Goal: Use online tool/utility: Utilize a website feature to perform a specific function

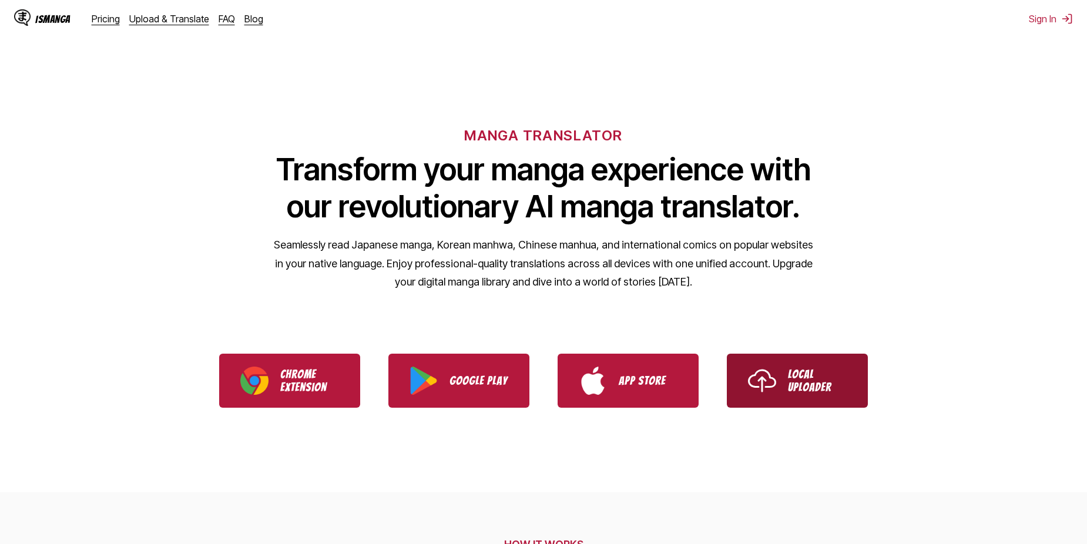
click at [823, 380] on p "Local Uploader" at bounding box center [817, 381] width 59 height 26
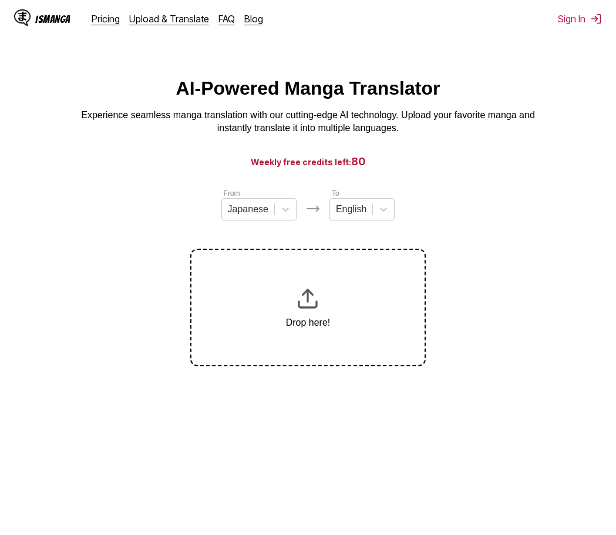
click at [370, 306] on div "Drop here!" at bounding box center [307, 308] width 235 height 118
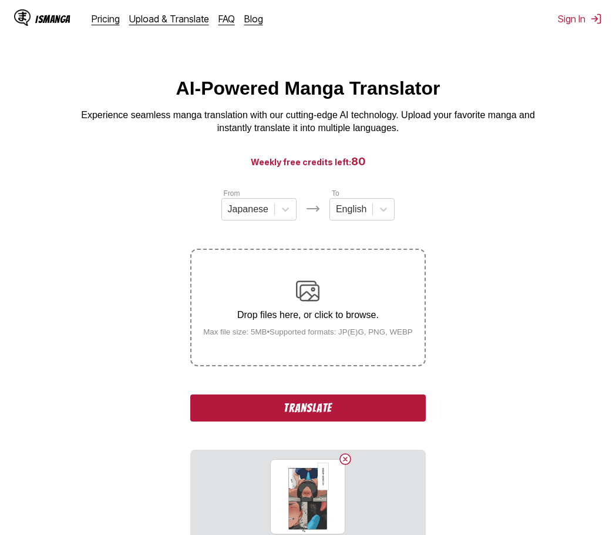
scroll to position [118, 0]
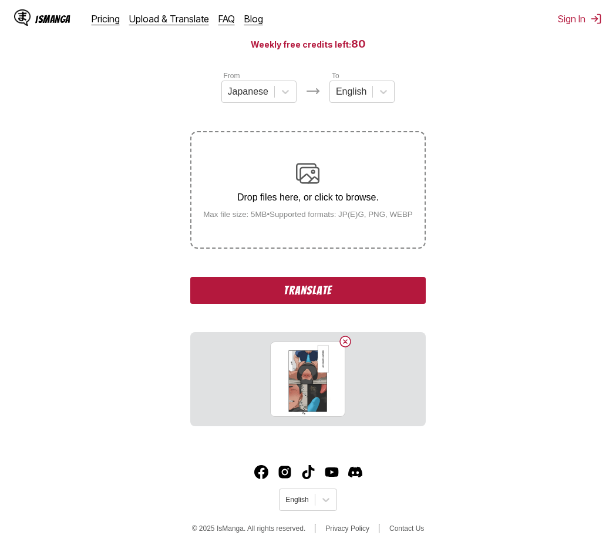
click at [351, 296] on button "Translate" at bounding box center [307, 290] width 235 height 27
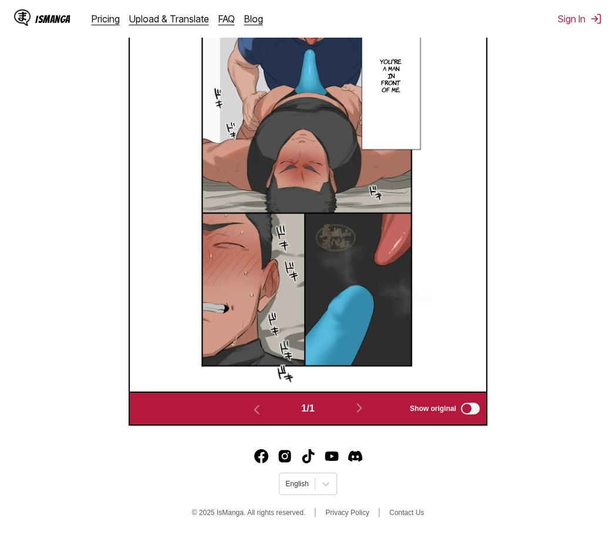
scroll to position [214, 0]
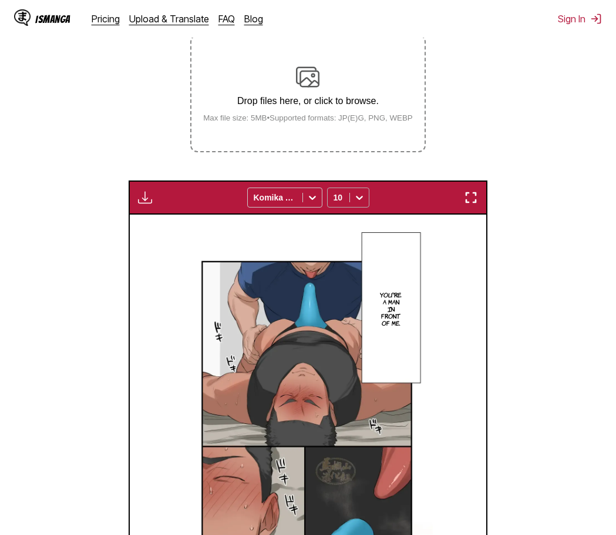
click at [354, 193] on icon at bounding box center [360, 198] width 12 height 12
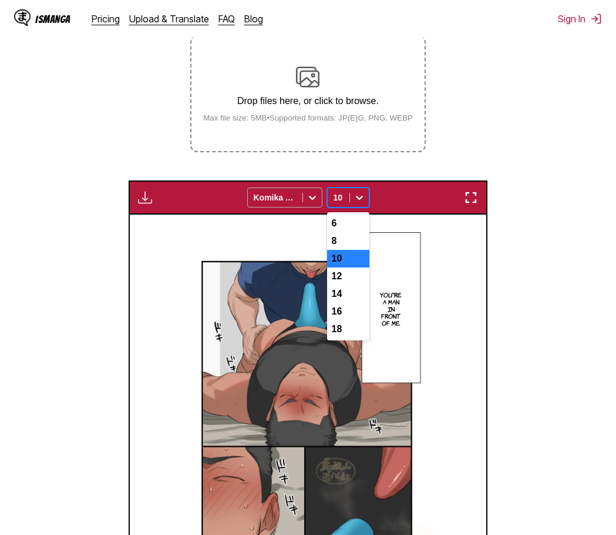
click at [318, 207] on div at bounding box center [312, 197] width 19 height 19
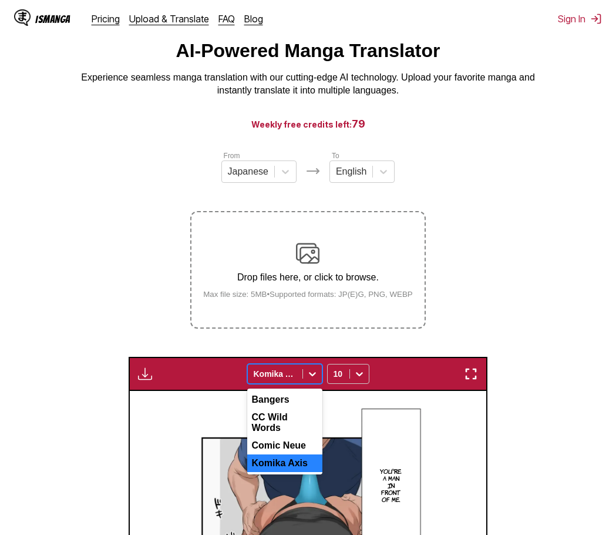
scroll to position [96, 0]
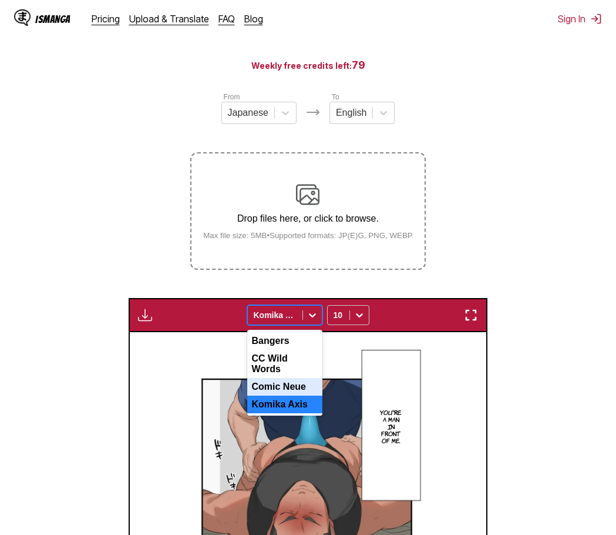
click at [298, 386] on div "Comic Neue" at bounding box center [284, 387] width 75 height 18
click at [312, 314] on icon at bounding box center [313, 315] width 12 height 12
click at [287, 400] on div "Komika Axis" at bounding box center [284, 404] width 75 height 18
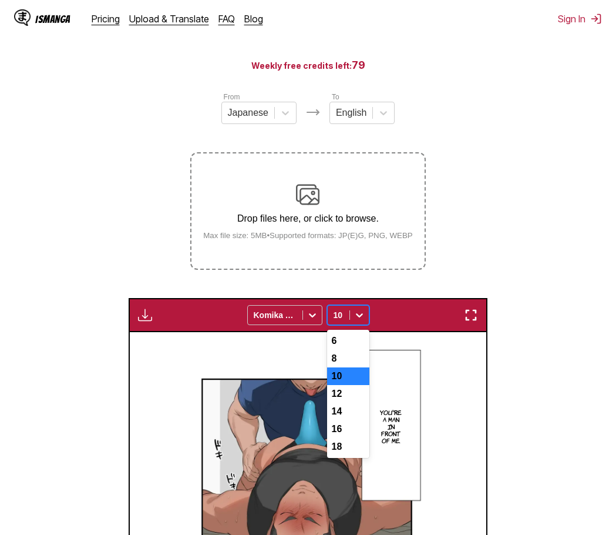
click at [355, 320] on icon at bounding box center [360, 315] width 12 height 12
click at [338, 455] on div "18" at bounding box center [348, 447] width 42 height 18
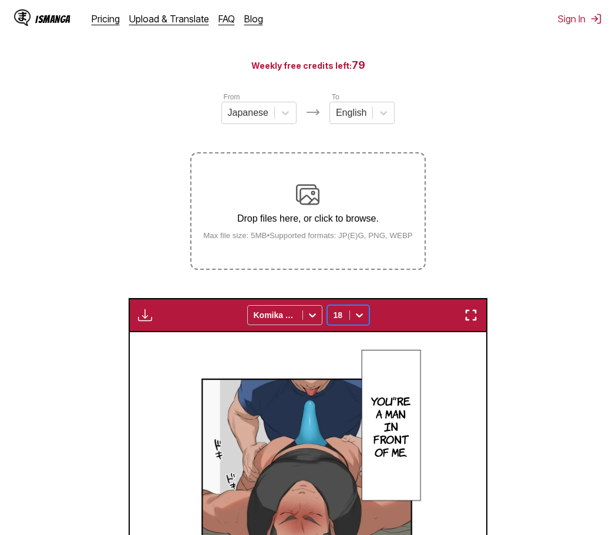
click at [561, 377] on section "From Japanese To English Drop files here, or click to browse. Max file size: 5M…" at bounding box center [308, 433] width 598 height 685
click at [149, 322] on img "button" at bounding box center [145, 315] width 14 height 14
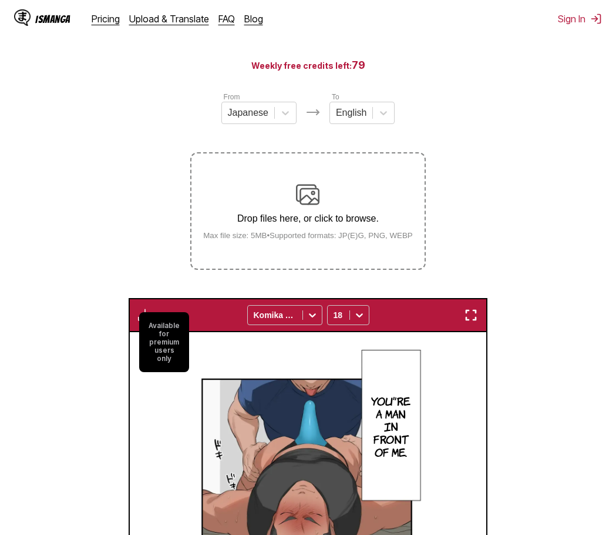
click at [602, 188] on section "From Japanese To English Drop files here, or click to browse. Max file size: 5M…" at bounding box center [308, 433] width 598 height 685
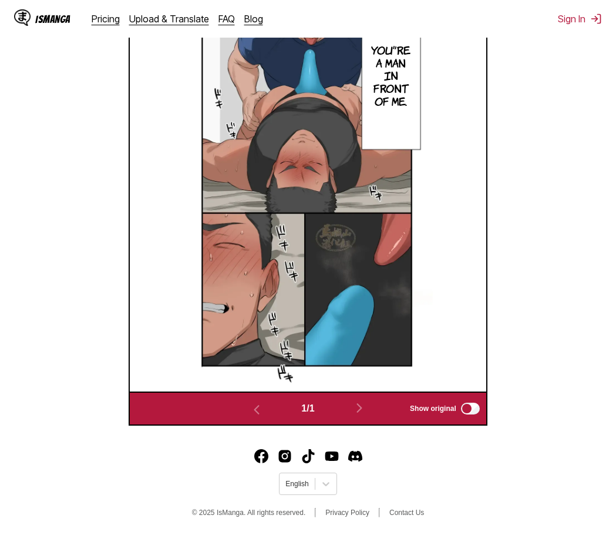
scroll to position [390, 0]
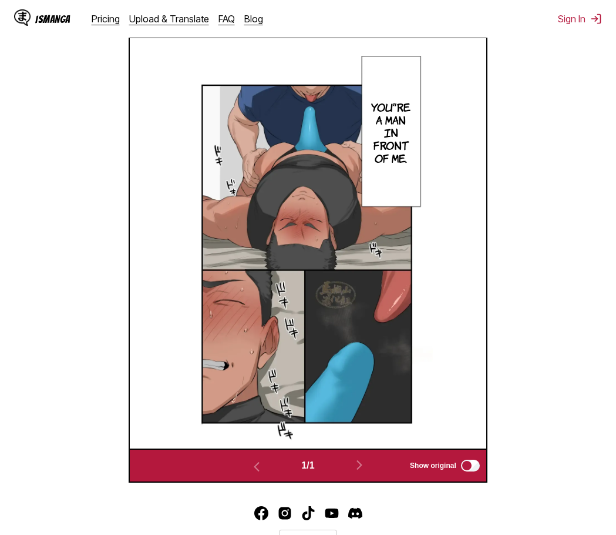
click at [399, 328] on img at bounding box center [307, 243] width 249 height 410
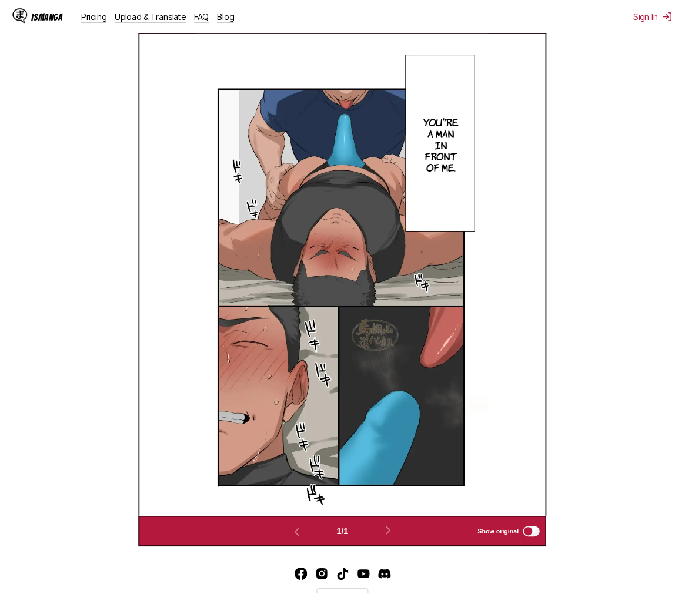
scroll to position [391, 0]
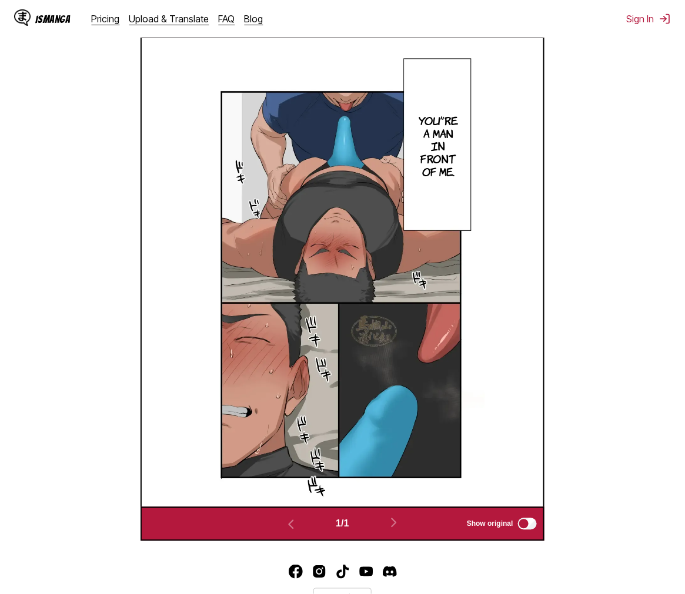
click at [578, 376] on section "From Japanese To English Drop files here, or click to browse. Max file size: 5M…" at bounding box center [342, 169] width 666 height 744
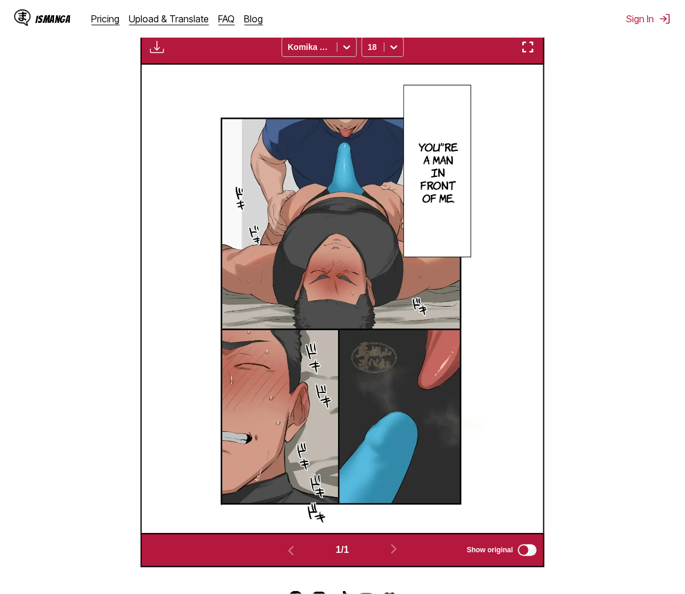
click at [488, 272] on div "You're a man in front of me." at bounding box center [342, 299] width 401 height 469
click at [491, 285] on div "You're a man in front of me." at bounding box center [342, 299] width 401 height 469
click at [609, 283] on section "From Japanese To English Drop files here, or click to browse. Max file size: 5M…" at bounding box center [342, 195] width 666 height 744
click at [532, 44] on img "button" at bounding box center [528, 47] width 14 height 14
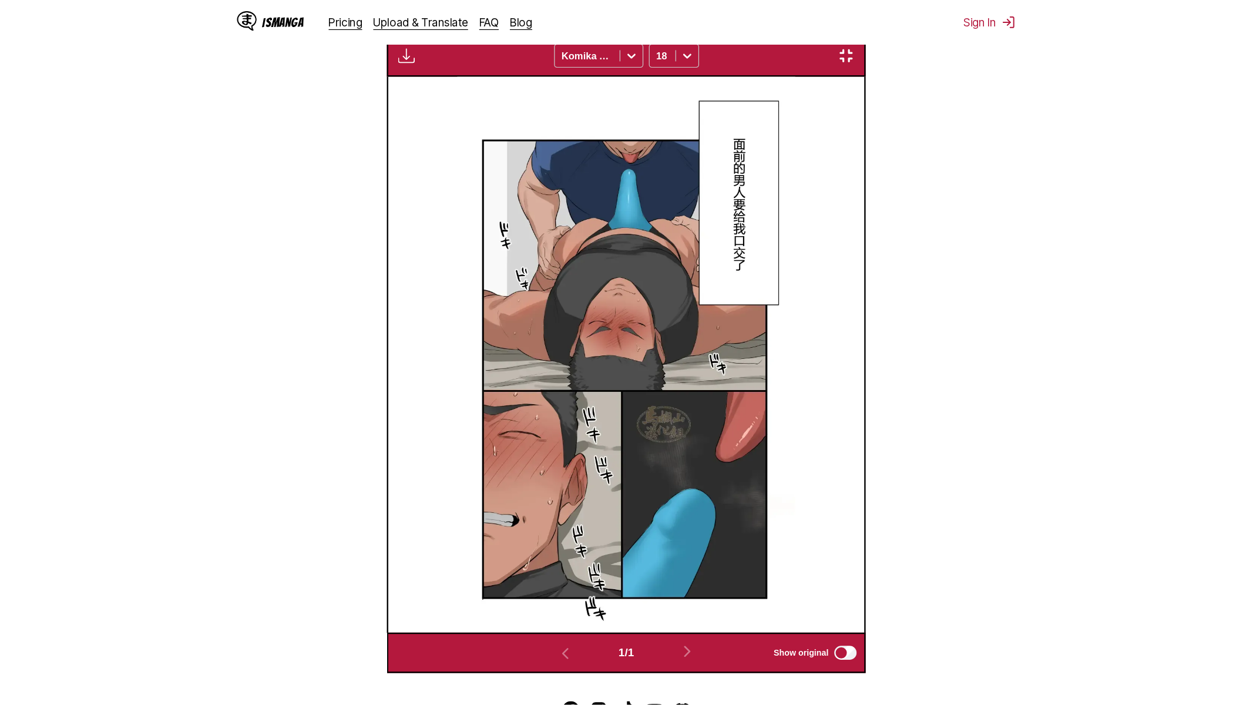
scroll to position [116, 0]
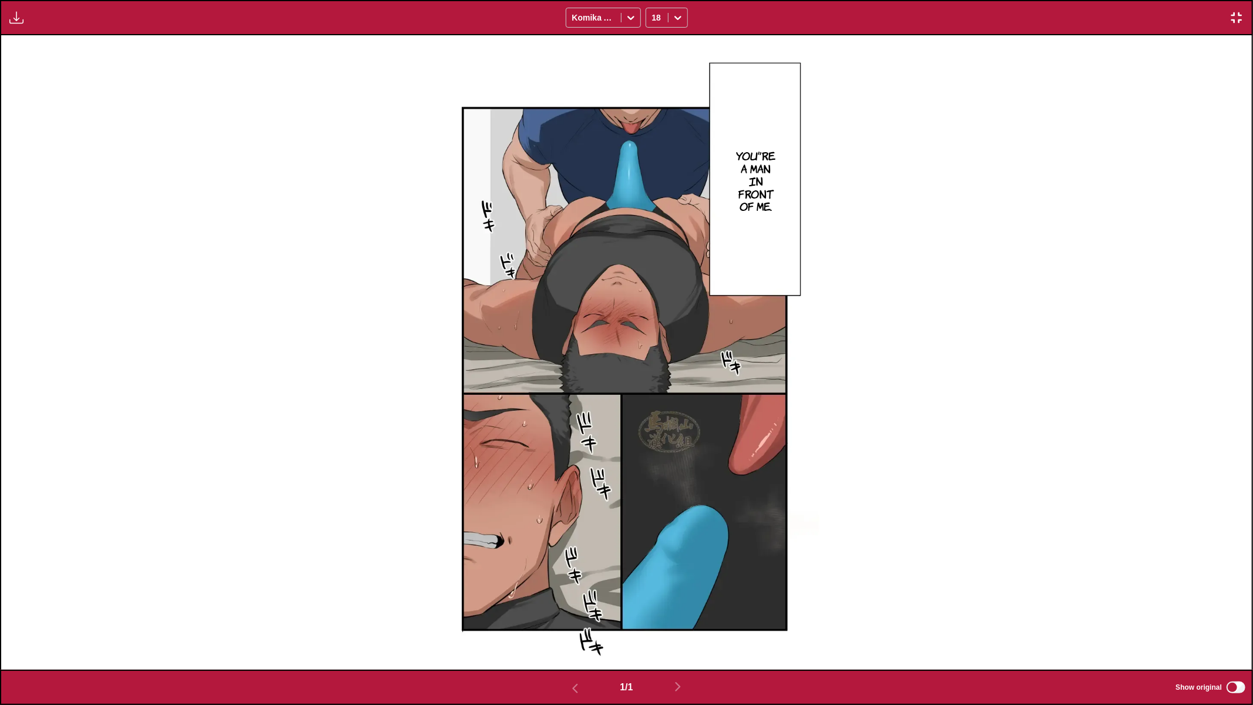
click at [978, 239] on div "You're a man in front of me." at bounding box center [626, 352] width 1251 height 635
click at [1086, 21] on img "button" at bounding box center [1237, 18] width 14 height 14
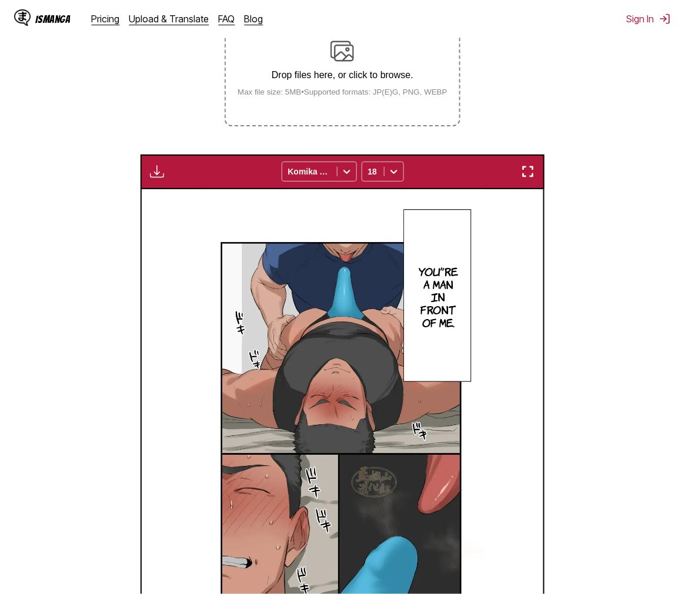
scroll to position [109, 0]
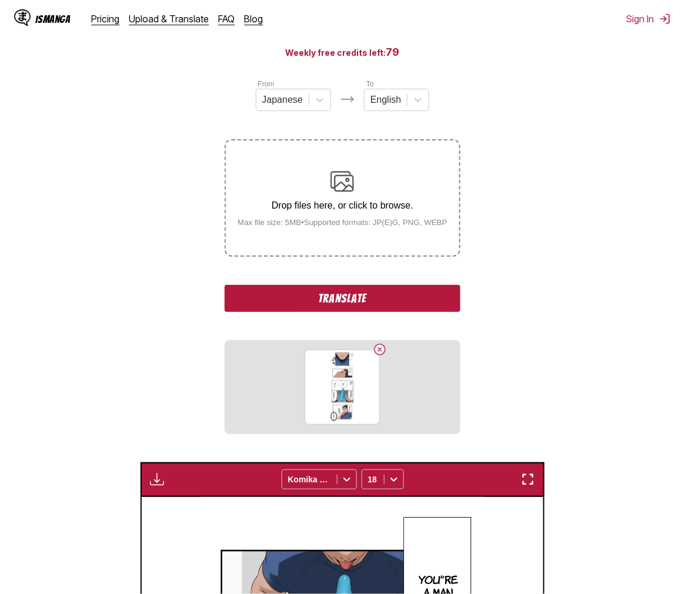
click at [367, 295] on button "Translate" at bounding box center [341, 298] width 235 height 27
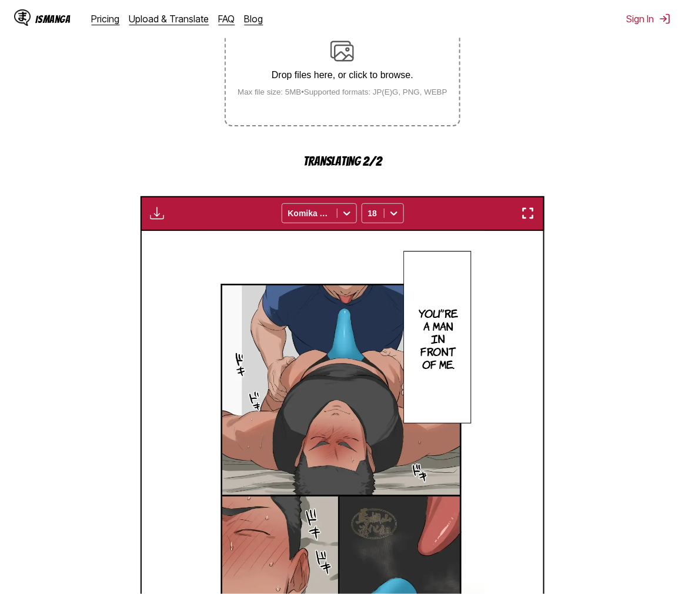
scroll to position [491, 0]
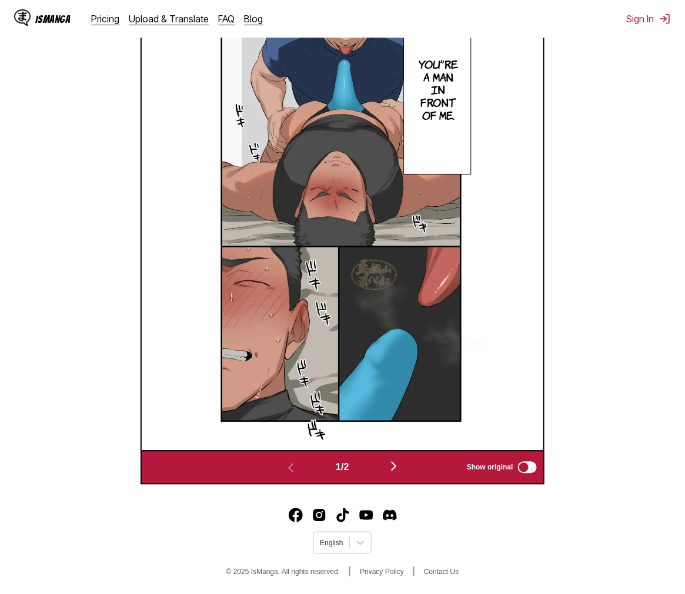
click at [398, 465] on img "button" at bounding box center [394, 466] width 14 height 14
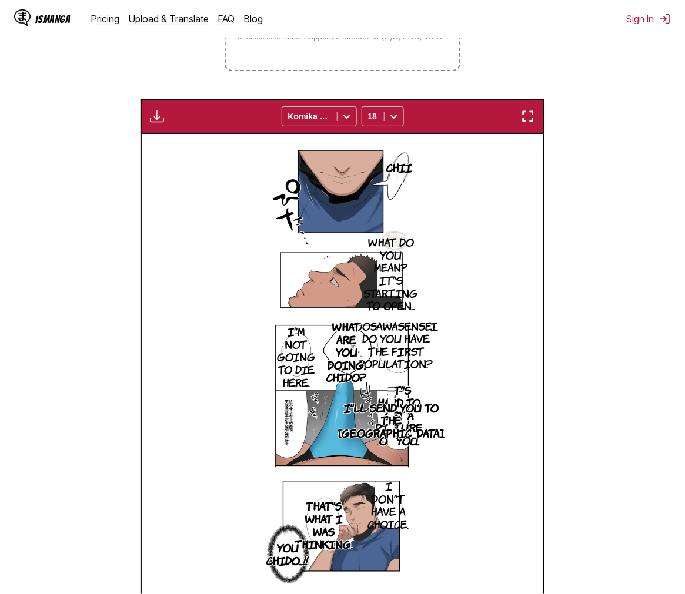
scroll to position [230, 0]
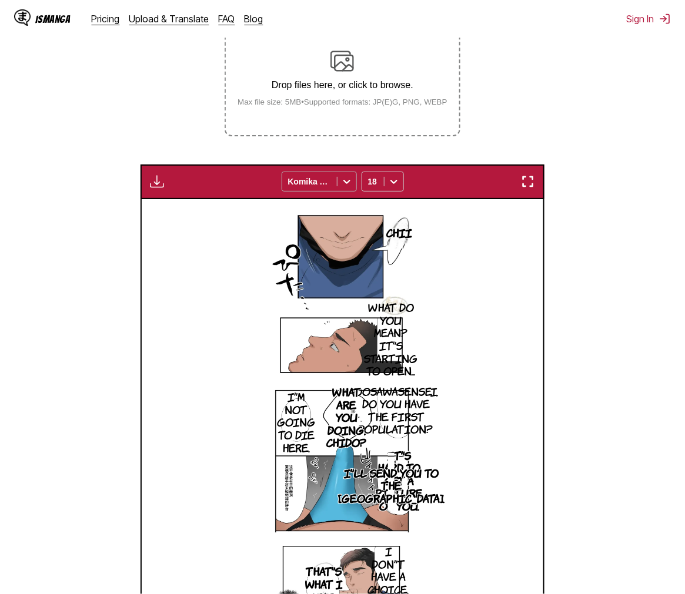
click at [341, 185] on icon at bounding box center [347, 182] width 12 height 12
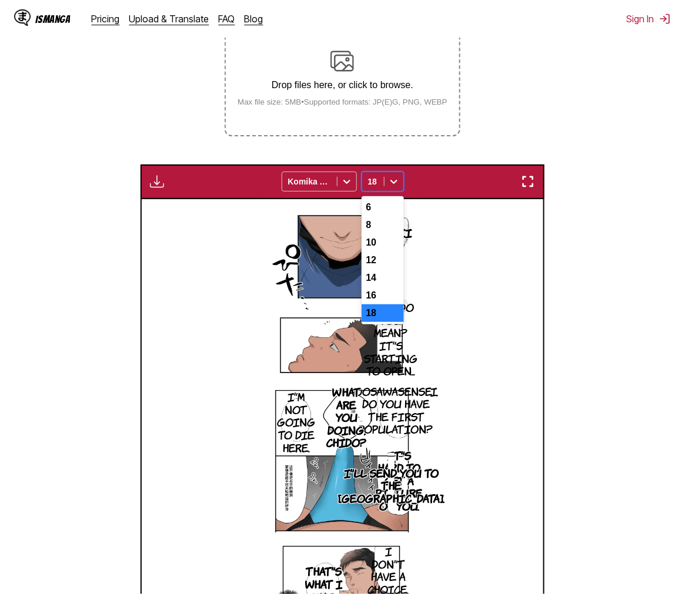
click at [381, 187] on div "18" at bounding box center [373, 181] width 22 height 16
click at [377, 234] on div "8" at bounding box center [382, 225] width 42 height 18
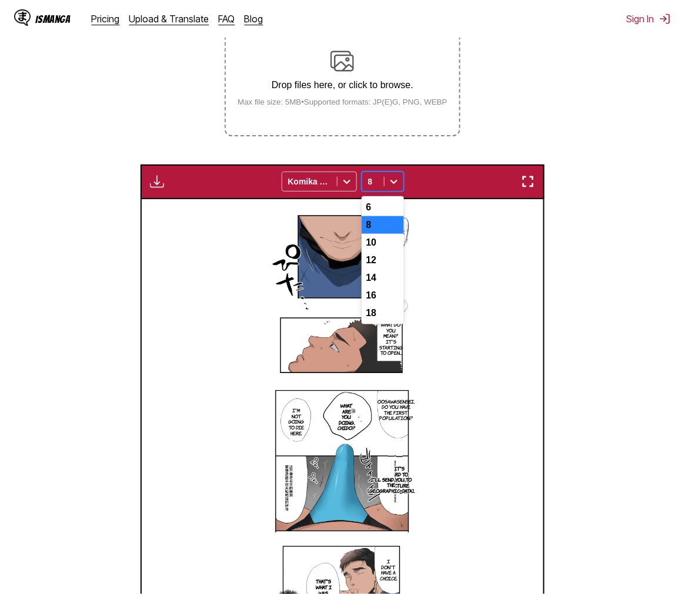
click at [385, 183] on div at bounding box center [393, 181] width 19 height 19
click at [381, 209] on div "6" at bounding box center [382, 208] width 42 height 18
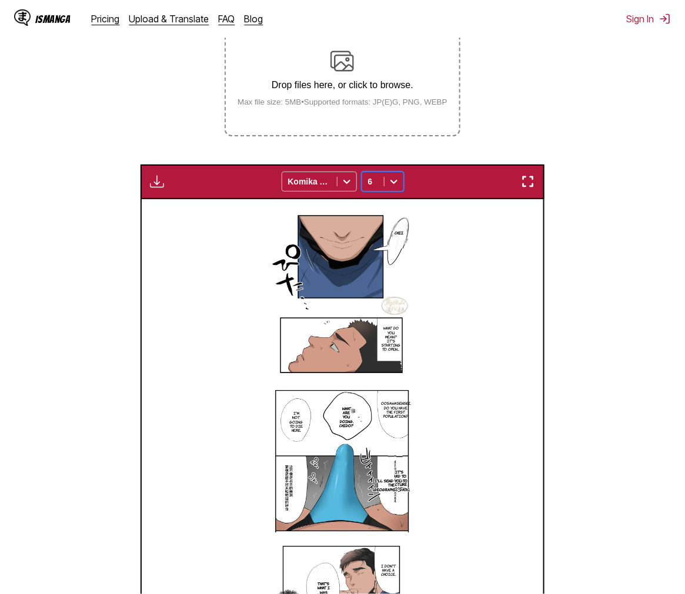
click at [458, 324] on div "Chii What do you mean? It's starting to open... Oosawasensei, do you have the f…" at bounding box center [342, 433] width 401 height 469
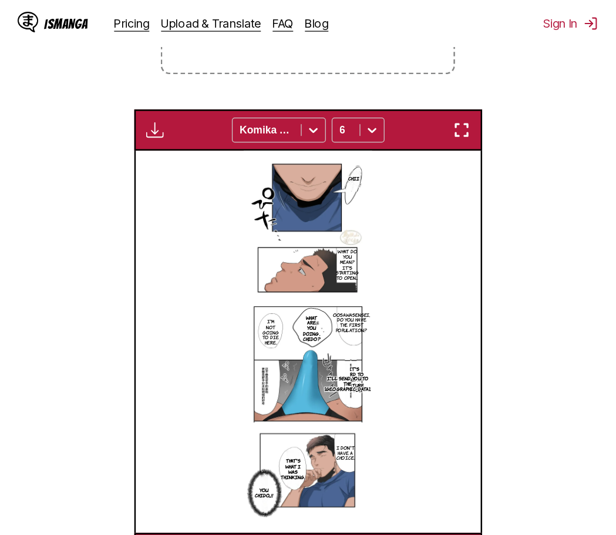
scroll to position [0, 356]
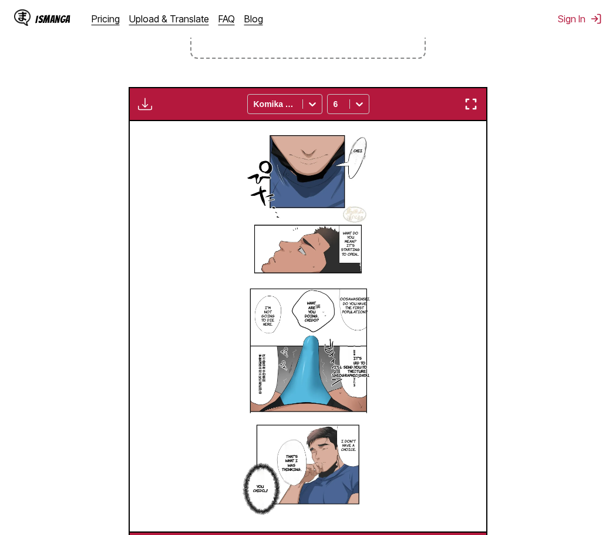
click at [471, 98] on button "button" at bounding box center [471, 103] width 21 height 15
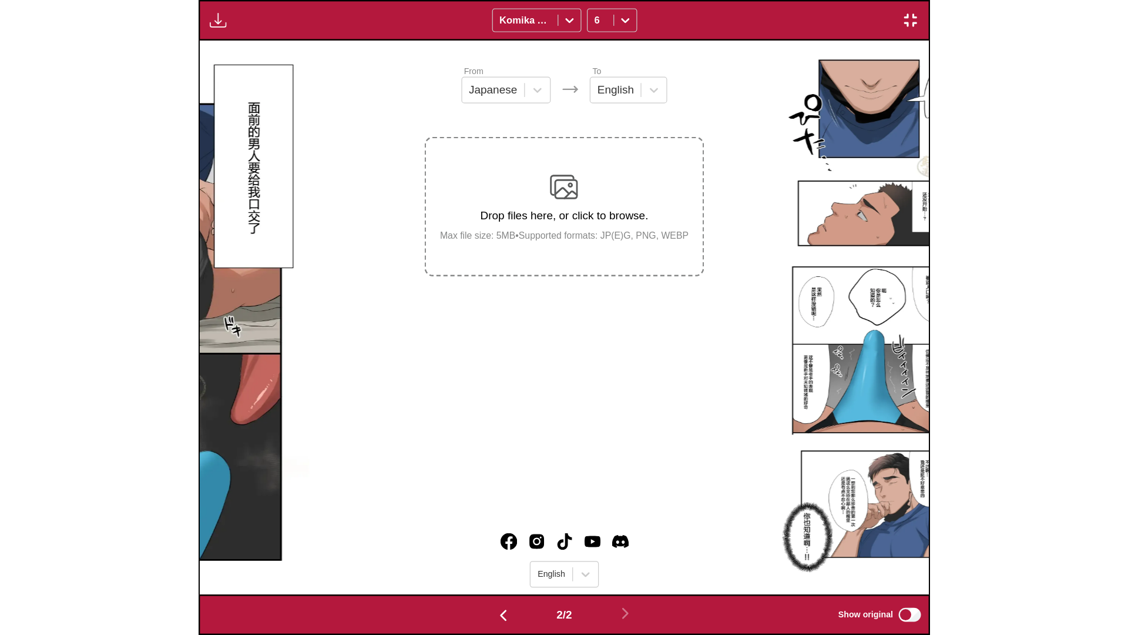
scroll to position [0, 1126]
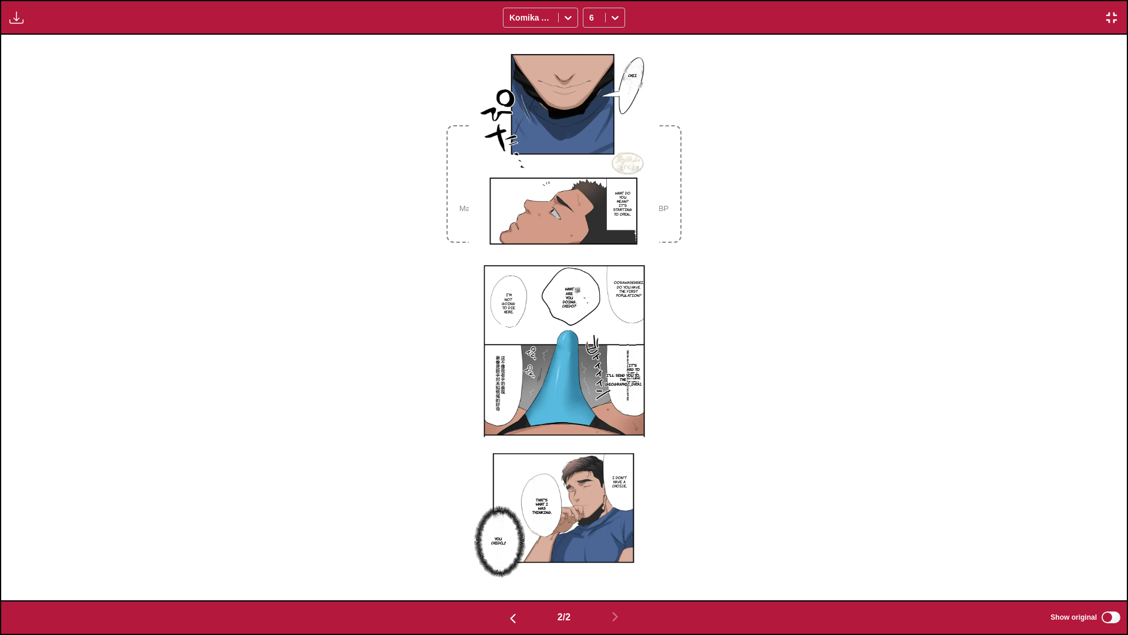
click at [1086, 14] on img "button" at bounding box center [1112, 18] width 14 height 14
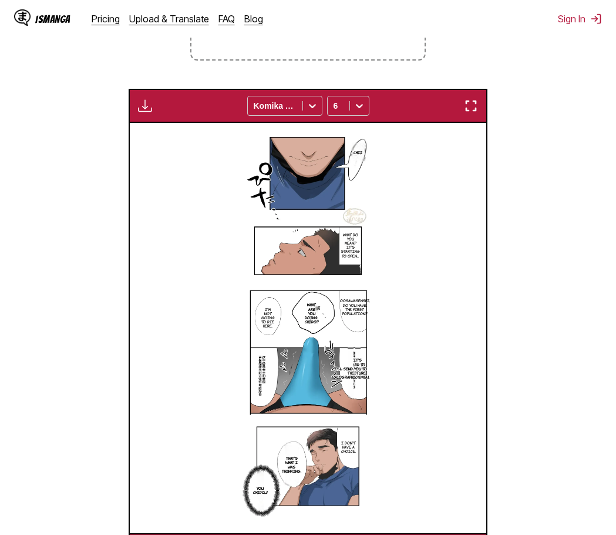
scroll to position [71, 0]
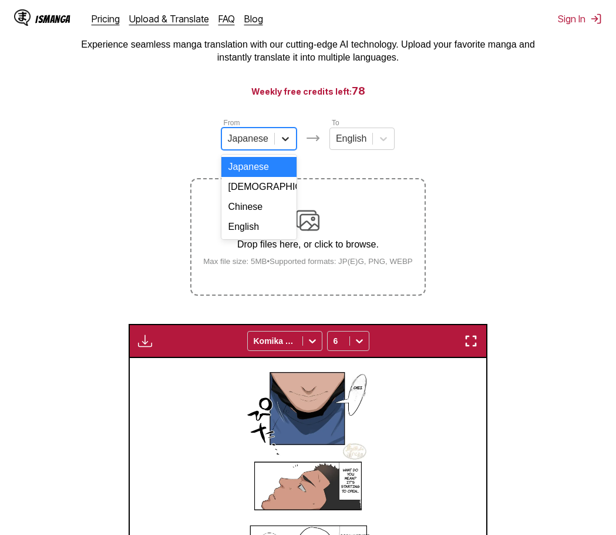
click at [275, 149] on div at bounding box center [285, 138] width 21 height 21
click at [249, 217] on div "Chinese" at bounding box center [259, 207] width 75 height 20
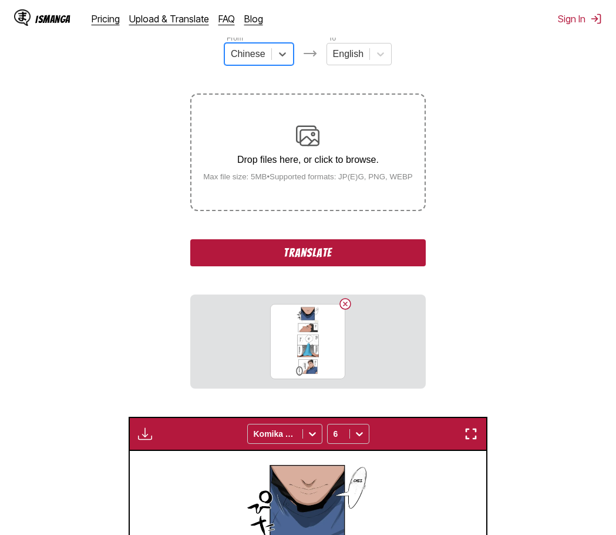
scroll to position [96, 0]
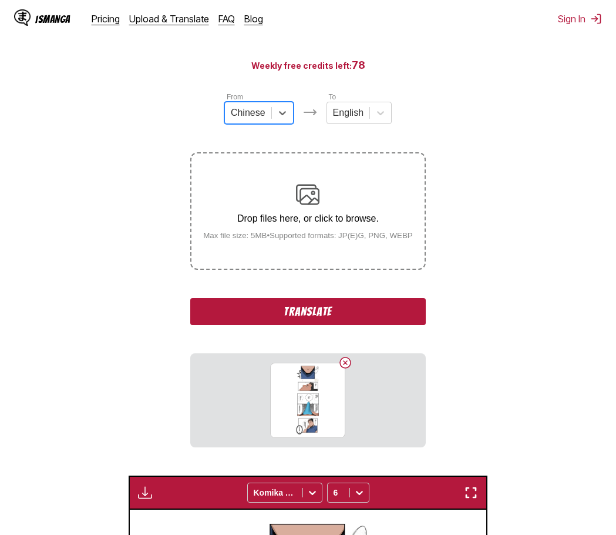
click at [358, 314] on button "Translate" at bounding box center [307, 311] width 235 height 27
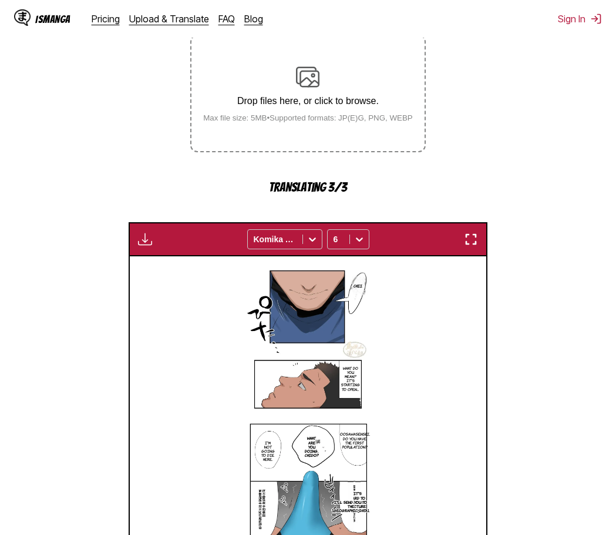
scroll to position [449, 0]
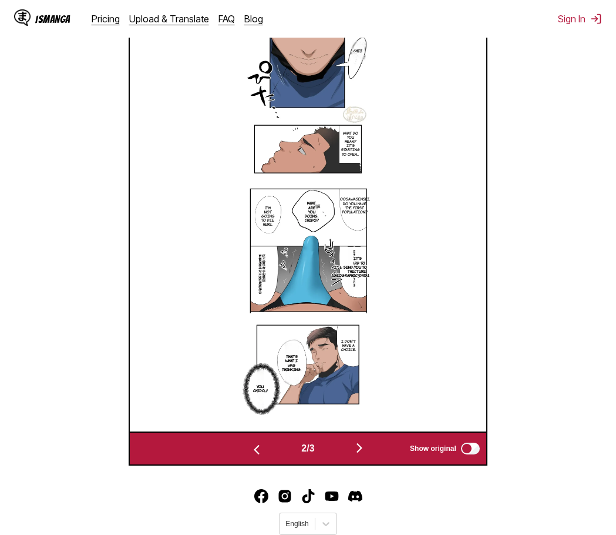
click at [364, 447] on img "button" at bounding box center [360, 448] width 14 height 14
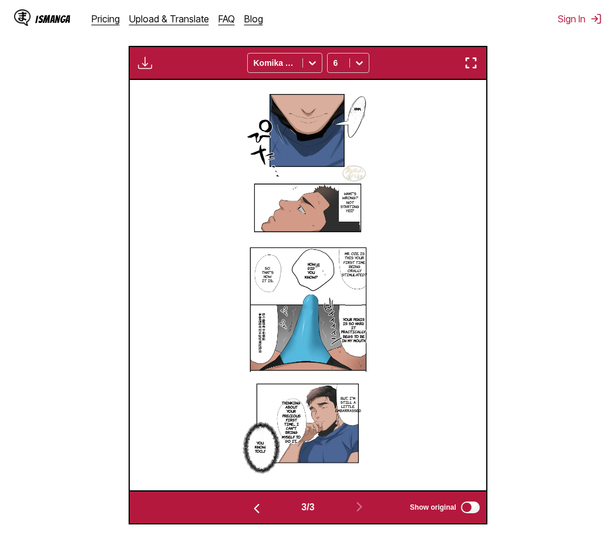
click at [462, 59] on button "button" at bounding box center [471, 62] width 21 height 15
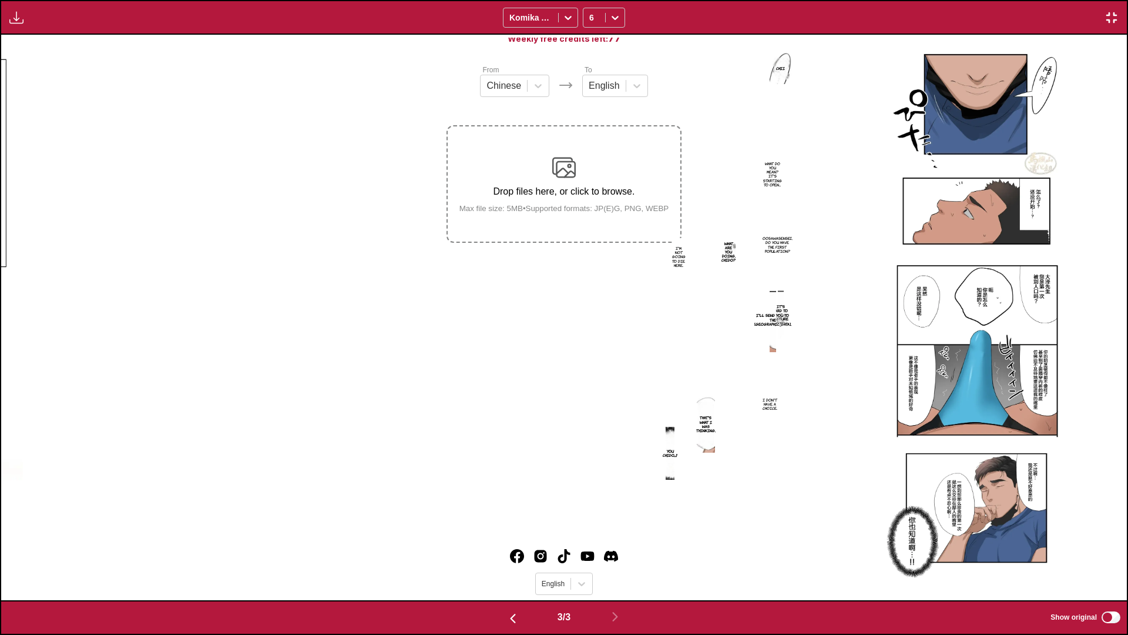
scroll to position [0, 2252]
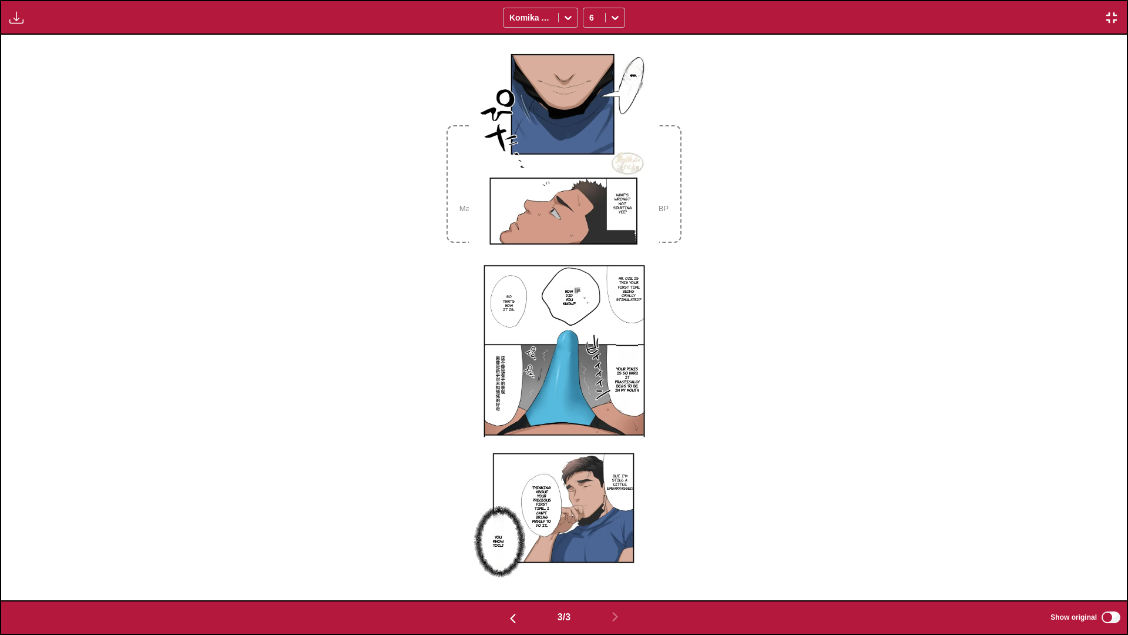
click at [1015, 270] on div "Hmm. What's wrong? Not starting yet...? Mr. Oze, is this your first time being …" at bounding box center [564, 317] width 1126 height 565
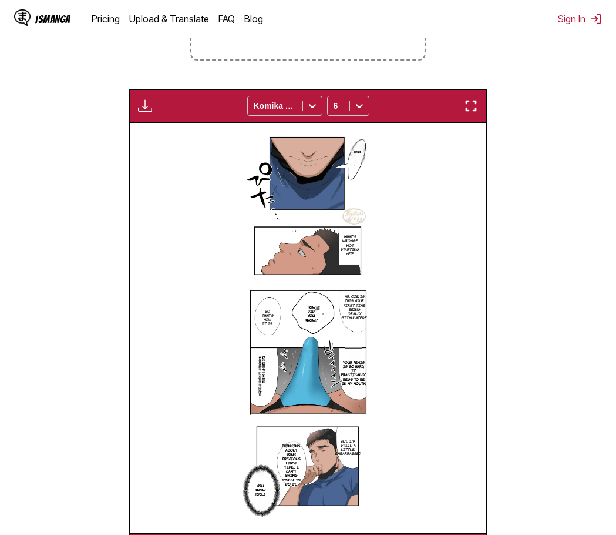
scroll to position [364, 0]
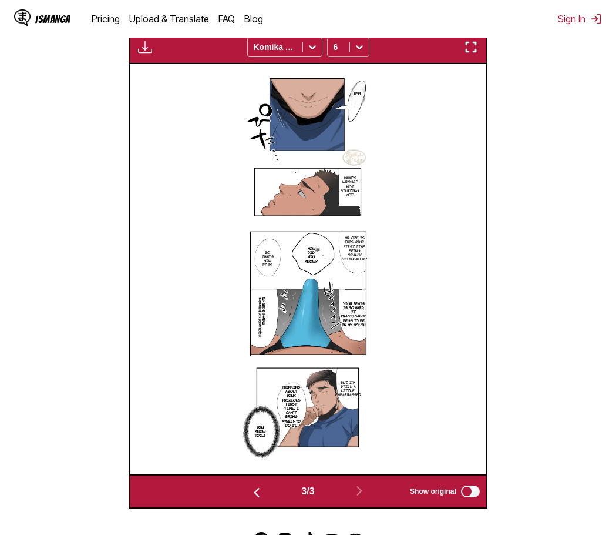
click at [361, 52] on icon at bounding box center [360, 47] width 12 height 12
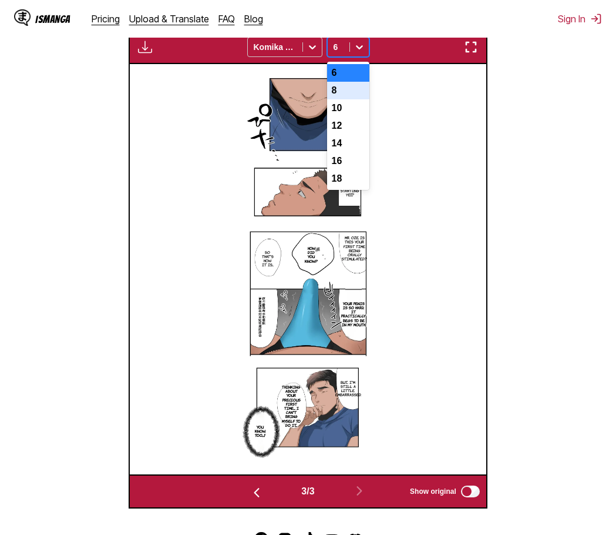
click at [350, 99] on div "8" at bounding box center [348, 91] width 42 height 18
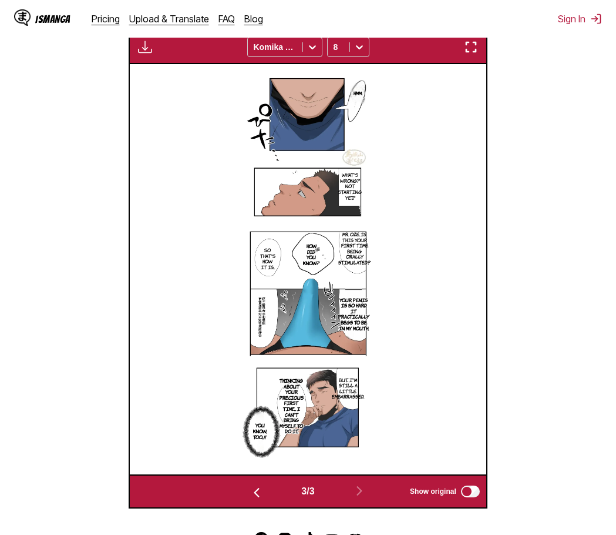
click at [473, 48] on img "button" at bounding box center [471, 47] width 14 height 14
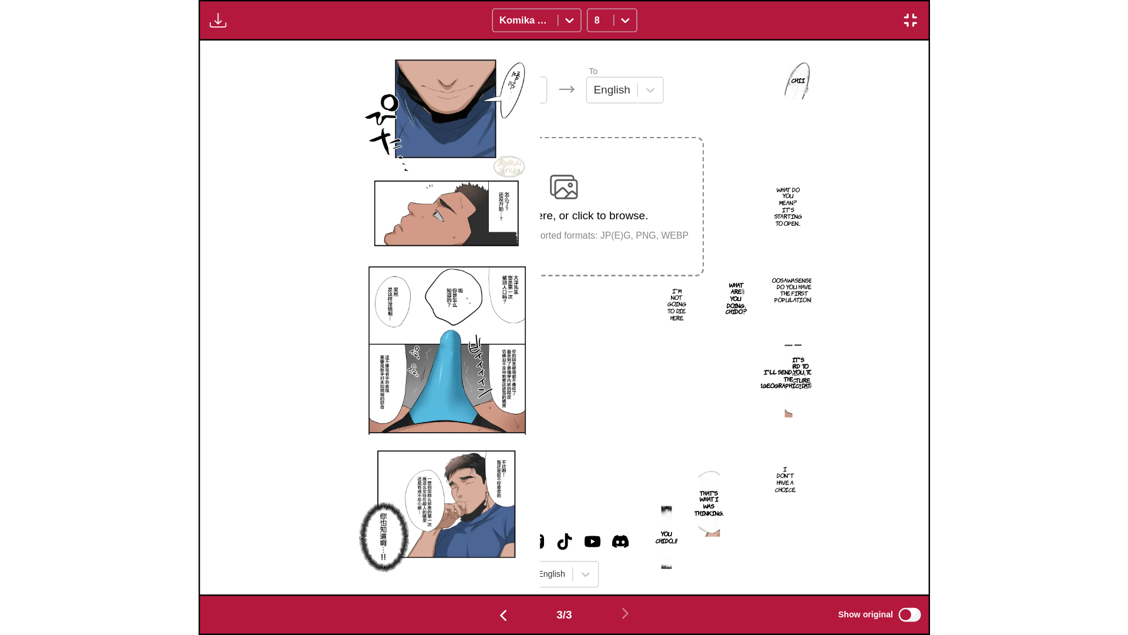
scroll to position [0, 2252]
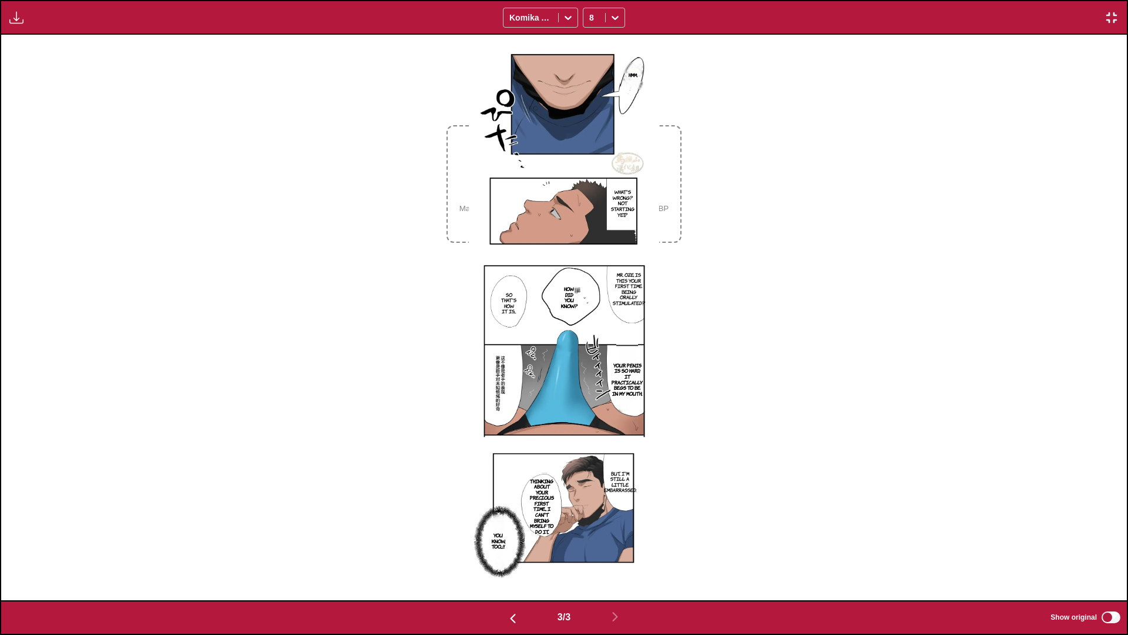
click at [820, 239] on div "Hmm. What's wrong? Not starting yet...? Mr. Oze, is this your first time being …" at bounding box center [564, 317] width 1126 height 565
click at [723, 88] on div "Hmm. What's wrong? Not starting yet...? Mr. Oze, is this your first time being …" at bounding box center [564, 317] width 1126 height 565
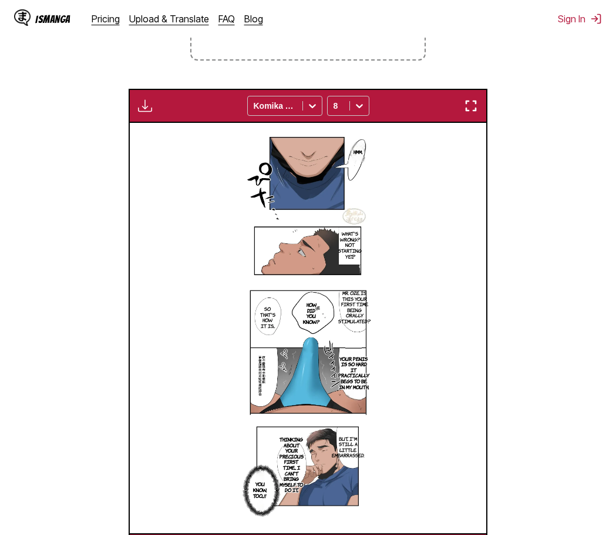
scroll to position [0, 713]
click at [401, 420] on div "Hmm. What's wrong? Not starting yet...? Mr. Oze, is this your first time being …" at bounding box center [308, 328] width 357 height 410
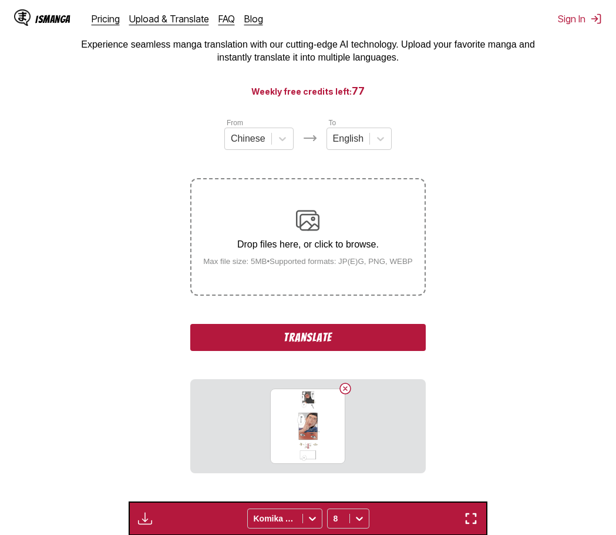
scroll to position [247, 0]
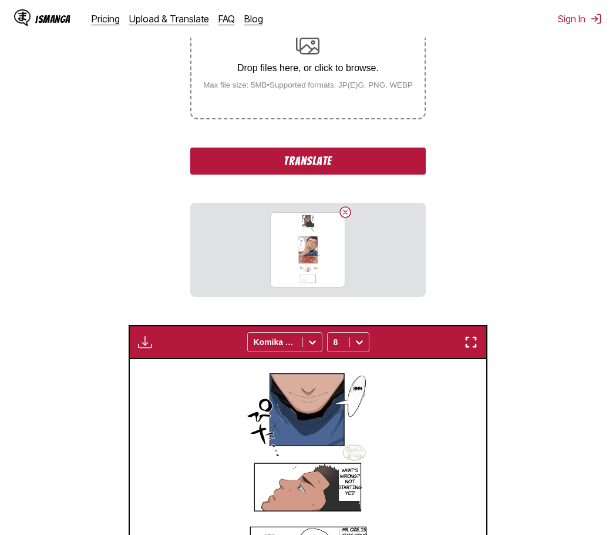
click at [317, 167] on button "Translate" at bounding box center [307, 160] width 235 height 27
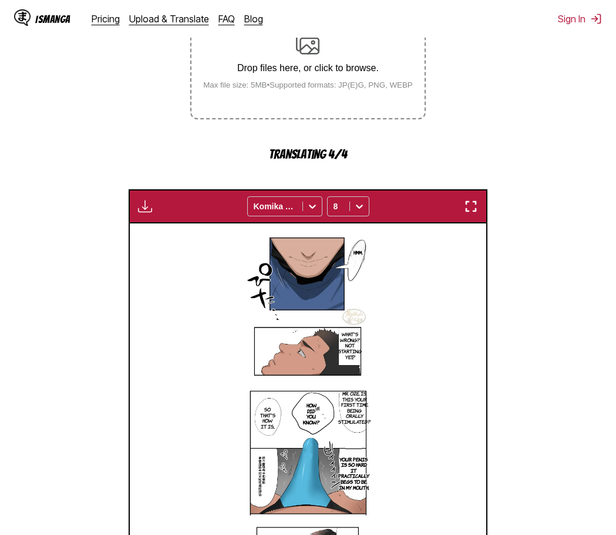
scroll to position [482, 0]
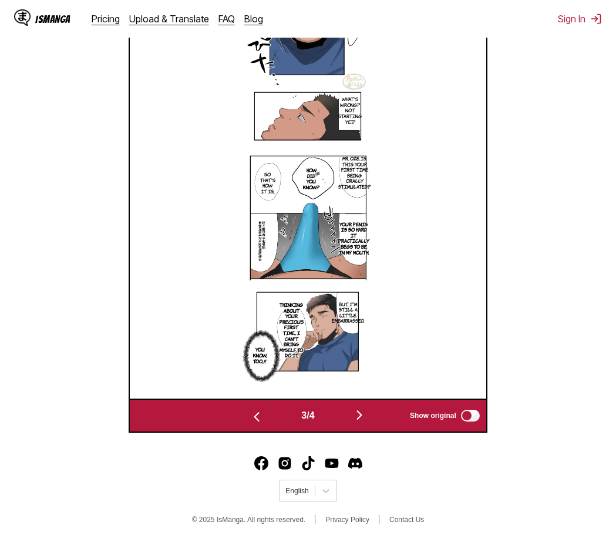
click at [359, 420] on img "button" at bounding box center [360, 415] width 14 height 14
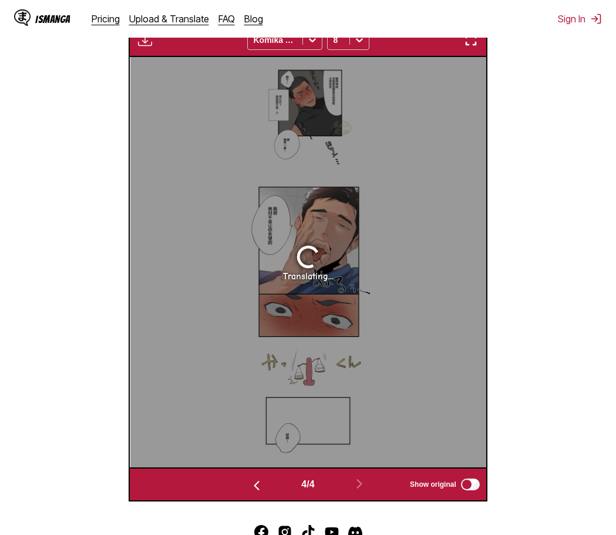
scroll to position [371, 0]
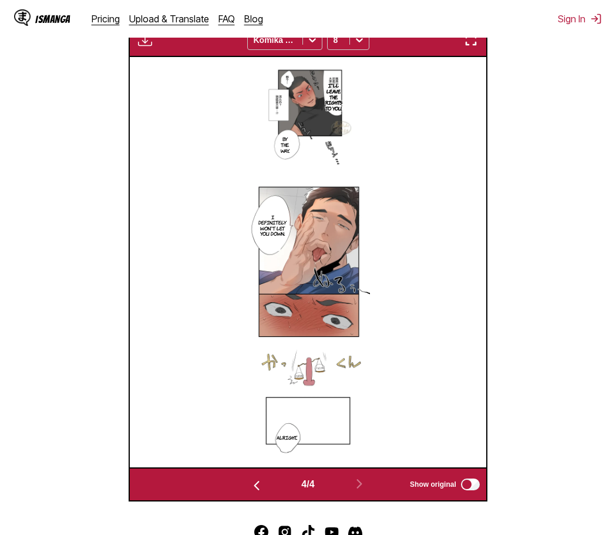
click at [477, 45] on img "button" at bounding box center [471, 40] width 14 height 14
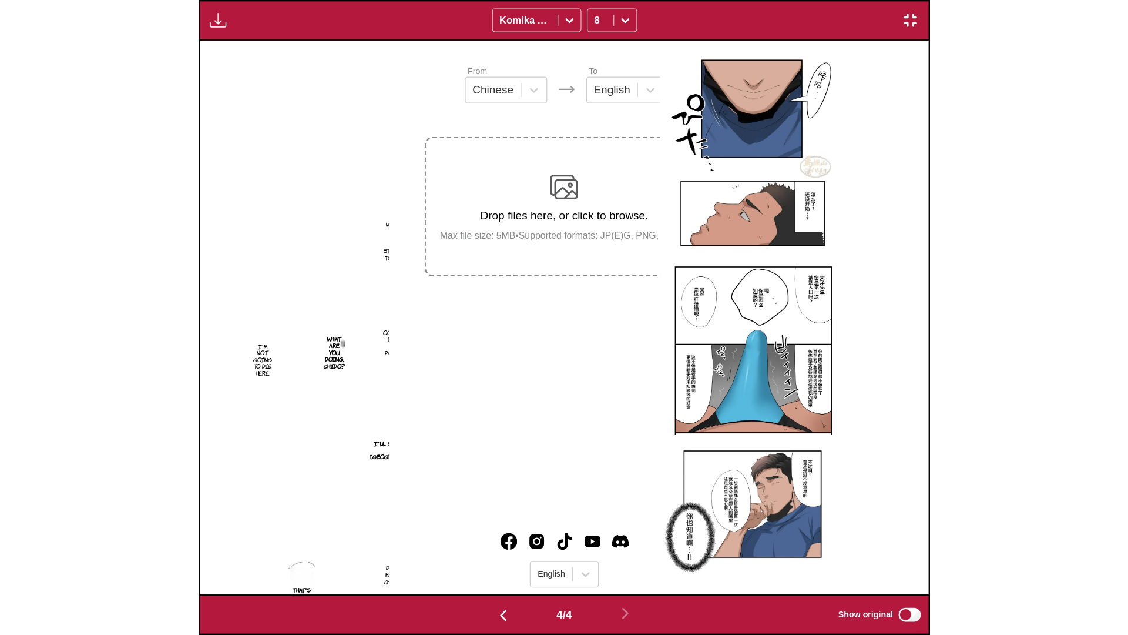
scroll to position [0, 3377]
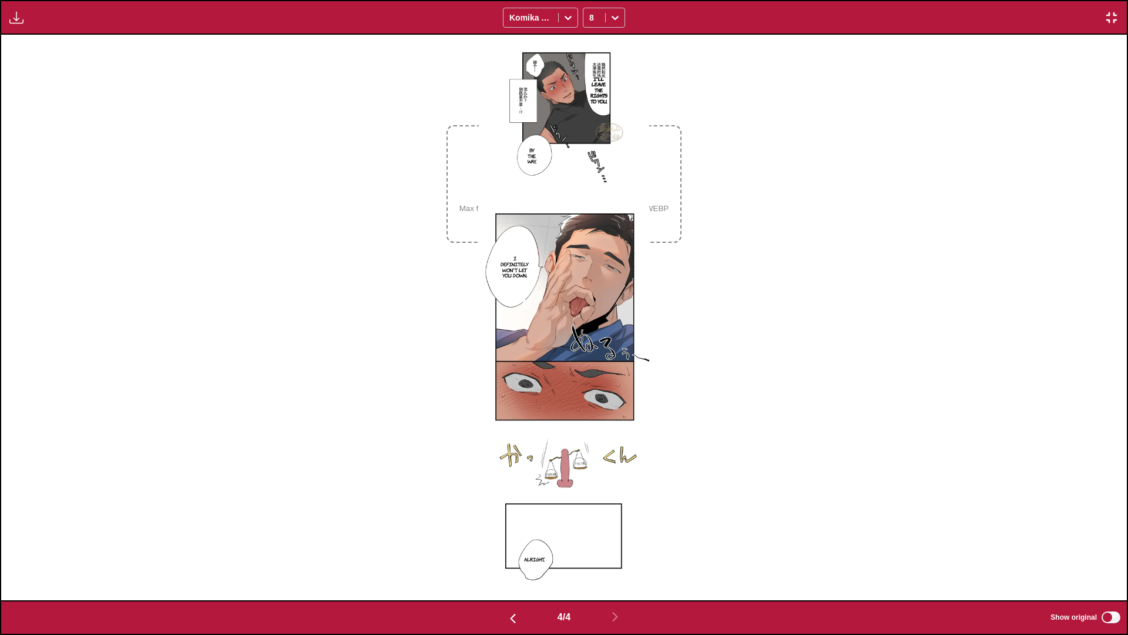
click at [797, 321] on div "I'll leave the rights to you. By the way... I definitely won't let you down. Al…" at bounding box center [564, 317] width 1126 height 565
click at [1086, 20] on img "button" at bounding box center [1112, 18] width 14 height 14
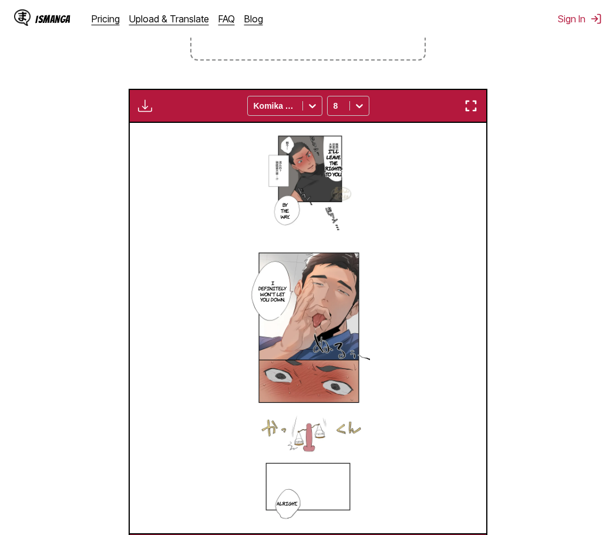
scroll to position [71, 0]
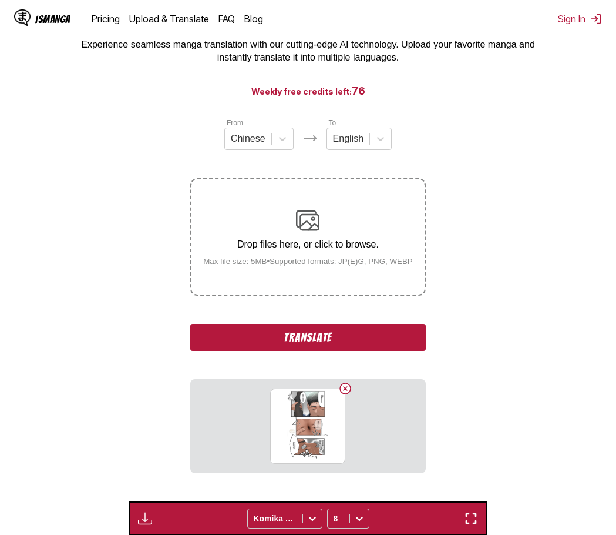
click at [345, 343] on button "Translate" at bounding box center [307, 337] width 235 height 27
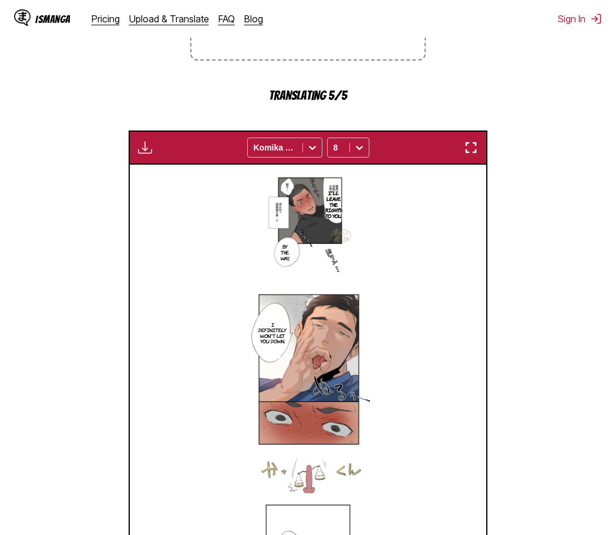
scroll to position [491, 0]
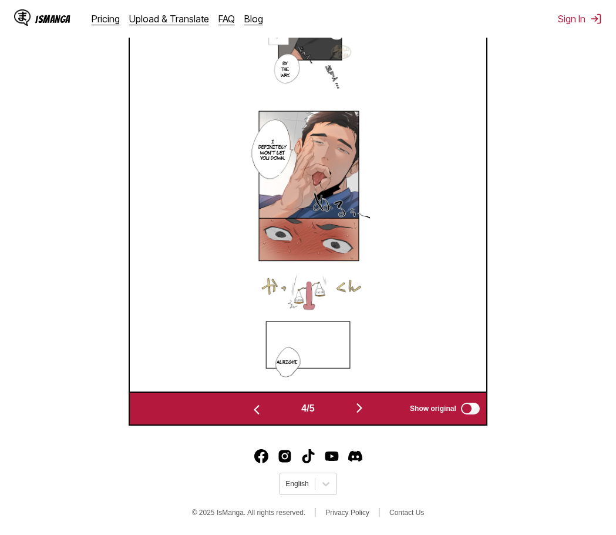
click at [362, 405] on img "button" at bounding box center [360, 408] width 14 height 14
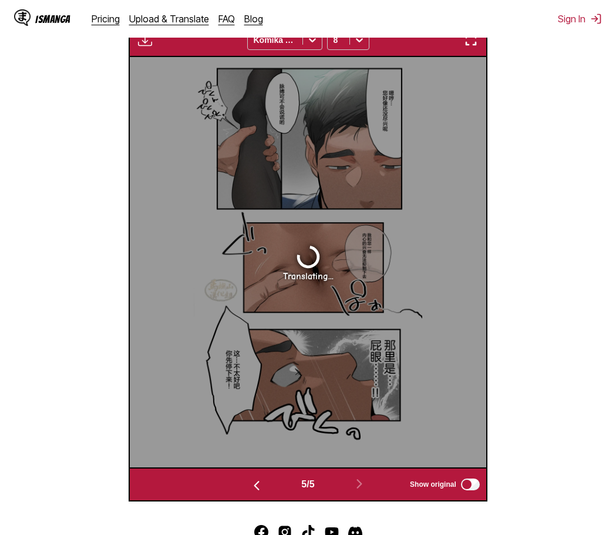
scroll to position [371, 0]
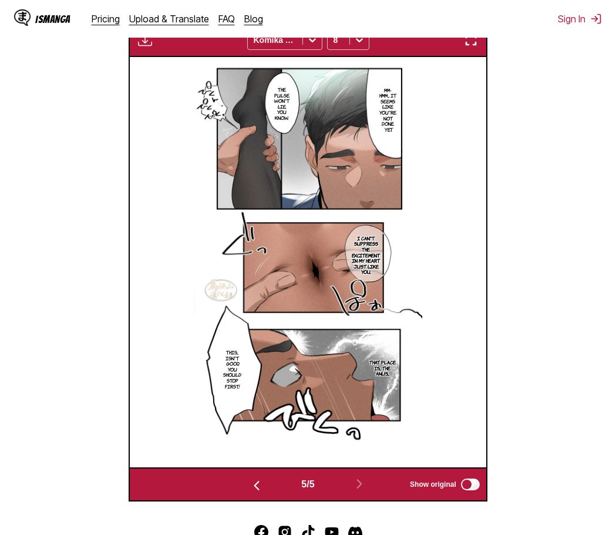
click at [468, 50] on div "Available for premium users only Komika Axis 8" at bounding box center [308, 40] width 359 height 34
click at [469, 46] on img "button" at bounding box center [471, 40] width 14 height 14
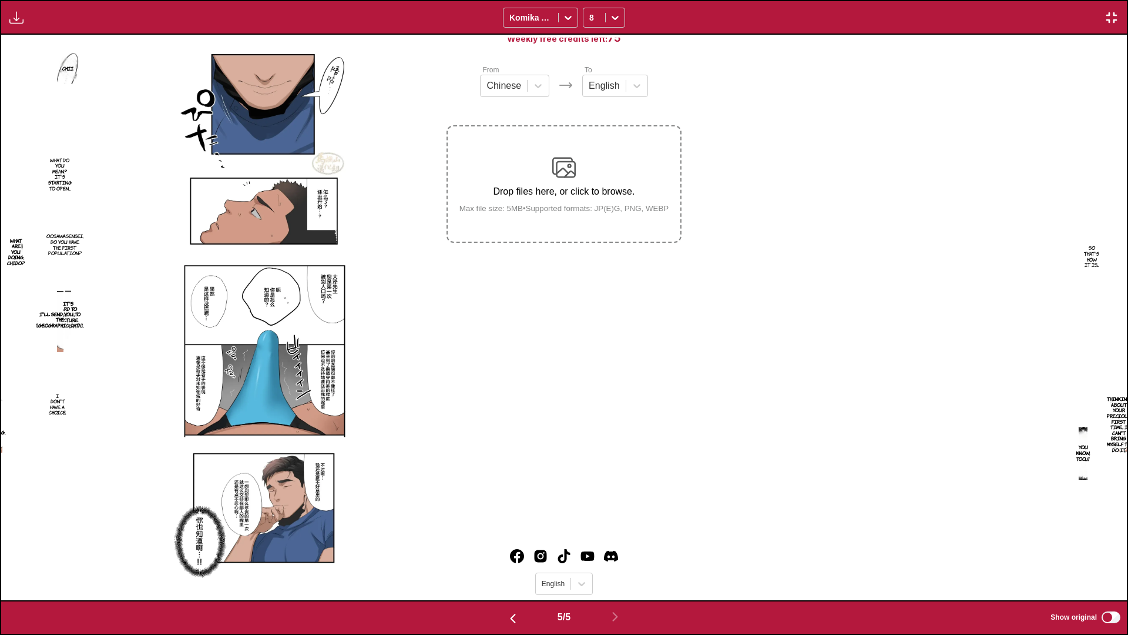
scroll to position [0, 4503]
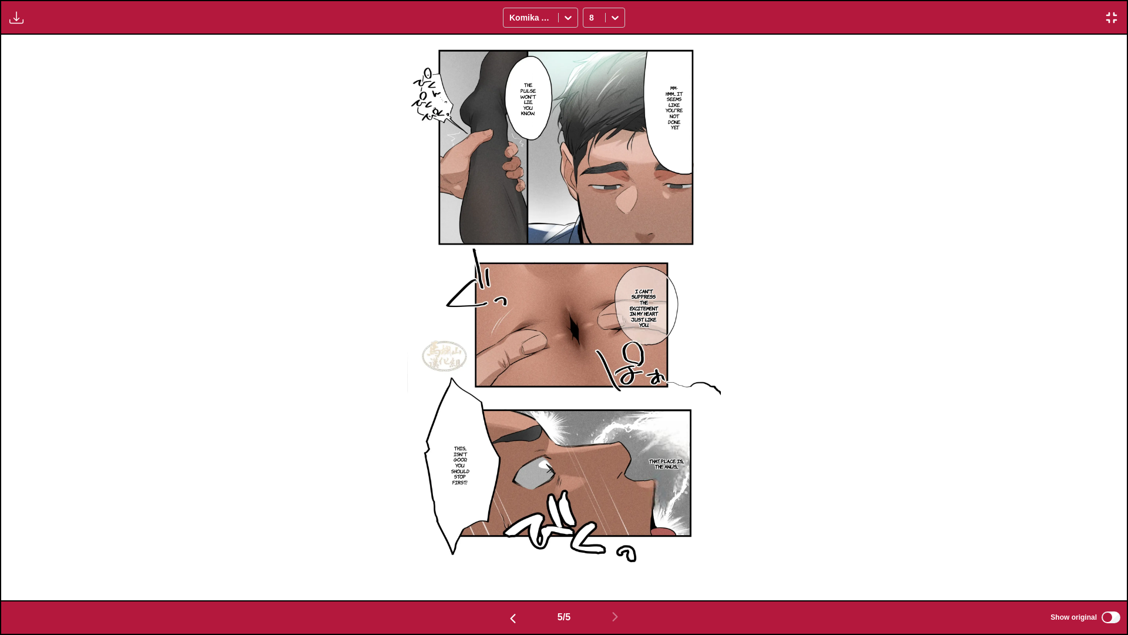
click at [848, 290] on div "Mm-hmm... It seems like you're not done yet. The pulse won't lie, you know. I c…" at bounding box center [564, 317] width 1126 height 565
click at [601, 15] on div "8" at bounding box center [594, 17] width 22 height 16
click at [599, 80] on div "10" at bounding box center [604, 79] width 42 height 18
click at [619, 21] on icon at bounding box center [615, 18] width 12 height 12
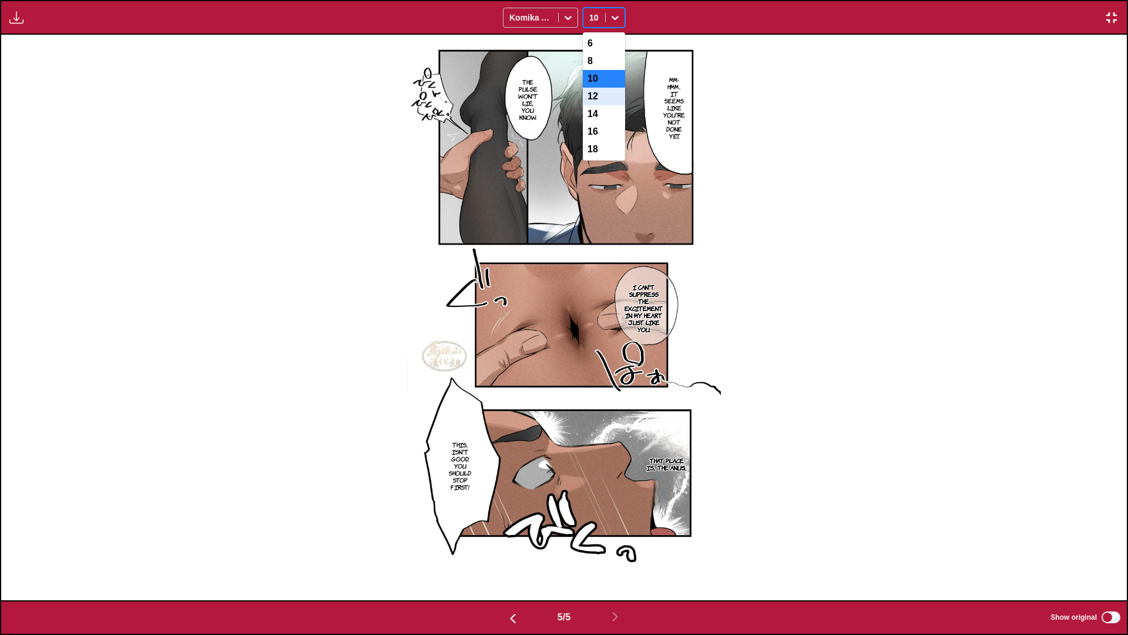
click at [595, 105] on div "12" at bounding box center [604, 97] width 42 height 18
click at [622, 16] on div at bounding box center [615, 17] width 19 height 19
click at [602, 123] on div "14" at bounding box center [604, 114] width 42 height 18
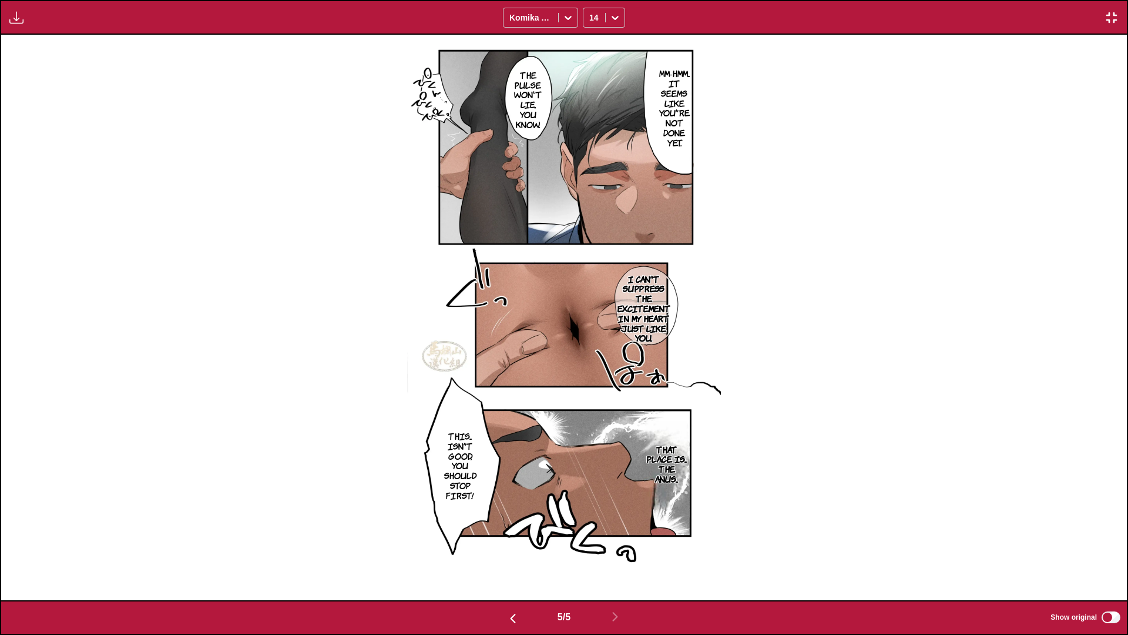
click at [1086, 11] on img "button" at bounding box center [1112, 18] width 14 height 14
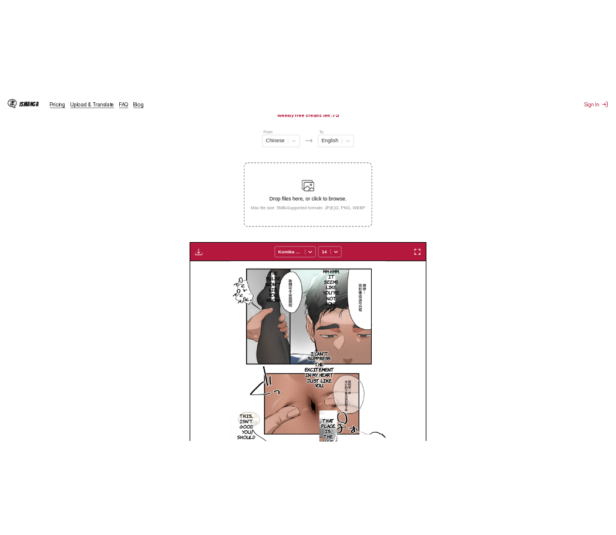
scroll to position [0, 1425]
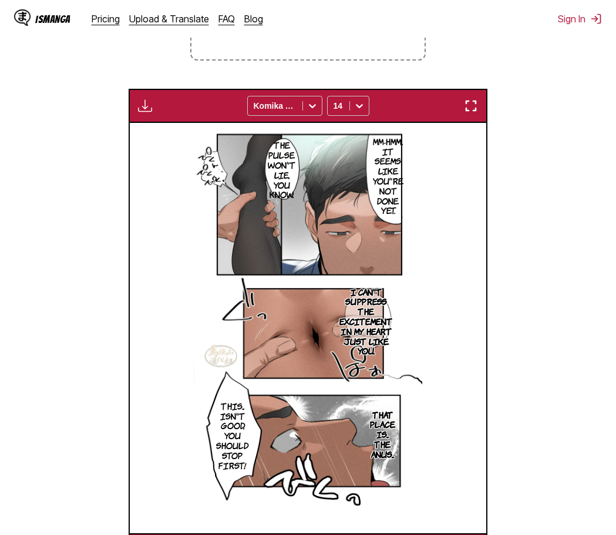
click at [476, 103] on img "button" at bounding box center [471, 106] width 14 height 14
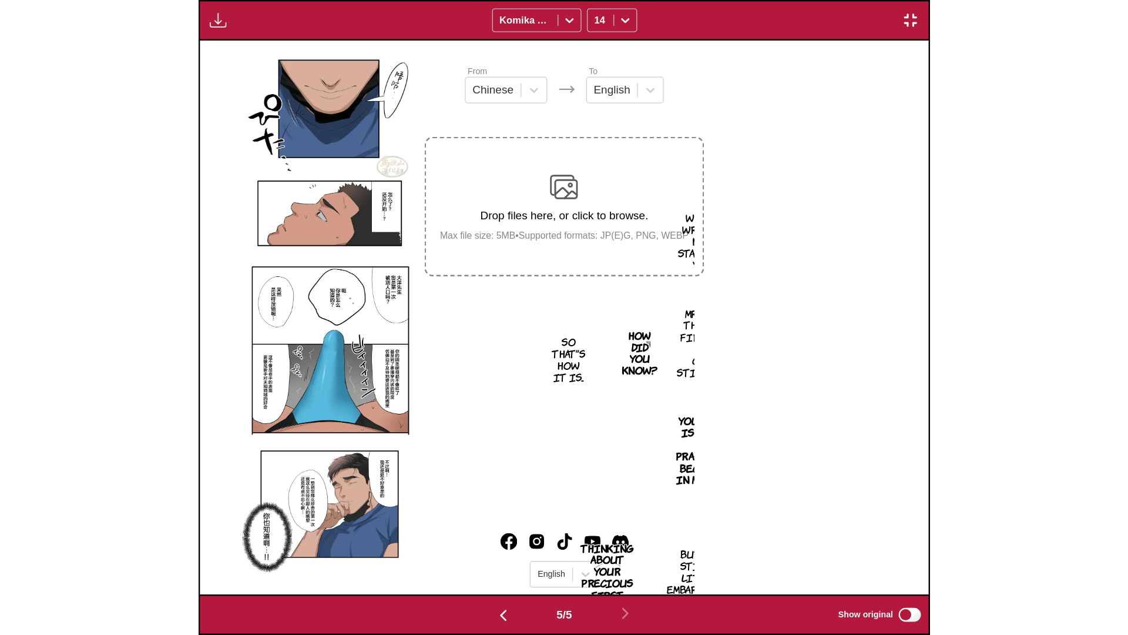
scroll to position [0, 4503]
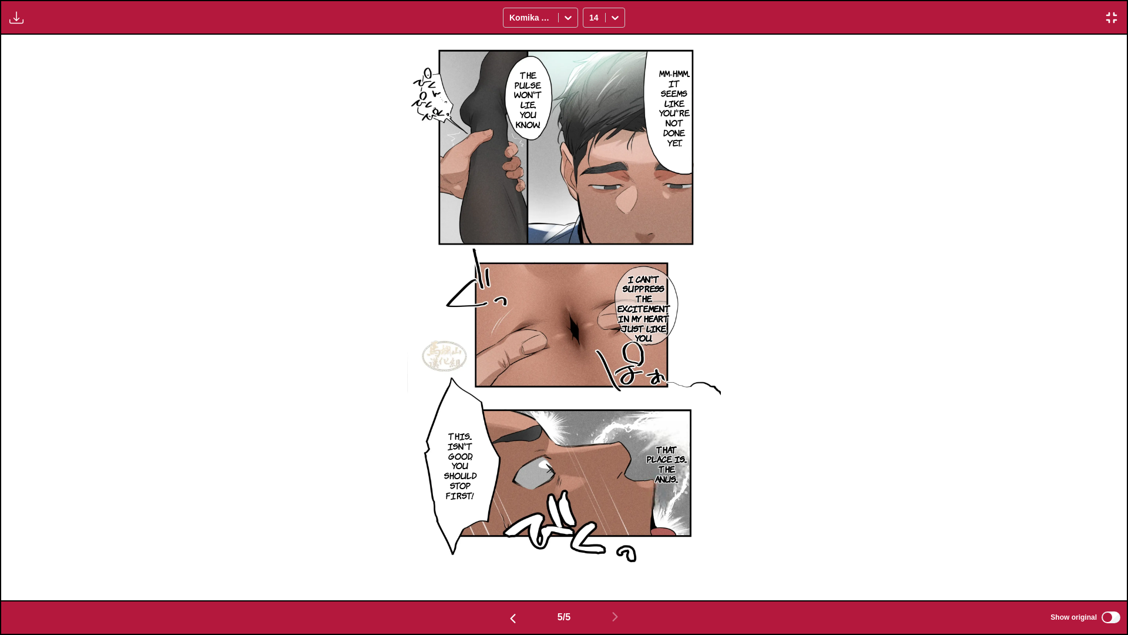
click at [1086, 16] on button "button" at bounding box center [1111, 17] width 21 height 15
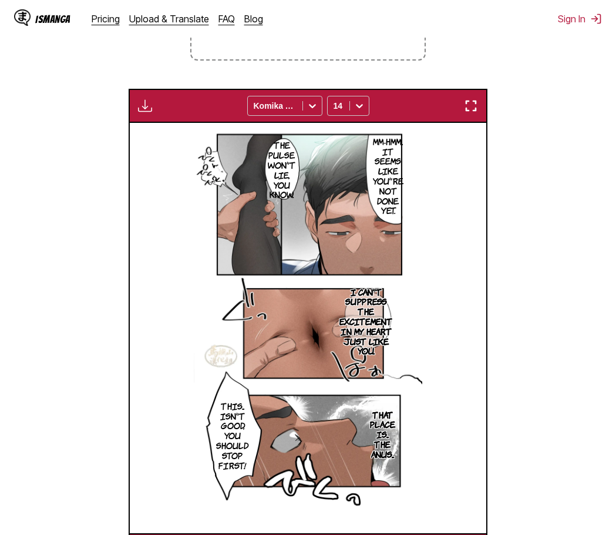
scroll to position [247, 0]
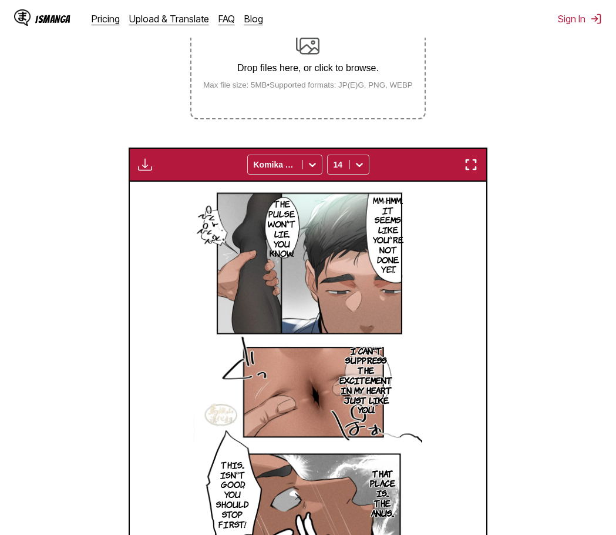
click at [111, 121] on section "From Chinese To English Drop files here, or click to browse. Max file size: 5MB…" at bounding box center [308, 283] width 598 height 685
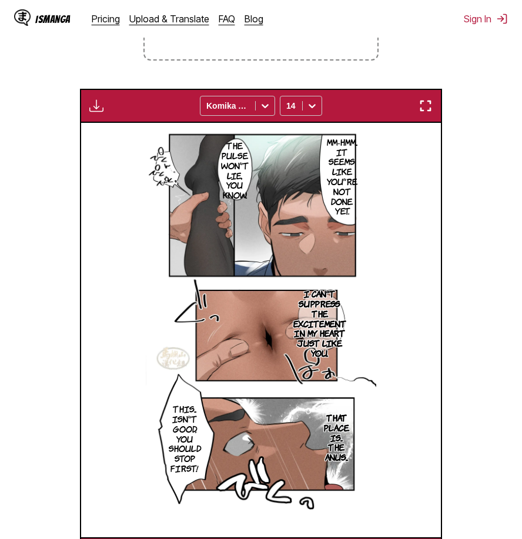
scroll to position [129, 0]
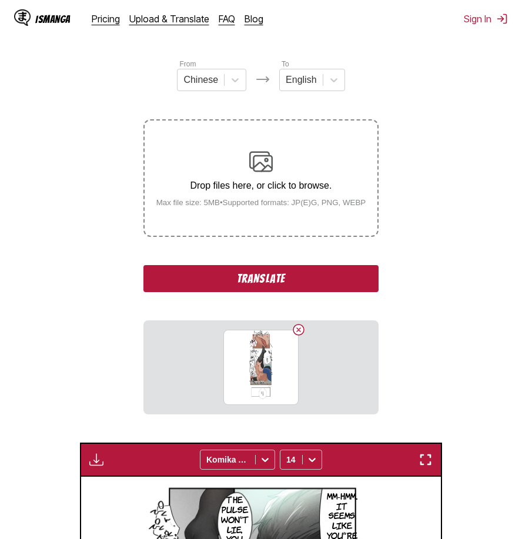
click at [297, 277] on button "Translate" at bounding box center [260, 278] width 235 height 27
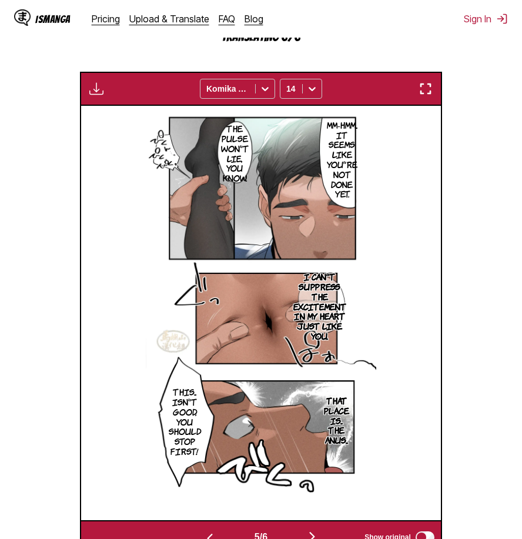
scroll to position [491, 0]
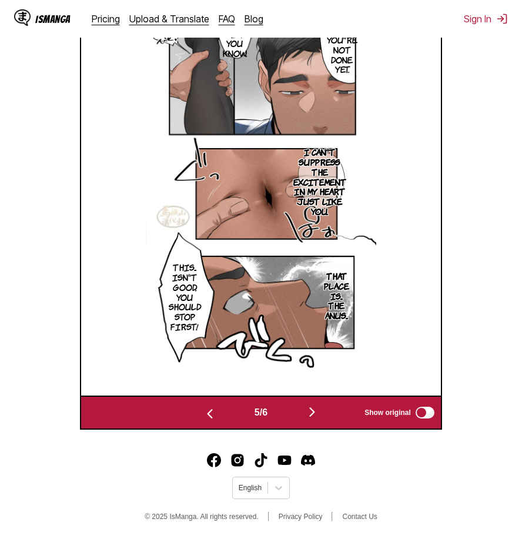
click at [318, 411] on img "button" at bounding box center [312, 412] width 14 height 14
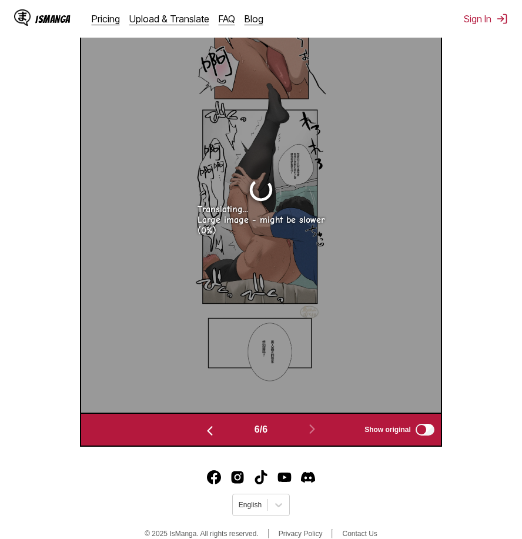
scroll to position [354, 0]
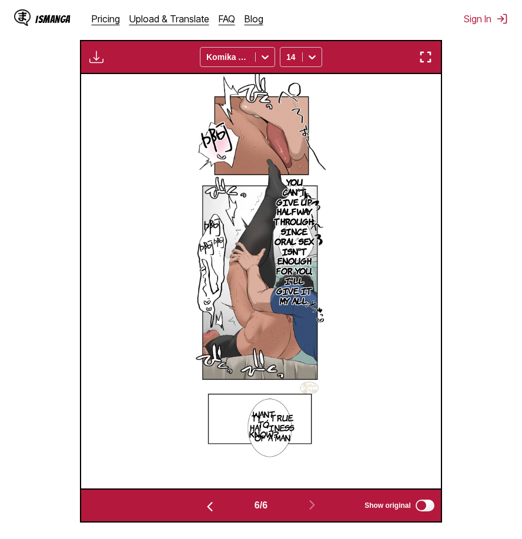
click at [424, 57] on img "button" at bounding box center [425, 57] width 14 height 14
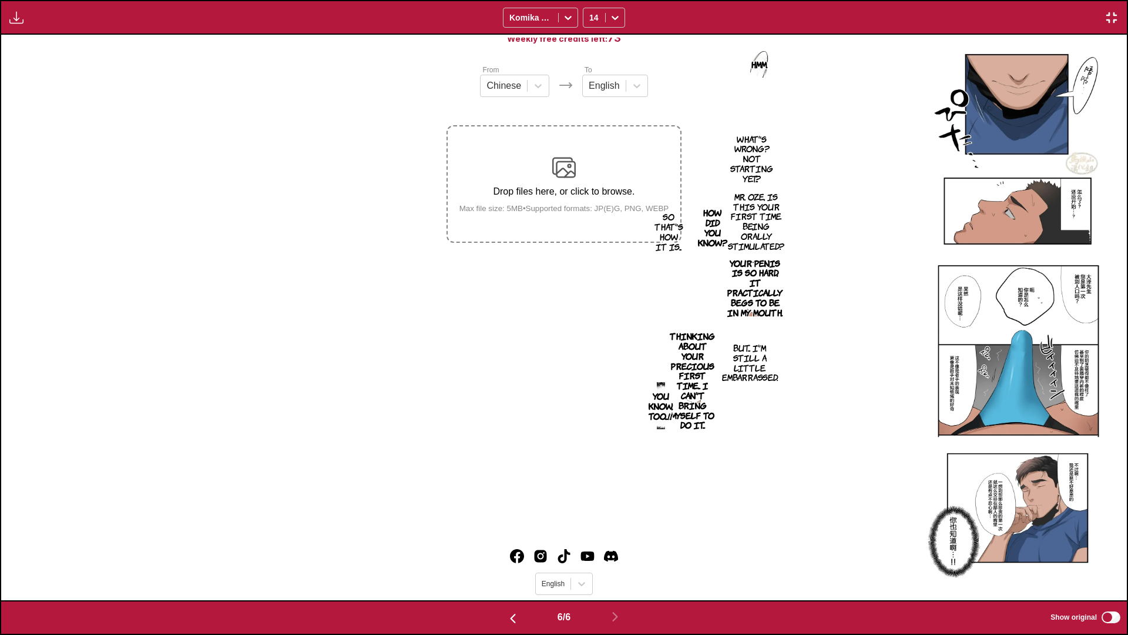
scroll to position [0, 5629]
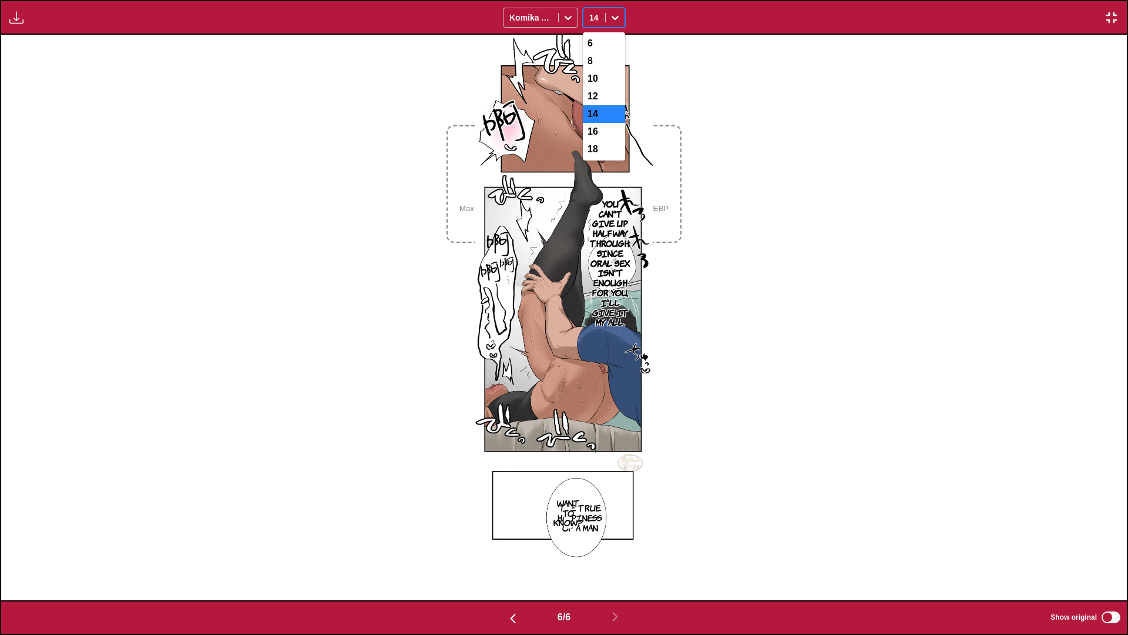
click at [602, 11] on div "14" at bounding box center [594, 17] width 22 height 16
click at [601, 100] on div "12" at bounding box center [604, 97] width 42 height 18
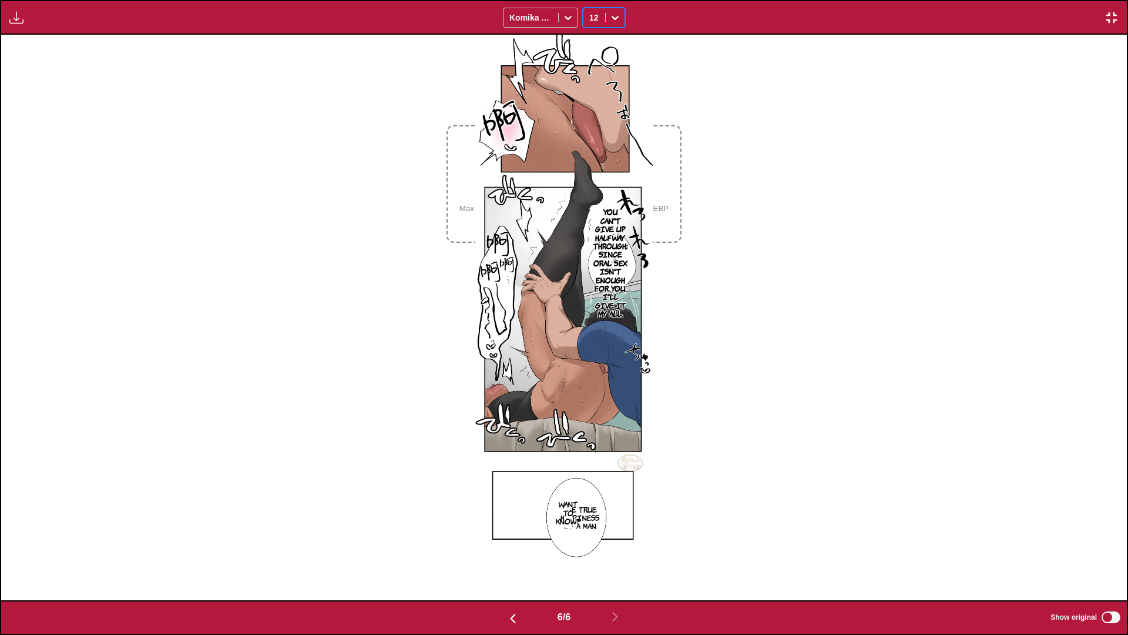
click at [1086, 22] on img "button" at bounding box center [1112, 18] width 14 height 14
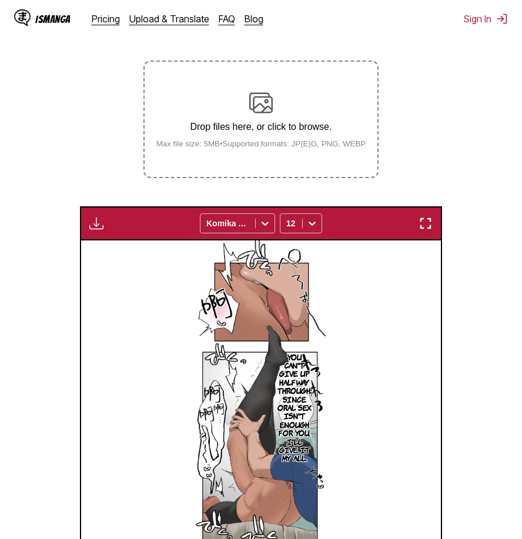
scroll to position [129, 0]
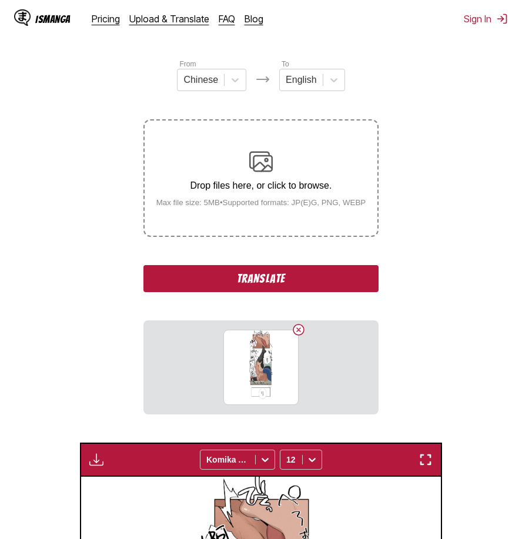
click at [257, 300] on div "From Chinese To English Drop files here, or click to browse. Max file size: 5MB…" at bounding box center [260, 236] width 235 height 356
click at [270, 284] on button "Translate" at bounding box center [260, 278] width 235 height 27
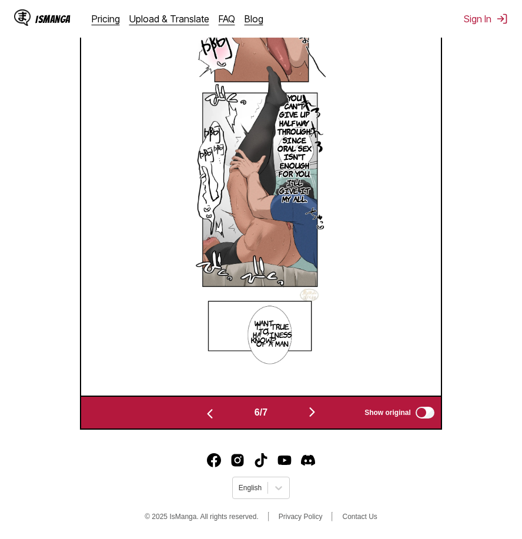
click at [314, 411] on img "button" at bounding box center [312, 412] width 14 height 14
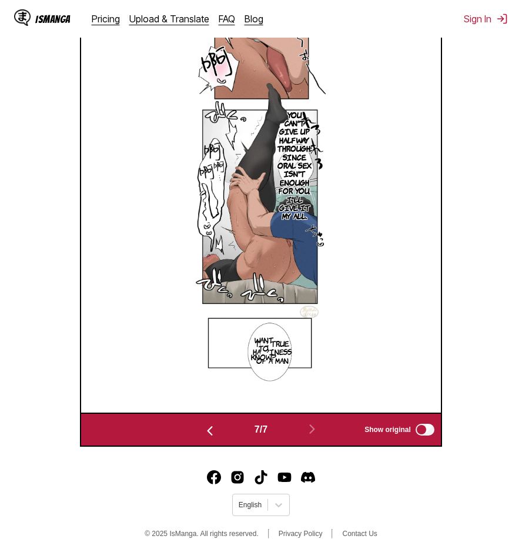
scroll to position [0, 2156]
click at [203, 434] on img "button" at bounding box center [210, 431] width 14 height 14
click at [317, 431] on img "button" at bounding box center [312, 429] width 14 height 14
click at [275, 352] on p "Want to know?" at bounding box center [264, 348] width 30 height 30
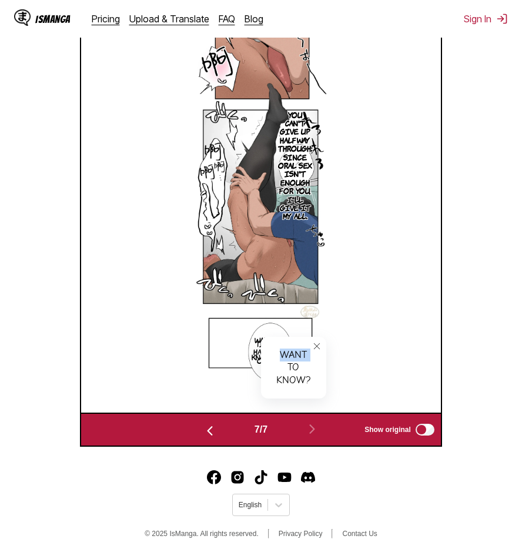
click at [275, 352] on div "Want to know?" at bounding box center [293, 368] width 65 height 62
drag, startPoint x: 275, startPoint y: 352, endPoint x: 347, endPoint y: 353, distance: 72.3
click at [375, 353] on div "You can't give up halfway through; since oral sex isn't enough for you, I'll gi…" at bounding box center [262, 205] width 360 height 414
click at [315, 347] on icon "close-tooltip" at bounding box center [317, 346] width 8 height 8
click at [274, 360] on p "Want to know?" at bounding box center [264, 348] width 30 height 30
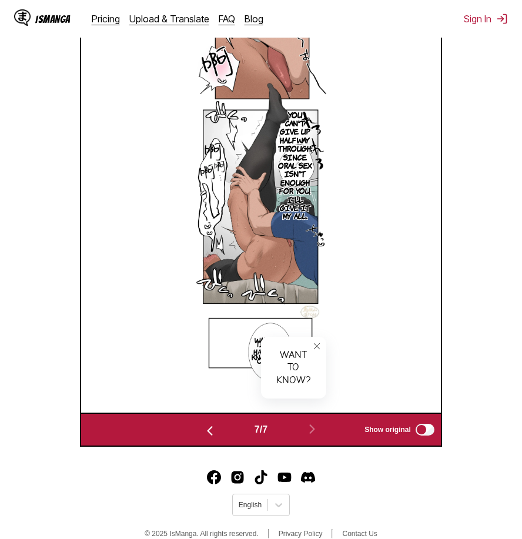
click at [318, 344] on icon "close-tooltip" at bounding box center [317, 346] width 8 height 8
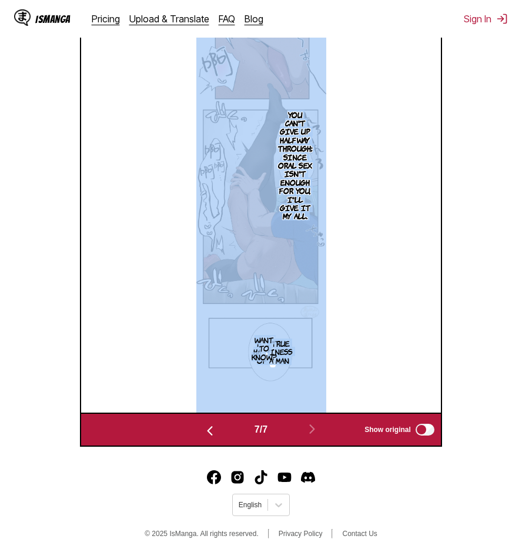
drag, startPoint x: 267, startPoint y: 363, endPoint x: 264, endPoint y: 369, distance: 7.1
click at [264, 369] on div "You can't give up halfway through; since oral sex isn't enough for you, I'll gi…" at bounding box center [262, 205] width 360 height 414
drag, startPoint x: 264, startPoint y: 369, endPoint x: 336, endPoint y: 358, distance: 72.6
click at [343, 358] on div "You can't give up halfway through; since oral sex isn't enough for you, I'll gi…" at bounding box center [262, 205] width 360 height 414
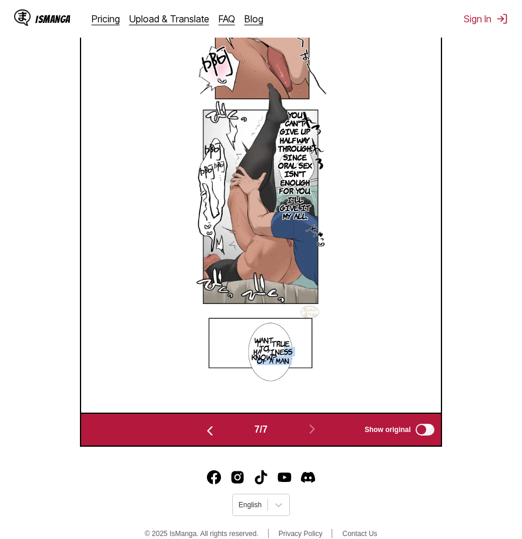
drag, startPoint x: 256, startPoint y: 338, endPoint x: 281, endPoint y: 354, distance: 30.3
click at [281, 354] on article "You can't give up halfway through; since oral sex isn't enough for you, I'll gi…" at bounding box center [261, 205] width 130 height 414
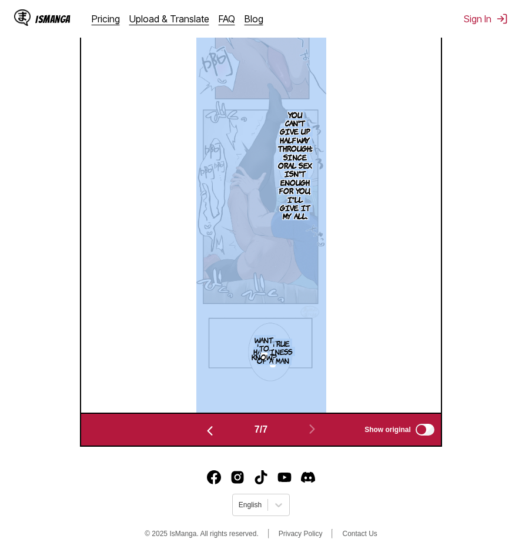
drag, startPoint x: 268, startPoint y: 354, endPoint x: 313, endPoint y: 363, distance: 46.2
click at [313, 363] on div "You can't give up halfway through; since oral sex isn't enough for you, I'll gi…" at bounding box center [262, 205] width 360 height 414
drag, startPoint x: 313, startPoint y: 363, endPoint x: 320, endPoint y: 381, distance: 18.8
click at [338, 387] on div "You can't give up halfway through; since oral sex isn't enough for you, I'll gi…" at bounding box center [262, 205] width 360 height 414
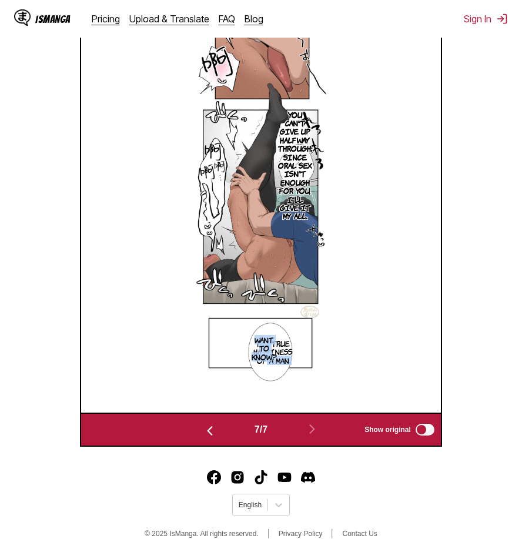
drag, startPoint x: 273, startPoint y: 360, endPoint x: 266, endPoint y: 367, distance: 10.0
click at [266, 367] on article "You can't give up halfway through; since oral sex isn't enough for you, I'll gi…" at bounding box center [261, 205] width 130 height 414
drag, startPoint x: 266, startPoint y: 367, endPoint x: 278, endPoint y: 364, distance: 12.0
click at [278, 363] on p "Want to know?" at bounding box center [264, 348] width 30 height 30
drag, startPoint x: 233, startPoint y: 375, endPoint x: 271, endPoint y: 365, distance: 38.9
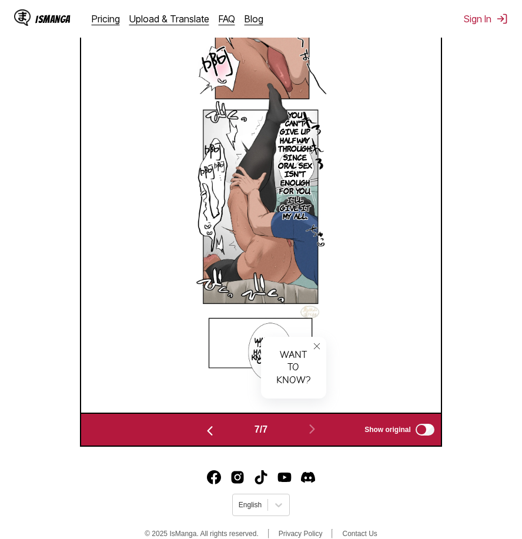
click at [233, 375] on img at bounding box center [261, 205] width 130 height 414
click at [271, 361] on div "Want to know?" at bounding box center [293, 368] width 65 height 62
click at [310, 346] on button "close-tooltip" at bounding box center [316, 346] width 19 height 19
click at [264, 180] on img at bounding box center [261, 205] width 130 height 414
click at [289, 194] on p "You can't give up halfway through; since oral sex isn't enough for you, I'll gi…" at bounding box center [295, 165] width 39 height 115
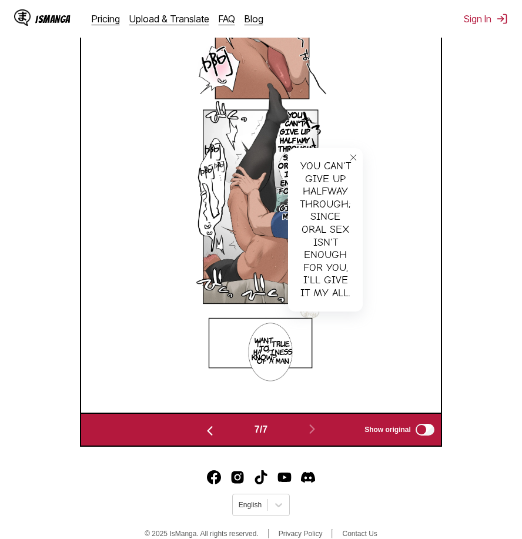
click at [375, 309] on div "You can't give up halfway through; since oral sex isn't enough for you, I'll gi…" at bounding box center [262, 205] width 360 height 414
click at [275, 355] on p "Want to know?" at bounding box center [264, 348] width 30 height 30
click at [313, 344] on icon "close-tooltip" at bounding box center [317, 346] width 8 height 8
click at [354, 157] on icon "close-tooltip" at bounding box center [353, 157] width 8 height 8
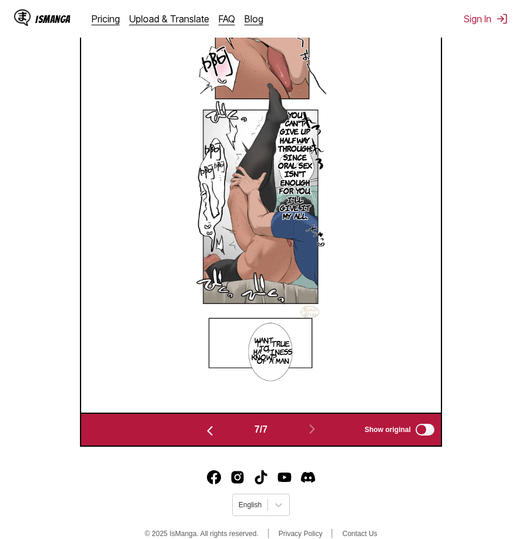
scroll to position [371, 0]
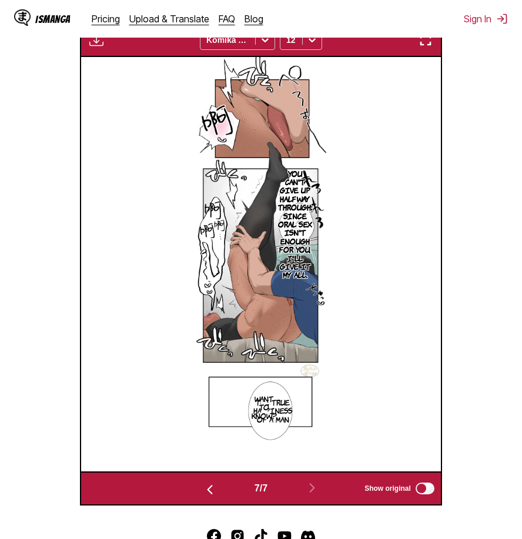
click at [428, 47] on img "button" at bounding box center [425, 40] width 14 height 14
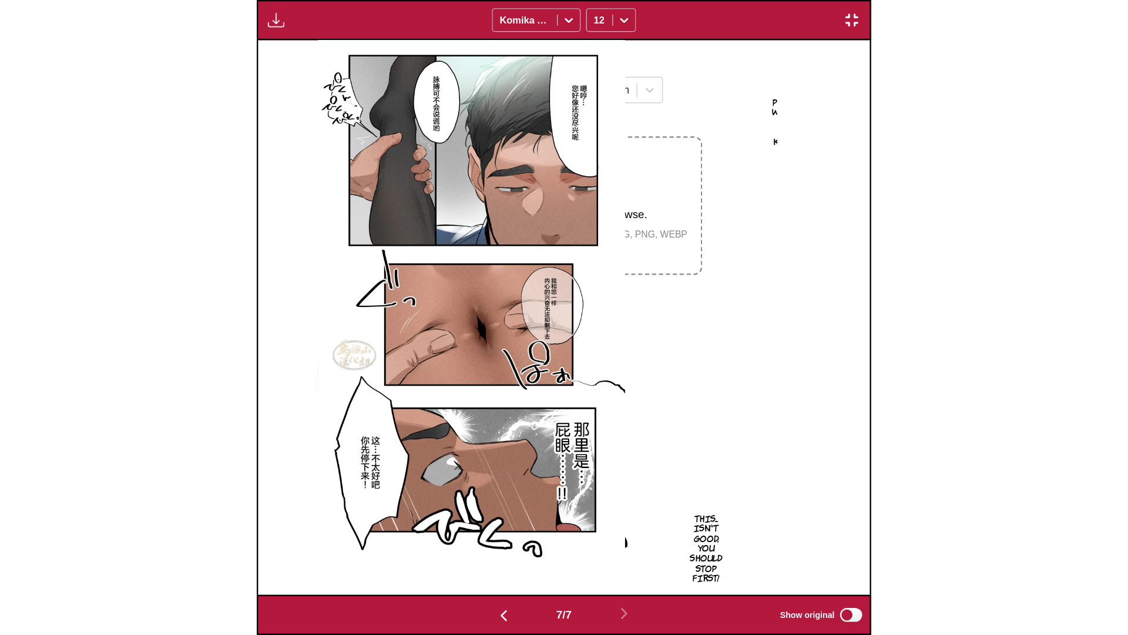
scroll to position [0, 6755]
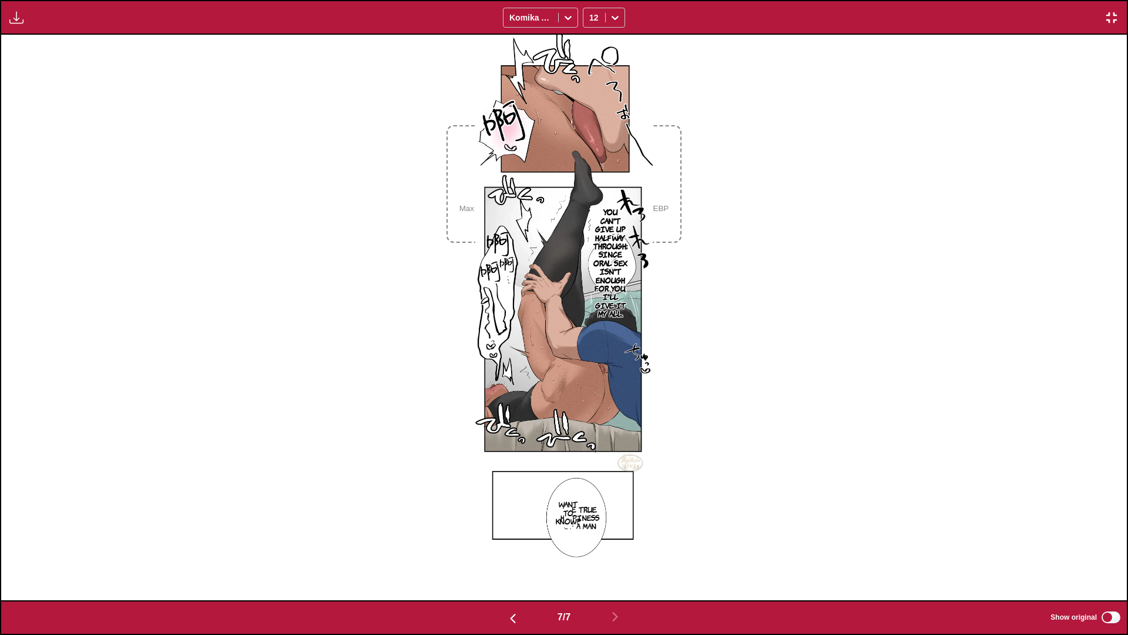
drag, startPoint x: 711, startPoint y: 371, endPoint x: 712, endPoint y: 359, distance: 12.4
click at [711, 371] on div "You can't give up halfway through; since oral sex isn't enough for you, I'll gi…" at bounding box center [564, 317] width 1126 height 565
click at [1086, 11] on img "button" at bounding box center [1112, 18] width 14 height 14
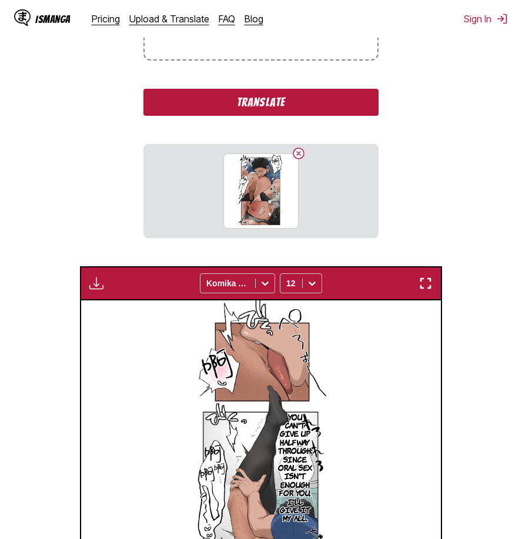
scroll to position [247, 0]
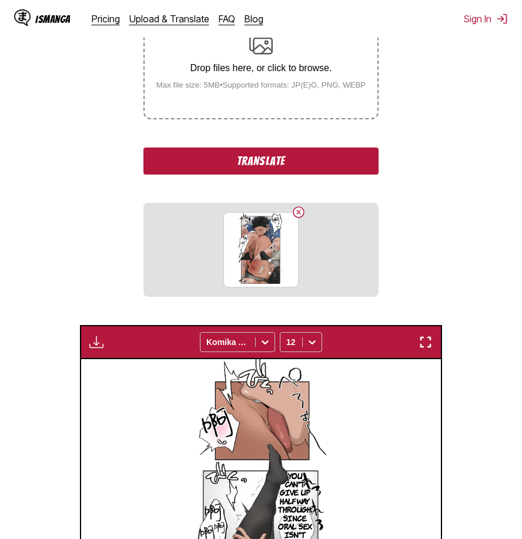
click at [320, 161] on button "Translate" at bounding box center [260, 160] width 235 height 27
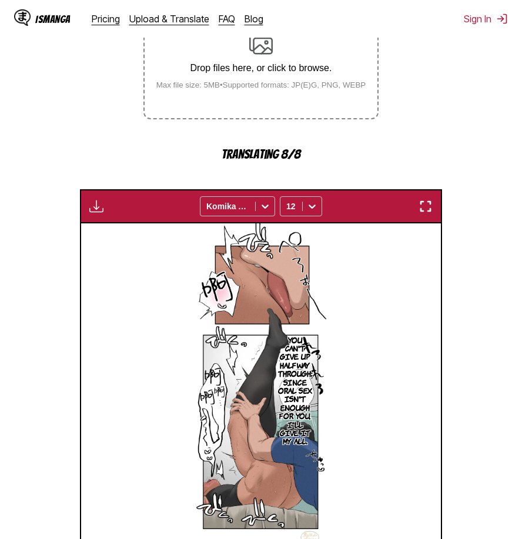
scroll to position [423, 0]
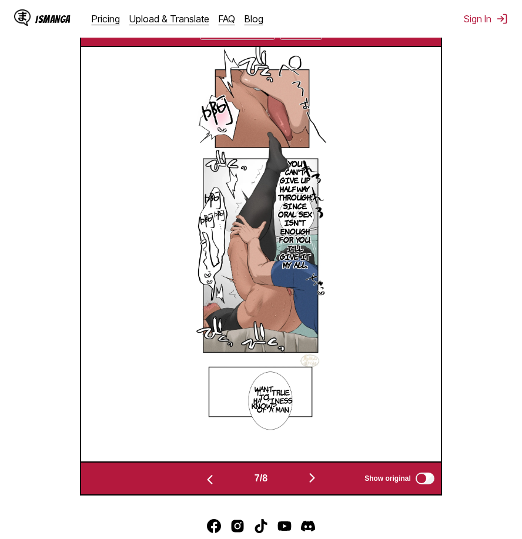
click at [308, 477] on img "button" at bounding box center [312, 478] width 14 height 14
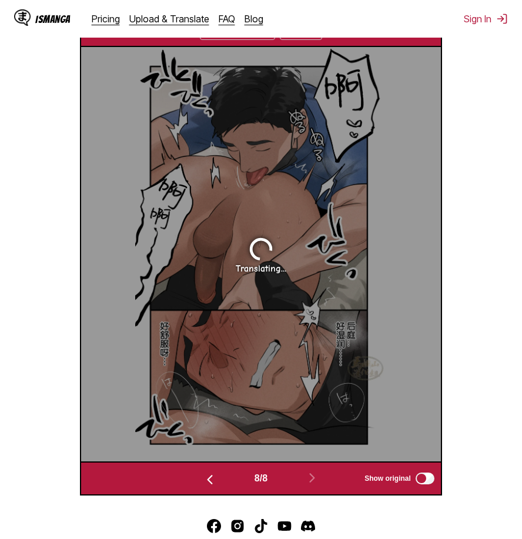
scroll to position [381, 0]
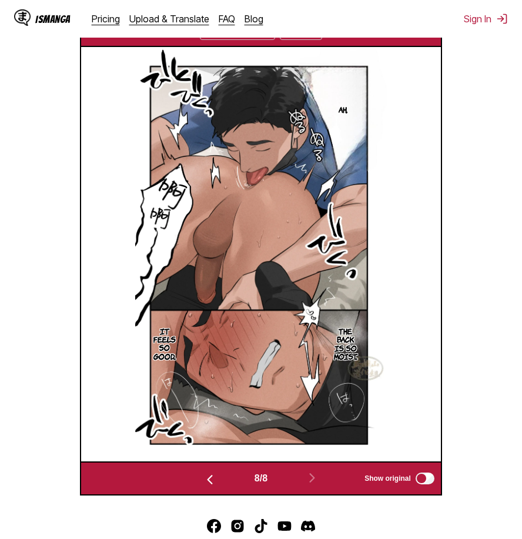
click at [43, 407] on section "From Chinese To English Drop files here, or click to browse. Max file size: 5MB…" at bounding box center [260, 150] width 503 height 689
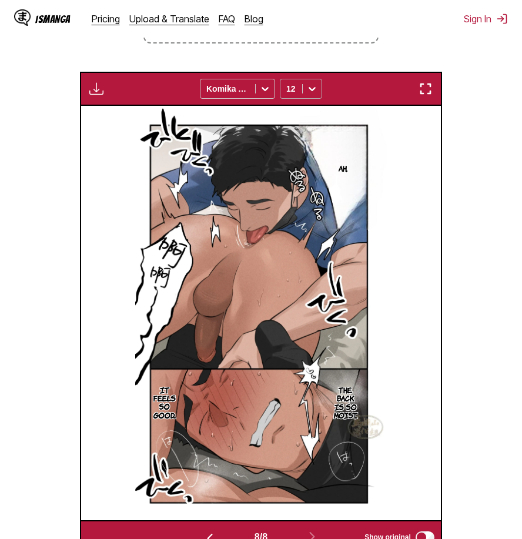
click at [305, 91] on div at bounding box center [312, 88] width 19 height 19
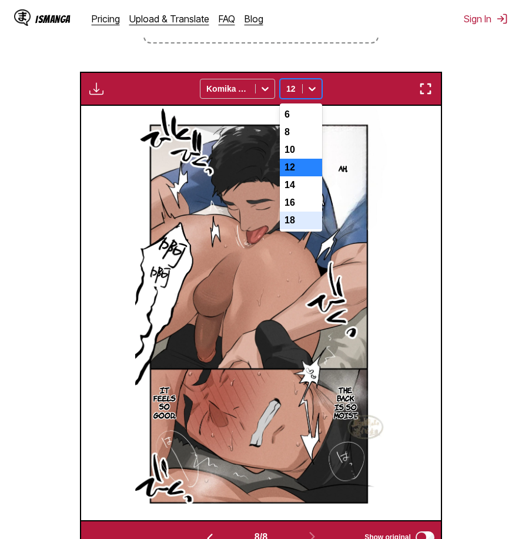
click at [306, 229] on div "18" at bounding box center [301, 221] width 42 height 18
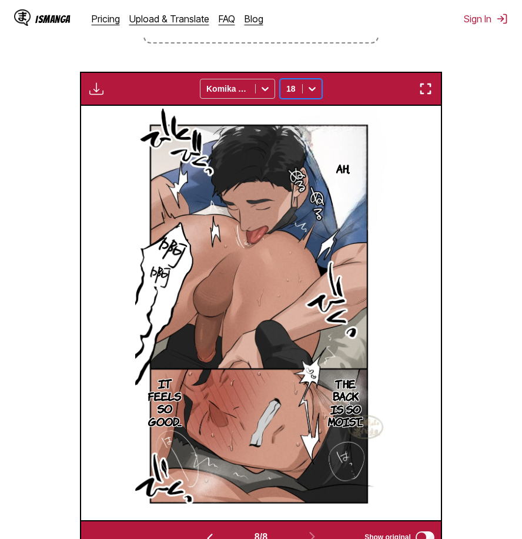
click at [427, 87] on img "button" at bounding box center [425, 89] width 14 height 14
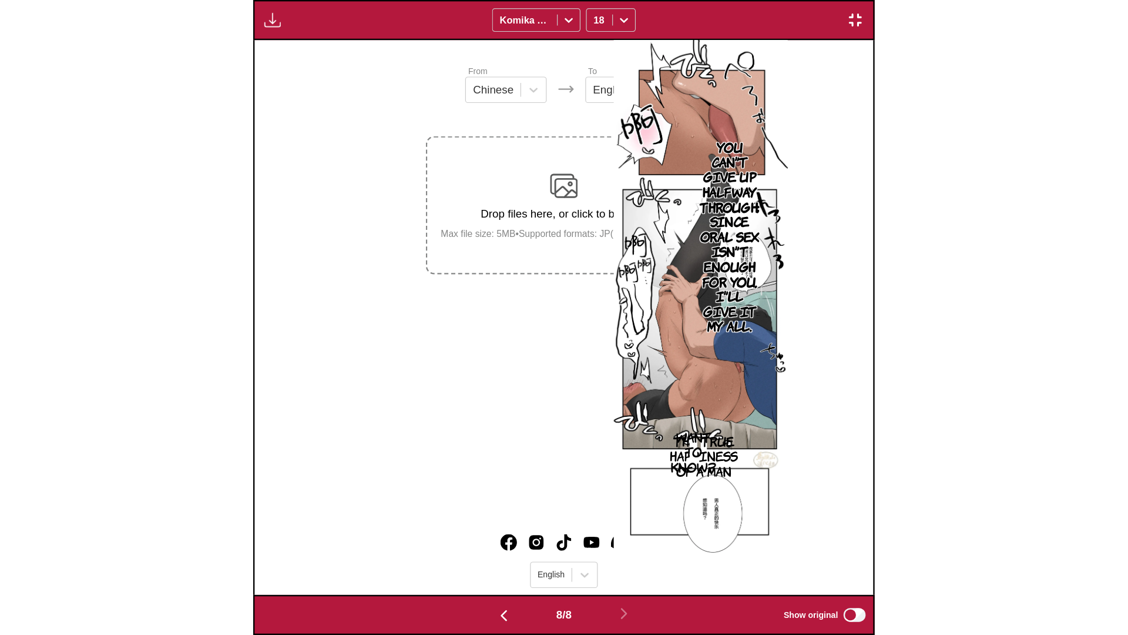
scroll to position [0, 7881]
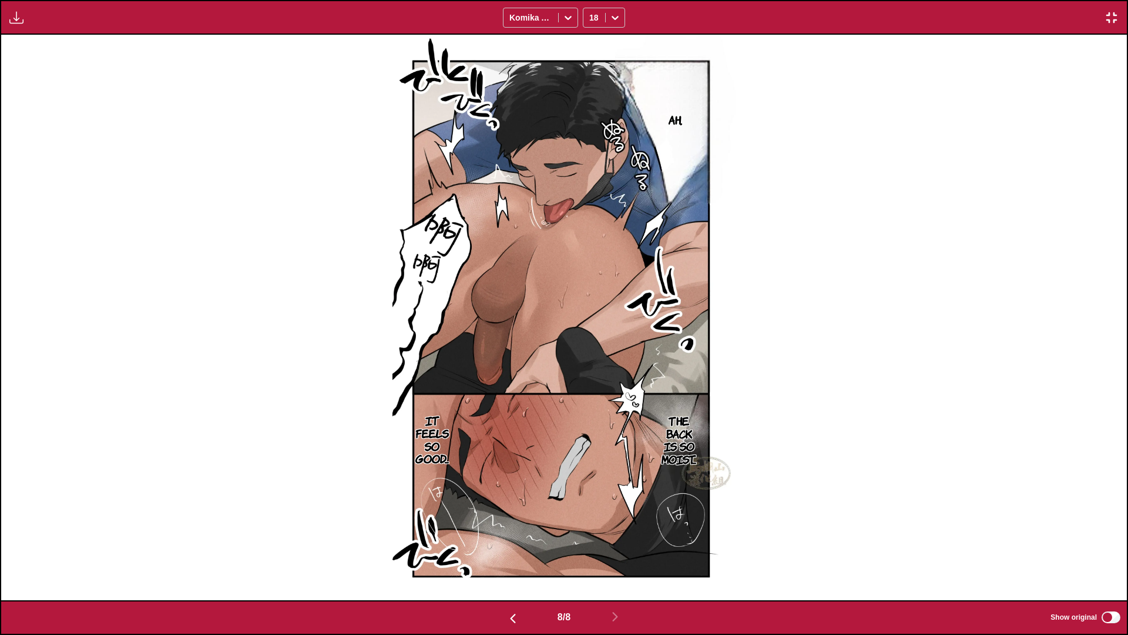
click at [1086, 8] on div "Available for premium users only Komika Axis 18" at bounding box center [564, 17] width 1128 height 35
click at [1086, 15] on img "button" at bounding box center [1112, 18] width 14 height 14
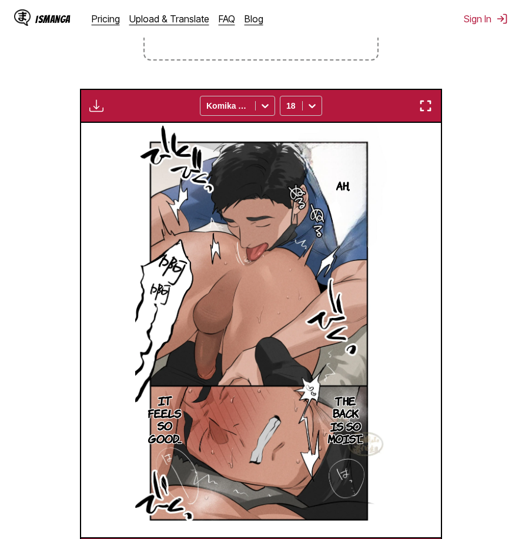
scroll to position [188, 0]
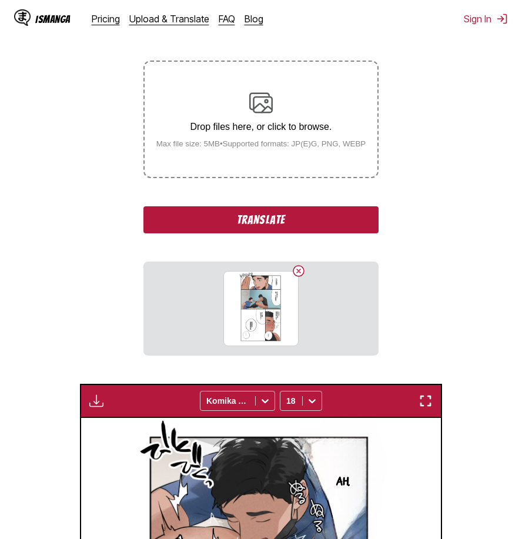
click at [318, 225] on button "Translate" at bounding box center [260, 219] width 235 height 27
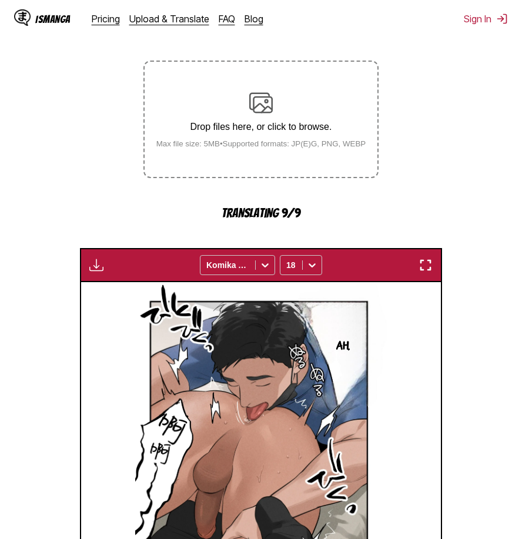
scroll to position [491, 0]
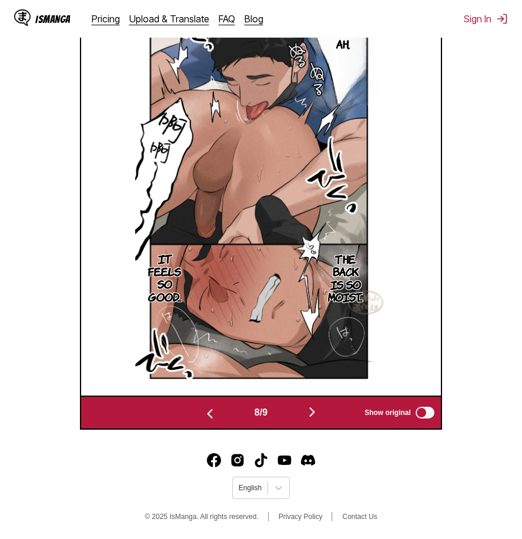
click at [310, 417] on img "button" at bounding box center [312, 412] width 14 height 14
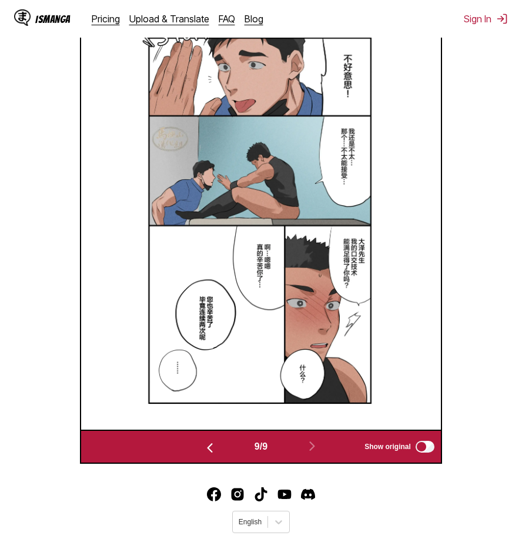
scroll to position [371, 0]
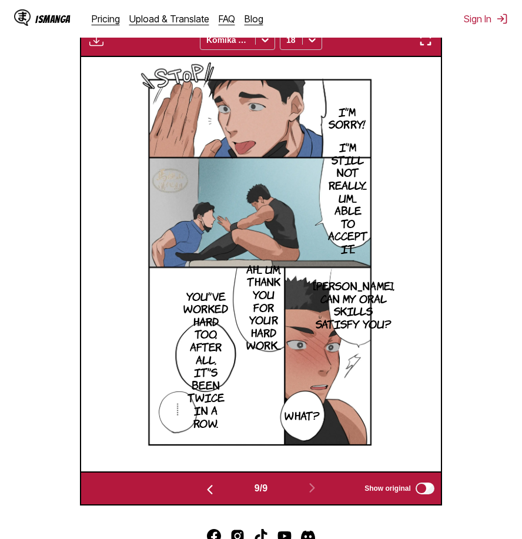
click at [430, 45] on img "button" at bounding box center [425, 40] width 14 height 14
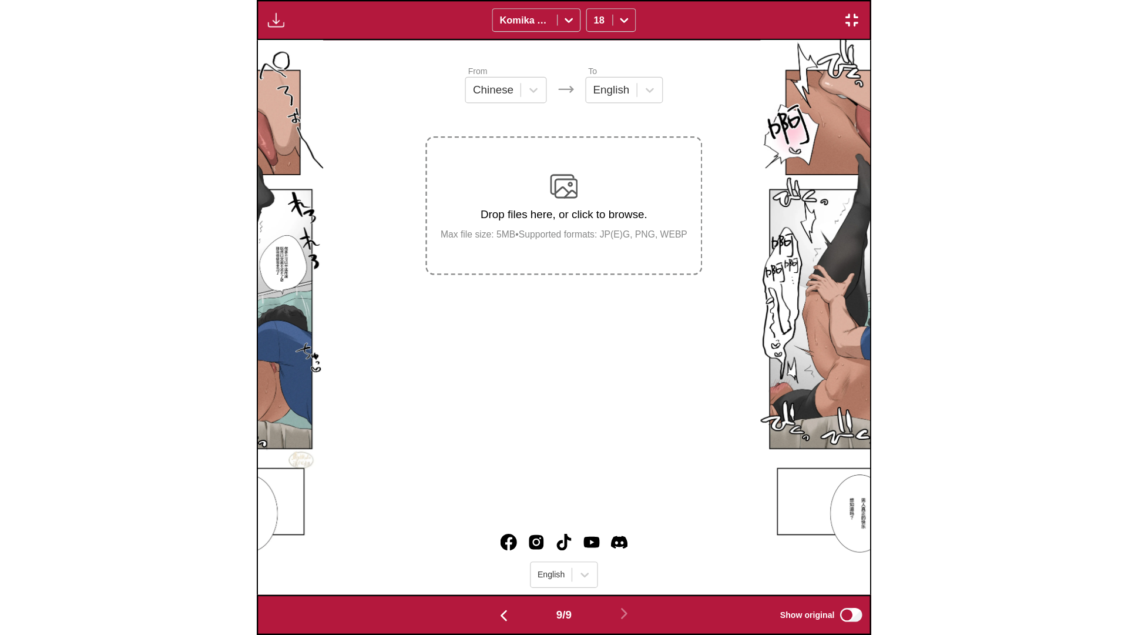
scroll to position [0, 9007]
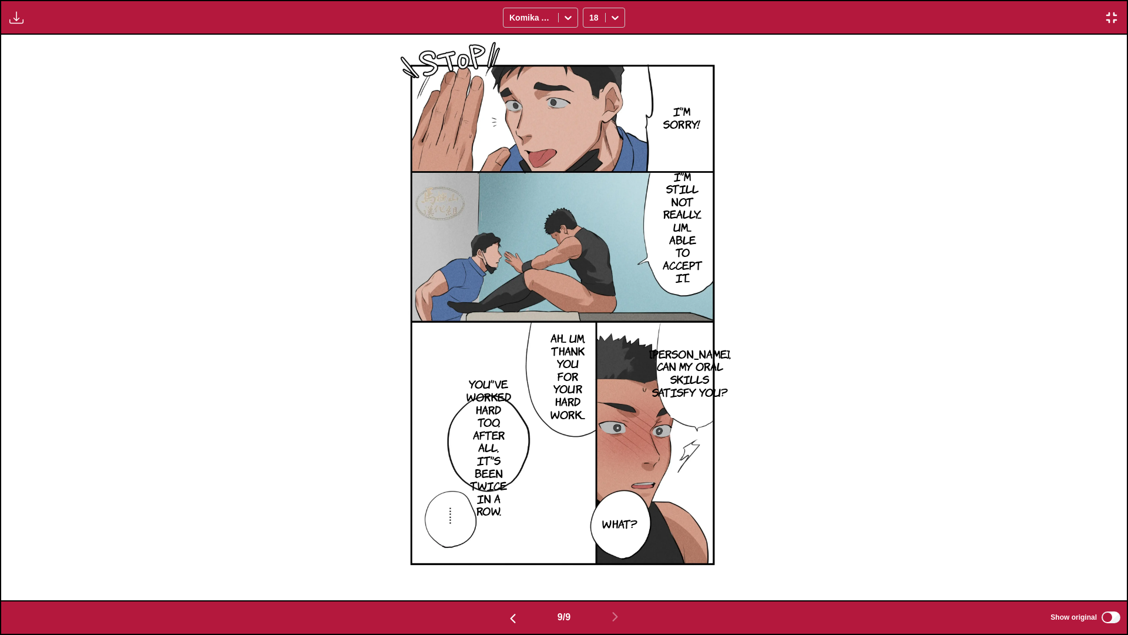
click at [1086, 12] on button "button" at bounding box center [1111, 17] width 21 height 15
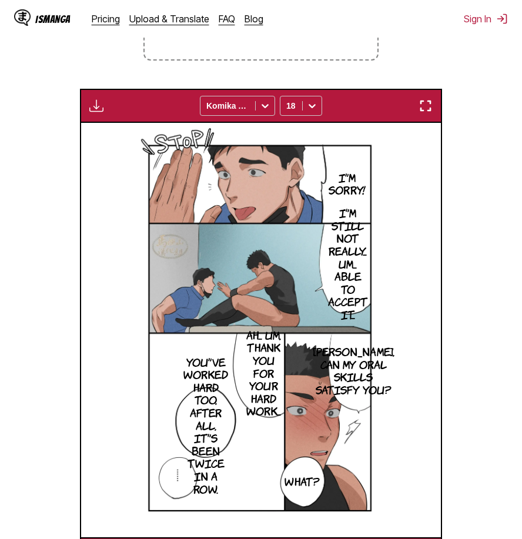
scroll to position [129, 0]
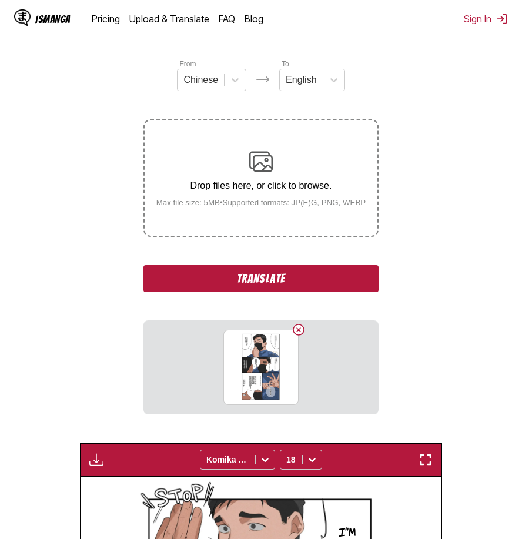
click at [272, 282] on button "Translate" at bounding box center [260, 278] width 235 height 27
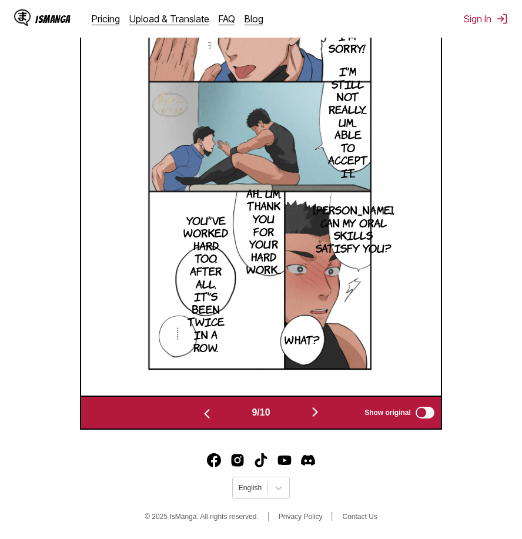
click at [316, 411] on img "button" at bounding box center [315, 412] width 14 height 14
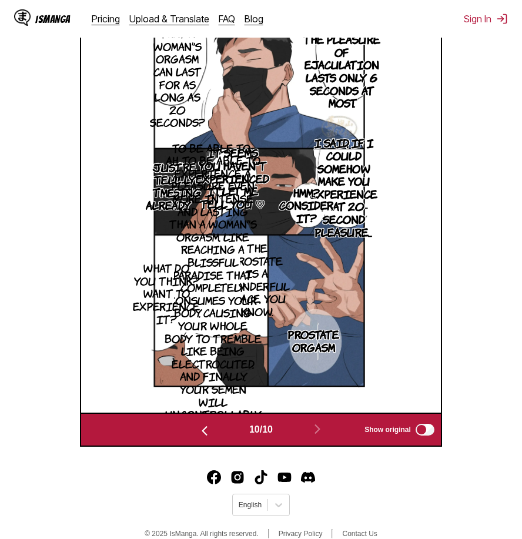
scroll to position [195, 0]
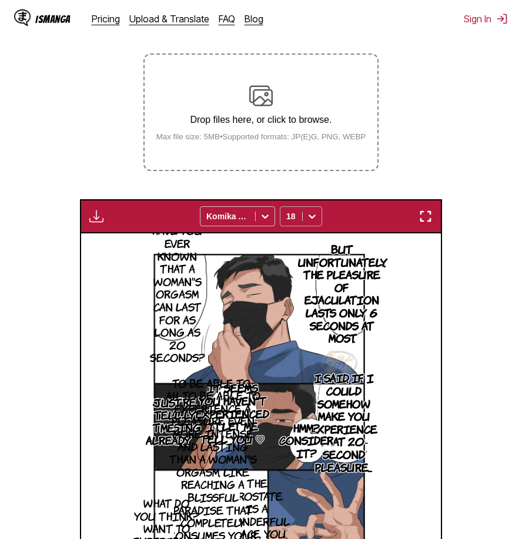
click at [304, 217] on div at bounding box center [312, 216] width 19 height 19
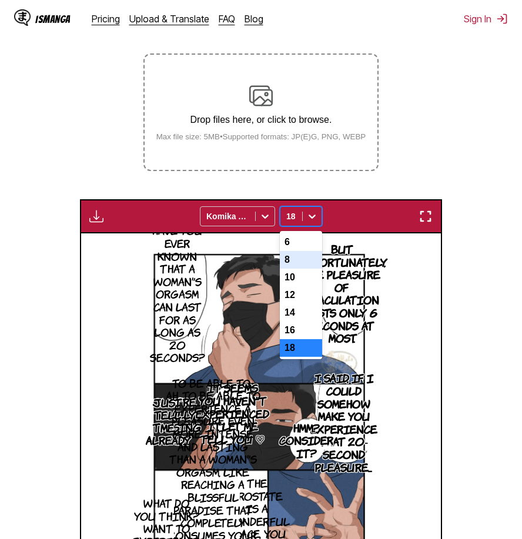
click at [303, 268] on div "8" at bounding box center [301, 260] width 42 height 18
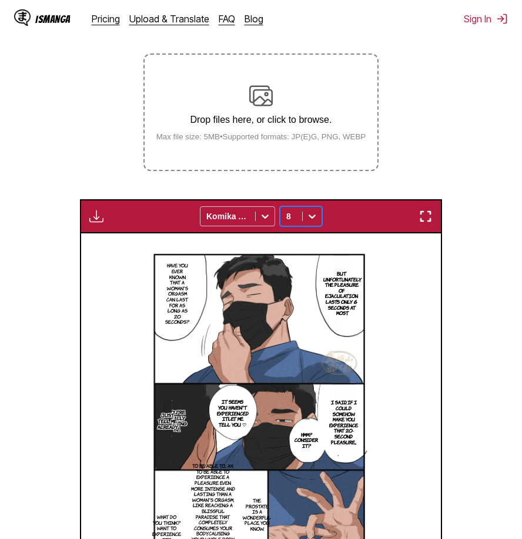
click at [310, 224] on div at bounding box center [312, 216] width 19 height 19
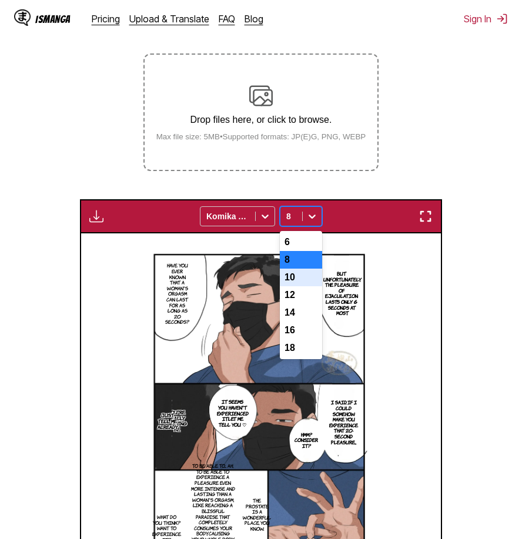
click at [296, 280] on div "10" at bounding box center [301, 278] width 42 height 18
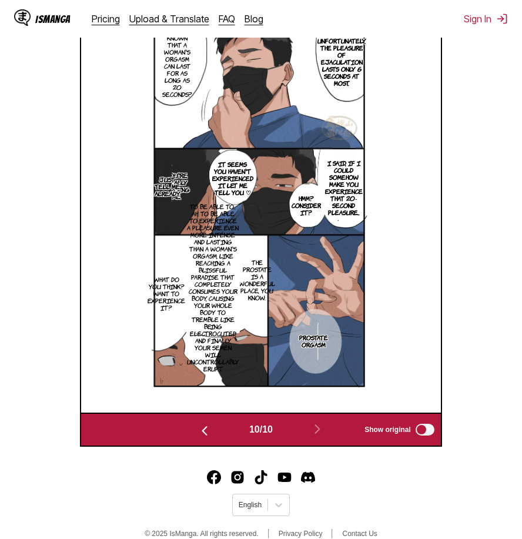
scroll to position [371, 0]
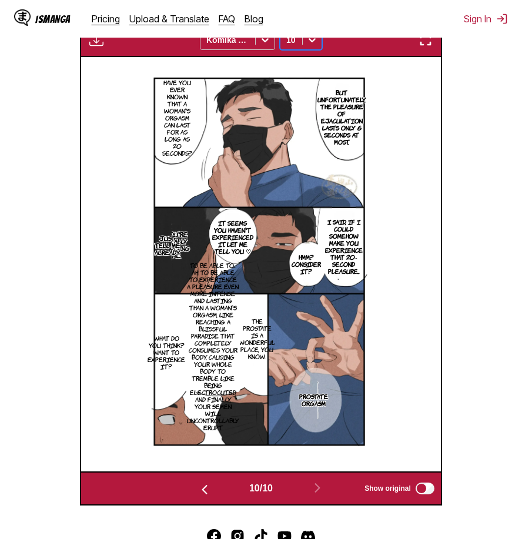
click at [431, 42] on img "button" at bounding box center [425, 40] width 14 height 14
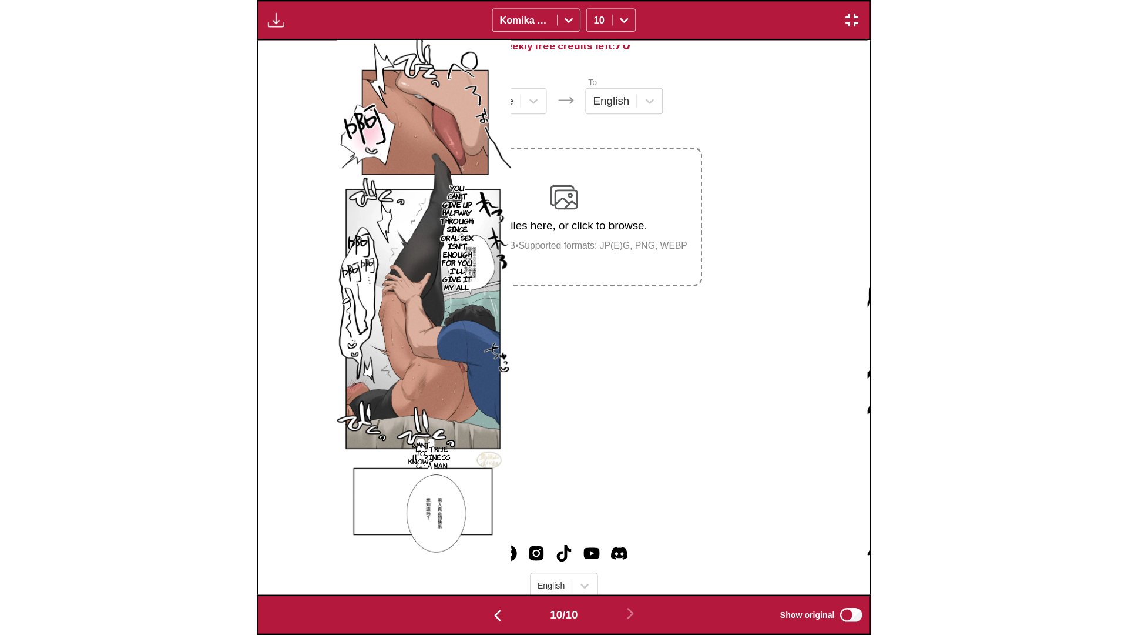
scroll to position [0, 10132]
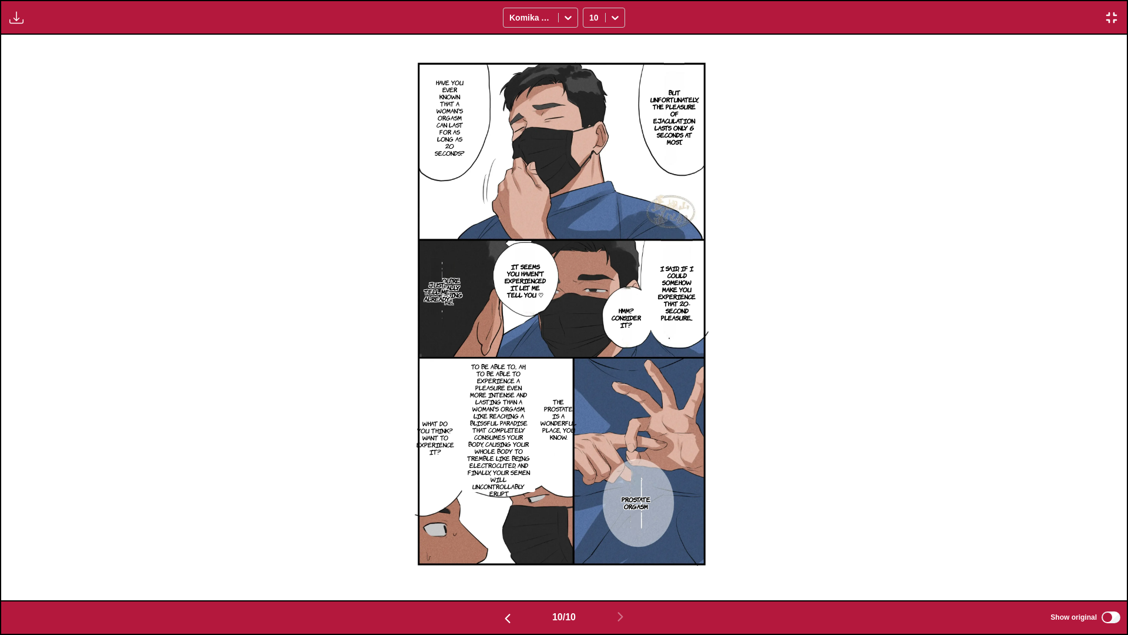
click at [839, 294] on div "But unfortunately, the pleasure of ejaculation lasts only 6 seconds at most. Ha…" at bounding box center [564, 317] width 1126 height 565
click at [1086, 24] on img "button" at bounding box center [1112, 18] width 14 height 14
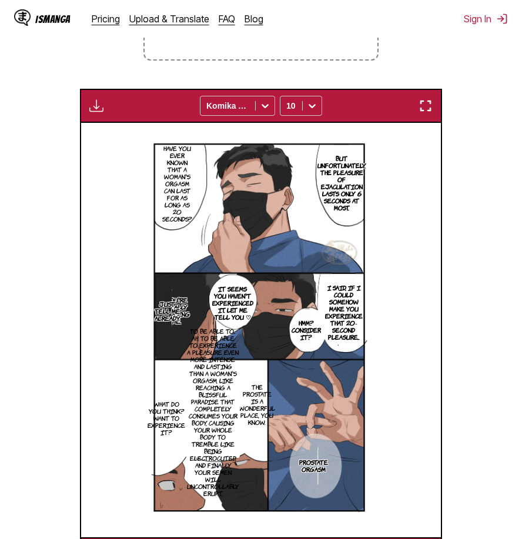
scroll to position [129, 0]
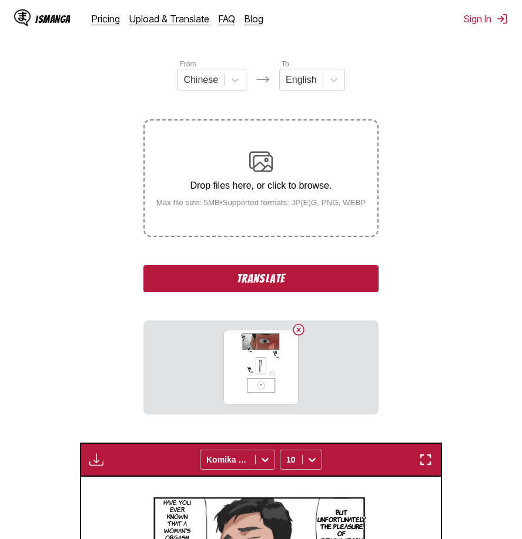
click at [289, 279] on button "Translate" at bounding box center [260, 278] width 235 height 27
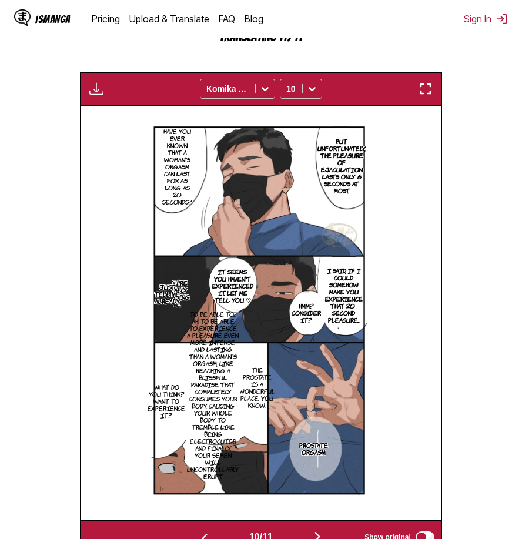
scroll to position [491, 0]
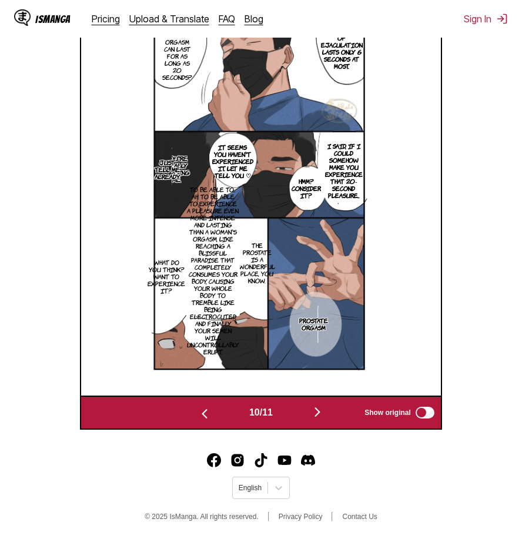
click at [319, 412] on img "button" at bounding box center [317, 412] width 14 height 14
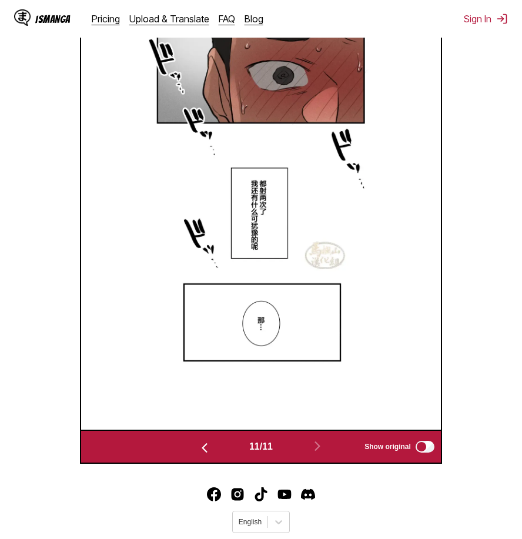
scroll to position [371, 0]
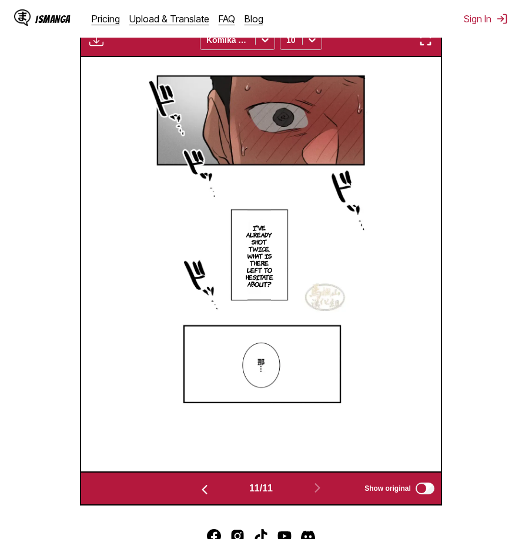
click at [423, 47] on img "button" at bounding box center [425, 40] width 14 height 14
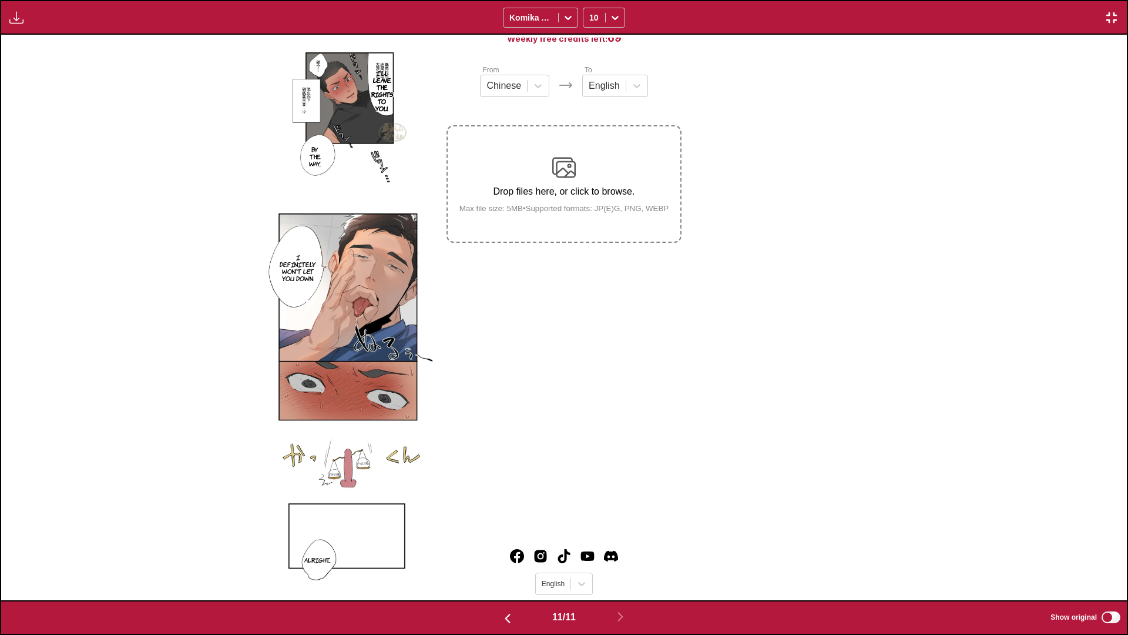
scroll to position [0, 11258]
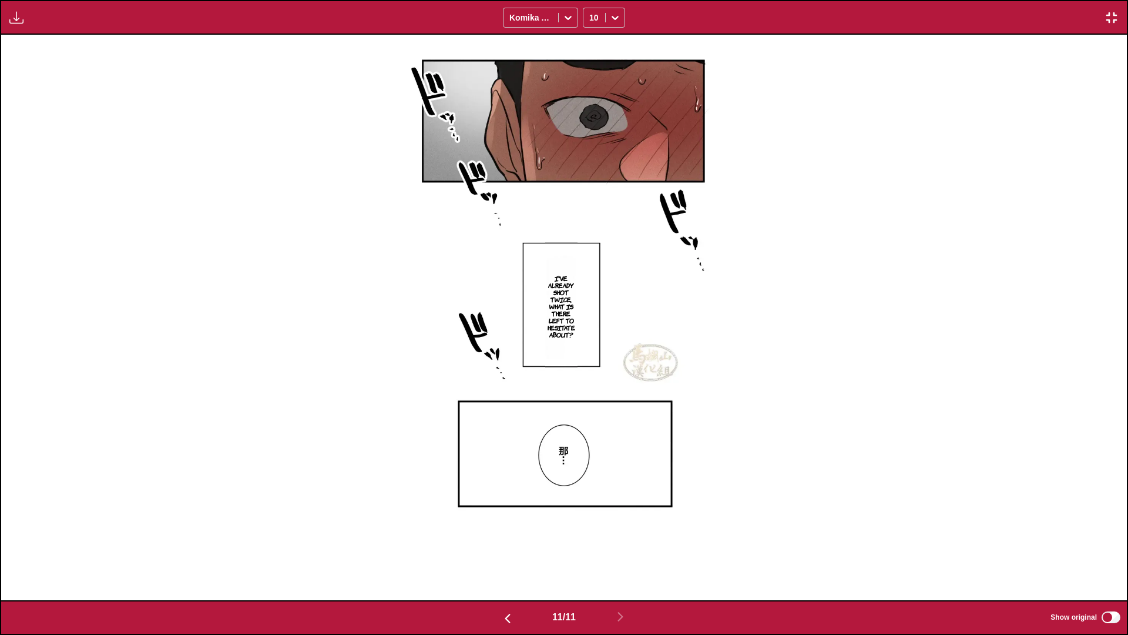
click at [912, 146] on div "I've already shot twice, what is there left to hesitate about?" at bounding box center [564, 317] width 1126 height 565
click at [1086, 22] on img "button" at bounding box center [1112, 18] width 14 height 14
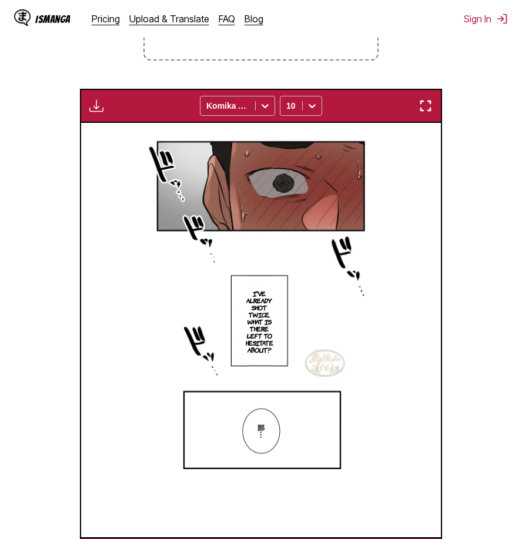
scroll to position [71, 0]
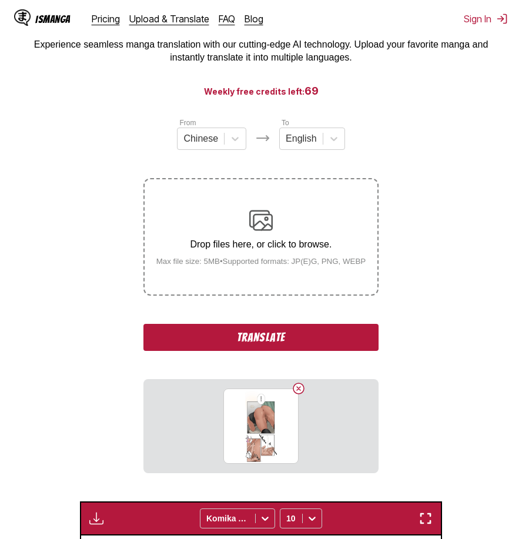
click at [278, 340] on button "Translate" at bounding box center [260, 337] width 235 height 27
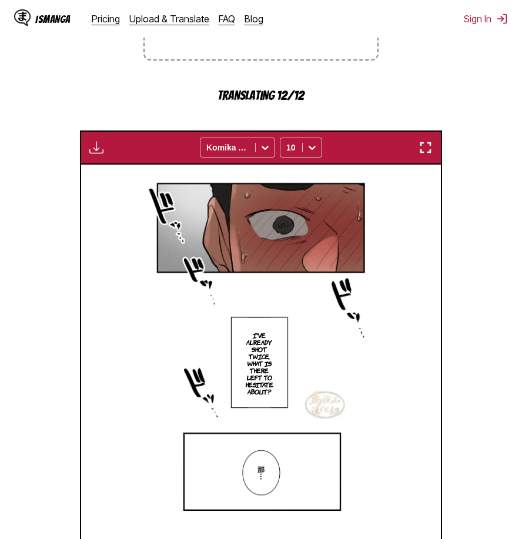
scroll to position [491, 0]
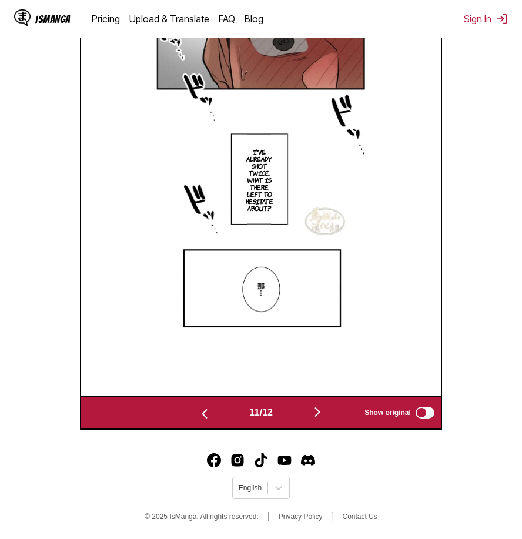
click at [317, 410] on img "button" at bounding box center [317, 412] width 14 height 14
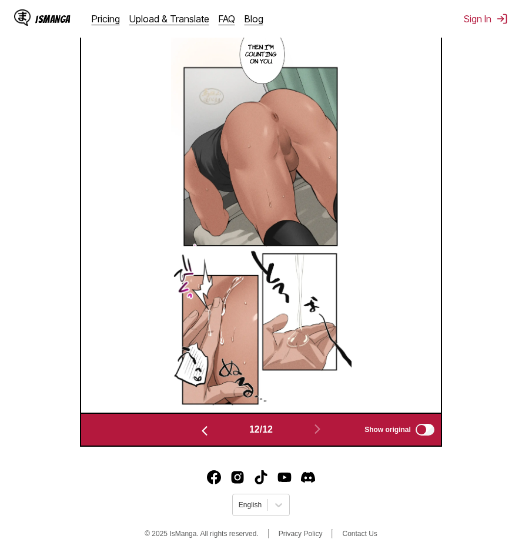
scroll to position [371, 0]
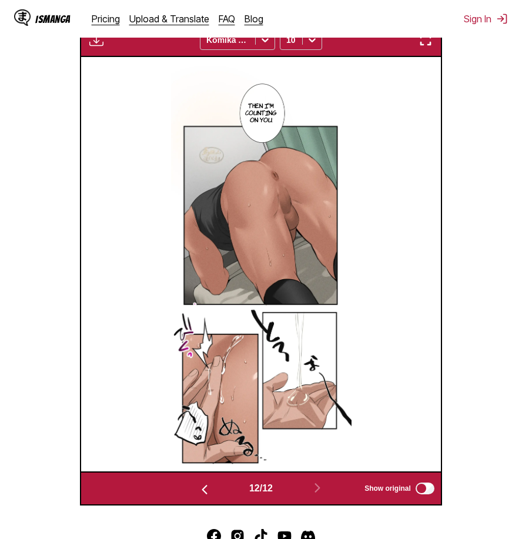
click at [424, 37] on div "IsManga Pricing Upload & Translate FAQ Blog Sign In Pricing Upload & Translate …" at bounding box center [261, 19] width 522 height 38
click at [427, 40] on img "button" at bounding box center [425, 40] width 14 height 14
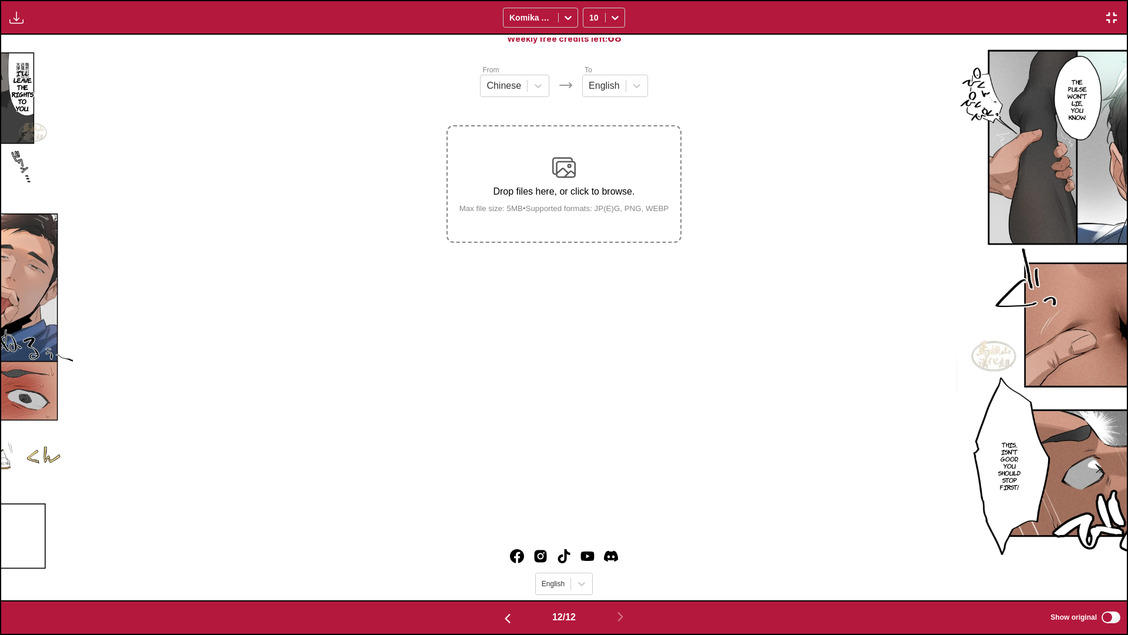
scroll to position [0, 12384]
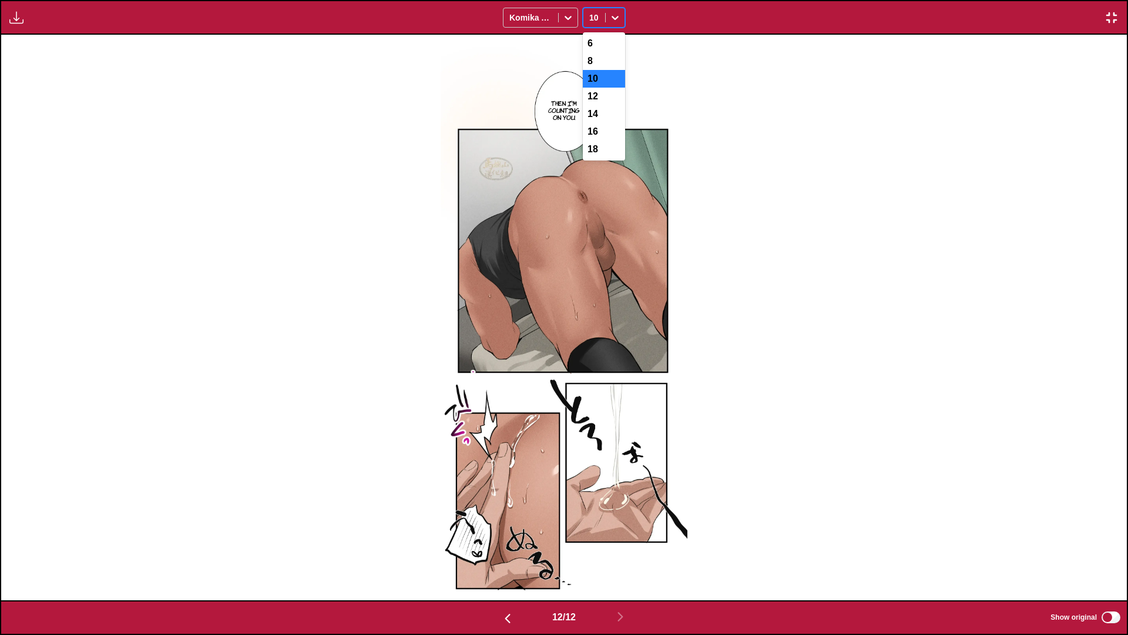
click at [610, 15] on icon at bounding box center [615, 18] width 12 height 12
click at [598, 115] on div "14" at bounding box center [604, 114] width 42 height 18
click at [613, 19] on icon at bounding box center [615, 18] width 12 height 12
click at [606, 134] on div "16" at bounding box center [604, 132] width 42 height 18
click at [805, 143] on div "Then I'm counting on you." at bounding box center [564, 317] width 1126 height 565
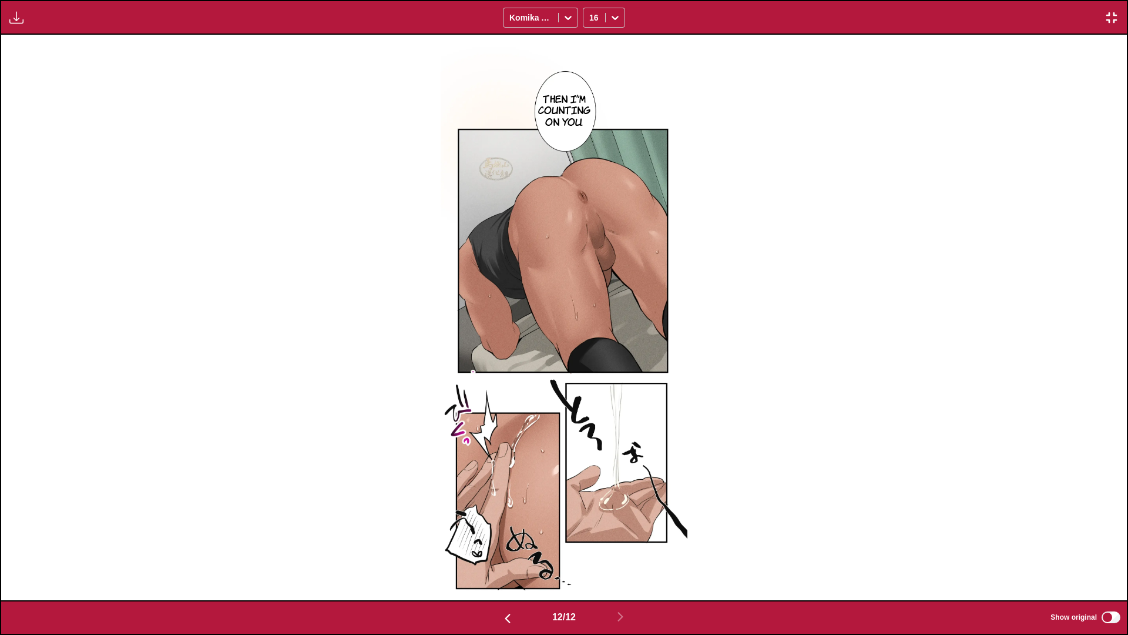
click at [1086, 16] on img "button" at bounding box center [1112, 18] width 14 height 14
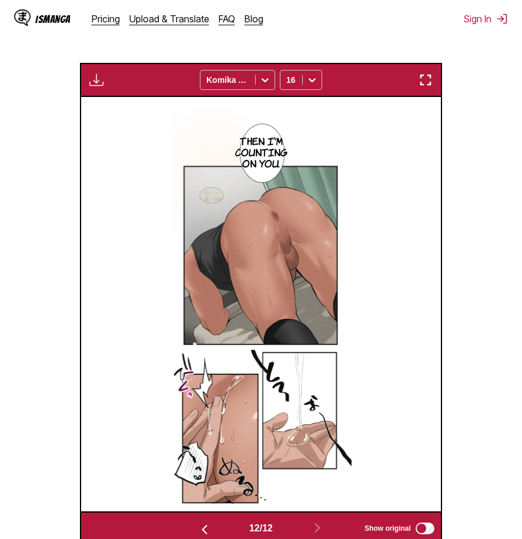
scroll to position [333, 0]
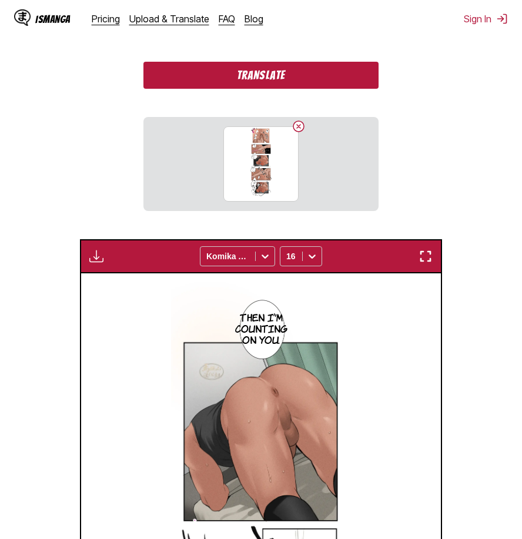
click at [300, 82] on button "Translate" at bounding box center [260, 75] width 235 height 27
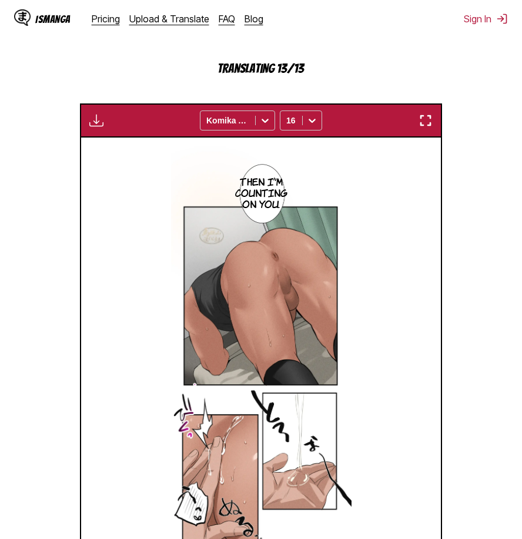
scroll to position [491, 0]
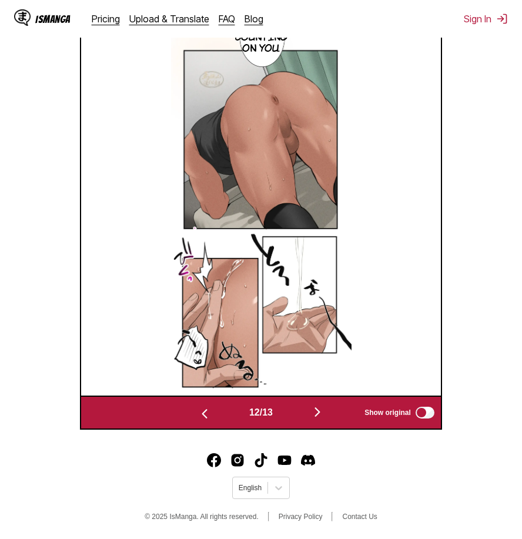
click at [322, 407] on img "button" at bounding box center [317, 412] width 14 height 14
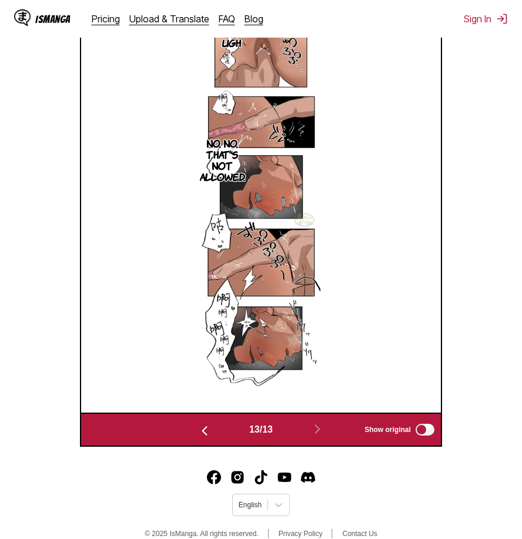
scroll to position [313, 0]
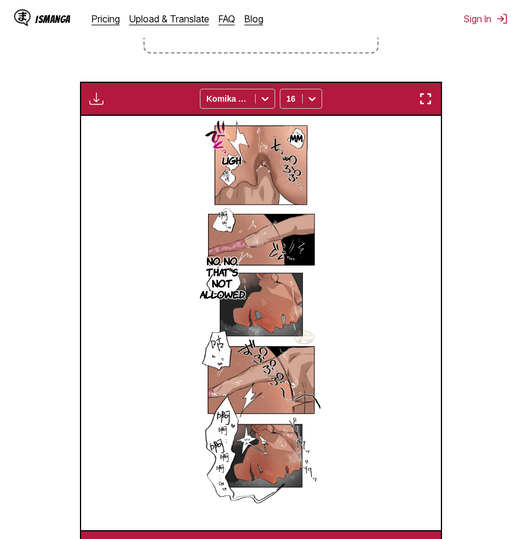
click at [430, 105] on img "button" at bounding box center [425, 99] width 14 height 14
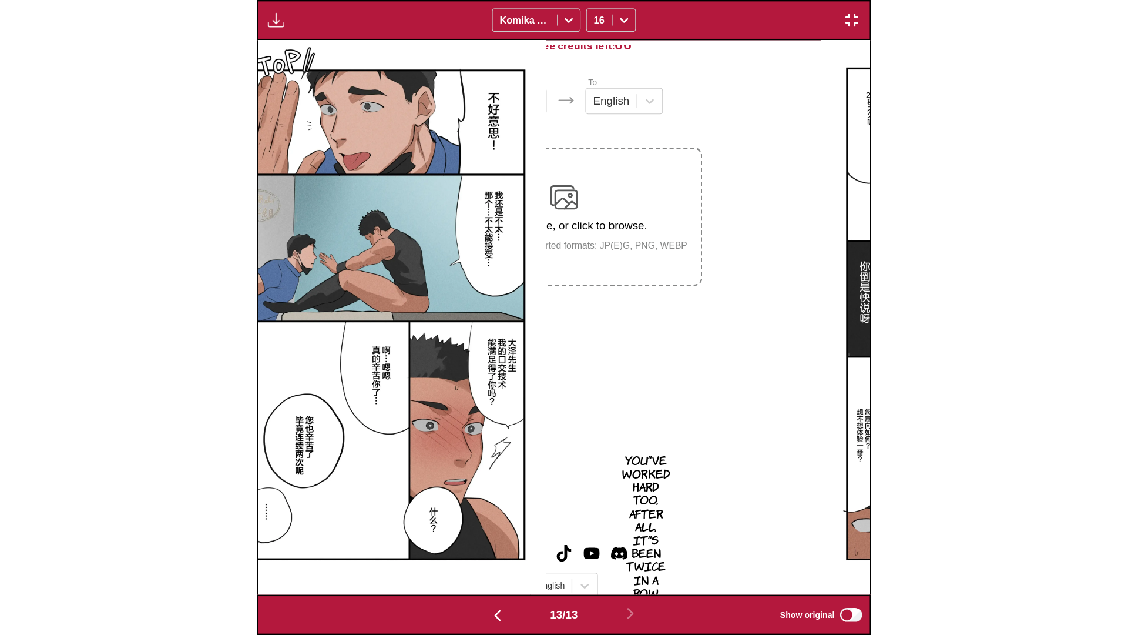
scroll to position [0, 13510]
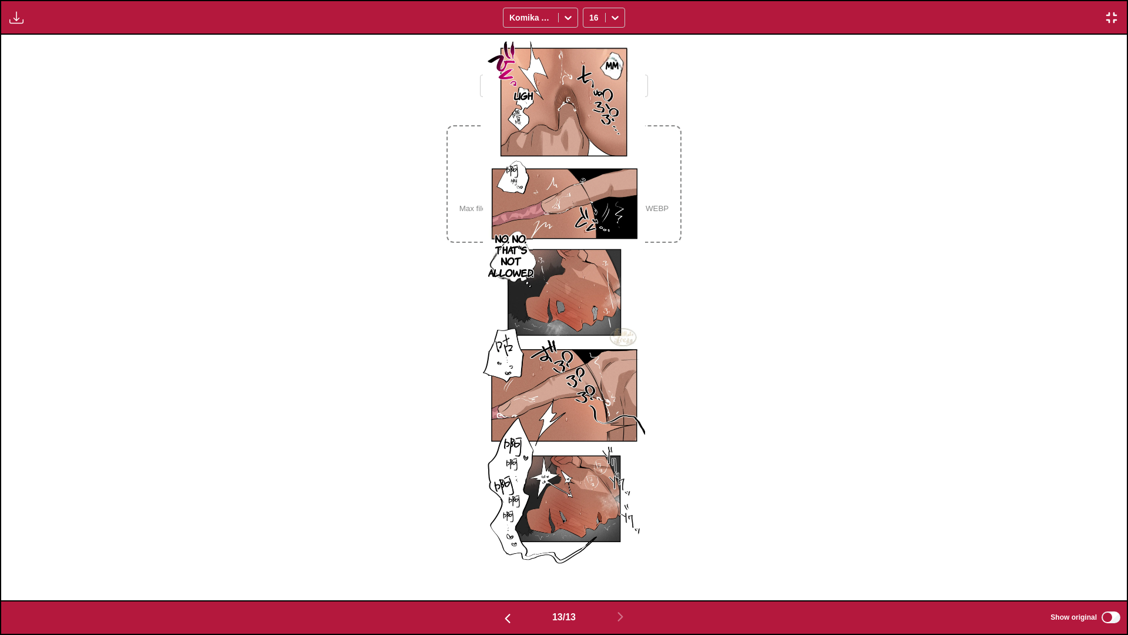
click at [807, 177] on div "Mm Ugh No, no, that's not allowed." at bounding box center [564, 317] width 1126 height 565
click at [1086, 18] on img "button" at bounding box center [1112, 18] width 14 height 14
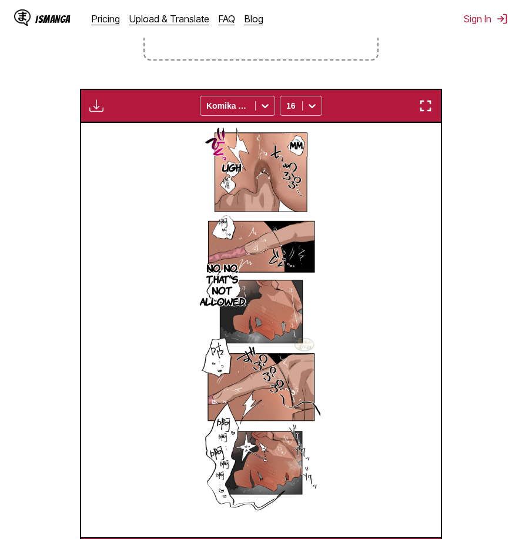
scroll to position [129, 0]
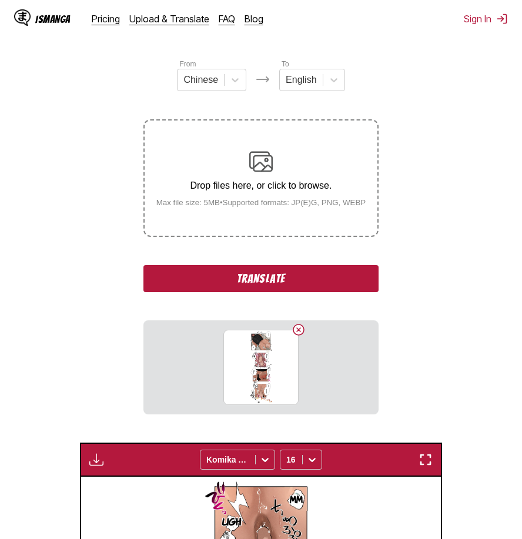
click at [287, 276] on button "Translate" at bounding box center [260, 278] width 235 height 27
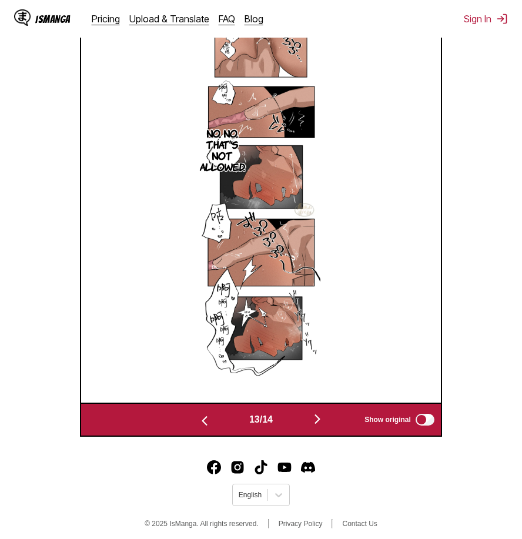
scroll to position [491, 0]
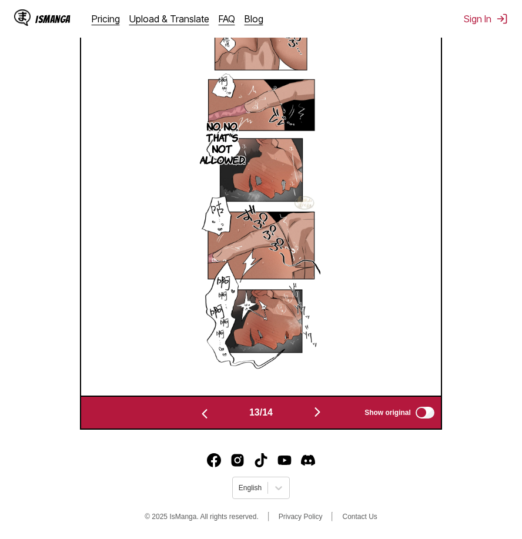
click at [320, 412] on img "button" at bounding box center [317, 412] width 14 height 14
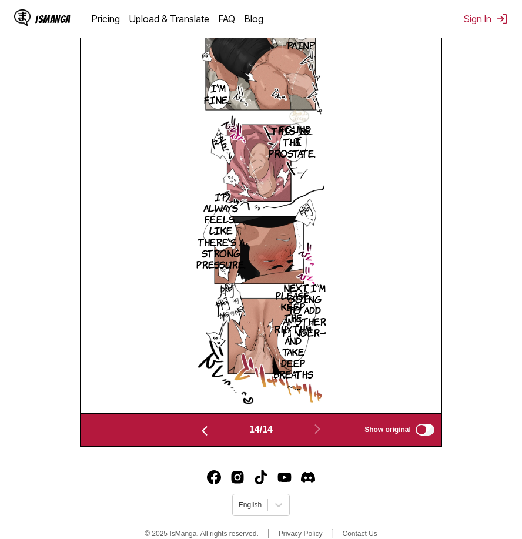
scroll to position [254, 0]
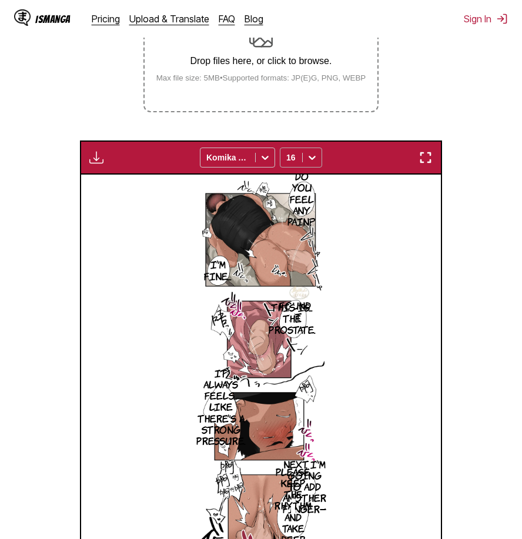
click at [319, 157] on div at bounding box center [312, 157] width 19 height 19
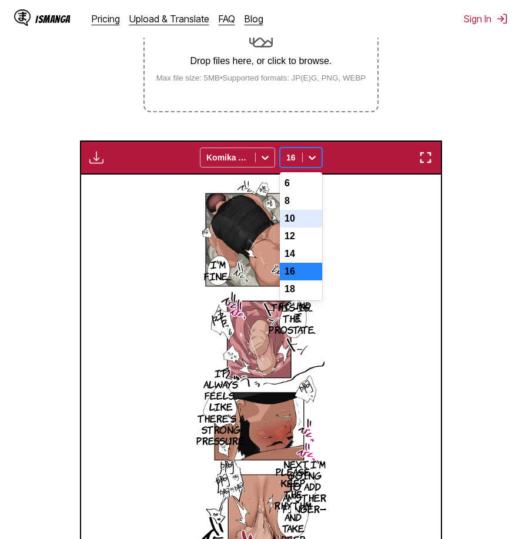
click at [303, 227] on div "10" at bounding box center [301, 219] width 42 height 18
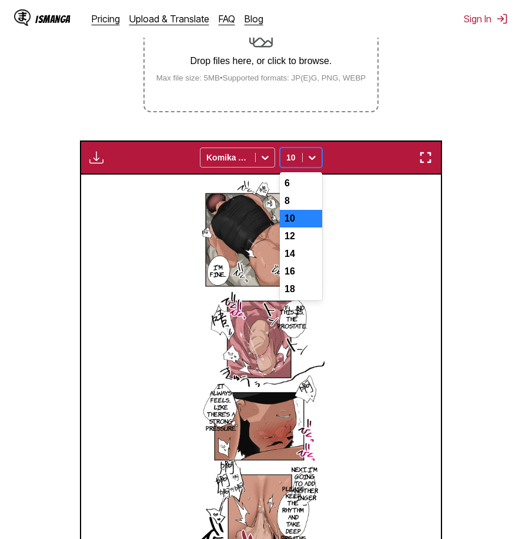
click at [305, 153] on div at bounding box center [312, 157] width 19 height 19
click at [301, 200] on div "8" at bounding box center [301, 201] width 42 height 18
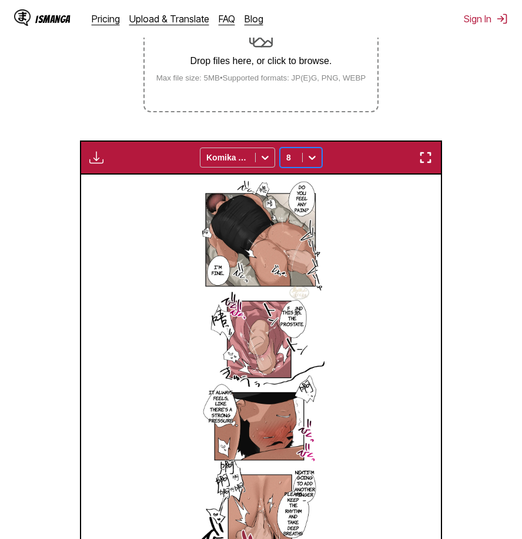
click at [425, 159] on img "button" at bounding box center [425, 157] width 14 height 14
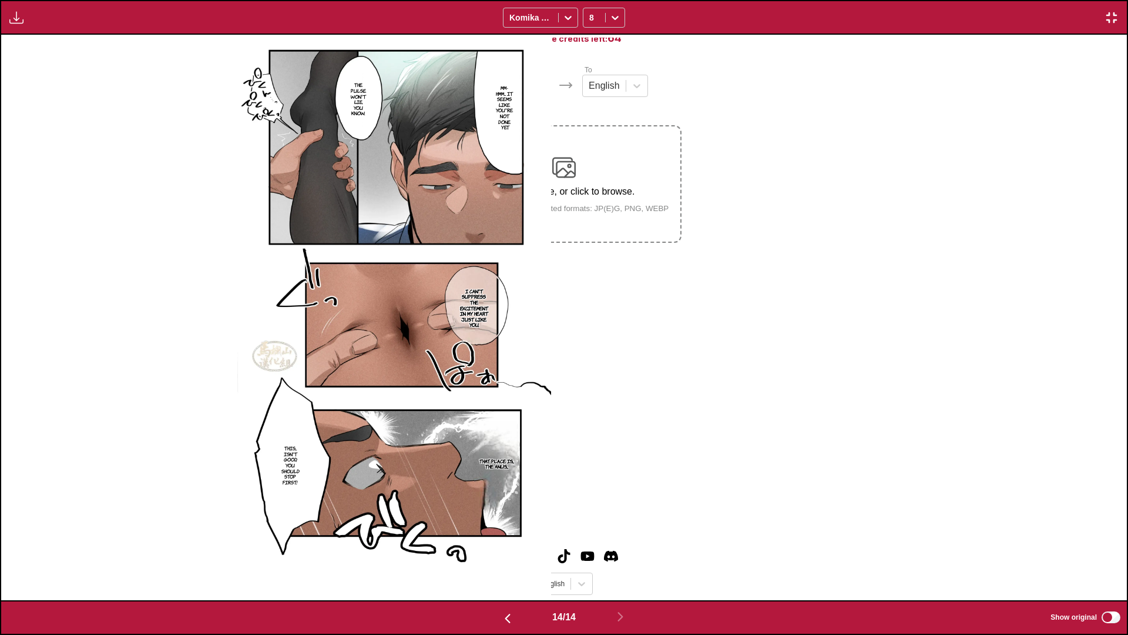
scroll to position [0, 14636]
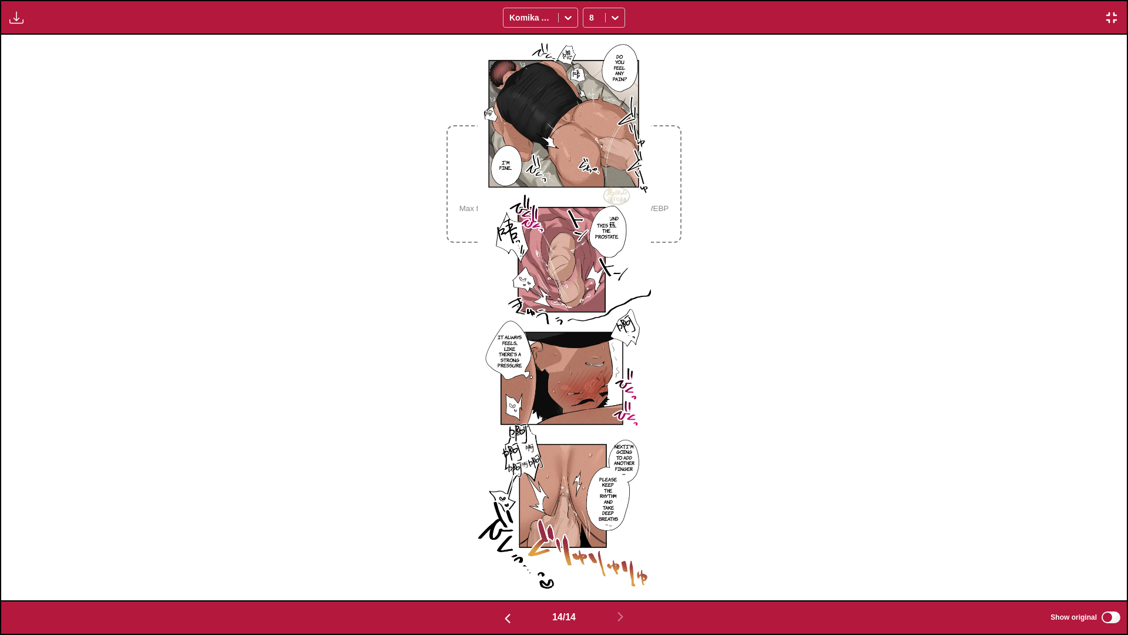
click at [747, 204] on div "Do you feel any pain? I'm fine... Found it. This is... the prostate. It always …" at bounding box center [564, 317] width 1126 height 565
click at [1086, 24] on img "button" at bounding box center [1112, 18] width 14 height 14
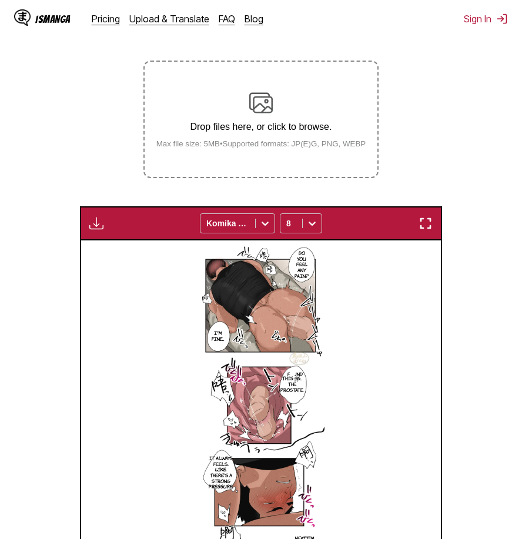
scroll to position [71, 0]
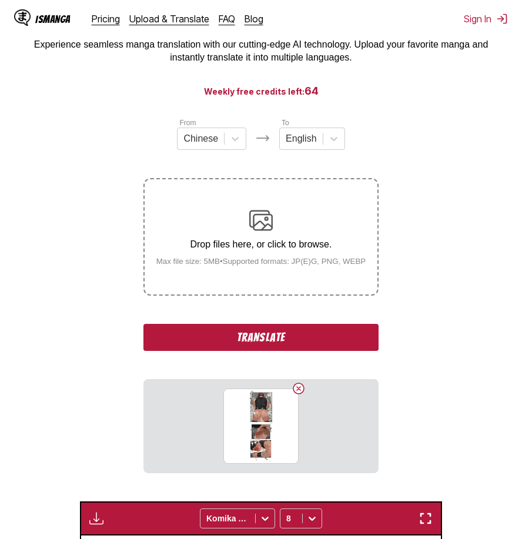
click at [291, 343] on button "Translate" at bounding box center [260, 337] width 235 height 27
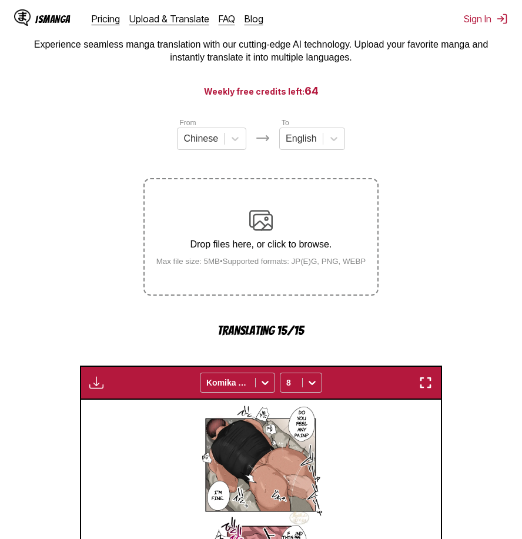
scroll to position [491, 0]
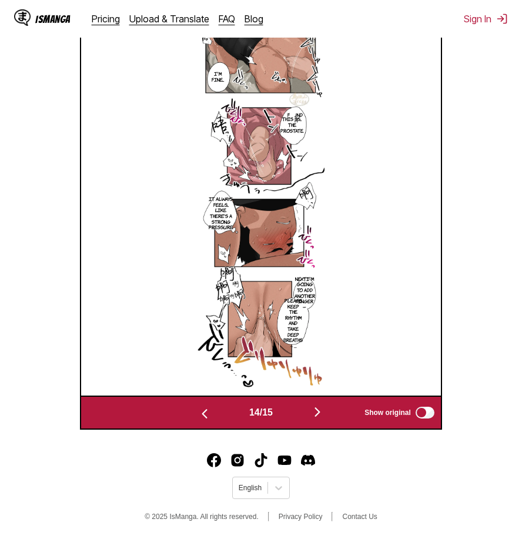
click at [317, 411] on img "button" at bounding box center [317, 412] width 14 height 14
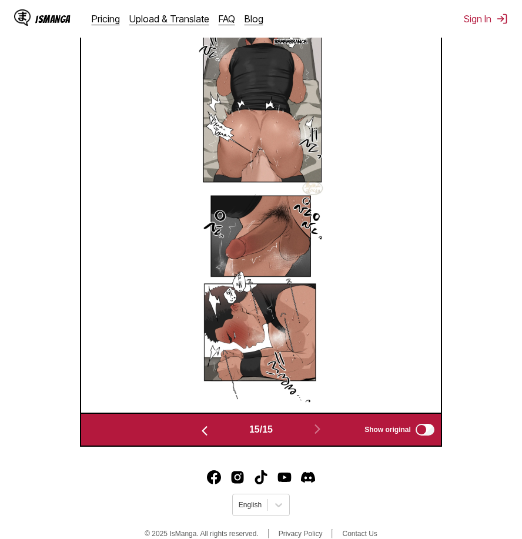
scroll to position [371, 0]
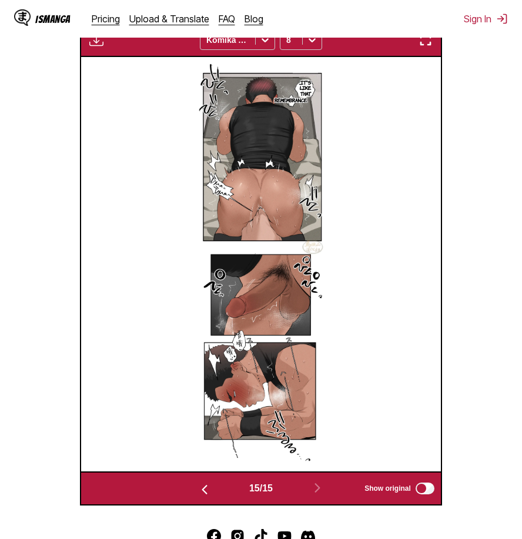
click at [427, 41] on img "button" at bounding box center [425, 40] width 14 height 14
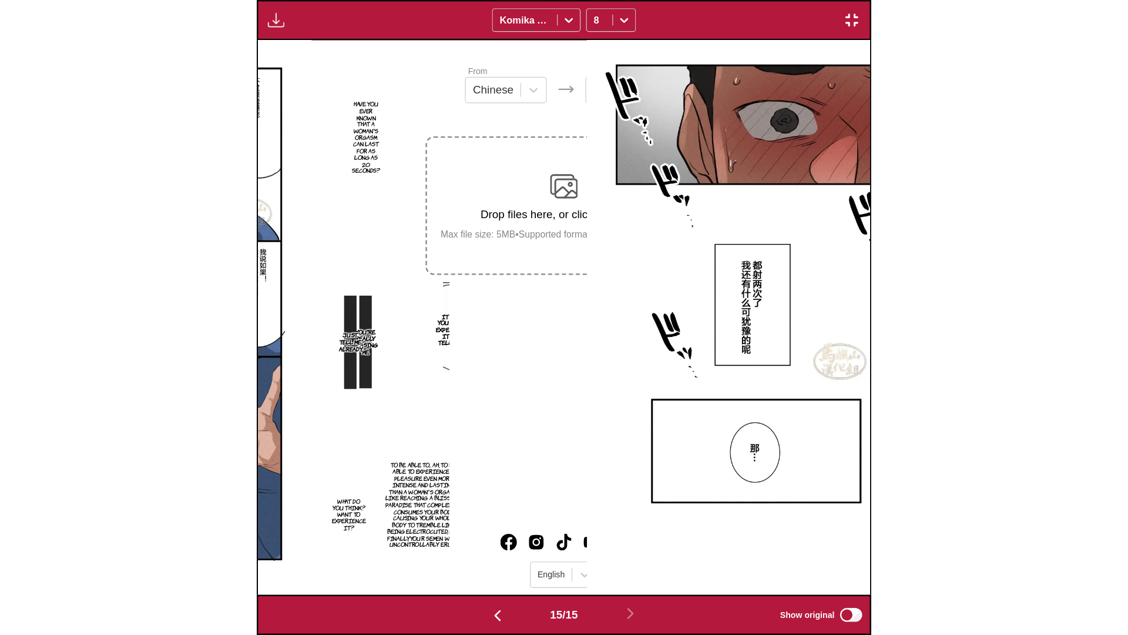
scroll to position [0, 15762]
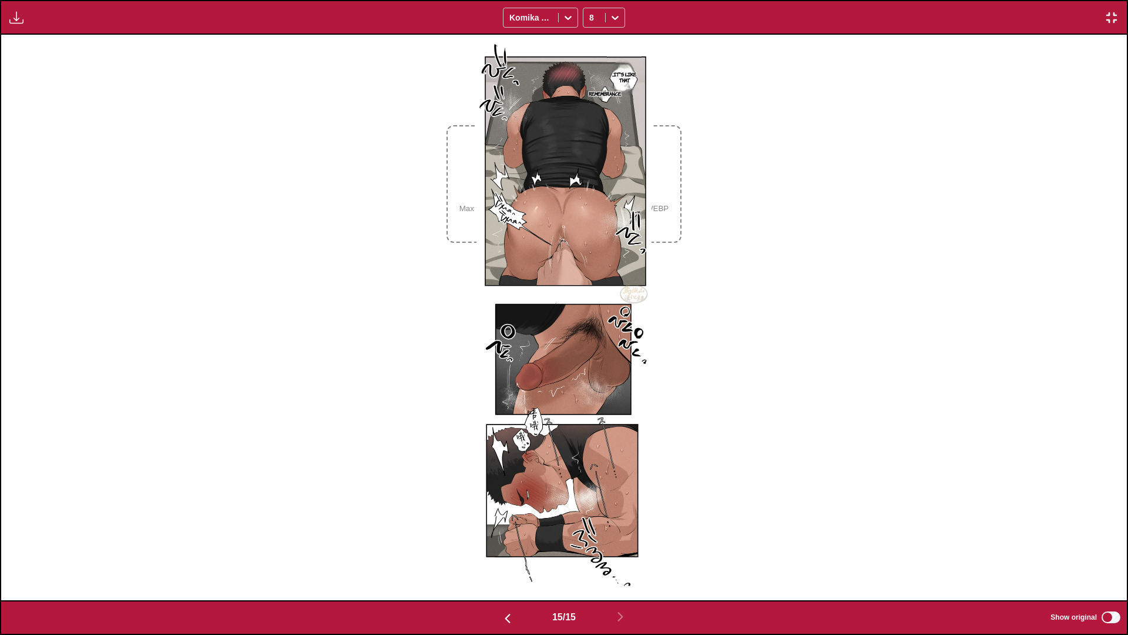
click at [750, 155] on div "..It's like that. Remembrance" at bounding box center [564, 317] width 1126 height 565
click at [612, 21] on icon at bounding box center [615, 18] width 12 height 12
click at [587, 150] on div "18" at bounding box center [604, 149] width 42 height 18
click at [716, 169] on div "..It's like that. Remembrance" at bounding box center [564, 317] width 1126 height 565
click at [1086, 15] on img "button" at bounding box center [1112, 18] width 14 height 14
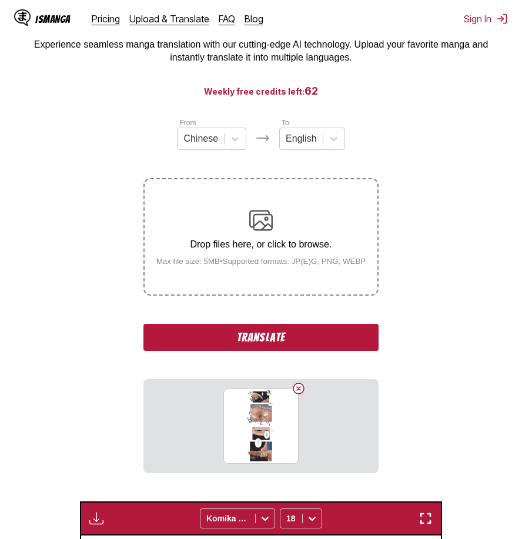
scroll to position [129, 0]
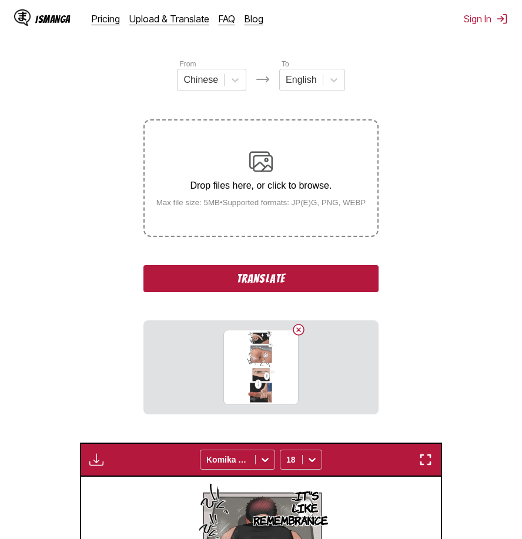
click at [318, 283] on button "Translate" at bounding box center [260, 278] width 235 height 27
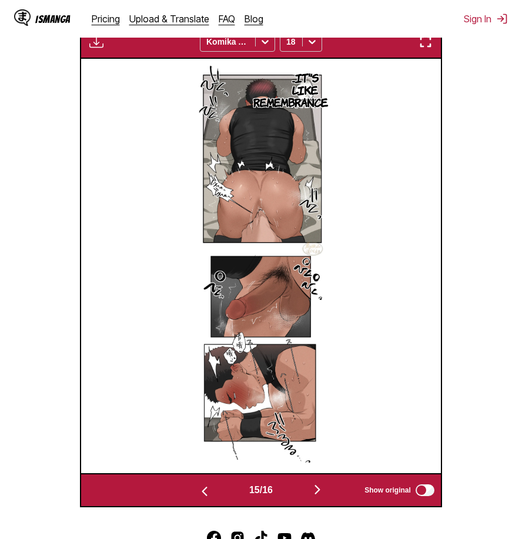
scroll to position [370, 0]
click at [316, 489] on img "button" at bounding box center [317, 489] width 14 height 14
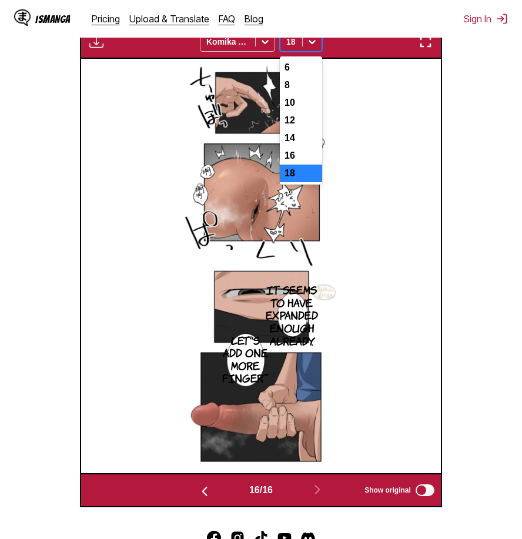
click at [314, 47] on icon at bounding box center [312, 42] width 12 height 12
click at [300, 142] on div "14" at bounding box center [301, 138] width 42 height 18
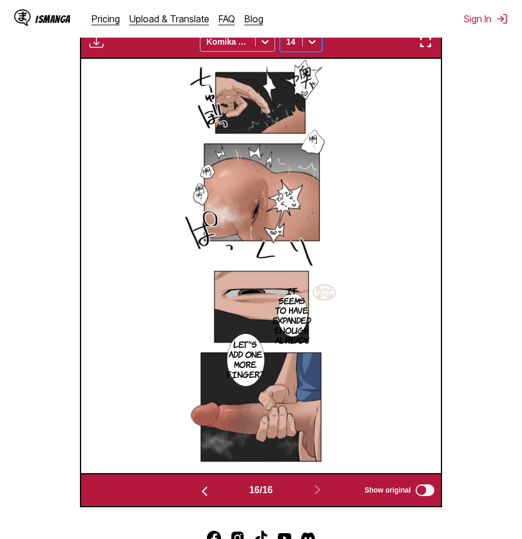
click at [311, 38] on icon at bounding box center [312, 42] width 12 height 12
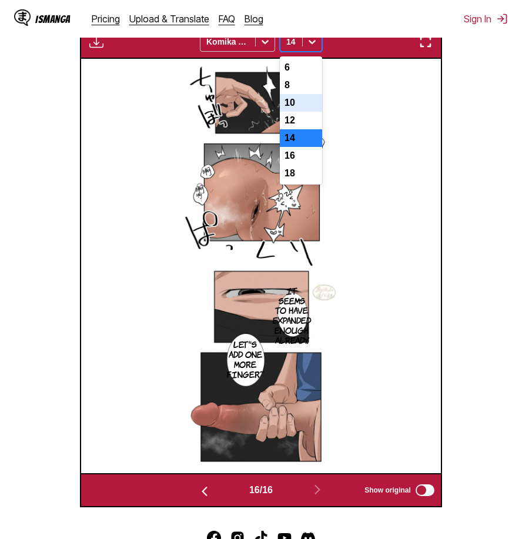
click at [302, 112] on div "10" at bounding box center [301, 103] width 42 height 18
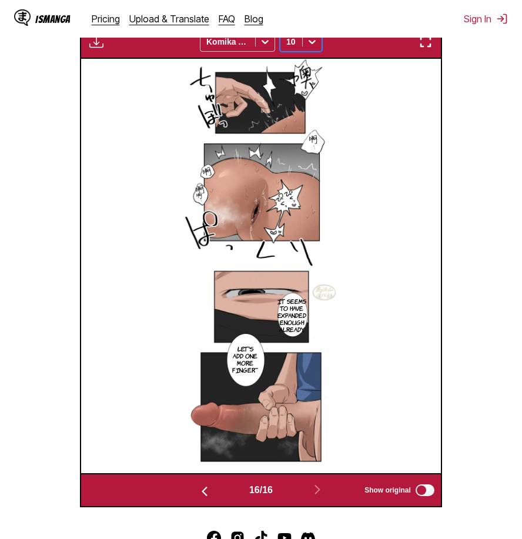
click at [304, 44] on div at bounding box center [312, 41] width 19 height 19
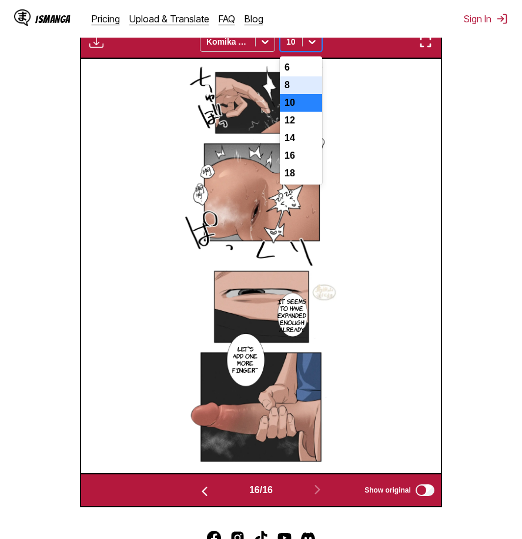
click at [301, 85] on div "8" at bounding box center [301, 85] width 42 height 18
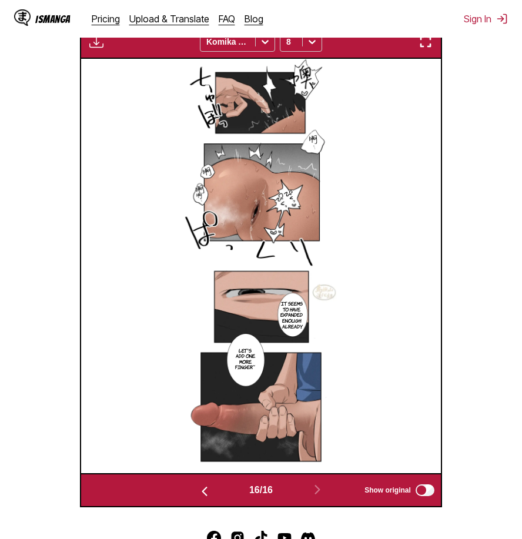
click at [428, 49] on button "button" at bounding box center [425, 41] width 21 height 15
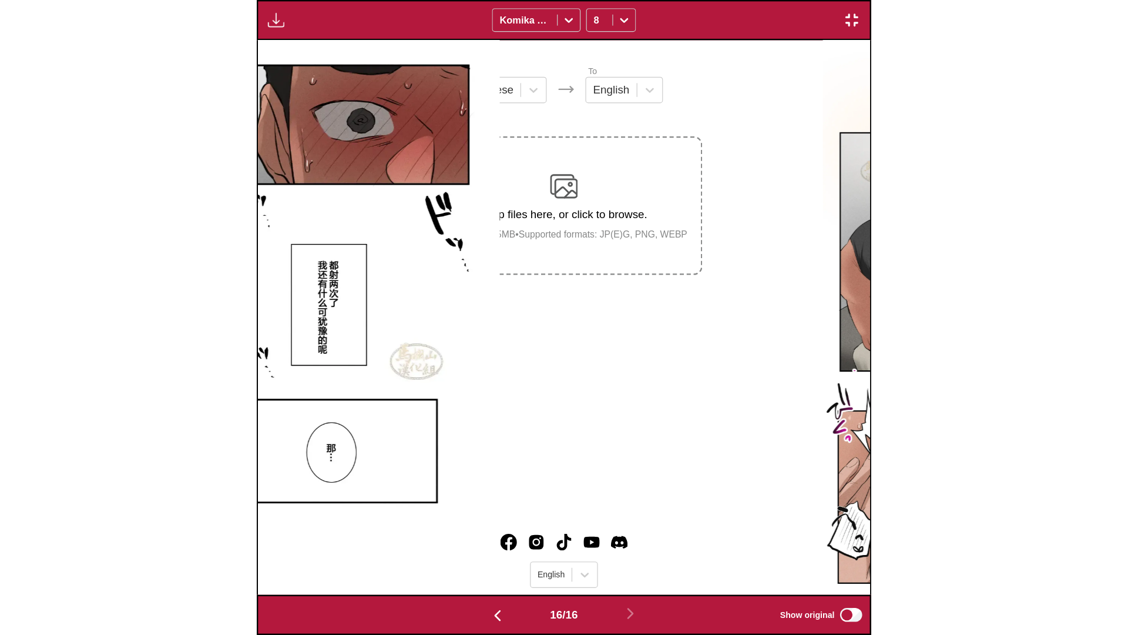
scroll to position [0, 16887]
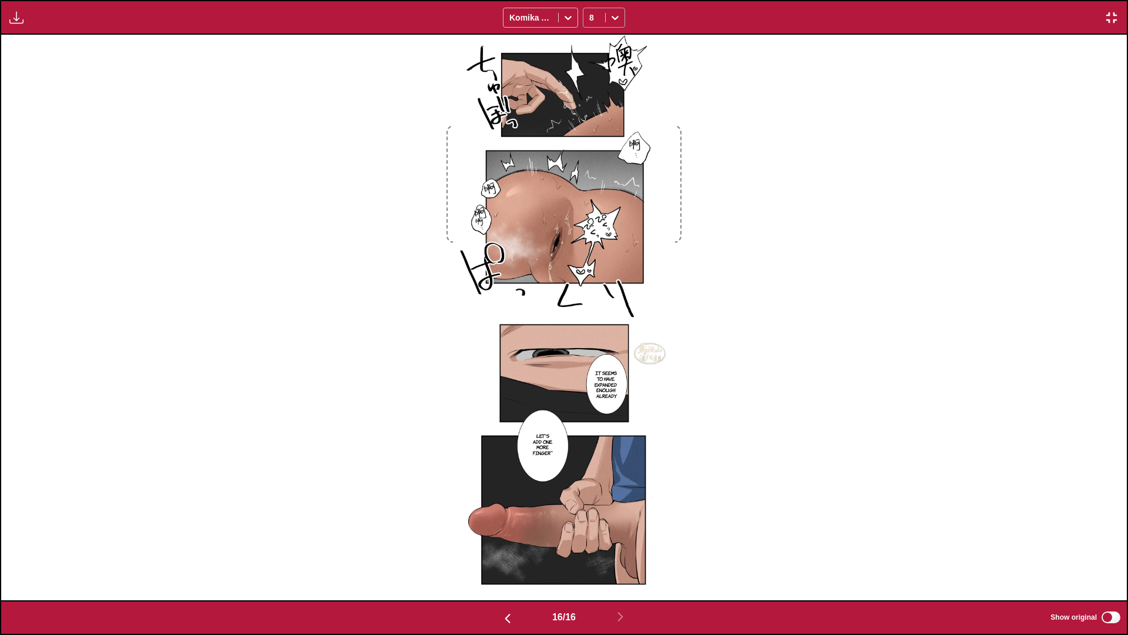
click at [606, 18] on div at bounding box center [615, 17] width 19 height 19
click at [606, 100] on div "12" at bounding box center [604, 97] width 42 height 18
click at [1086, 16] on img "button" at bounding box center [1112, 18] width 14 height 14
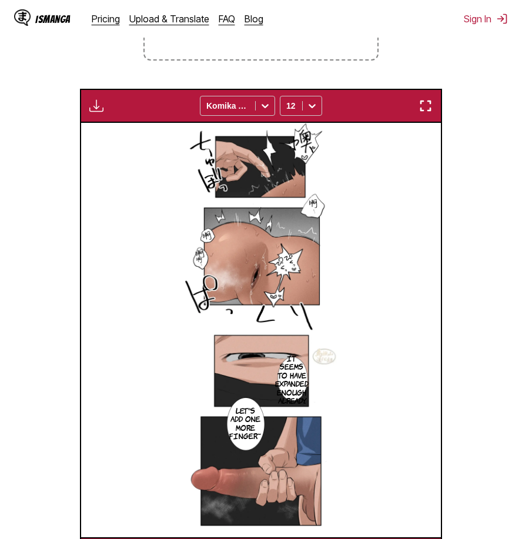
scroll to position [247, 0]
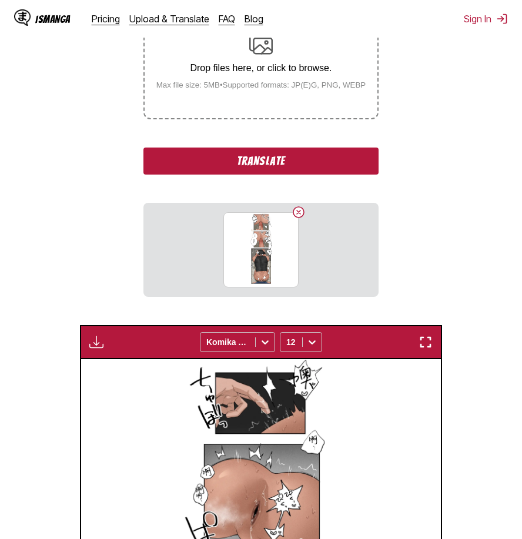
click at [286, 157] on button "Translate" at bounding box center [260, 160] width 235 height 27
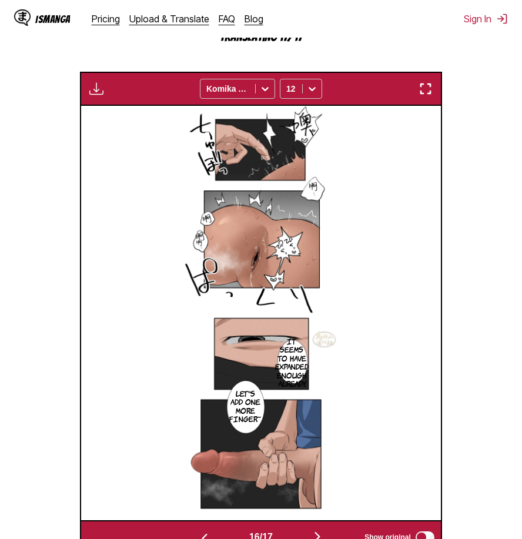
scroll to position [491, 0]
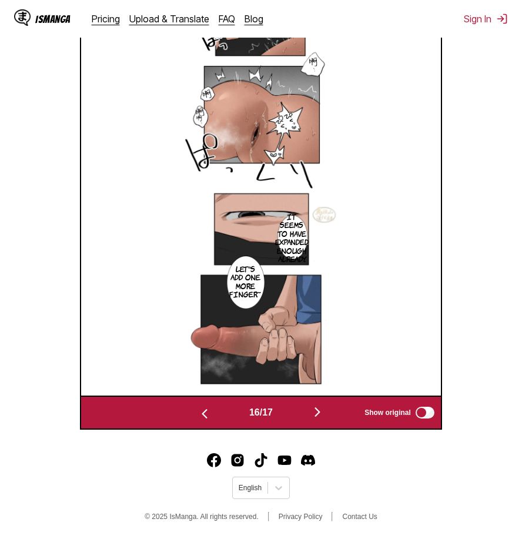
click at [322, 419] on button "button" at bounding box center [317, 412] width 71 height 17
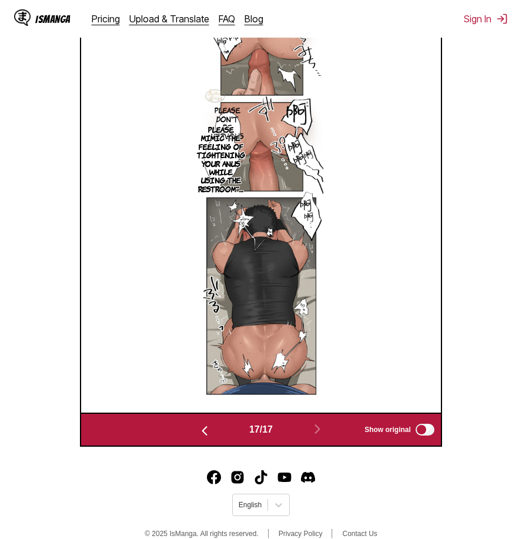
scroll to position [371, 0]
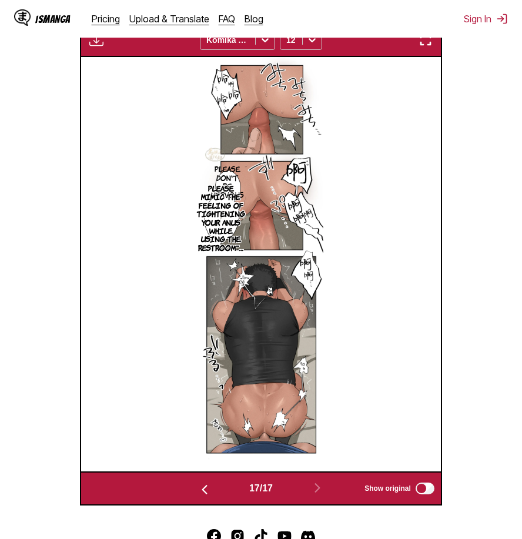
click at [430, 47] on img "button" at bounding box center [425, 40] width 14 height 14
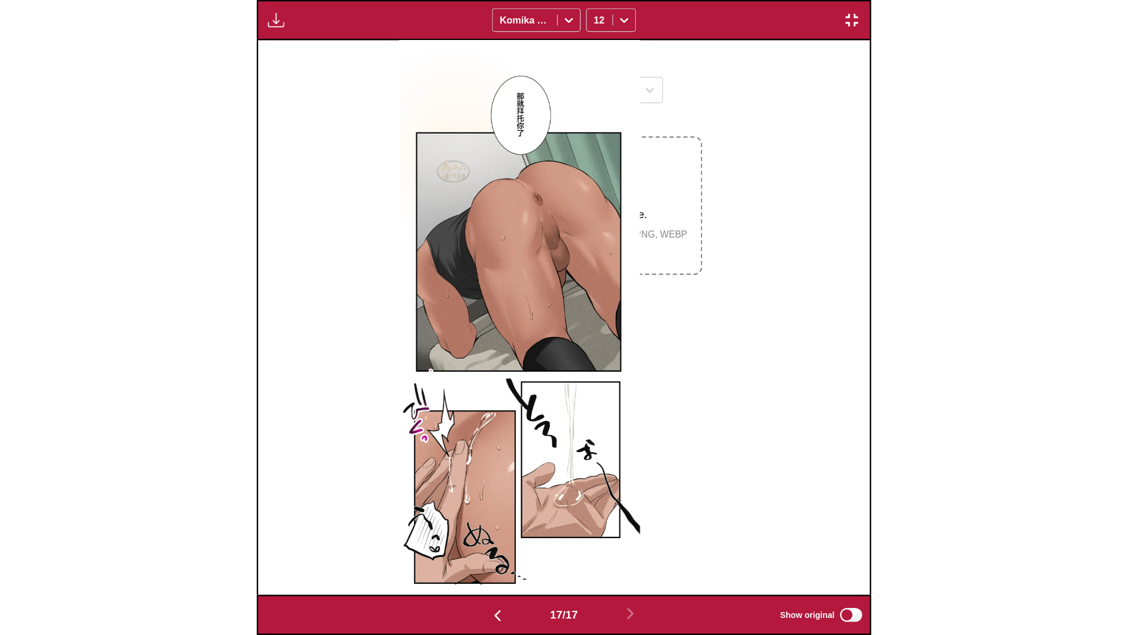
scroll to position [0, 18013]
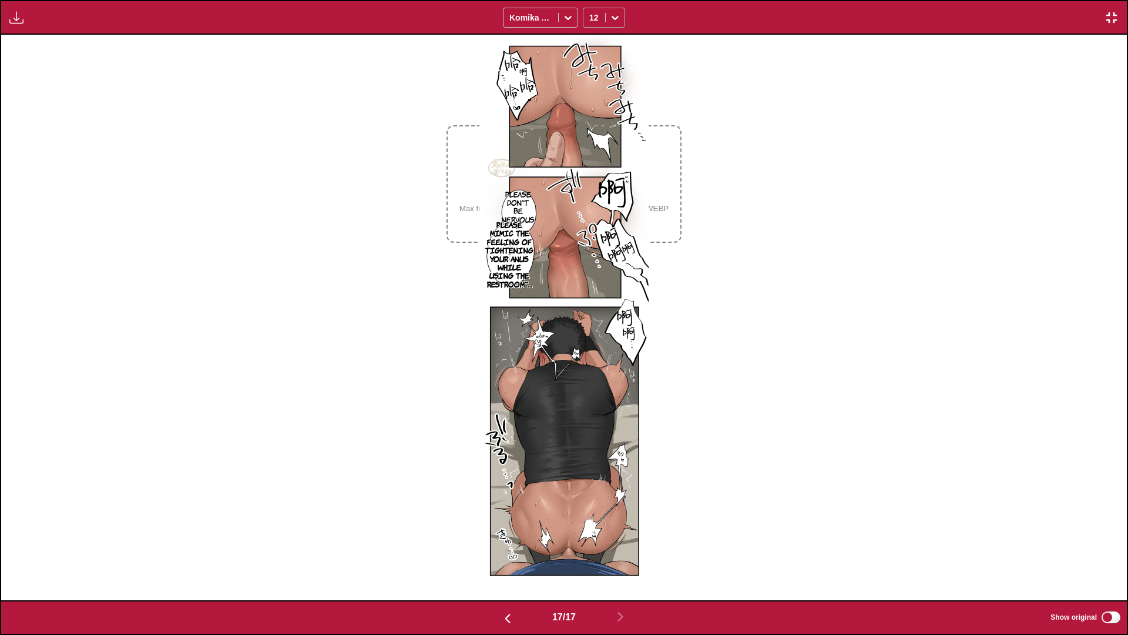
click at [614, 18] on icon at bounding box center [615, 18] width 7 height 4
click at [602, 81] on div "10" at bounding box center [604, 79] width 42 height 18
click at [752, 161] on div "Please don't be nervous— Please mimic the feeling of tightening your anus while…" at bounding box center [564, 317] width 1126 height 565
click at [1086, 11] on img "button" at bounding box center [1112, 18] width 14 height 14
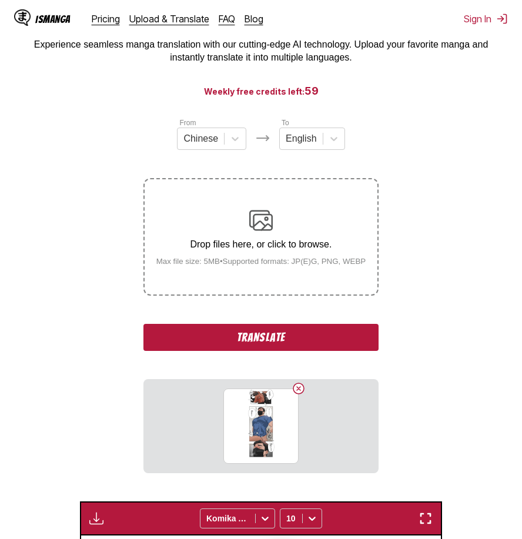
scroll to position [188, 0]
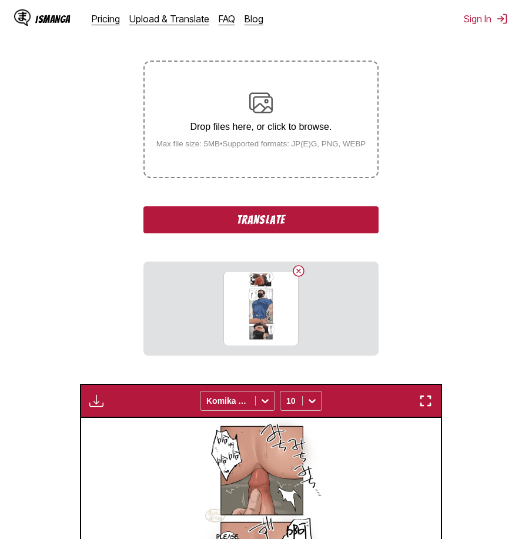
click at [285, 225] on button "Translate" at bounding box center [260, 219] width 235 height 27
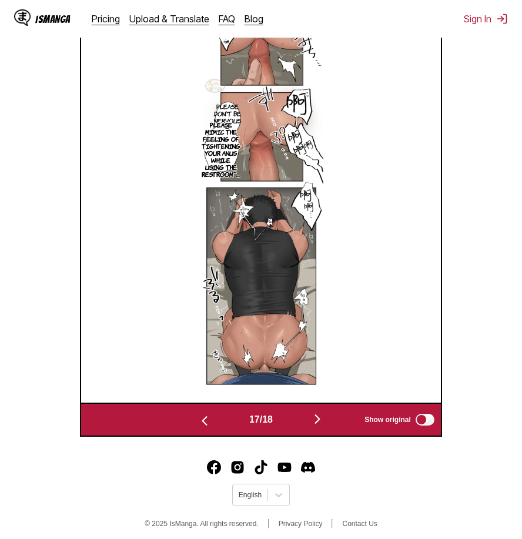
scroll to position [491, 0]
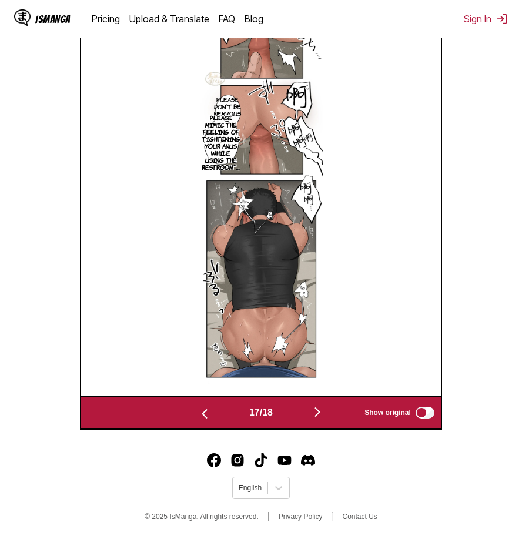
click at [324, 411] on img "button" at bounding box center [317, 412] width 14 height 14
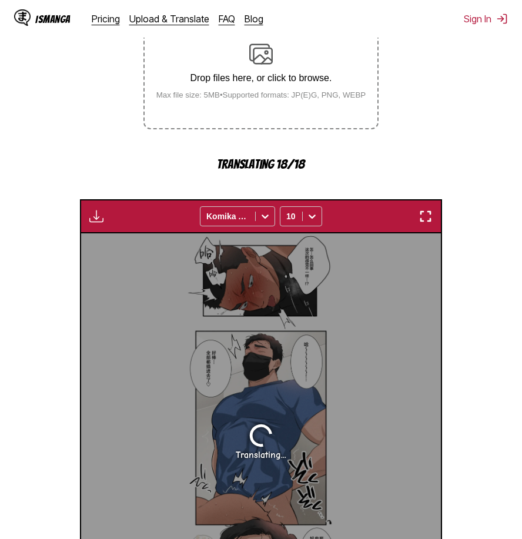
scroll to position [178, 0]
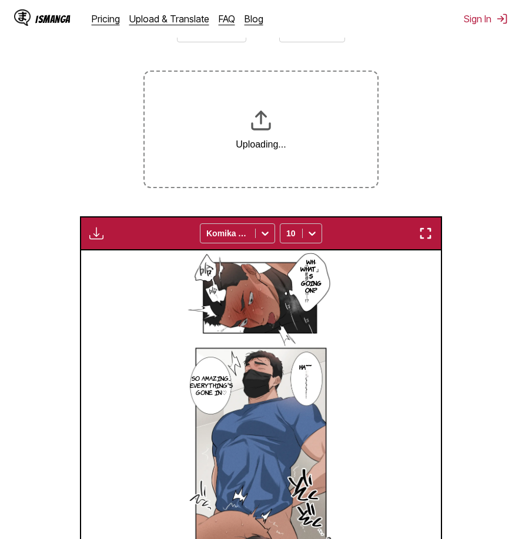
click at [425, 226] on img "button" at bounding box center [425, 233] width 14 height 14
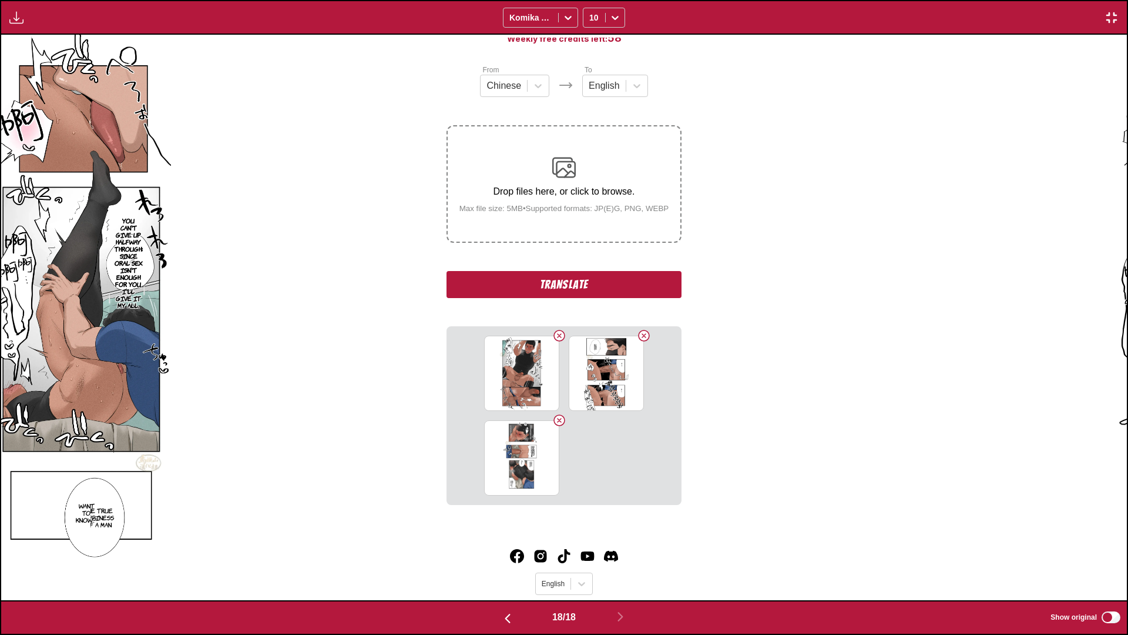
scroll to position [0, 19139]
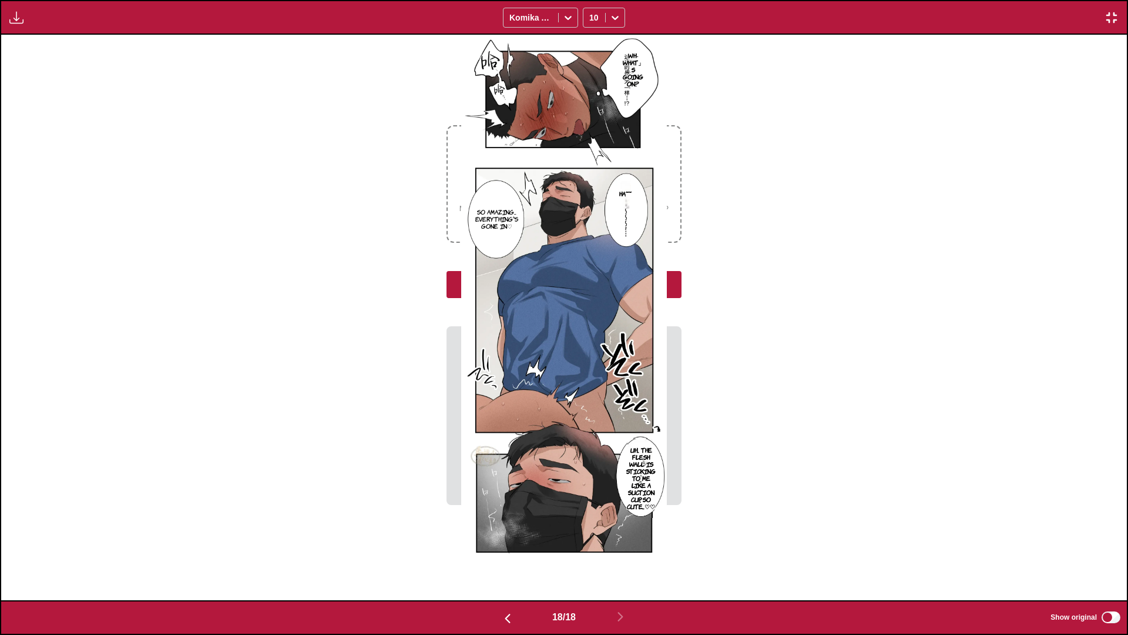
click at [731, 344] on div "Wh-What」s going on? Ha~~ So amazing... Everything's gone in♡ Uh... The flesh wa…" at bounding box center [564, 317] width 1126 height 565
click at [616, 14] on icon at bounding box center [615, 18] width 12 height 12
click at [598, 99] on div "12" at bounding box center [604, 97] width 42 height 18
click at [618, 21] on icon at bounding box center [615, 18] width 12 height 12
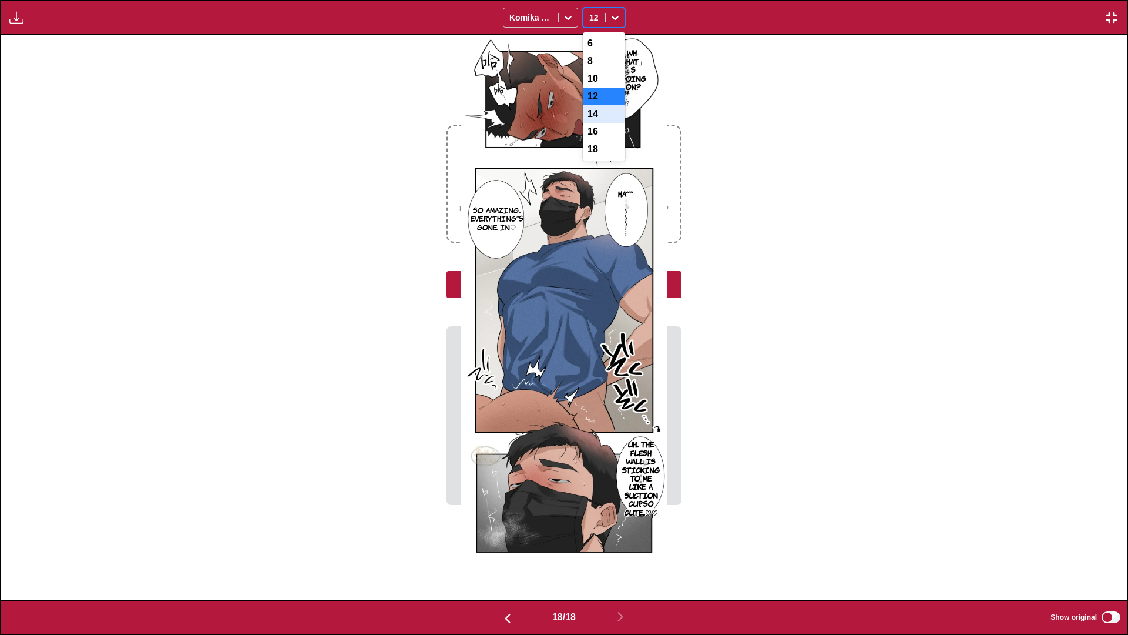
click at [599, 119] on div "14" at bounding box center [604, 114] width 42 height 18
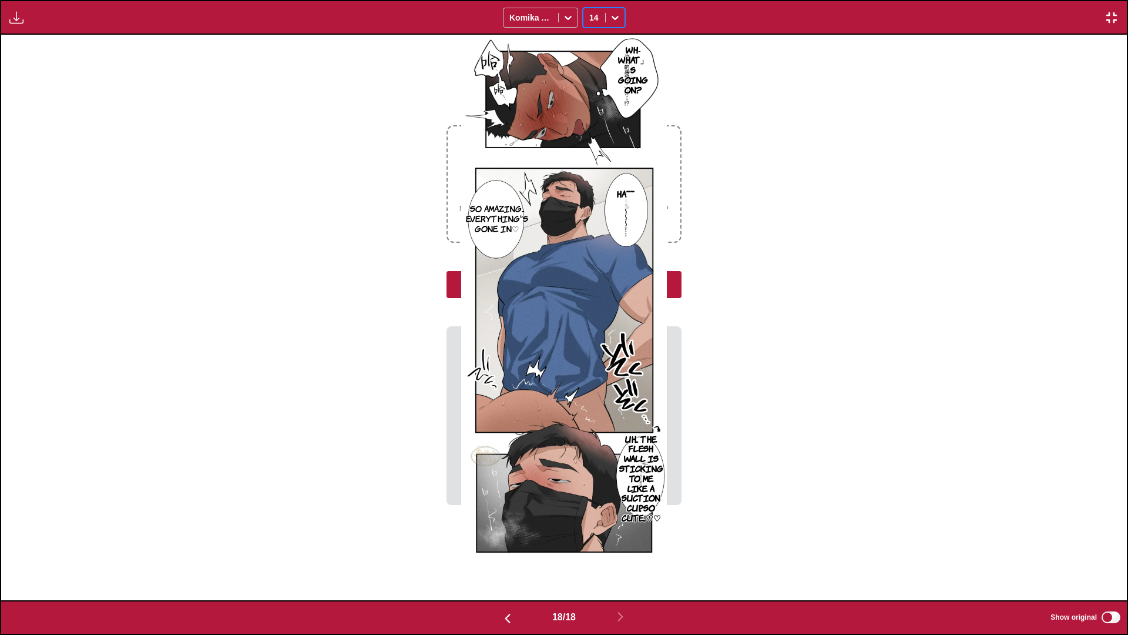
click at [735, 182] on div "Wh-What」s going on? Ha~~ So amazing... Everything's gone in♡ Uh... The flesh wa…" at bounding box center [564, 317] width 1126 height 565
click at [1086, 18] on img "button" at bounding box center [1112, 18] width 14 height 14
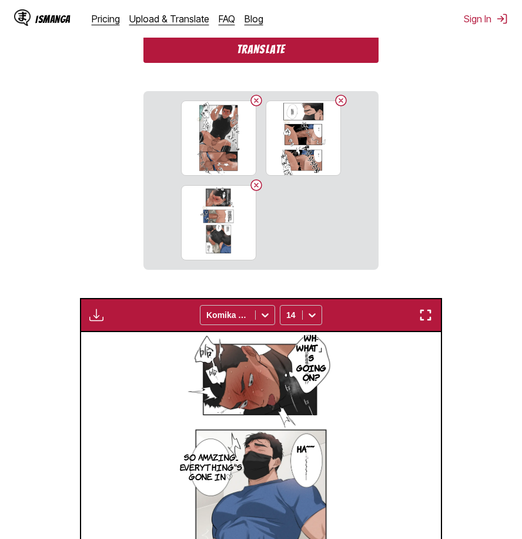
scroll to position [241, 0]
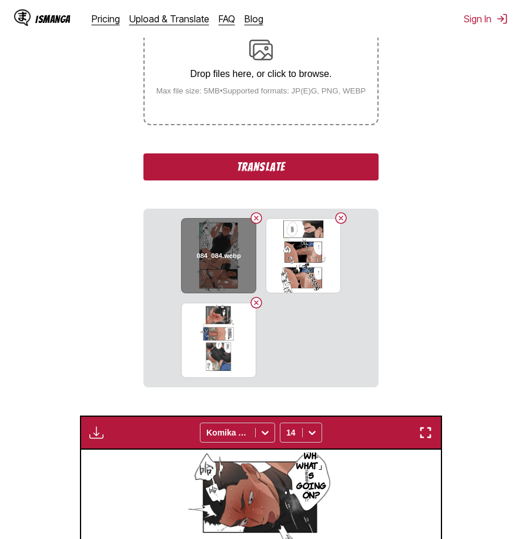
click at [255, 219] on button "Delete image" at bounding box center [256, 218] width 14 height 14
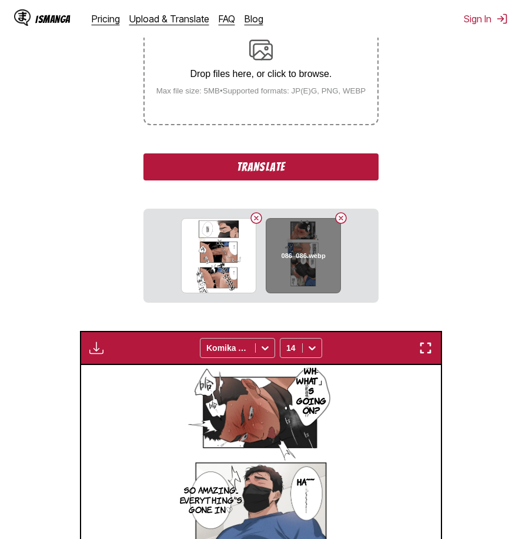
click at [340, 219] on button "Delete image" at bounding box center [341, 218] width 14 height 14
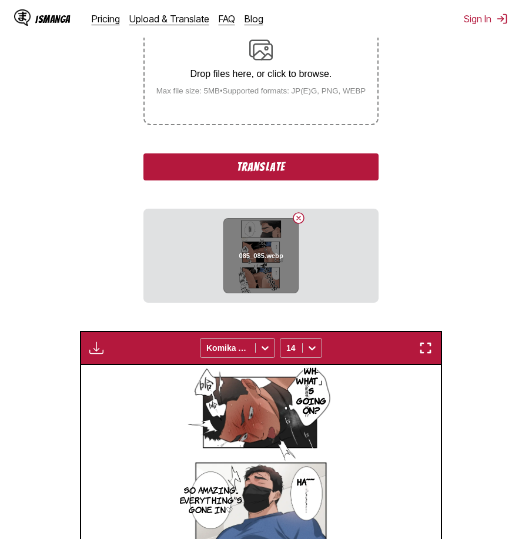
click at [300, 221] on button "Delete image" at bounding box center [298, 218] width 14 height 14
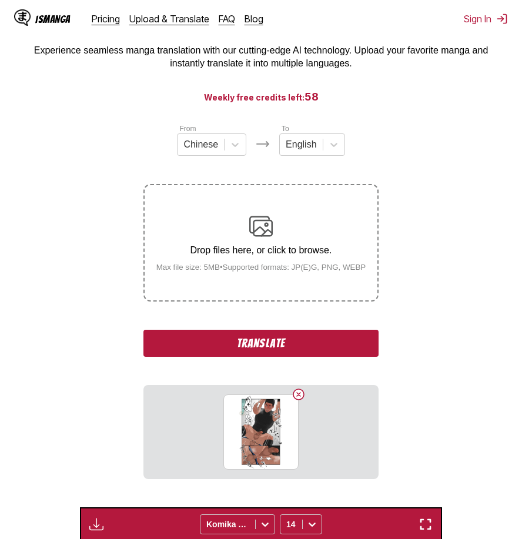
scroll to position [123, 0]
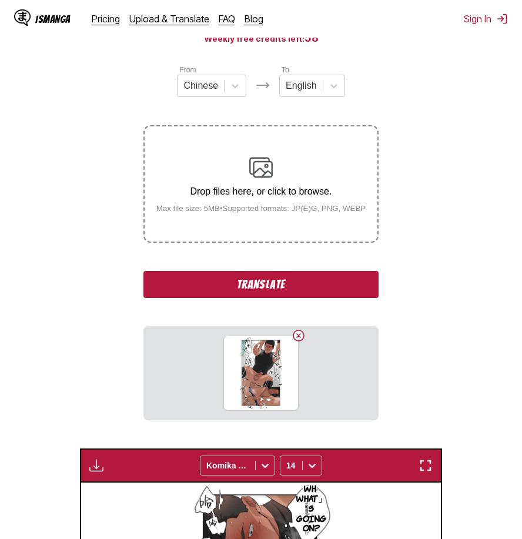
click at [298, 275] on button "Translate" at bounding box center [260, 284] width 235 height 27
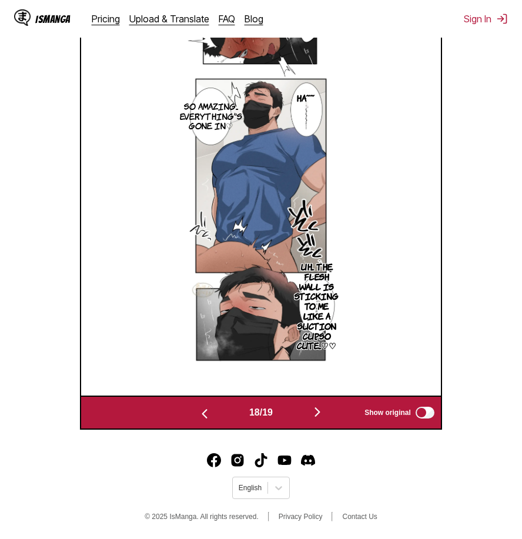
click at [317, 412] on img "button" at bounding box center [317, 412] width 14 height 14
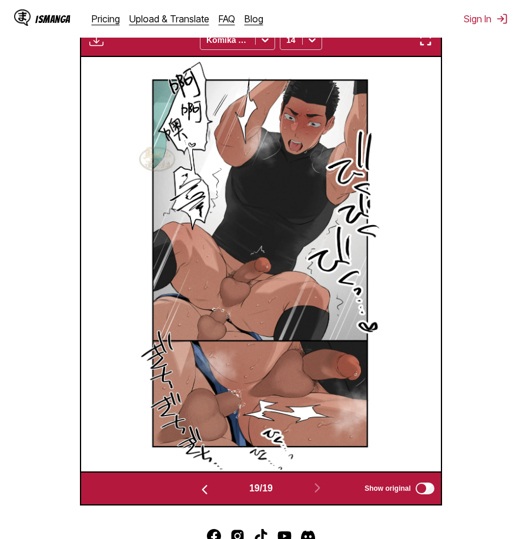
scroll to position [195, 0]
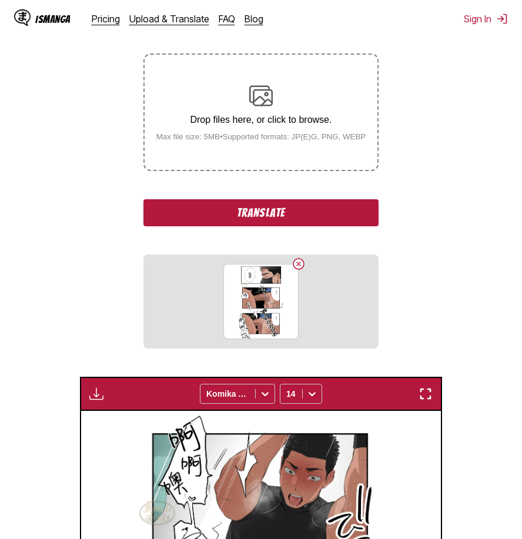
click at [323, 208] on button "Translate" at bounding box center [260, 212] width 235 height 27
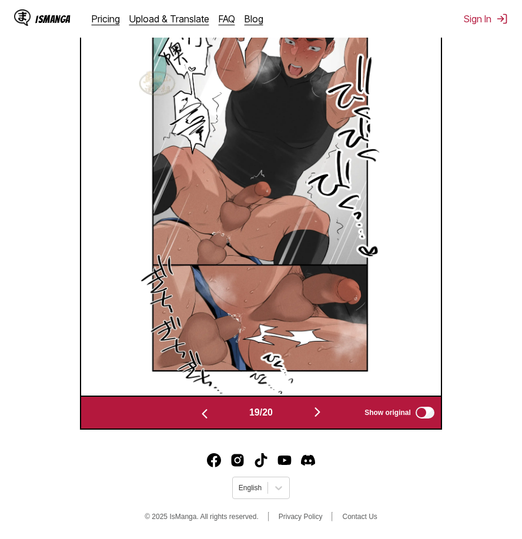
scroll to position [491, 0]
click at [318, 411] on img "button" at bounding box center [317, 412] width 14 height 14
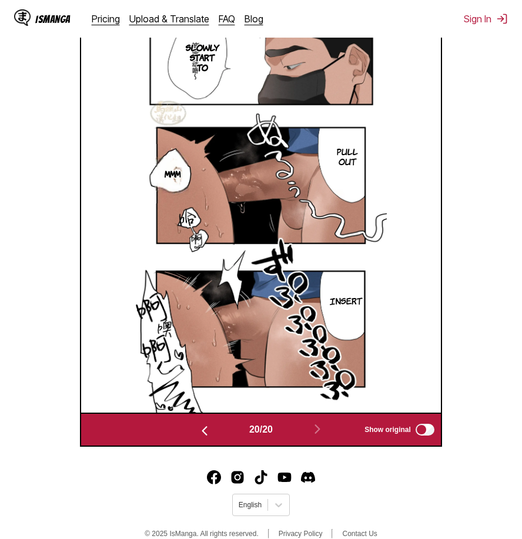
scroll to position [313, 0]
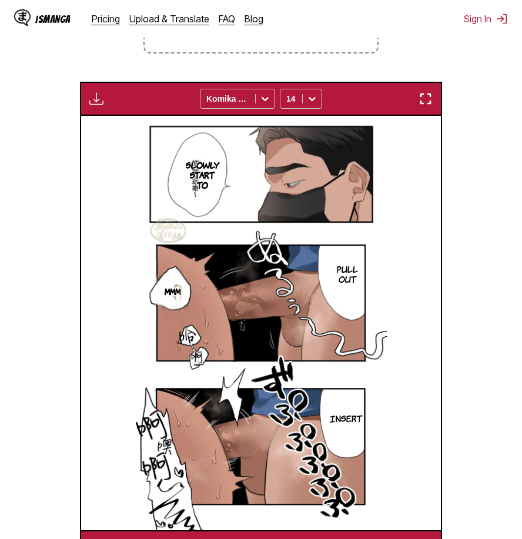
click at [430, 95] on img "button" at bounding box center [425, 99] width 14 height 14
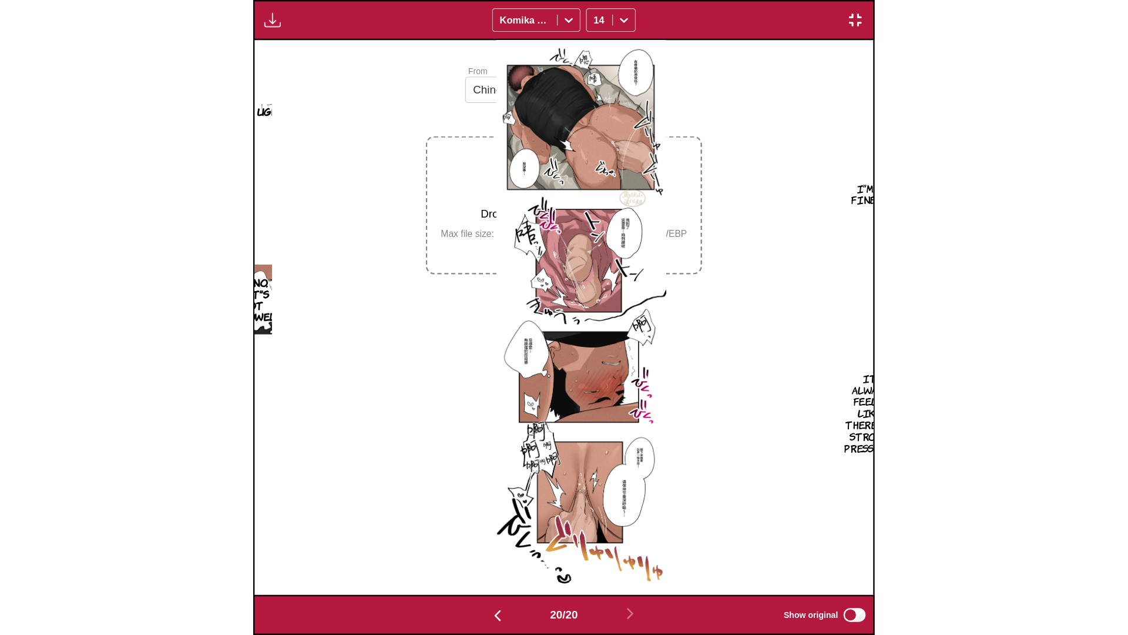
scroll to position [0, 21391]
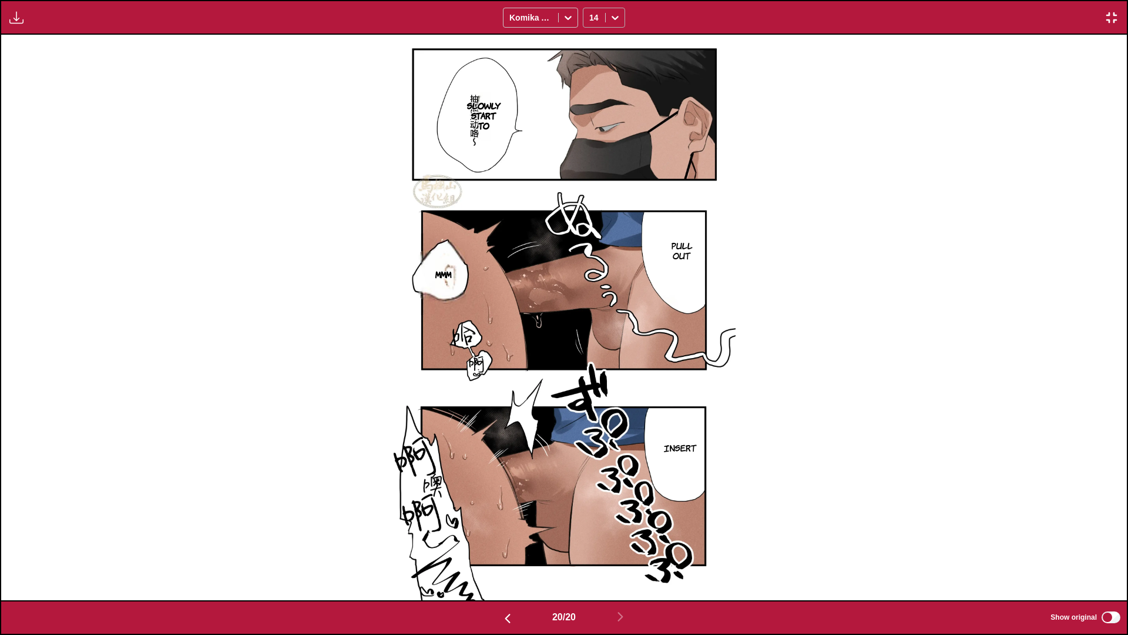
click at [622, 9] on div at bounding box center [615, 17] width 19 height 19
click at [603, 140] on div "16" at bounding box center [604, 132] width 42 height 18
click at [614, 17] on icon at bounding box center [615, 18] width 7 height 4
click at [603, 157] on div "18" at bounding box center [604, 149] width 42 height 18
click at [938, 270] on div "Slowly start to pull out Mmm insert" at bounding box center [564, 317] width 1126 height 565
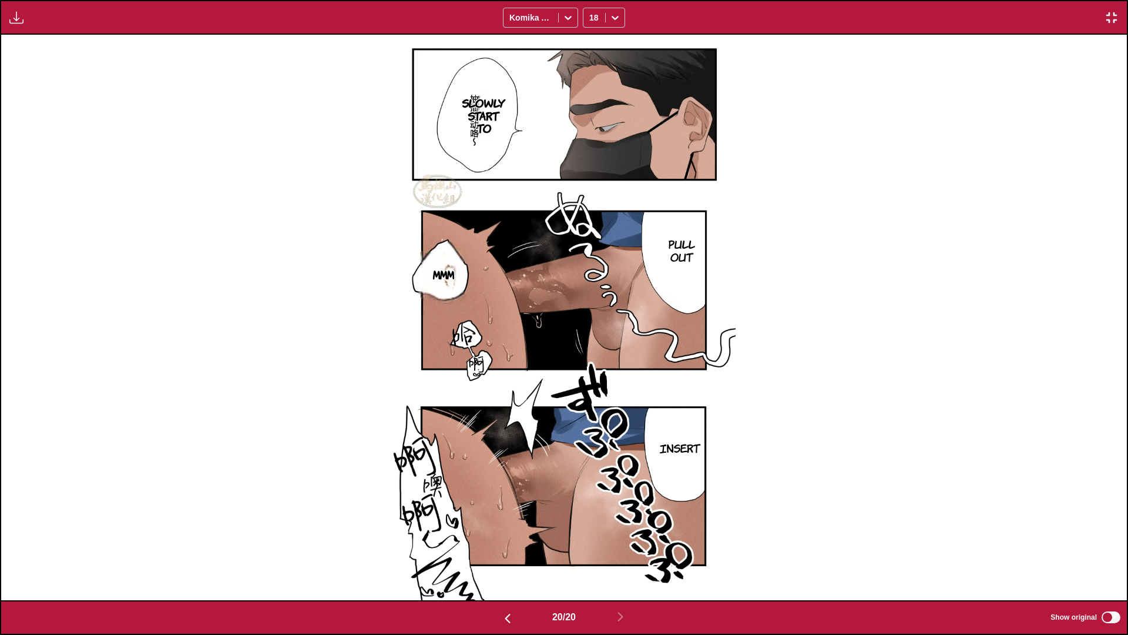
click at [1086, 17] on img "button" at bounding box center [1112, 18] width 14 height 14
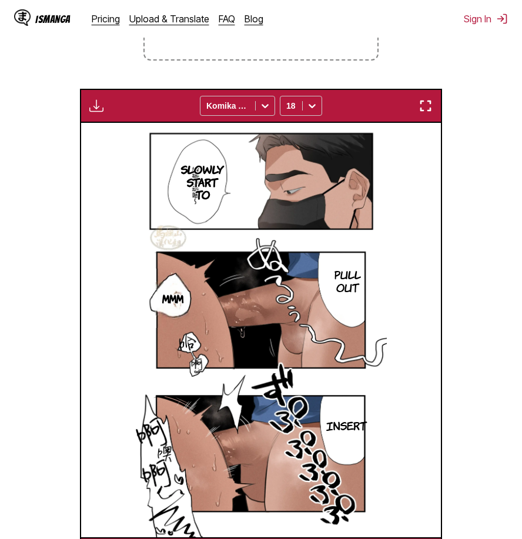
scroll to position [129, 0]
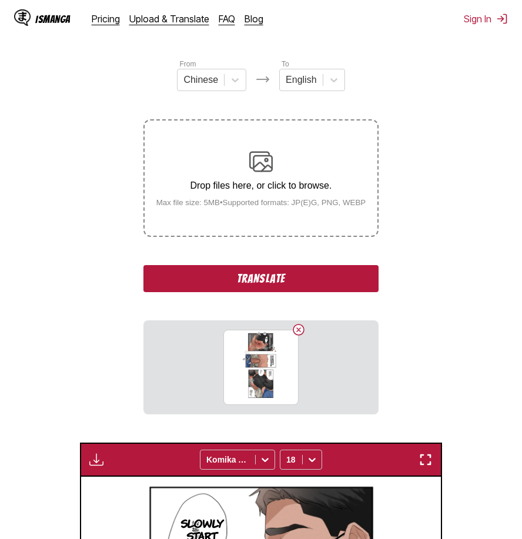
click at [269, 285] on button "Translate" at bounding box center [260, 278] width 235 height 27
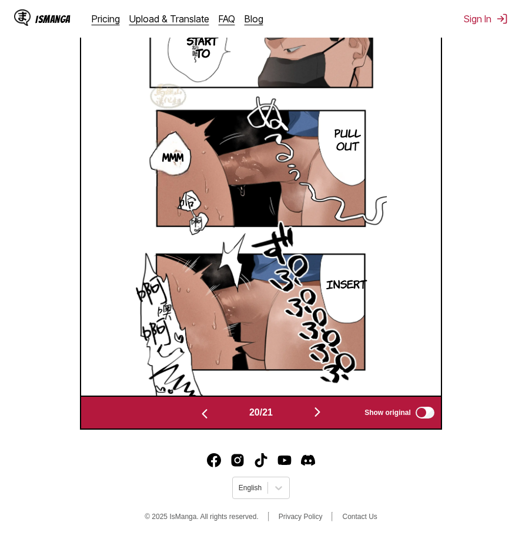
click at [324, 416] on img "button" at bounding box center [317, 412] width 14 height 14
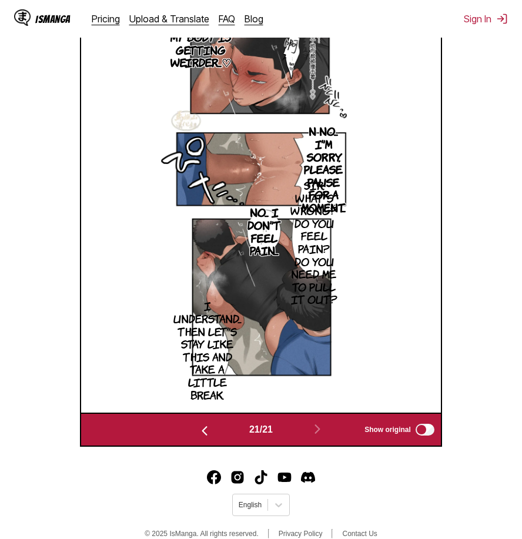
scroll to position [313, 0]
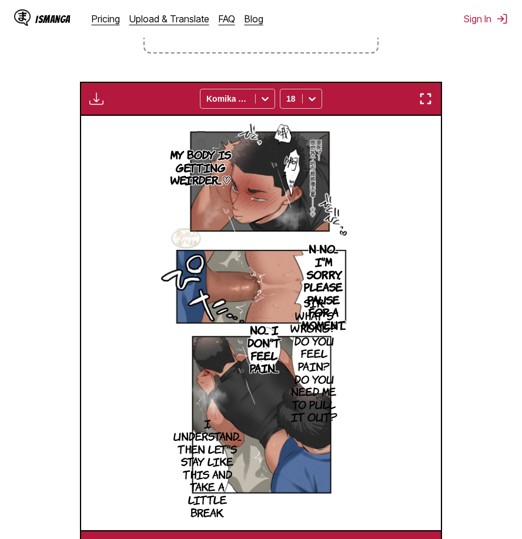
click at [427, 96] on img "button" at bounding box center [425, 99] width 14 height 14
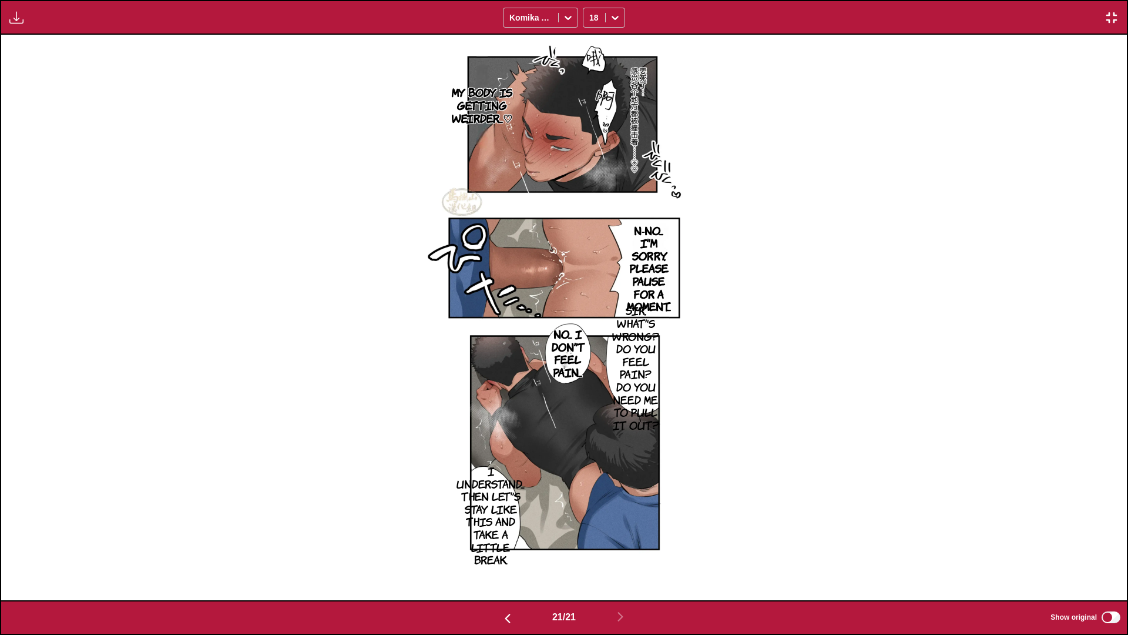
scroll to position [0, 22516]
click at [614, 19] on icon at bounding box center [615, 18] width 7 height 4
click at [599, 105] on div "12" at bounding box center [604, 97] width 42 height 18
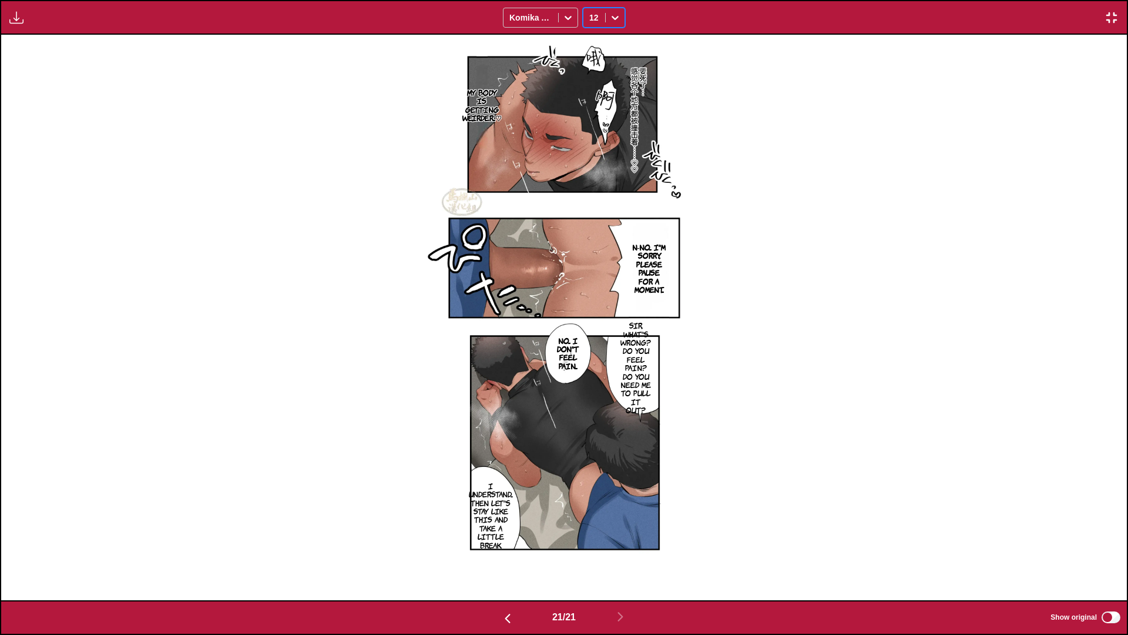
click at [612, 12] on icon at bounding box center [615, 18] width 12 height 12
click at [601, 121] on div "14" at bounding box center [604, 114] width 42 height 18
click at [626, 17] on div "Available for premium users only Komika Axis option 14, selected. 14" at bounding box center [564, 17] width 1128 height 35
click at [620, 17] on icon at bounding box center [615, 18] width 12 height 12
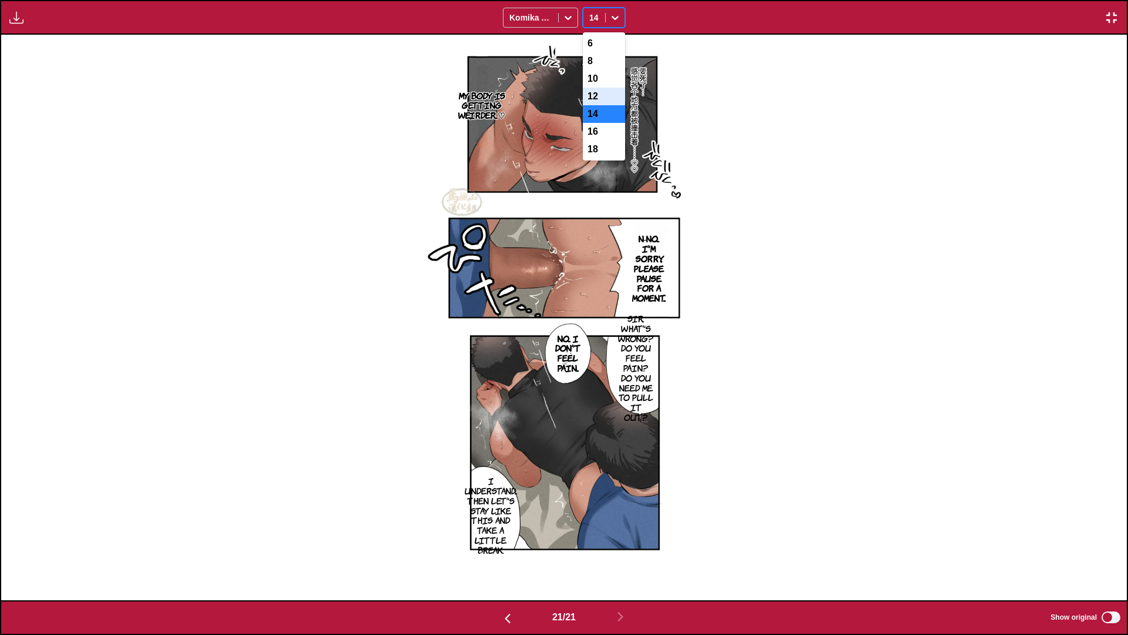
click at [591, 98] on div "12" at bounding box center [604, 97] width 42 height 18
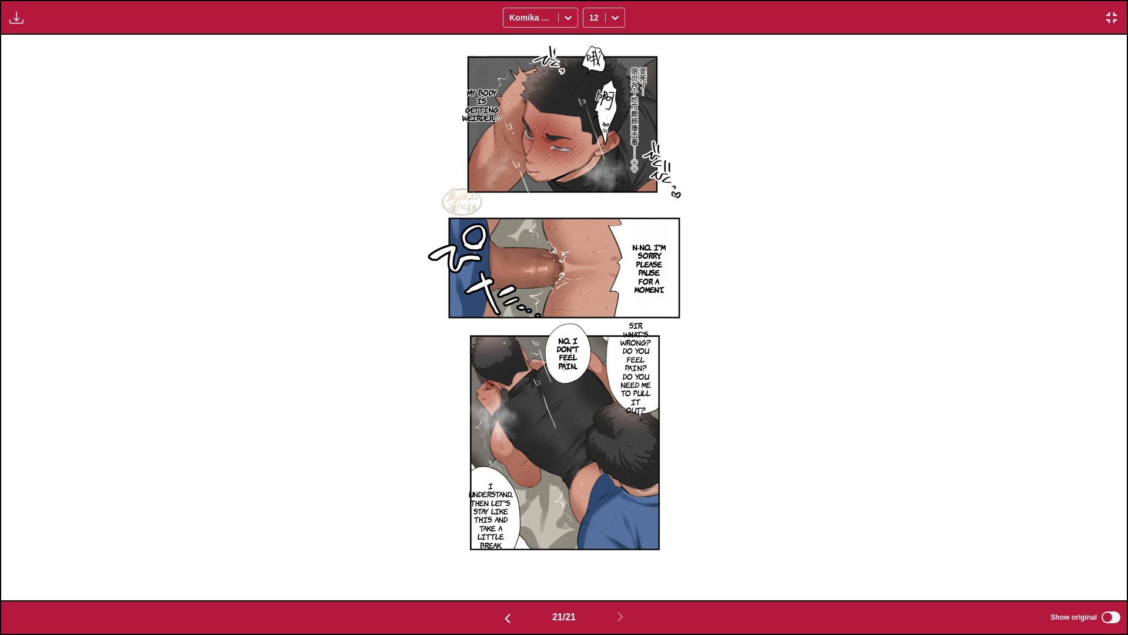
click at [866, 237] on div "My body is getting weirder...♡ N-No... I'm sorry, please pause for a moment... …" at bounding box center [564, 317] width 1126 height 565
click at [1086, 20] on img "button" at bounding box center [1112, 18] width 14 height 14
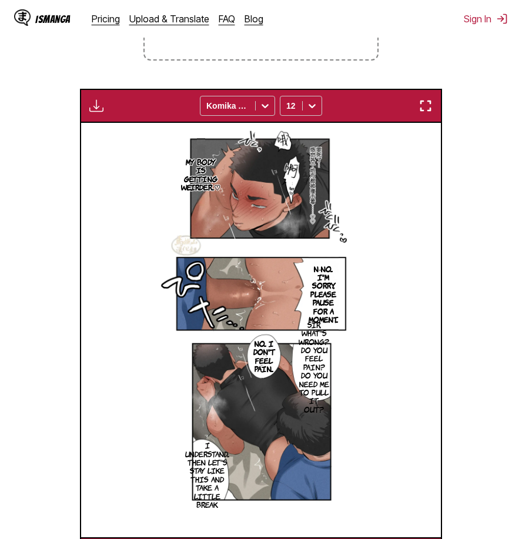
scroll to position [129, 0]
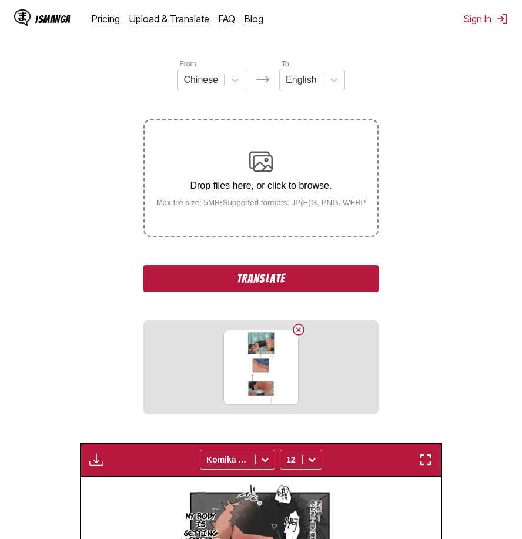
click at [293, 279] on button "Translate" at bounding box center [260, 278] width 235 height 27
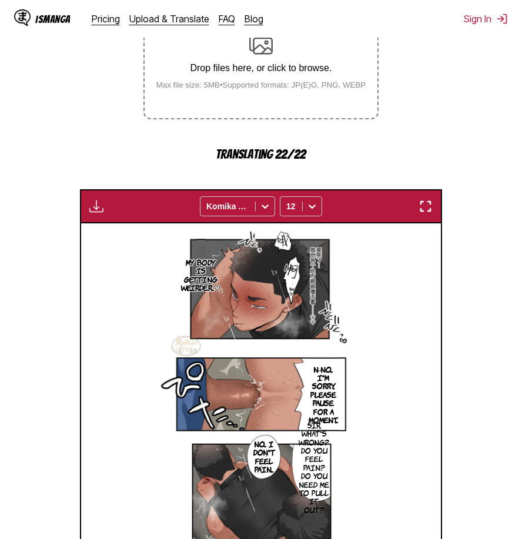
scroll to position [491, 0]
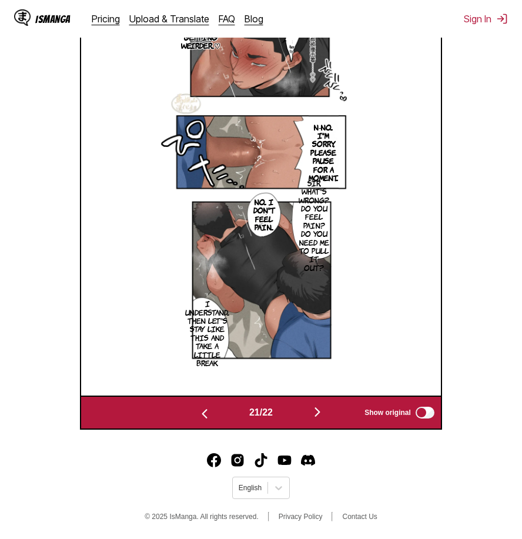
click at [324, 415] on img "button" at bounding box center [317, 412] width 14 height 14
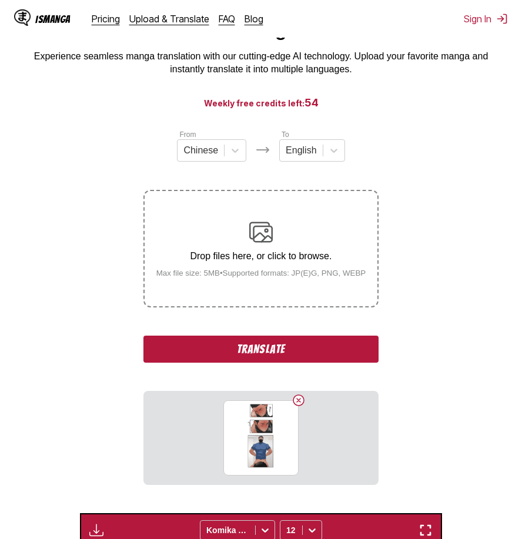
scroll to position [118, 0]
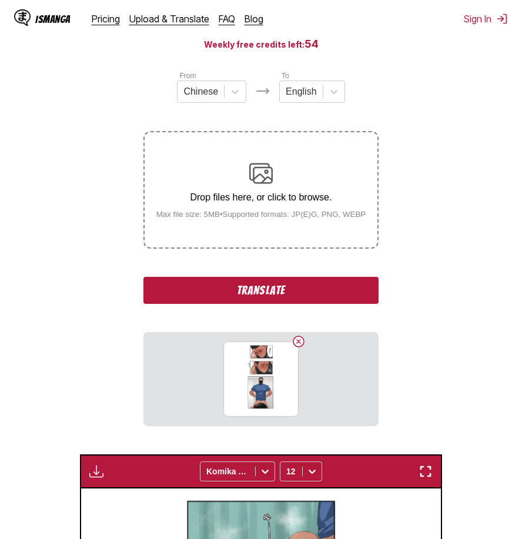
click at [293, 289] on button "Translate" at bounding box center [260, 290] width 235 height 27
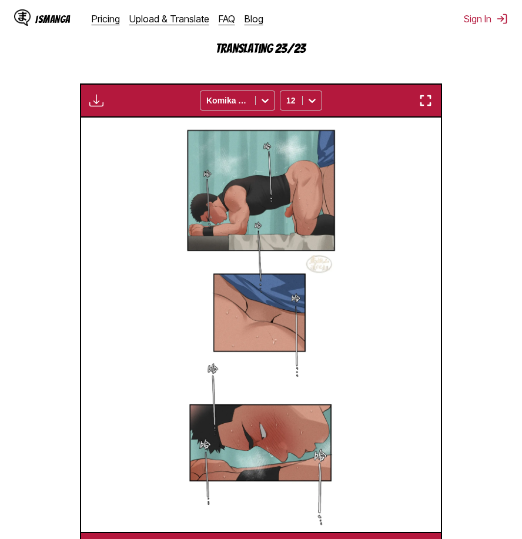
scroll to position [411, 0]
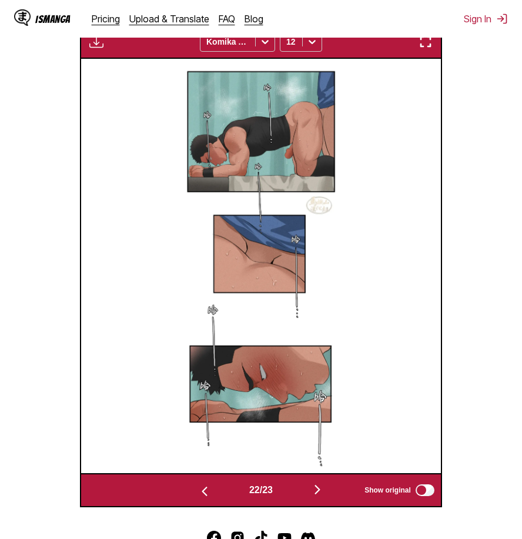
click at [319, 494] on img "button" at bounding box center [317, 489] width 14 height 14
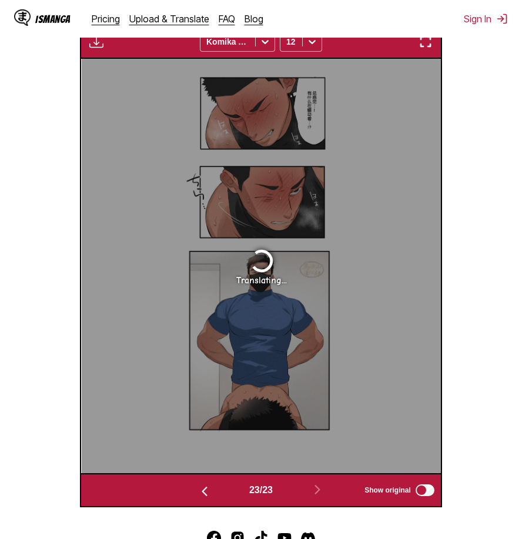
scroll to position [370, 0]
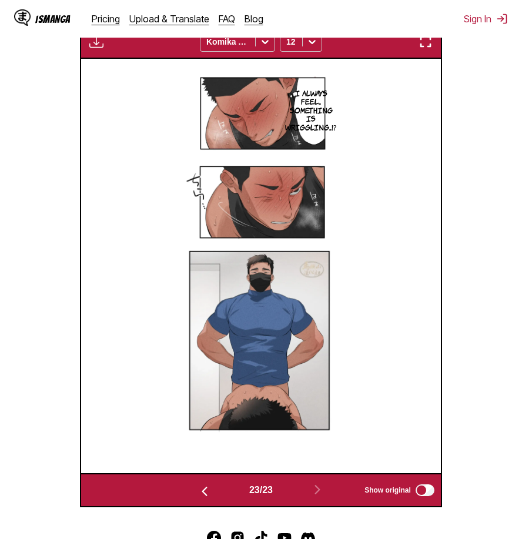
click at [425, 45] on img "button" at bounding box center [425, 42] width 14 height 14
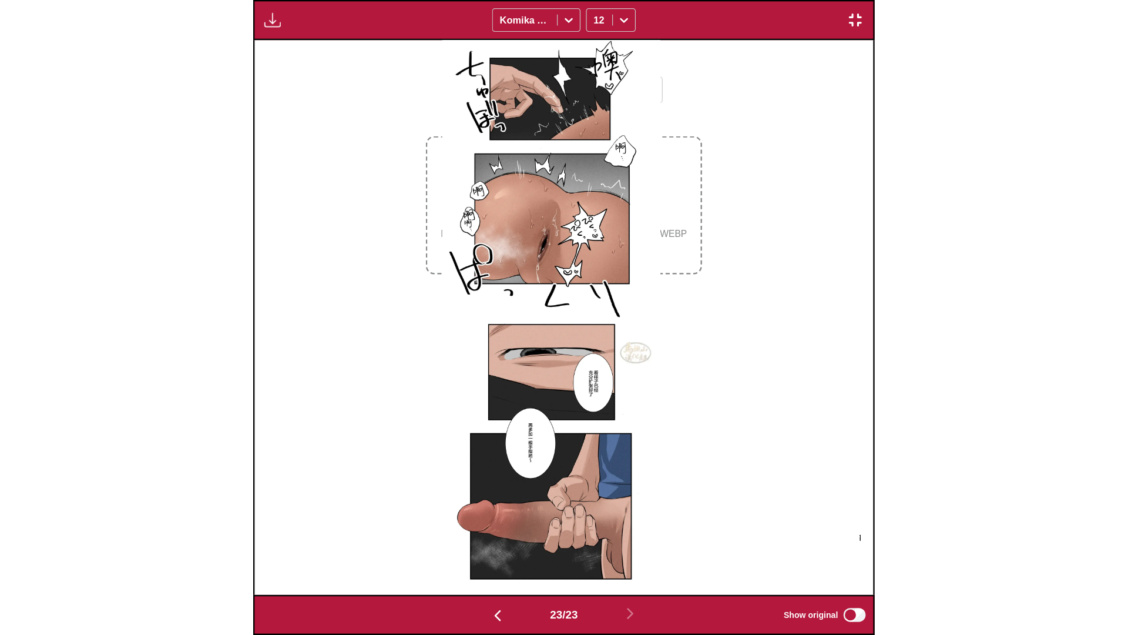
scroll to position [0, 24768]
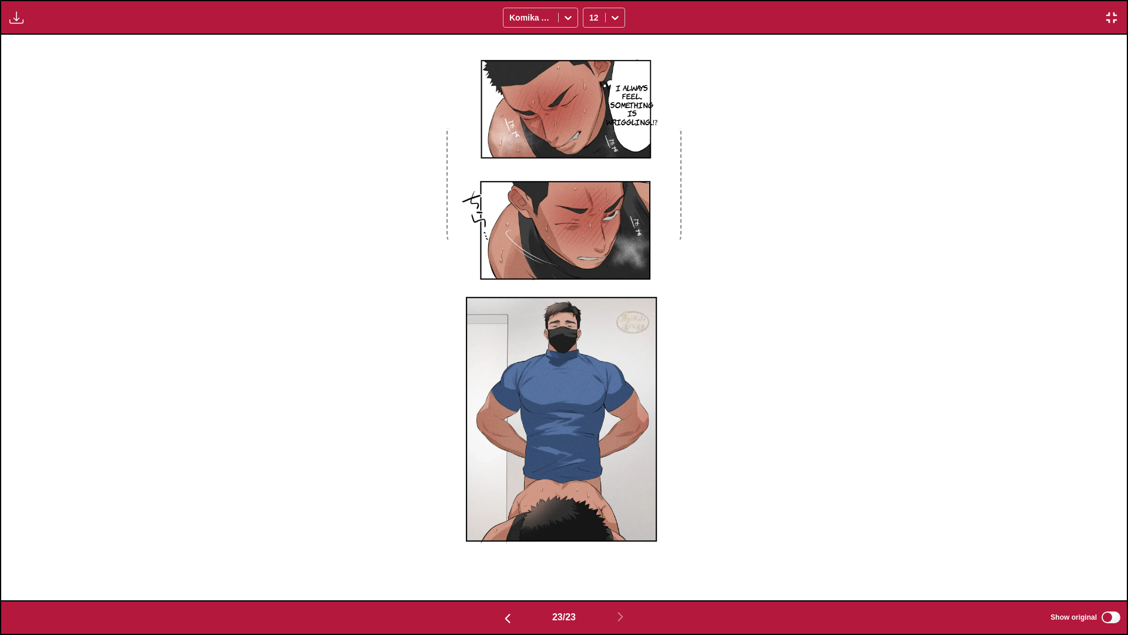
click at [837, 154] on div "I always feel... something is wriggling...⁉" at bounding box center [564, 317] width 1126 height 565
click at [1086, 11] on img "button" at bounding box center [1112, 18] width 14 height 14
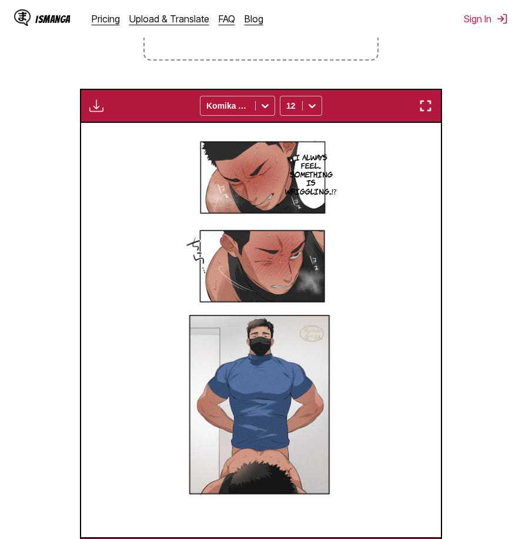
scroll to position [129, 0]
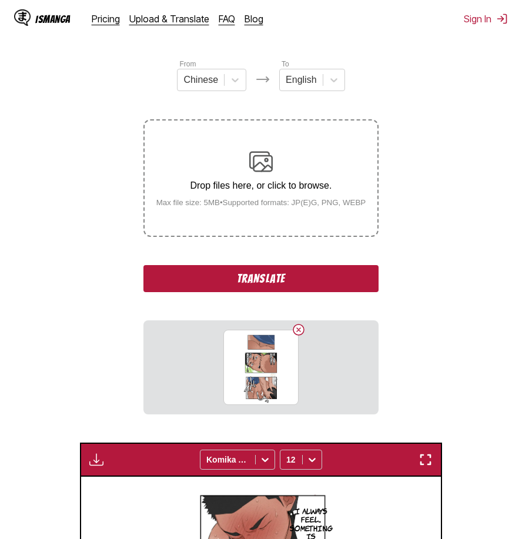
click at [325, 282] on button "Translate" at bounding box center [260, 278] width 235 height 27
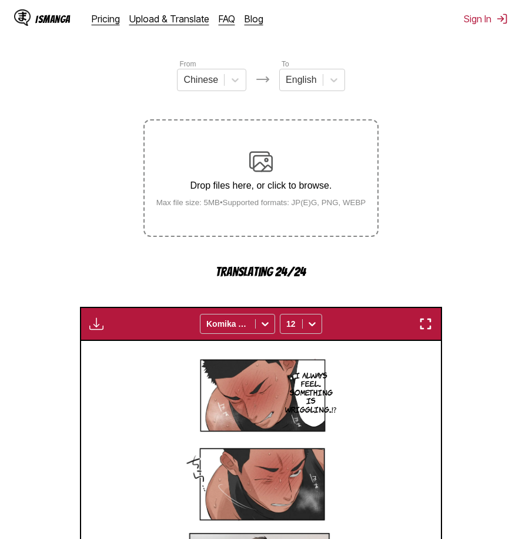
scroll to position [491, 0]
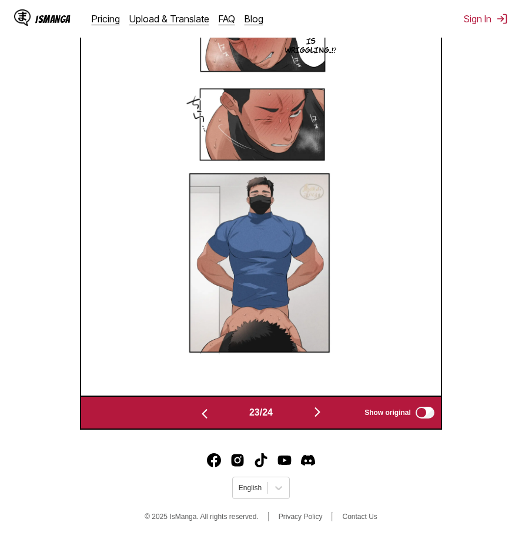
click at [322, 415] on img "button" at bounding box center [317, 412] width 14 height 14
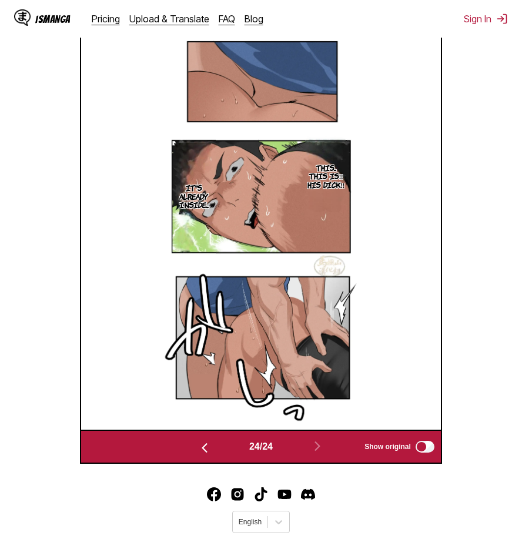
scroll to position [371, 0]
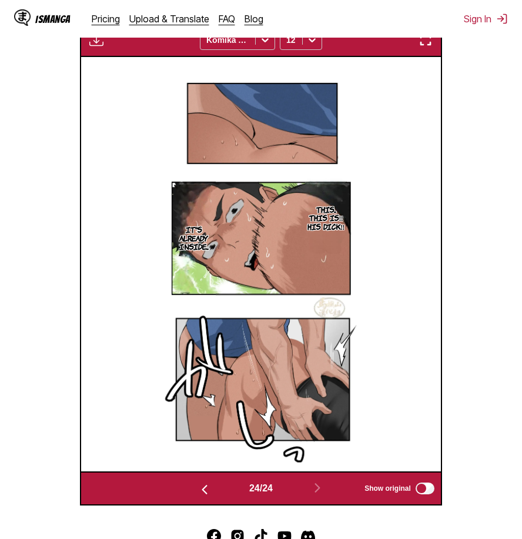
click at [431, 47] on img "button" at bounding box center [425, 40] width 14 height 14
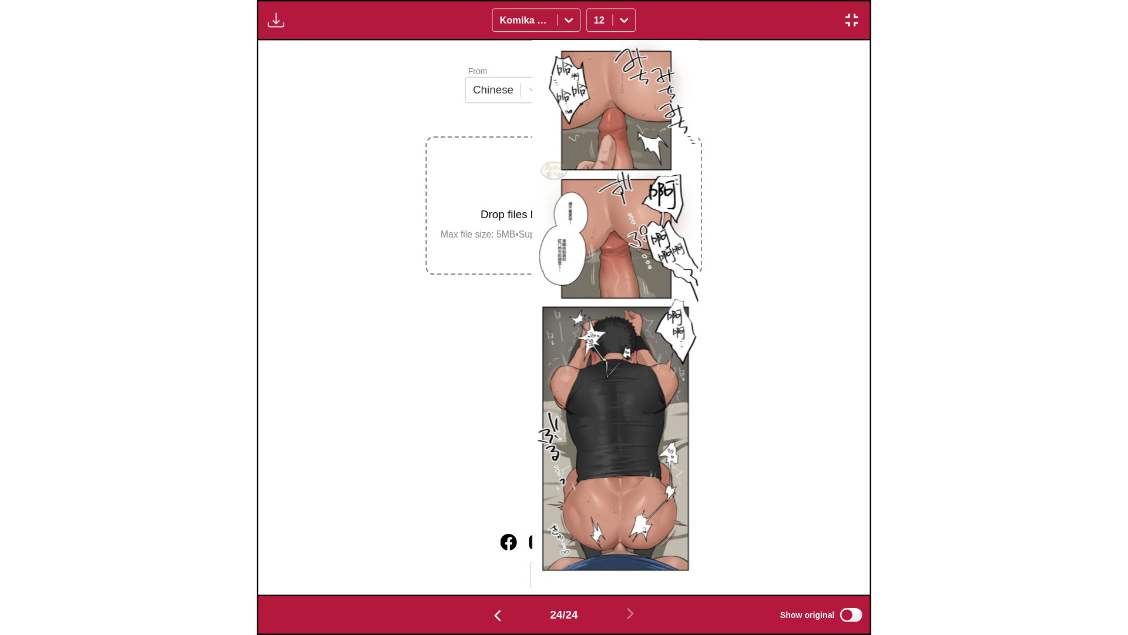
scroll to position [0, 25894]
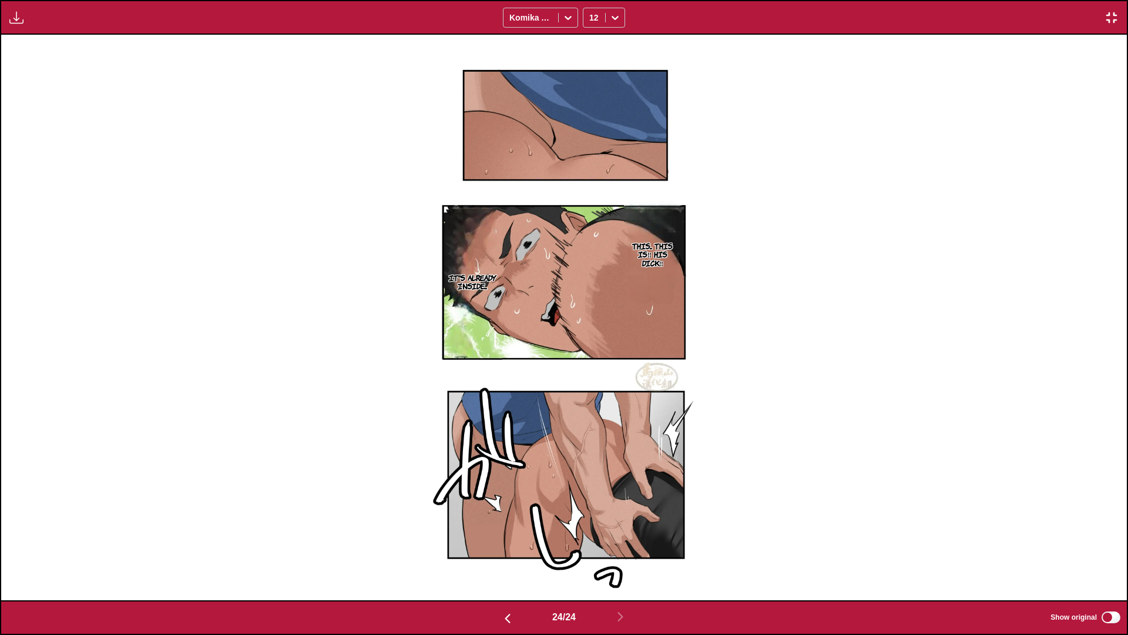
click at [628, 21] on div "Available for premium users only Komika Axis 12" at bounding box center [564, 17] width 1128 height 35
click at [619, 21] on icon at bounding box center [615, 18] width 12 height 12
click at [613, 133] on div "16" at bounding box center [604, 132] width 42 height 18
click at [614, 18] on icon at bounding box center [615, 18] width 7 height 4
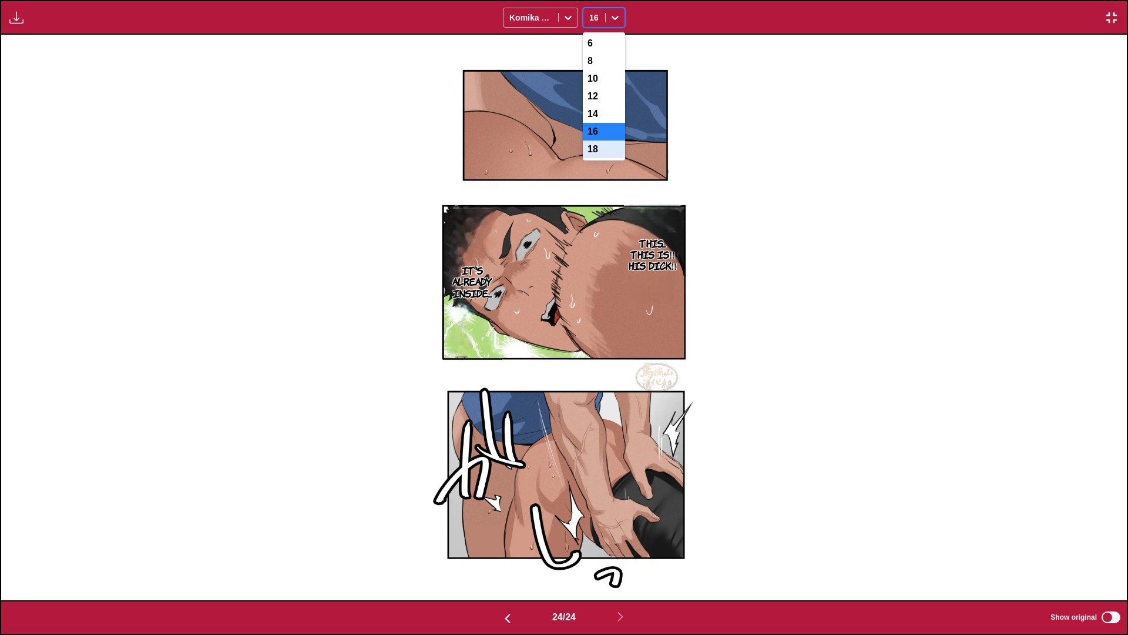
click at [601, 157] on div "18" at bounding box center [604, 149] width 42 height 18
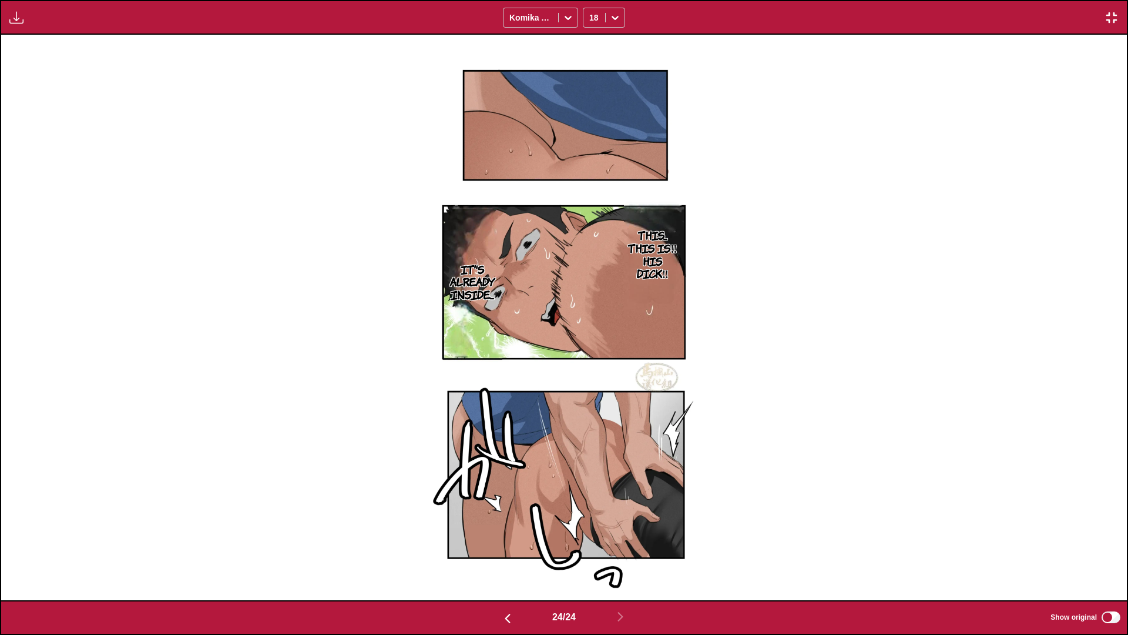
click at [1086, 15] on img "button" at bounding box center [1112, 18] width 14 height 14
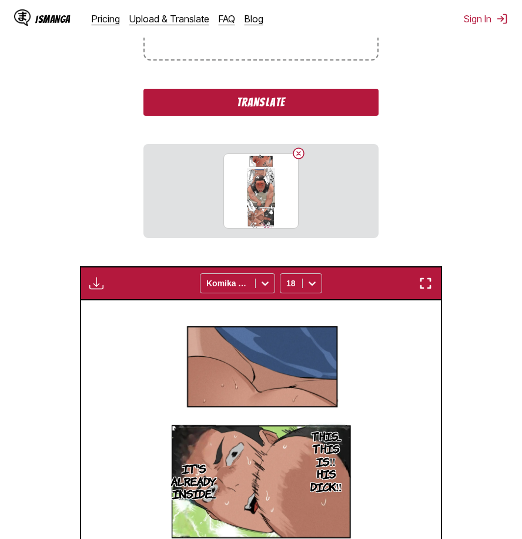
scroll to position [188, 0]
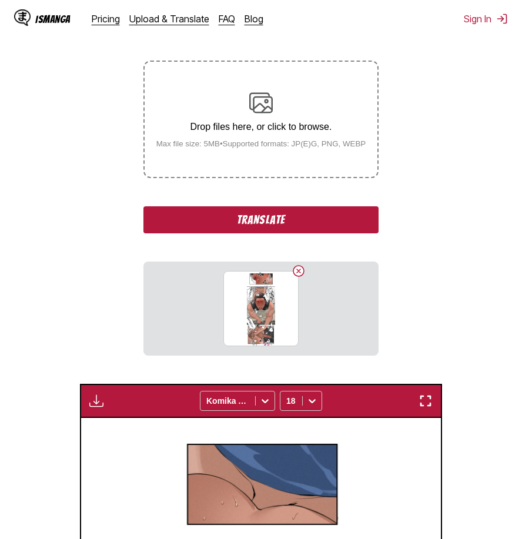
click at [326, 222] on button "Translate" at bounding box center [260, 219] width 235 height 27
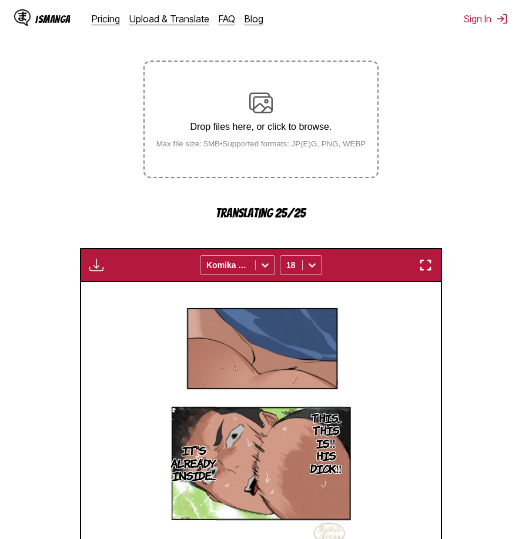
scroll to position [491, 0]
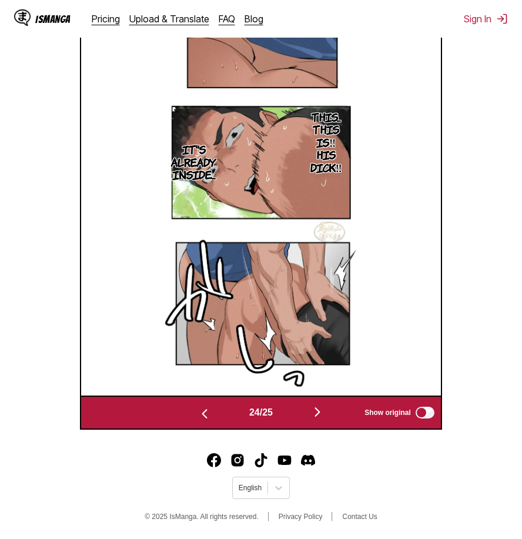
click at [316, 408] on img "button" at bounding box center [317, 412] width 14 height 14
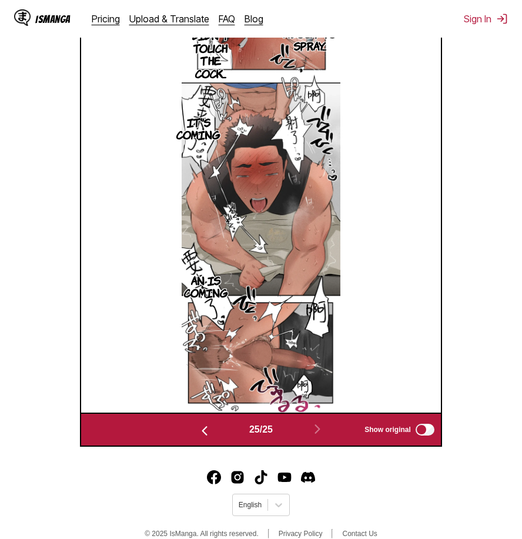
scroll to position [313, 0]
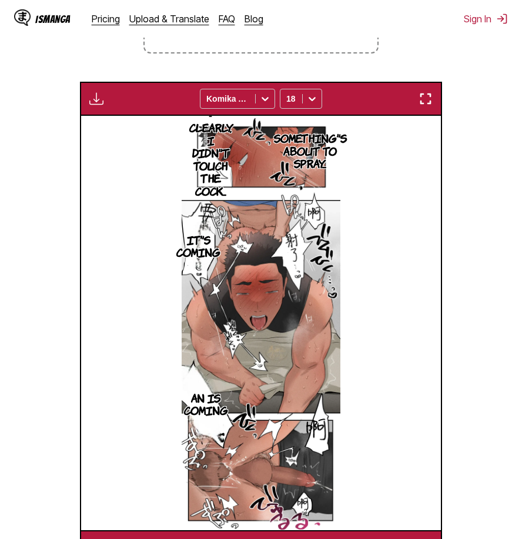
click at [427, 100] on img "button" at bounding box center [425, 99] width 14 height 14
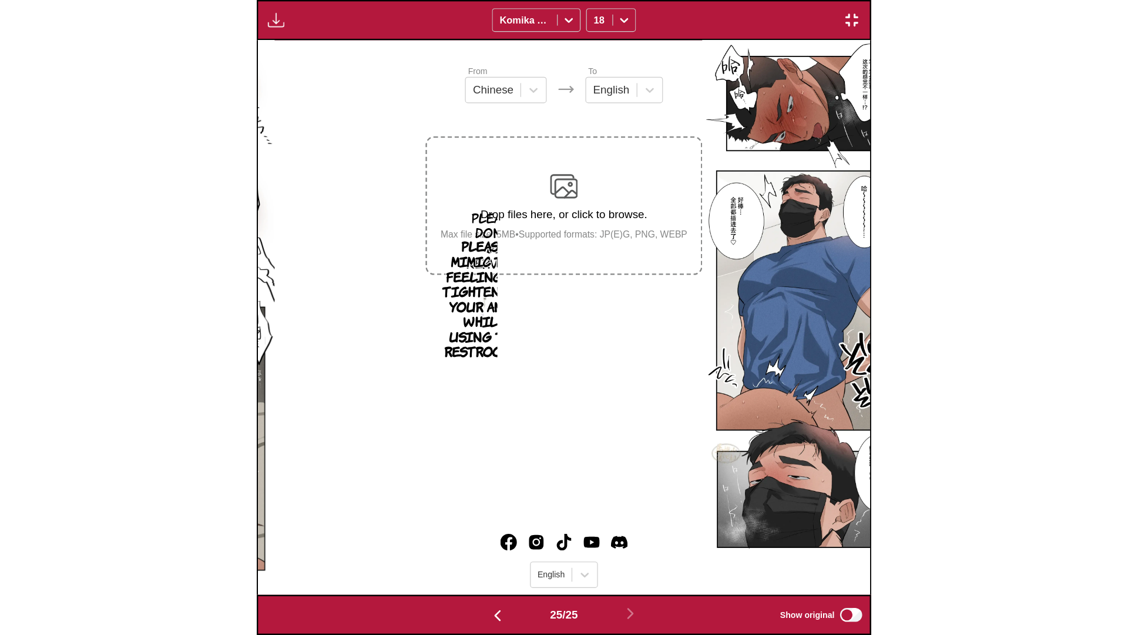
scroll to position [0, 27020]
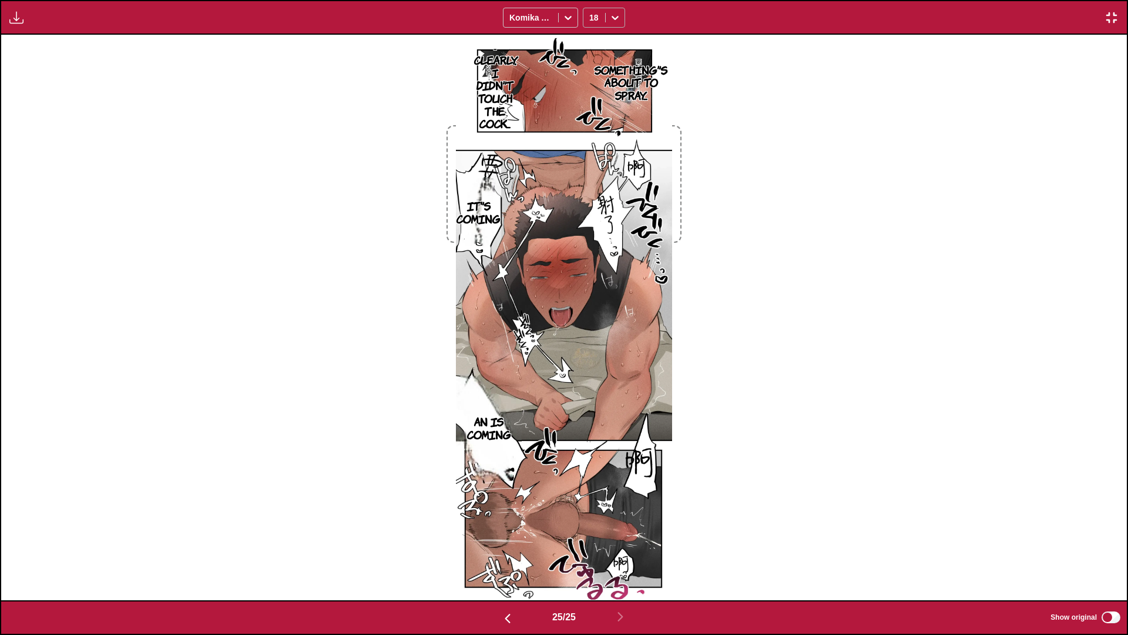
click at [613, 15] on icon at bounding box center [615, 18] width 12 height 12
click at [595, 139] on div "16" at bounding box center [604, 132] width 42 height 18
click at [1086, 21] on img "button" at bounding box center [1112, 18] width 14 height 14
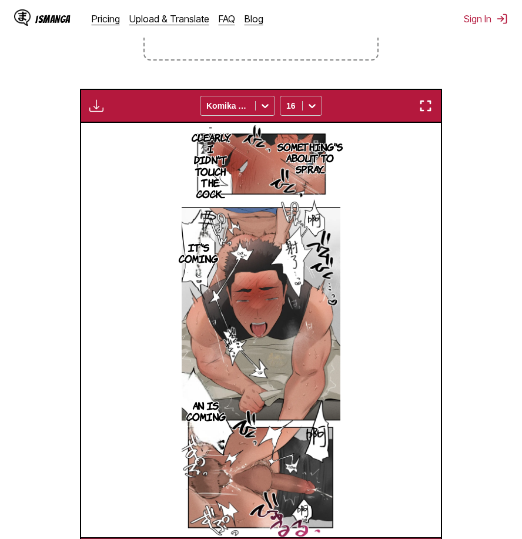
scroll to position [188, 0]
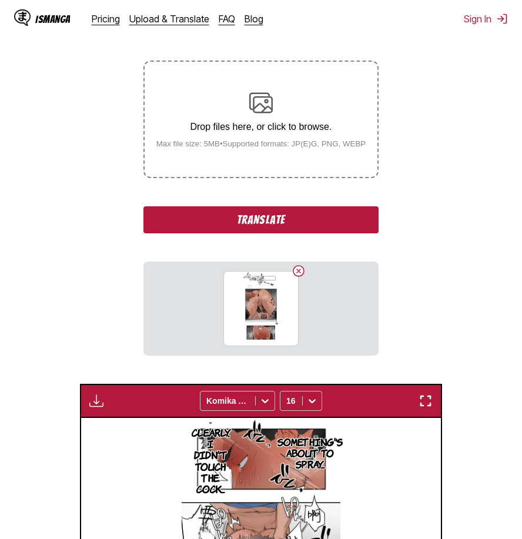
click at [266, 212] on button "Translate" at bounding box center [260, 219] width 235 height 27
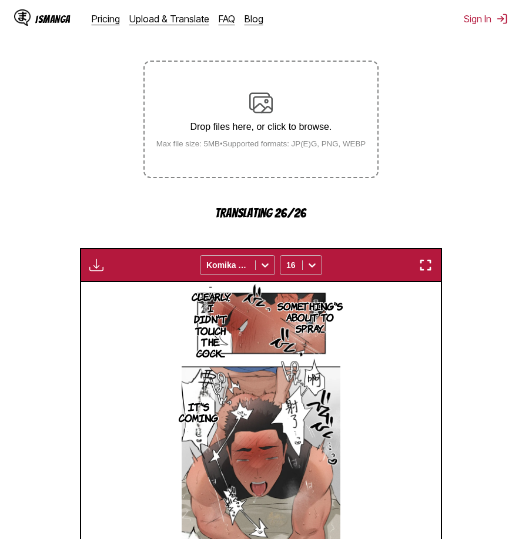
scroll to position [482, 0]
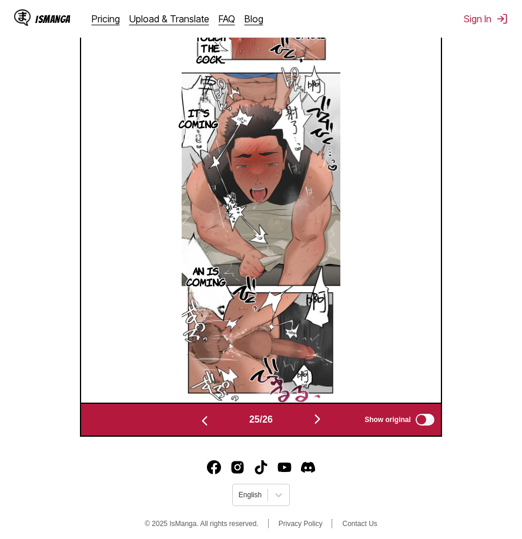
click at [320, 424] on img "button" at bounding box center [317, 419] width 14 height 14
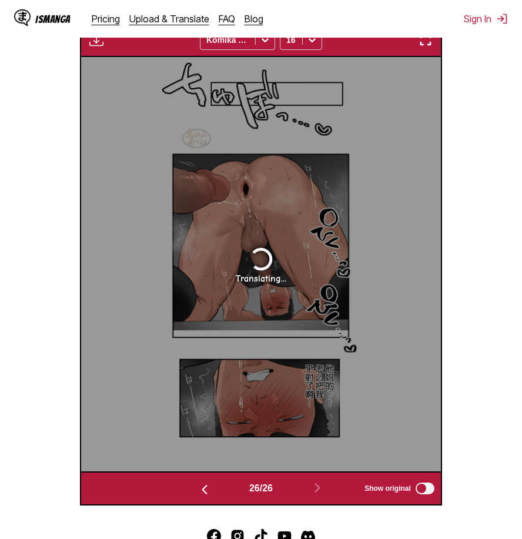
scroll to position [371, 0]
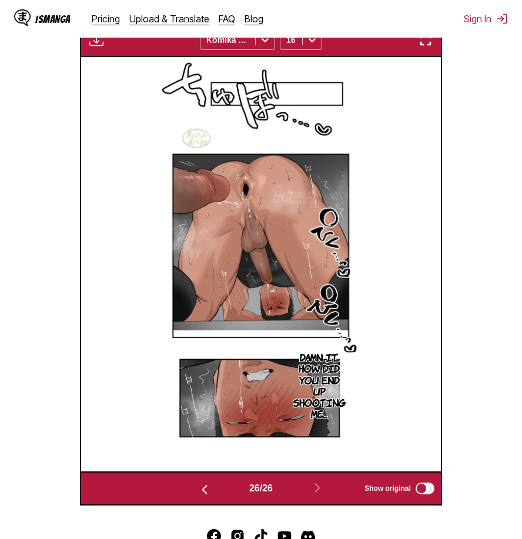
click at [431, 46] on img "button" at bounding box center [425, 40] width 14 height 14
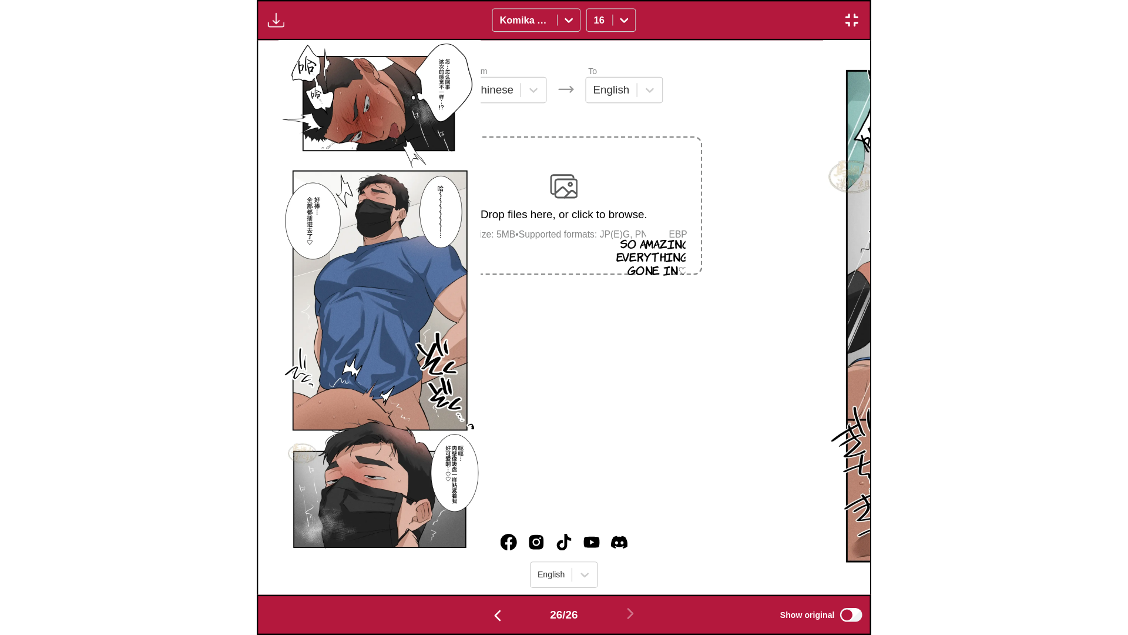
scroll to position [0, 28146]
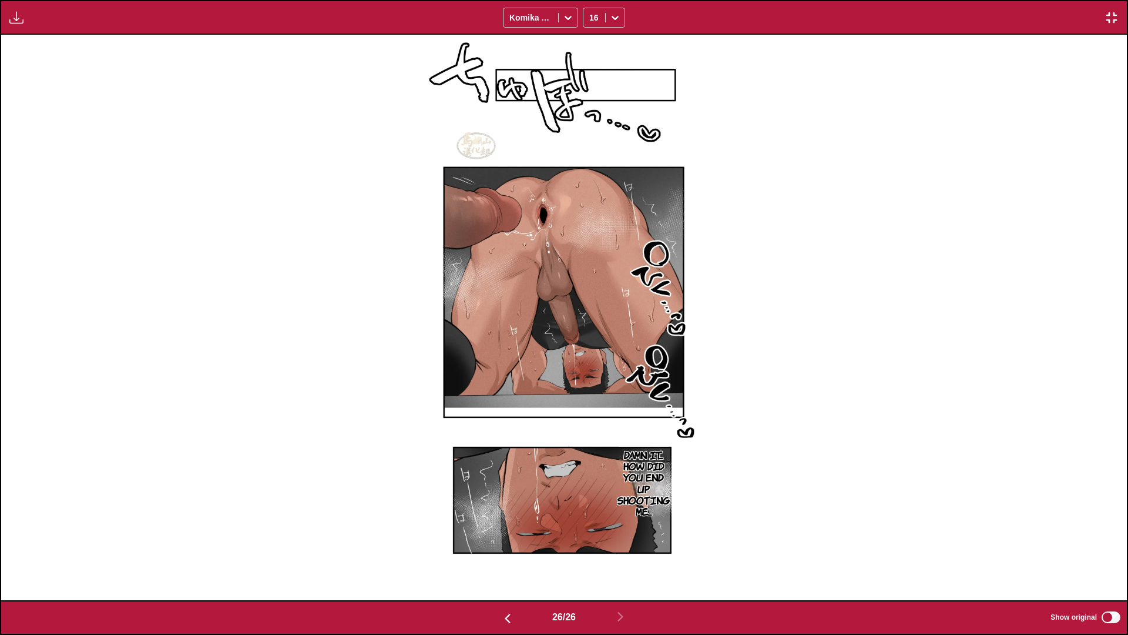
click at [1086, 15] on img "button" at bounding box center [1112, 18] width 14 height 14
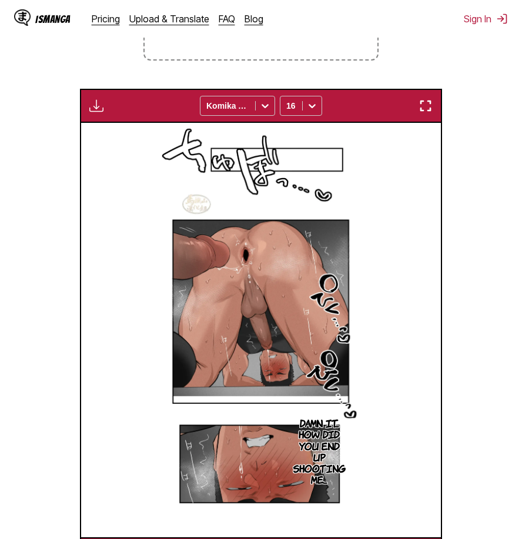
scroll to position [71, 0]
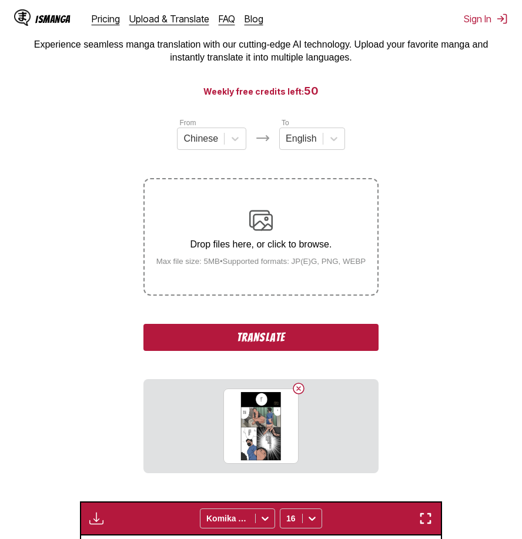
click at [296, 346] on button "Translate" at bounding box center [260, 337] width 235 height 27
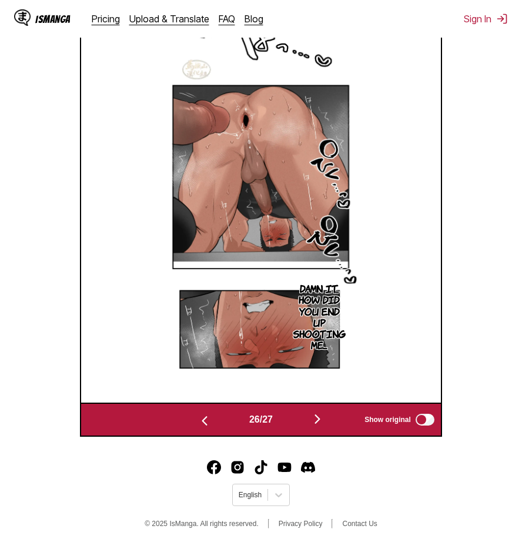
click at [324, 421] on img "button" at bounding box center [317, 419] width 14 height 14
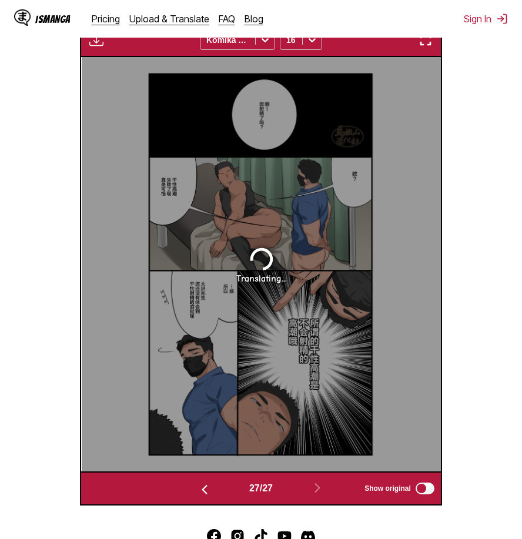
scroll to position [371, 0]
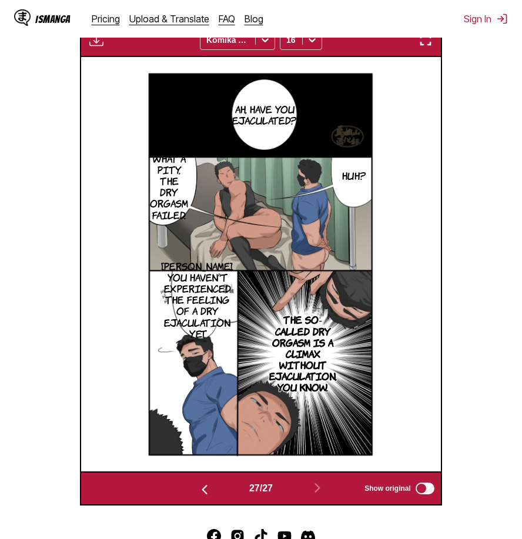
click at [425, 45] on img "button" at bounding box center [425, 40] width 14 height 14
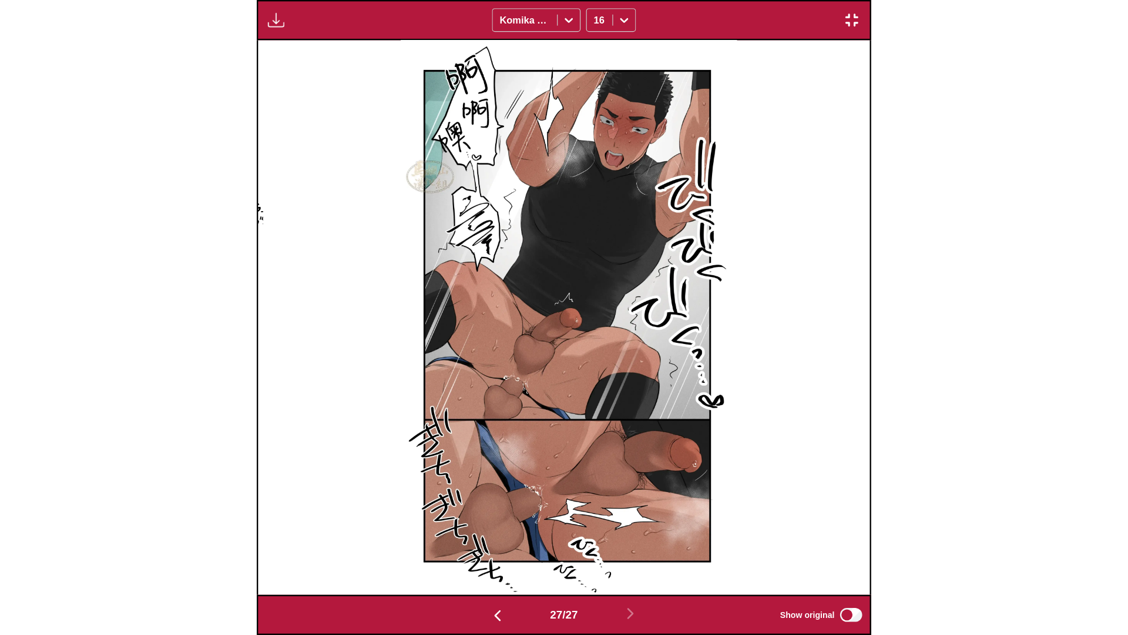
scroll to position [0, 29271]
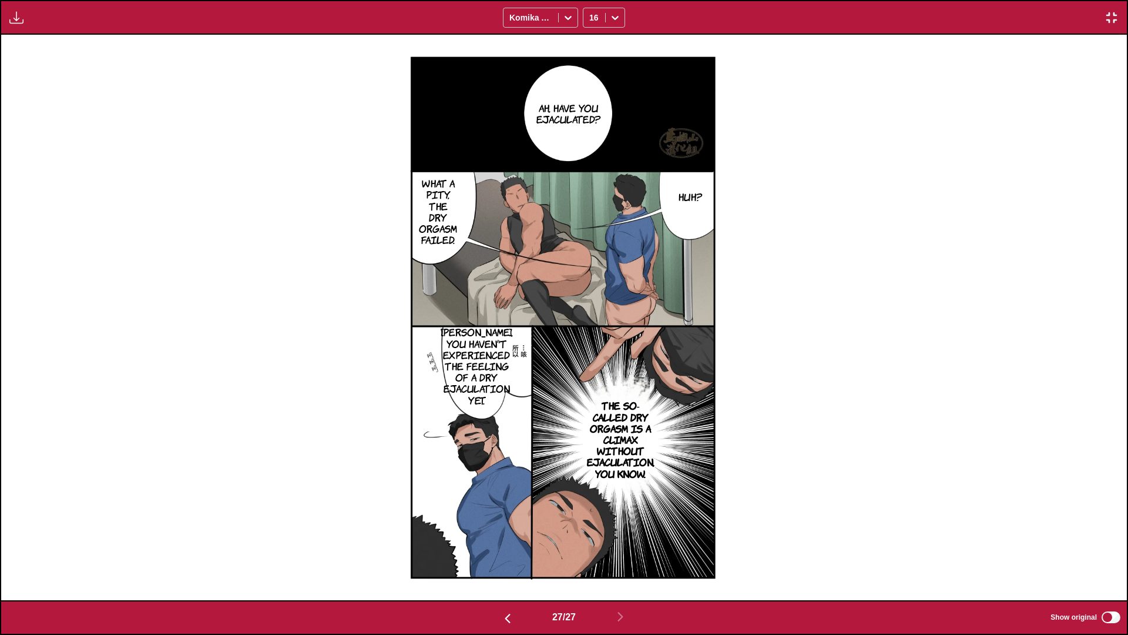
click at [848, 199] on div "Ah, have you ejaculated? Huh? What a pity, the dry orgasm failed. Mr. Osawa, yo…" at bounding box center [564, 317] width 1126 height 565
click at [1086, 16] on img "button" at bounding box center [1112, 18] width 14 height 14
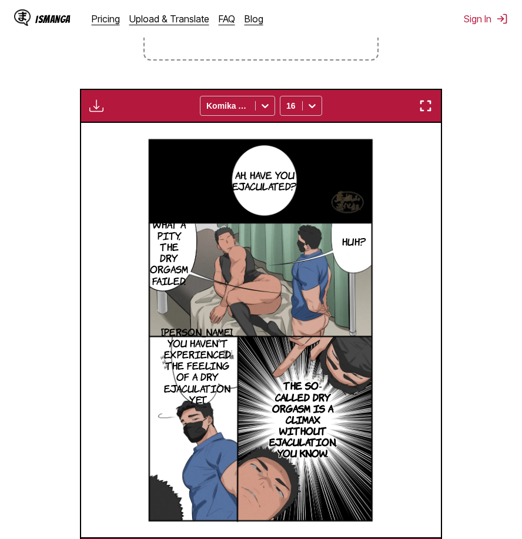
scroll to position [188, 0]
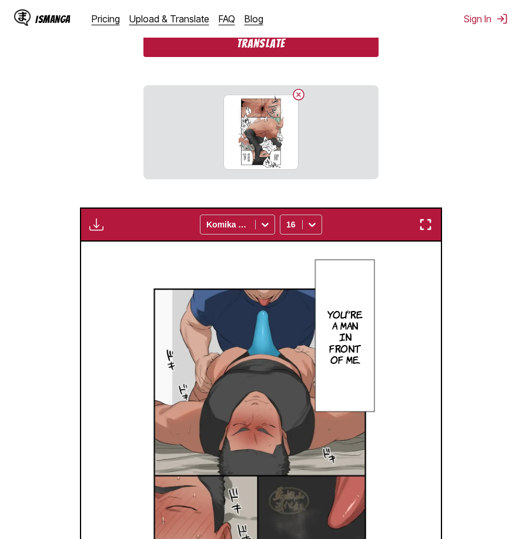
scroll to position [0, 9346]
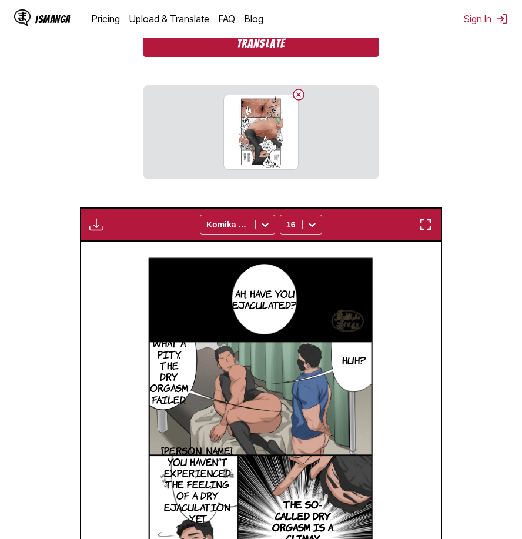
click at [286, 52] on button "Translate" at bounding box center [260, 43] width 235 height 27
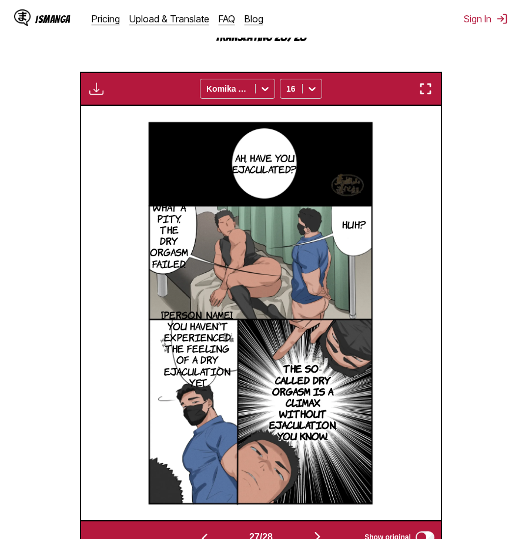
click at [316, 529] on img "button" at bounding box center [317, 536] width 14 height 14
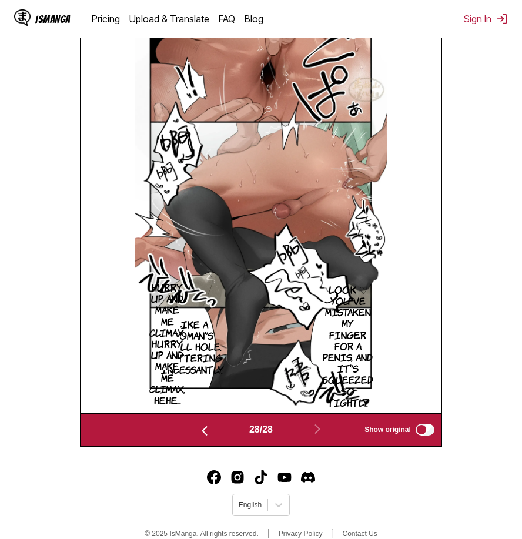
scroll to position [371, 0]
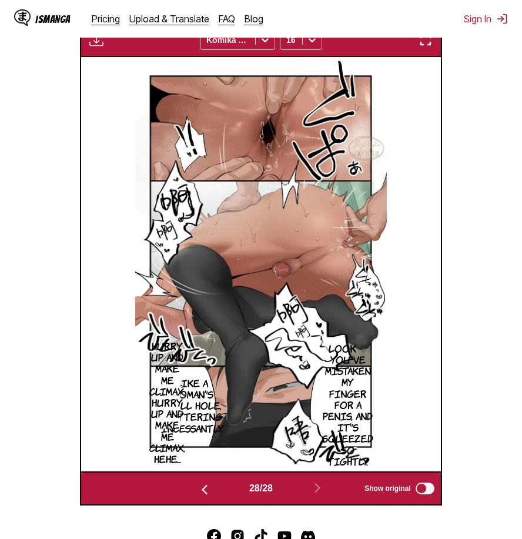
drag, startPoint x: 427, startPoint y: 43, endPoint x: 457, endPoint y: 108, distance: 72.0
click at [427, 43] on img "button" at bounding box center [425, 40] width 14 height 14
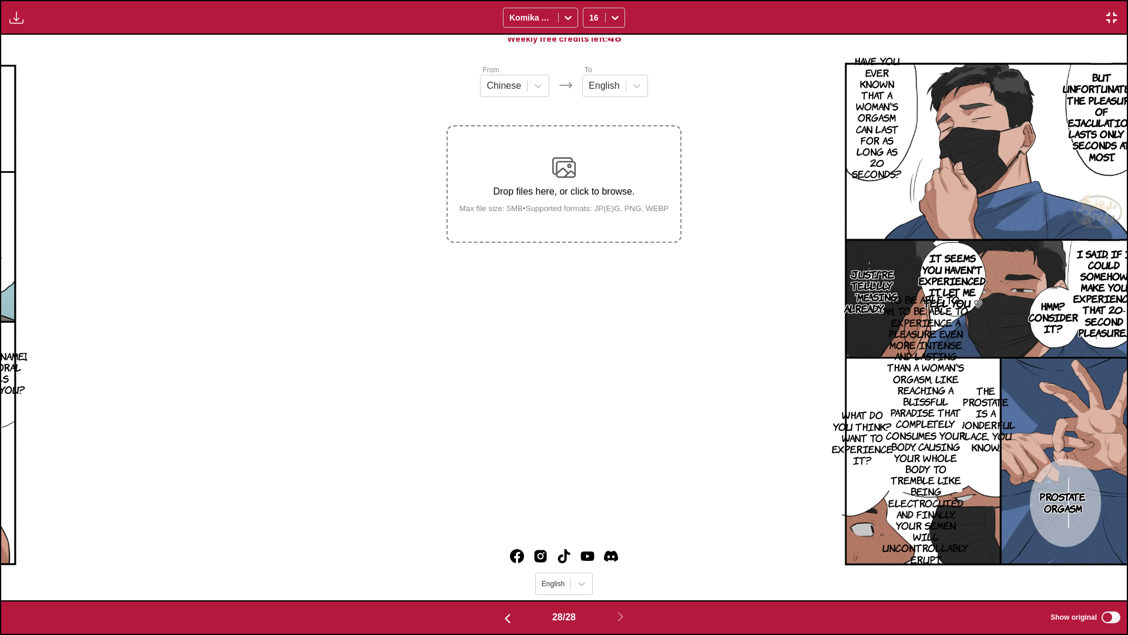
scroll to position [0, 30397]
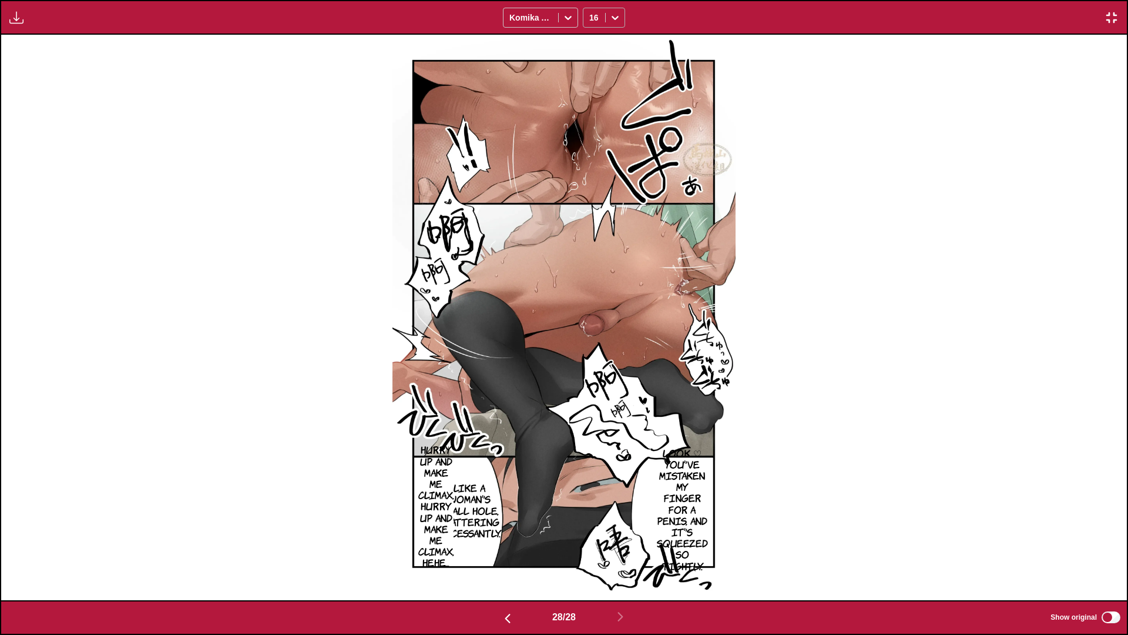
drag, startPoint x: 616, startPoint y: 17, endPoint x: 616, endPoint y: 25, distance: 7.6
click at [521, 17] on icon at bounding box center [615, 18] width 12 height 12
click at [521, 122] on div "14" at bounding box center [604, 114] width 42 height 18
click at [521, 20] on img "button" at bounding box center [1112, 18] width 14 height 14
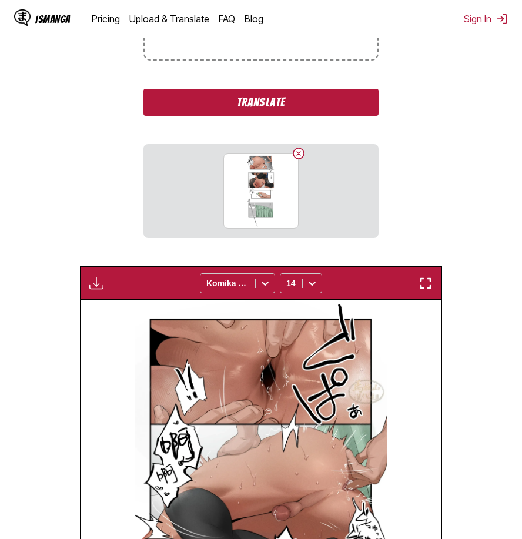
scroll to position [129, 0]
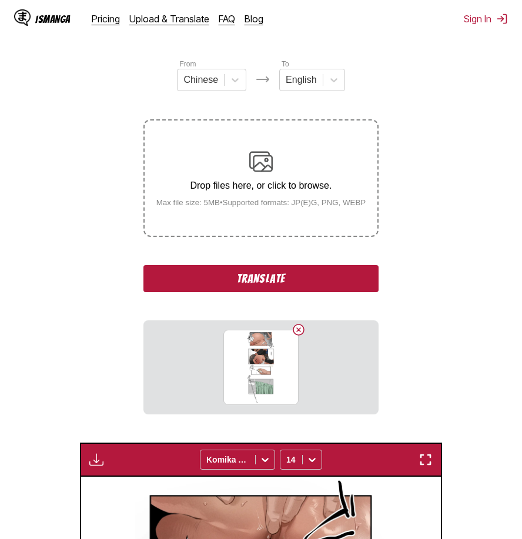
click at [318, 274] on button "Translate" at bounding box center [260, 278] width 235 height 27
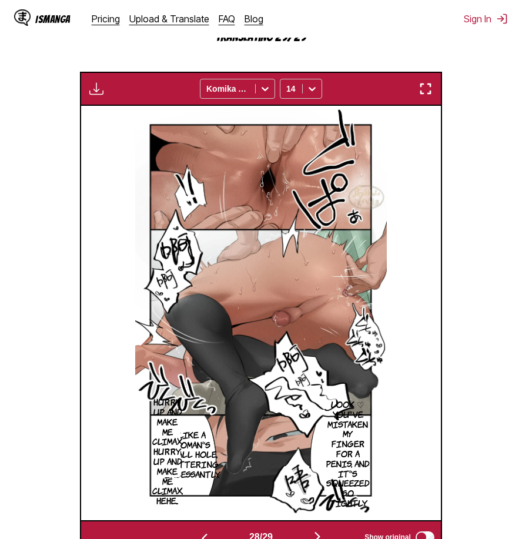
scroll to position [491, 0]
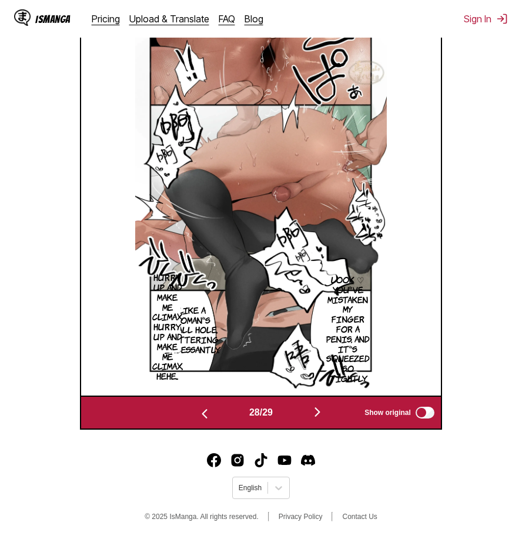
click at [320, 412] on img "button" at bounding box center [317, 412] width 14 height 14
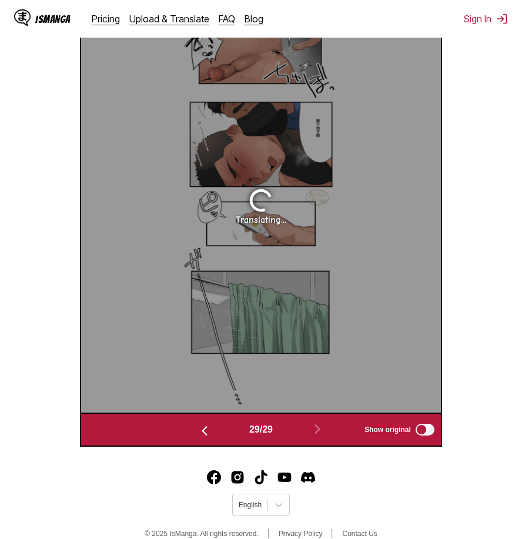
scroll to position [413, 0]
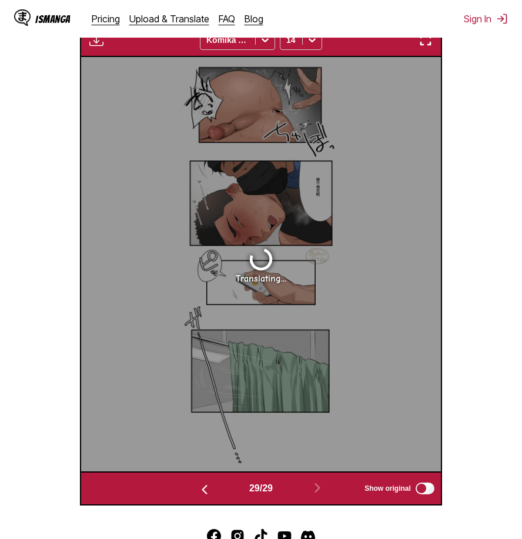
click at [431, 42] on img "button" at bounding box center [425, 40] width 14 height 14
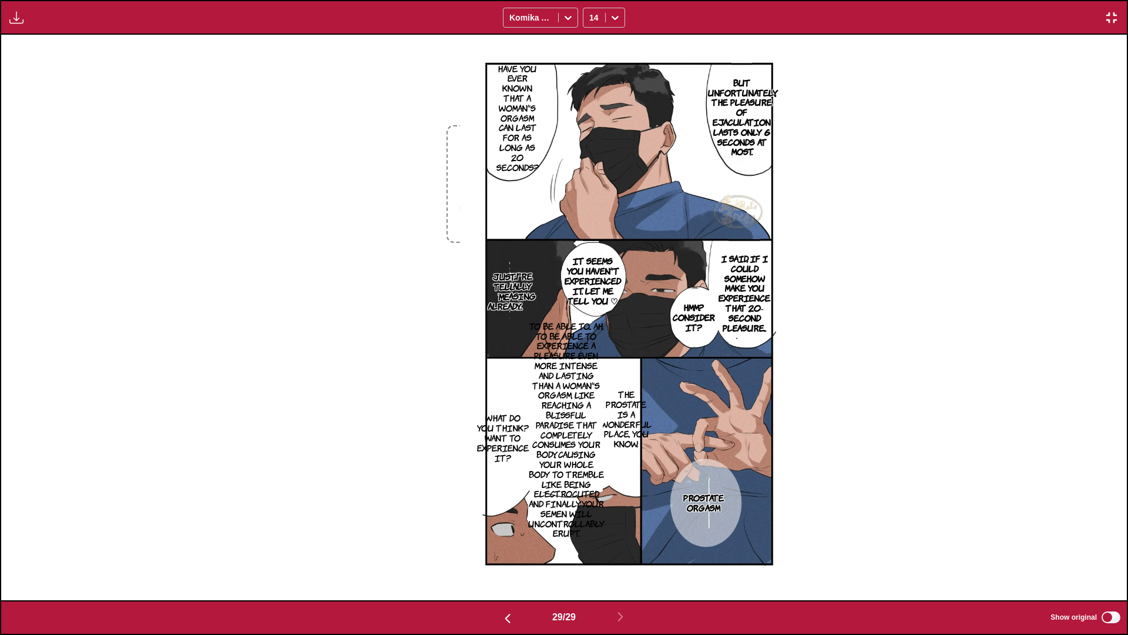
scroll to position [0, 31523]
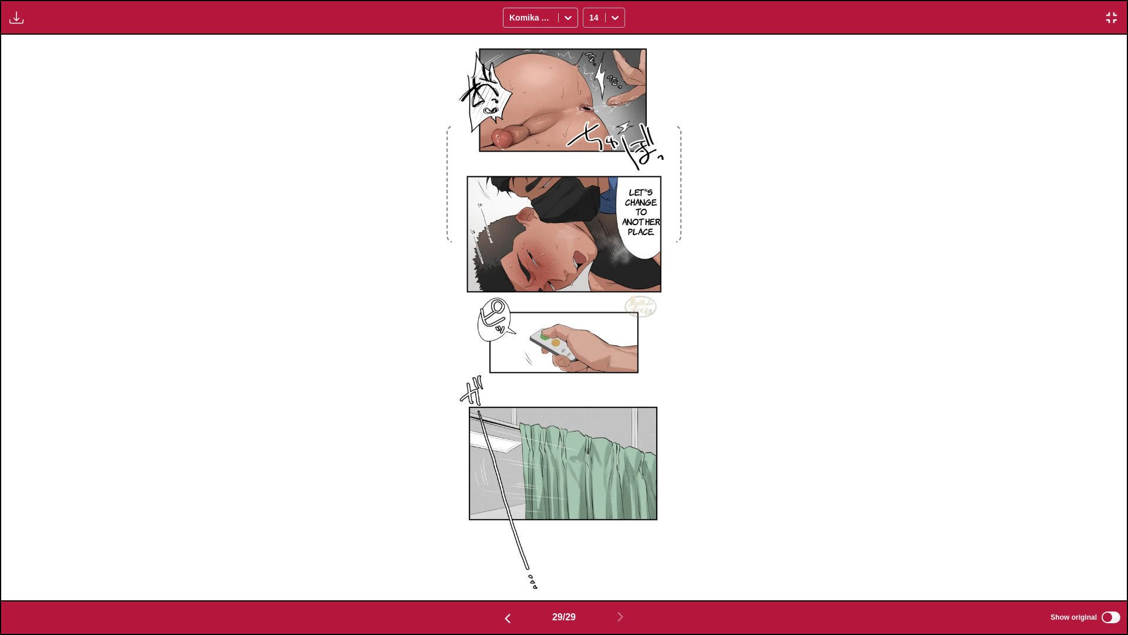
click at [521, 11] on div at bounding box center [615, 17] width 19 height 19
click at [521, 158] on div "18" at bounding box center [604, 149] width 42 height 18
click at [521, 19] on button "button" at bounding box center [1111, 17] width 21 height 15
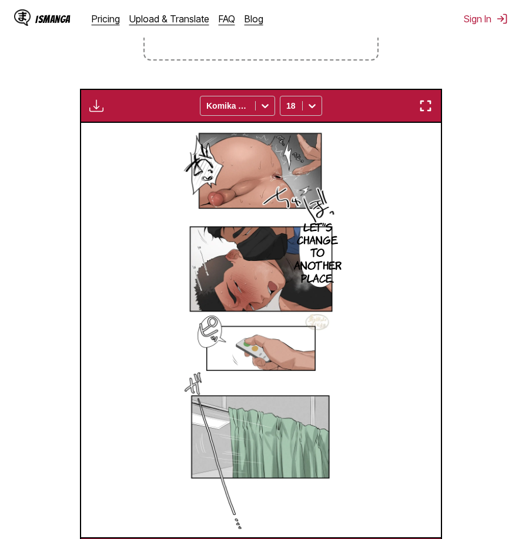
scroll to position [71, 0]
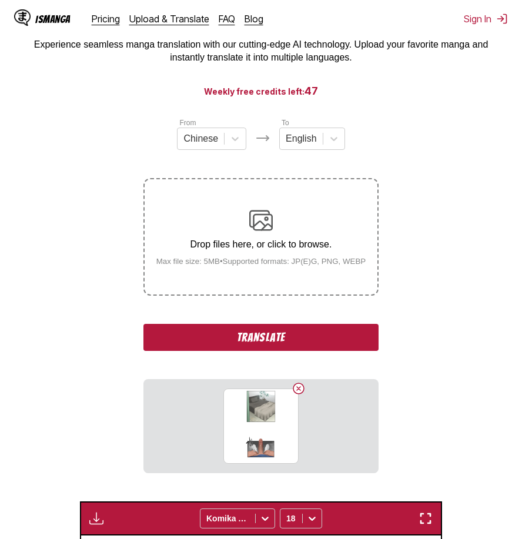
drag, startPoint x: 299, startPoint y: 394, endPoint x: 354, endPoint y: 381, distance: 56.7
click at [299, 394] on button "Delete image" at bounding box center [298, 388] width 14 height 14
click at [284, 334] on button "Translate" at bounding box center [260, 337] width 235 height 27
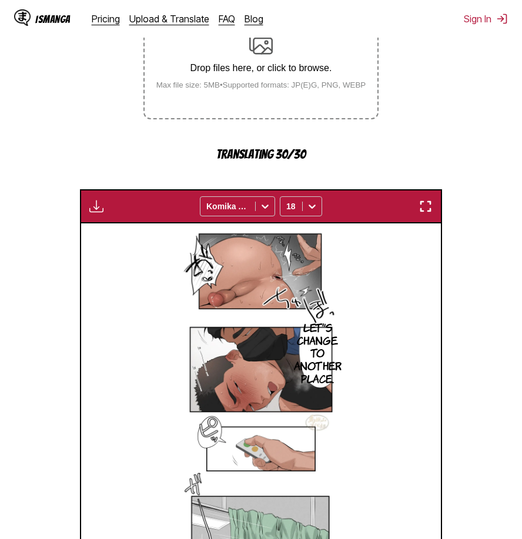
scroll to position [482, 0]
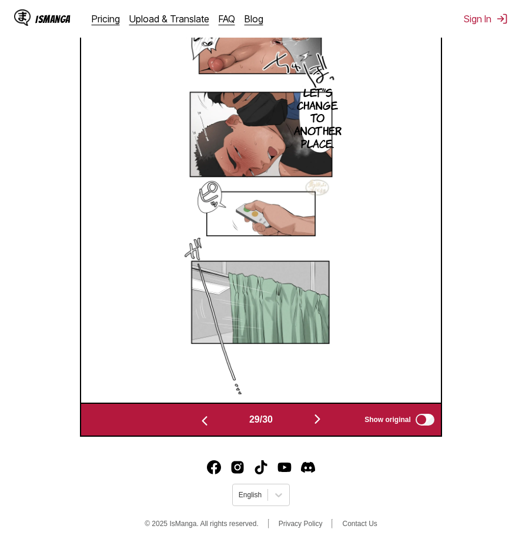
click at [324, 418] on img "button" at bounding box center [317, 419] width 14 height 14
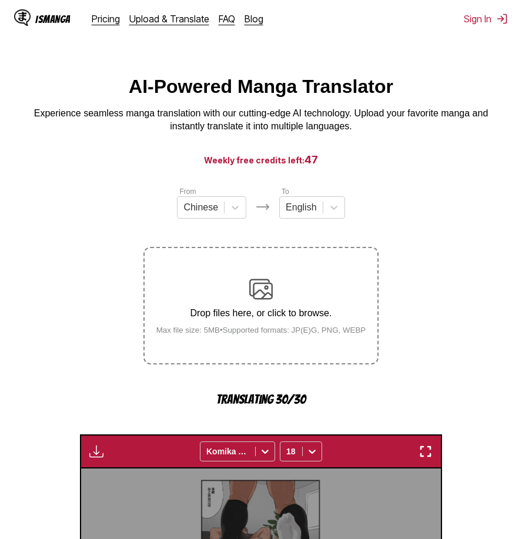
scroll to position [237, 0]
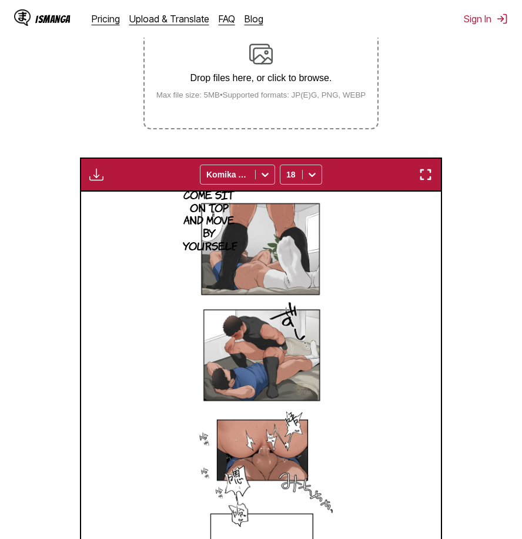
click at [433, 177] on button "button" at bounding box center [425, 174] width 21 height 15
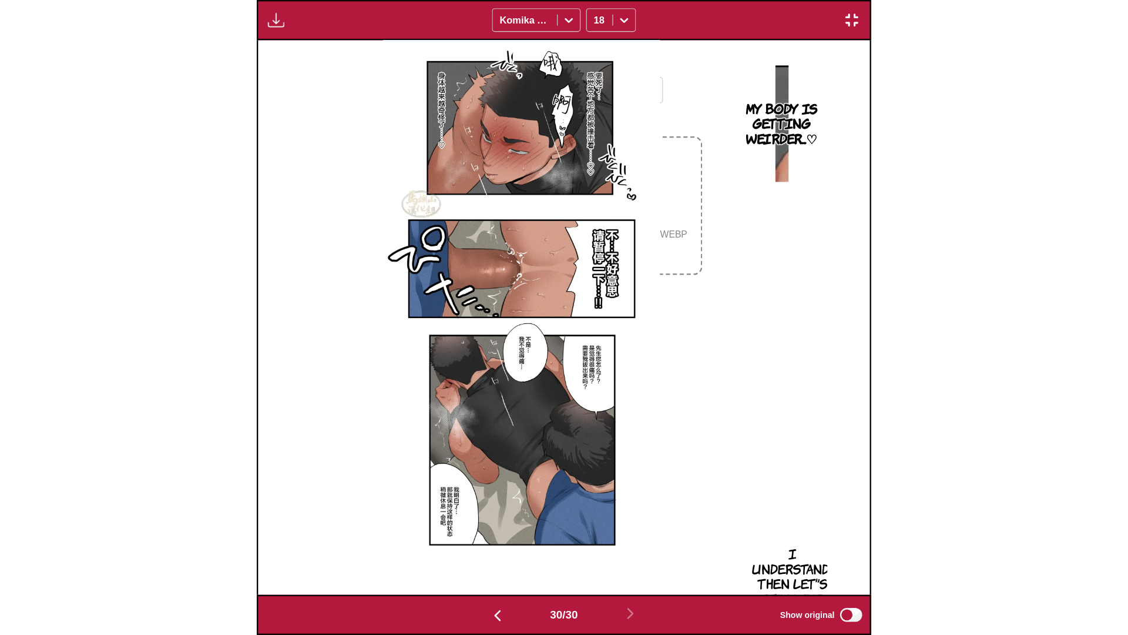
scroll to position [0, 32649]
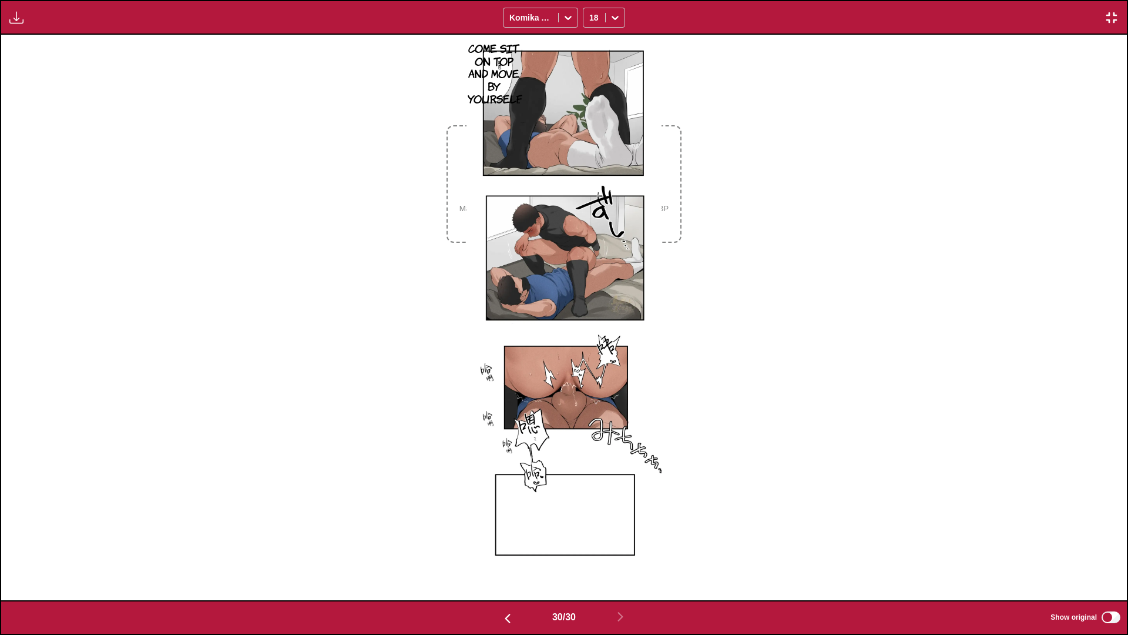
click at [521, 217] on div "Come sit on top and move by yourself." at bounding box center [564, 317] width 1126 height 565
click at [521, 134] on div "Come sit on top and move by yourself." at bounding box center [564, 317] width 1126 height 565
click at [521, 16] on img "button" at bounding box center [1112, 18] width 14 height 14
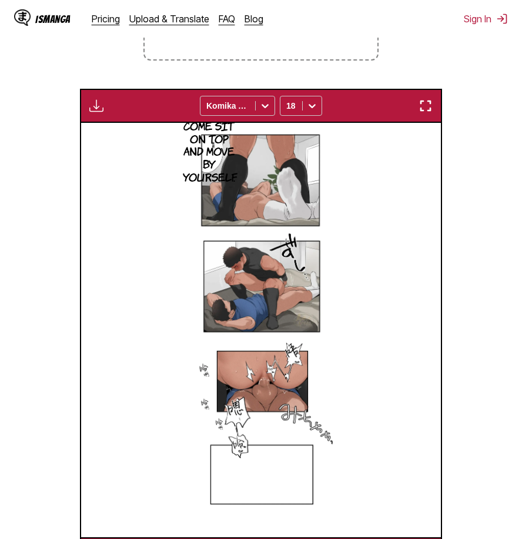
scroll to position [188, 0]
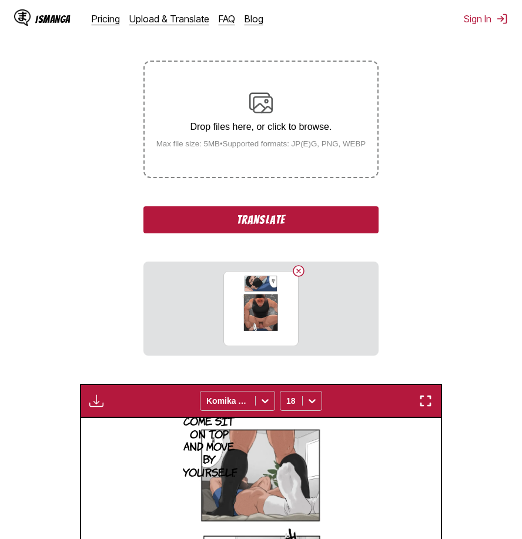
click at [296, 222] on button "Translate" at bounding box center [260, 219] width 235 height 27
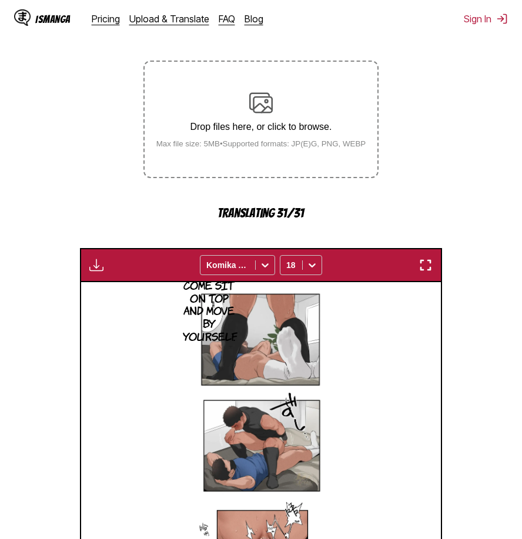
scroll to position [482, 0]
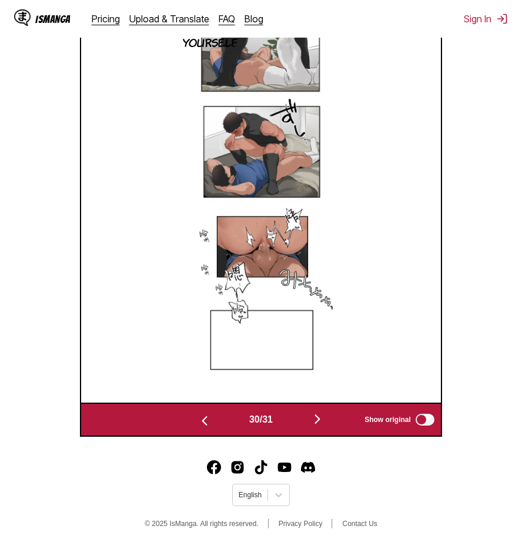
click at [317, 418] on img "button" at bounding box center [317, 419] width 14 height 14
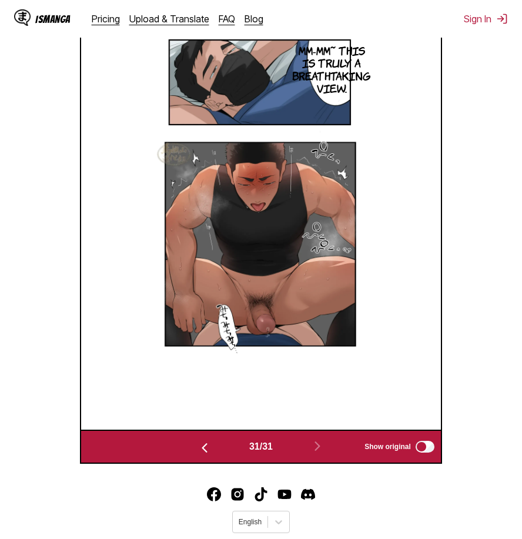
scroll to position [371, 0]
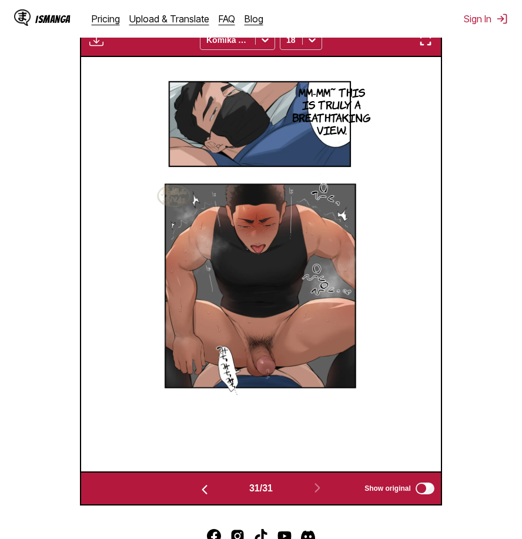
click at [431, 44] on img "button" at bounding box center [425, 40] width 14 height 14
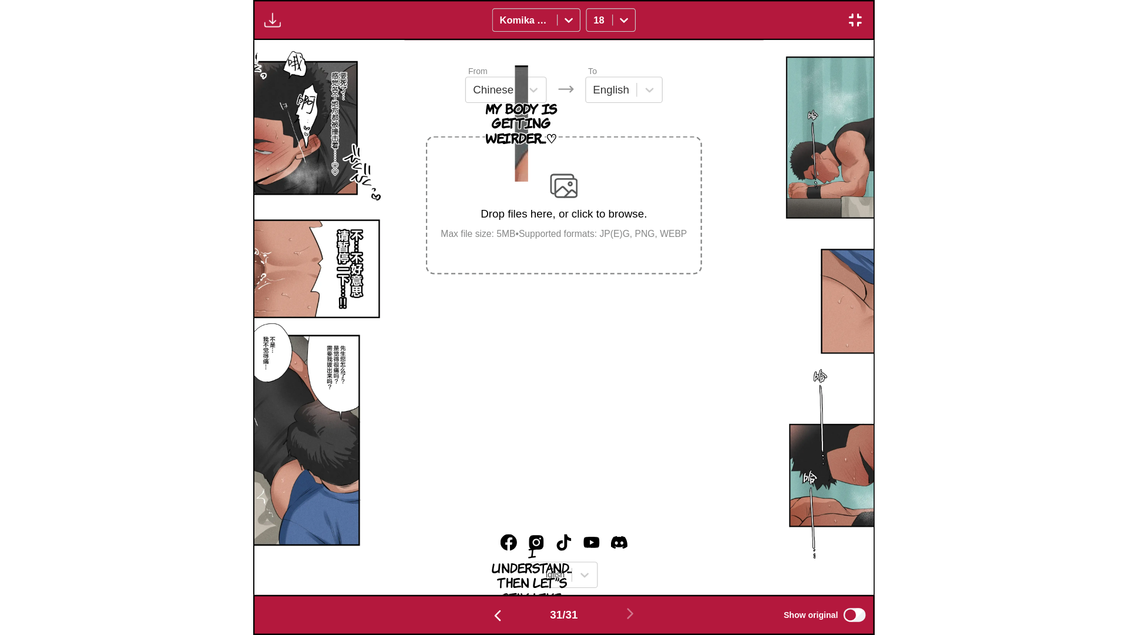
scroll to position [0, 33775]
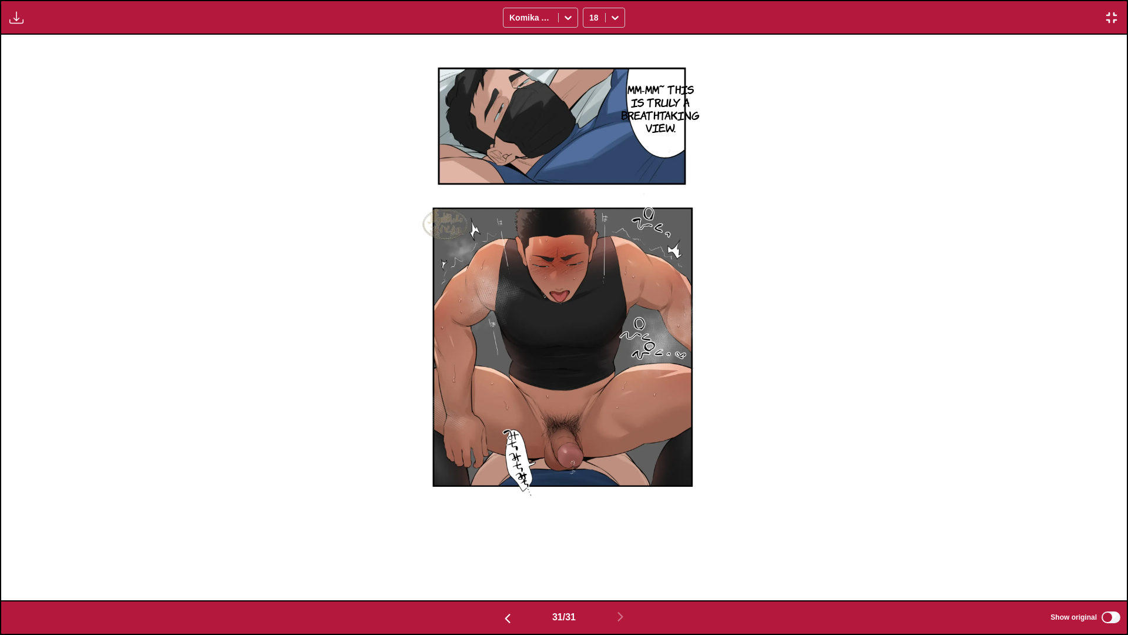
click at [521, 14] on img "button" at bounding box center [1112, 18] width 14 height 14
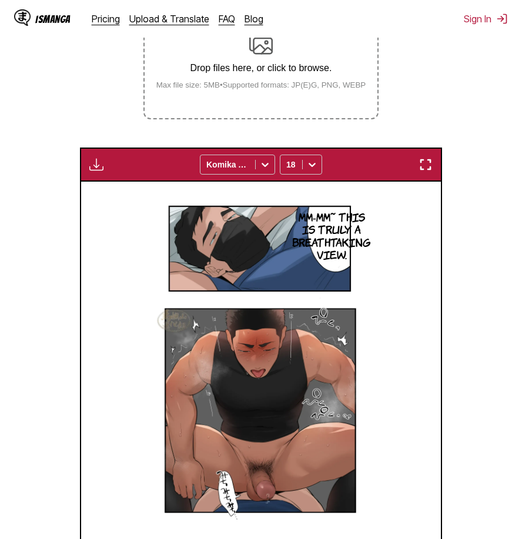
scroll to position [129, 0]
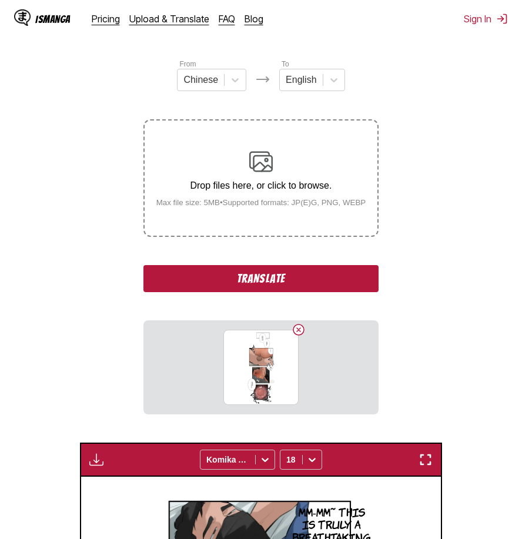
click at [321, 277] on button "Translate" at bounding box center [260, 278] width 235 height 27
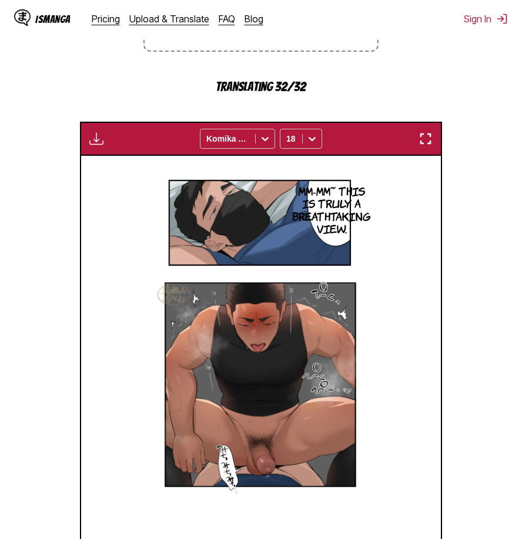
scroll to position [491, 0]
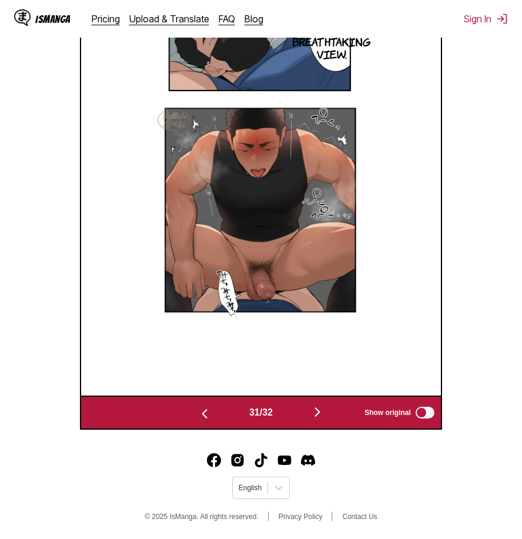
click at [316, 414] on img "button" at bounding box center [317, 412] width 14 height 14
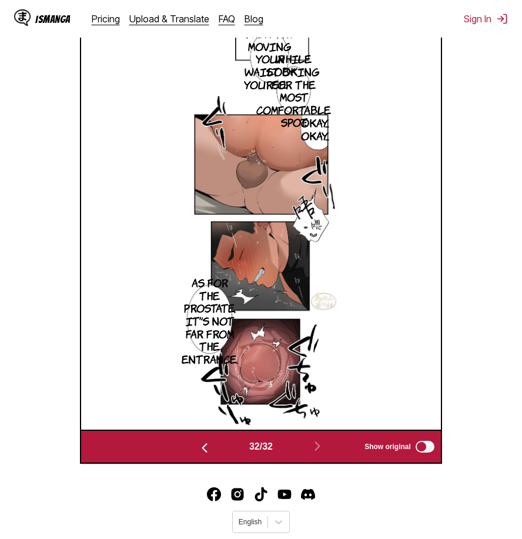
scroll to position [371, 0]
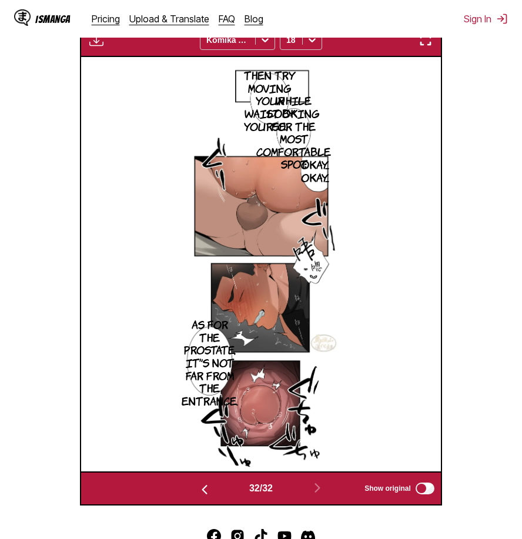
click at [427, 43] on img "button" at bounding box center [425, 40] width 14 height 14
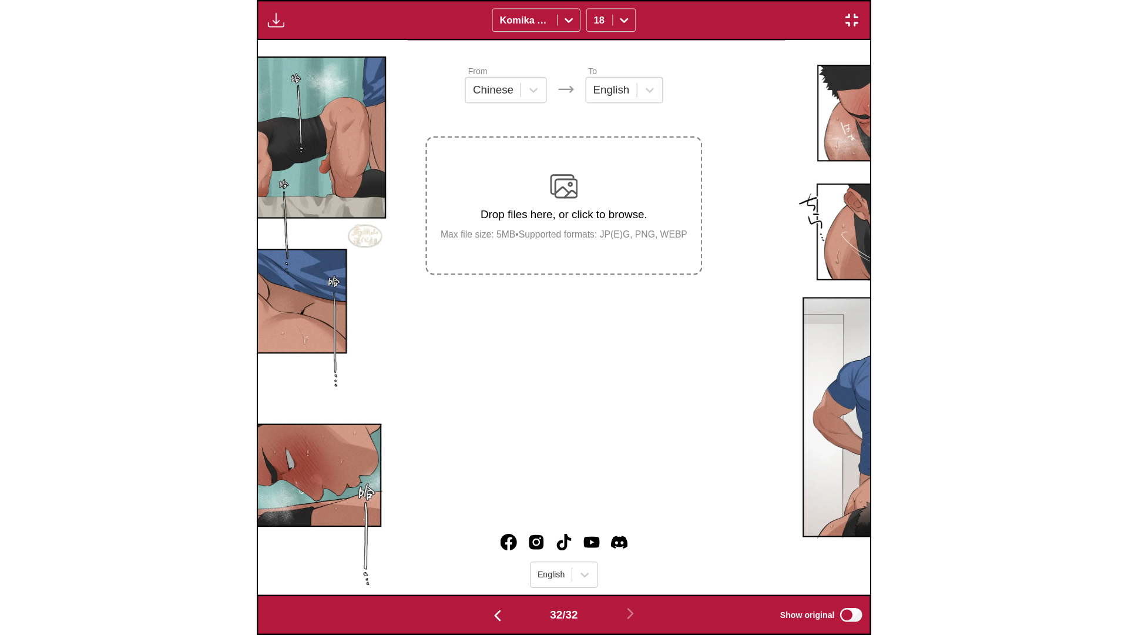
scroll to position [0, 34901]
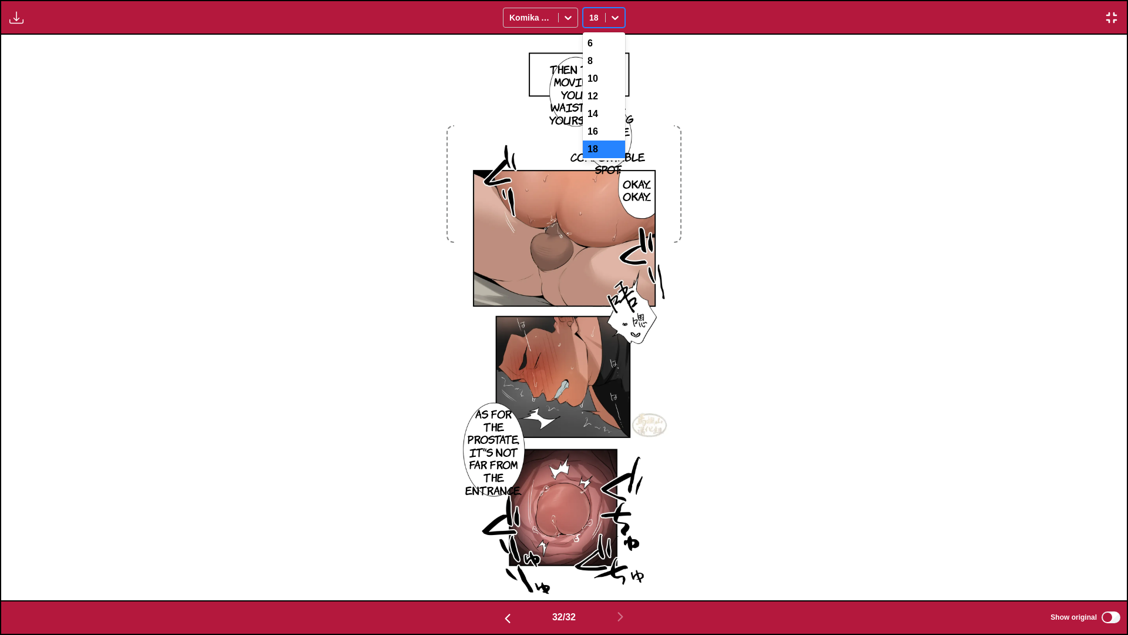
click at [521, 22] on icon at bounding box center [615, 18] width 12 height 12
click at [521, 123] on div "14" at bounding box center [604, 114] width 42 height 18
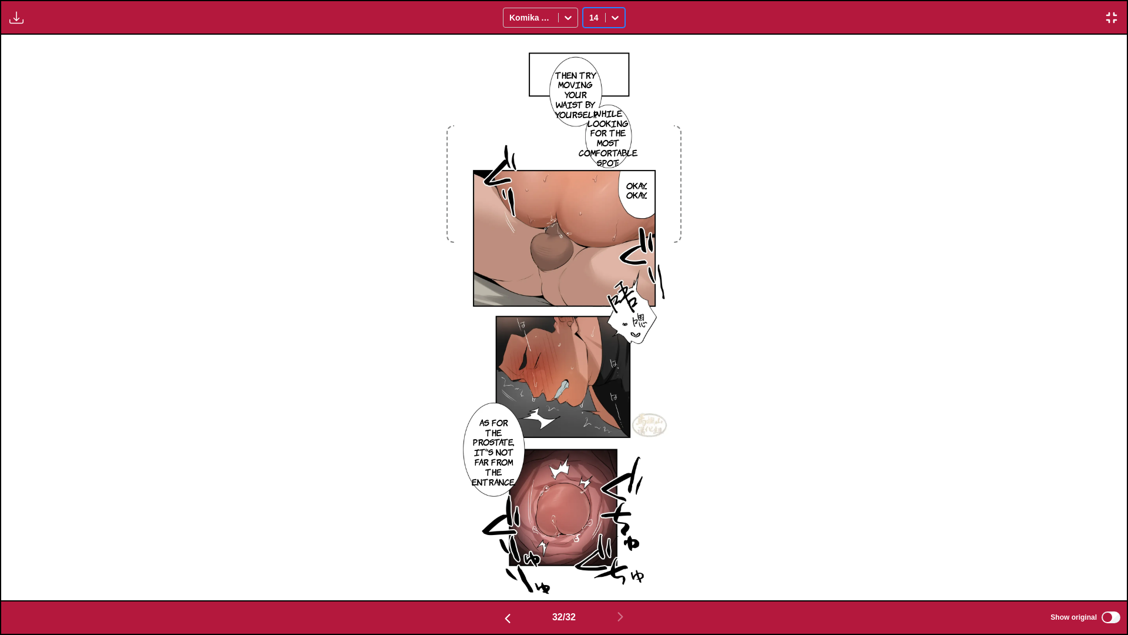
click at [521, 12] on icon at bounding box center [615, 18] width 12 height 12
click at [521, 98] on div "12" at bounding box center [604, 97] width 42 height 18
click at [521, 128] on div "Then try moving your waist by yourself. While looking for the most comfortable …" at bounding box center [564, 317] width 1126 height 565
click at [521, 14] on img "button" at bounding box center [1112, 18] width 14 height 14
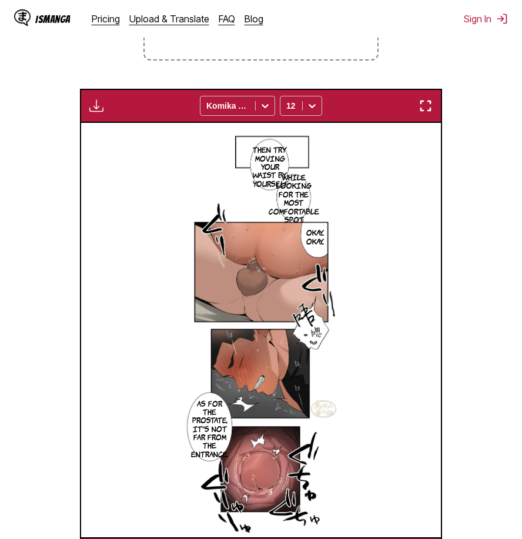
scroll to position [129, 0]
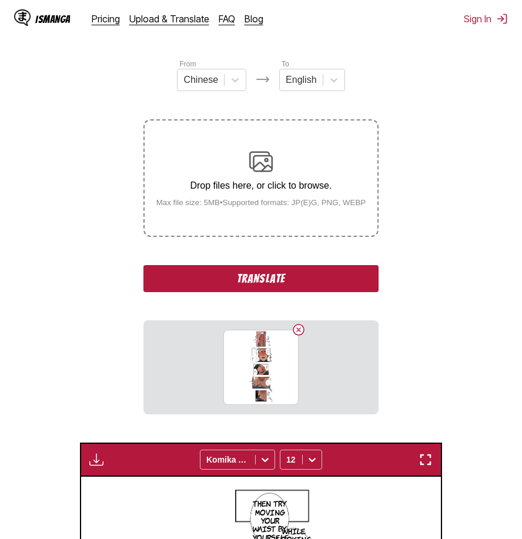
click at [305, 277] on button "Translate" at bounding box center [260, 278] width 235 height 27
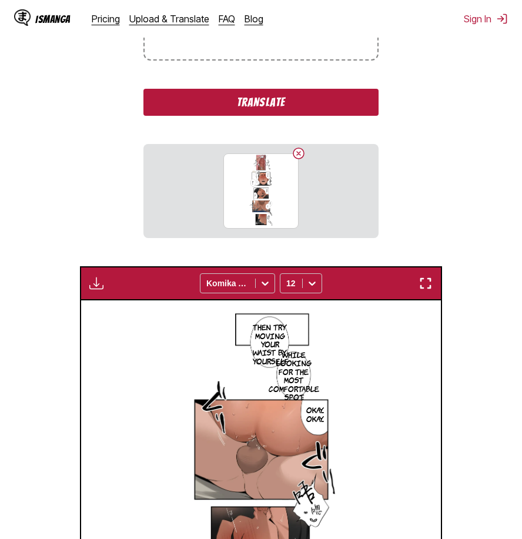
scroll to position [599, 0]
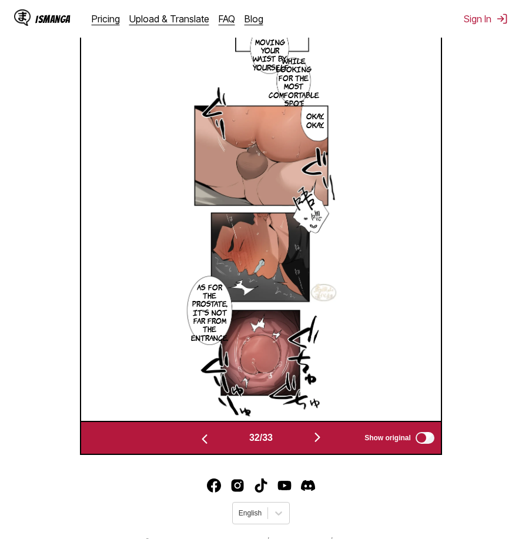
click at [321, 442] on img "button" at bounding box center [317, 437] width 14 height 14
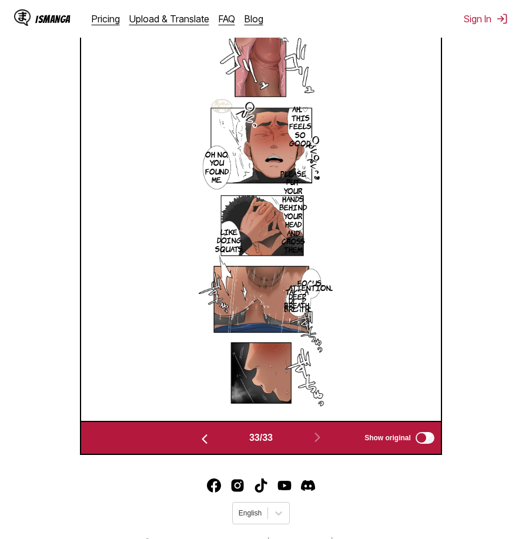
click at [204, 442] on img "button" at bounding box center [204, 439] width 14 height 14
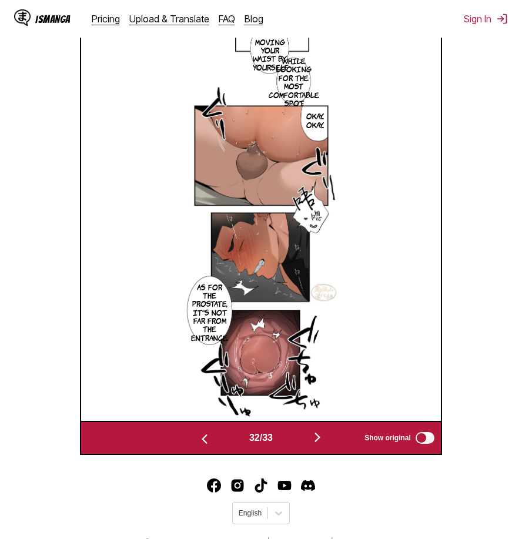
click at [316, 440] on img "button" at bounding box center [317, 437] width 14 height 14
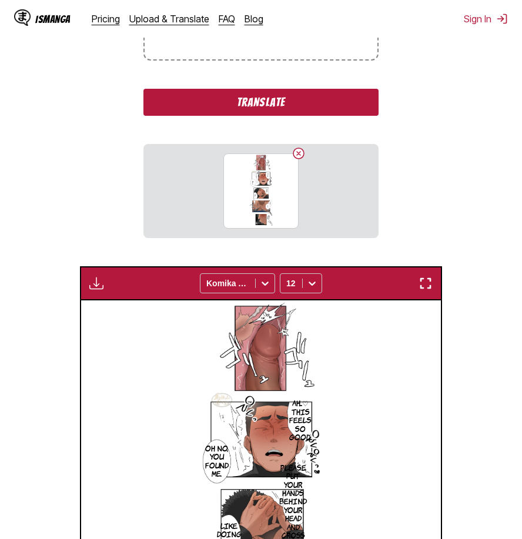
scroll to position [541, 0]
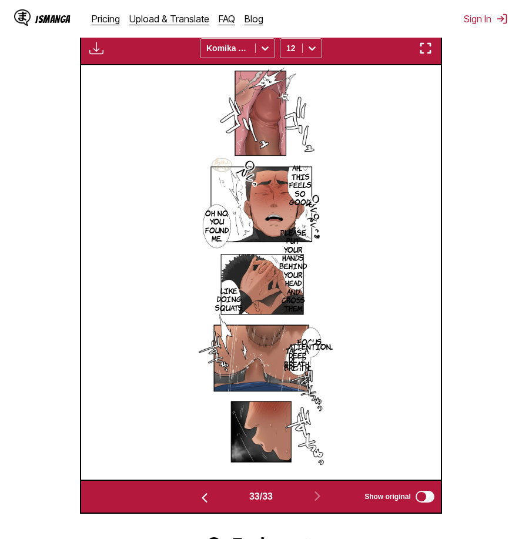
click at [435, 54] on button "button" at bounding box center [425, 48] width 21 height 15
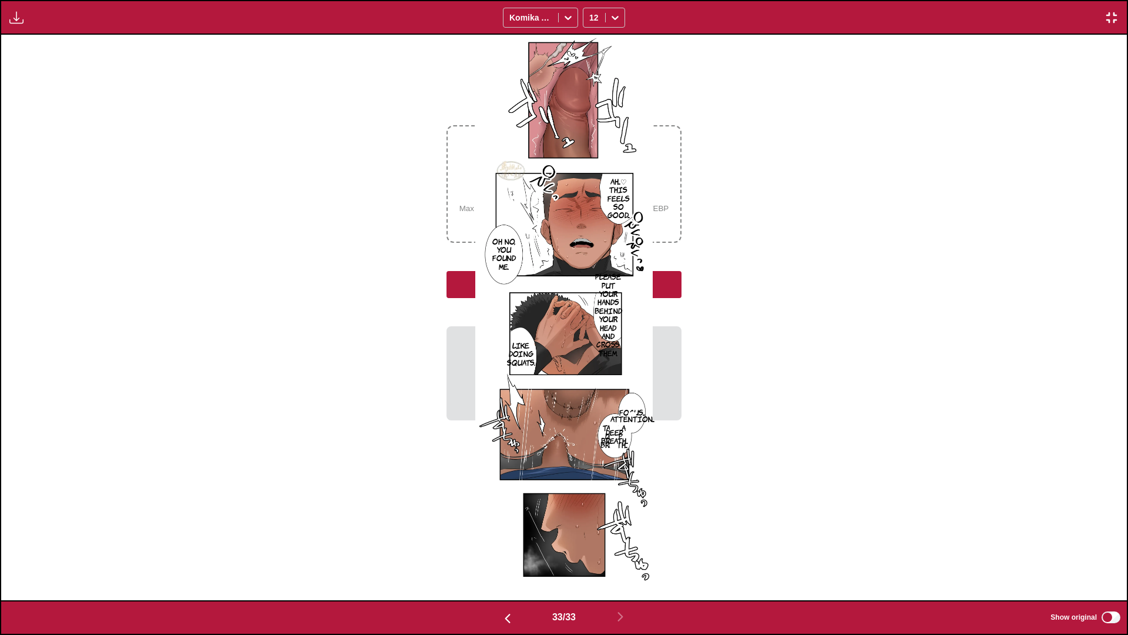
scroll to position [0, 36026]
click at [521, 281] on div "Ah...♡ This feels so good... Oh no, you found me. Please put your hands behind …" at bounding box center [564, 317] width 1126 height 565
click at [521, 16] on img "button" at bounding box center [1112, 18] width 14 height 14
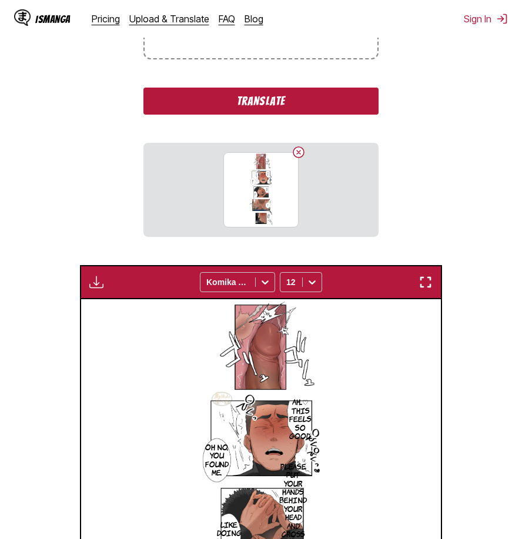
scroll to position [189, 0]
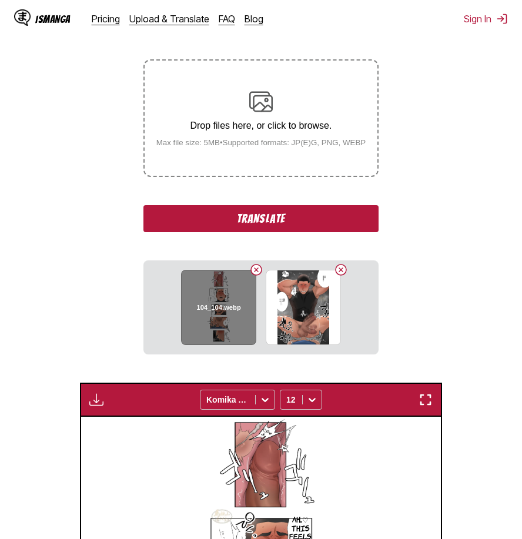
click at [257, 272] on button "Delete image" at bounding box center [256, 270] width 14 height 14
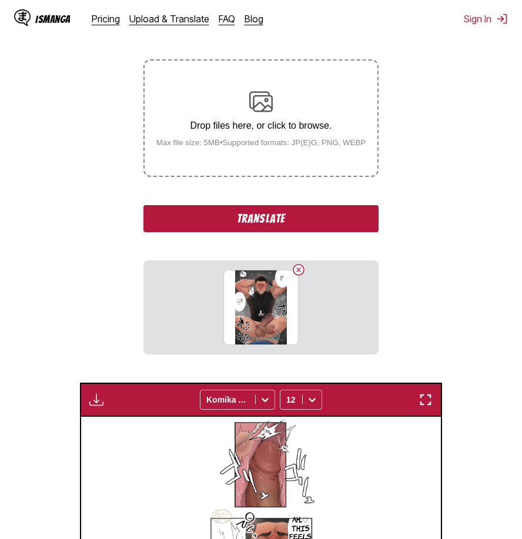
click at [299, 219] on button "Translate" at bounding box center [260, 218] width 235 height 27
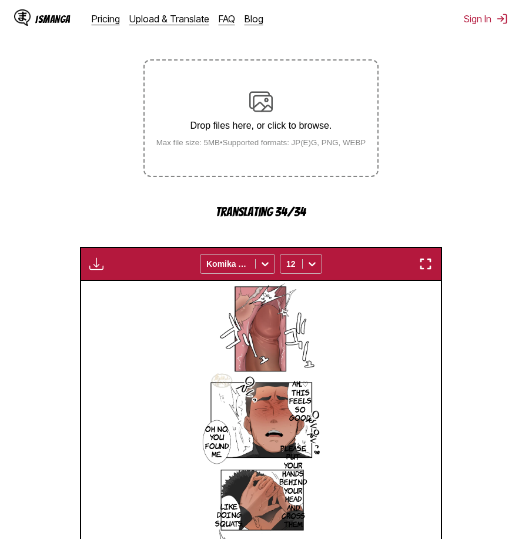
scroll to position [491, 0]
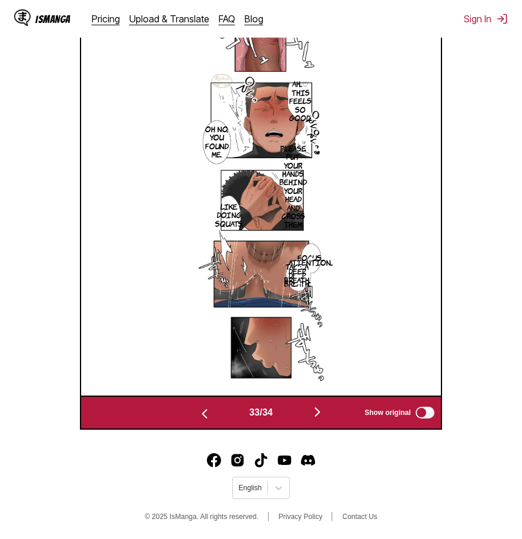
click at [323, 409] on img "button" at bounding box center [317, 412] width 14 height 14
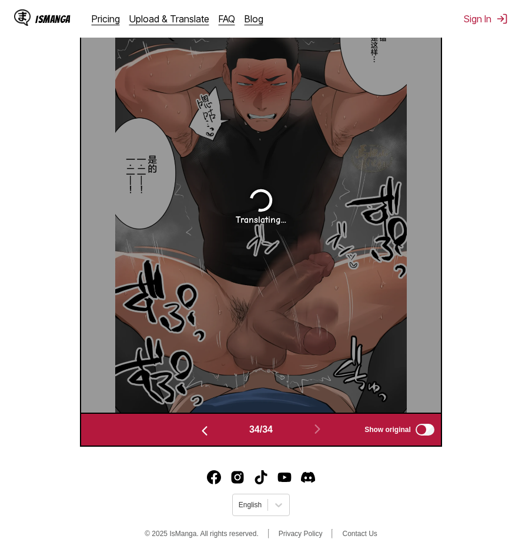
scroll to position [413, 0]
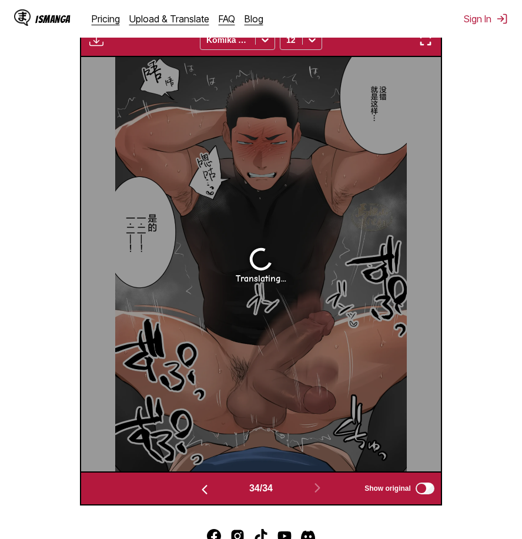
click at [418, 44] on img "button" at bounding box center [425, 40] width 14 height 14
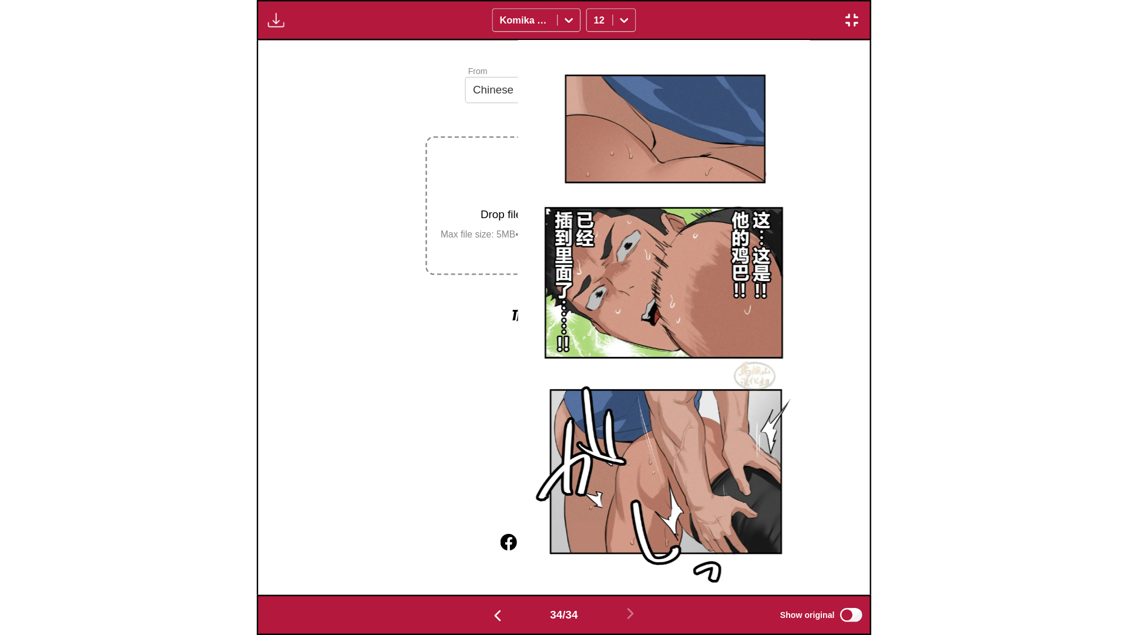
scroll to position [0, 37152]
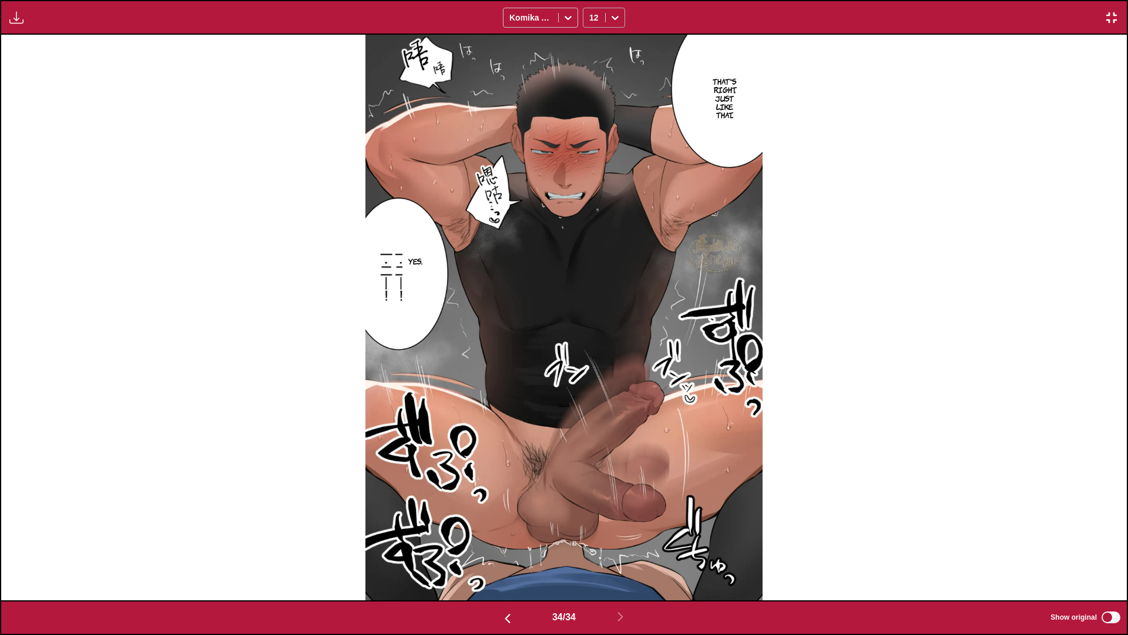
click at [521, 19] on icon at bounding box center [615, 18] width 7 height 4
click at [521, 158] on div "18" at bounding box center [604, 149] width 42 height 18
click at [521, 18] on img "button" at bounding box center [1112, 18] width 14 height 14
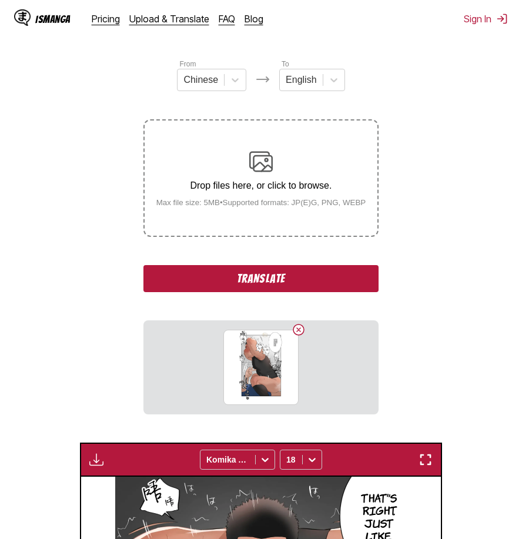
scroll to position [71, 0]
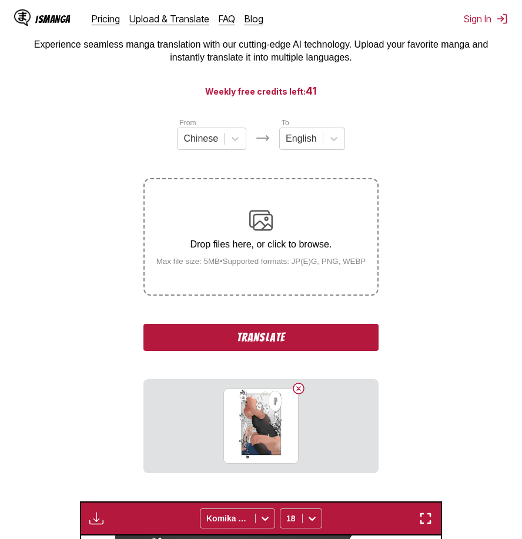
click at [320, 336] on button "Translate" at bounding box center [260, 337] width 235 height 27
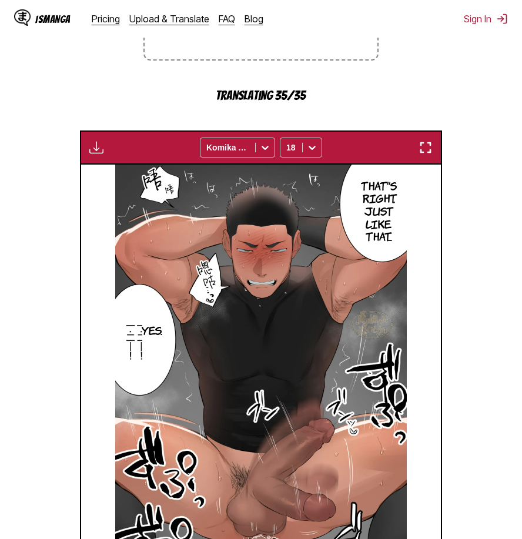
scroll to position [491, 0]
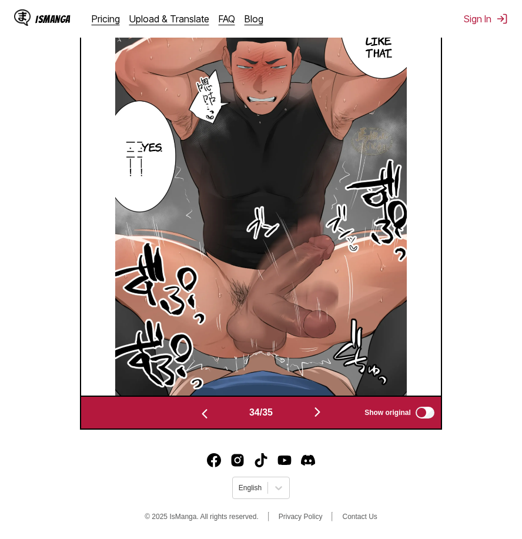
click at [316, 413] on img "button" at bounding box center [317, 412] width 14 height 14
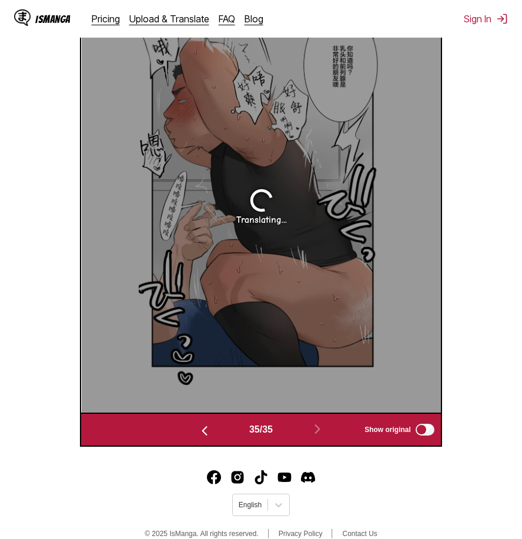
scroll to position [354, 0]
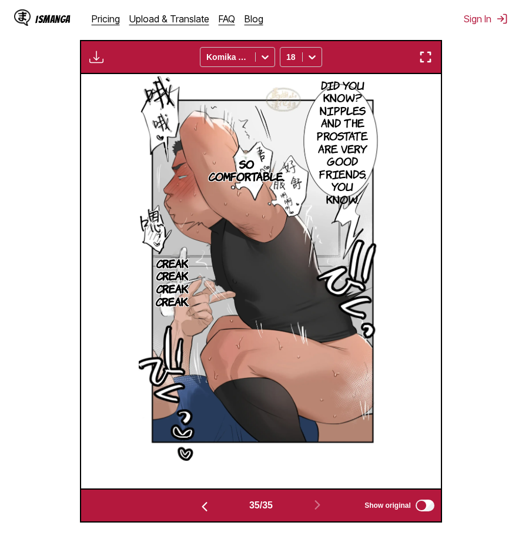
click at [434, 54] on button "button" at bounding box center [425, 56] width 21 height 15
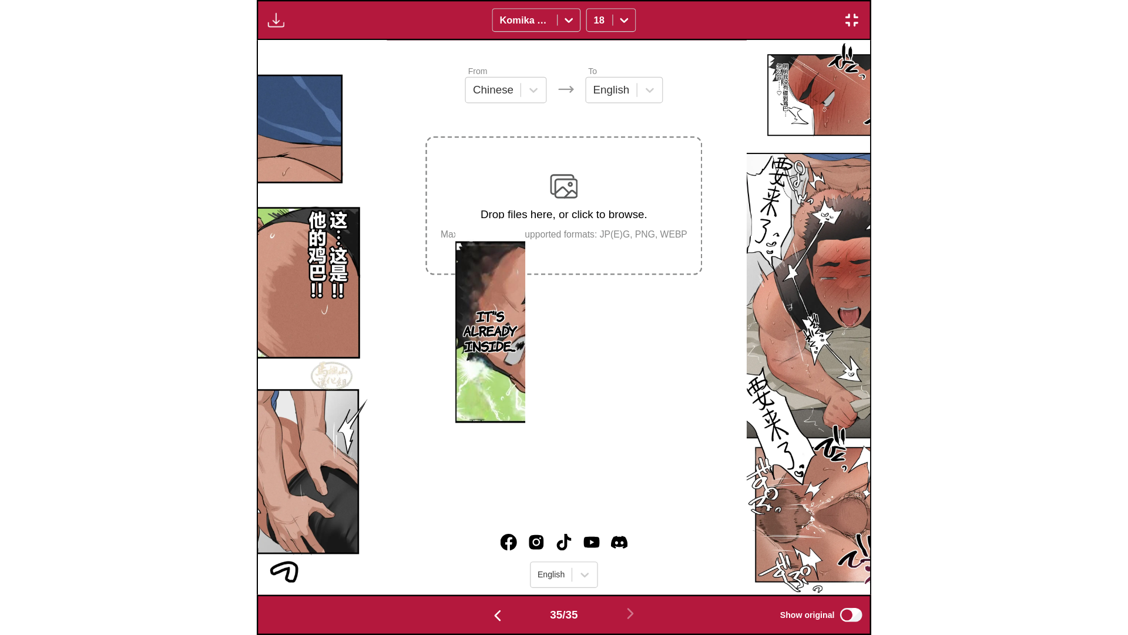
scroll to position [0, 38278]
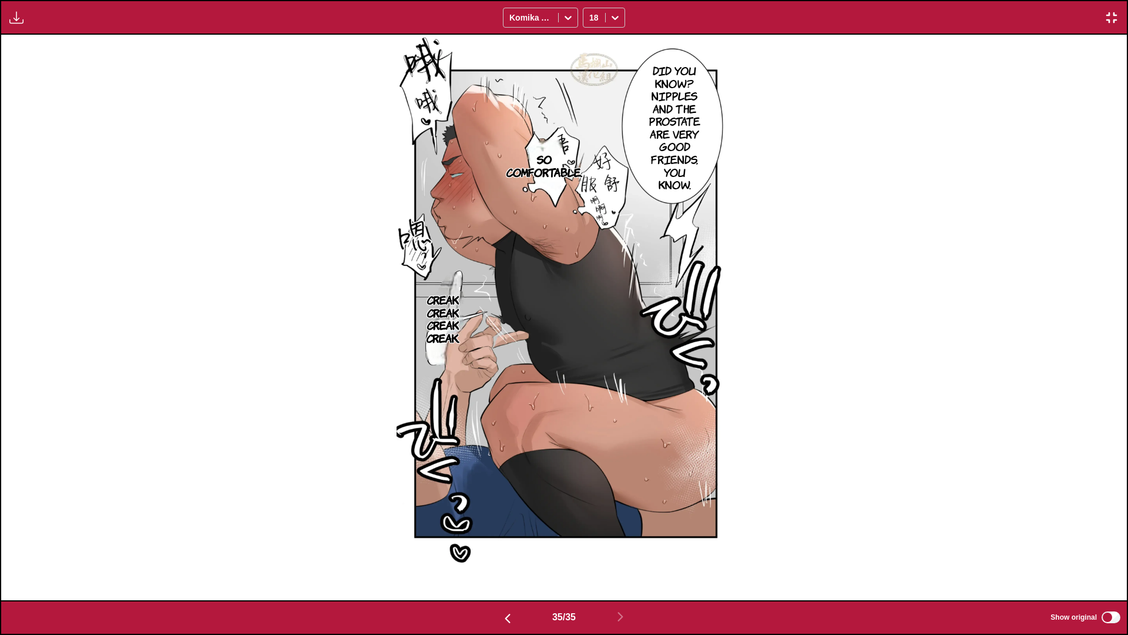
click at [521, 309] on div "Did you know? Nipples and the prostate are very good friends, you know. So comf…" at bounding box center [564, 317] width 1126 height 565
click at [521, 538] on div "Did you know? Nipples and the prostate are very good friends, you know. So comf…" at bounding box center [564, 317] width 1126 height 565
click at [521, 24] on img "button" at bounding box center [1112, 18] width 14 height 14
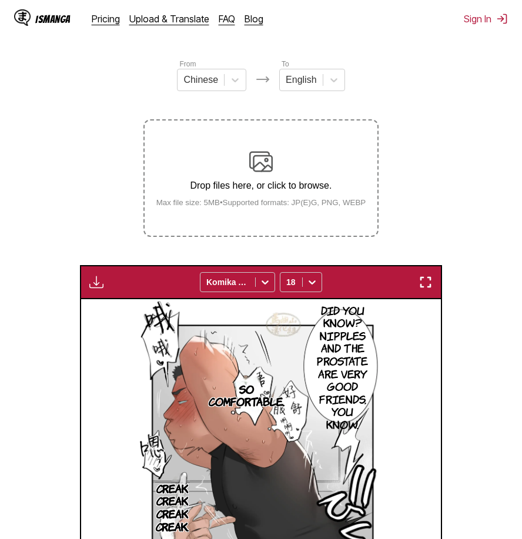
scroll to position [71, 0]
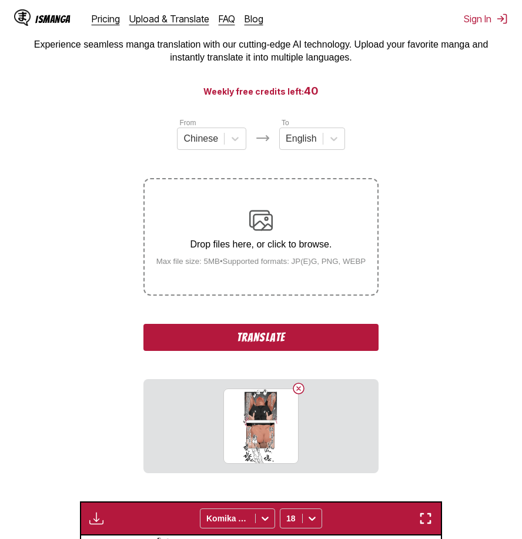
click at [281, 343] on button "Translate" at bounding box center [260, 337] width 235 height 27
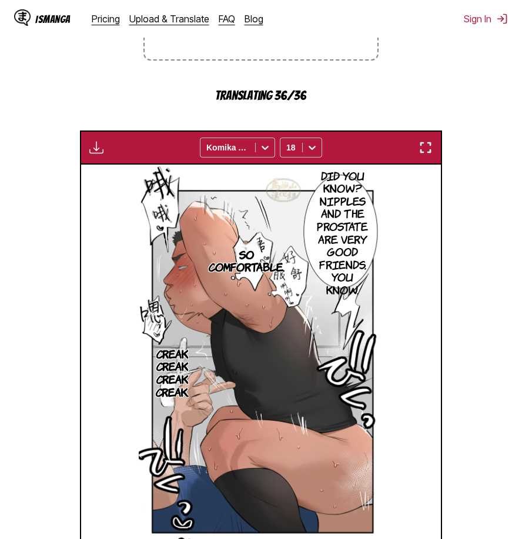
scroll to position [491, 0]
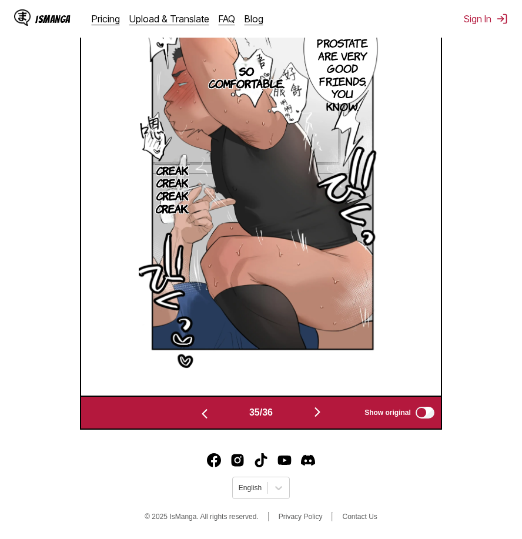
click at [320, 415] on img "button" at bounding box center [317, 412] width 14 height 14
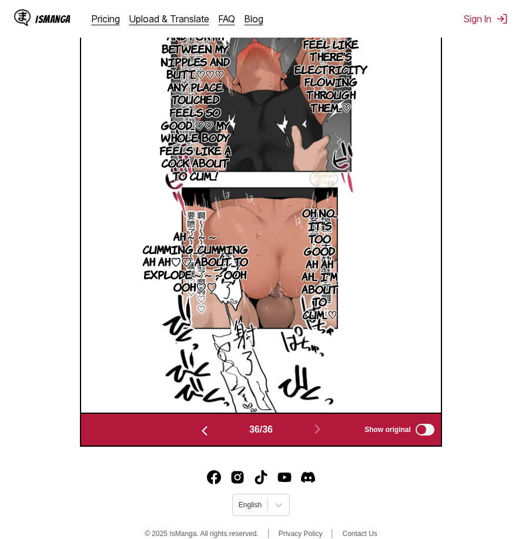
scroll to position [371, 0]
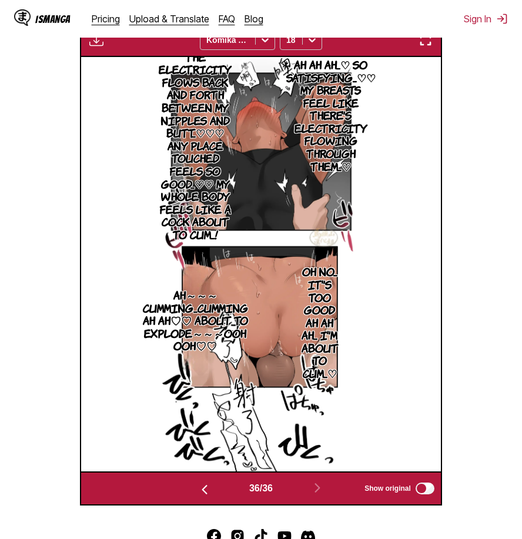
click at [434, 45] on button "button" at bounding box center [425, 39] width 21 height 15
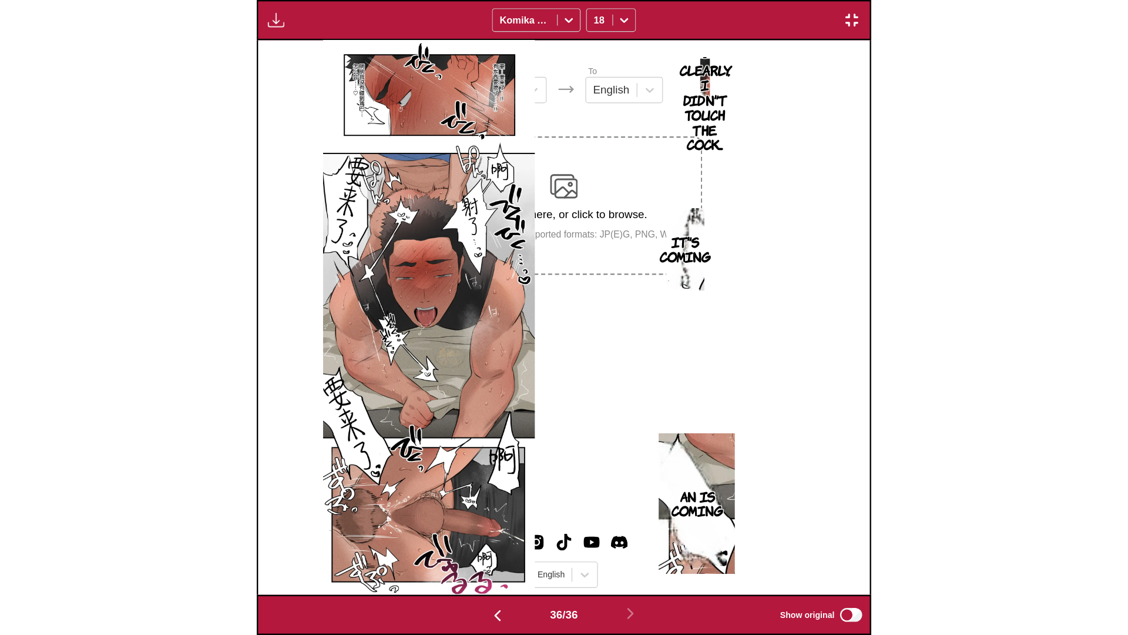
scroll to position [0, 39404]
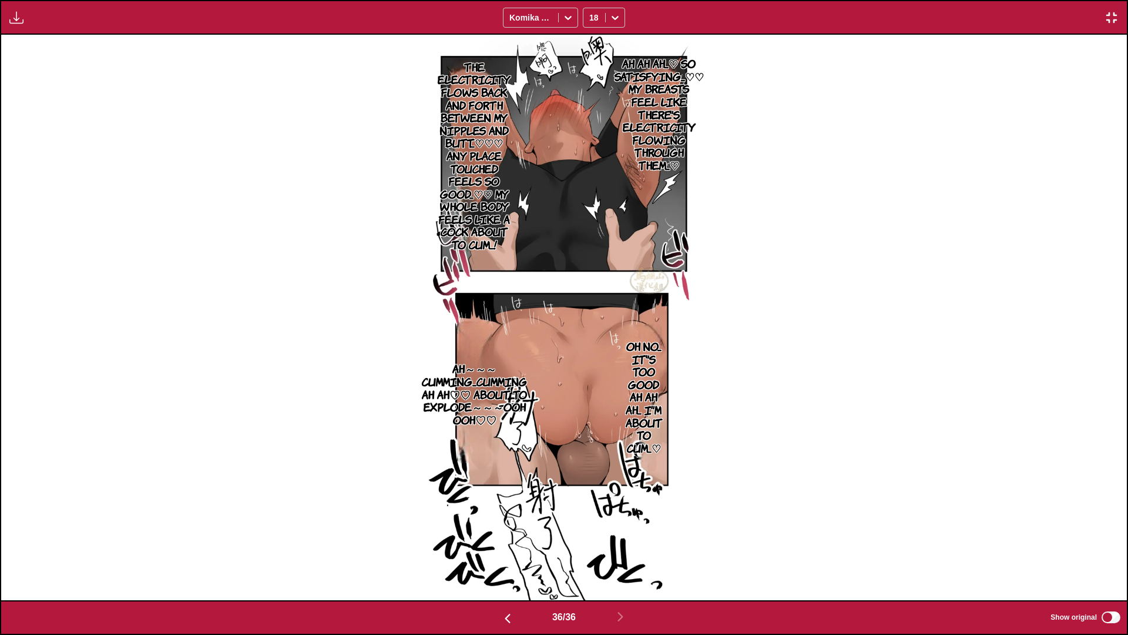
click at [521, 185] on div "Ah ah ah...♡ So satisfying...♡♡ My breasts feel like there's electricity flowin…" at bounding box center [564, 317] width 1126 height 565
click at [521, 19] on img "button" at bounding box center [1112, 18] width 14 height 14
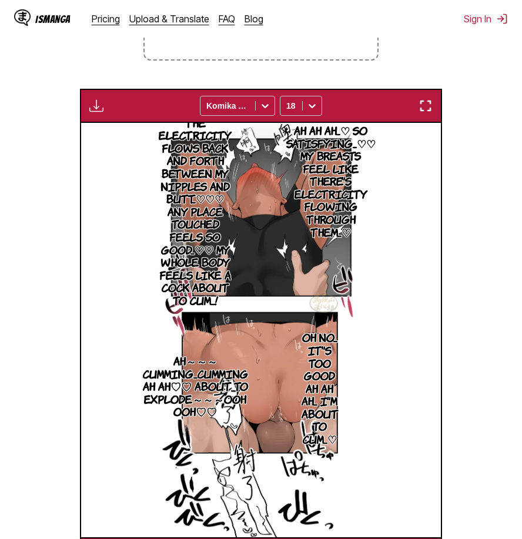
scroll to position [71, 0]
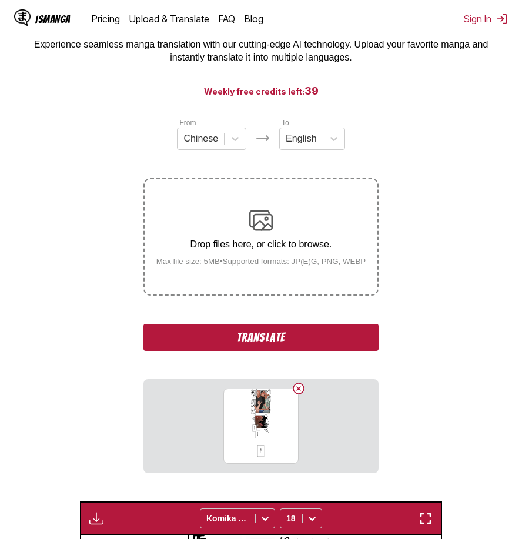
click at [306, 346] on button "Translate" at bounding box center [260, 337] width 235 height 27
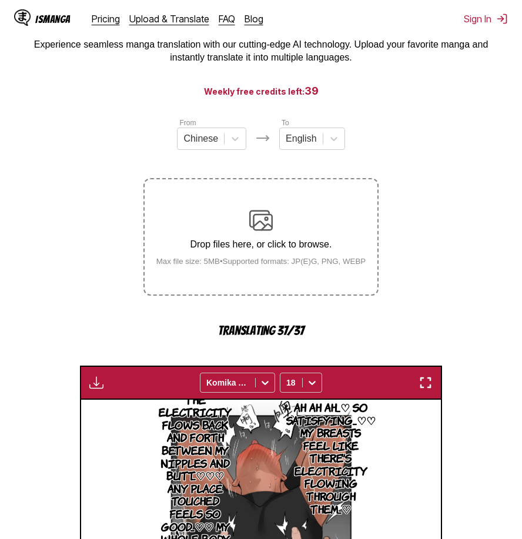
scroll to position [491, 0]
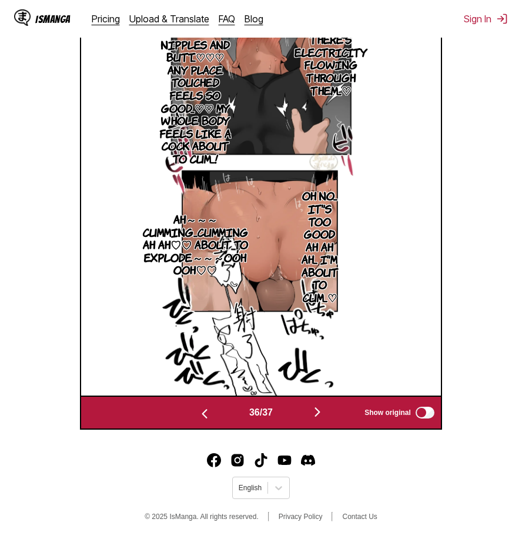
click at [320, 415] on img "button" at bounding box center [317, 412] width 14 height 14
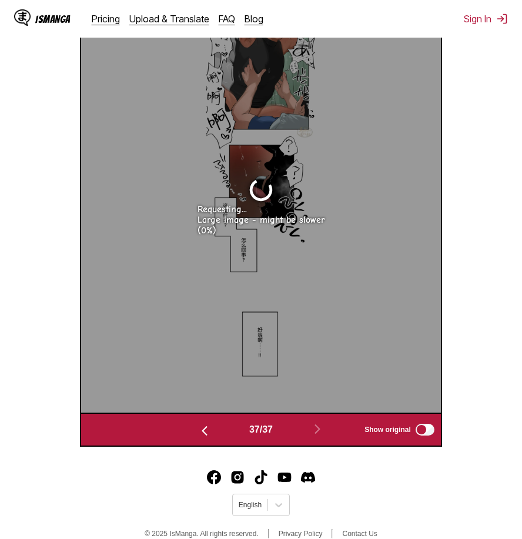
scroll to position [354, 0]
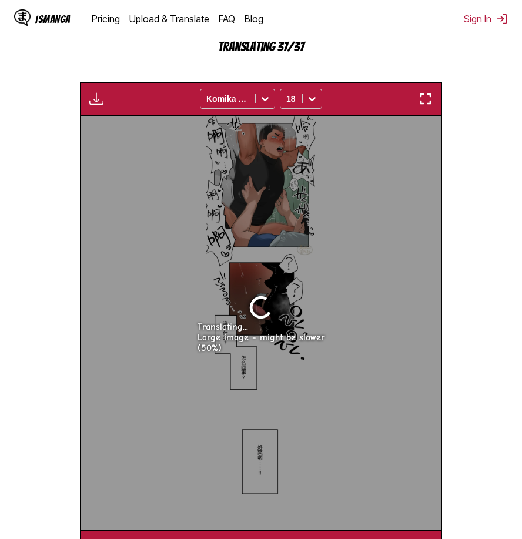
click at [428, 98] on div "Available for premium users only Komika Axis 18 You're a man in front of me. Ch…" at bounding box center [261, 323] width 362 height 482
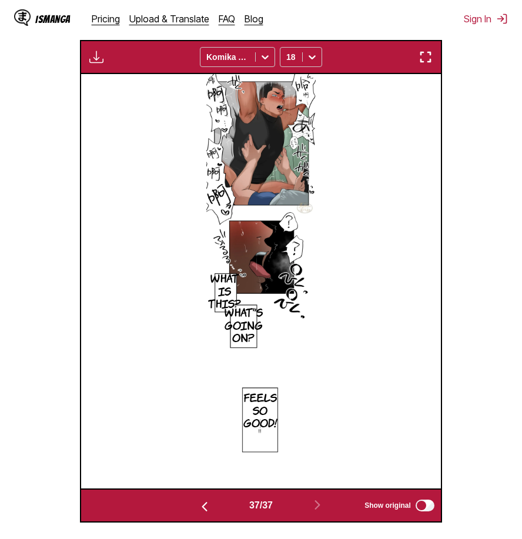
click at [422, 63] on img "button" at bounding box center [425, 57] width 14 height 14
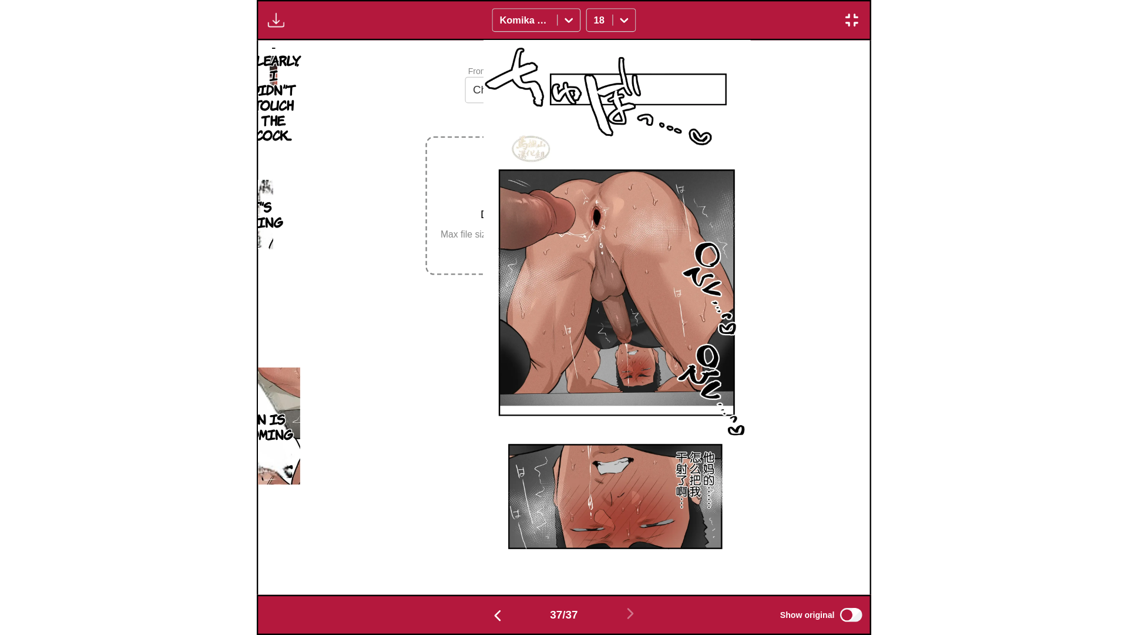
scroll to position [0, 40530]
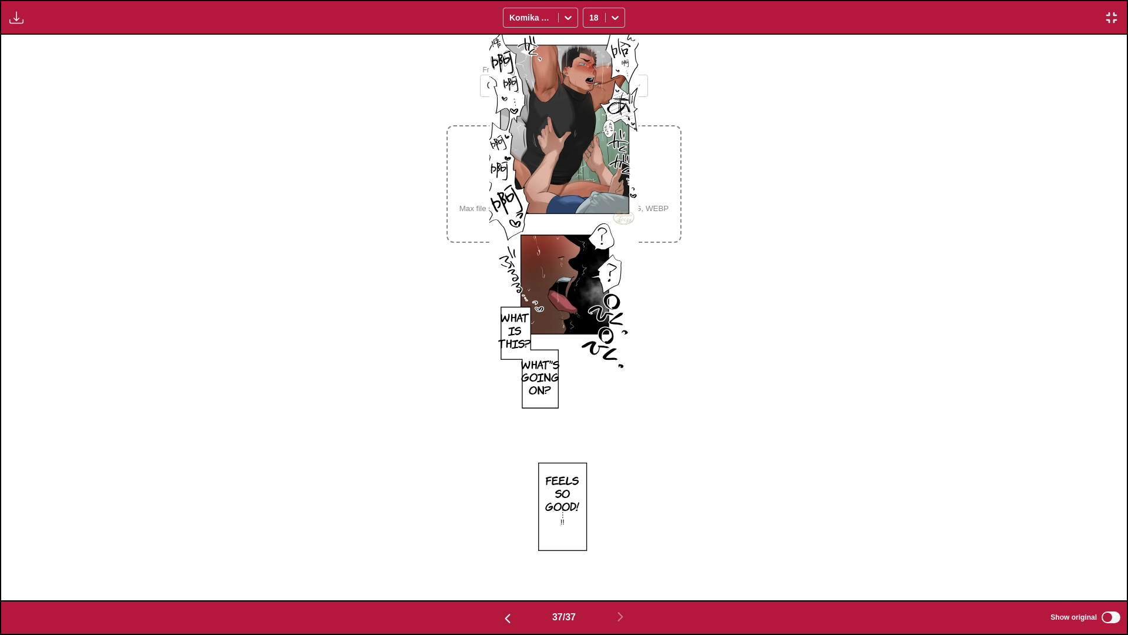
click at [521, 317] on div "What is this? What's going on? Feels so good! jmcgmic" at bounding box center [564, 317] width 1126 height 565
click at [521, 18] on img "button" at bounding box center [1112, 18] width 14 height 14
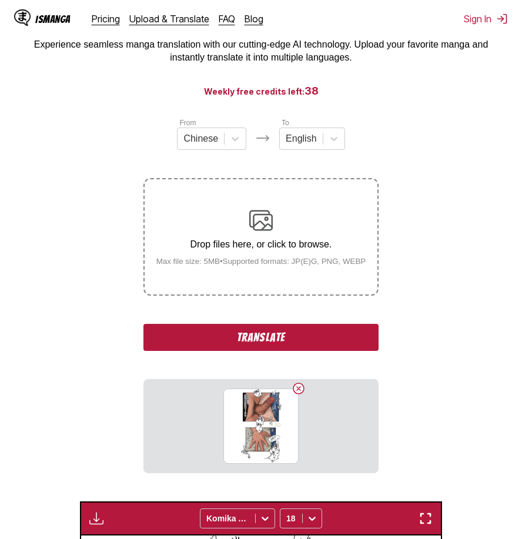
scroll to position [120, 0]
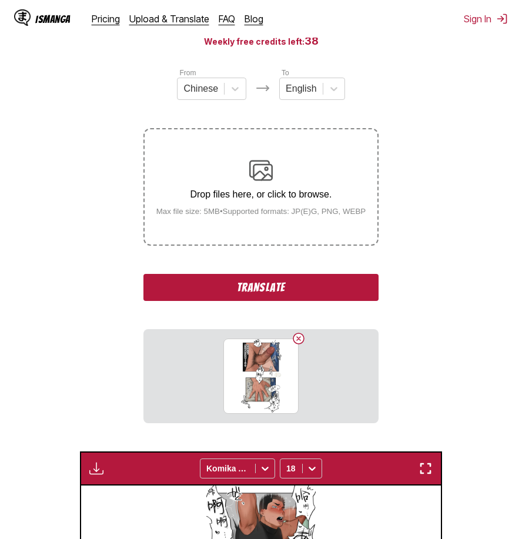
click at [298, 279] on button "Translate" at bounding box center [260, 287] width 235 height 27
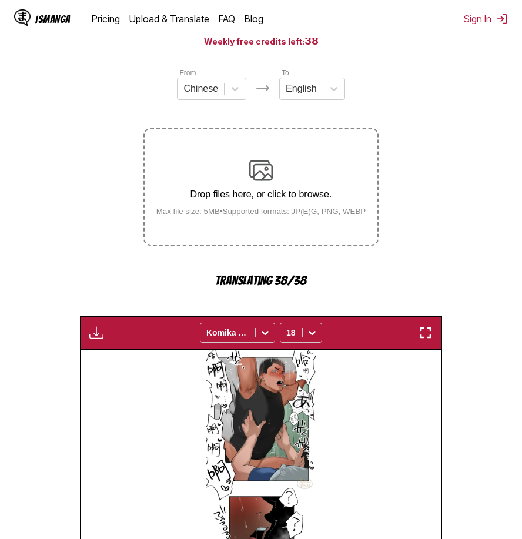
scroll to position [491, 0]
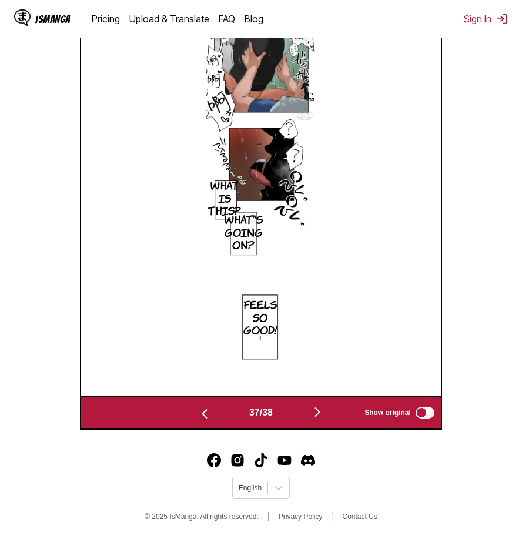
click at [323, 408] on img "button" at bounding box center [317, 412] width 14 height 14
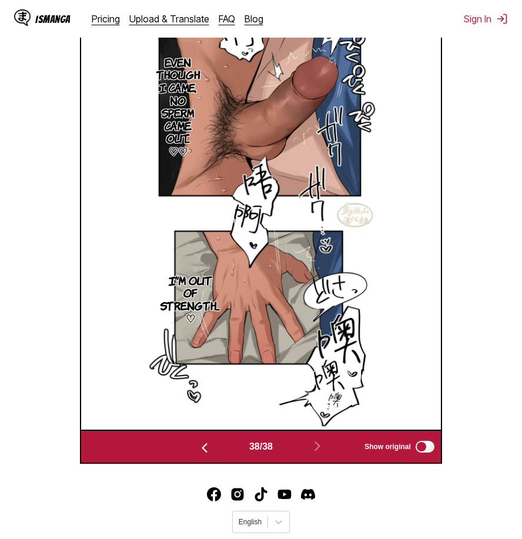
scroll to position [371, 0]
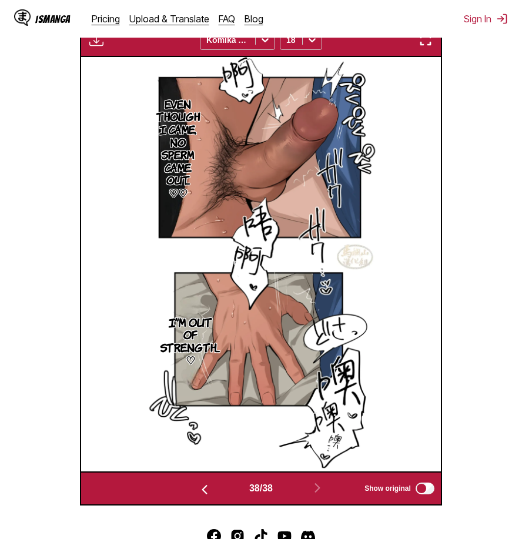
drag, startPoint x: 424, startPoint y: 44, endPoint x: 454, endPoint y: 109, distance: 71.5
click at [424, 44] on img "button" at bounding box center [425, 40] width 14 height 14
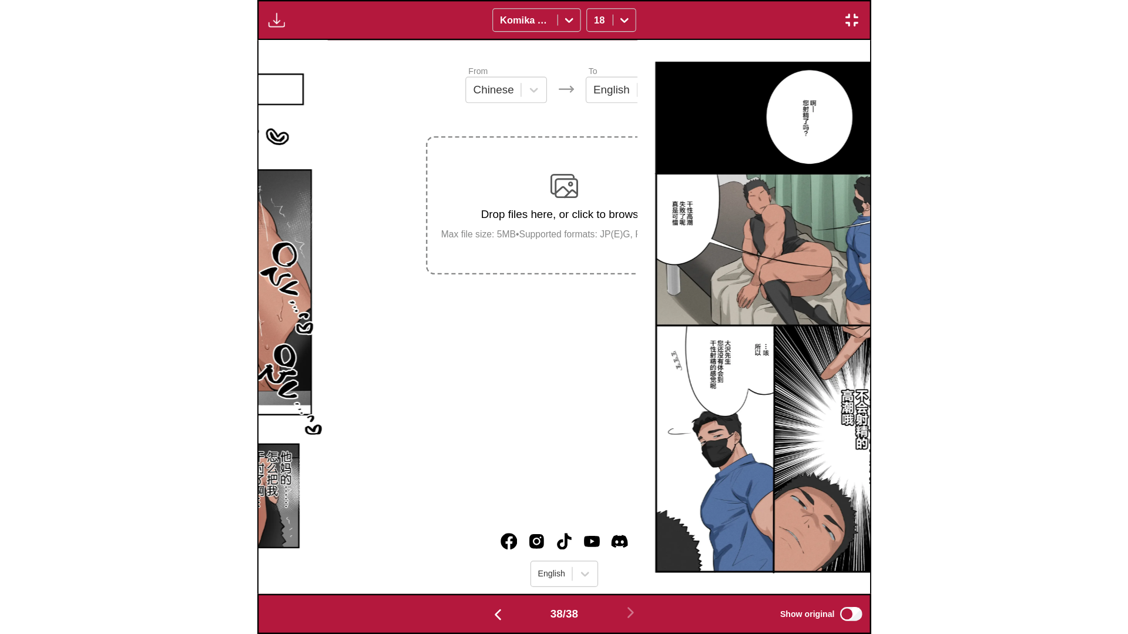
scroll to position [0, 41656]
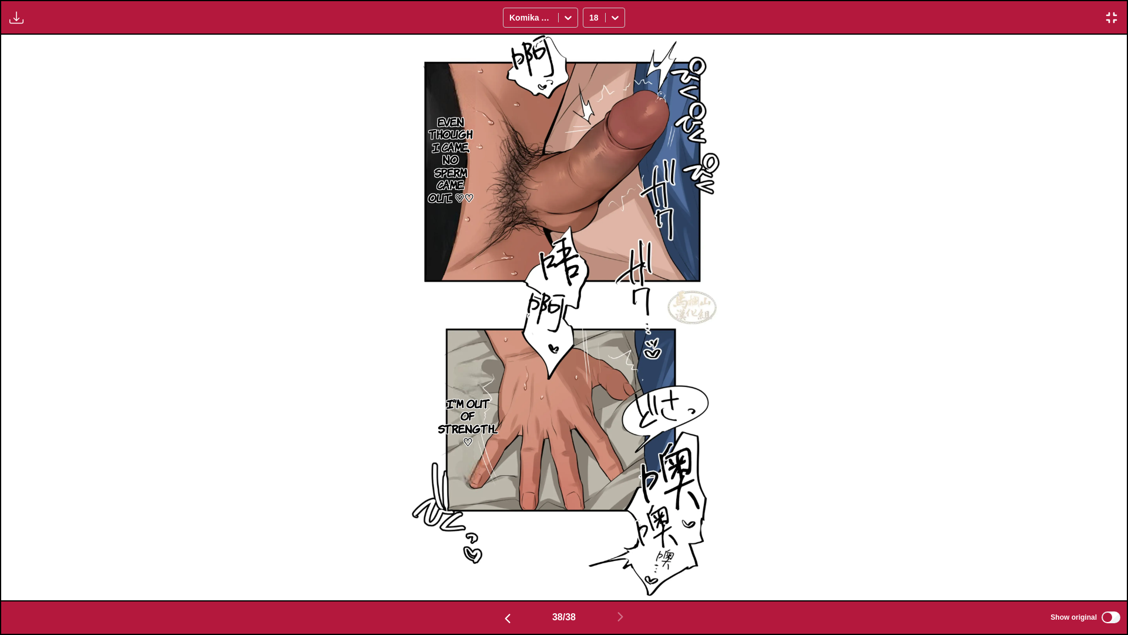
click at [521, 276] on div "Even though I came, no sperm came out... ♡♡ I'm out of strength... ♡" at bounding box center [564, 317] width 1126 height 565
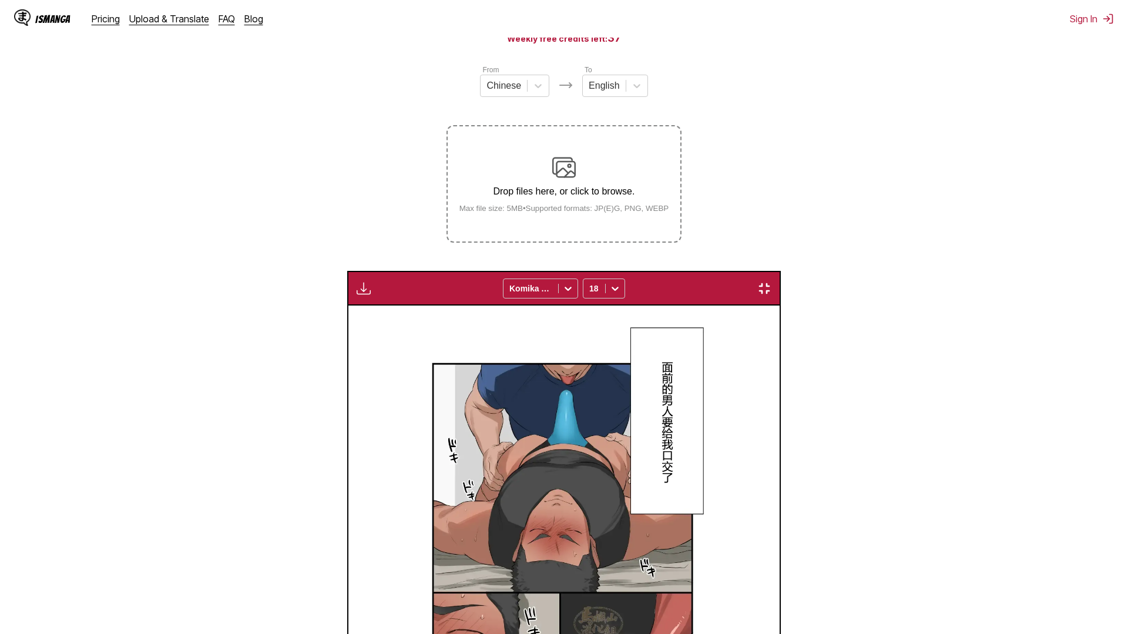
scroll to position [0, 41656]
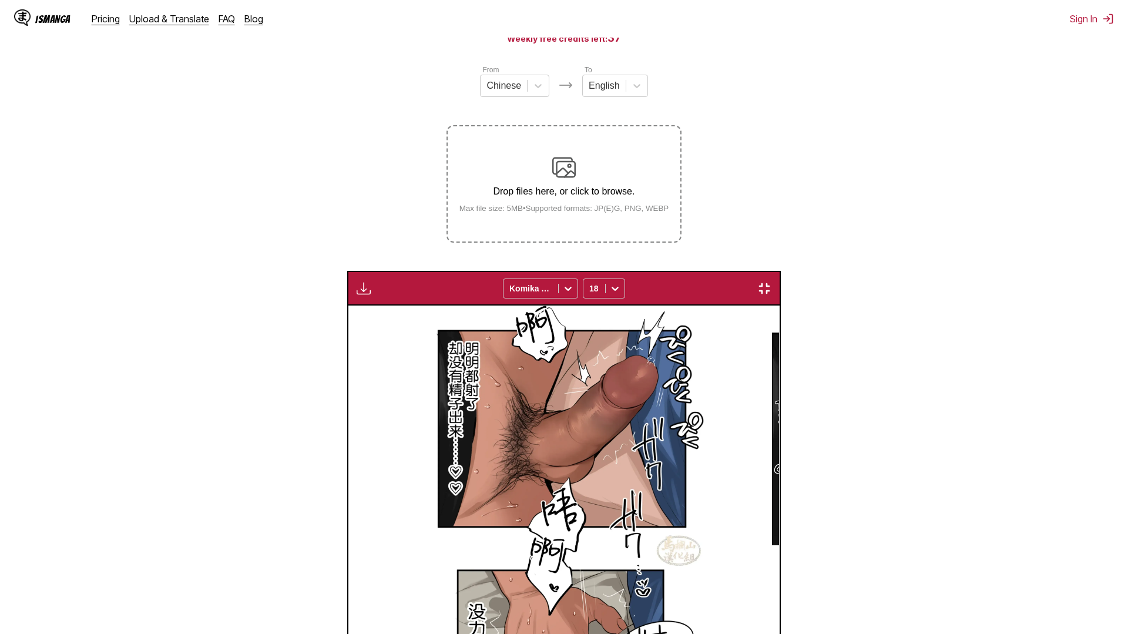
click at [772, 281] on img "button" at bounding box center [764, 288] width 14 height 14
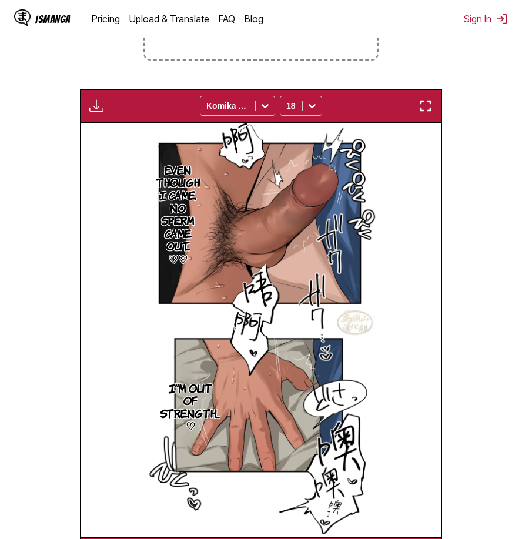
scroll to position [188, 0]
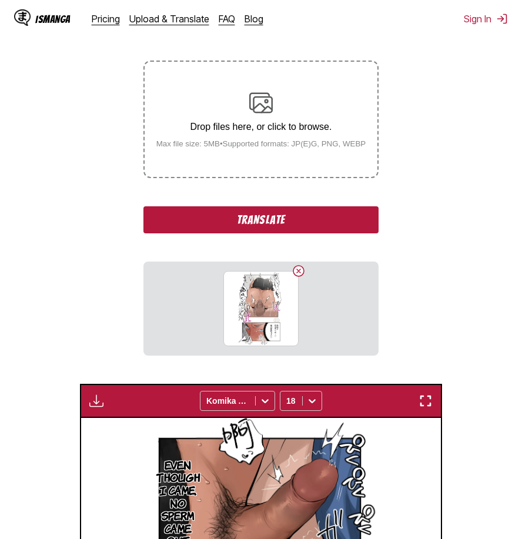
click at [303, 218] on button "Translate" at bounding box center [260, 219] width 235 height 27
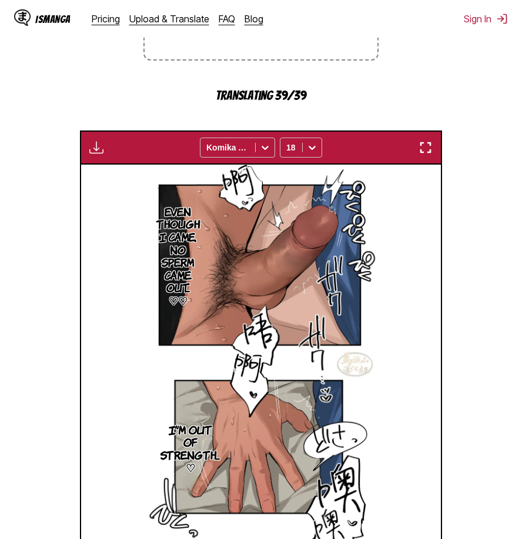
scroll to position [491, 0]
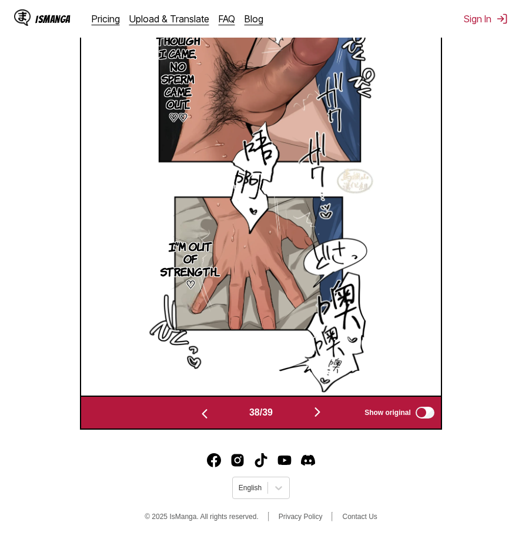
click at [316, 412] on img "button" at bounding box center [317, 412] width 14 height 14
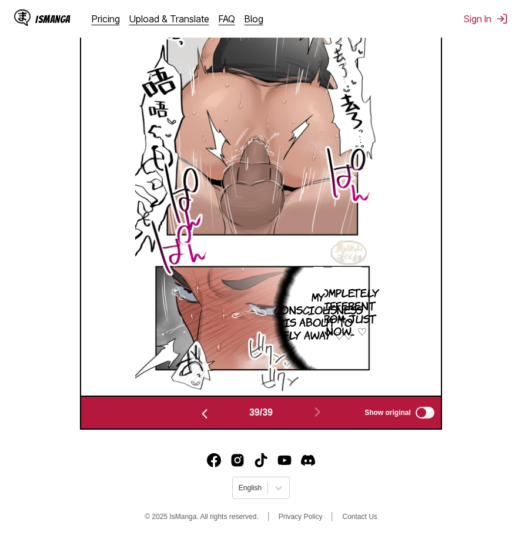
scroll to position [214, 0]
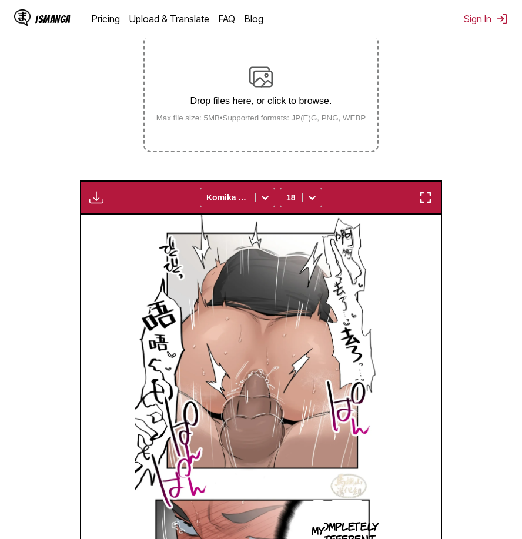
click at [422, 197] on img "button" at bounding box center [425, 197] width 14 height 14
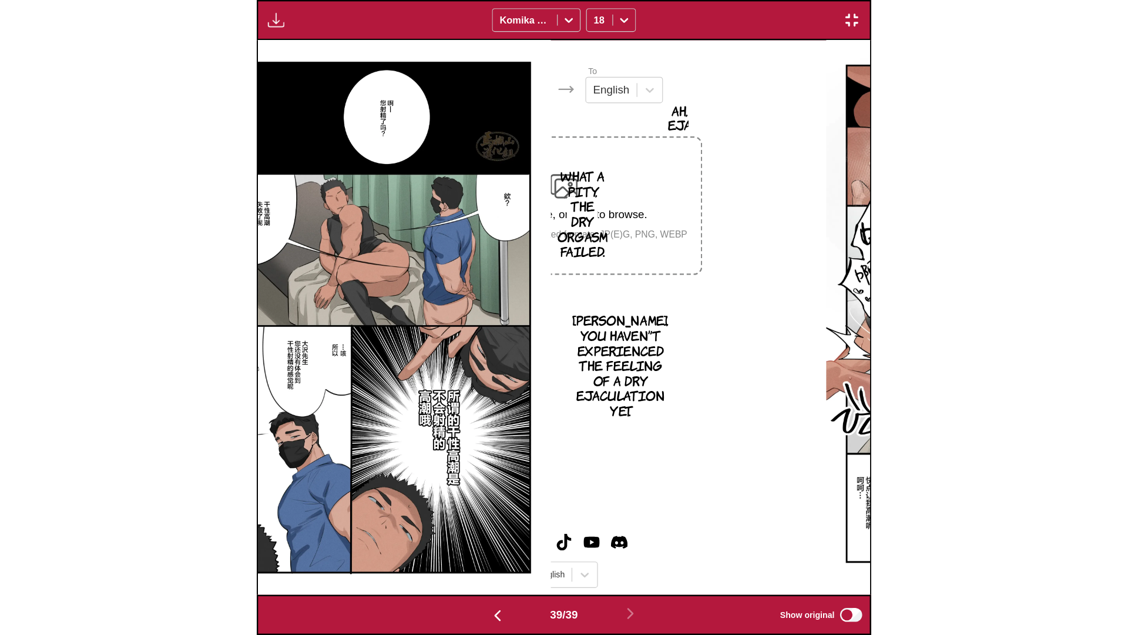
scroll to position [0, 42781]
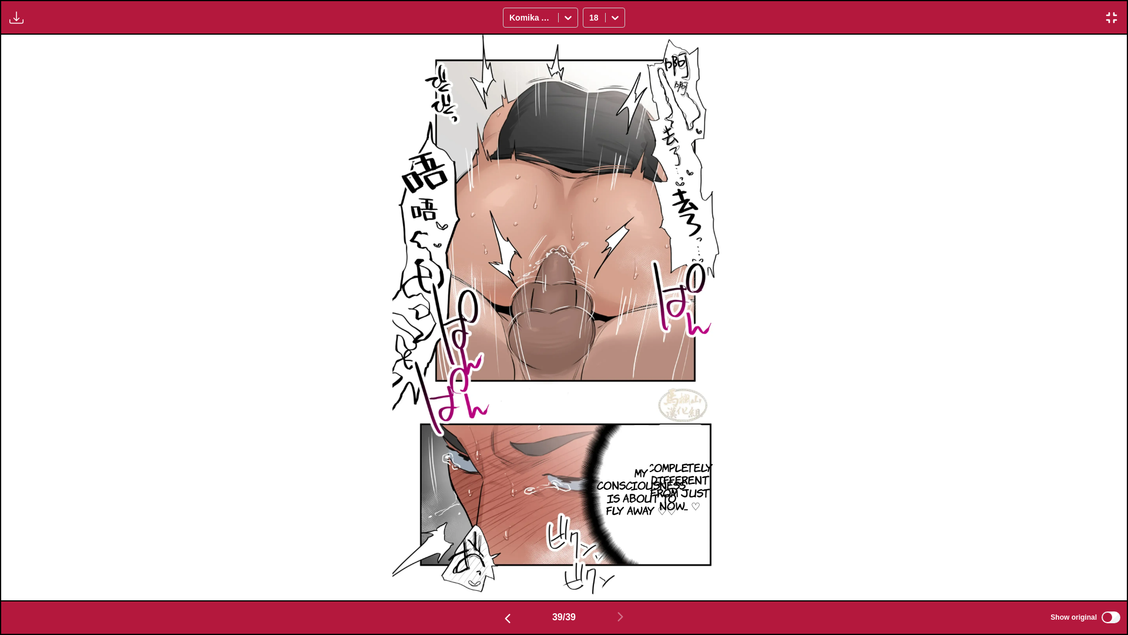
click at [677, 481] on p "My consciousness is about to fly away ♡♡" at bounding box center [641, 491] width 93 height 55
click at [706, 514] on img at bounding box center [564, 317] width 343 height 565
click at [670, 506] on p "My consciousness is about to fly away ♡♡" at bounding box center [641, 491] width 93 height 55
click at [678, 509] on p "My consciousness is about to fly away ♡♡" at bounding box center [641, 491] width 93 height 55
click at [727, 438] on icon "close-tooltip" at bounding box center [729, 434] width 8 height 8
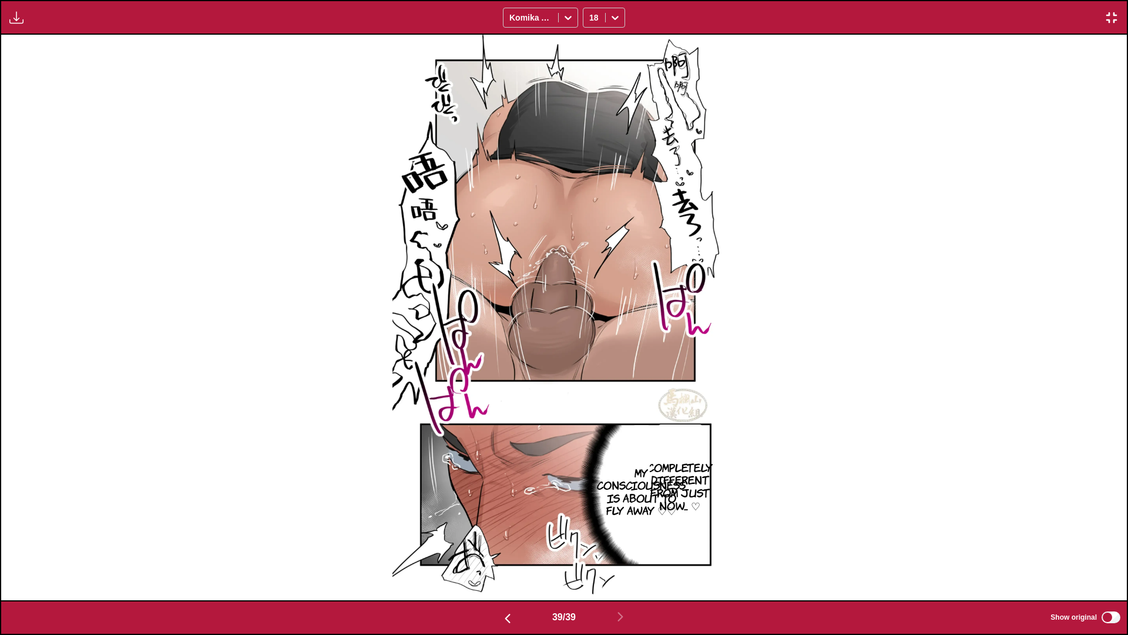
click at [603, 491] on p "My consciousness is about to fly away ♡♡" at bounding box center [641, 491] width 93 height 55
click at [731, 434] on icon "close-tooltip" at bounding box center [729, 434] width 8 height 8
click at [707, 464] on p "Completely different from just now... ♡" at bounding box center [680, 485] width 70 height 55
click at [735, 432] on icon "close-tooltip" at bounding box center [736, 434] width 8 height 8
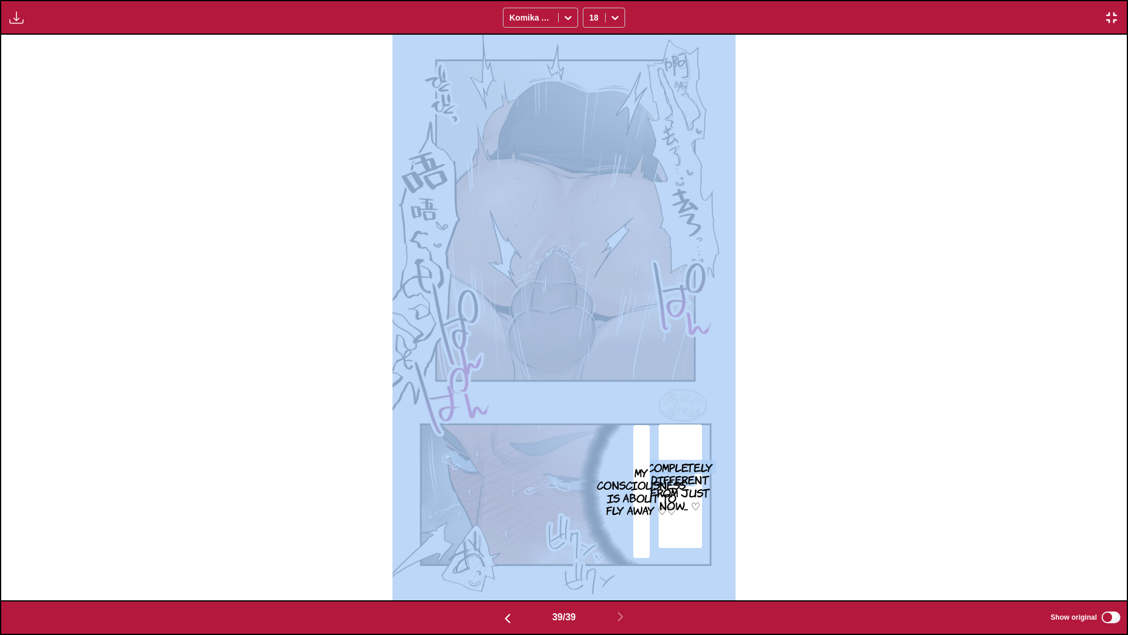
drag, startPoint x: 696, startPoint y: 479, endPoint x: 715, endPoint y: 450, distance: 34.6
click at [715, 450] on div "Completely different from just now... ♡ My consciousness is about to fly away ♡♡" at bounding box center [564, 317] width 1126 height 565
drag, startPoint x: 715, startPoint y: 450, endPoint x: 723, endPoint y: 499, distance: 50.1
click at [740, 499] on div "Completely different from just now... ♡ My consciousness is about to fly away ♡♡" at bounding box center [564, 317] width 1126 height 565
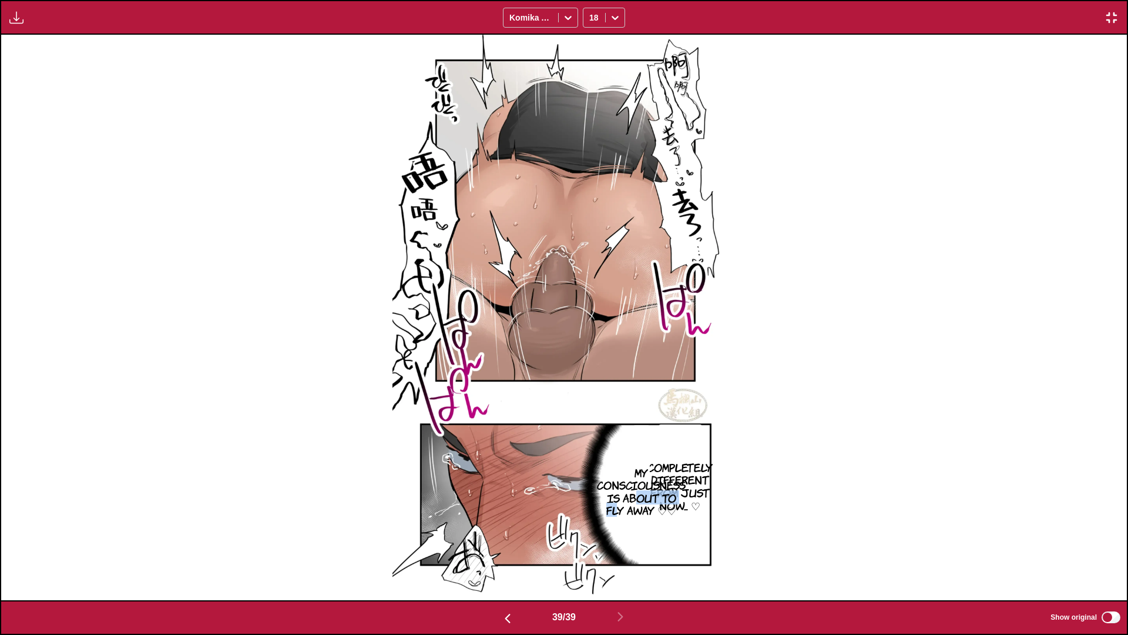
drag, startPoint x: 628, startPoint y: 503, endPoint x: 618, endPoint y: 511, distance: 12.1
click at [618, 511] on p "My consciousness is about to fly away ♡♡" at bounding box center [641, 491] width 93 height 55
click at [613, 15] on icon at bounding box center [615, 18] width 12 height 12
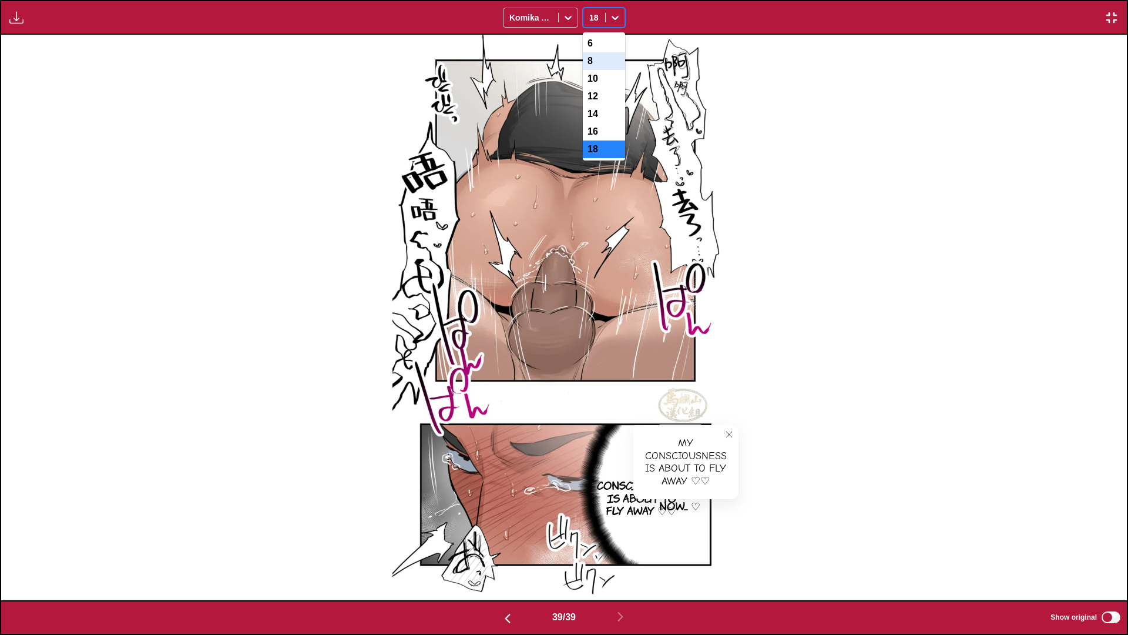
click at [605, 60] on div "8" at bounding box center [604, 61] width 42 height 18
click at [727, 439] on button "close-tooltip" at bounding box center [729, 434] width 19 height 19
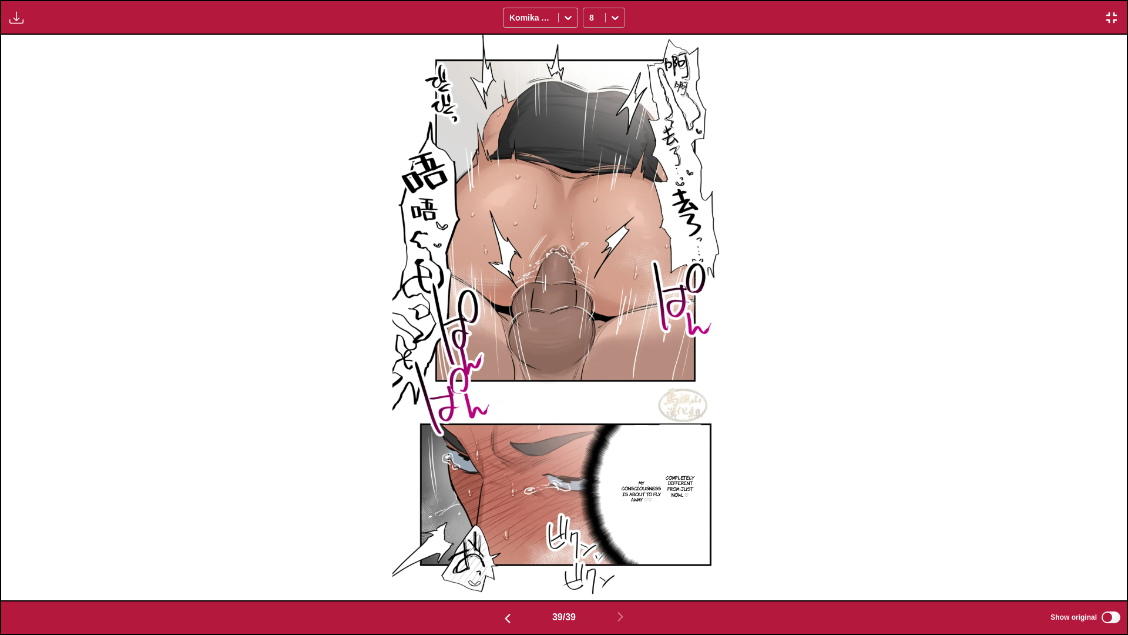
click at [621, 24] on div at bounding box center [615, 17] width 19 height 19
click at [601, 98] on div "12" at bounding box center [604, 97] width 42 height 18
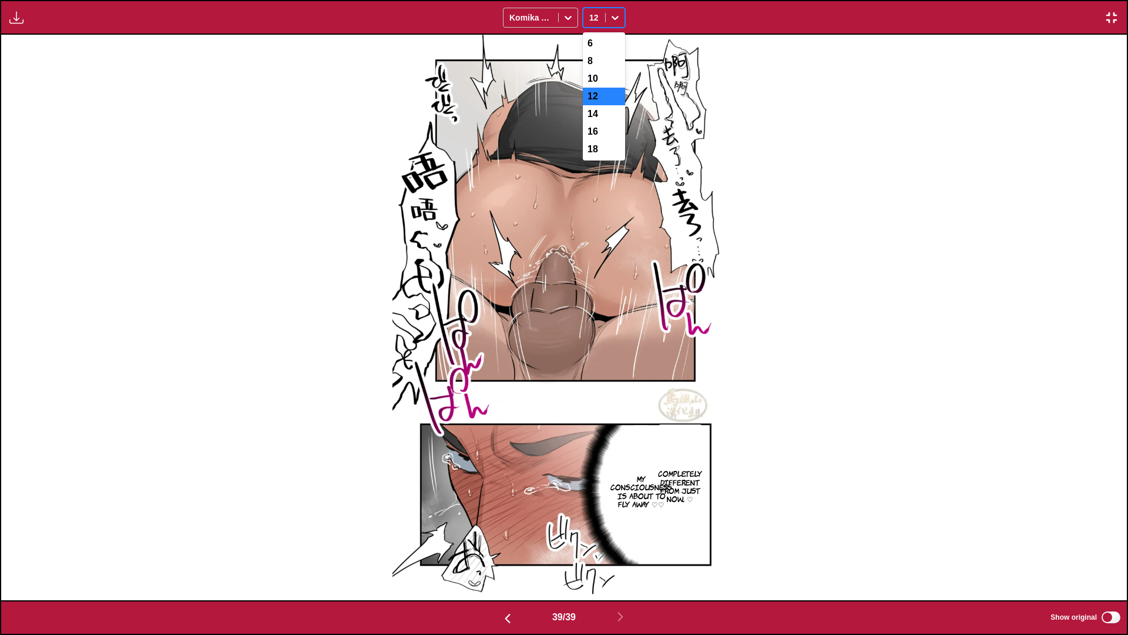
click at [622, 20] on div at bounding box center [615, 17] width 19 height 19
click at [605, 120] on div "14" at bounding box center [604, 114] width 42 height 18
click at [616, 8] on div "14" at bounding box center [604, 18] width 42 height 20
click at [588, 140] on div "16" at bounding box center [604, 132] width 42 height 18
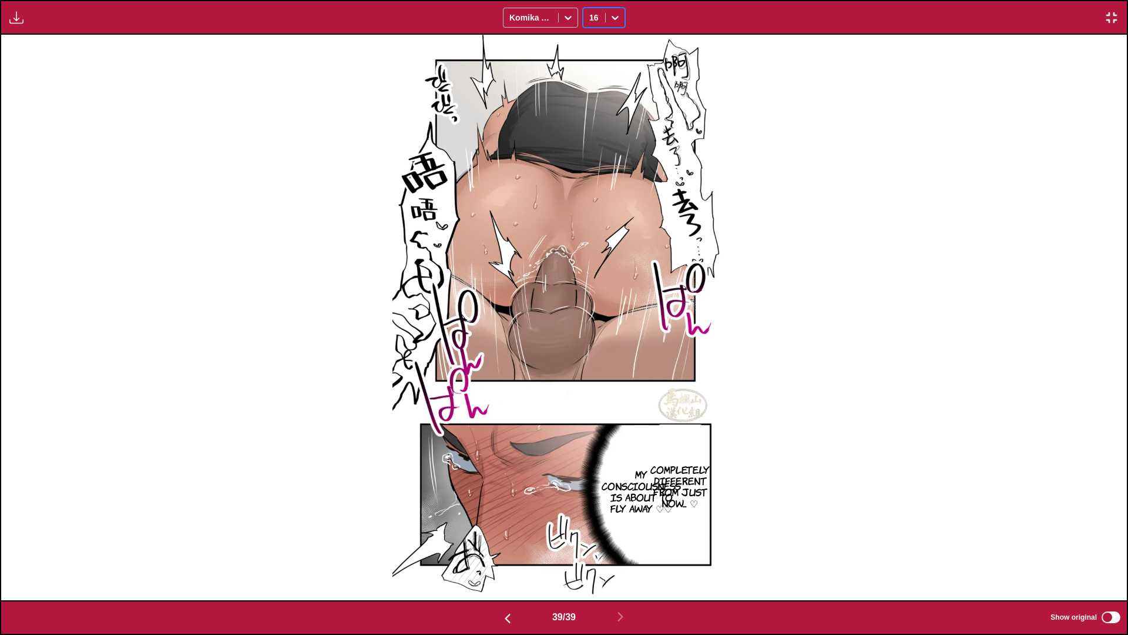
click at [620, 13] on icon at bounding box center [615, 18] width 12 height 12
click at [595, 140] on div "16" at bounding box center [604, 132] width 42 height 18
click at [608, 9] on div at bounding box center [615, 17] width 19 height 19
click at [595, 158] on div "18" at bounding box center [604, 149] width 42 height 18
click at [846, 207] on div "Completely different from just now... ♡ My consciousness is about to fly away ♡♡" at bounding box center [564, 317] width 1126 height 565
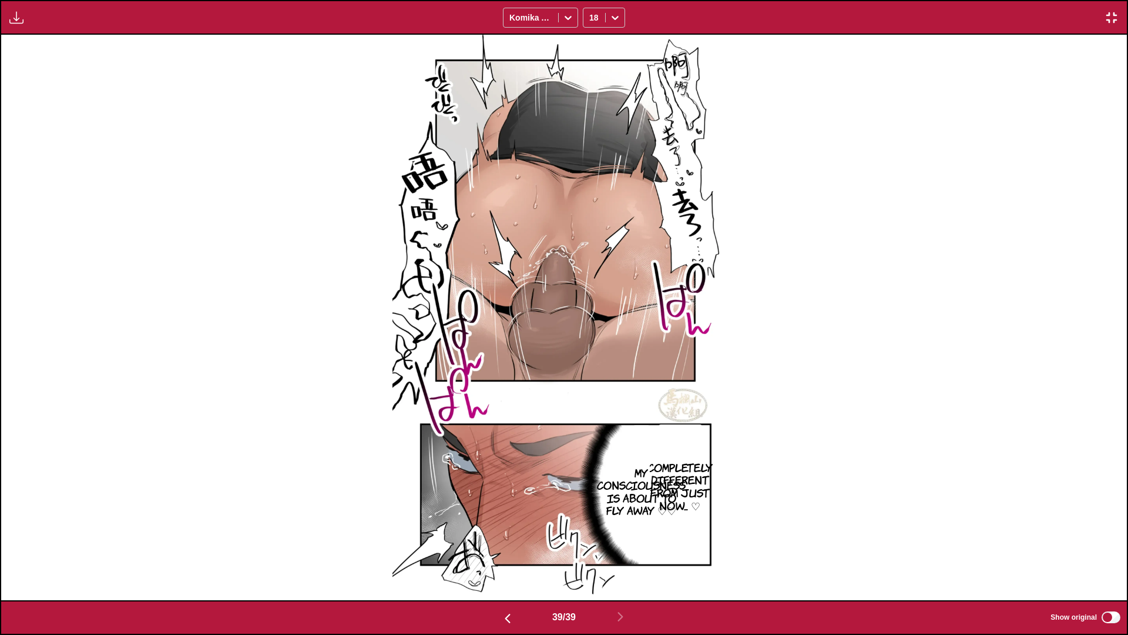
click at [1116, 18] on img "button" at bounding box center [1112, 18] width 14 height 14
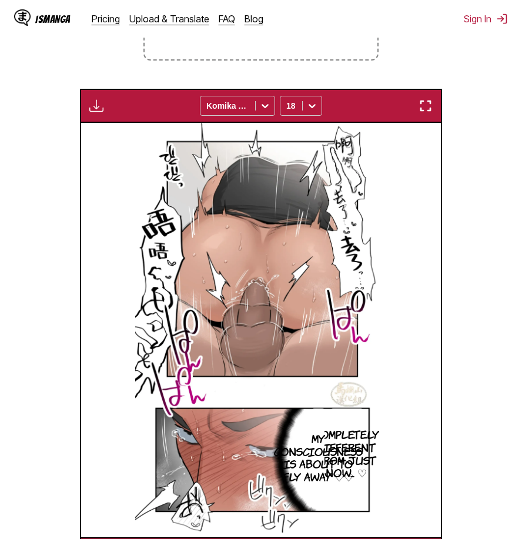
scroll to position [188, 0]
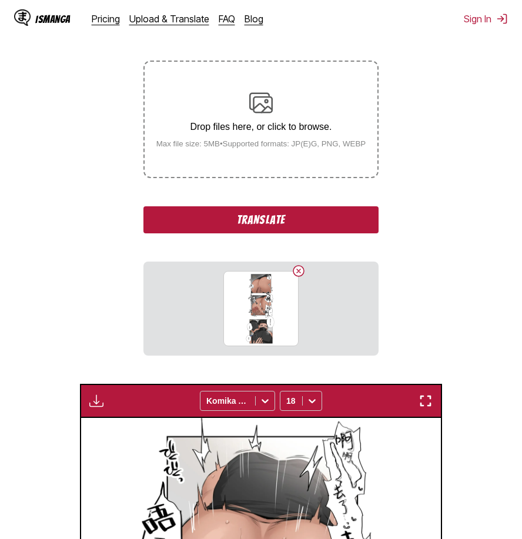
click at [343, 223] on button "Translate" at bounding box center [260, 219] width 235 height 27
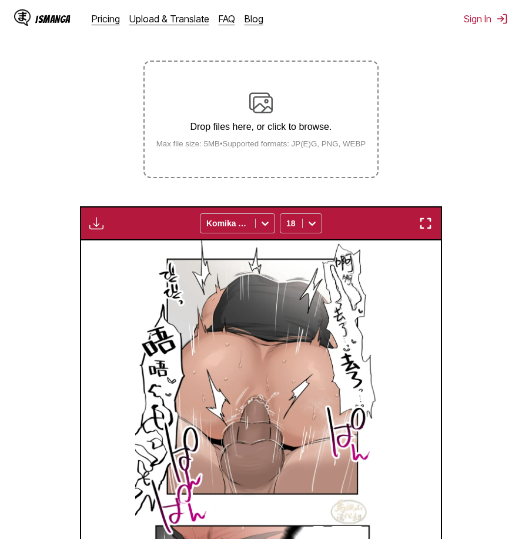
scroll to position [449, 0]
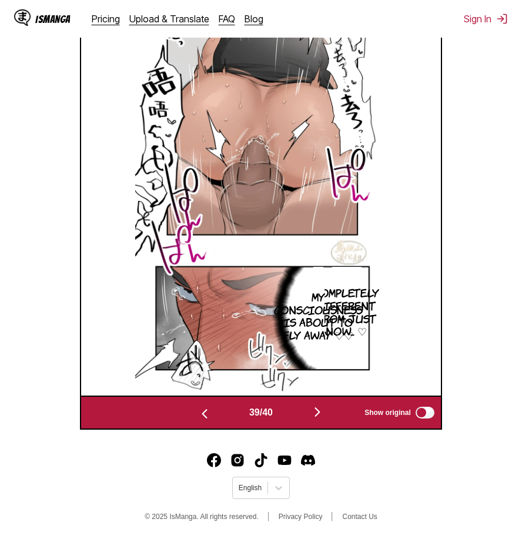
click at [324, 417] on img "button" at bounding box center [317, 412] width 14 height 14
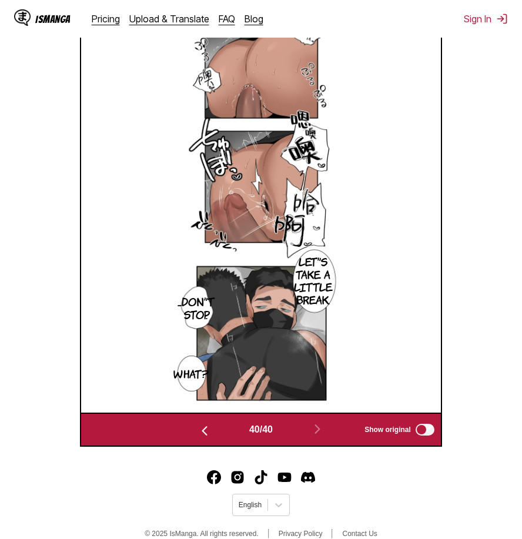
scroll to position [371, 0]
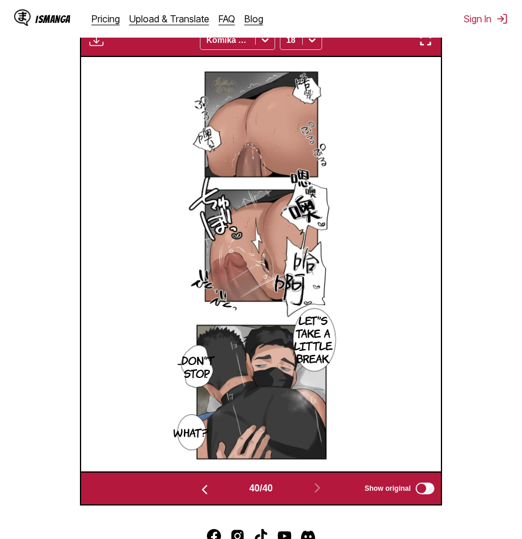
click at [429, 45] on img "button" at bounding box center [425, 40] width 14 height 14
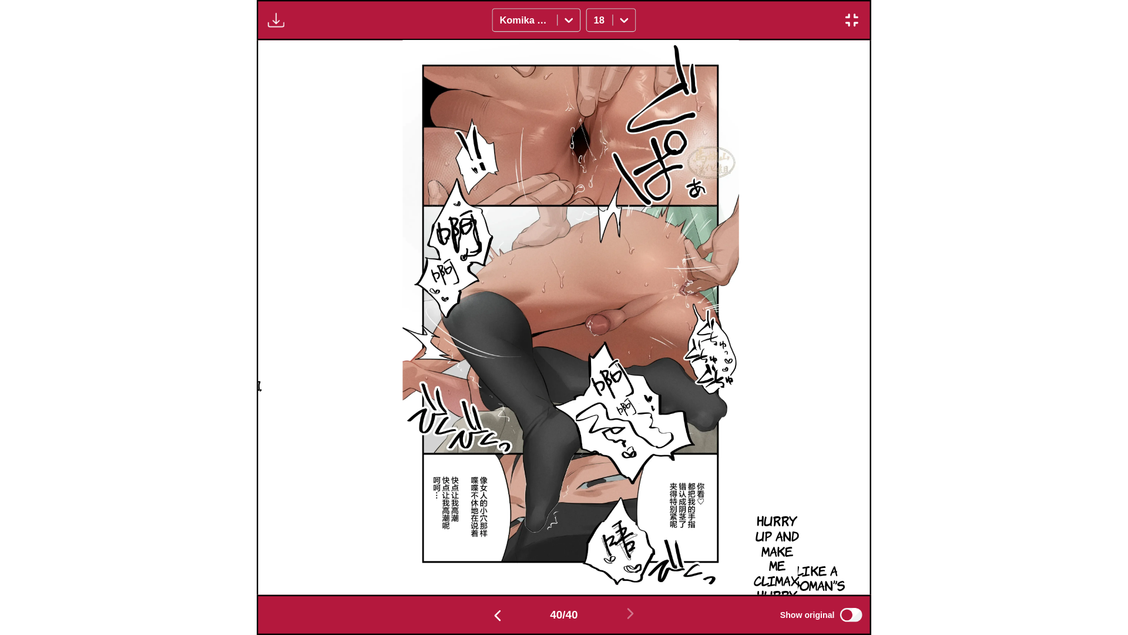
scroll to position [0, 43907]
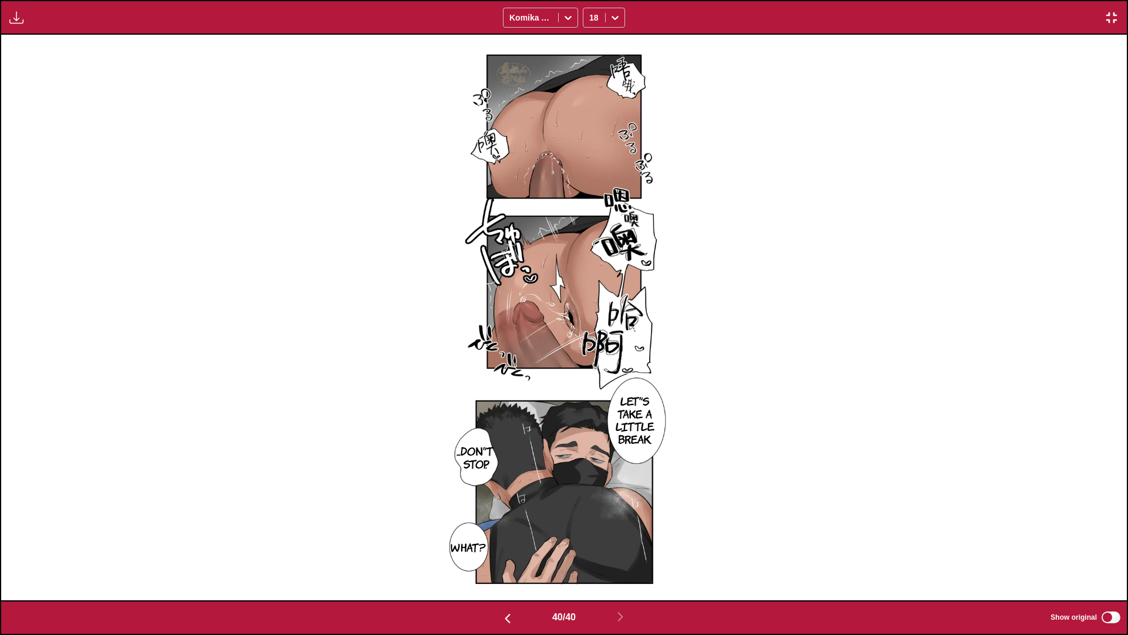
click at [1114, 23] on img "button" at bounding box center [1112, 18] width 14 height 14
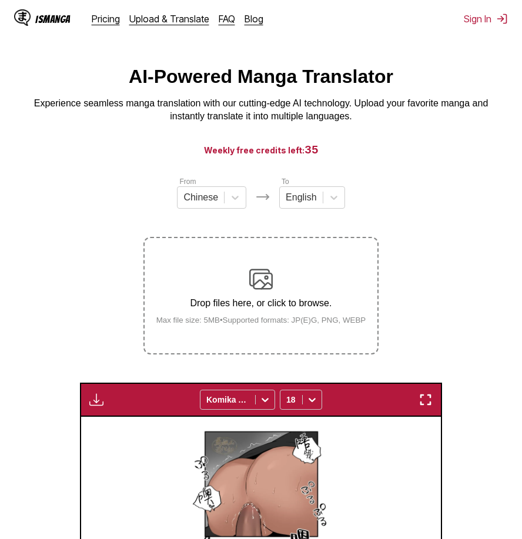
scroll to position [0, 0]
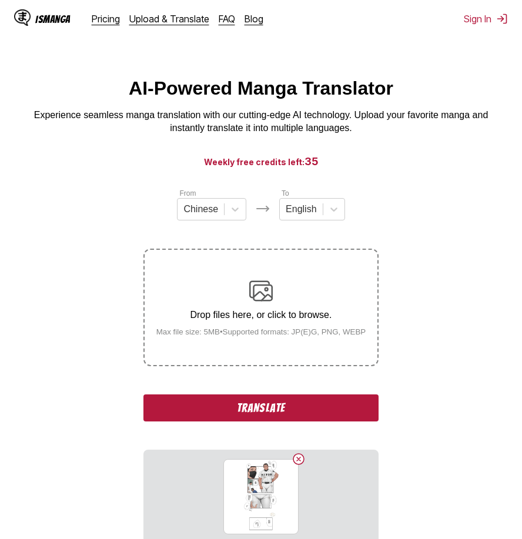
click at [328, 410] on button "Translate" at bounding box center [260, 407] width 235 height 27
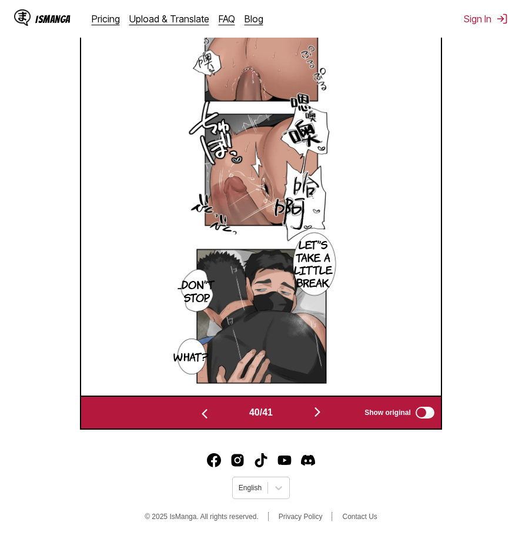
click at [321, 407] on img "button" at bounding box center [317, 412] width 14 height 14
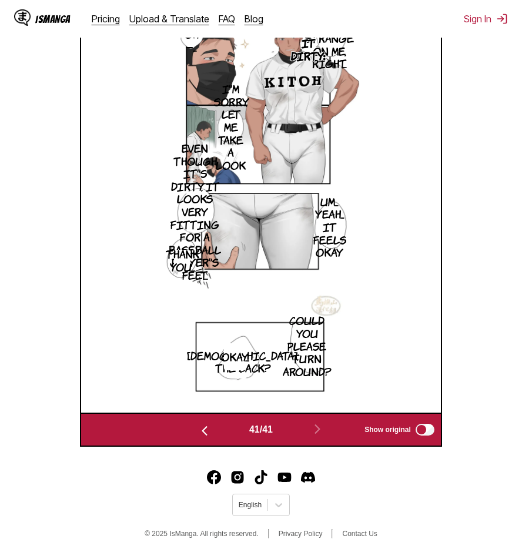
scroll to position [313, 0]
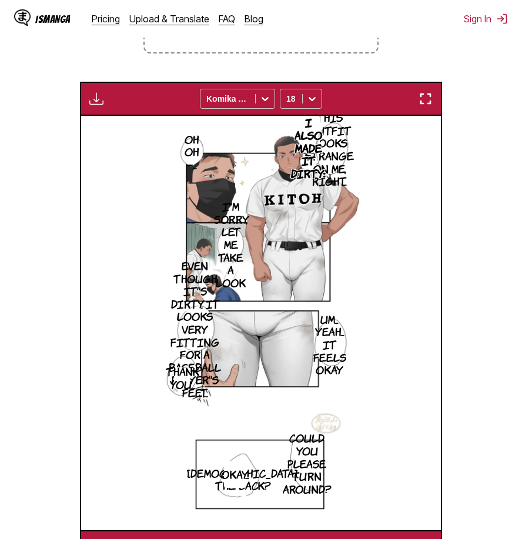
click at [428, 97] on img "button" at bounding box center [425, 99] width 14 height 14
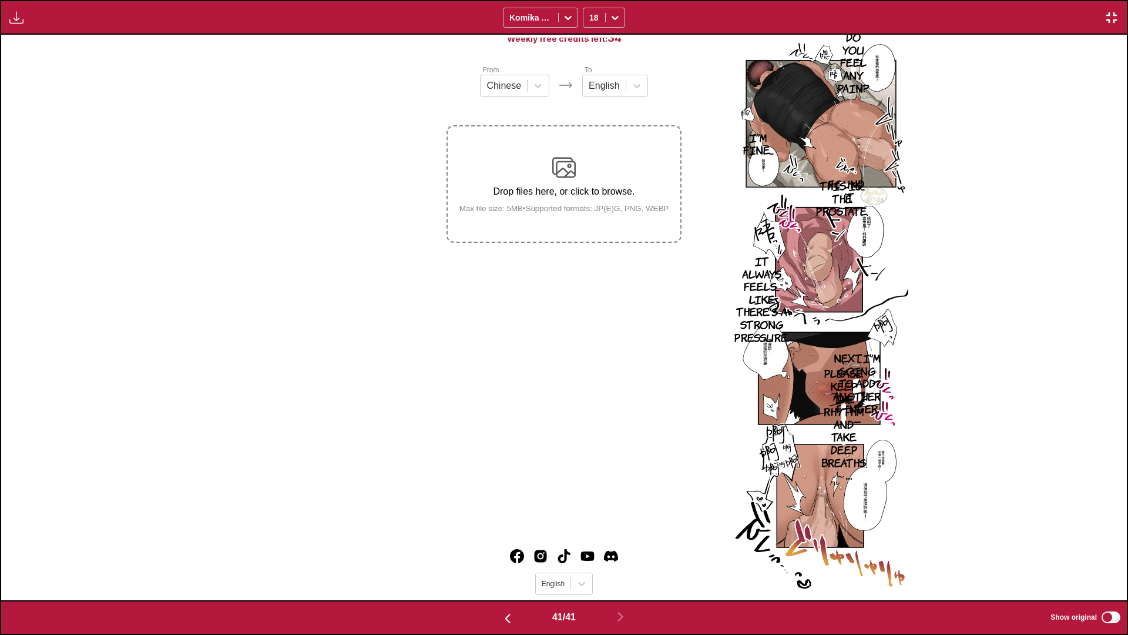
scroll to position [0, 45033]
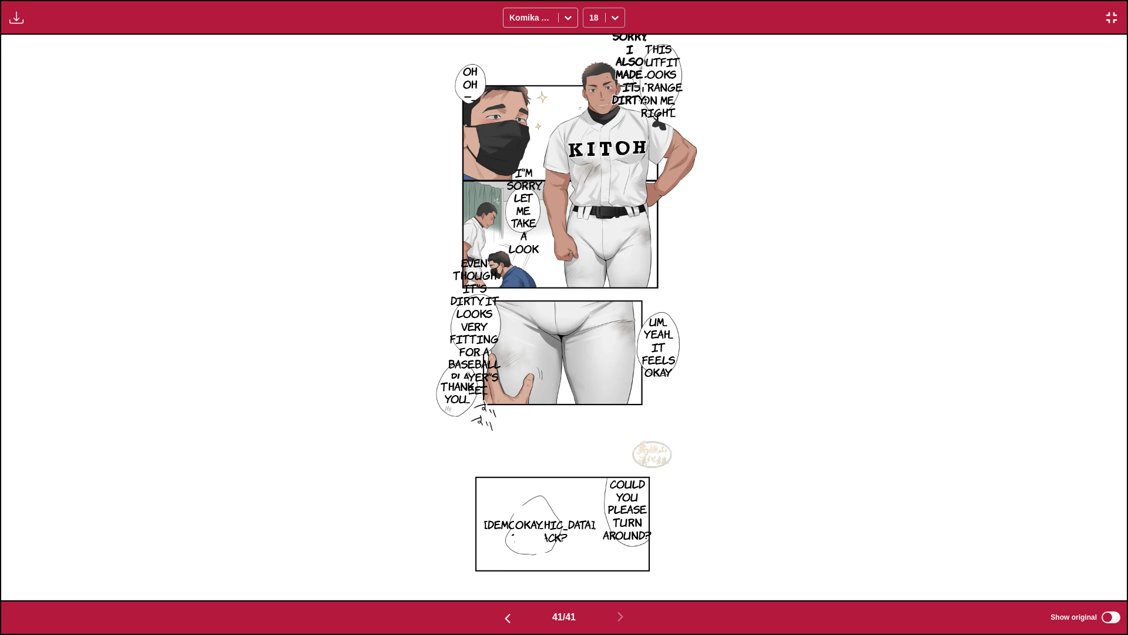
click at [616, 12] on icon at bounding box center [615, 18] width 12 height 12
click at [601, 96] on div "12" at bounding box center [604, 97] width 42 height 18
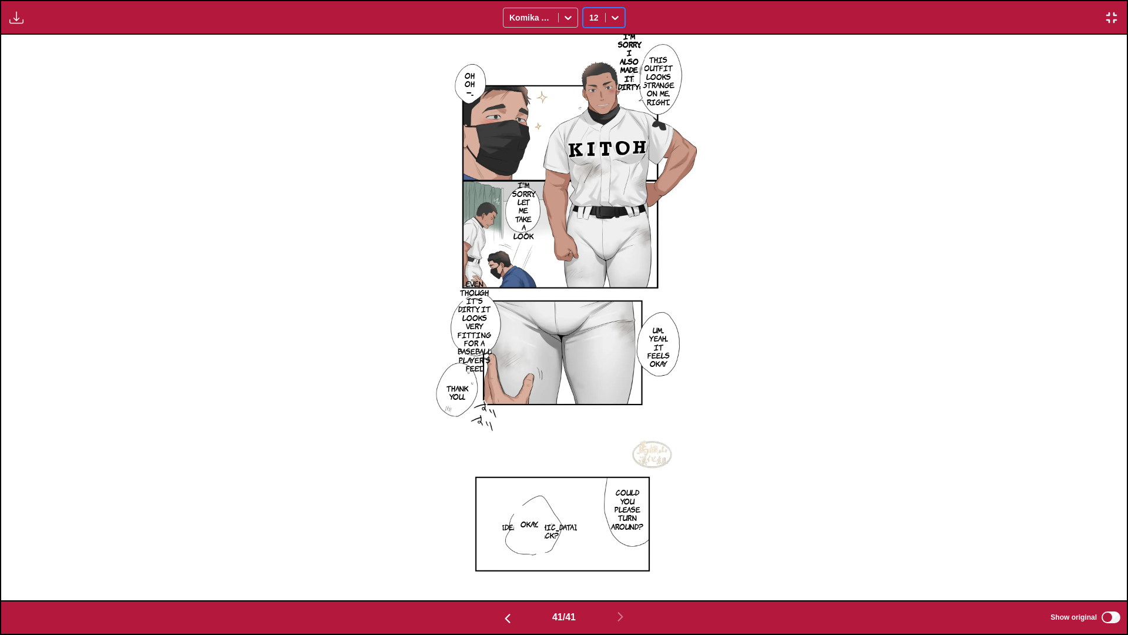
click at [790, 132] on div "This outfit looks strange on me, right... I'm sorry, I also made it dirty: Oh o…" at bounding box center [564, 317] width 1126 height 565
click at [1106, 16] on img "button" at bounding box center [1112, 18] width 14 height 14
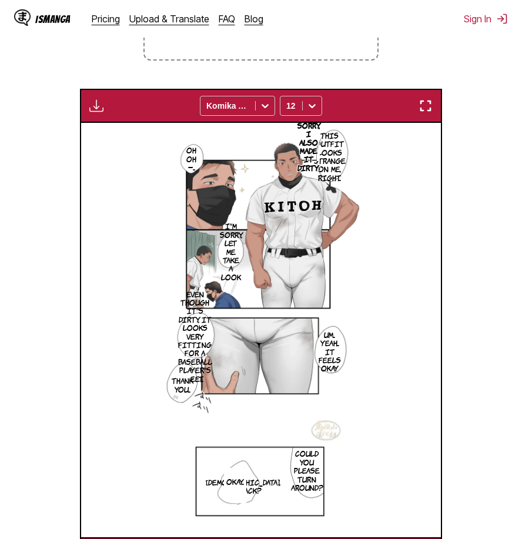
scroll to position [188, 0]
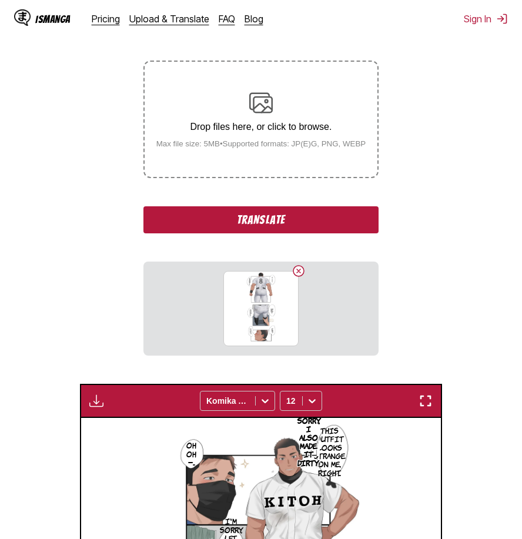
click at [313, 212] on button "Translate" at bounding box center [260, 219] width 235 height 27
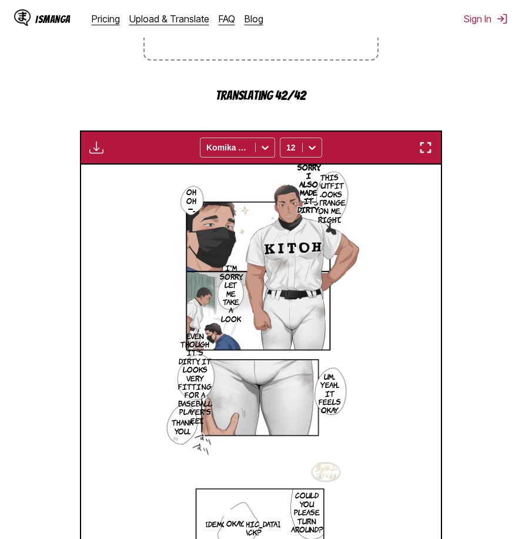
scroll to position [491, 0]
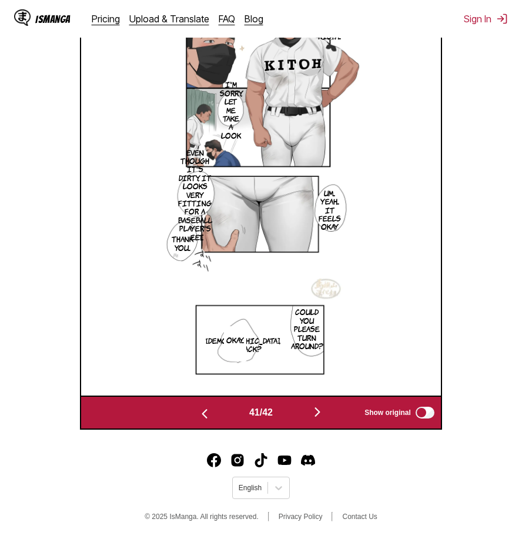
click at [315, 411] on img "button" at bounding box center [317, 412] width 14 height 14
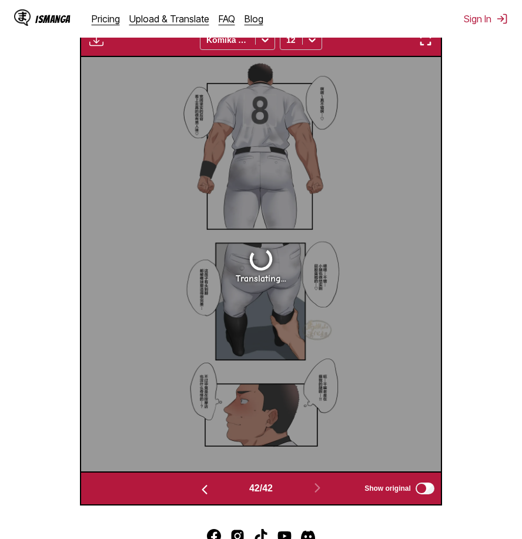
scroll to position [354, 0]
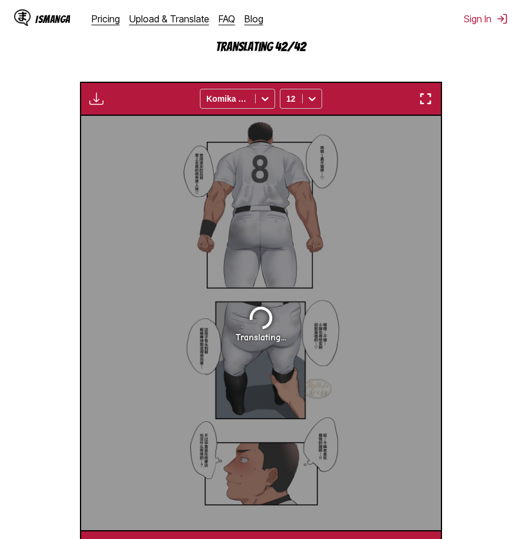
click at [429, 102] on img "button" at bounding box center [425, 99] width 14 height 14
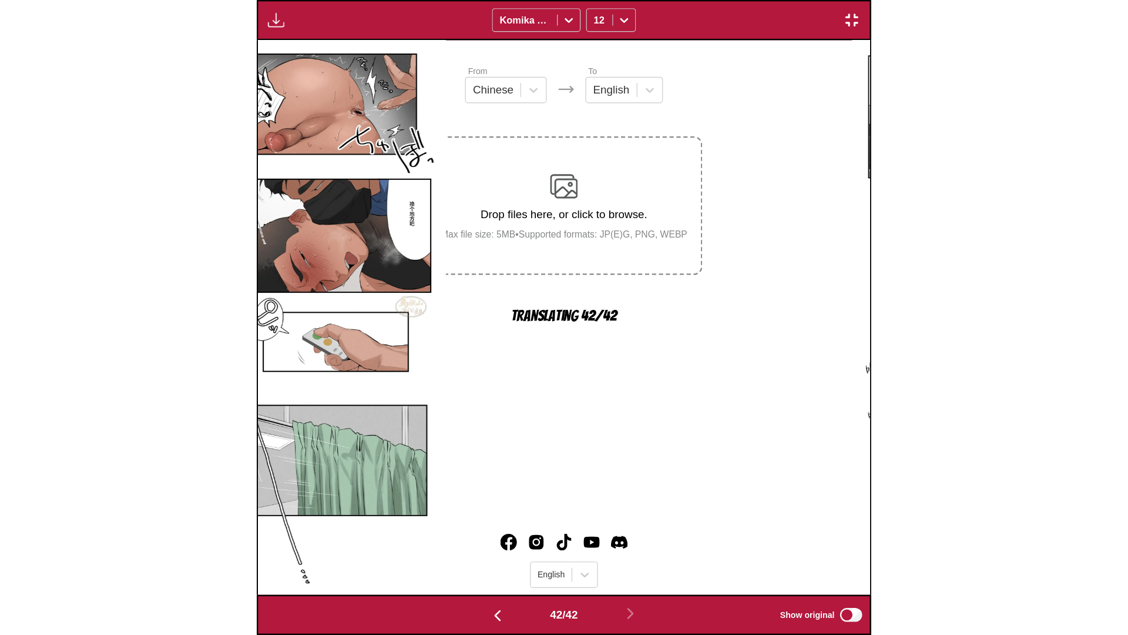
scroll to position [0, 46159]
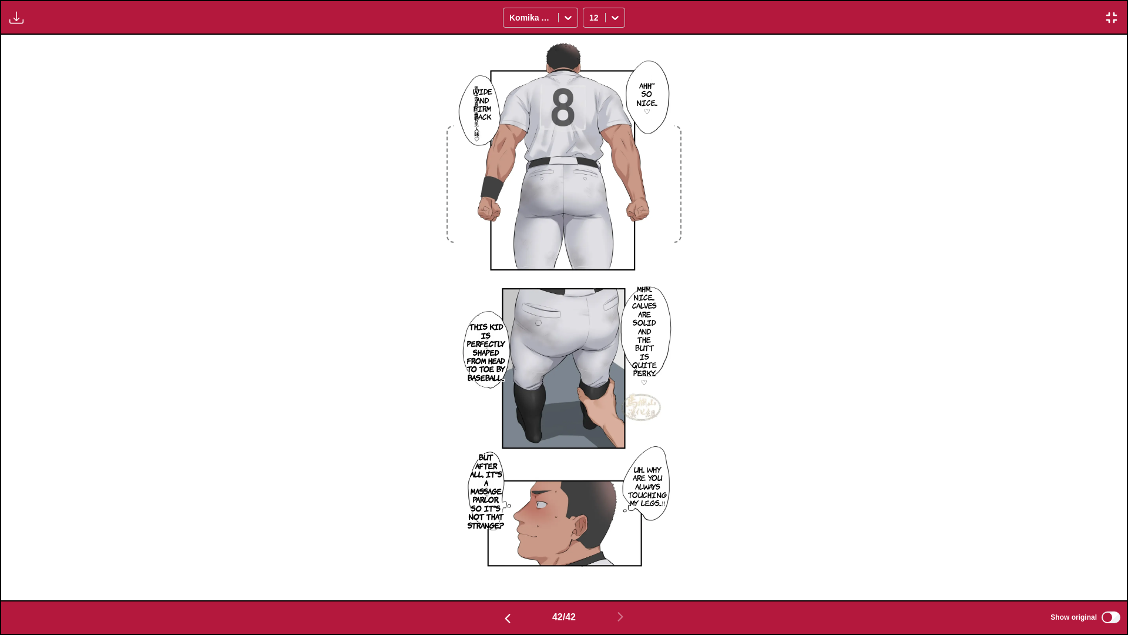
click at [1113, 20] on img "button" at bounding box center [1112, 18] width 14 height 14
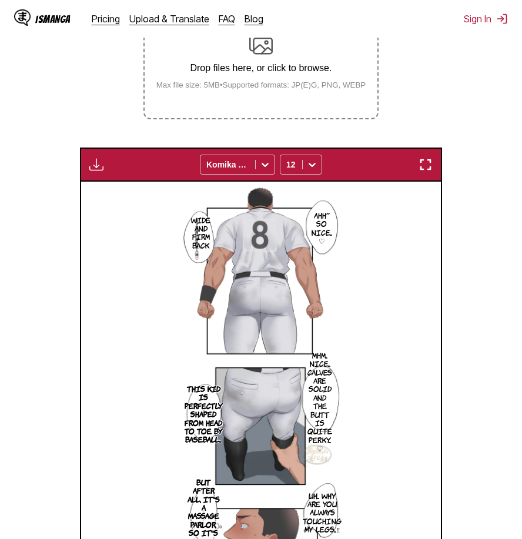
scroll to position [188, 0]
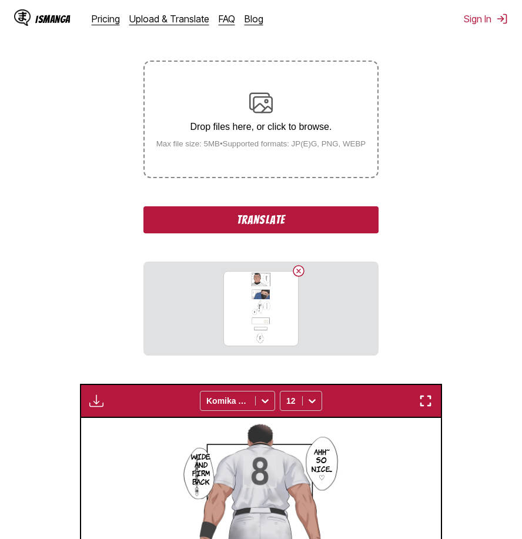
click at [290, 227] on button "Translate" at bounding box center [260, 219] width 235 height 27
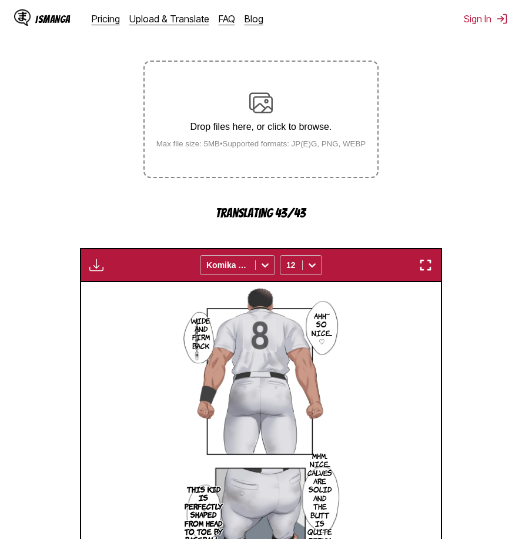
scroll to position [423, 0]
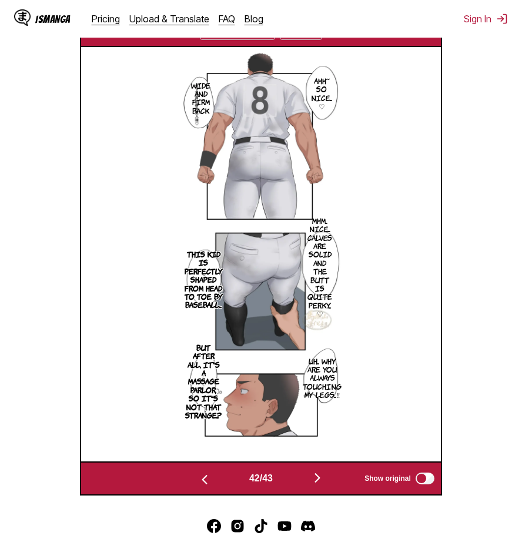
click at [324, 474] on img "button" at bounding box center [317, 478] width 14 height 14
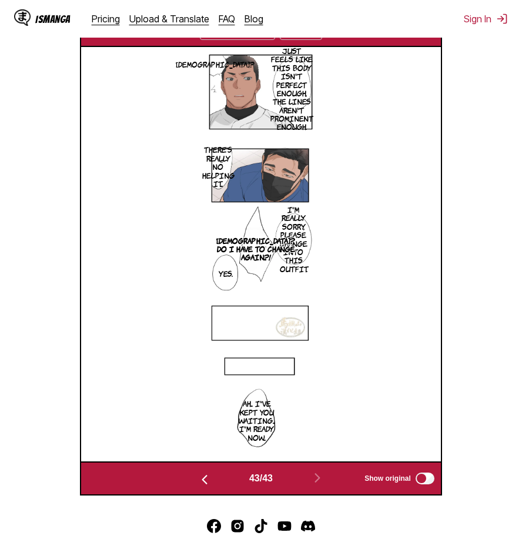
scroll to position [323, 0]
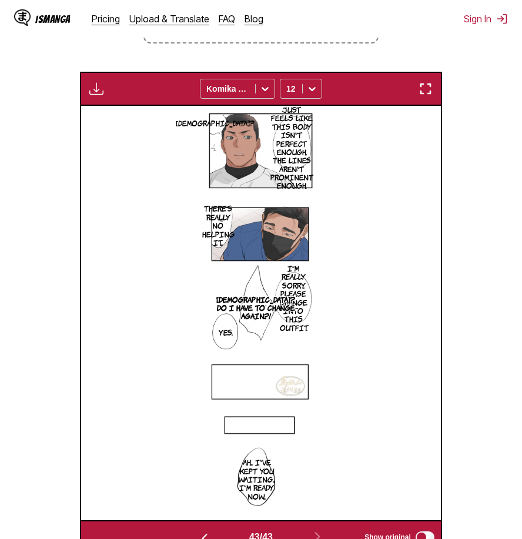
click at [428, 93] on img "button" at bounding box center [425, 89] width 14 height 14
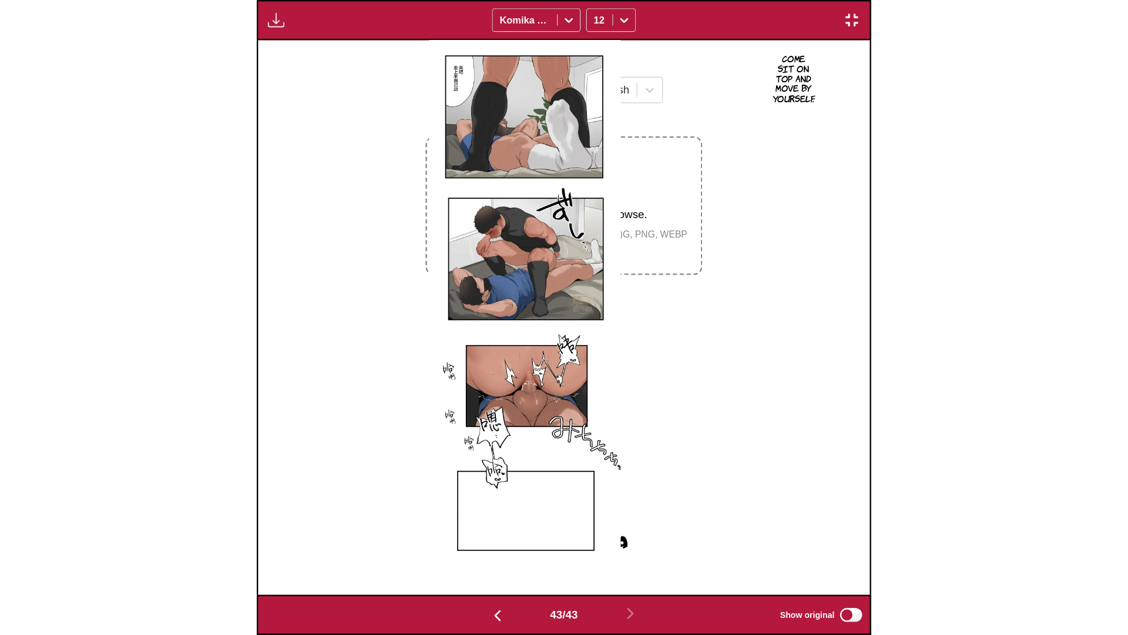
scroll to position [0, 47285]
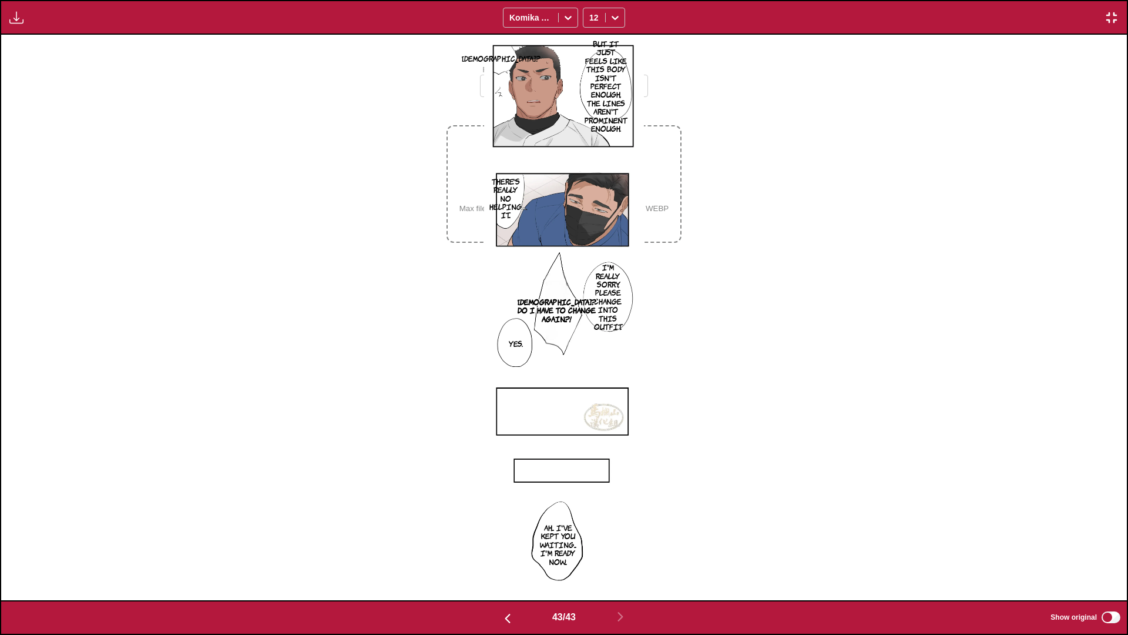
click at [780, 250] on div "Eh? But it just feels like this body isn't perfect enough, the lines aren't pro…" at bounding box center [564, 317] width 1126 height 565
click at [1113, 26] on div "Available for premium users only Komika Axis 12" at bounding box center [564, 17] width 1128 height 35
click at [1111, 14] on img "button" at bounding box center [1112, 18] width 14 height 14
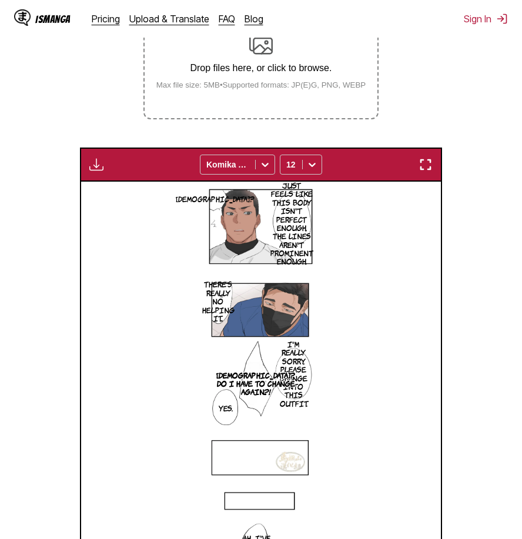
scroll to position [129, 0]
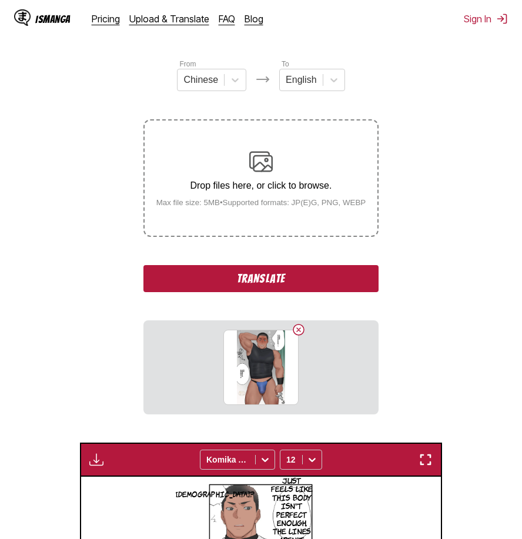
click at [327, 284] on button "Translate" at bounding box center [260, 278] width 235 height 27
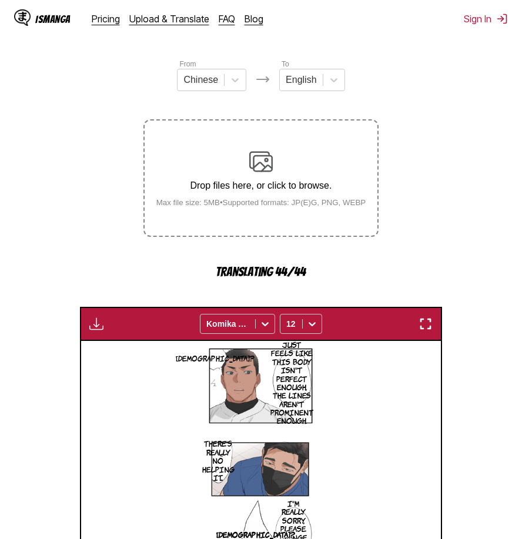
click at [190, 459] on div "Eh? But it just feels like this body isn't perfect enough, the lines aren't pro…" at bounding box center [262, 548] width 360 height 414
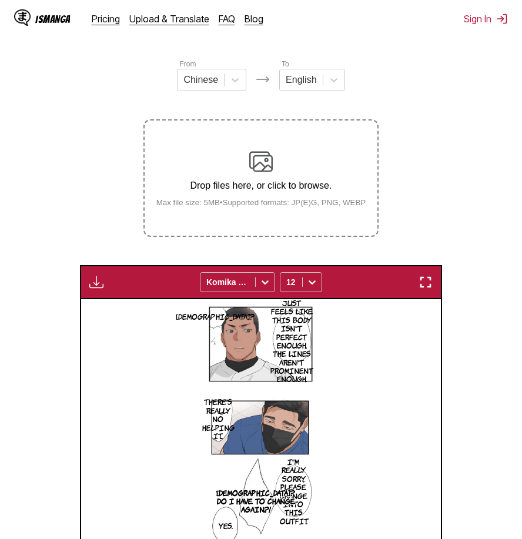
scroll to position [449, 0]
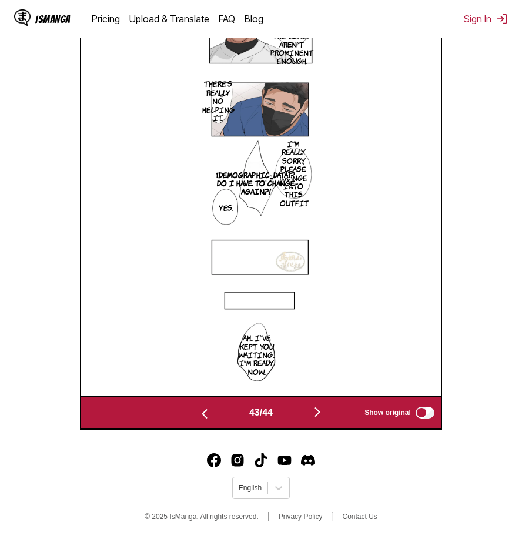
click at [318, 413] on img "button" at bounding box center [317, 412] width 14 height 14
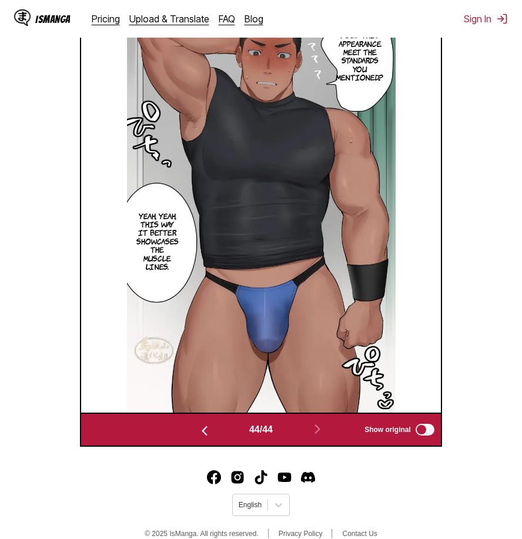
scroll to position [313, 0]
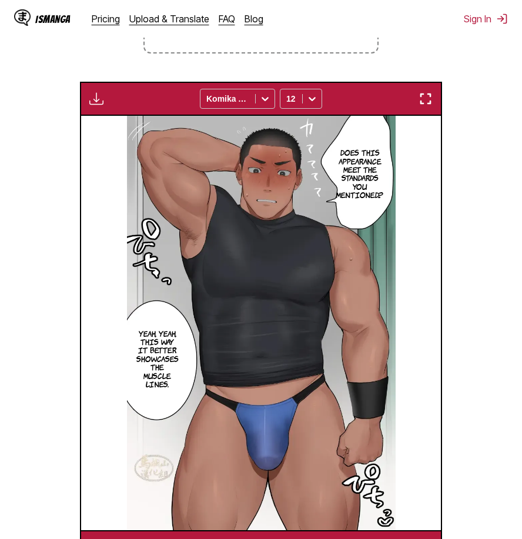
click at [428, 97] on img "button" at bounding box center [425, 99] width 14 height 14
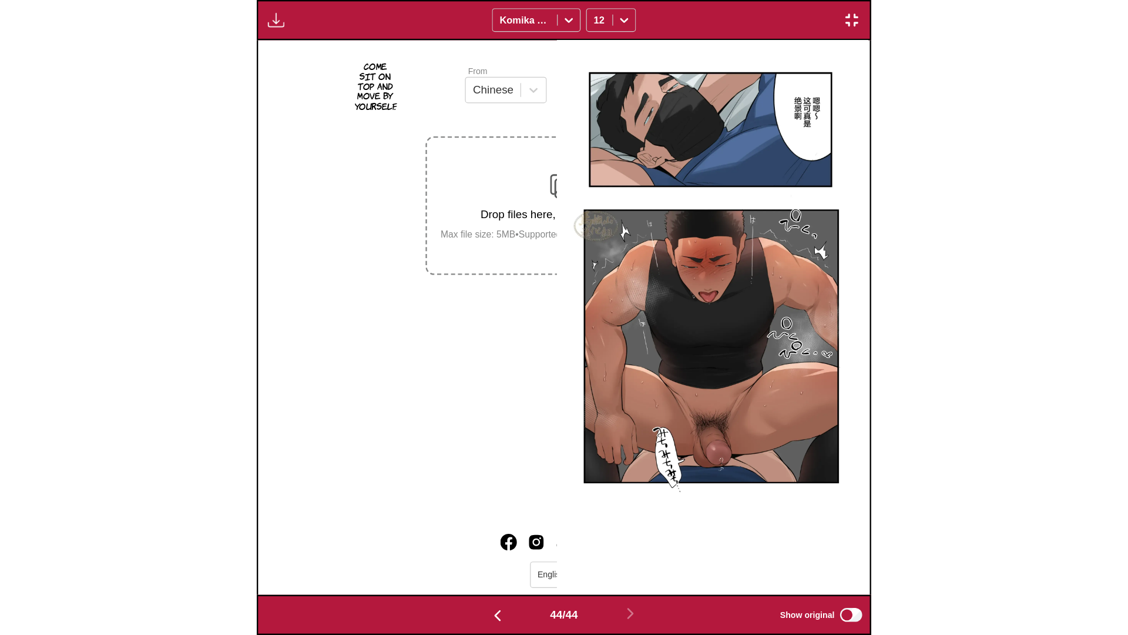
scroll to position [0, 48410]
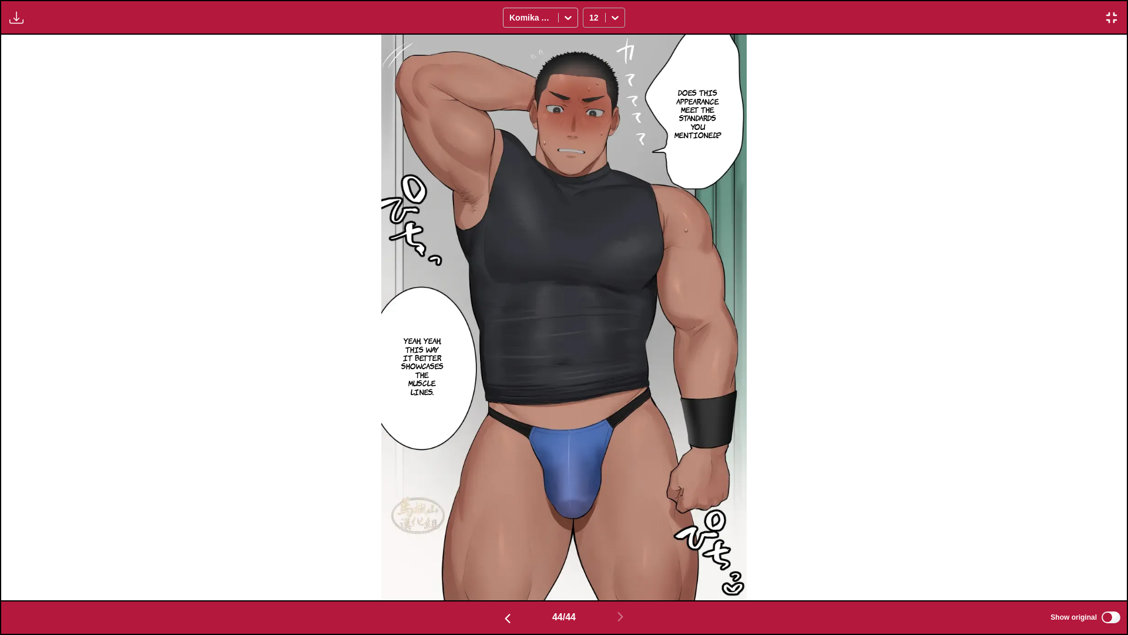
click at [611, 14] on icon at bounding box center [615, 18] width 12 height 12
click at [603, 158] on div "18" at bounding box center [604, 149] width 42 height 18
click at [844, 190] on div "Does this appearance meet the standards you mentioned...? Yeah, yeah, this way …" at bounding box center [564, 317] width 1126 height 565
click at [1106, 21] on img "button" at bounding box center [1112, 18] width 14 height 14
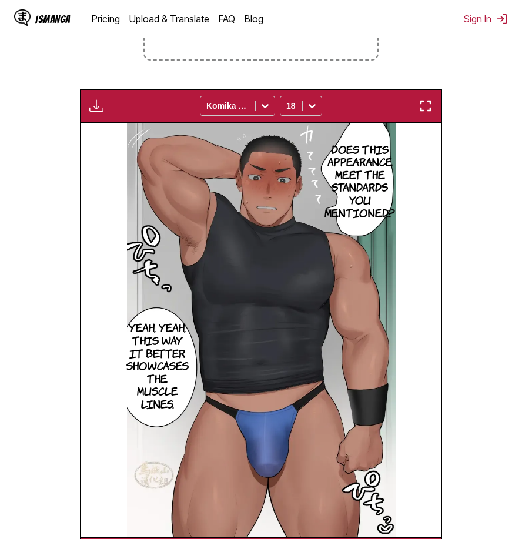
scroll to position [129, 0]
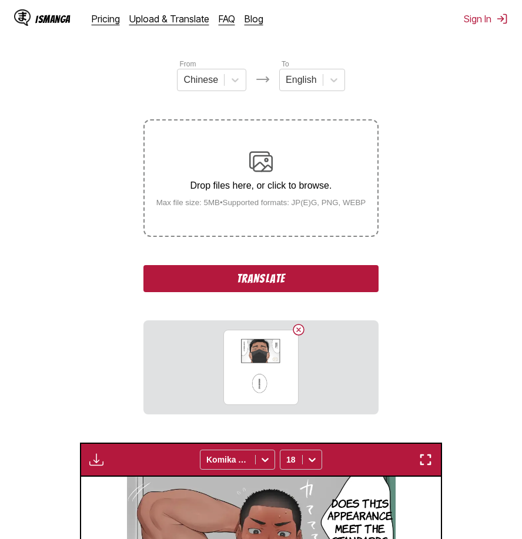
click at [310, 280] on button "Translate" at bounding box center [260, 278] width 235 height 27
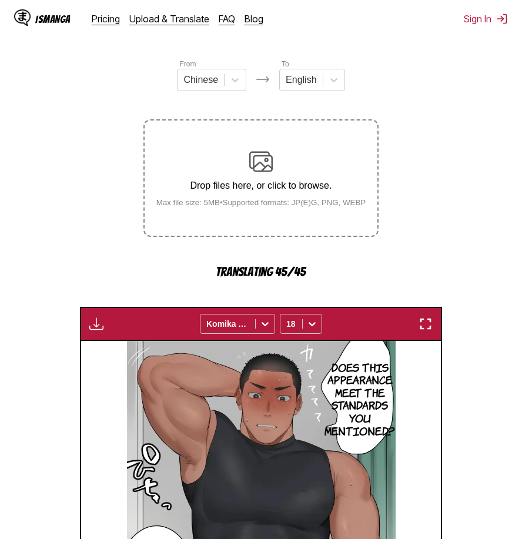
scroll to position [482, 0]
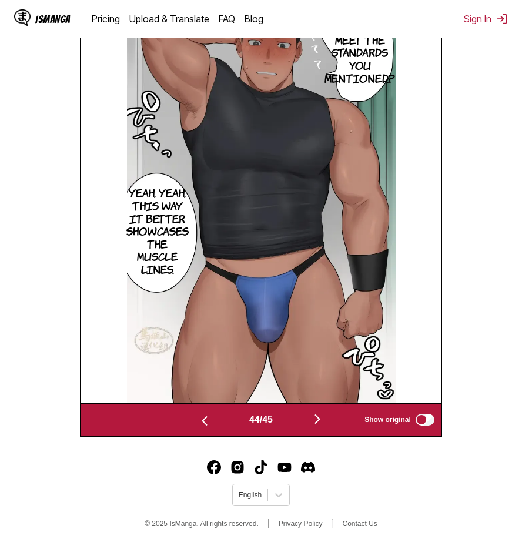
click at [314, 418] on img "button" at bounding box center [317, 419] width 14 height 14
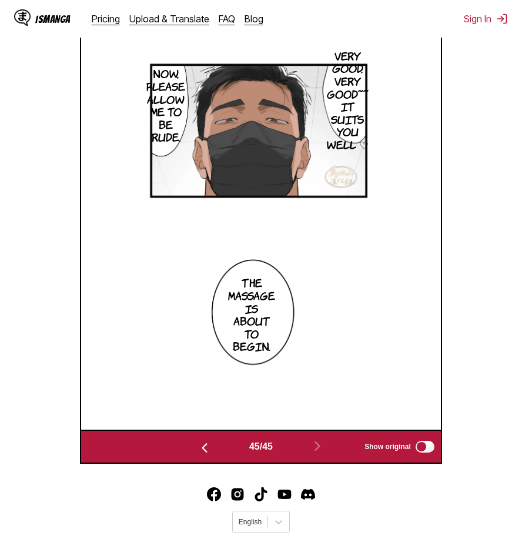
scroll to position [371, 0]
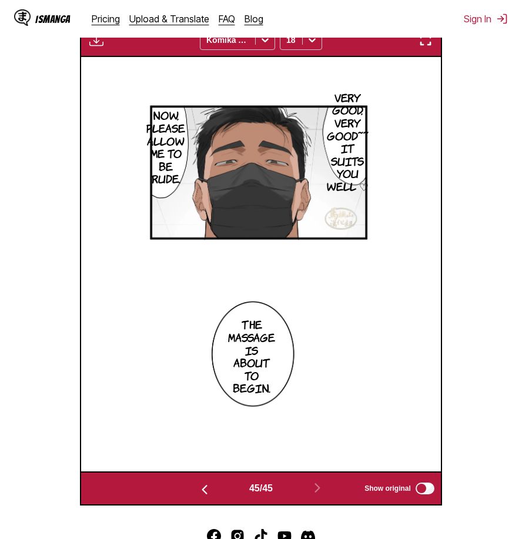
click at [428, 44] on img "button" at bounding box center [425, 40] width 14 height 14
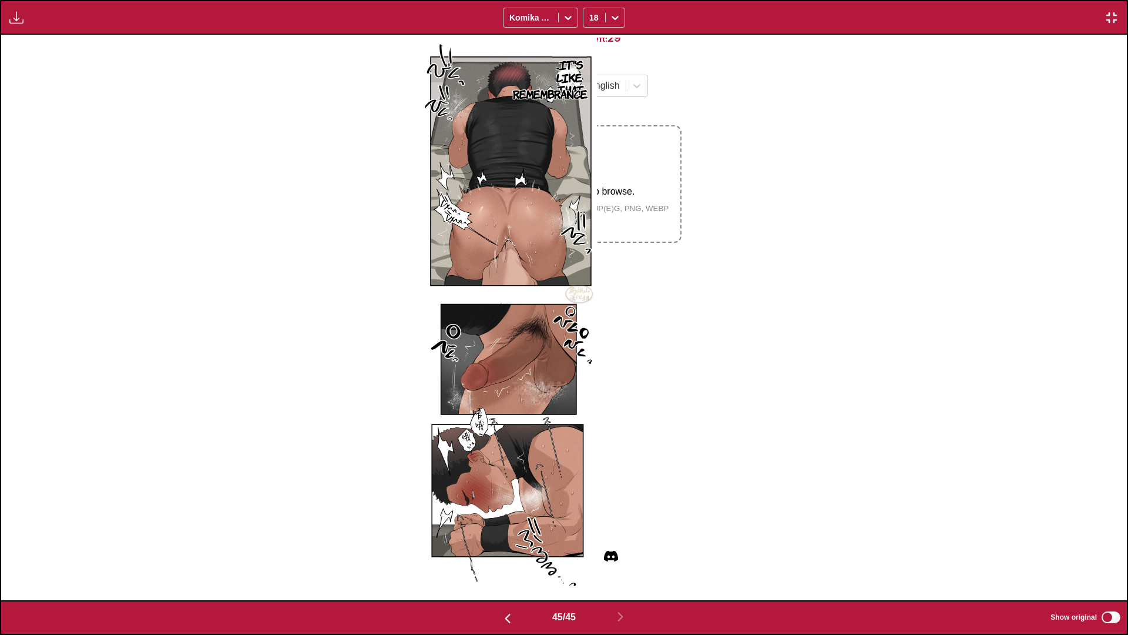
scroll to position [0, 49536]
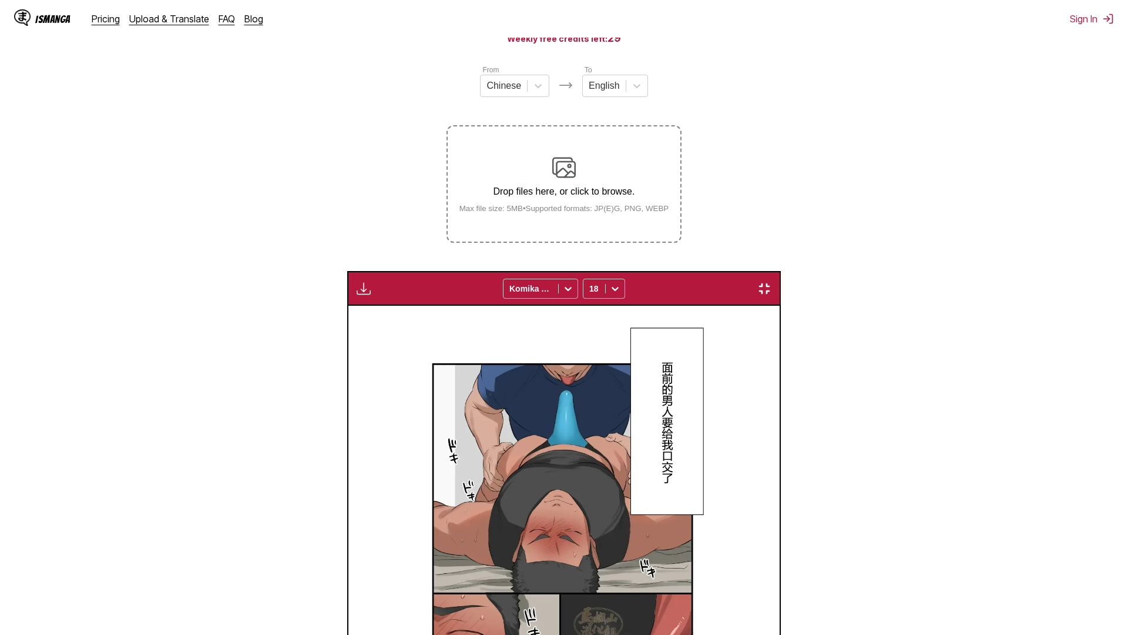
scroll to position [0, 49536]
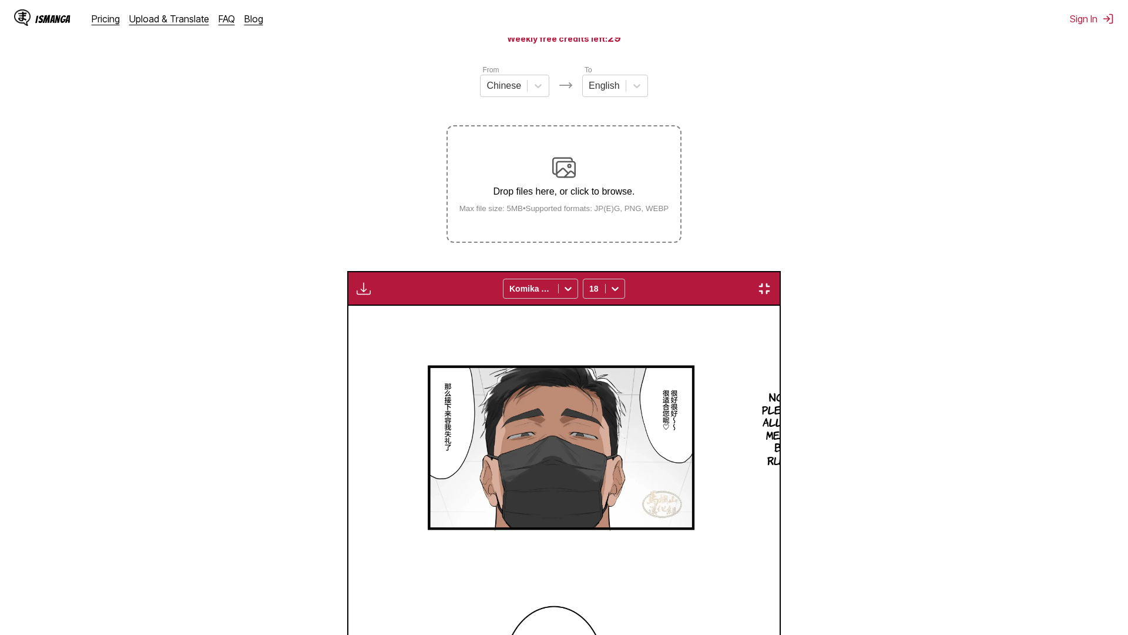
click at [772, 281] on img "button" at bounding box center [764, 288] width 14 height 14
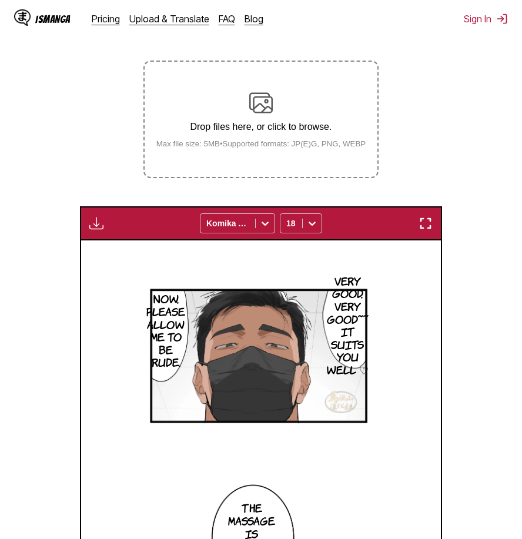
scroll to position [129, 0]
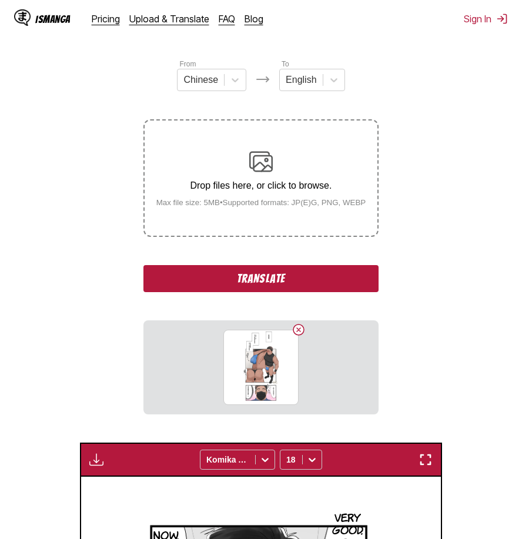
click at [291, 281] on button "Translate" at bounding box center [260, 278] width 235 height 27
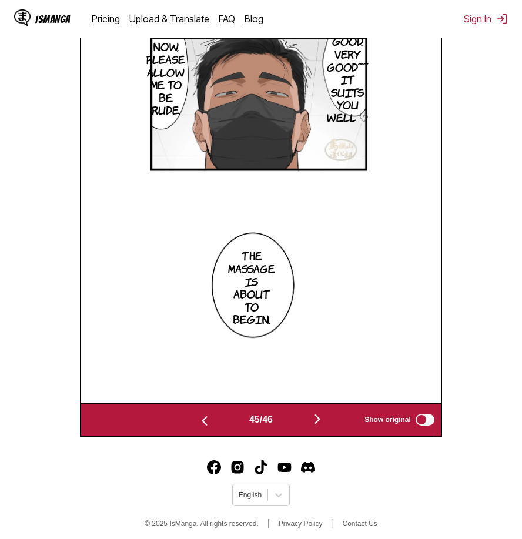
click at [320, 423] on img "button" at bounding box center [317, 419] width 14 height 14
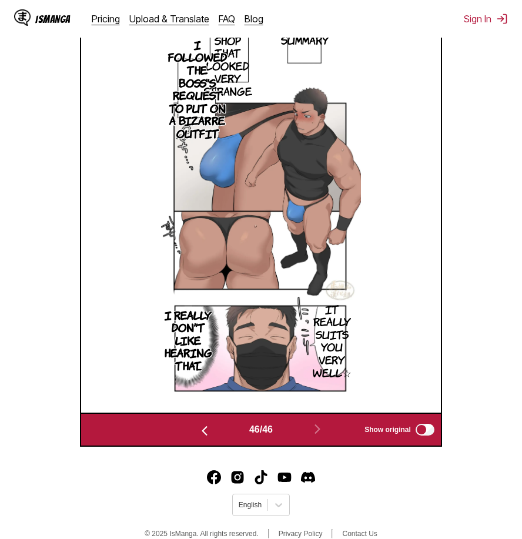
scroll to position [313, 0]
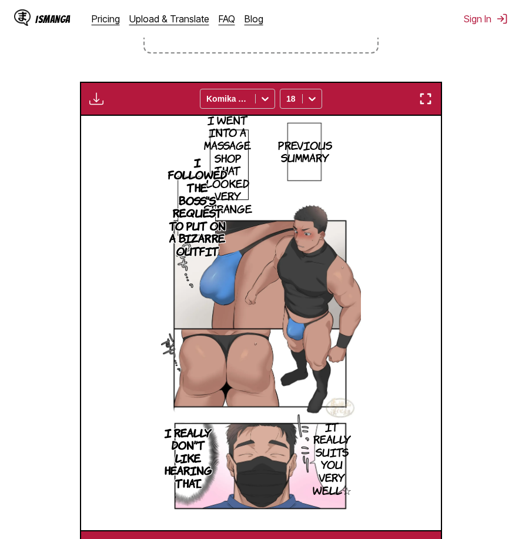
click at [424, 105] on img "button" at bounding box center [425, 99] width 14 height 14
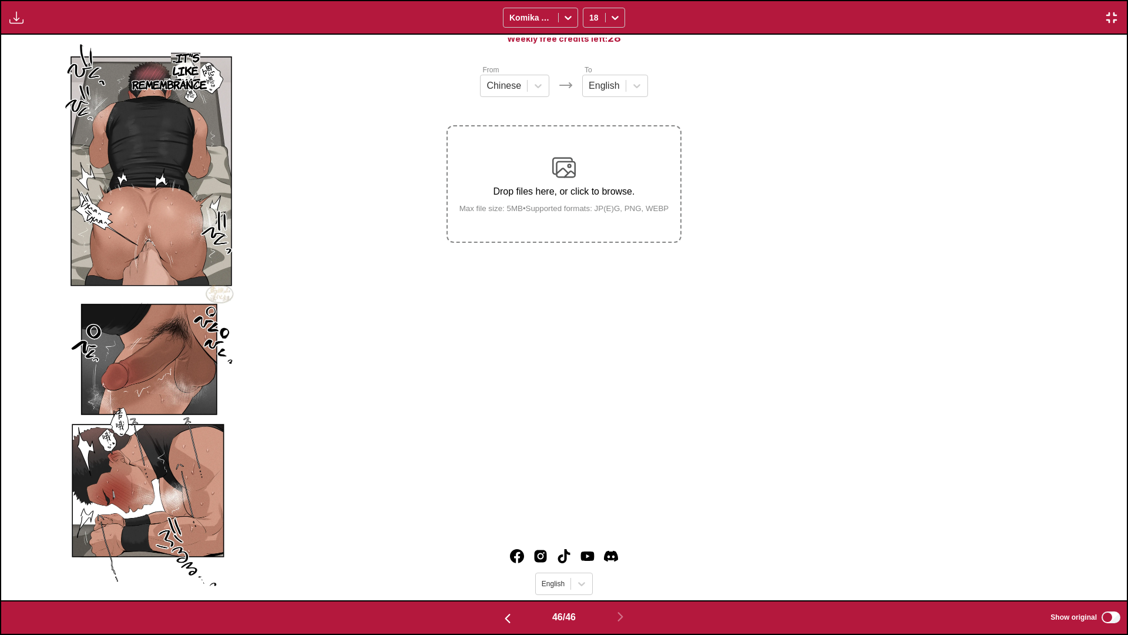
scroll to position [0, 50662]
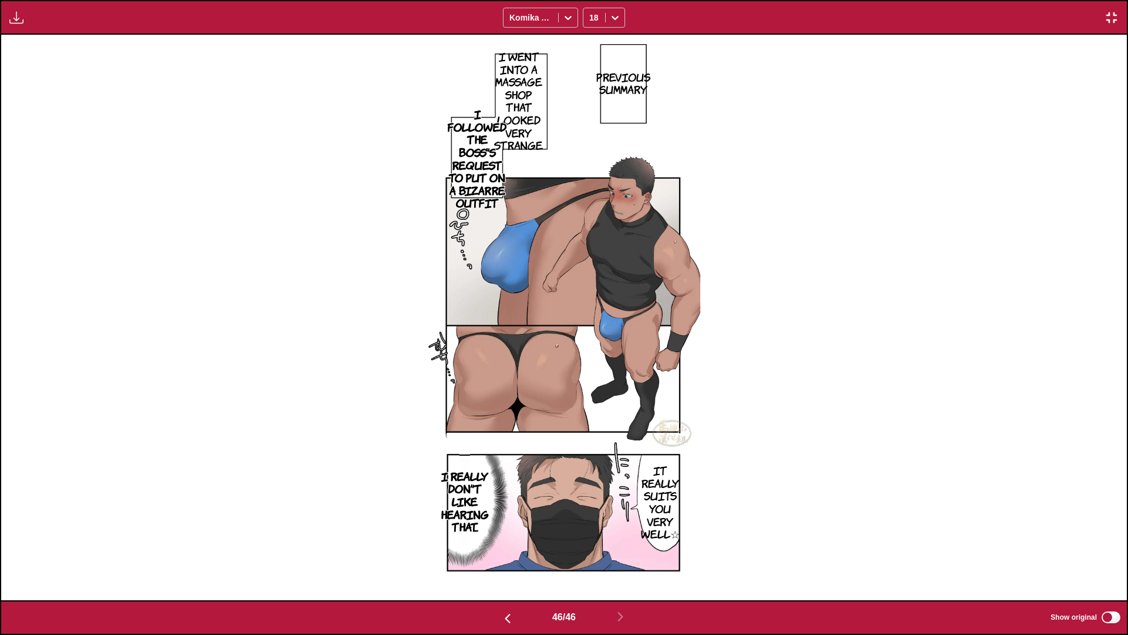
click at [860, 287] on div "Previous summary I went into a massage shop that looked very strange I followed…" at bounding box center [564, 317] width 1126 height 565
click at [1112, 20] on img "button" at bounding box center [1112, 18] width 14 height 14
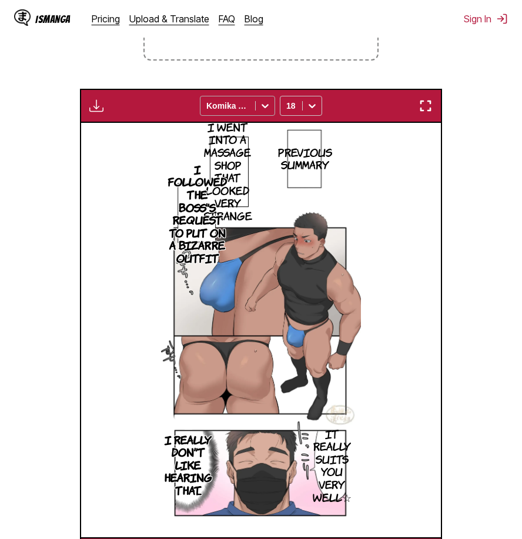
scroll to position [129, 0]
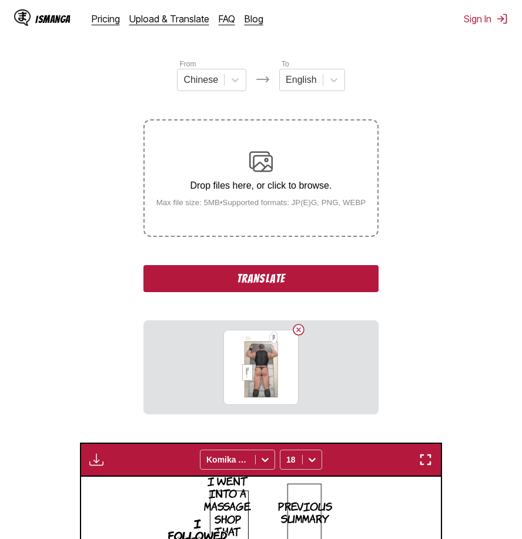
click at [289, 291] on button "Translate" at bounding box center [260, 278] width 235 height 27
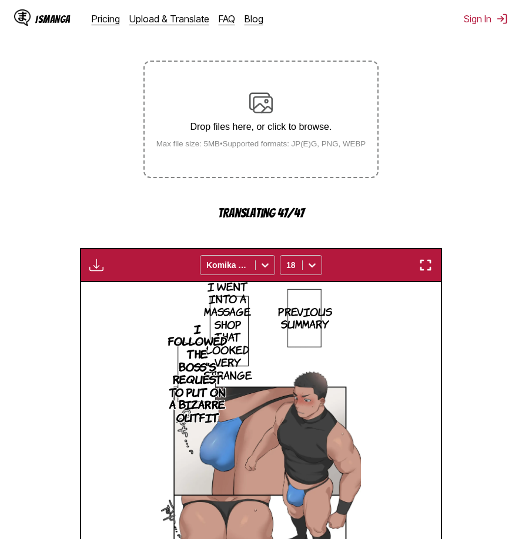
scroll to position [482, 0]
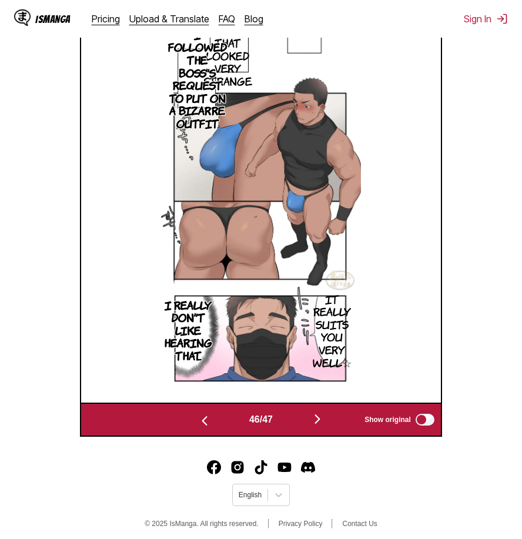
click at [315, 424] on img "button" at bounding box center [317, 419] width 14 height 14
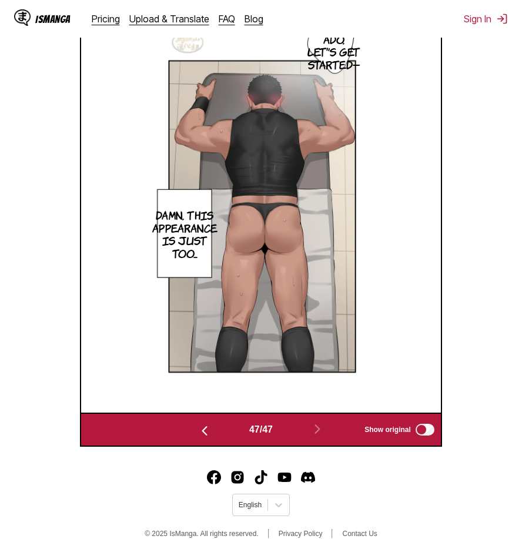
scroll to position [313, 0]
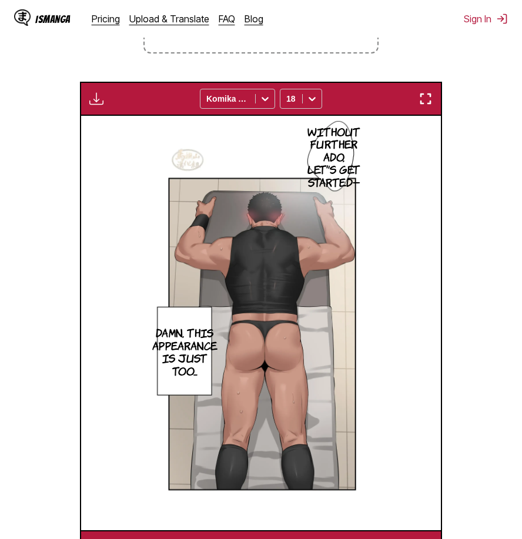
drag, startPoint x: 431, startPoint y: 103, endPoint x: 462, endPoint y: 167, distance: 71.0
click at [431, 103] on img "button" at bounding box center [425, 99] width 14 height 14
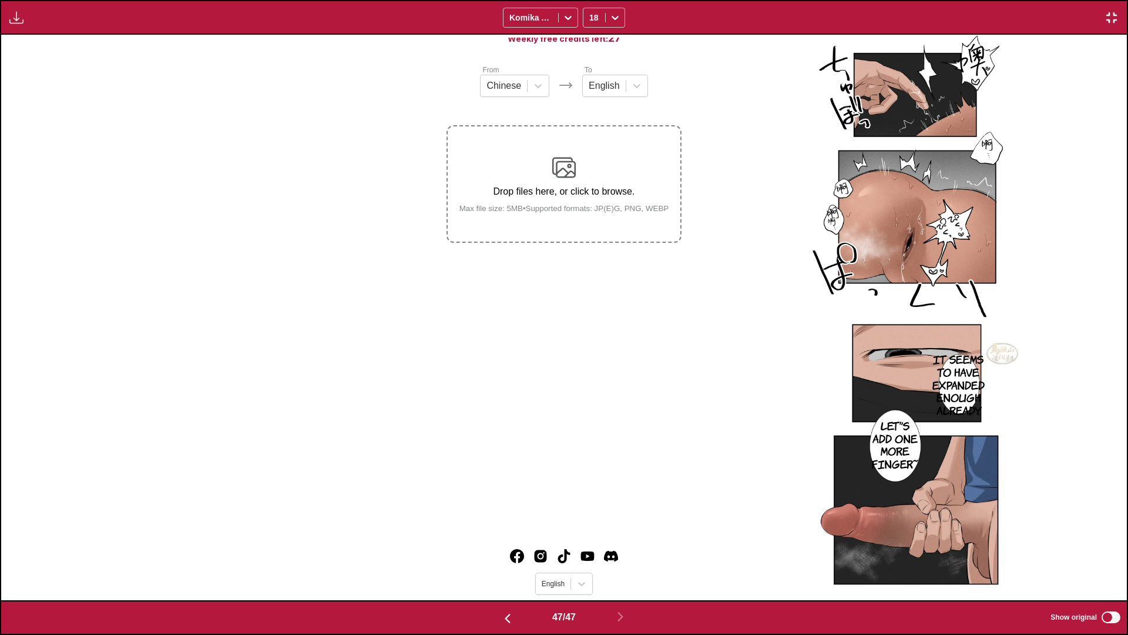
scroll to position [0, 51788]
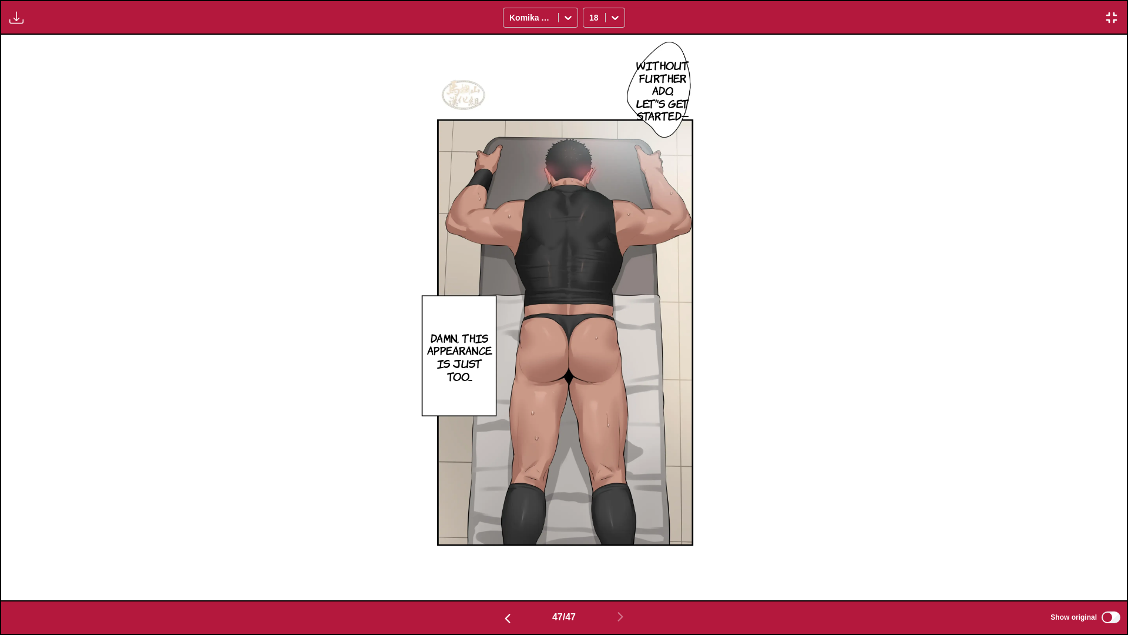
click at [789, 97] on div "Without further ado, let's get started— Damn, this appearance is just too..." at bounding box center [564, 317] width 1126 height 565
click at [1114, 25] on div "Available for premium users only Komika Axis 18" at bounding box center [564, 17] width 1128 height 35
click at [1113, 21] on img "button" at bounding box center [1112, 18] width 14 height 14
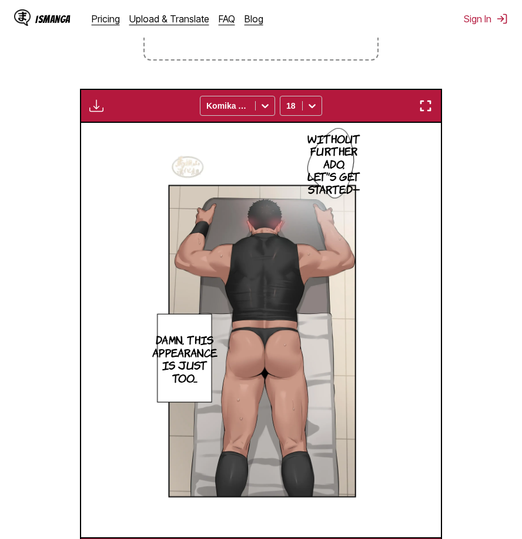
scroll to position [188, 0]
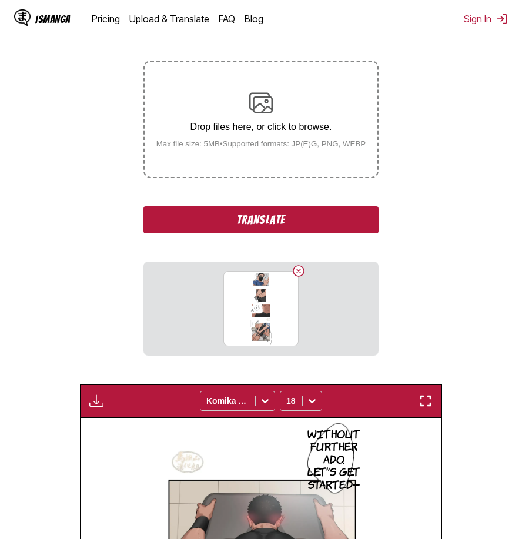
click at [304, 223] on button "Translate" at bounding box center [260, 219] width 235 height 27
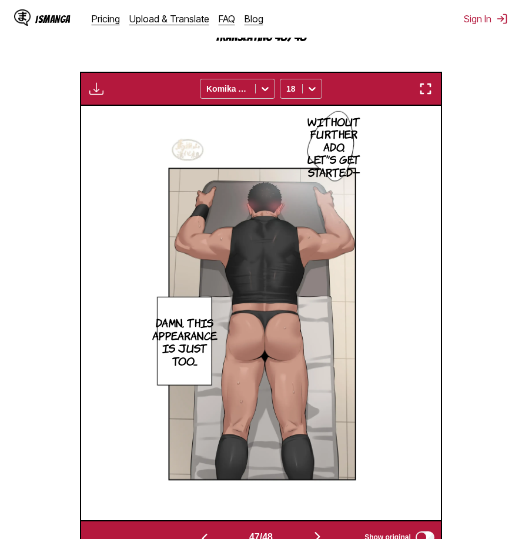
scroll to position [482, 0]
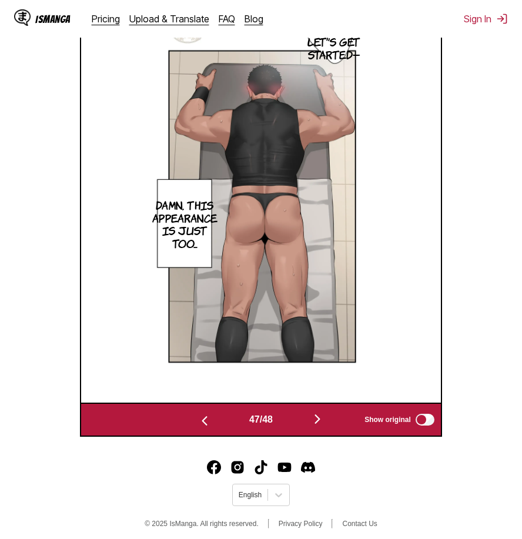
click at [318, 419] on img "button" at bounding box center [317, 419] width 14 height 14
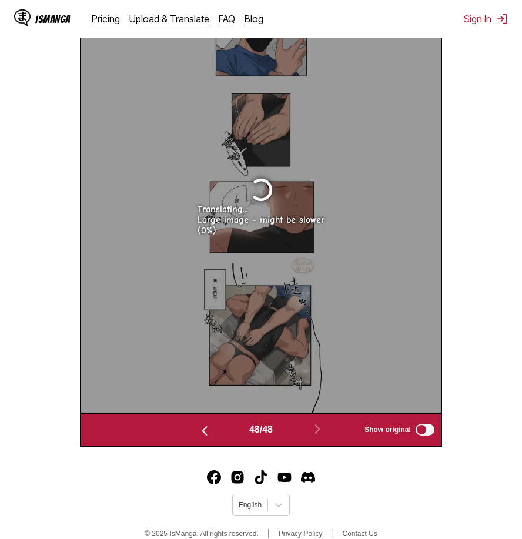
scroll to position [413, 0]
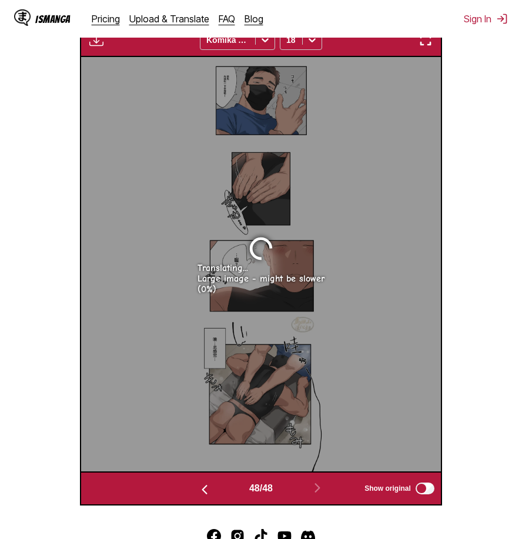
click at [431, 46] on img "button" at bounding box center [425, 40] width 14 height 14
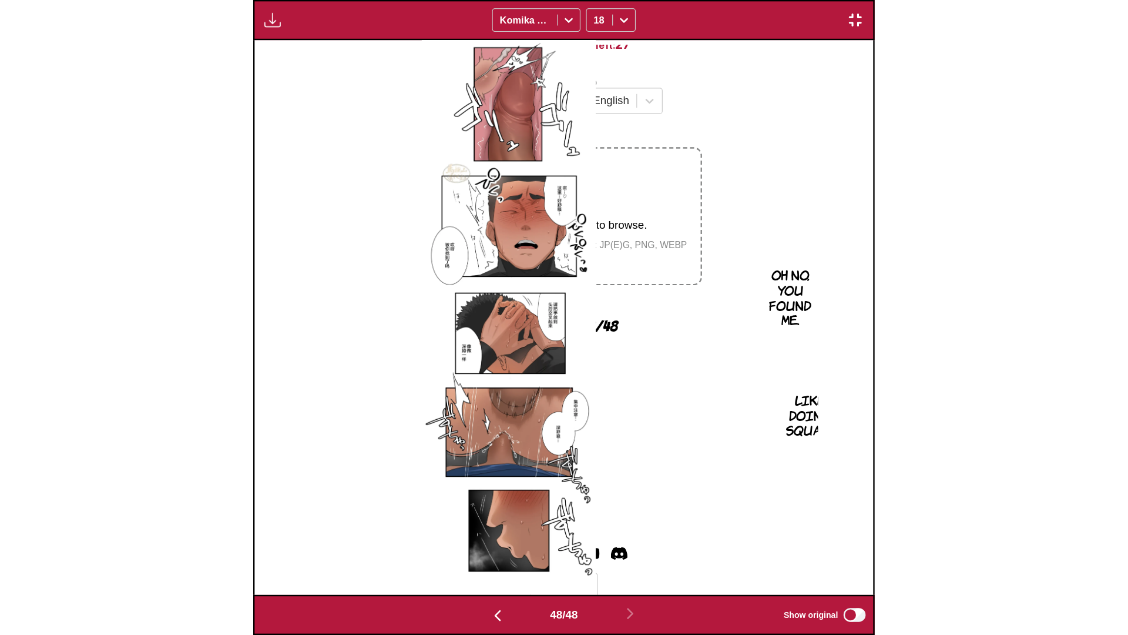
scroll to position [0, 52914]
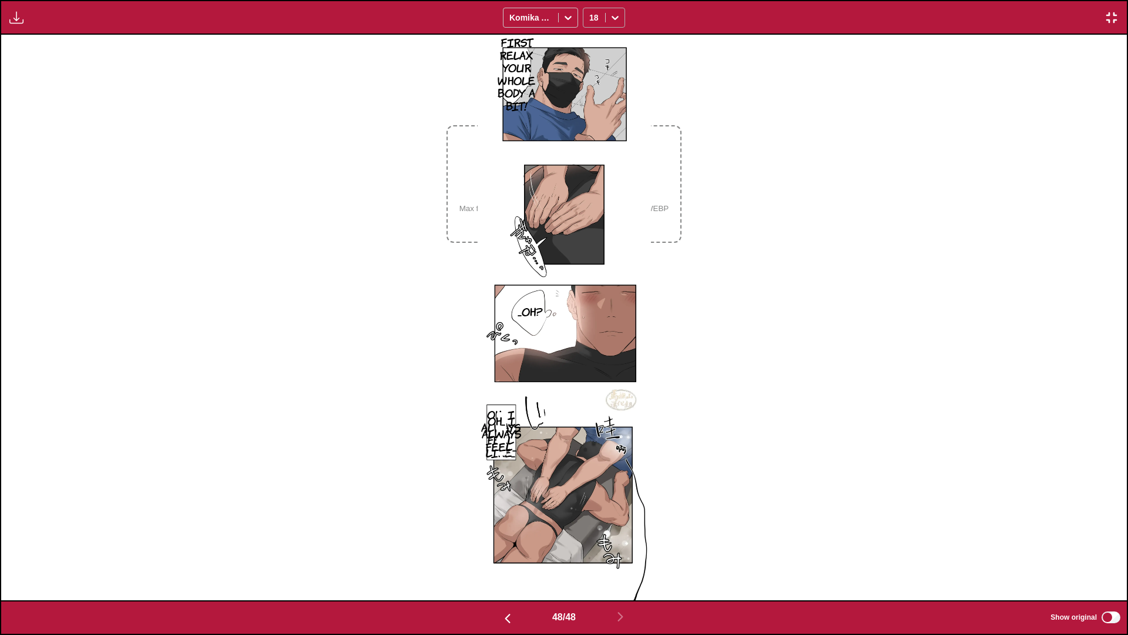
click at [616, 17] on icon at bounding box center [615, 18] width 7 height 4
click at [613, 82] on div "10" at bounding box center [604, 79] width 42 height 18
click at [617, 16] on icon at bounding box center [615, 18] width 7 height 4
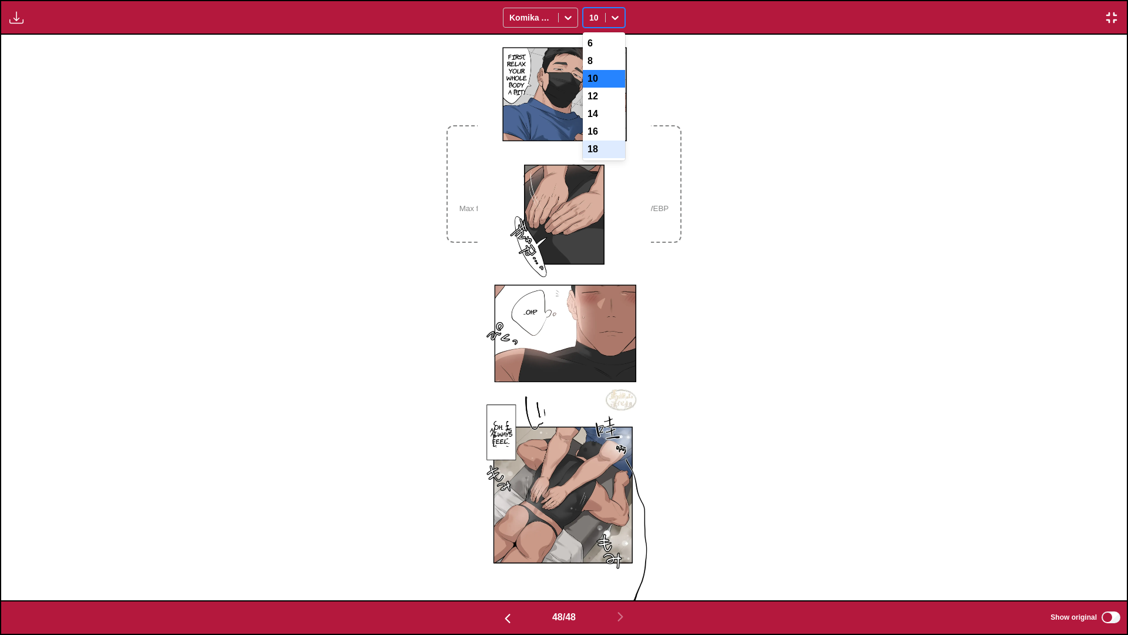
click at [606, 158] on div "18" at bounding box center [604, 149] width 42 height 18
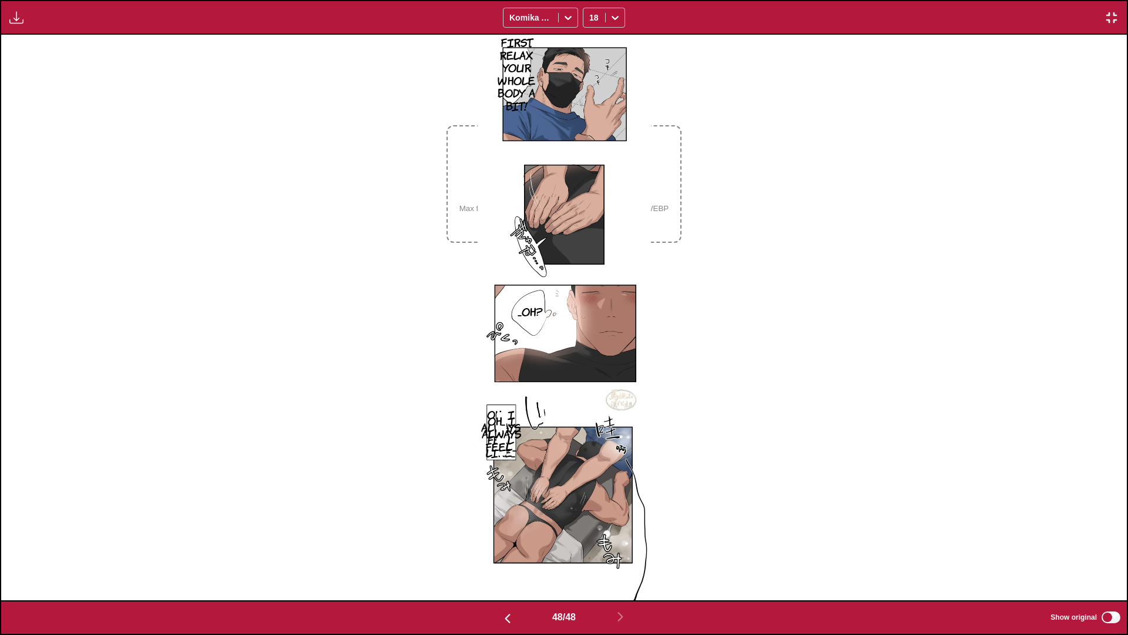
click at [729, 186] on div "First, relax your whole body a bit! ...Oh? Oh... I always feel like... Oh... I …" at bounding box center [564, 317] width 1126 height 565
click at [1115, 21] on img "button" at bounding box center [1112, 18] width 14 height 14
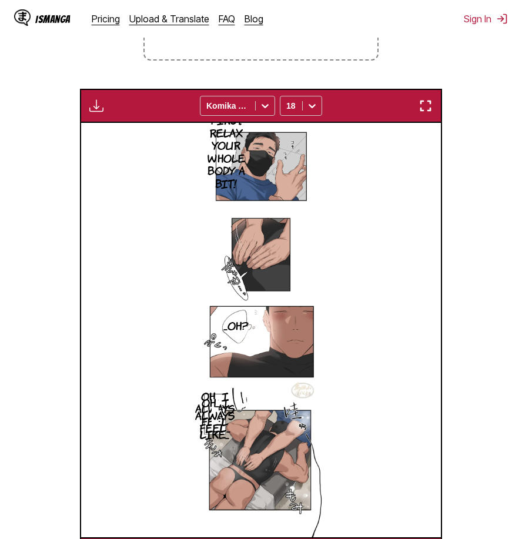
scroll to position [129, 0]
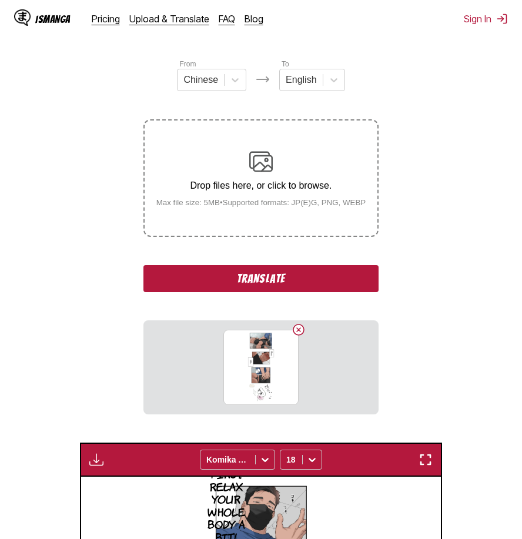
click at [319, 281] on button "Translate" at bounding box center [260, 278] width 235 height 27
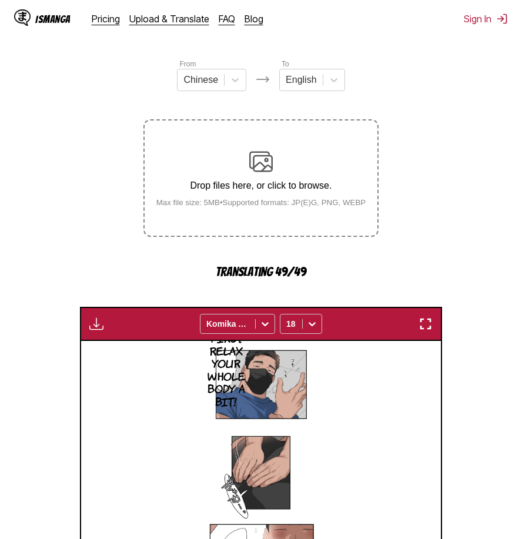
scroll to position [423, 0]
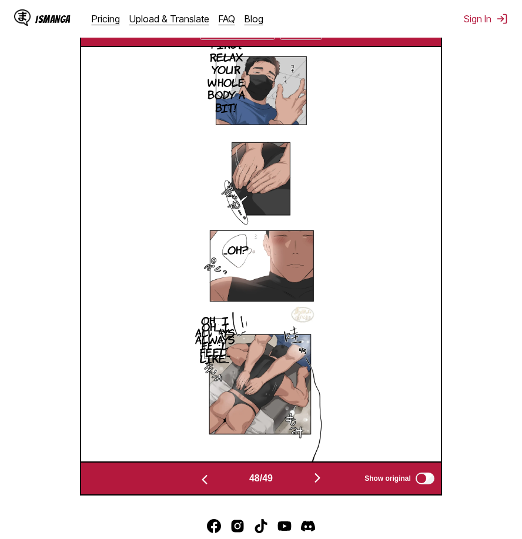
click at [321, 475] on img "button" at bounding box center [317, 478] width 14 height 14
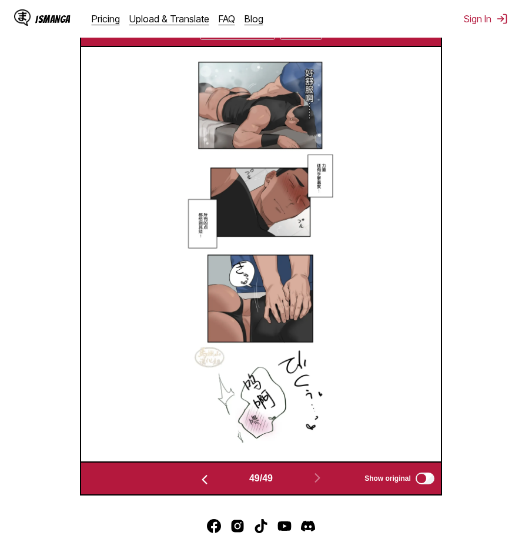
scroll to position [323, 0]
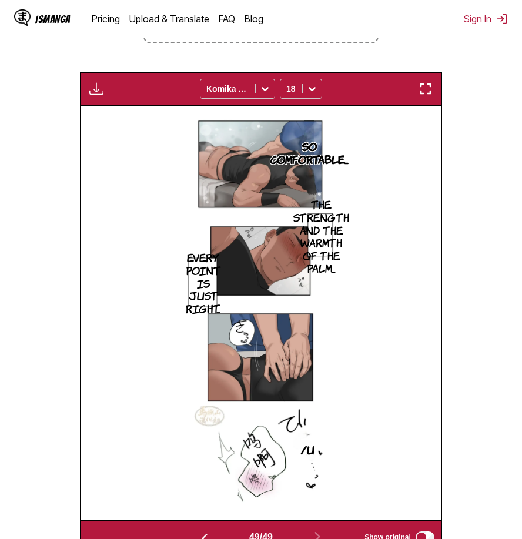
click at [431, 78] on div "Available for premium users only Komika Axis 18" at bounding box center [261, 89] width 362 height 34
click at [427, 93] on img "button" at bounding box center [425, 89] width 14 height 14
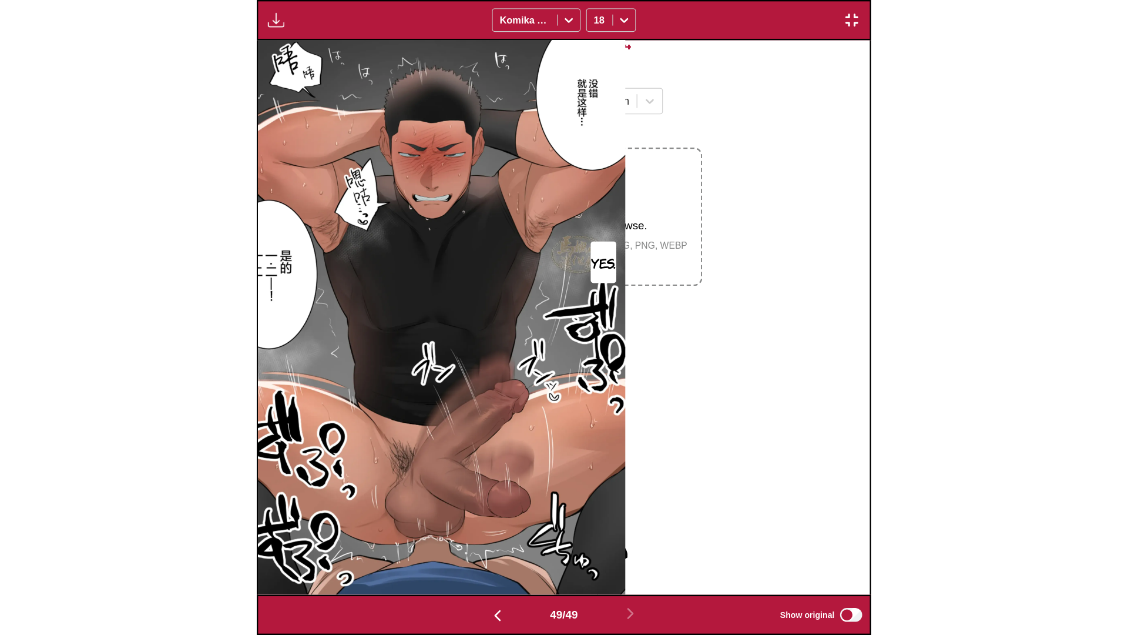
scroll to position [0, 54040]
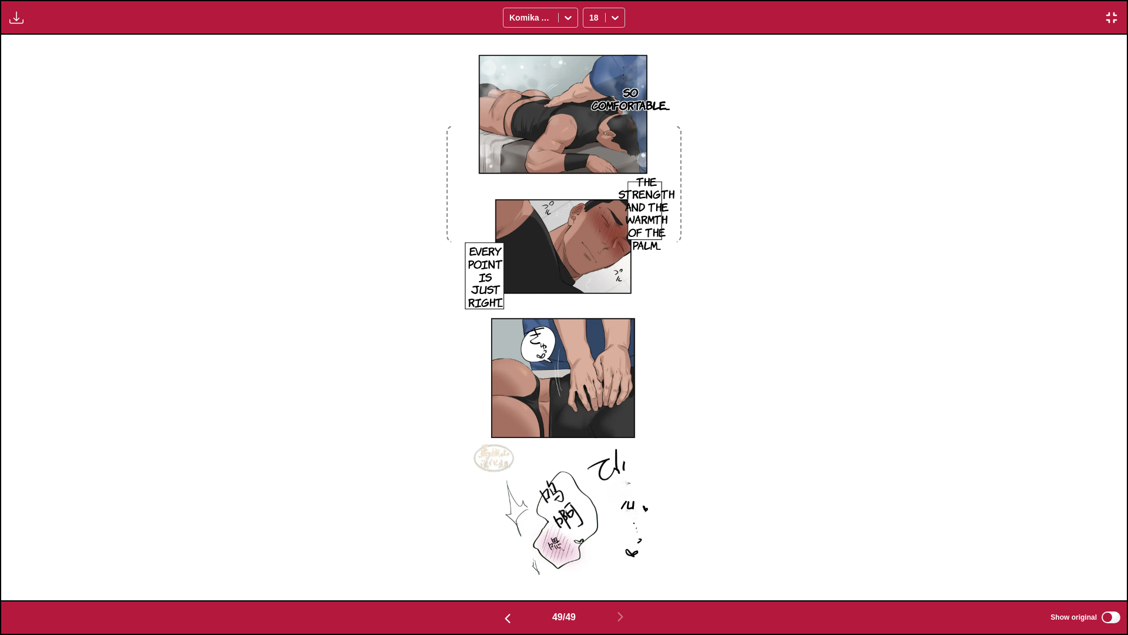
click at [1109, 16] on img "button" at bounding box center [1112, 18] width 14 height 14
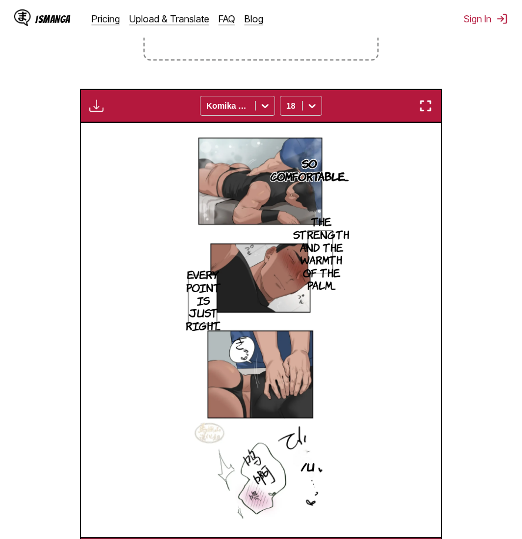
scroll to position [188, 0]
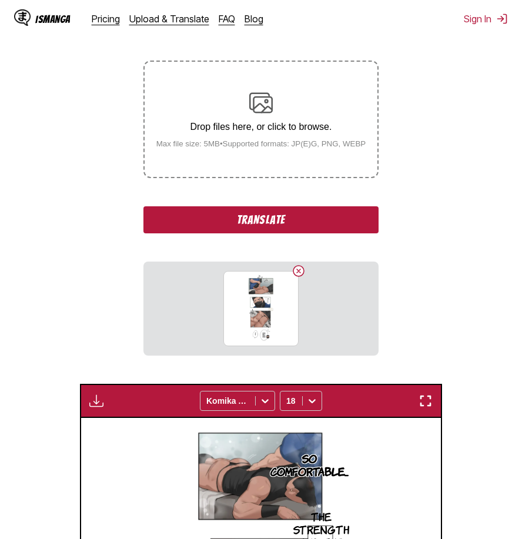
click at [308, 229] on button "Translate" at bounding box center [260, 219] width 235 height 27
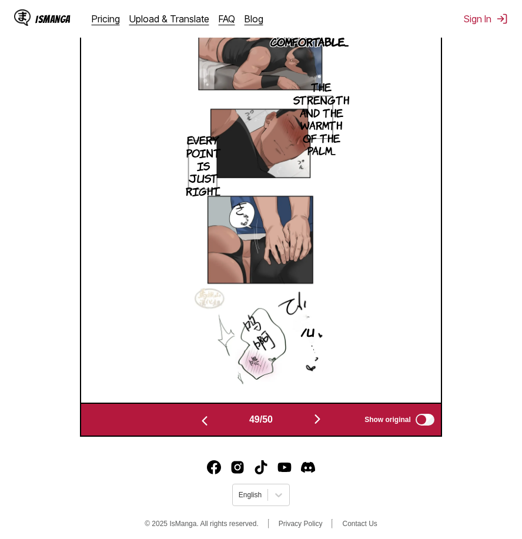
click at [321, 428] on button "button" at bounding box center [317, 419] width 71 height 17
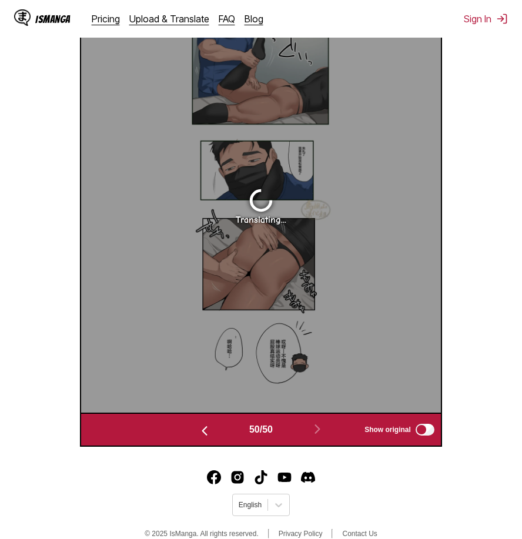
scroll to position [354, 0]
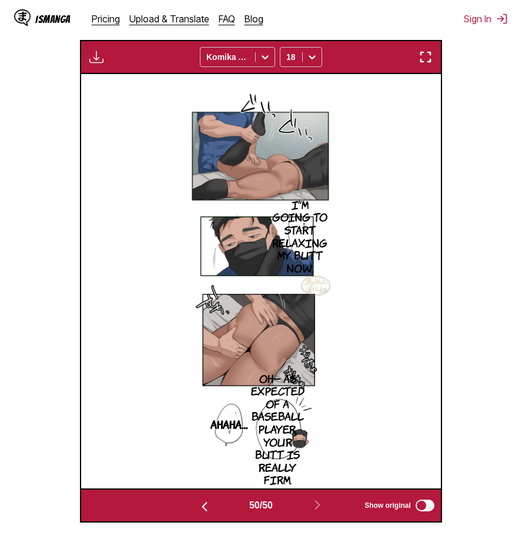
click at [427, 62] on img "button" at bounding box center [425, 57] width 14 height 14
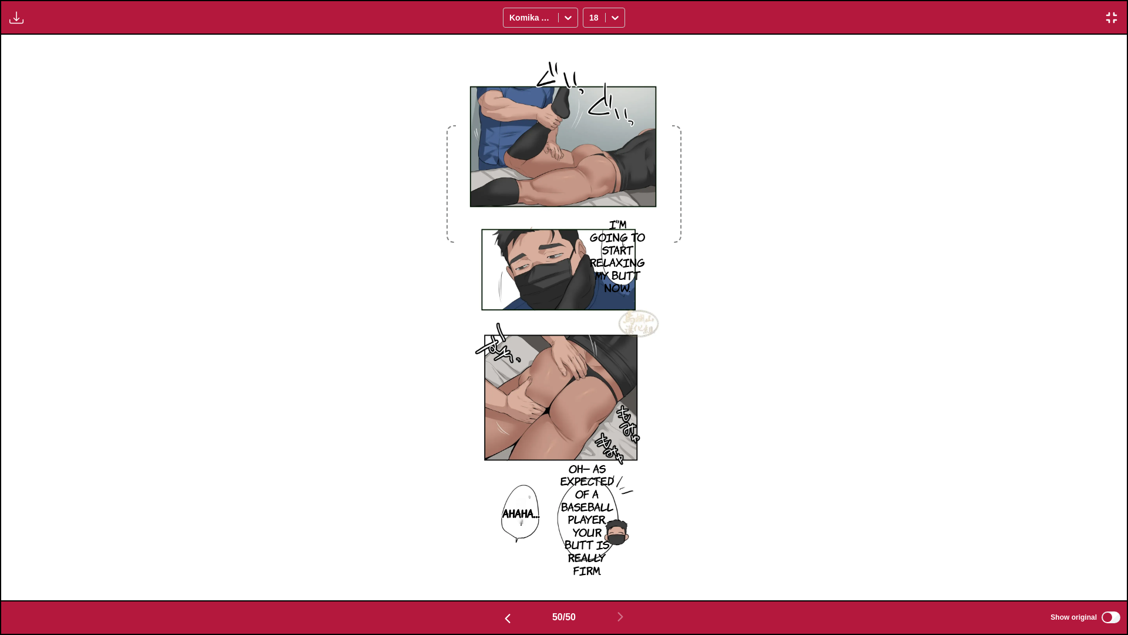
scroll to position [0, 55165]
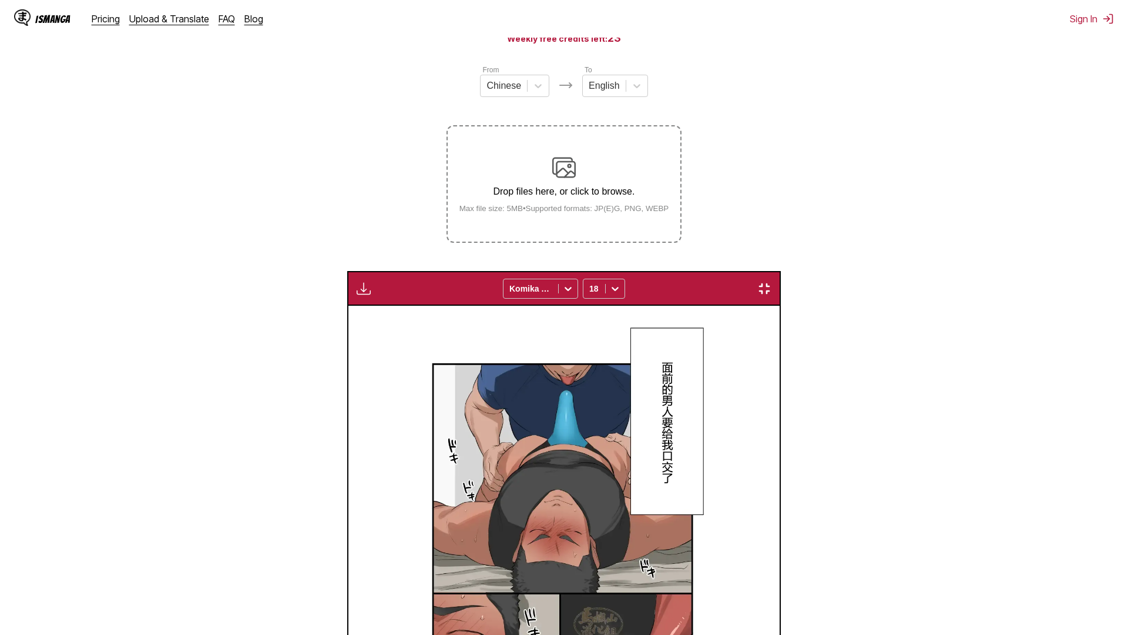
scroll to position [0, 55165]
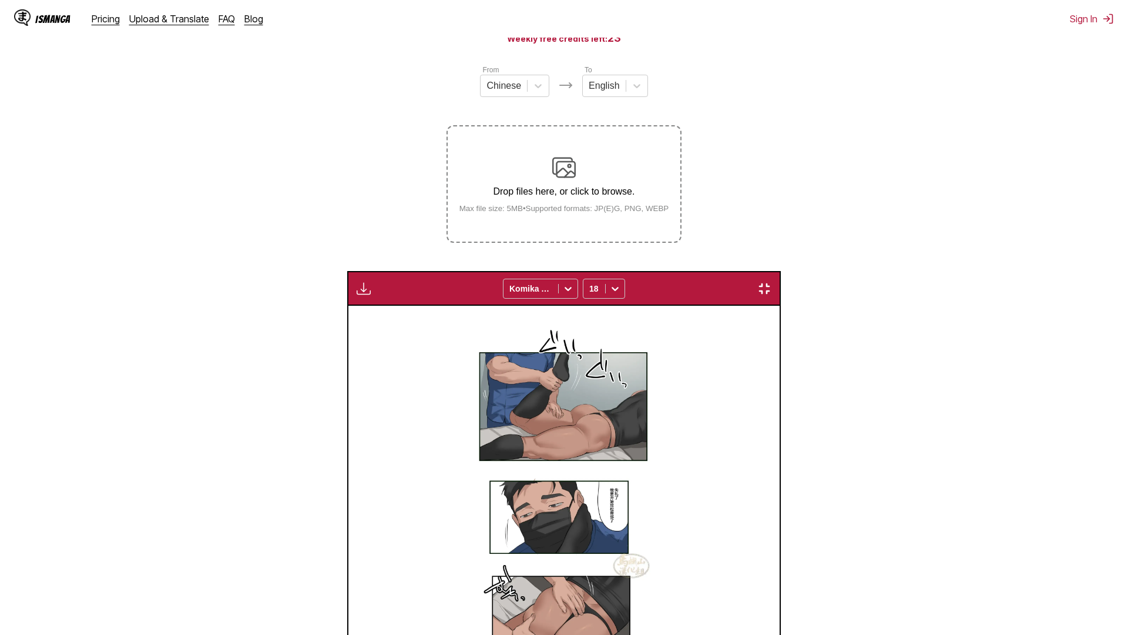
click at [772, 281] on img "button" at bounding box center [764, 288] width 14 height 14
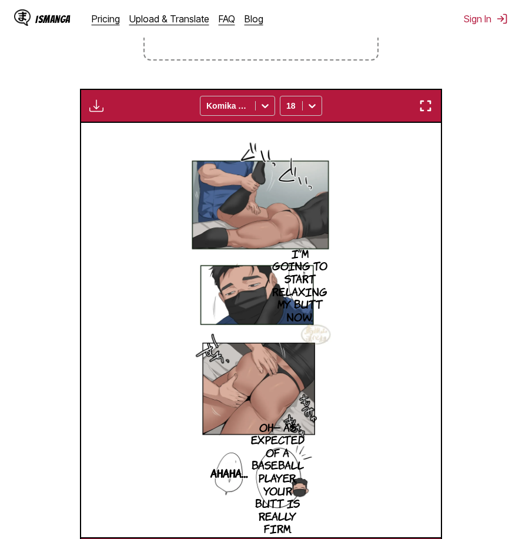
scroll to position [188, 0]
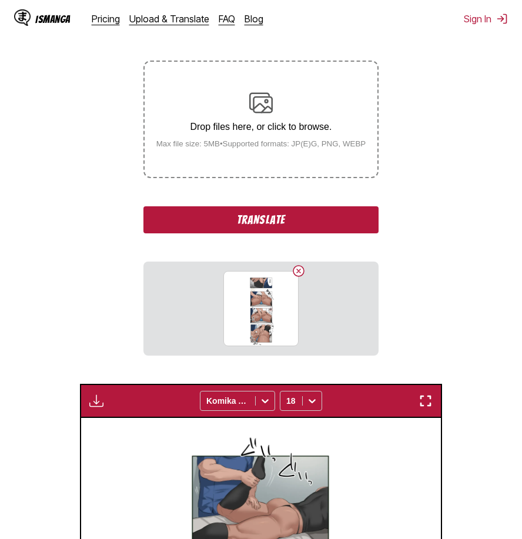
click at [284, 225] on button "Translate" at bounding box center [260, 219] width 235 height 27
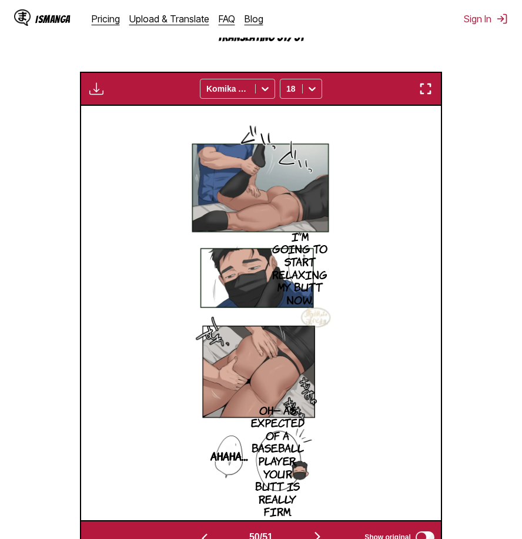
scroll to position [491, 0]
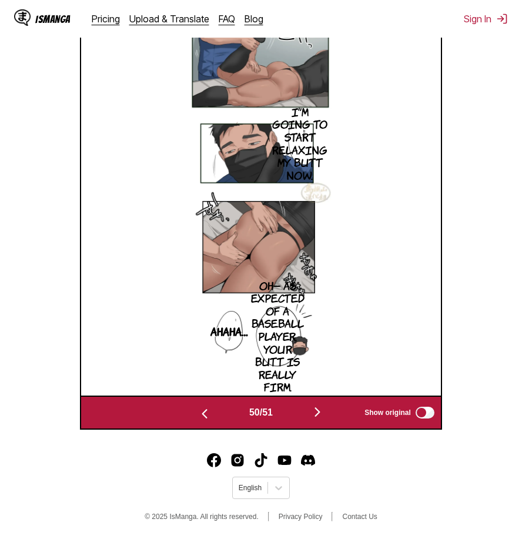
click at [323, 412] on img "button" at bounding box center [317, 412] width 14 height 14
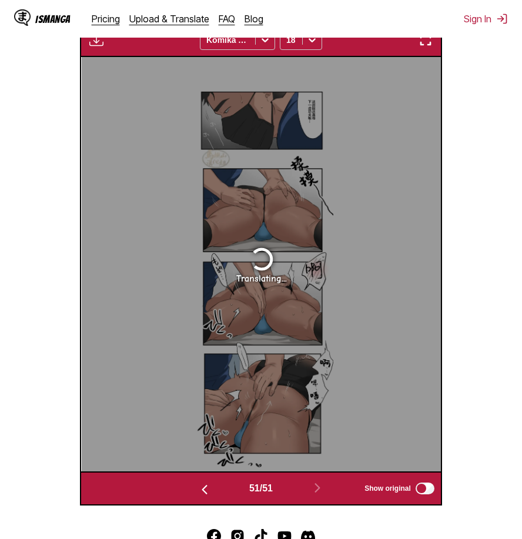
scroll to position [371, 0]
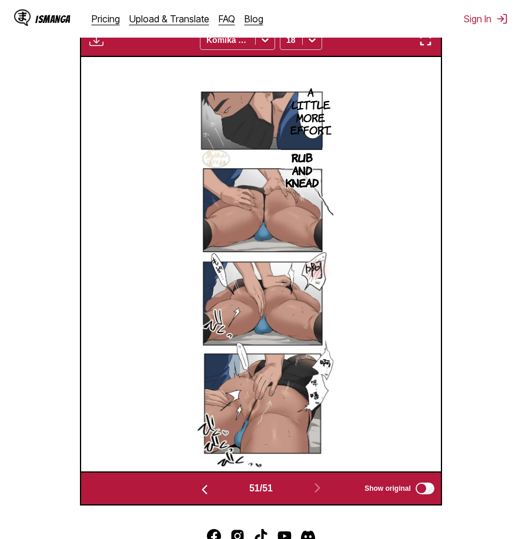
click at [427, 44] on img "button" at bounding box center [425, 40] width 14 height 14
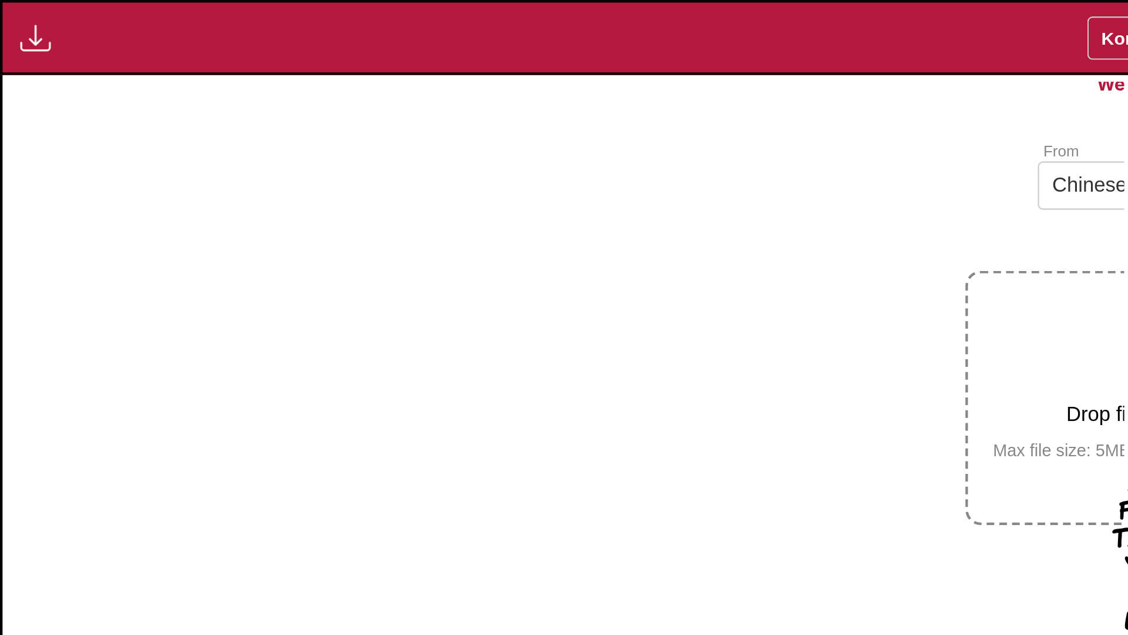
scroll to position [0, 56291]
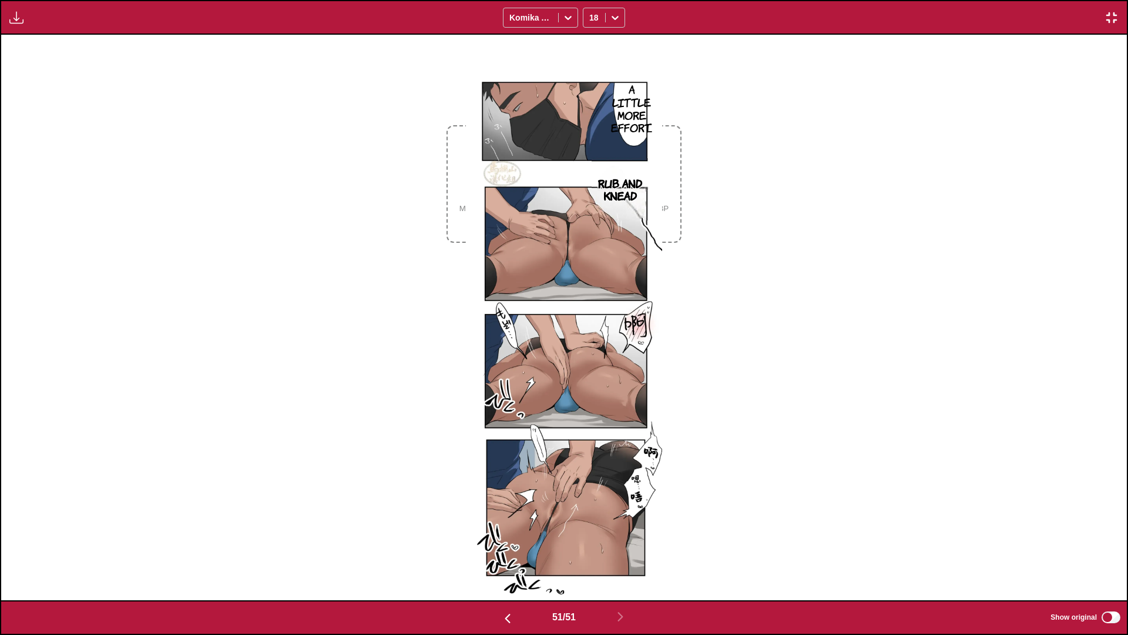
click at [764, 235] on div "A little more effort... Rub and knead" at bounding box center [564, 317] width 1126 height 565
click at [1107, 16] on img "button" at bounding box center [1112, 18] width 14 height 14
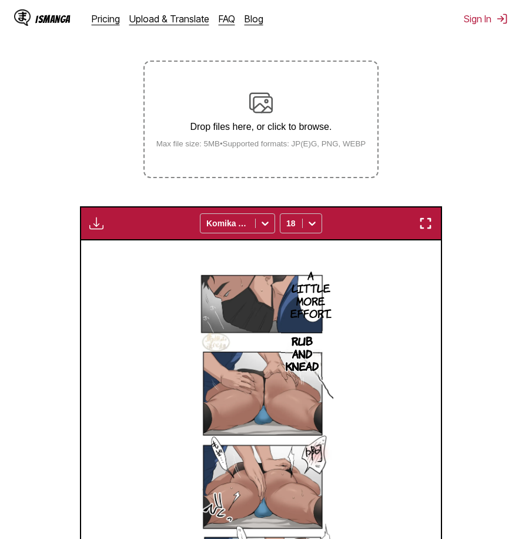
scroll to position [71, 0]
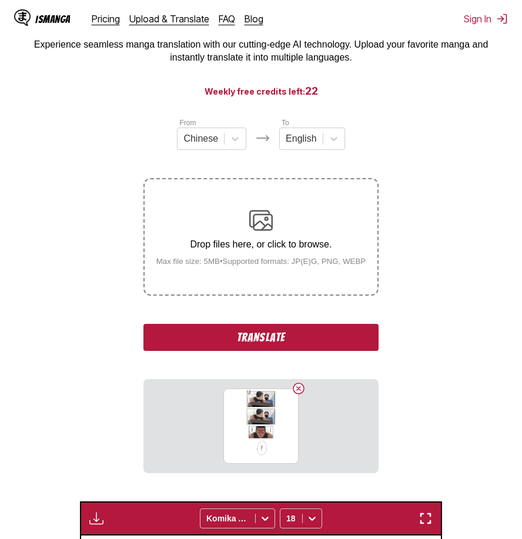
click at [318, 333] on button "Translate" at bounding box center [260, 337] width 235 height 27
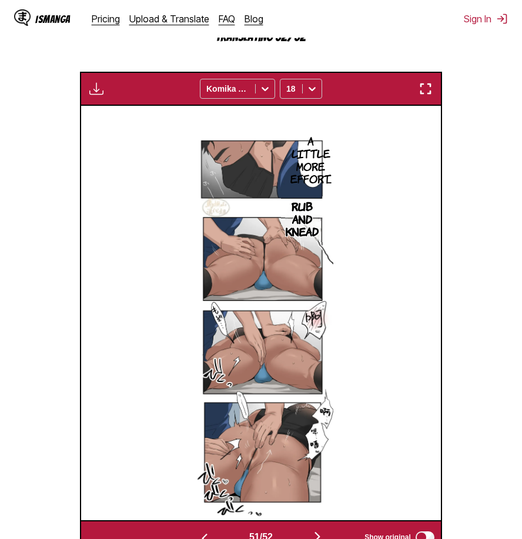
scroll to position [491, 0]
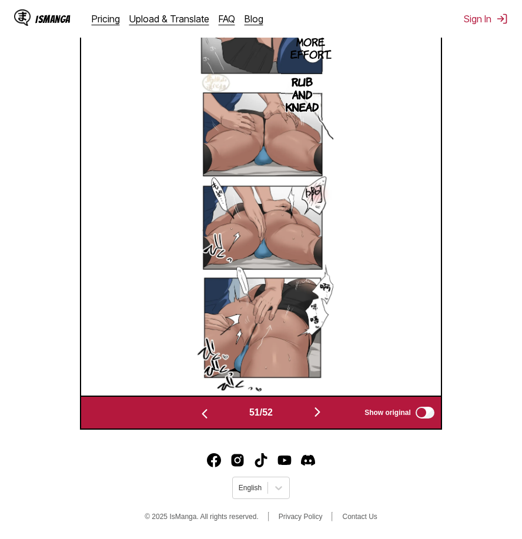
click at [320, 415] on img "button" at bounding box center [317, 412] width 14 height 14
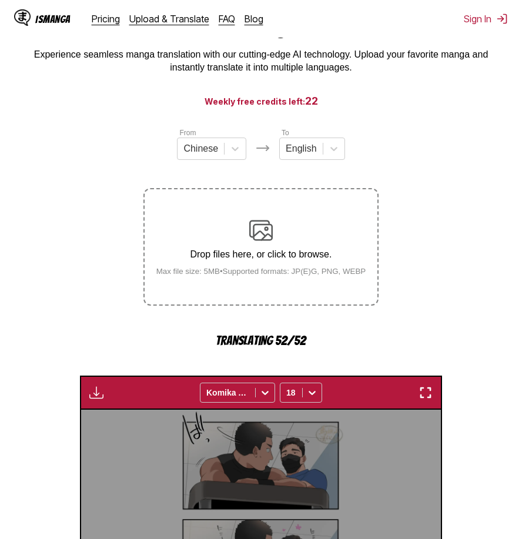
scroll to position [354, 0]
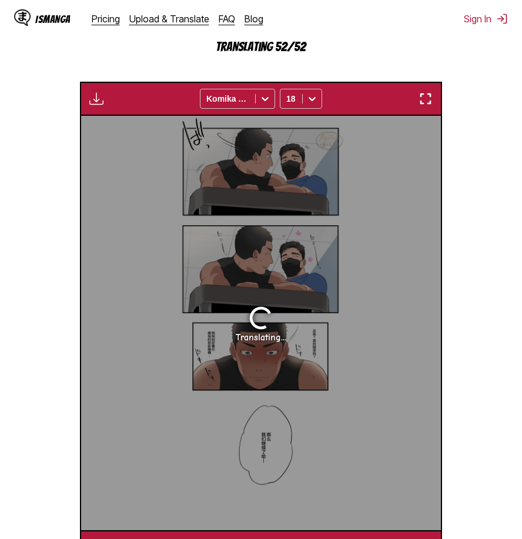
click at [422, 100] on img "button" at bounding box center [425, 99] width 14 height 14
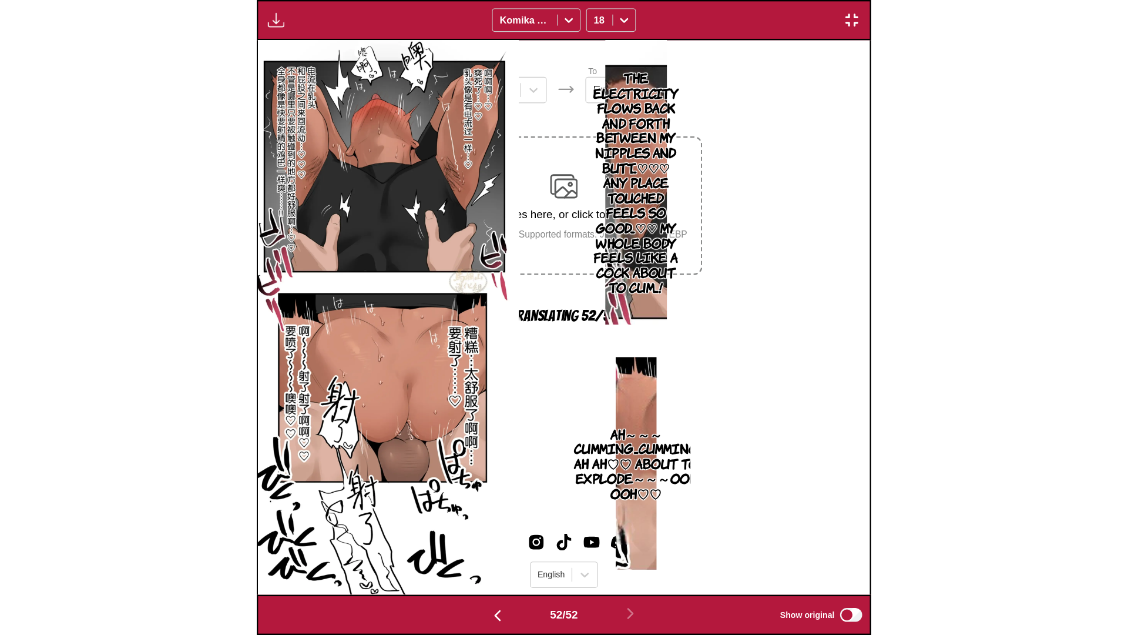
scroll to position [0, 57417]
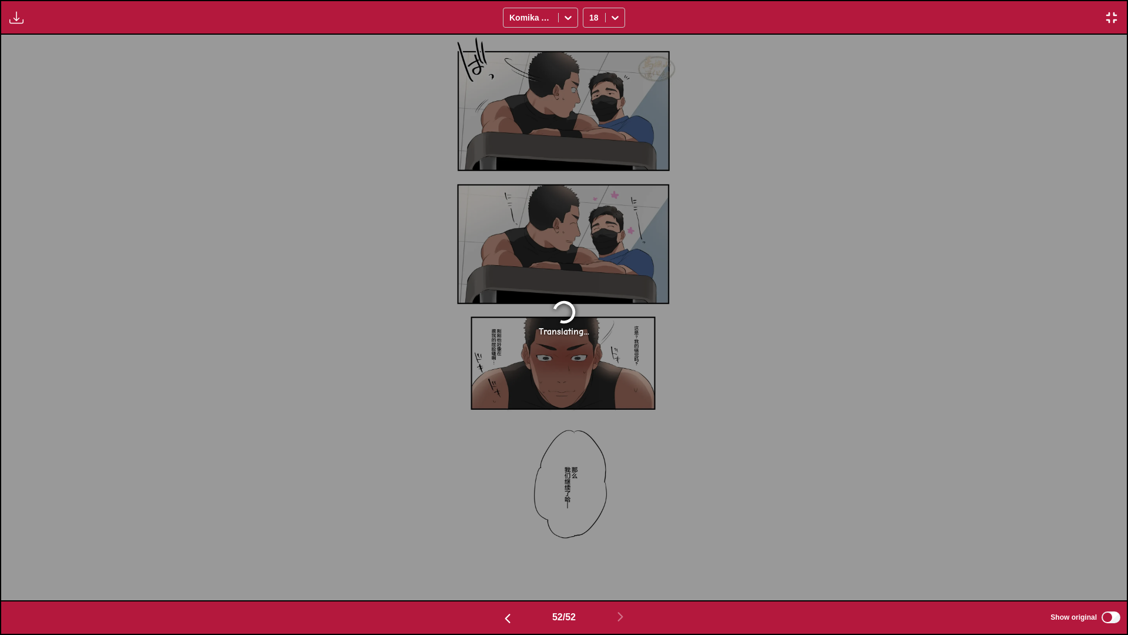
click at [702, 224] on div "Translating..." at bounding box center [564, 317] width 1126 height 565
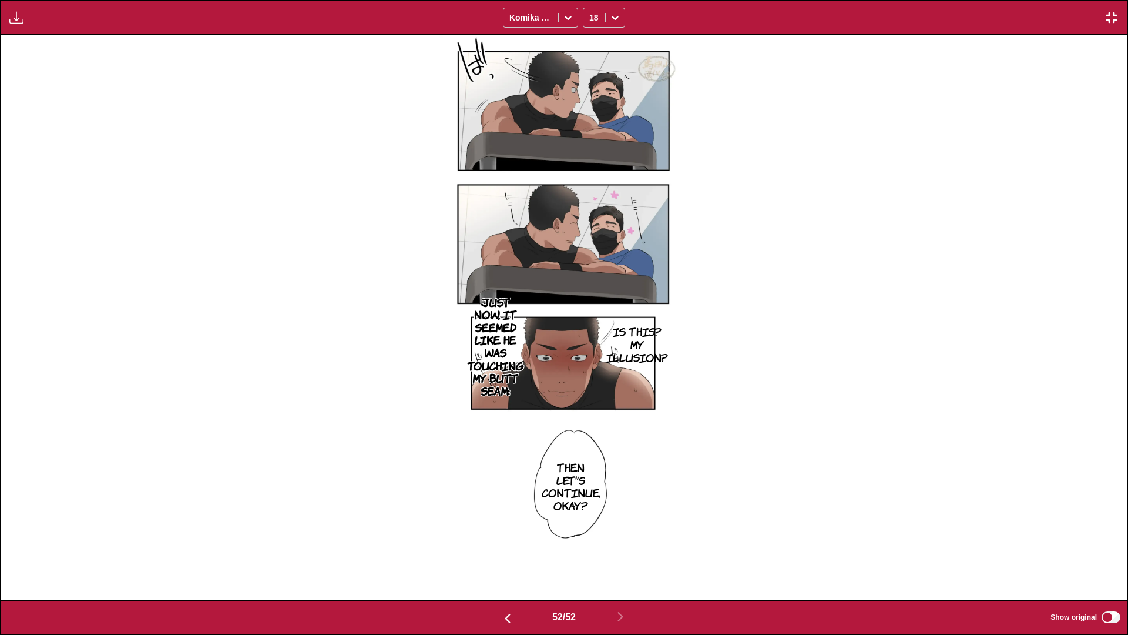
click at [1112, 24] on img "button" at bounding box center [1112, 18] width 14 height 14
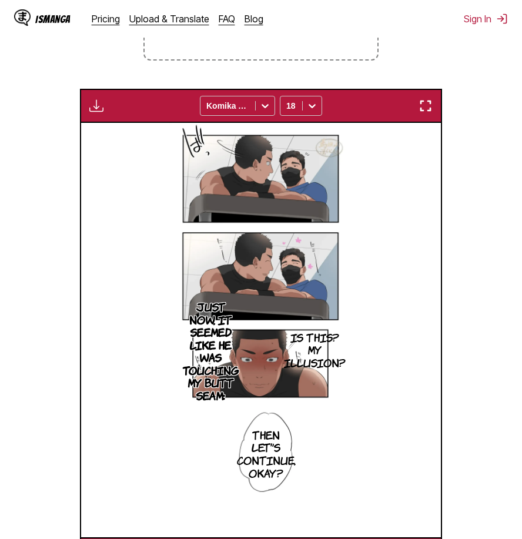
scroll to position [188, 0]
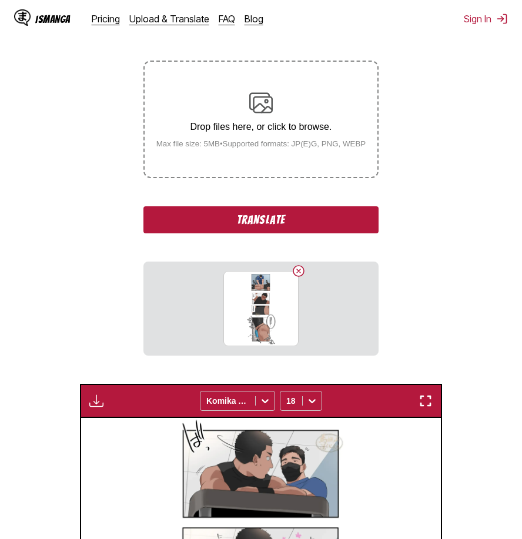
click at [324, 224] on button "Translate" at bounding box center [260, 219] width 235 height 27
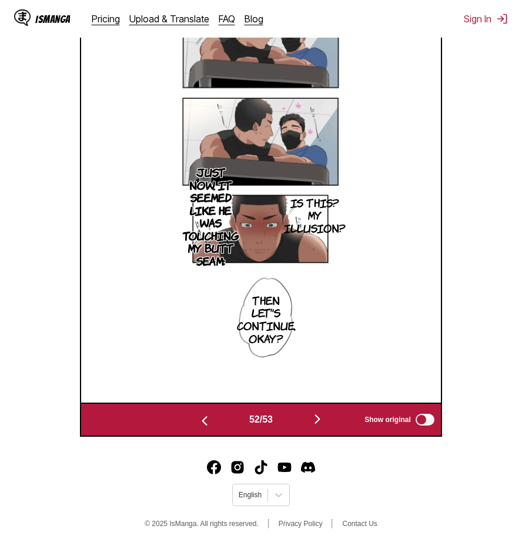
click at [318, 415] on img "button" at bounding box center [317, 419] width 14 height 14
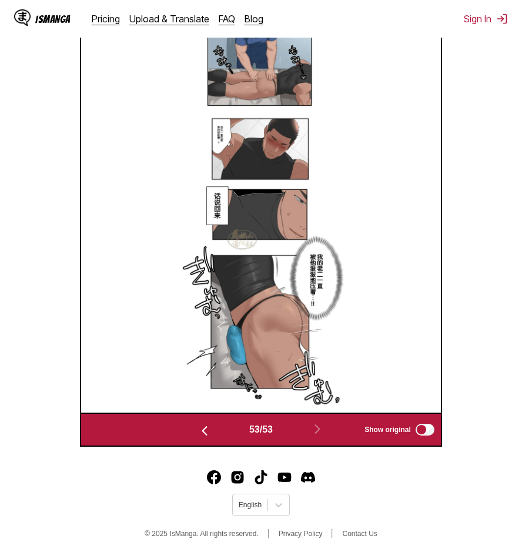
scroll to position [371, 0]
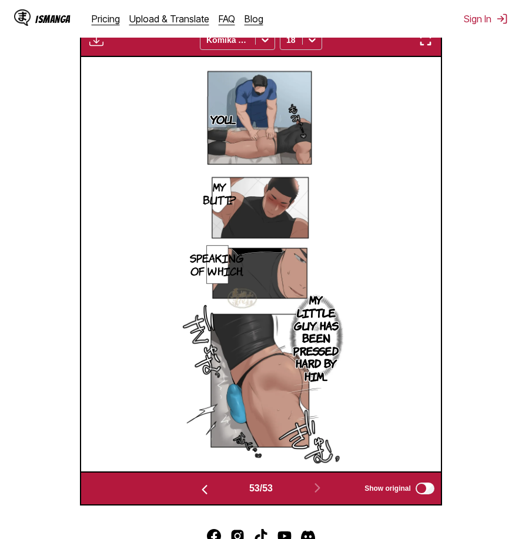
click at [431, 41] on img "button" at bounding box center [425, 40] width 14 height 14
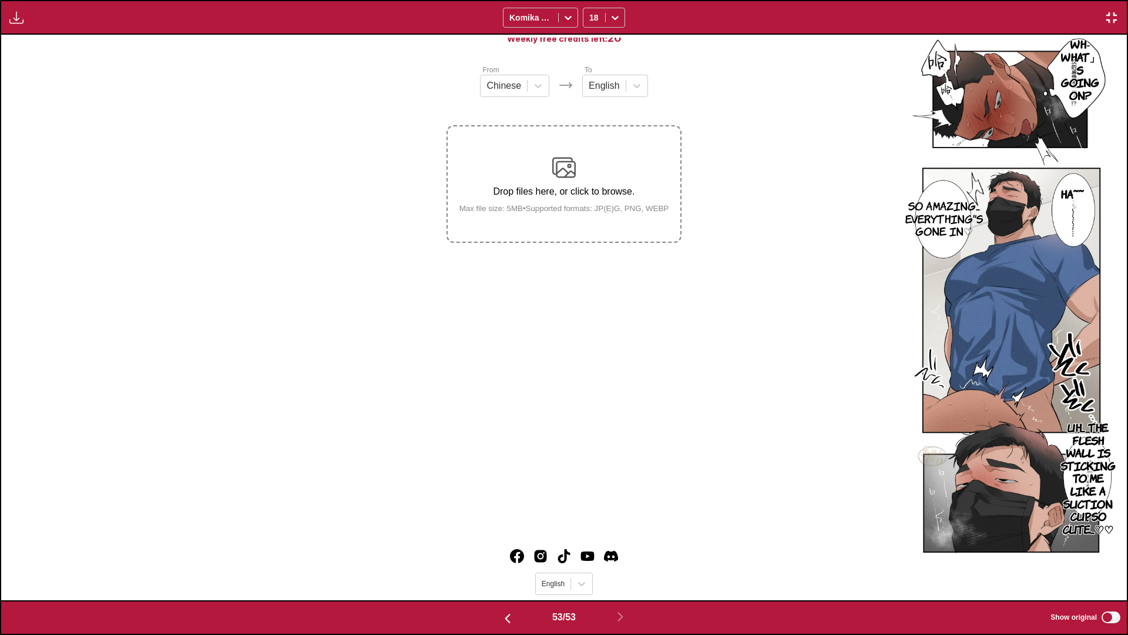
scroll to position [0, 58543]
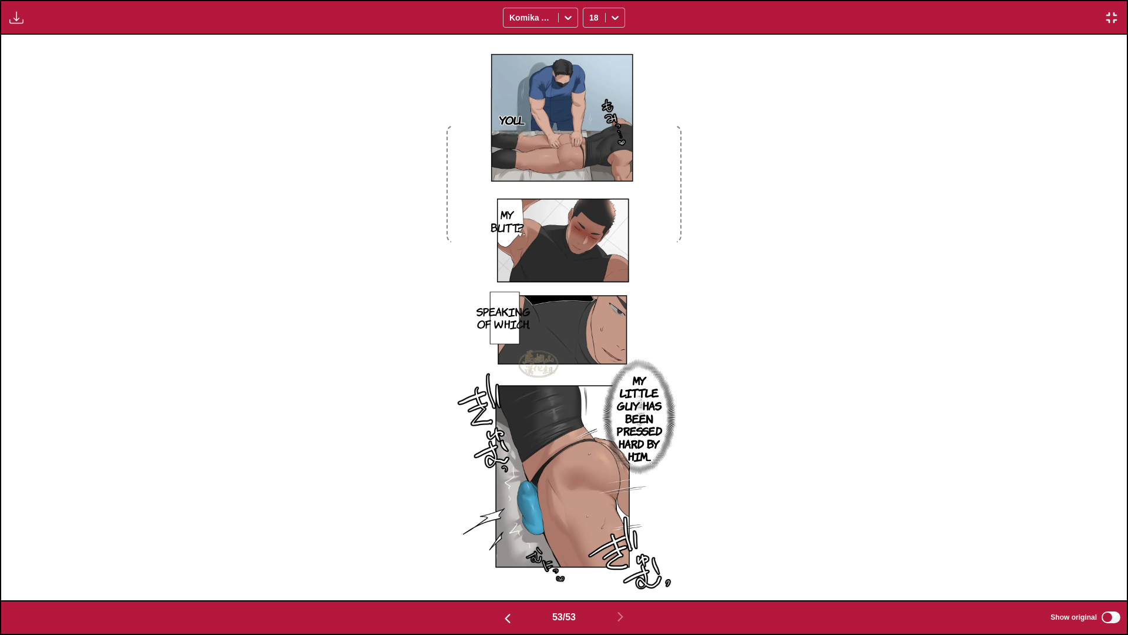
click at [1111, 24] on img "button" at bounding box center [1112, 18] width 14 height 14
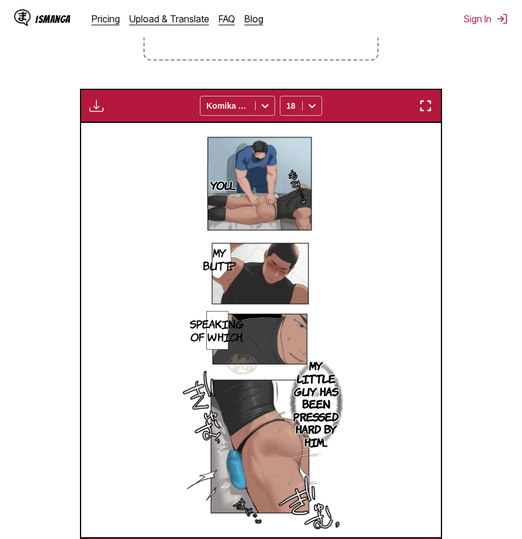
scroll to position [188, 0]
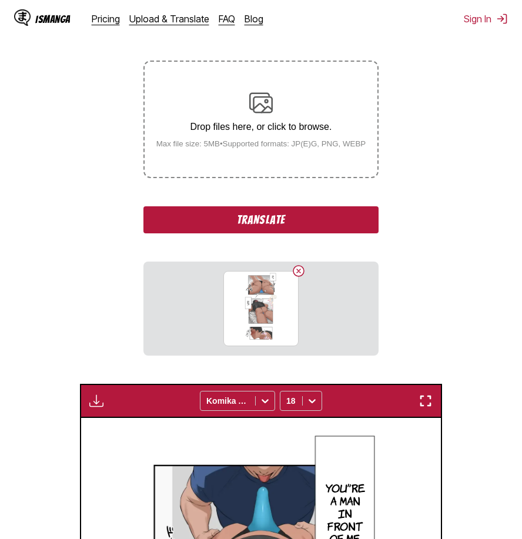
scroll to position [0, 18692]
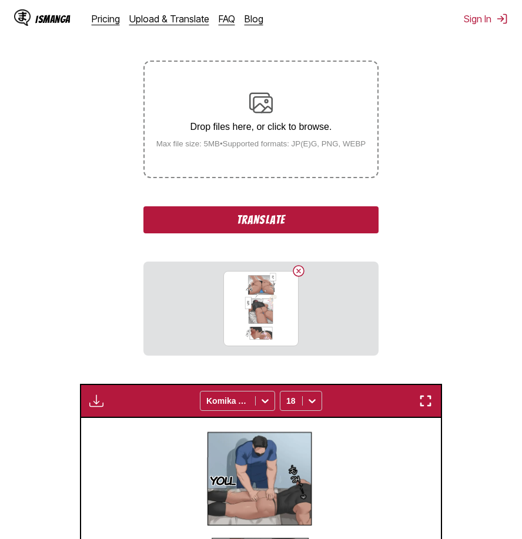
click at [302, 233] on button "Translate" at bounding box center [260, 219] width 235 height 27
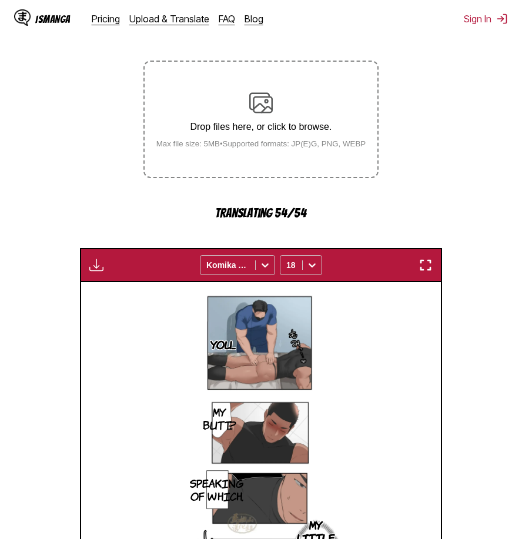
scroll to position [491, 0]
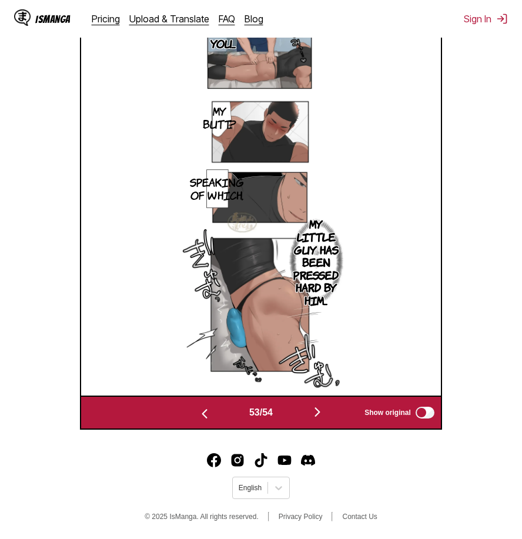
click at [324, 411] on img "button" at bounding box center [317, 412] width 14 height 14
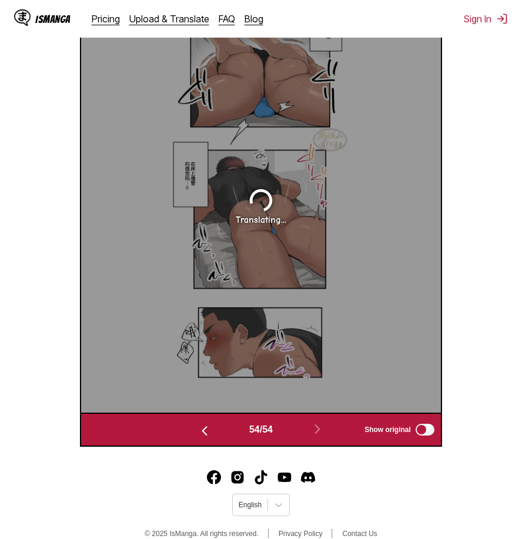
scroll to position [413, 0]
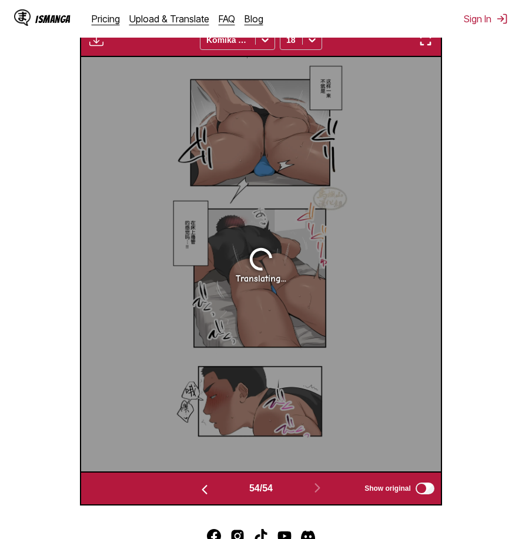
click at [425, 44] on img "button" at bounding box center [425, 40] width 14 height 14
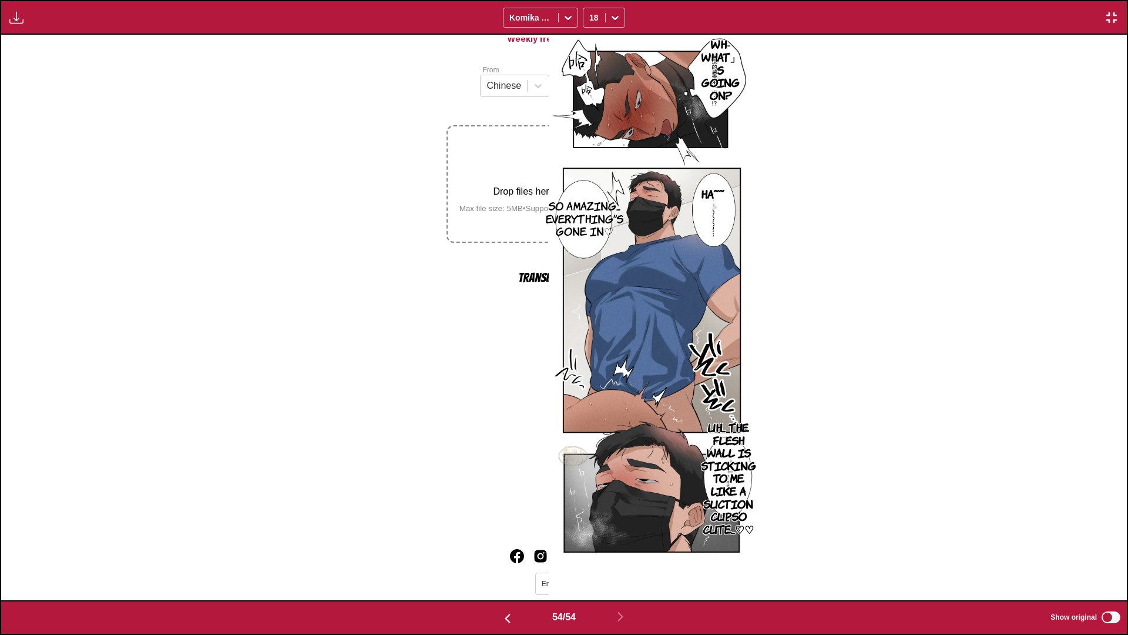
scroll to position [0, 59669]
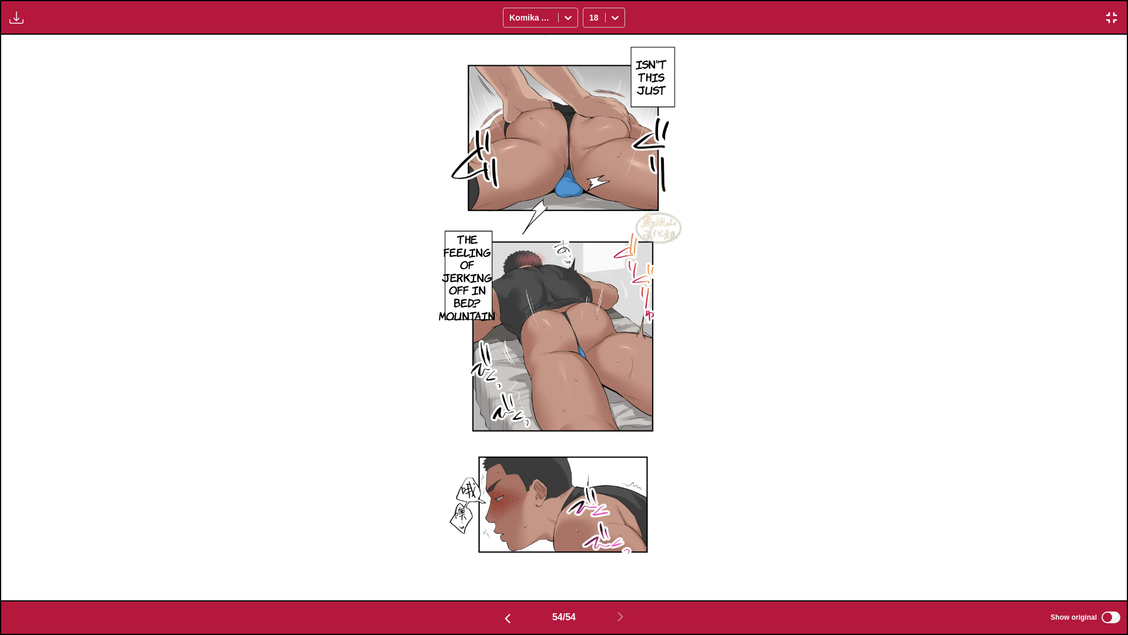
click at [521, 18] on button "button" at bounding box center [1111, 17] width 21 height 15
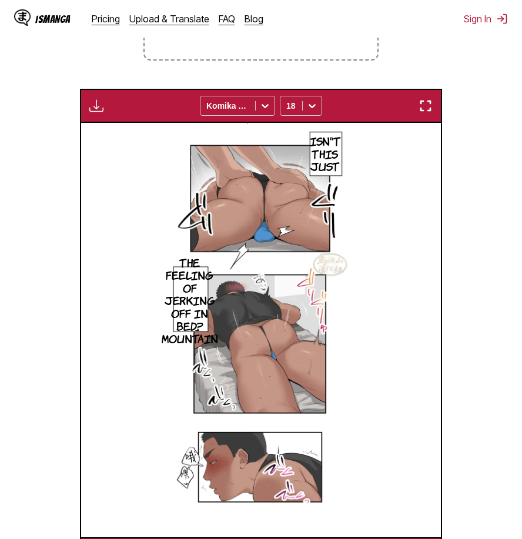
scroll to position [188, 0]
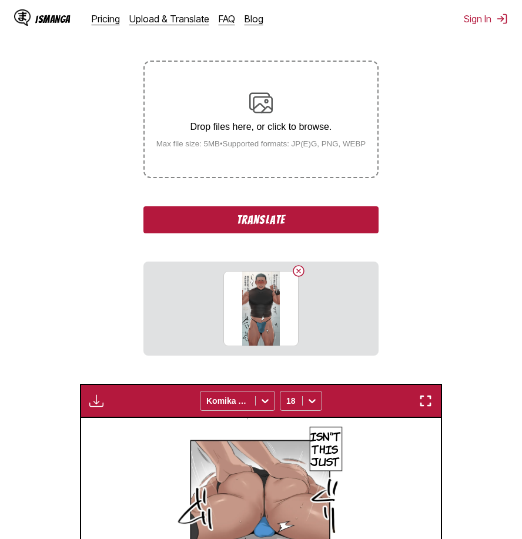
click at [331, 220] on button "Translate" at bounding box center [260, 219] width 235 height 27
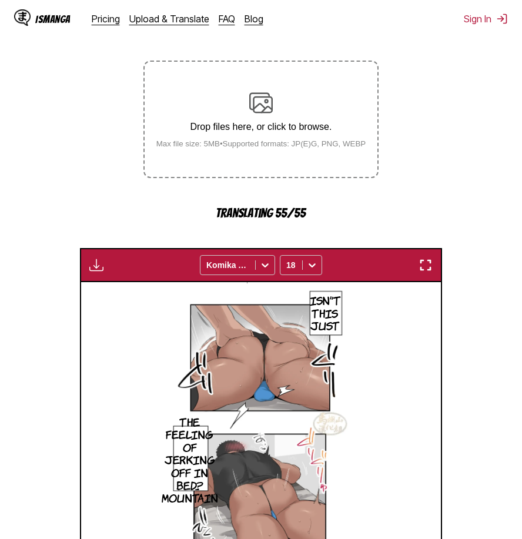
scroll to position [482, 0]
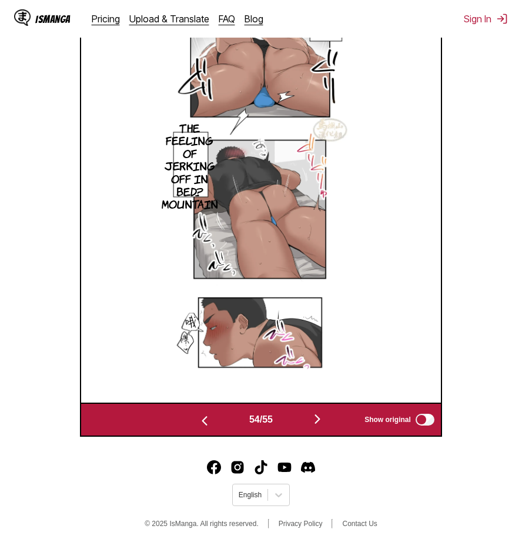
click at [323, 426] on img "button" at bounding box center [317, 419] width 14 height 14
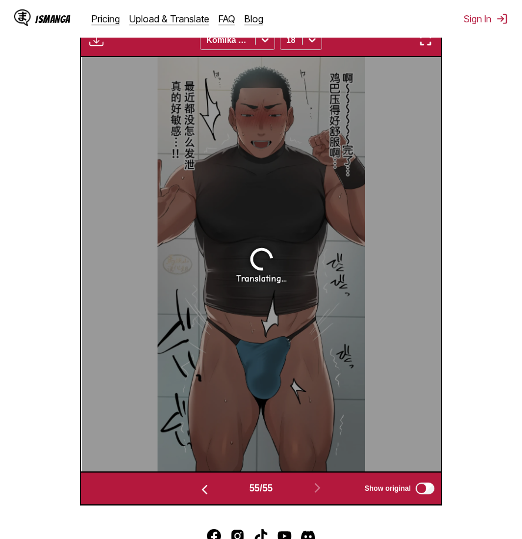
scroll to position [371, 0]
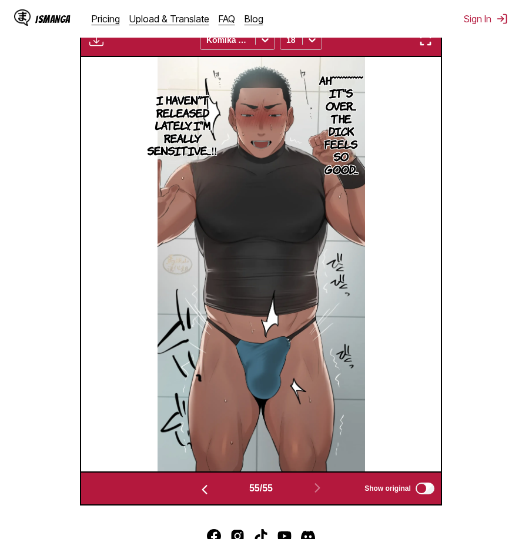
click at [429, 45] on img "button" at bounding box center [425, 40] width 14 height 14
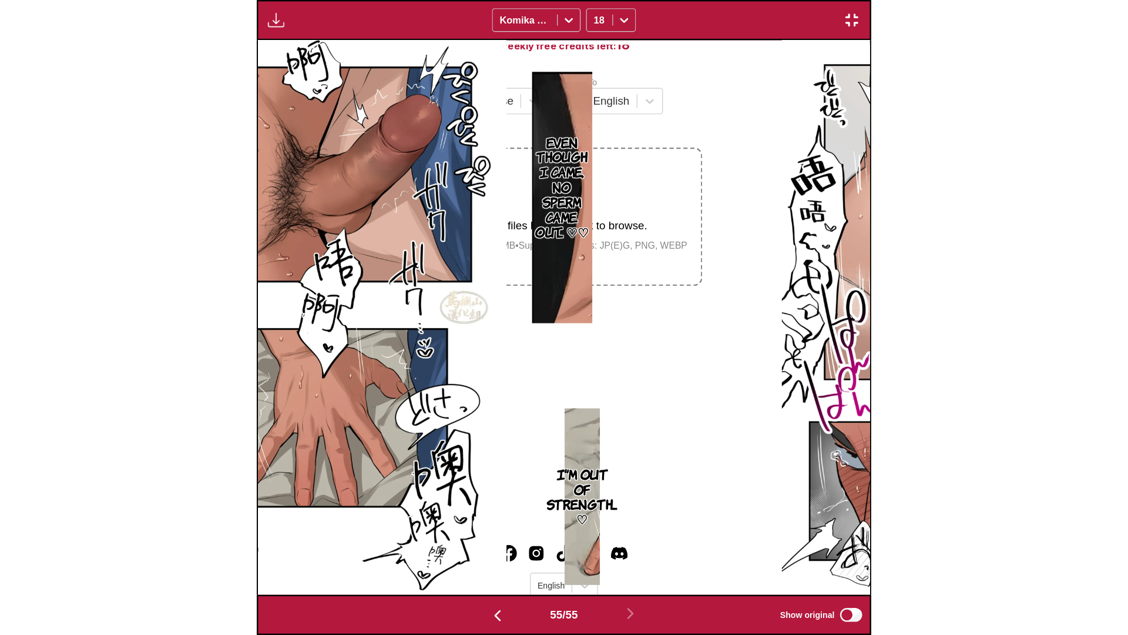
scroll to position [0, 60795]
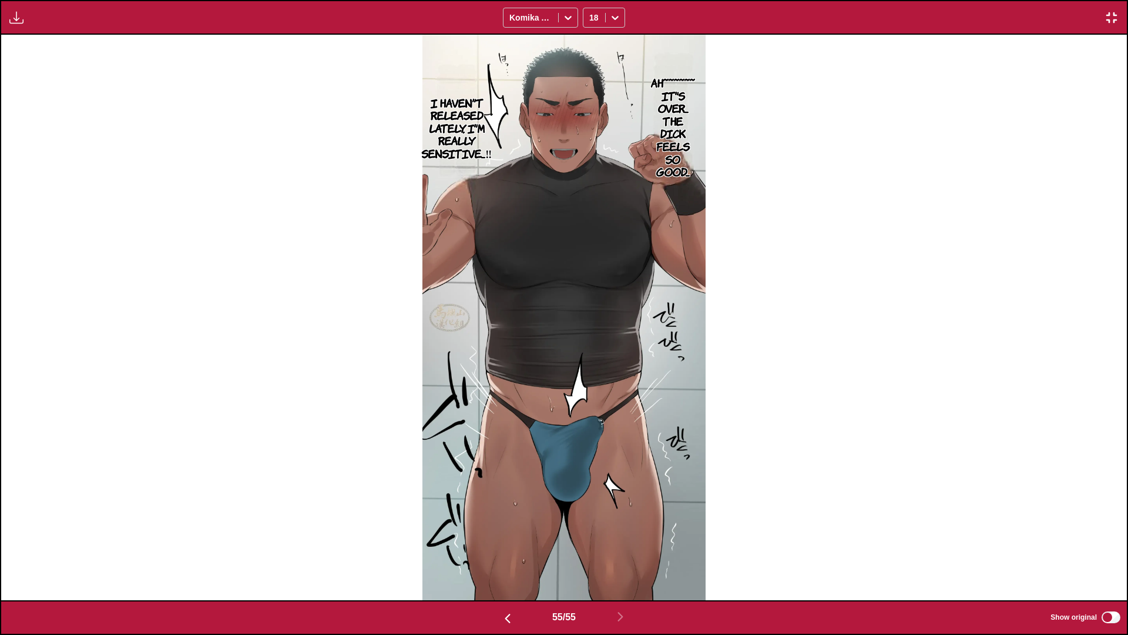
click at [521, 16] on img "button" at bounding box center [1112, 18] width 14 height 14
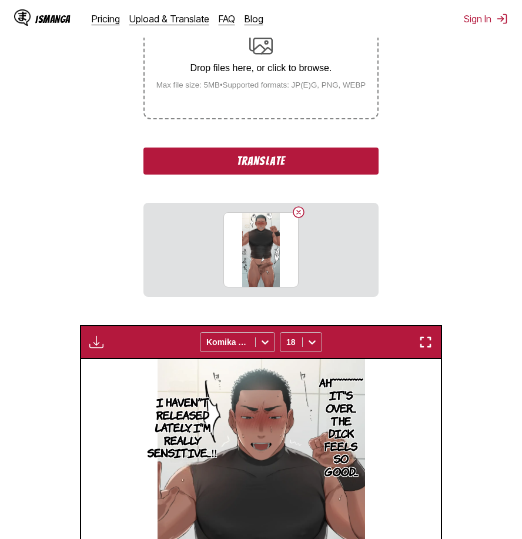
scroll to position [71, 0]
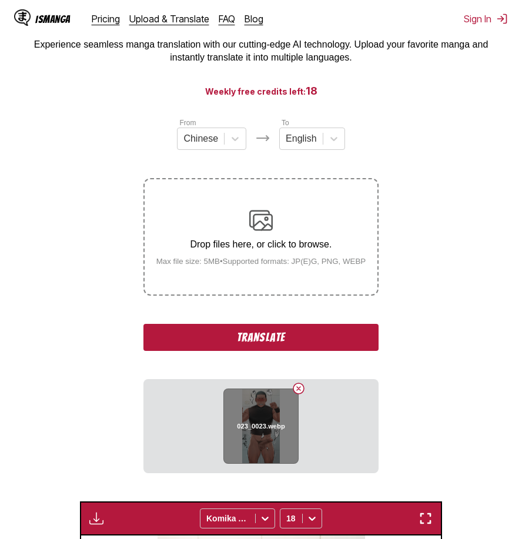
click at [301, 388] on button "Delete image" at bounding box center [298, 388] width 14 height 14
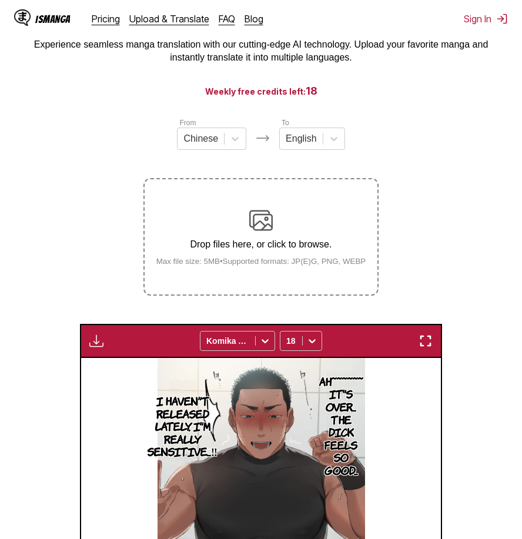
scroll to position [188, 0]
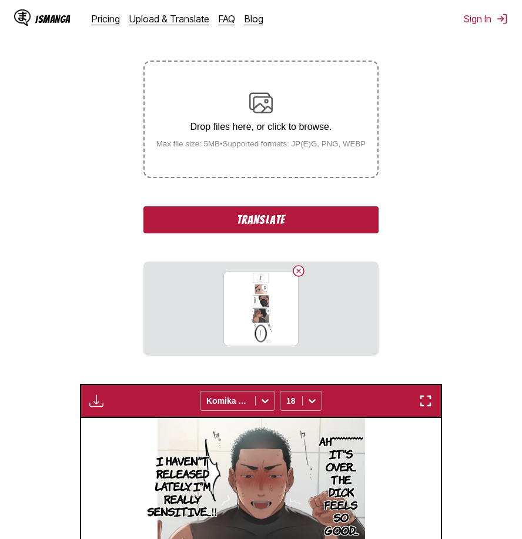
click at [287, 214] on button "Translate" at bounding box center [260, 219] width 235 height 27
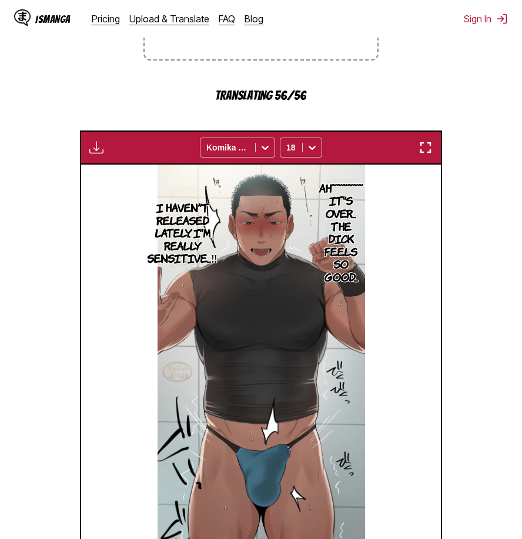
scroll to position [491, 0]
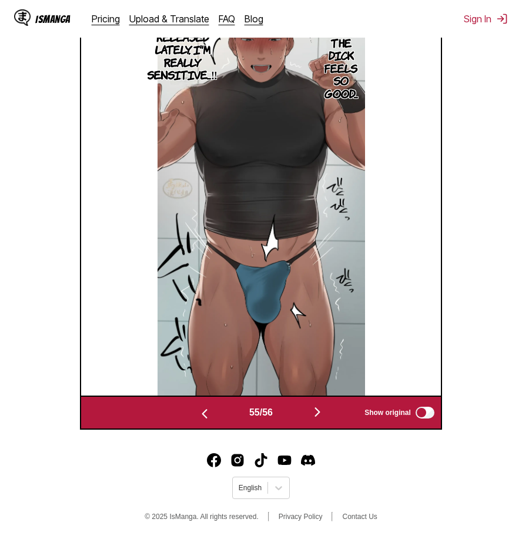
click at [321, 411] on img "button" at bounding box center [317, 412] width 14 height 14
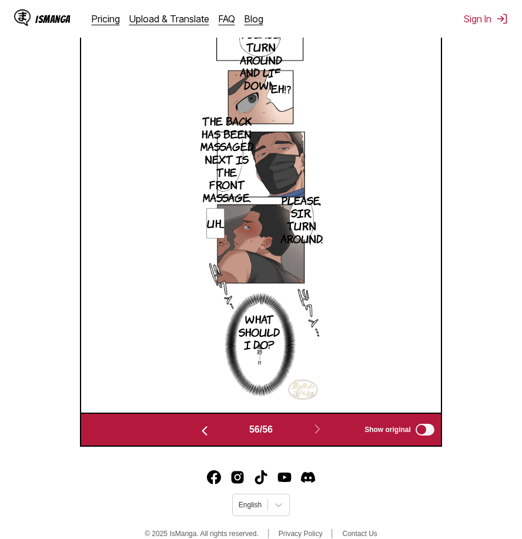
scroll to position [313, 0]
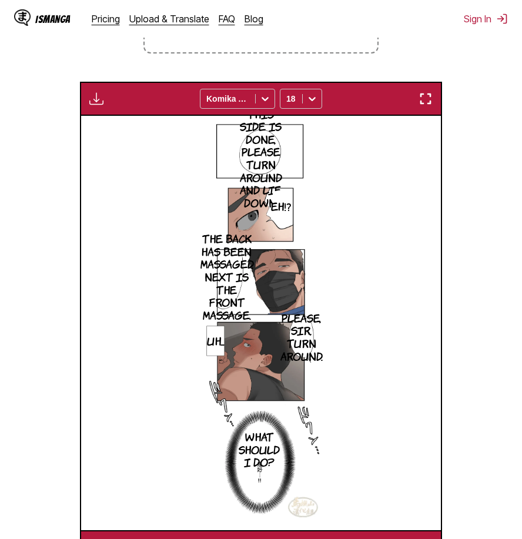
click at [418, 105] on img "button" at bounding box center [425, 99] width 14 height 14
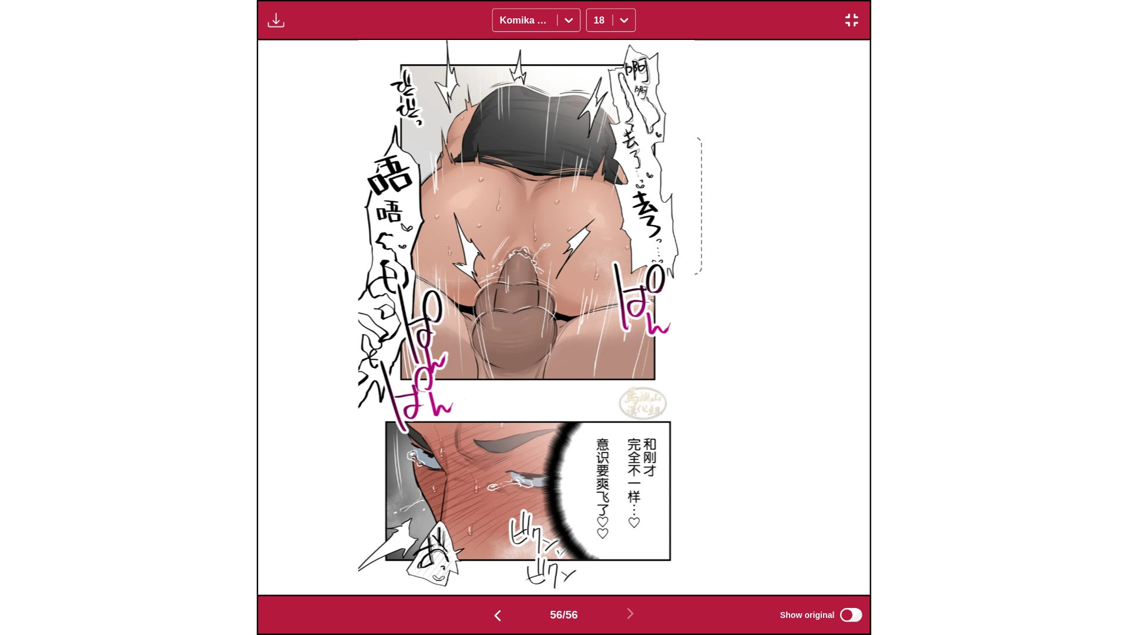
scroll to position [0, 61920]
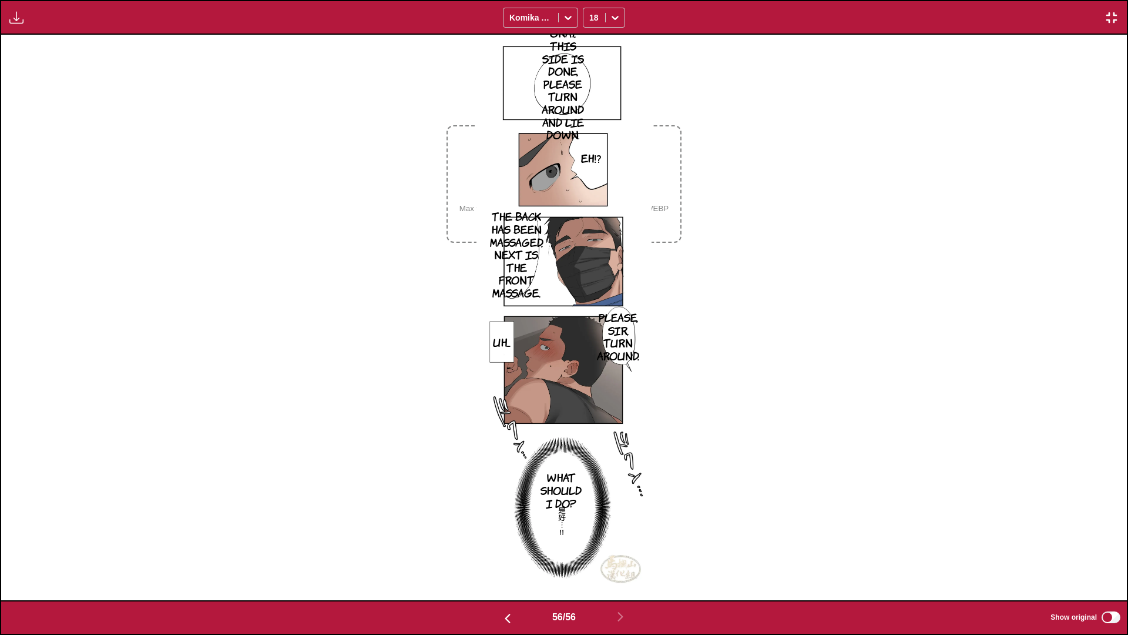
click at [521, 19] on img "button" at bounding box center [1112, 18] width 14 height 14
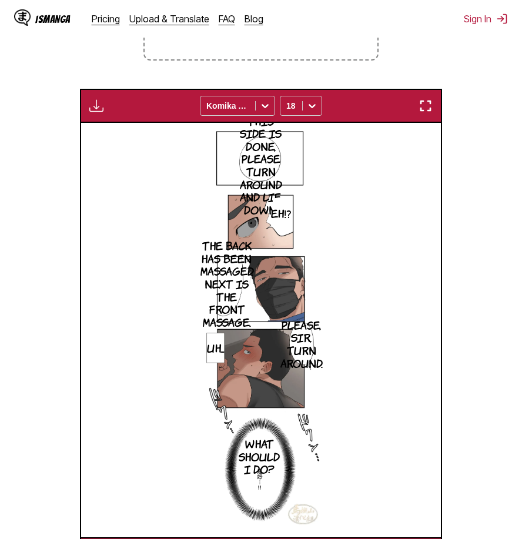
scroll to position [188, 0]
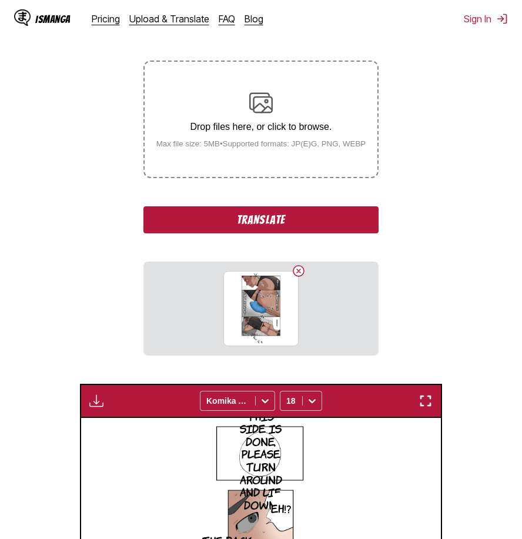
click at [264, 228] on button "Translate" at bounding box center [260, 219] width 235 height 27
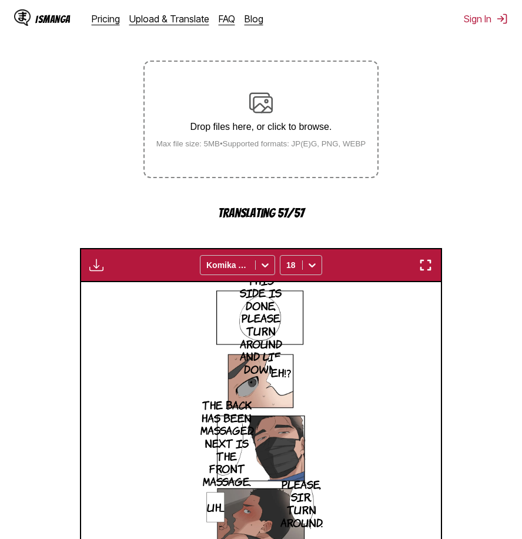
scroll to position [482, 0]
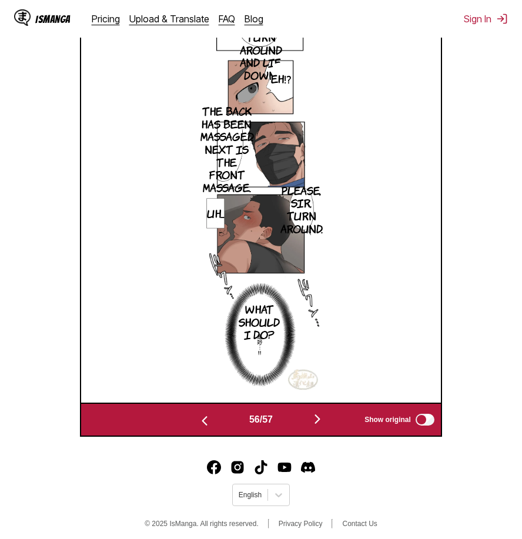
click at [323, 414] on img "button" at bounding box center [317, 419] width 14 height 14
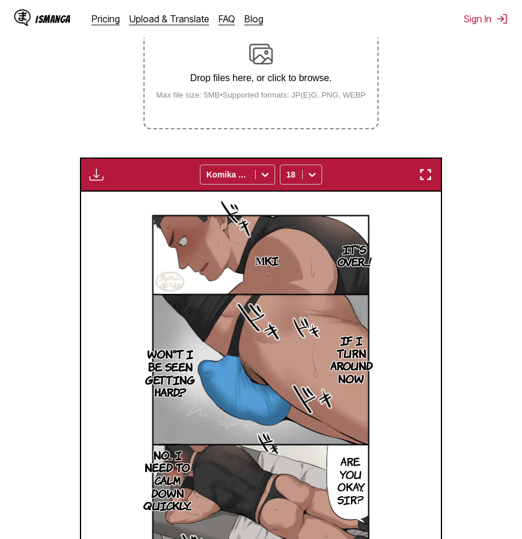
scroll to position [354, 0]
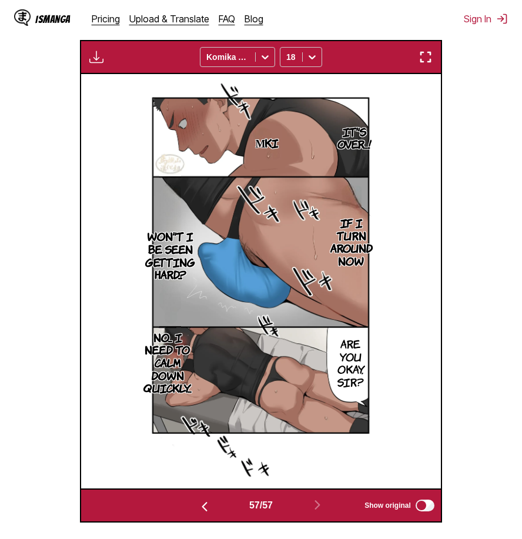
click at [432, 59] on img "button" at bounding box center [425, 57] width 14 height 14
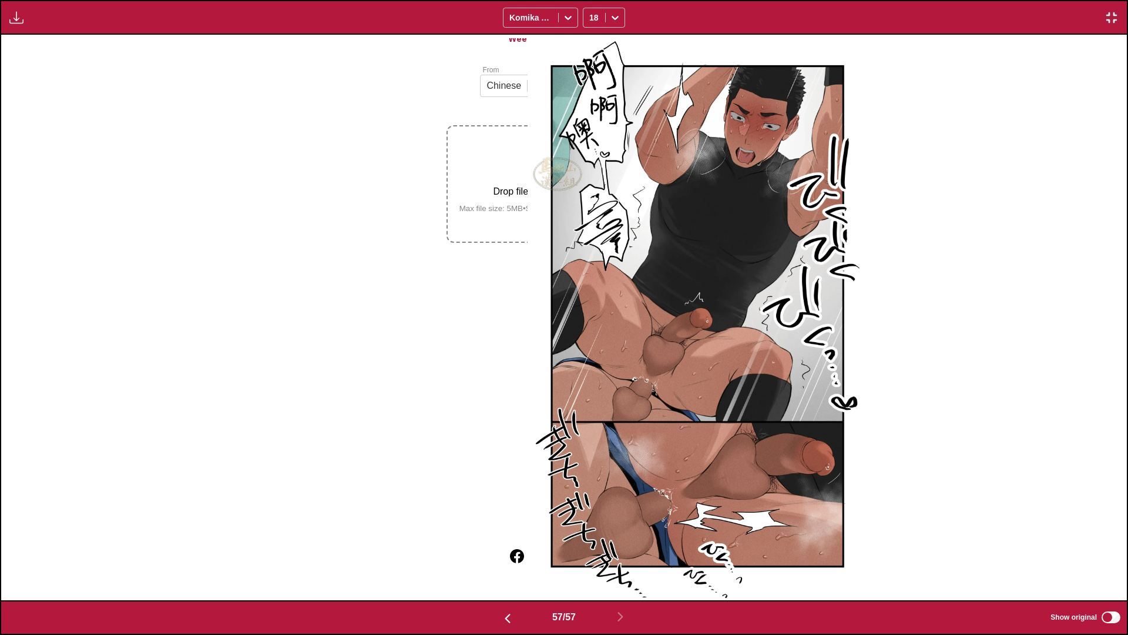
scroll to position [0, 63046]
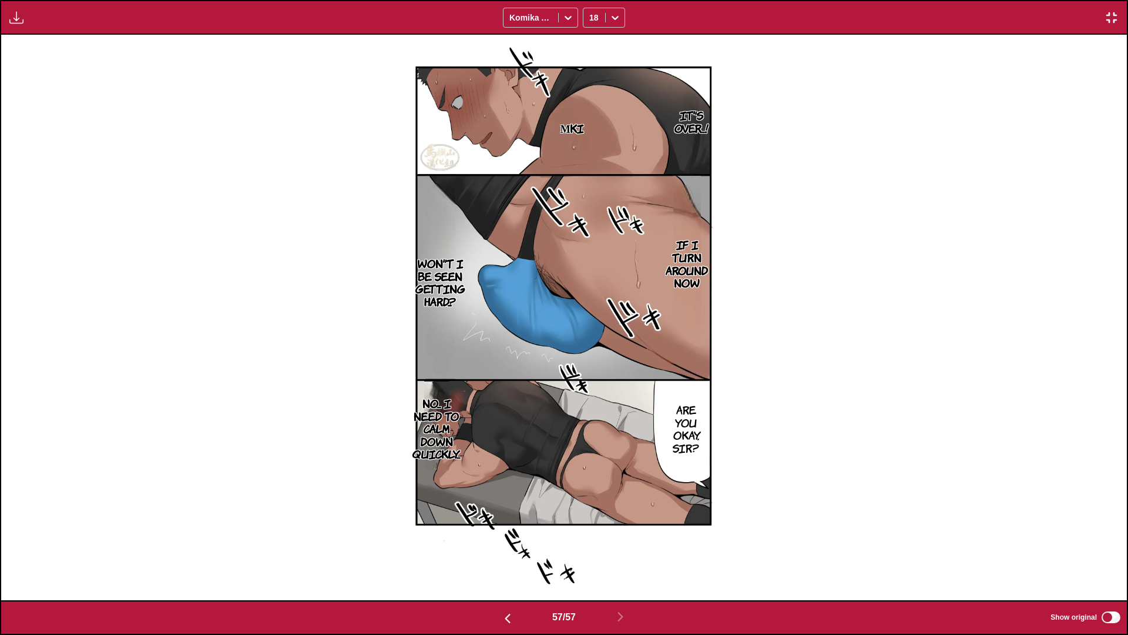
click at [521, 11] on img "button" at bounding box center [1112, 18] width 14 height 14
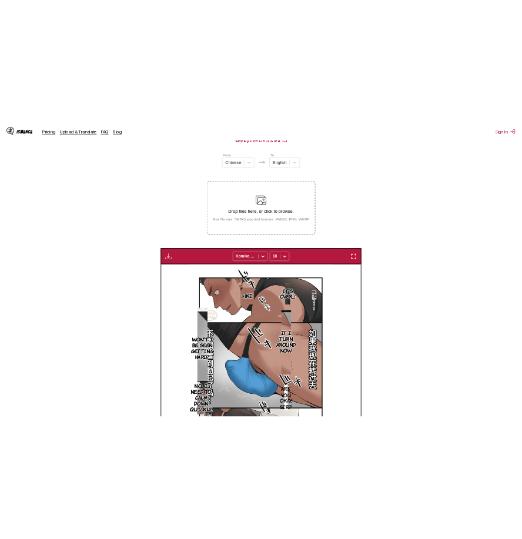
scroll to position [0, 20130]
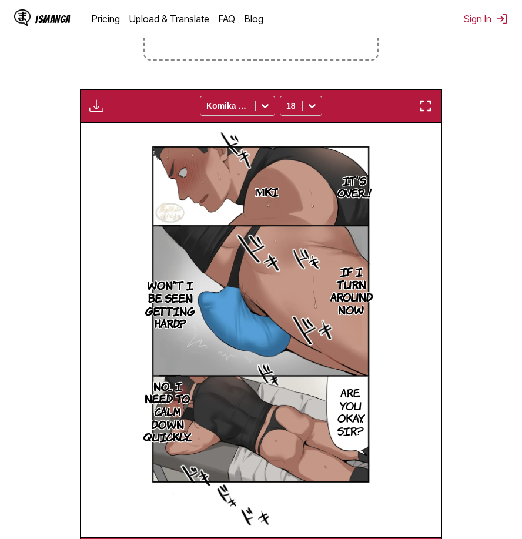
scroll to position [129, 0]
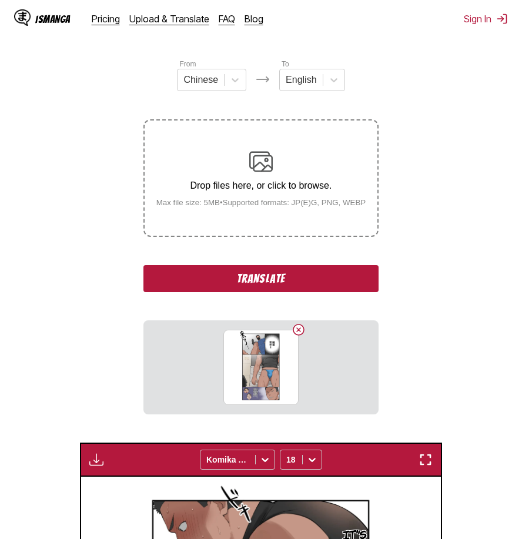
click at [306, 289] on button "Translate" at bounding box center [260, 278] width 235 height 27
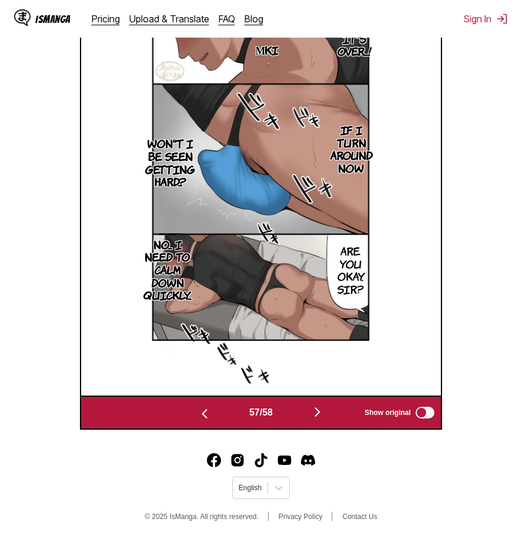
click at [323, 408] on img "button" at bounding box center [317, 412] width 14 height 14
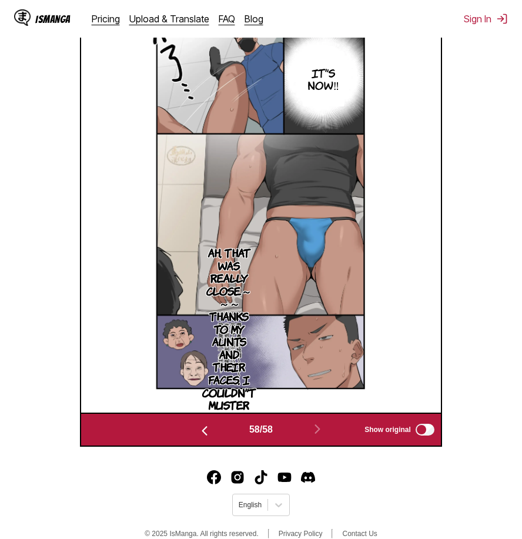
scroll to position [313, 0]
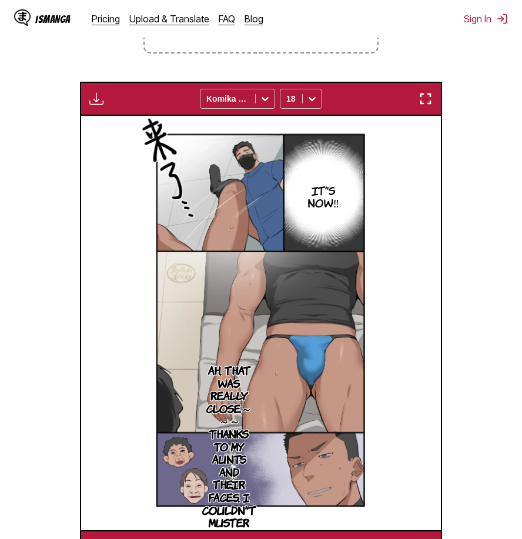
click at [427, 101] on img "button" at bounding box center [425, 99] width 14 height 14
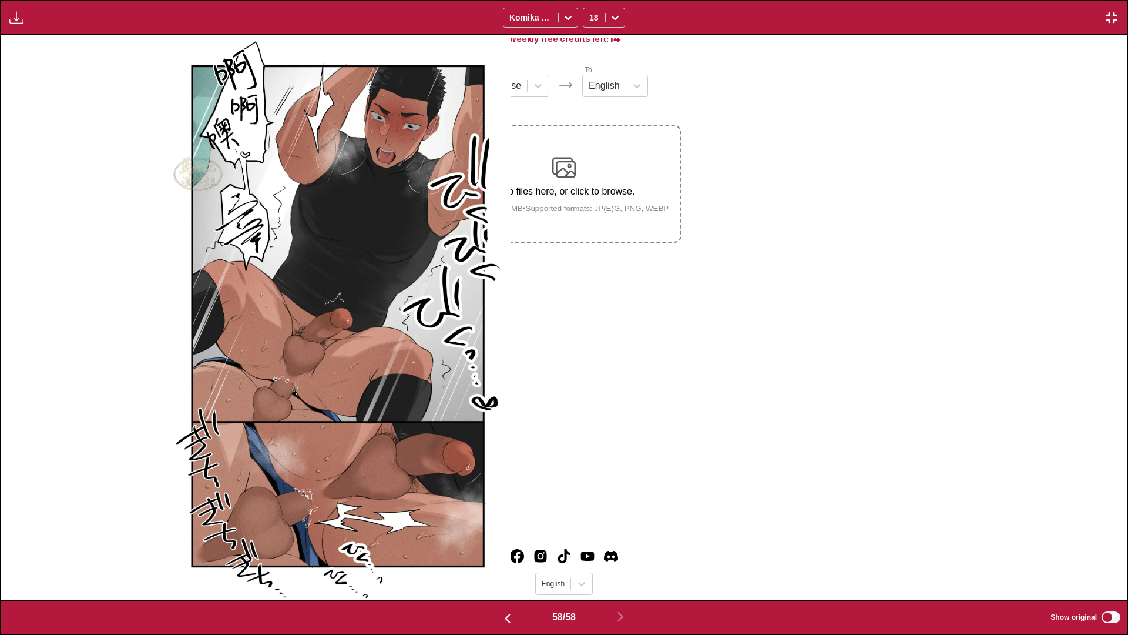
scroll to position [0, 64172]
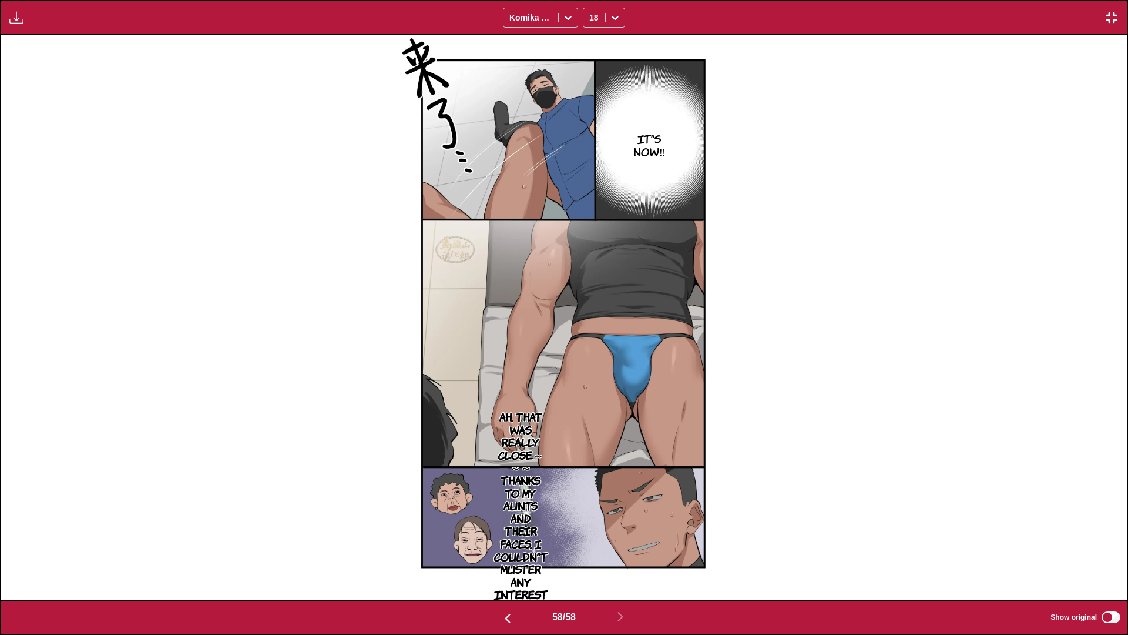
click at [521, 8] on div "Available for premium users only Komika Axis 18" at bounding box center [564, 17] width 1128 height 35
click at [521, 19] on img "button" at bounding box center [1112, 18] width 14 height 14
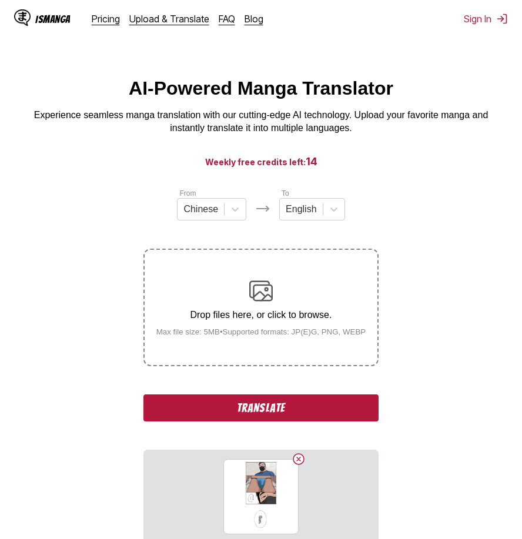
scroll to position [118, 0]
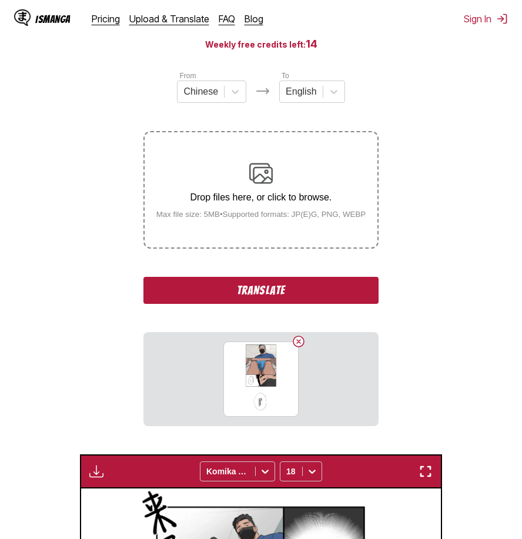
click at [320, 297] on button "Translate" at bounding box center [260, 290] width 235 height 27
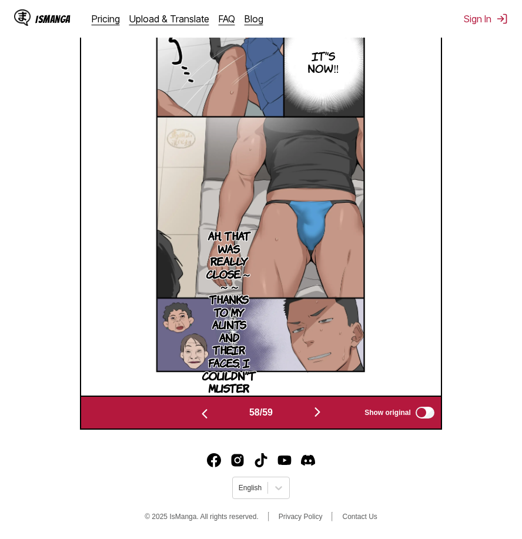
click at [324, 417] on img "button" at bounding box center [317, 412] width 14 height 14
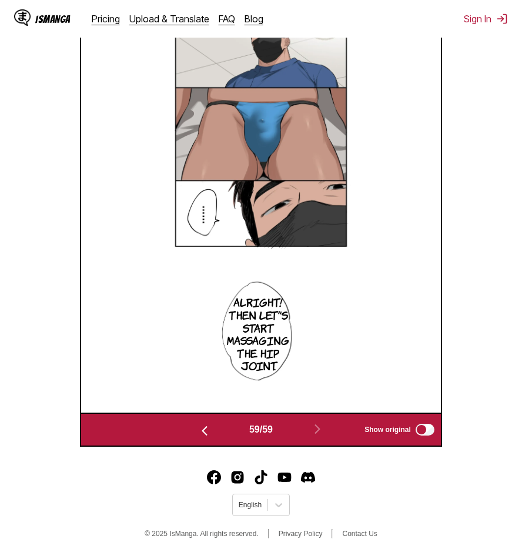
scroll to position [371, 0]
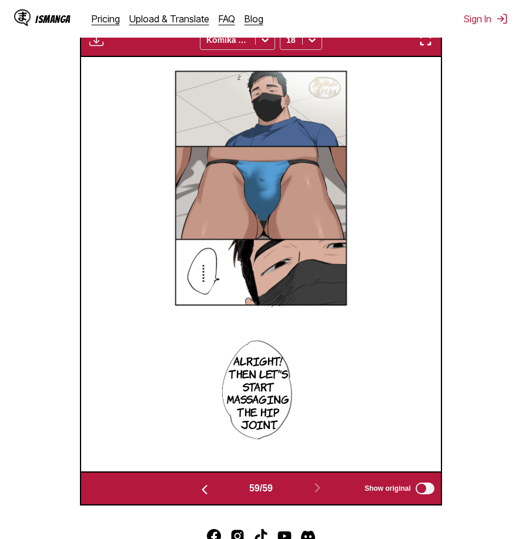
click at [433, 47] on button "button" at bounding box center [425, 39] width 21 height 15
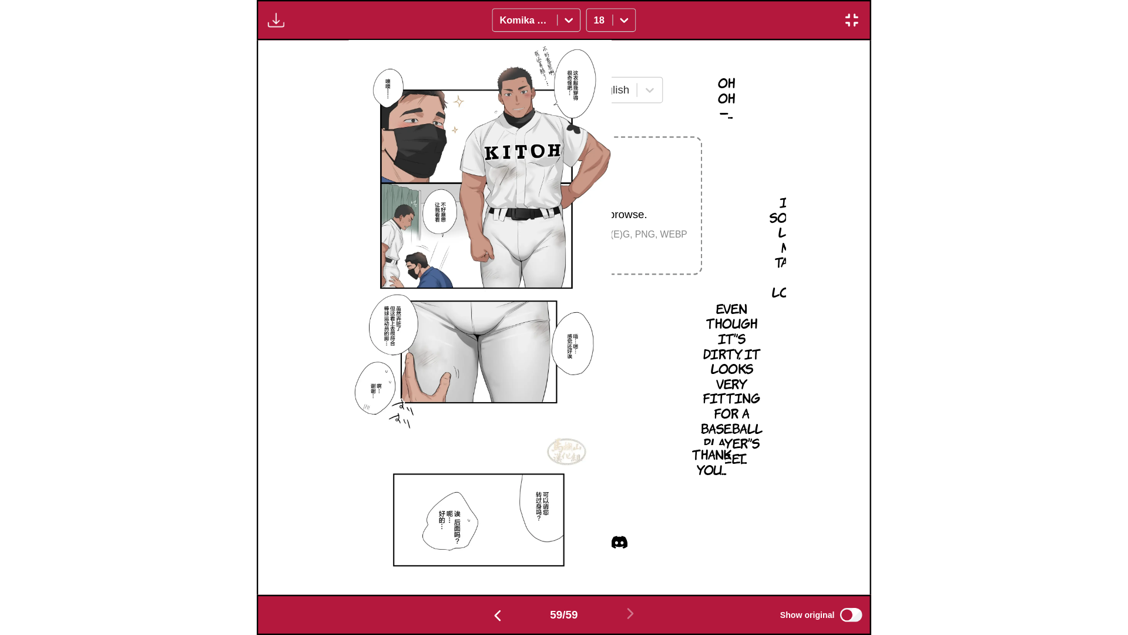
scroll to position [0, 65298]
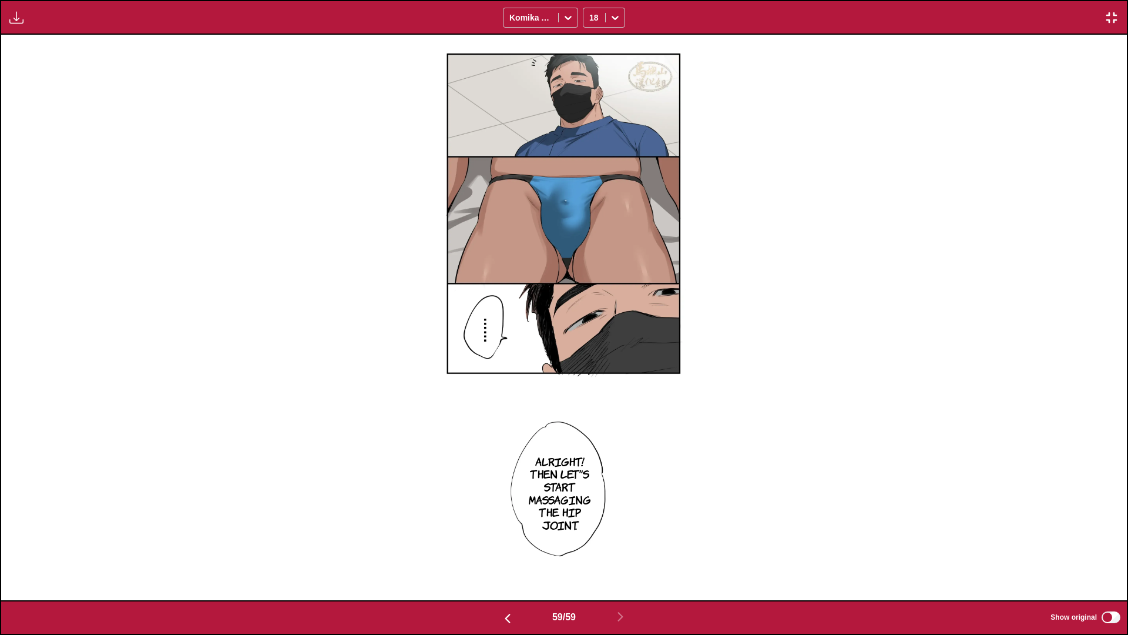
click at [521, 14] on div "Available for premium users only Komika Axis 18" at bounding box center [564, 17] width 1128 height 35
click at [521, 15] on img "button" at bounding box center [1112, 18] width 14 height 14
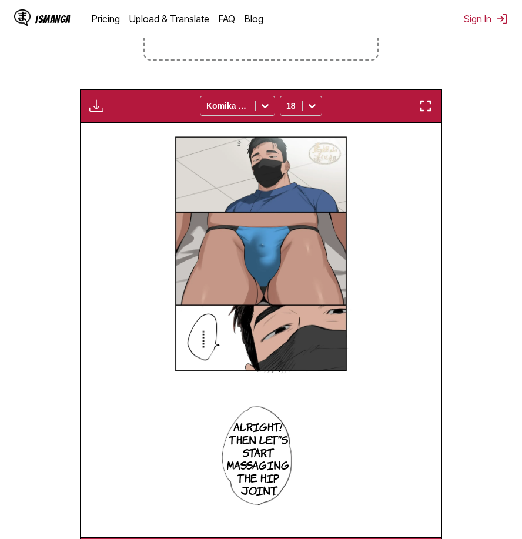
scroll to position [188, 0]
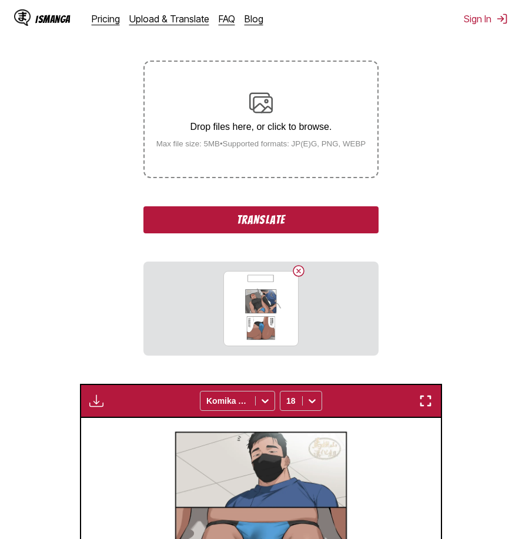
click at [335, 222] on button "Translate" at bounding box center [260, 219] width 235 height 27
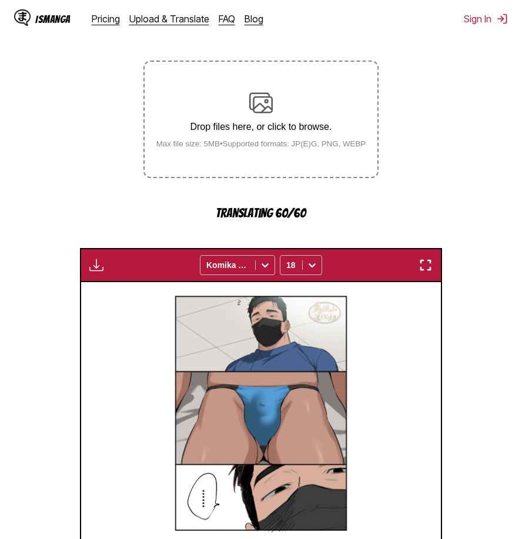
scroll to position [491, 0]
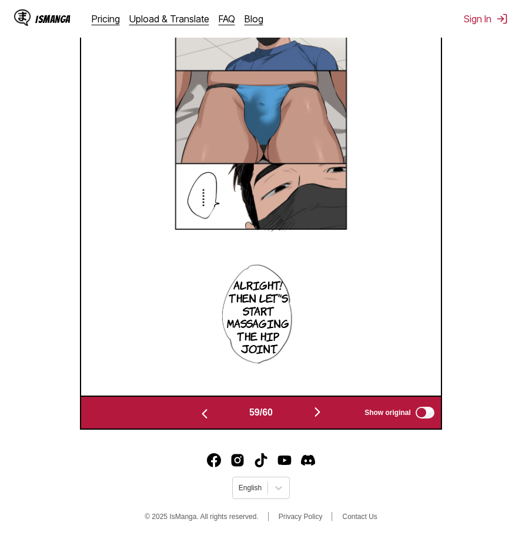
click at [320, 410] on img "button" at bounding box center [317, 412] width 14 height 14
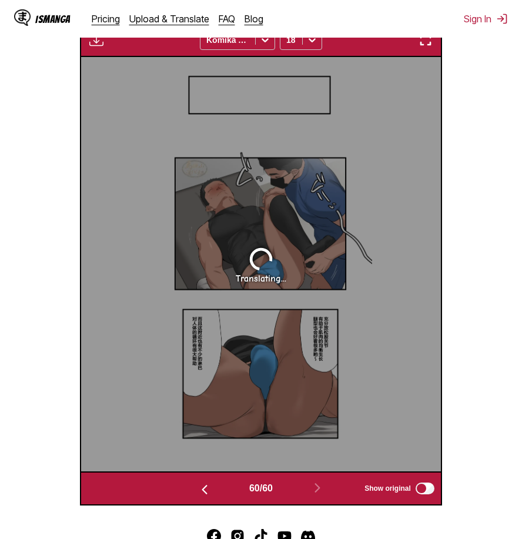
scroll to position [371, 0]
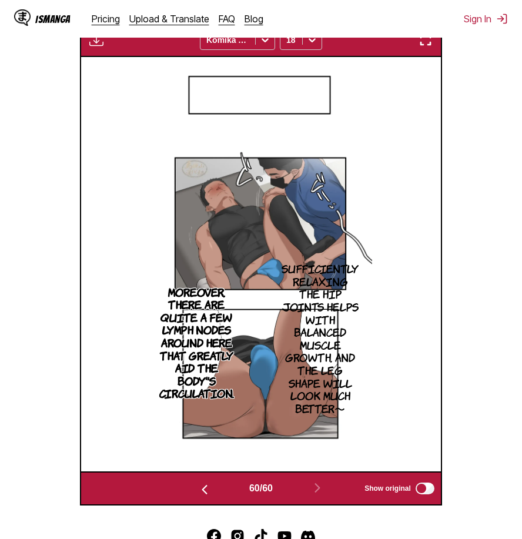
click at [425, 51] on div "Available for premium users only Komika Axis 18" at bounding box center [261, 40] width 362 height 34
click at [427, 46] on img "button" at bounding box center [425, 40] width 14 height 14
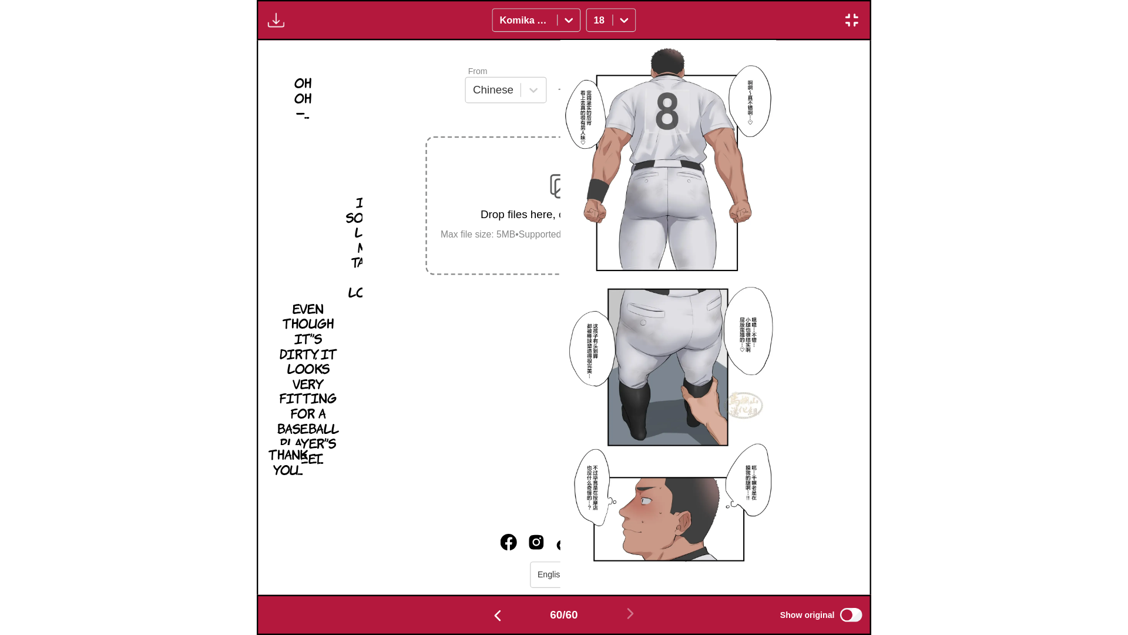
scroll to position [0, 66424]
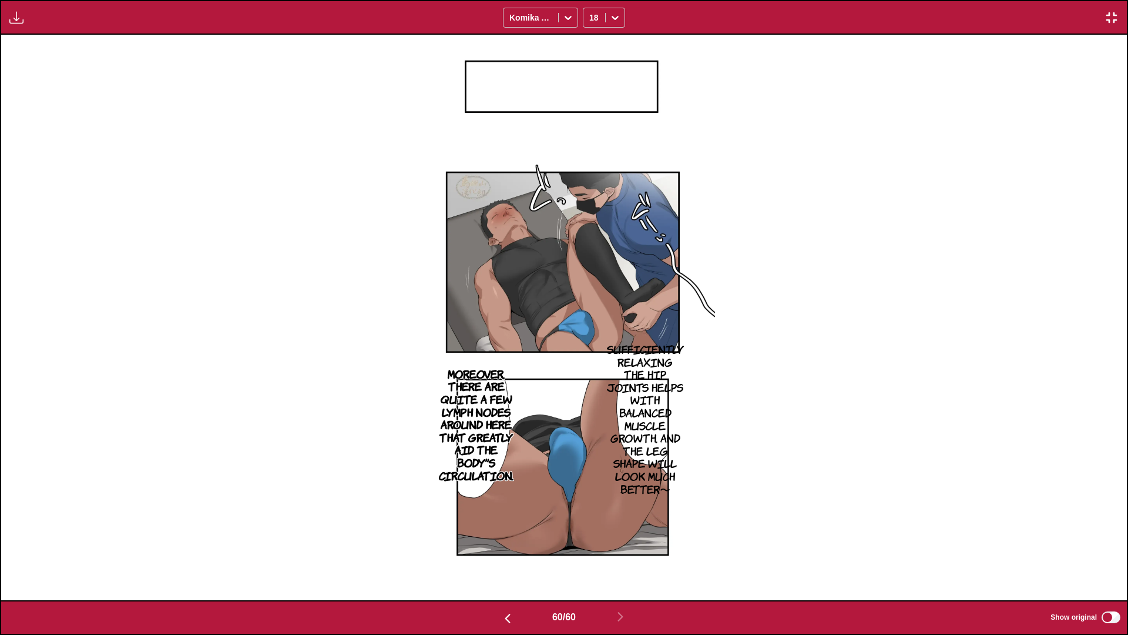
click at [521, 237] on div "Sufficiently relaxing the hip joints helps with balanced muscle growth, and the…" at bounding box center [564, 317] width 1126 height 565
click at [521, 15] on img "button" at bounding box center [1112, 18] width 14 height 14
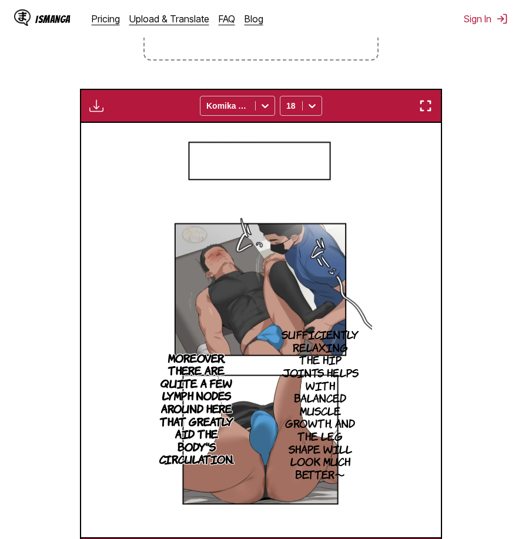
scroll to position [0, 21208]
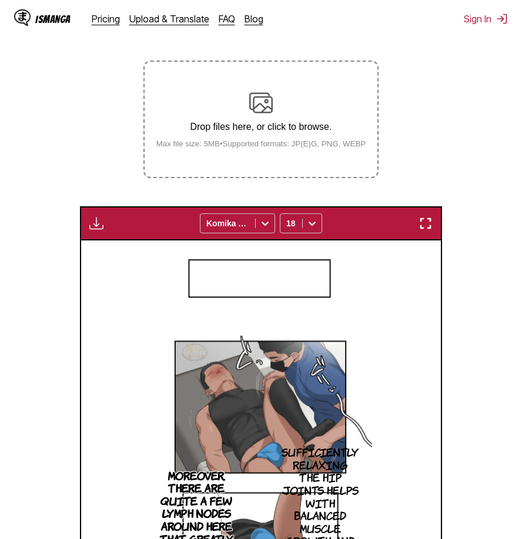
scroll to position [129, 0]
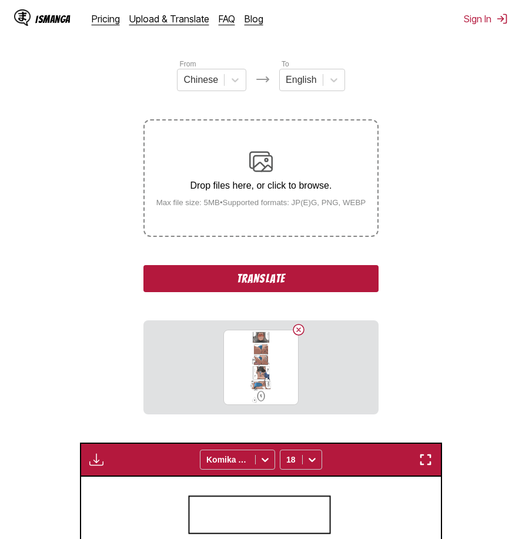
click at [304, 275] on button "Translate" at bounding box center [260, 278] width 235 height 27
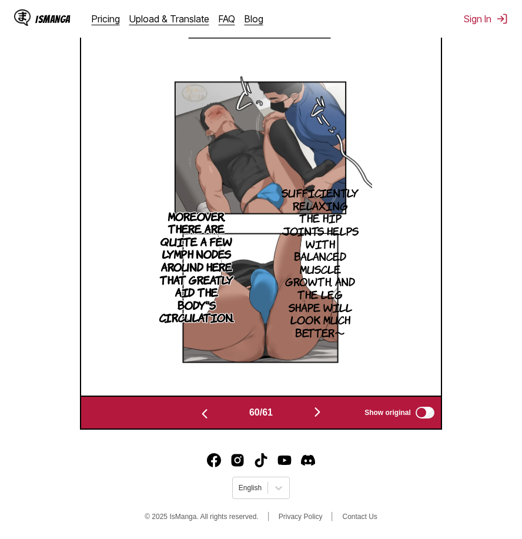
click at [328, 412] on button "button" at bounding box center [317, 412] width 71 height 17
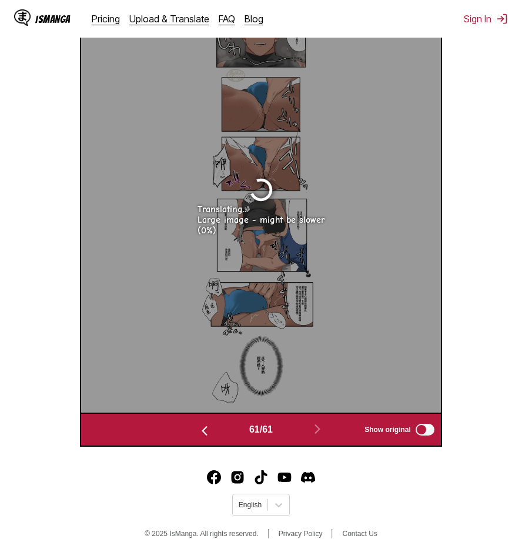
scroll to position [354, 0]
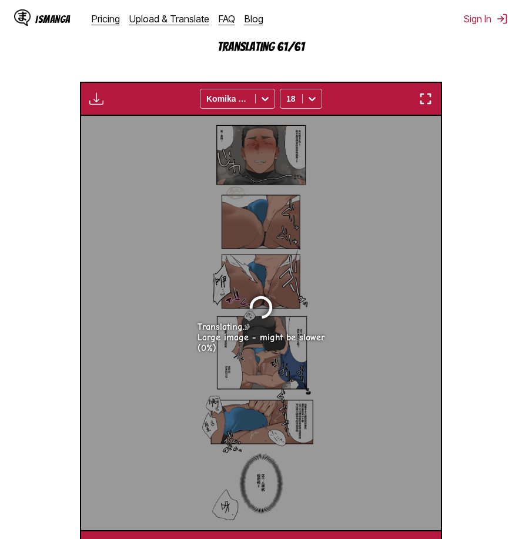
click at [425, 101] on img "button" at bounding box center [425, 99] width 14 height 14
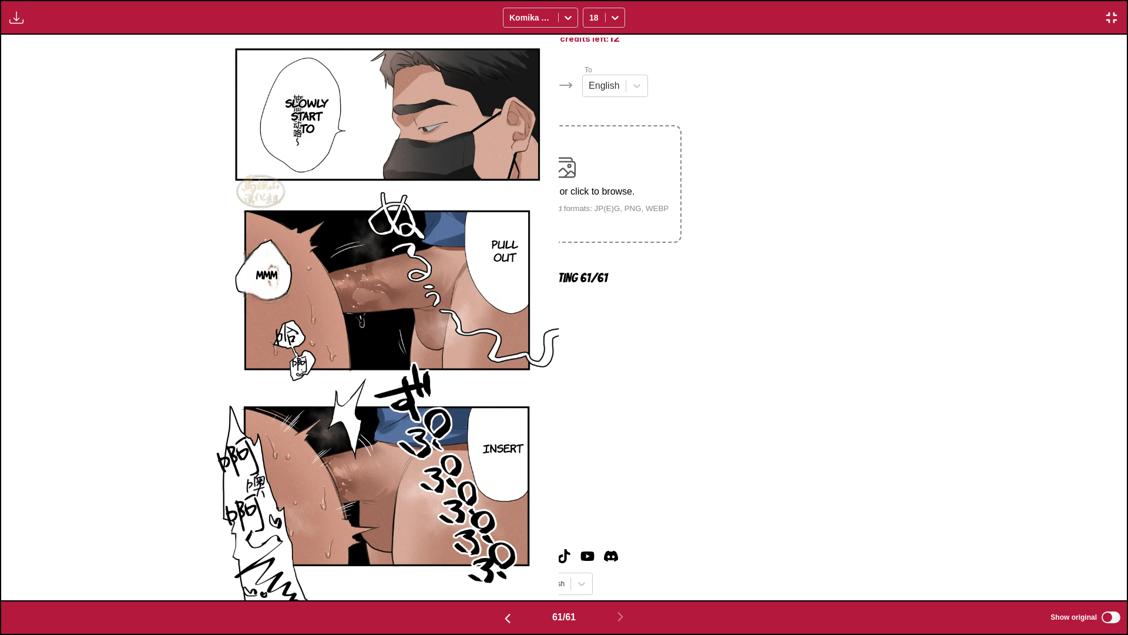
scroll to position [0, 67549]
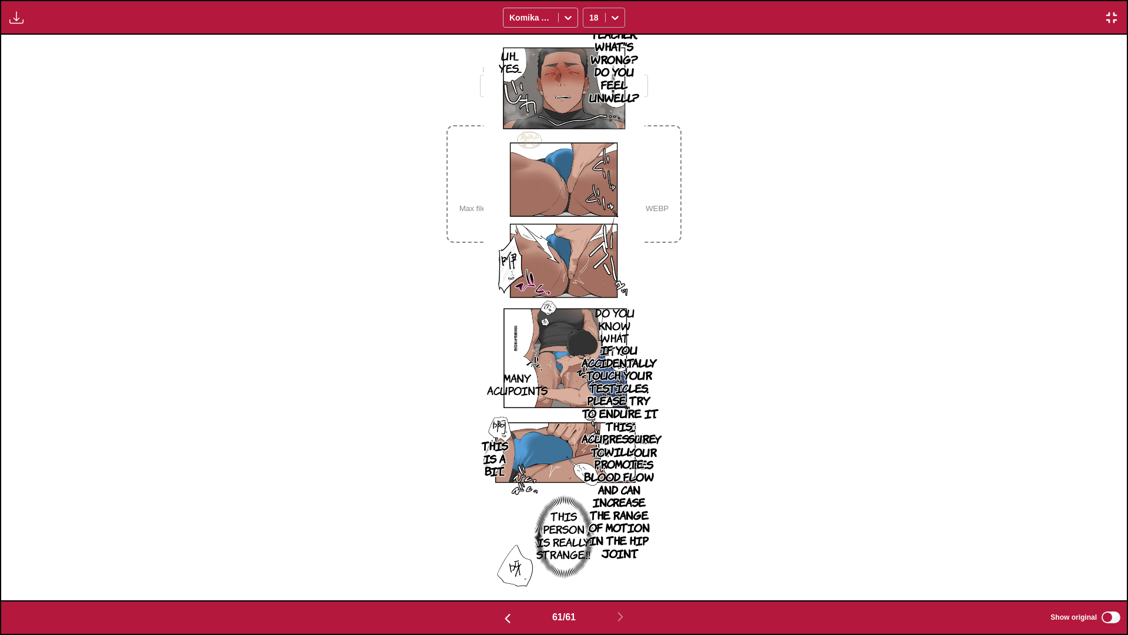
click at [521, 20] on icon at bounding box center [615, 18] width 12 height 12
click at [521, 134] on div "16" at bounding box center [604, 132] width 42 height 18
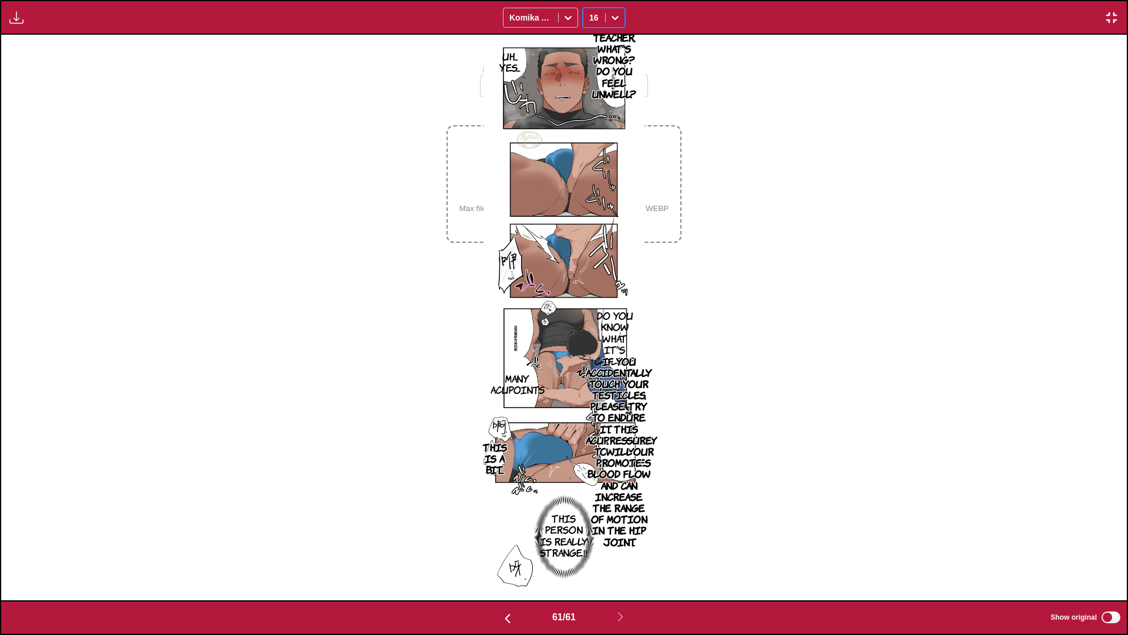
click at [521, 19] on icon at bounding box center [615, 18] width 12 height 12
click at [521, 112] on div "14" at bounding box center [604, 114] width 42 height 18
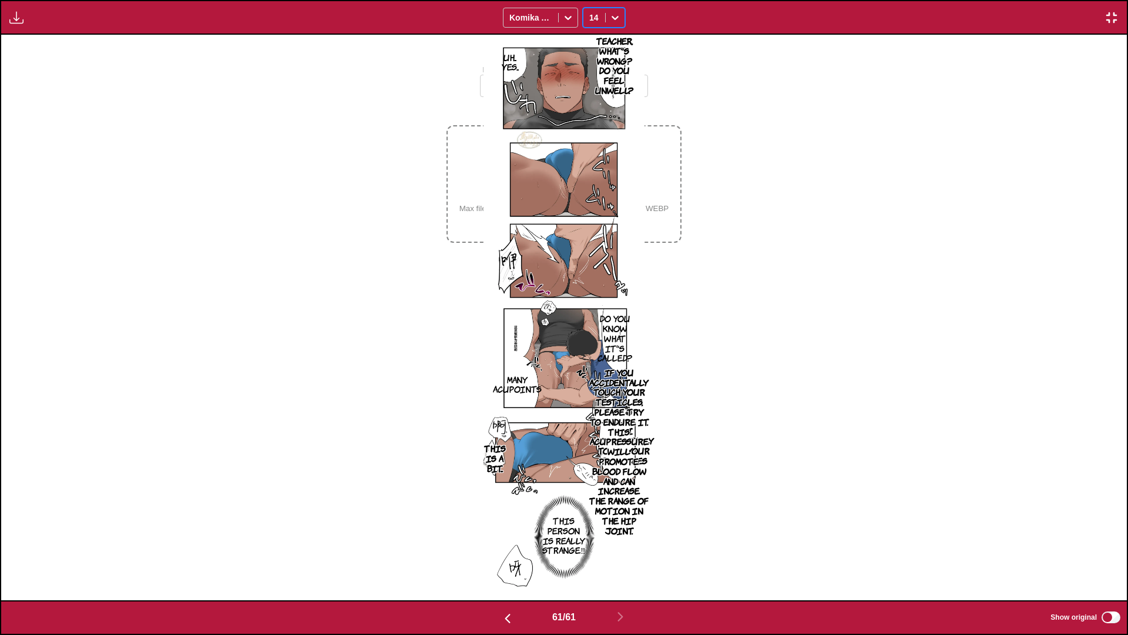
click at [521, 20] on div at bounding box center [615, 17] width 19 height 19
click at [521, 96] on div "12" at bounding box center [604, 97] width 42 height 18
click at [521, 16] on img "button" at bounding box center [1112, 18] width 14 height 14
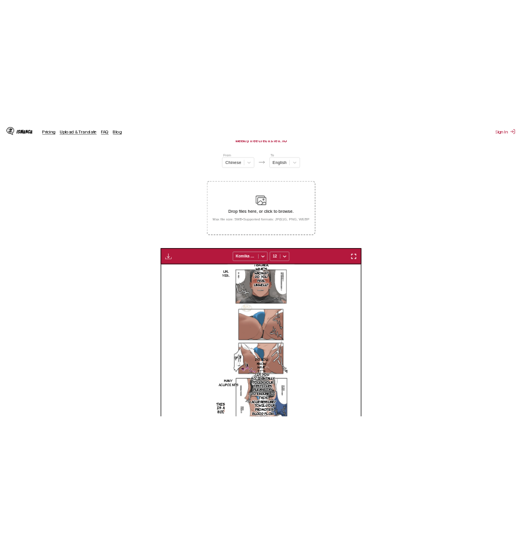
scroll to position [0, 21568]
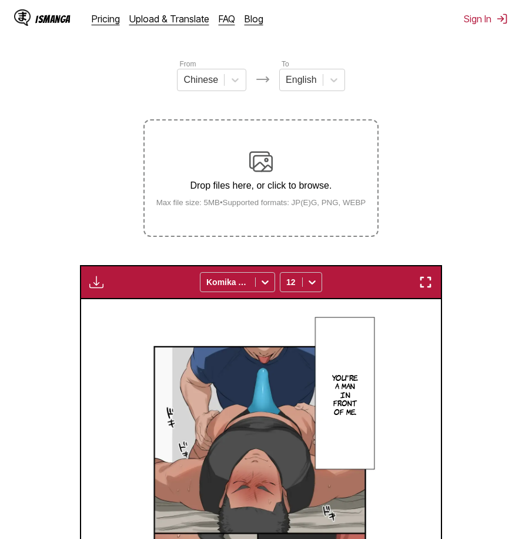
scroll to position [0, 21568]
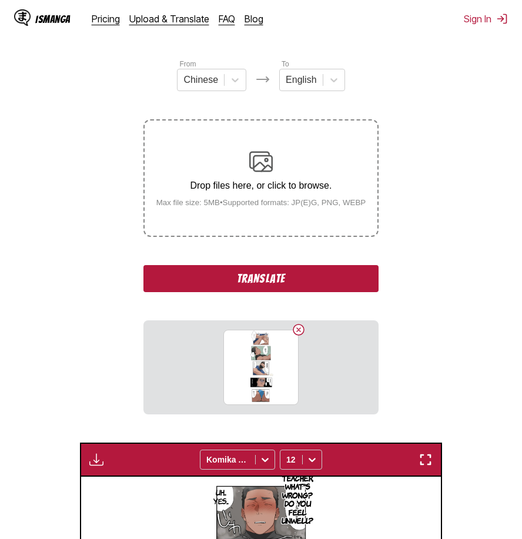
click at [276, 284] on button "Translate" at bounding box center [260, 278] width 235 height 27
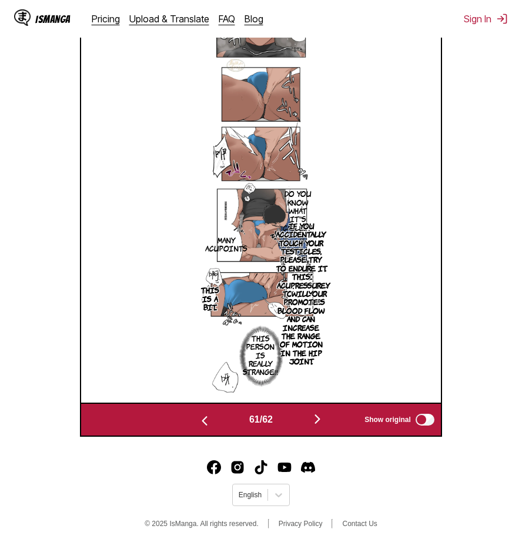
click at [321, 417] on img "button" at bounding box center [317, 419] width 14 height 14
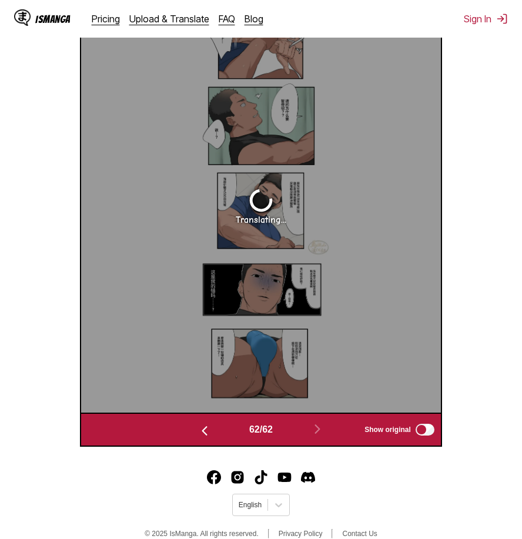
scroll to position [413, 0]
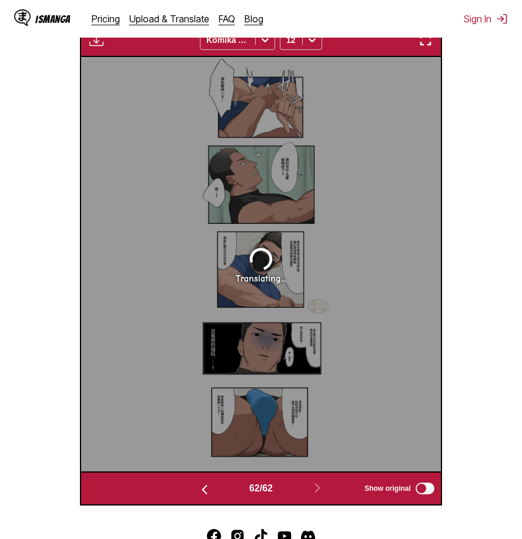
click at [428, 43] on img "button" at bounding box center [425, 40] width 14 height 14
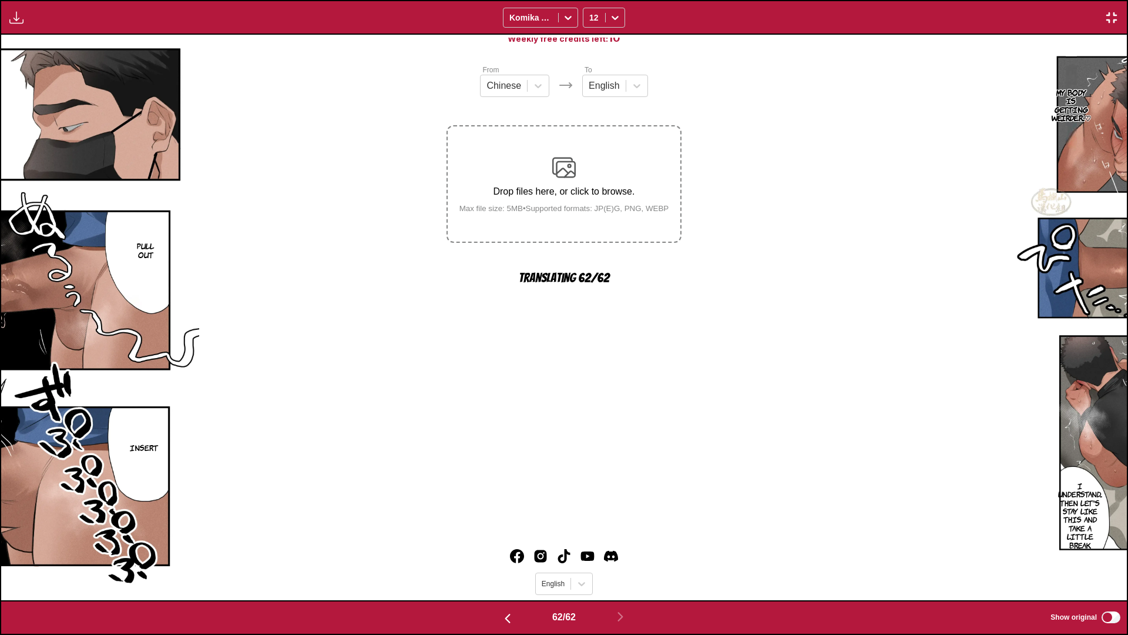
scroll to position [0, 68675]
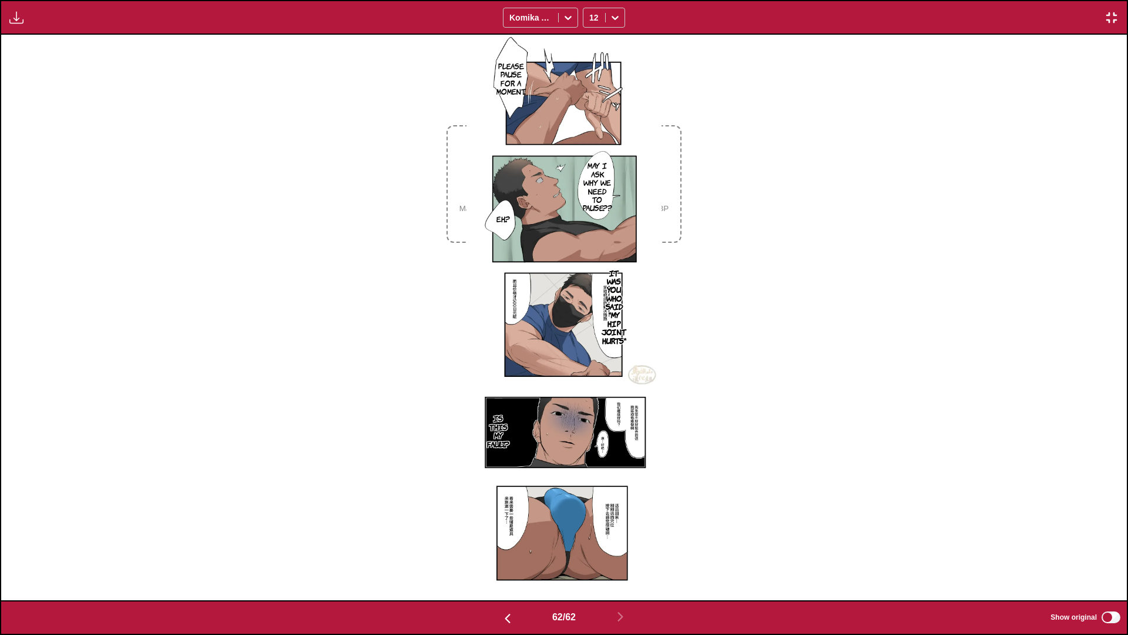
click at [521, 13] on img "button" at bounding box center [1112, 18] width 14 height 14
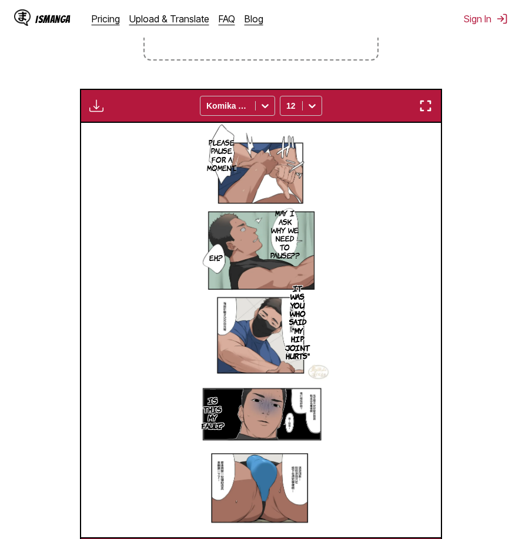
scroll to position [188, 0]
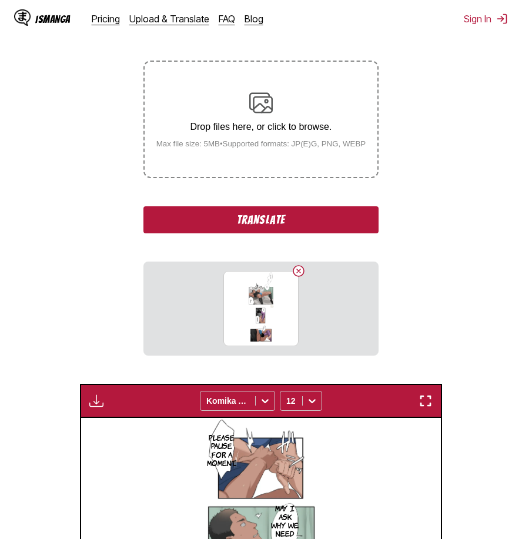
click at [308, 227] on button "Translate" at bounding box center [260, 219] width 235 height 27
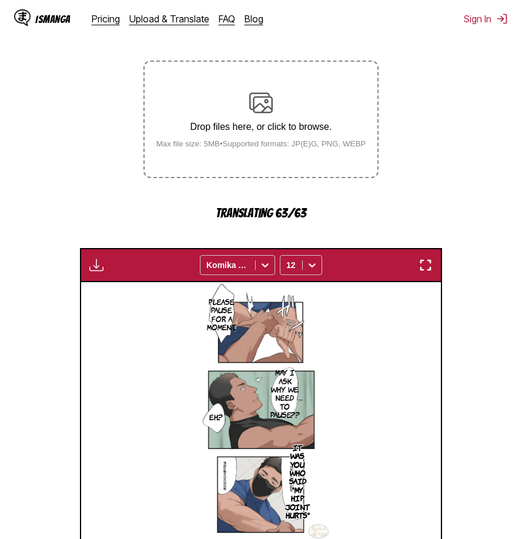
scroll to position [482, 0]
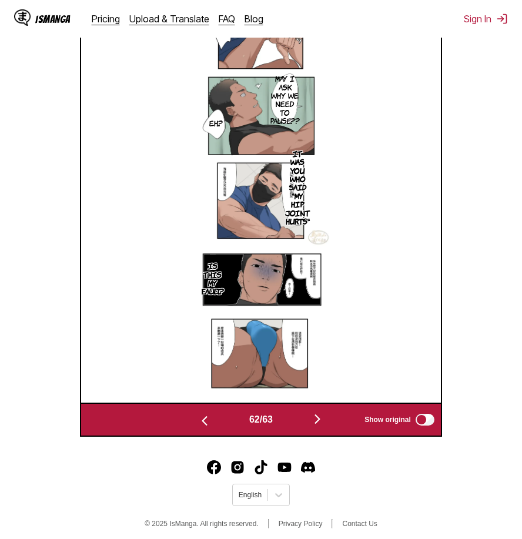
click at [317, 423] on img "button" at bounding box center [317, 419] width 14 height 14
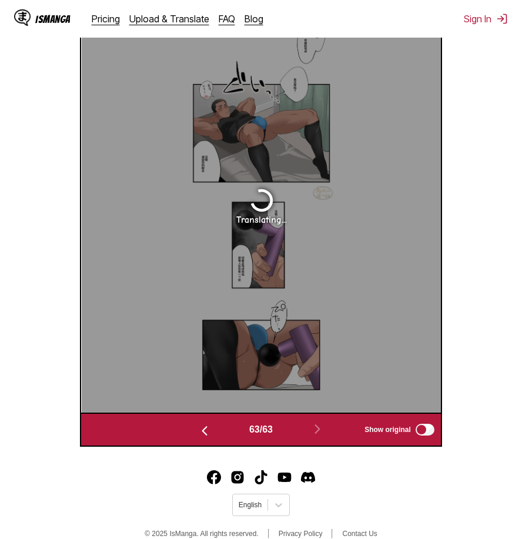
scroll to position [413, 0]
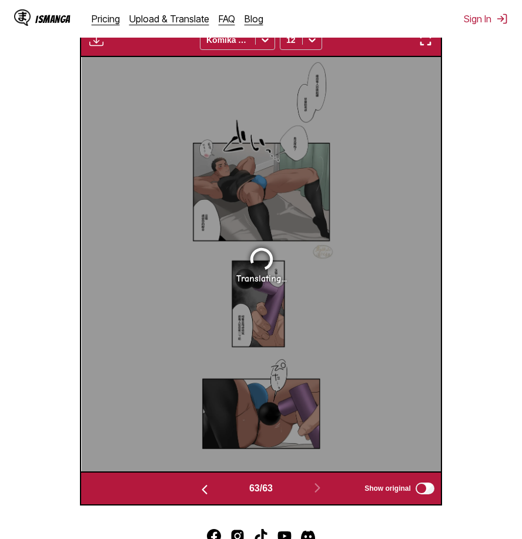
click at [427, 45] on img "button" at bounding box center [425, 40] width 14 height 14
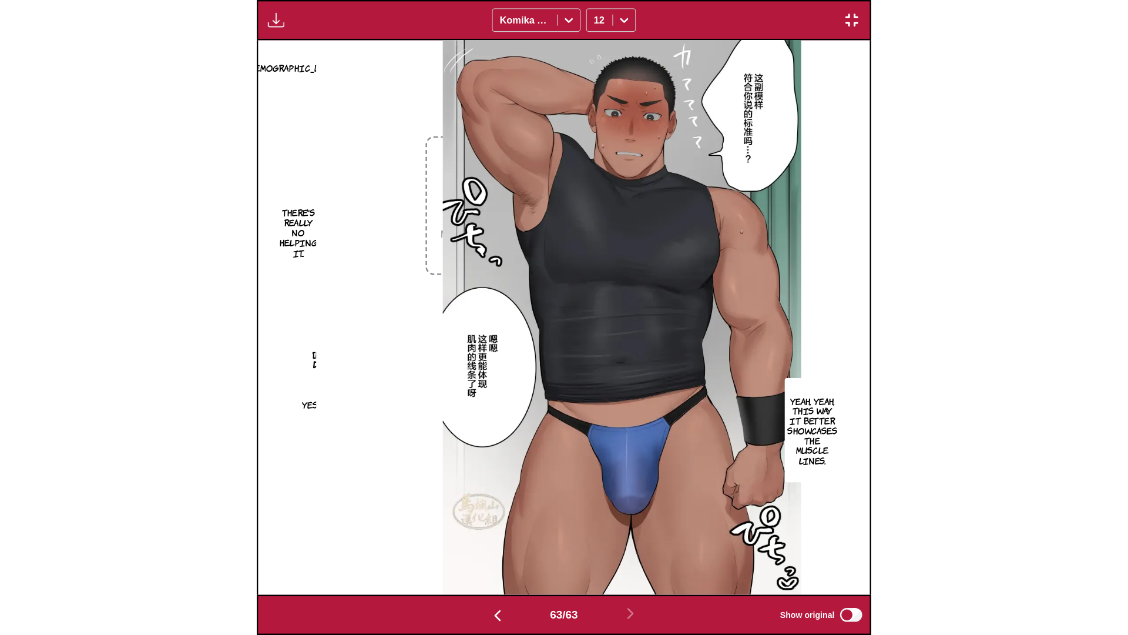
scroll to position [0, 69801]
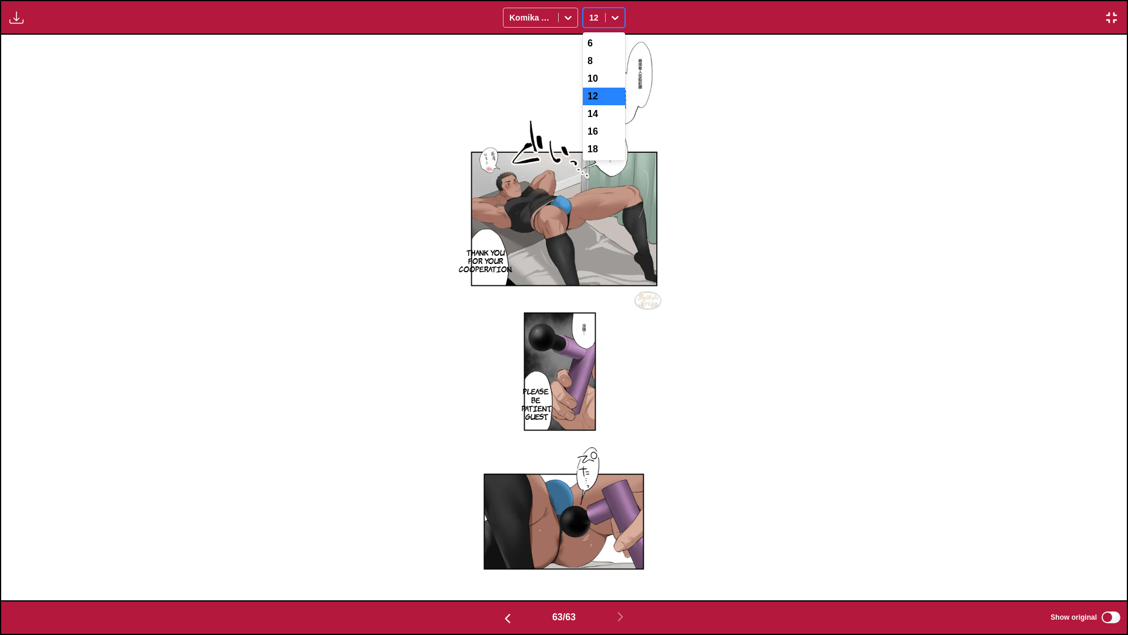
click at [521, 16] on icon at bounding box center [615, 18] width 12 height 12
click at [521, 158] on div "18" at bounding box center [604, 149] width 42 height 18
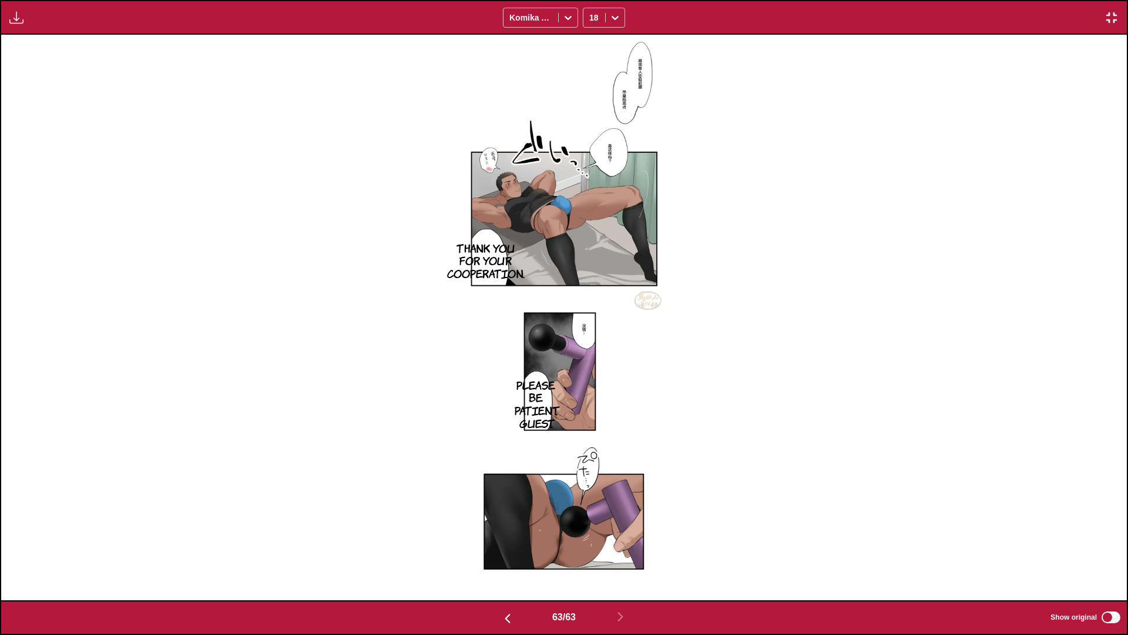
click at [521, 23] on img "button" at bounding box center [1112, 18] width 14 height 14
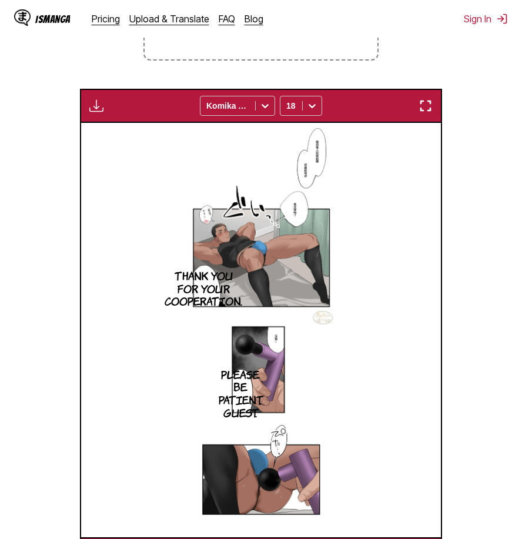
scroll to position [0, 22286]
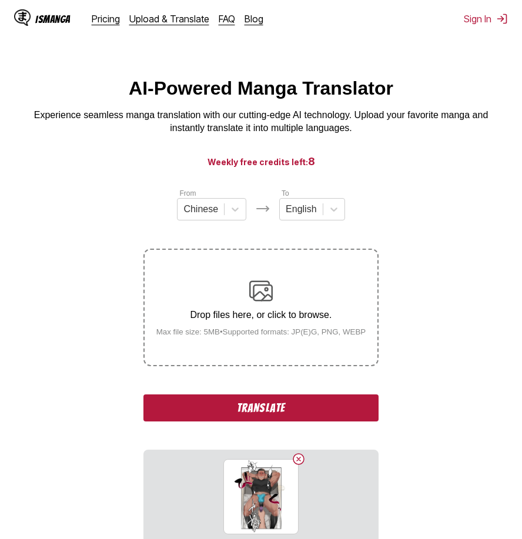
scroll to position [59, 0]
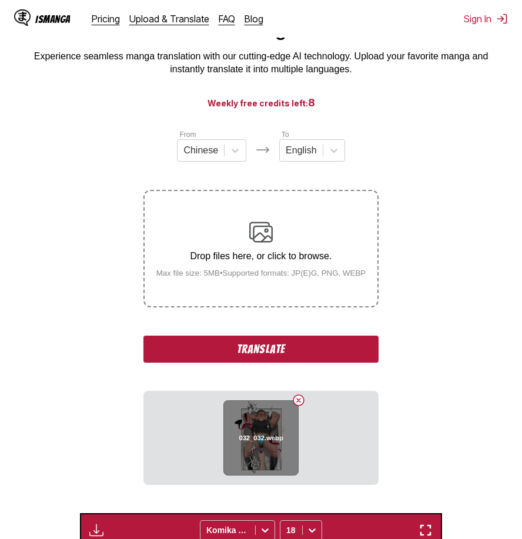
click at [300, 398] on button "Delete image" at bounding box center [298, 400] width 14 height 14
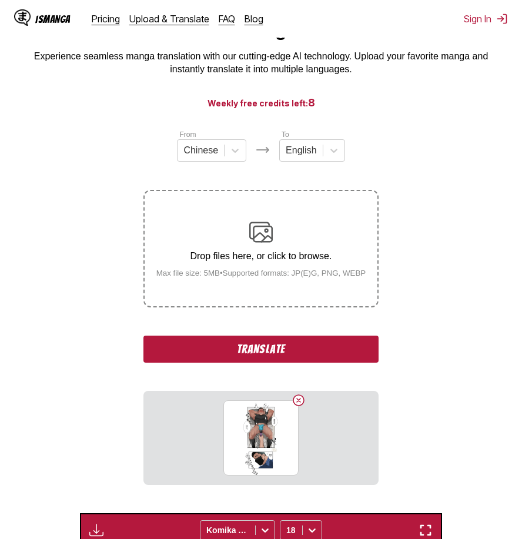
click at [288, 346] on button "Translate" at bounding box center [260, 349] width 235 height 27
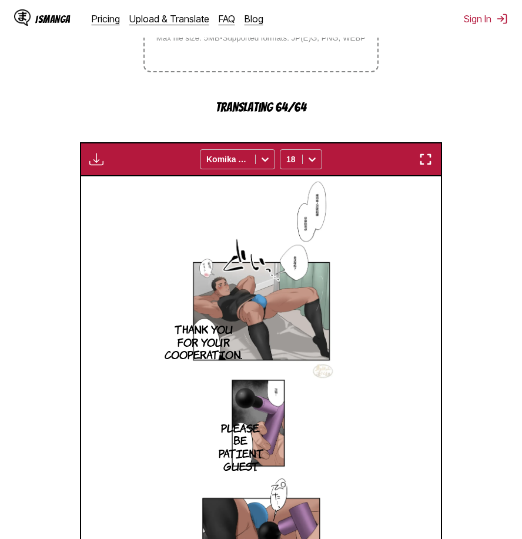
scroll to position [491, 0]
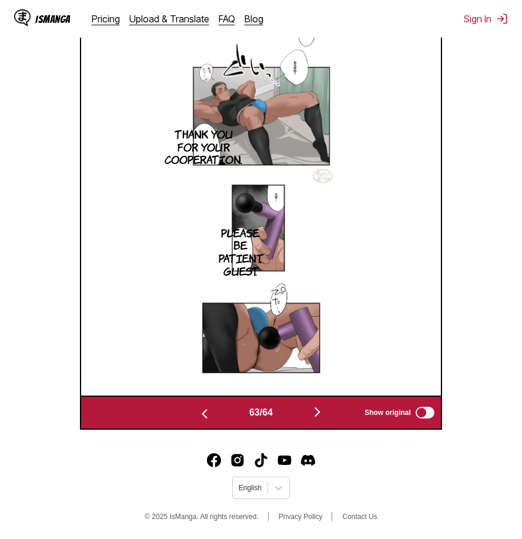
click at [316, 409] on img "button" at bounding box center [317, 412] width 14 height 14
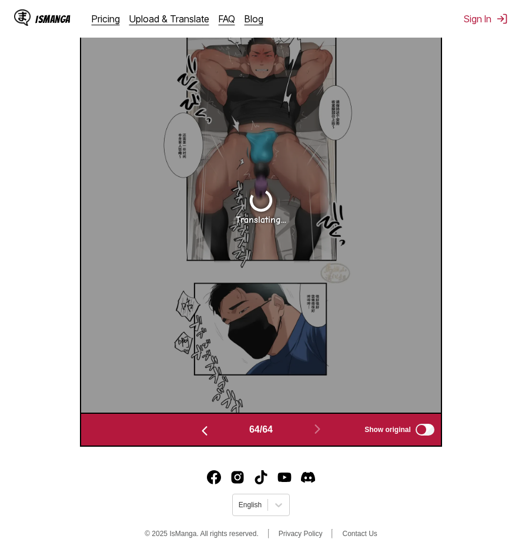
scroll to position [413, 0]
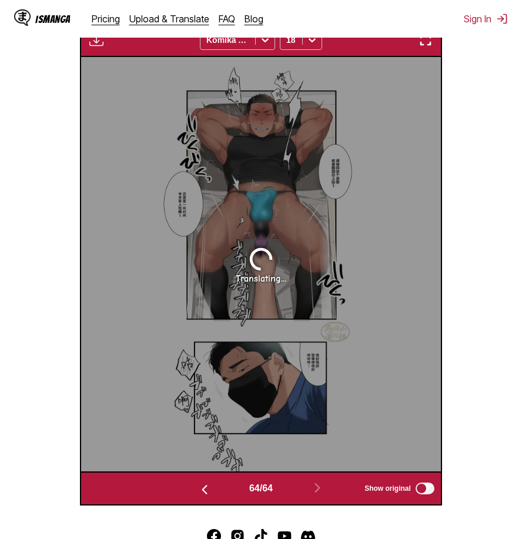
click at [429, 40] on img "button" at bounding box center [425, 40] width 14 height 14
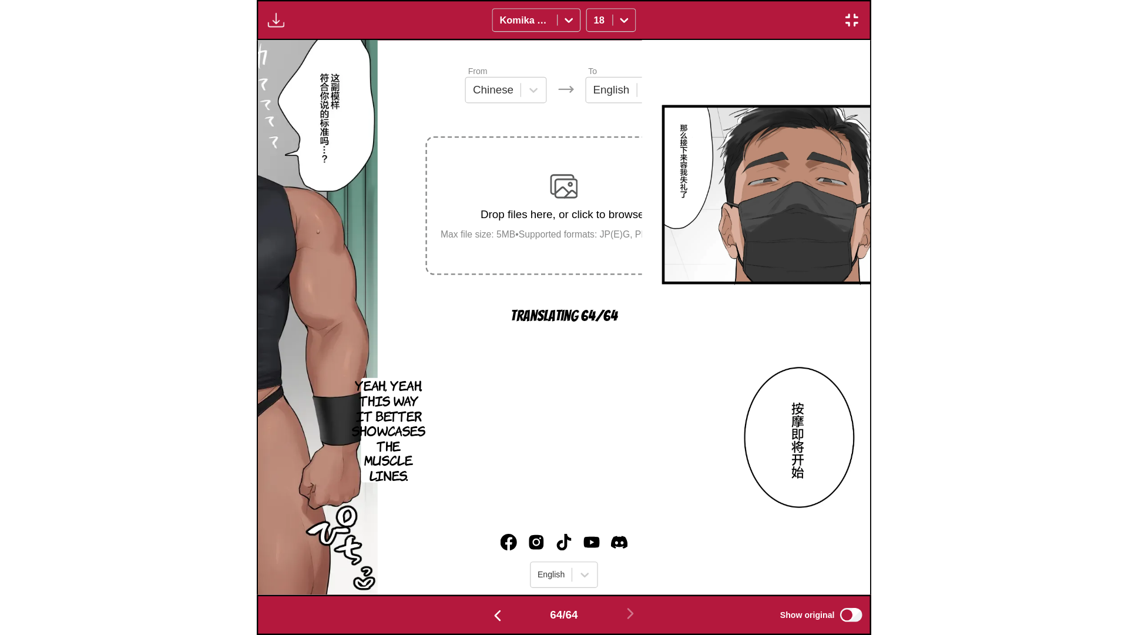
scroll to position [0, 70927]
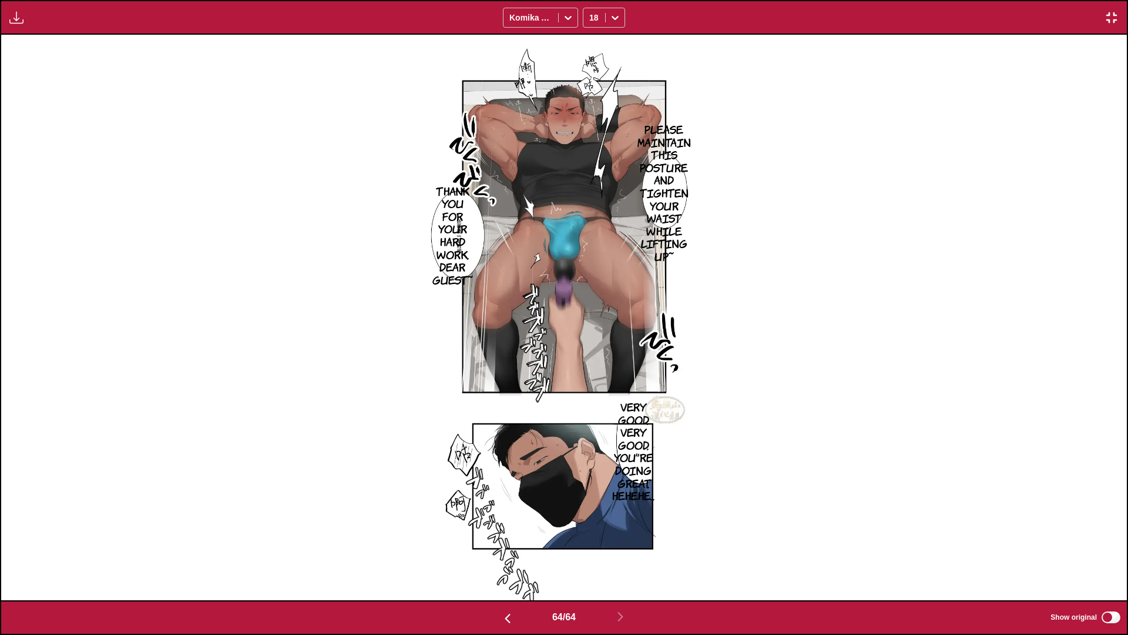
click at [521, 20] on button "button" at bounding box center [1111, 17] width 21 height 15
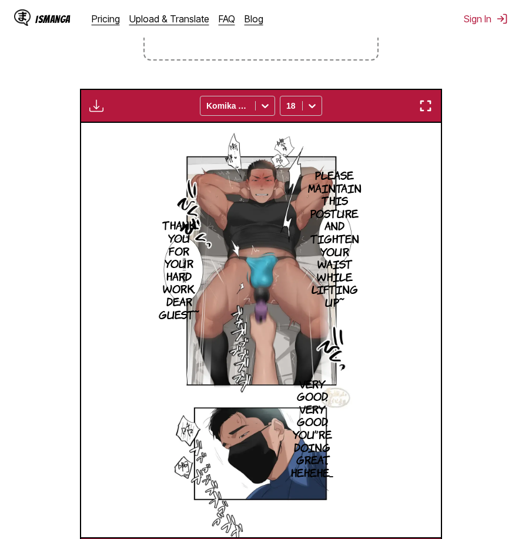
scroll to position [129, 0]
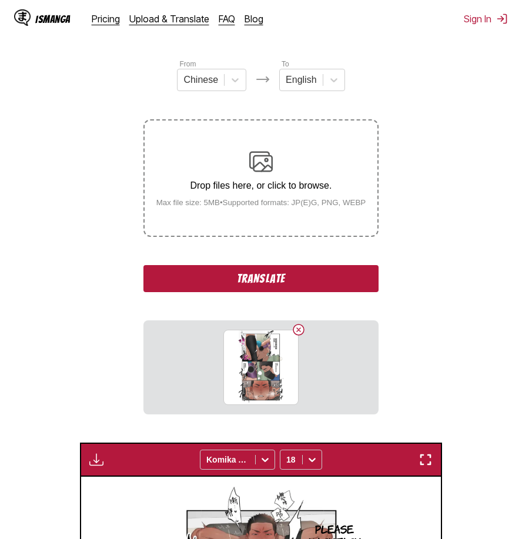
click at [321, 283] on button "Translate" at bounding box center [260, 278] width 235 height 27
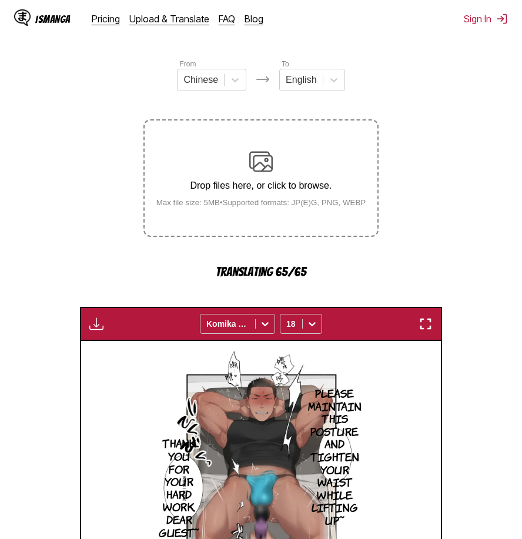
scroll to position [423, 0]
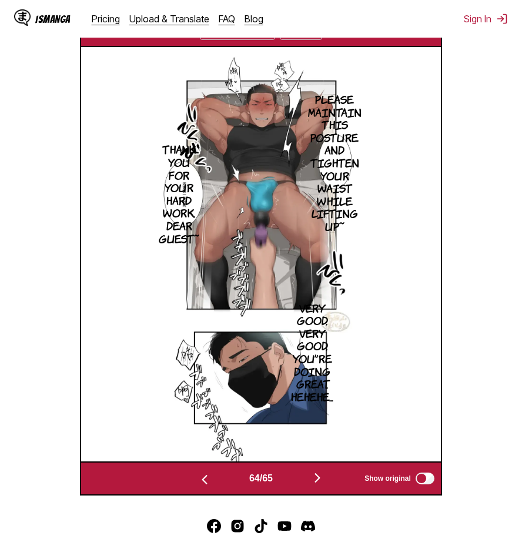
click at [324, 477] on img "button" at bounding box center [317, 478] width 14 height 14
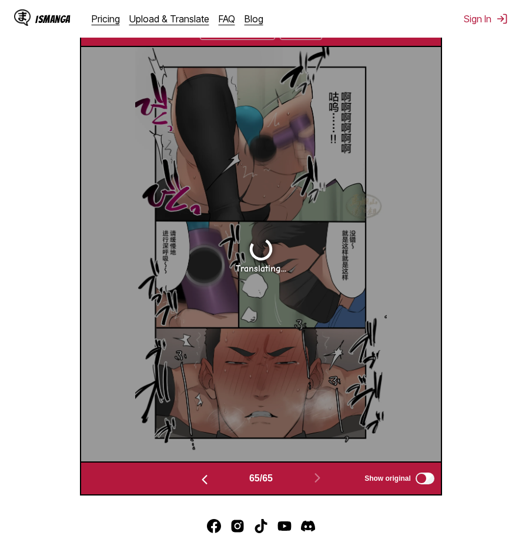
scroll to position [364, 0]
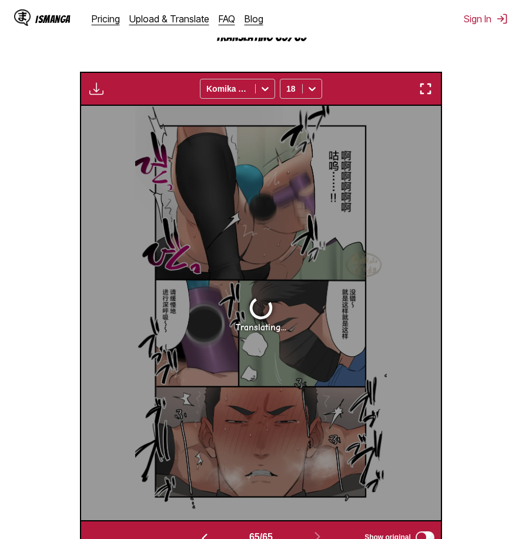
click at [422, 89] on img "button" at bounding box center [425, 89] width 14 height 14
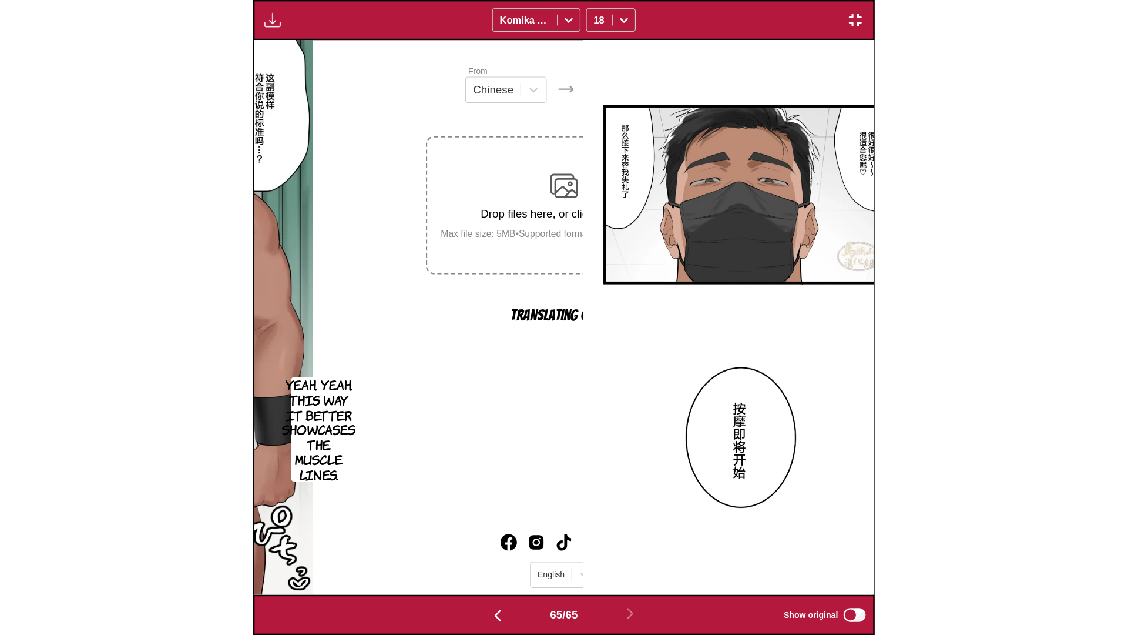
scroll to position [0, 72053]
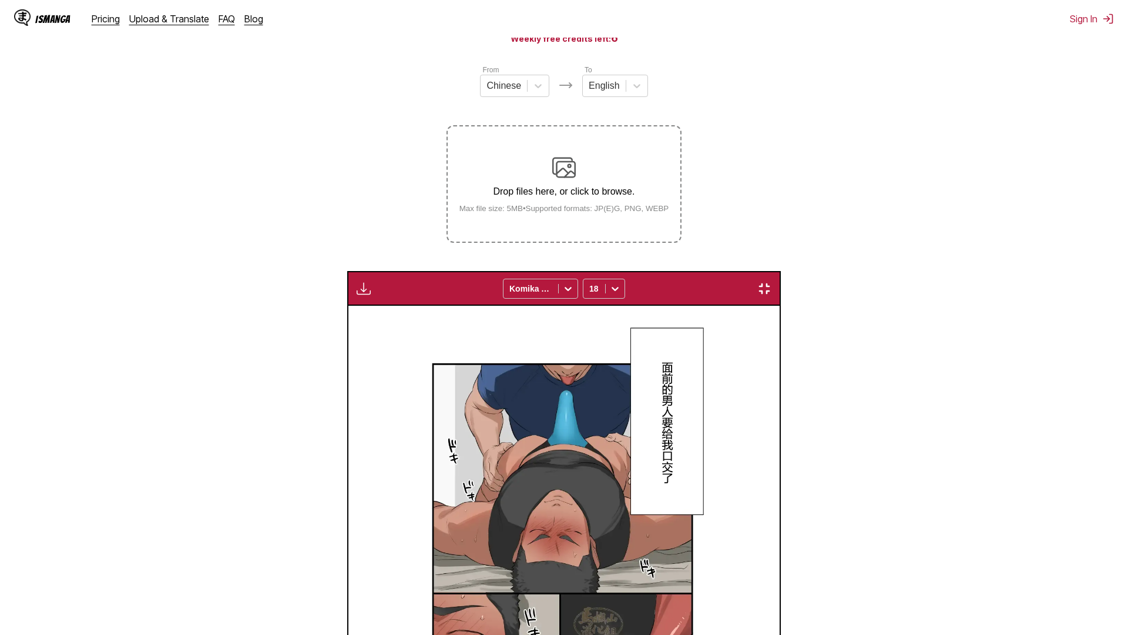
scroll to position [0, 72053]
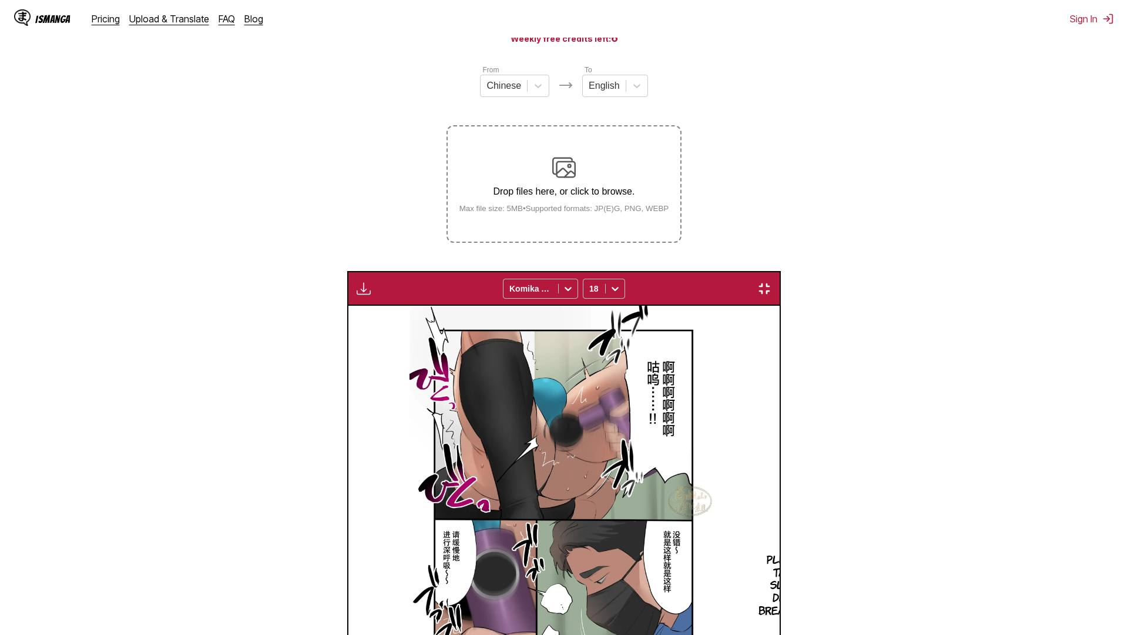
click at [772, 281] on img "button" at bounding box center [764, 288] width 14 height 14
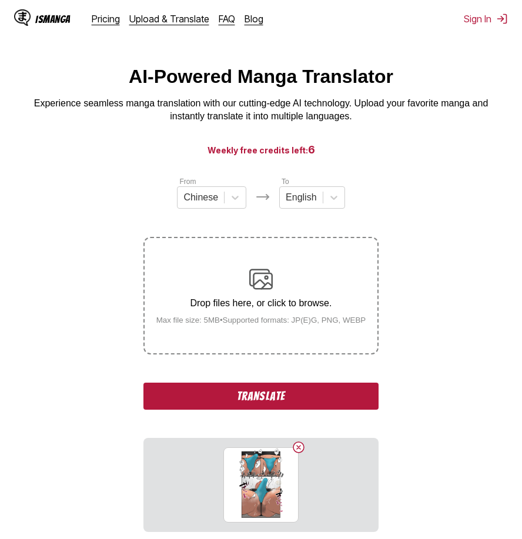
scroll to position [129, 0]
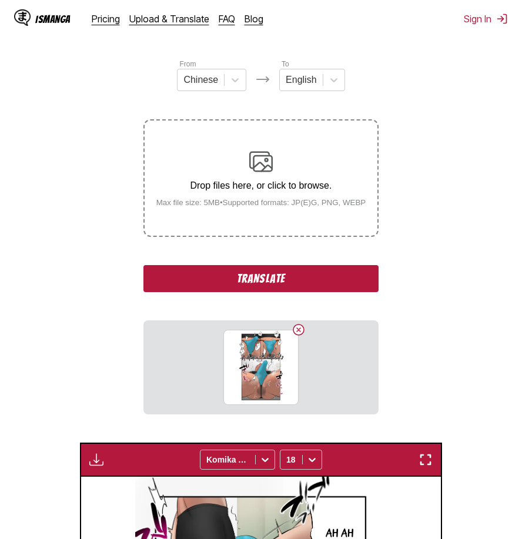
drag, startPoint x: 296, startPoint y: 335, endPoint x: 308, endPoint y: 332, distance: 13.3
click at [296, 335] on button "Delete image" at bounding box center [298, 330] width 14 height 14
click at [271, 281] on button "Translate" at bounding box center [260, 278] width 235 height 27
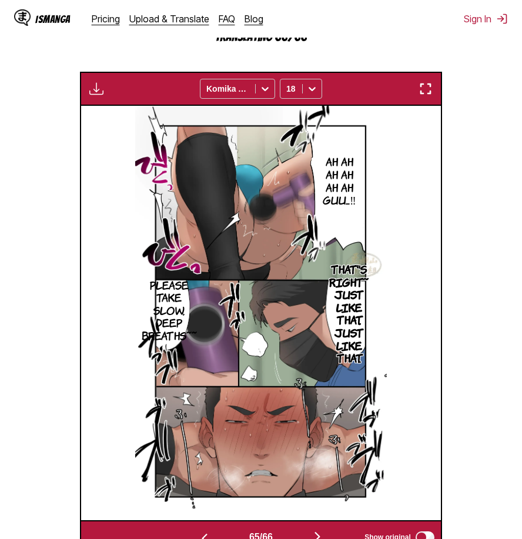
scroll to position [491, 0]
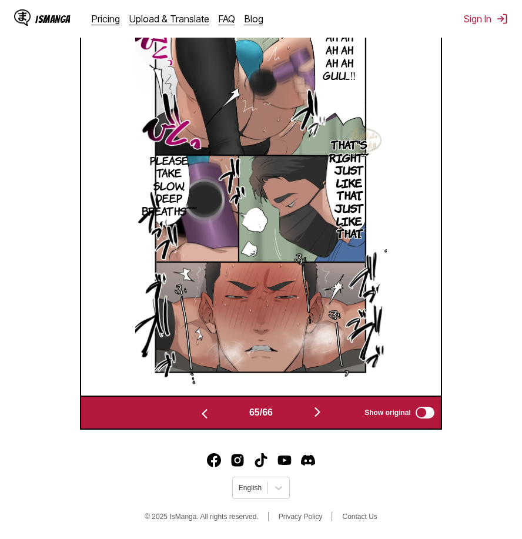
click at [323, 411] on img "button" at bounding box center [317, 412] width 14 height 14
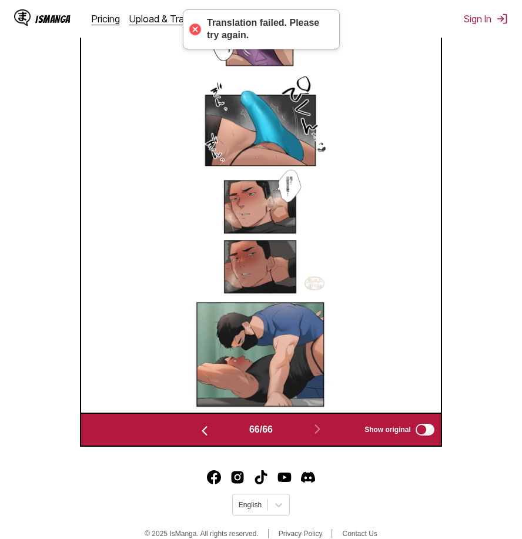
scroll to position [371, 0]
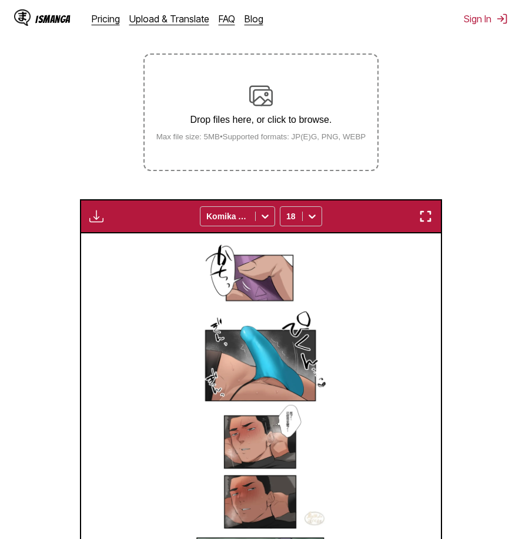
scroll to position [78, 0]
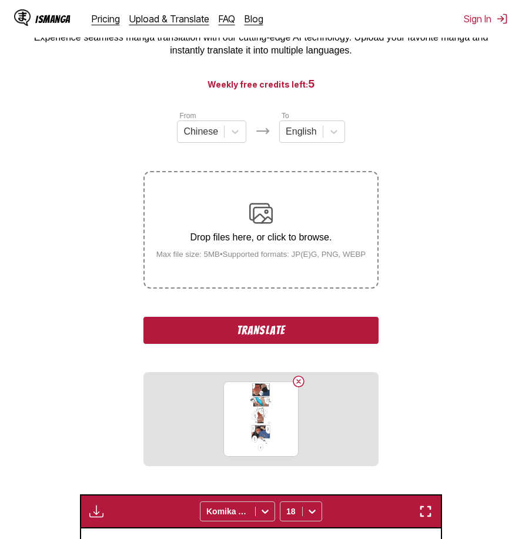
click at [318, 326] on button "Translate" at bounding box center [260, 330] width 235 height 27
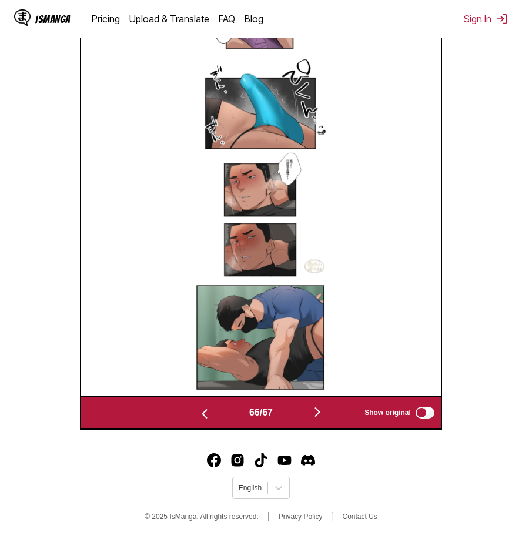
click at [321, 419] on button "button" at bounding box center [317, 412] width 71 height 17
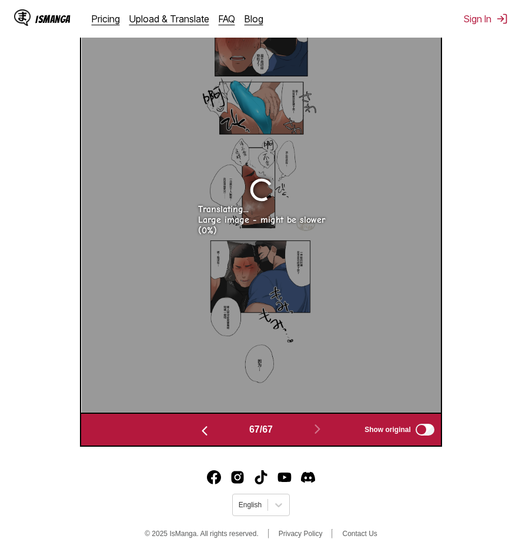
scroll to position [354, 0]
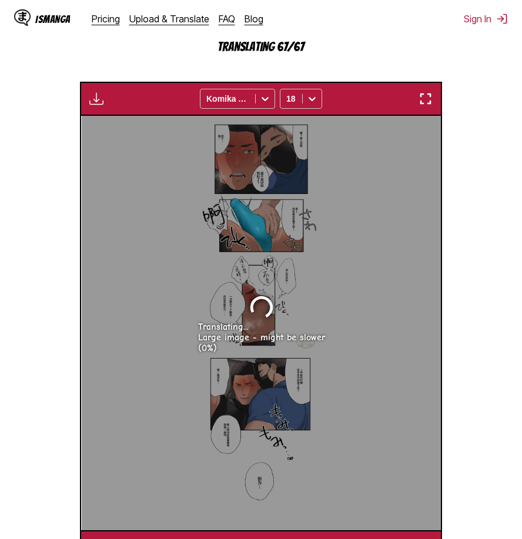
click at [428, 106] on img "button" at bounding box center [425, 99] width 14 height 14
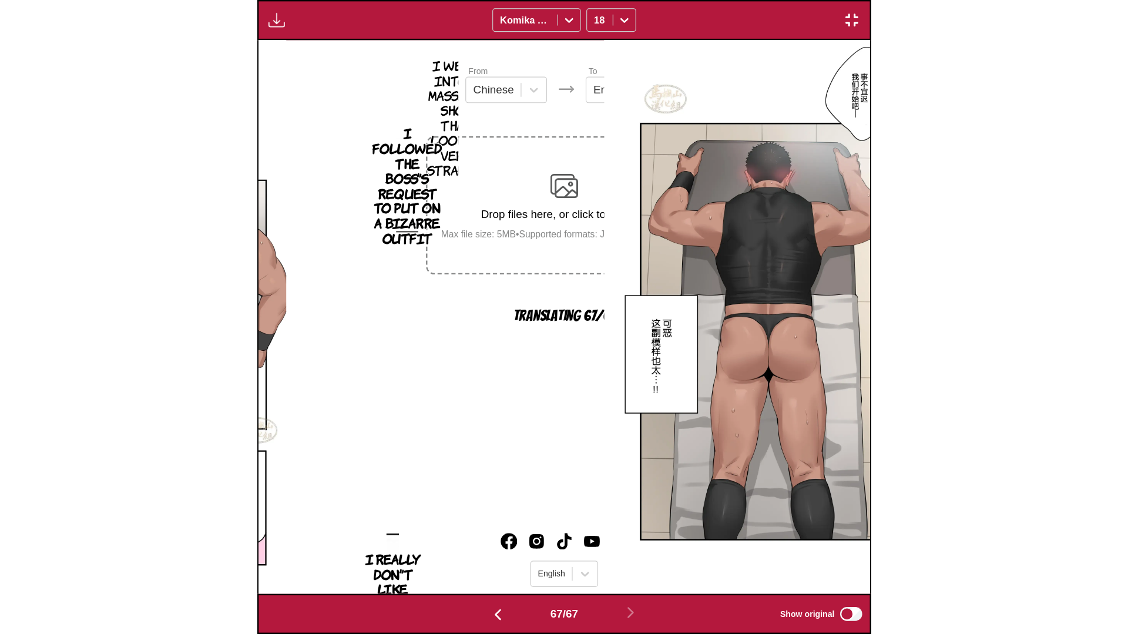
scroll to position [0, 74304]
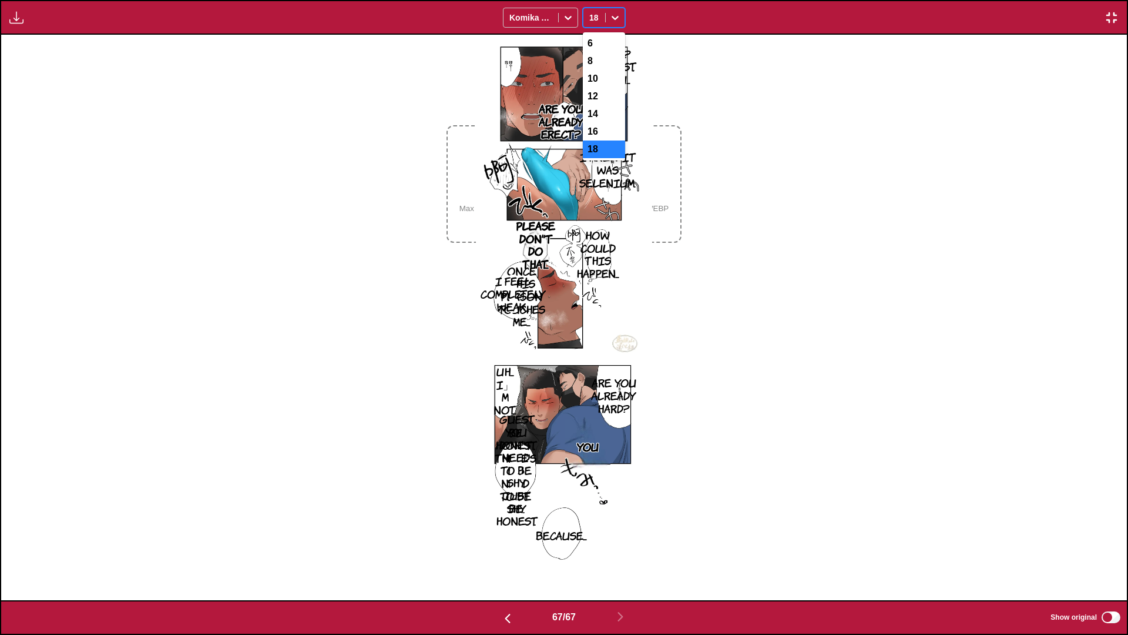
click at [521, 18] on div at bounding box center [615, 17] width 19 height 19
click at [521, 105] on div "12" at bounding box center [604, 97] width 42 height 18
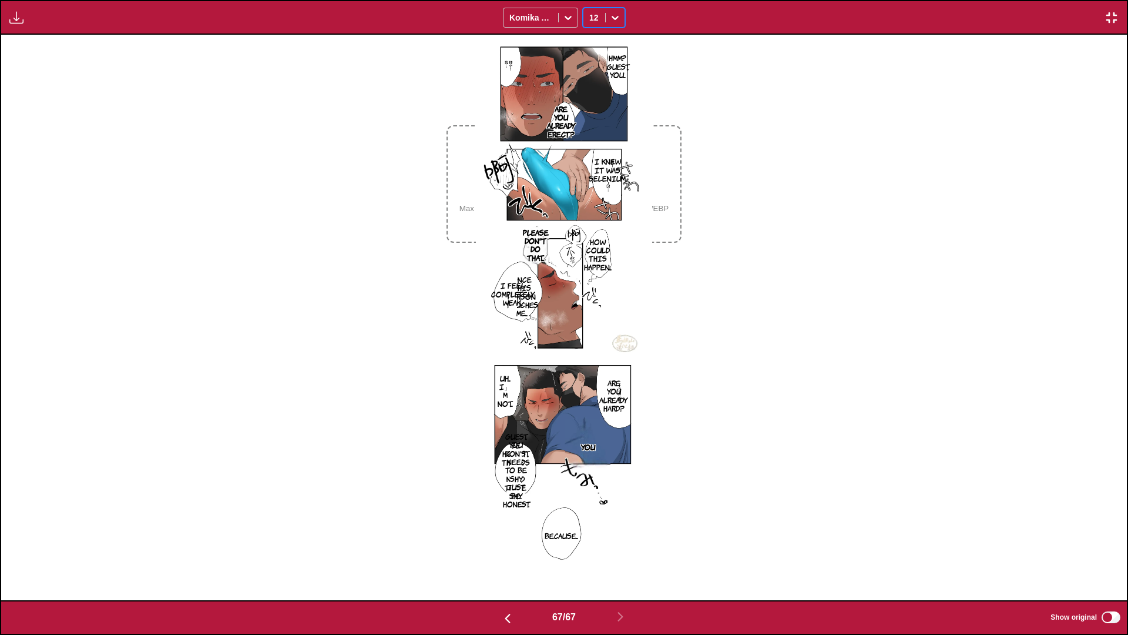
click at [521, 13] on div at bounding box center [615, 17] width 19 height 19
click at [521, 74] on div "10" at bounding box center [604, 79] width 42 height 18
click at [521, 288] on p "I feel completely weak..." at bounding box center [513, 294] width 42 height 26
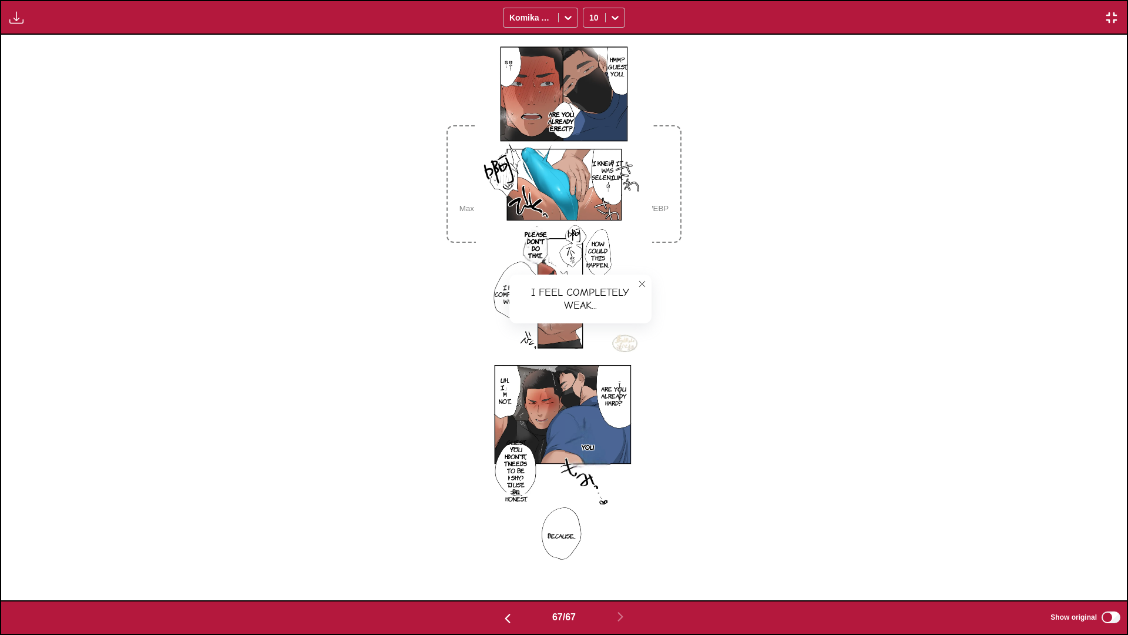
click at [521, 287] on icon "close-tooltip" at bounding box center [642, 284] width 8 height 8
click at [519, 308] on p "Once this person touches me..." at bounding box center [522, 296] width 31 height 40
click at [521, 285] on icon "close-tooltip" at bounding box center [642, 285] width 8 height 8
click at [521, 25] on div at bounding box center [615, 17] width 19 height 19
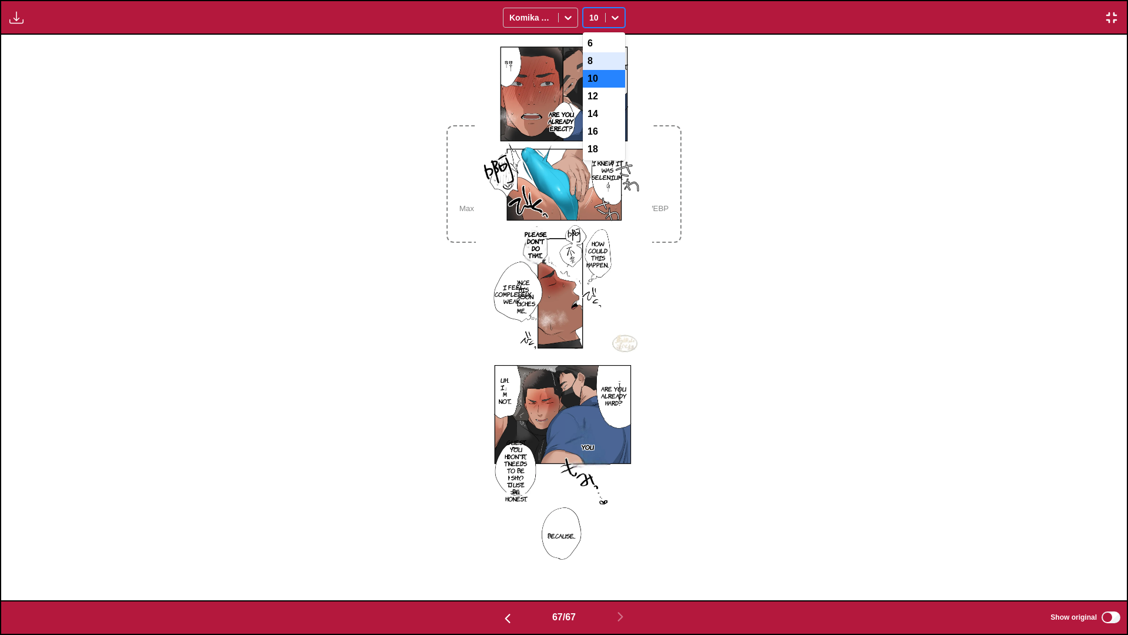
click at [521, 60] on div "8" at bounding box center [604, 61] width 42 height 18
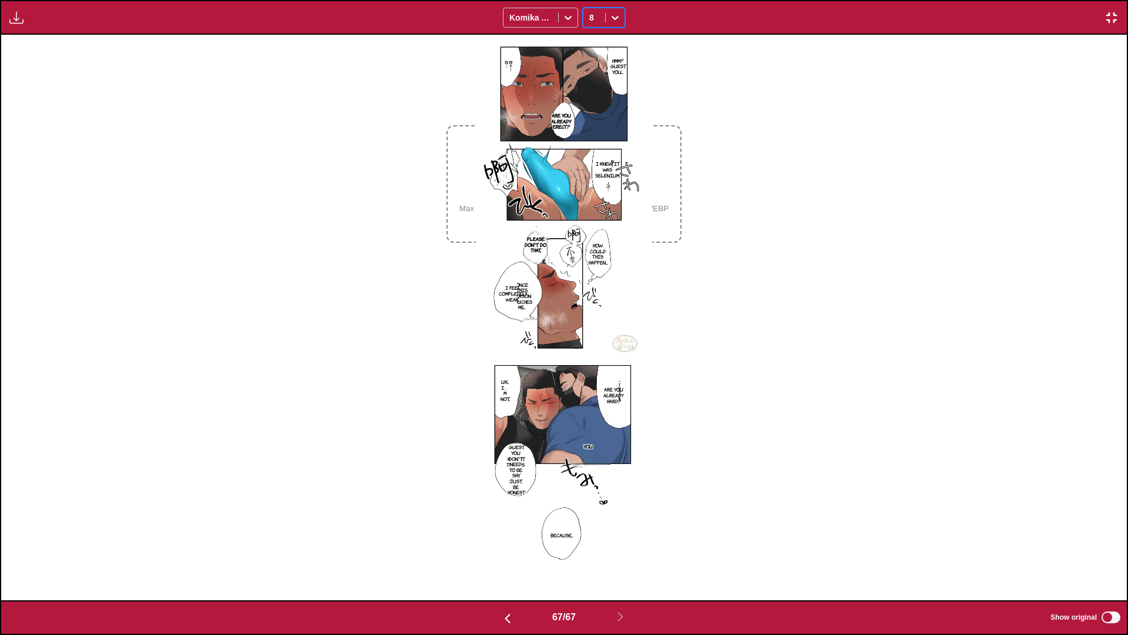
click at [521, 24] on div at bounding box center [615, 17] width 19 height 19
click at [521, 49] on div "6" at bounding box center [604, 44] width 42 height 18
click at [521, 18] on icon at bounding box center [615, 18] width 12 height 12
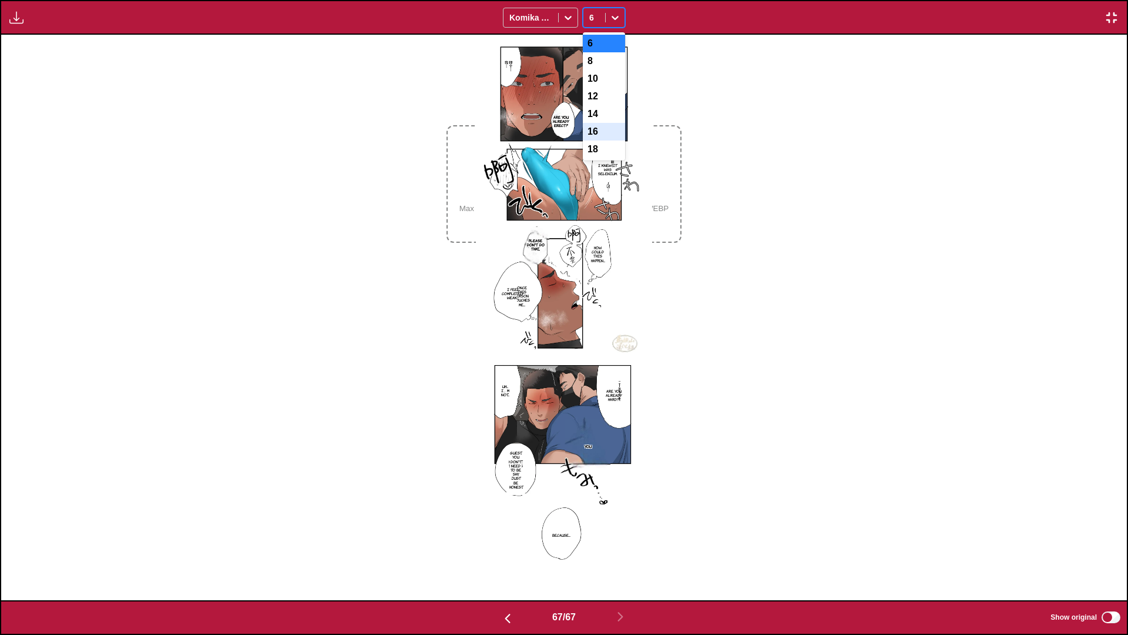
click at [521, 140] on div "16" at bounding box center [604, 132] width 42 height 18
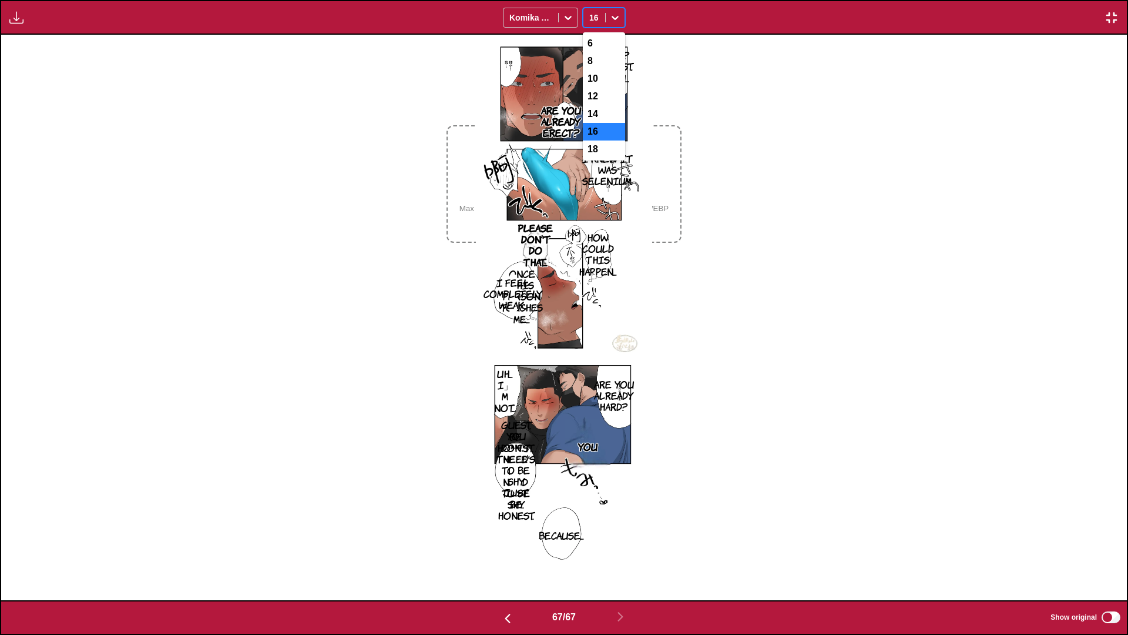
click at [521, 15] on icon at bounding box center [615, 18] width 12 height 12
click at [521, 113] on div "14" at bounding box center [604, 114] width 42 height 18
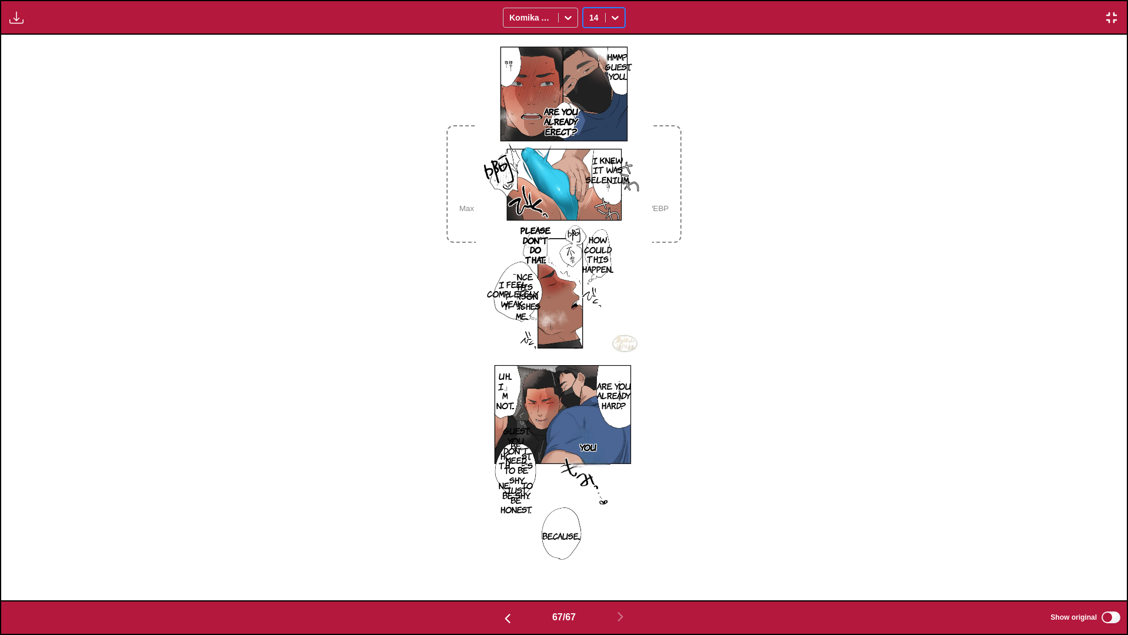
click at [521, 18] on icon at bounding box center [615, 18] width 12 height 12
click at [521, 162] on div "Hmm? Guest, you... Are you already erect? I knew it was selenium. How could thi…" at bounding box center [564, 317] width 1126 height 565
click at [521, 20] on icon at bounding box center [615, 18] width 12 height 12
click at [521, 87] on div "10" at bounding box center [604, 79] width 42 height 18
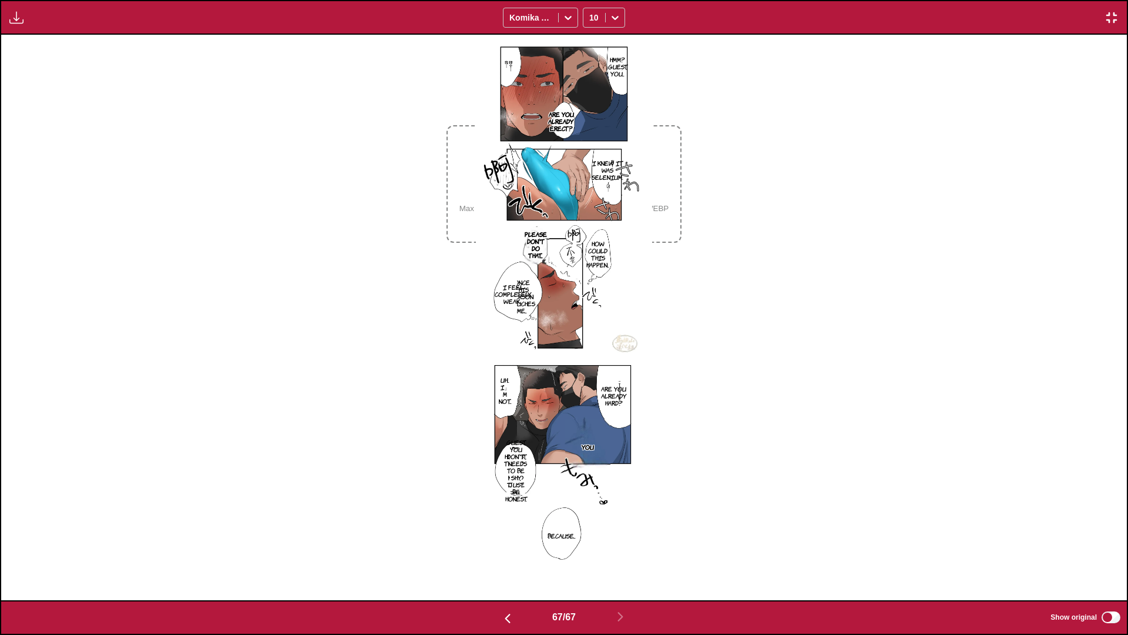
click at [521, 467] on p "Guest, you don't need to be shy, just be honest." at bounding box center [516, 470] width 26 height 68
click at [521, 462] on button "close-tooltip" at bounding box center [642, 458] width 19 height 19
drag, startPoint x: 515, startPoint y: 479, endPoint x: 518, endPoint y: 503, distance: 24.3
click at [518, 503] on p "Guest, you don't need to be shy, just be honest." at bounding box center [516, 470] width 26 height 68
drag, startPoint x: 518, startPoint y: 503, endPoint x: 850, endPoint y: 367, distance: 359.4
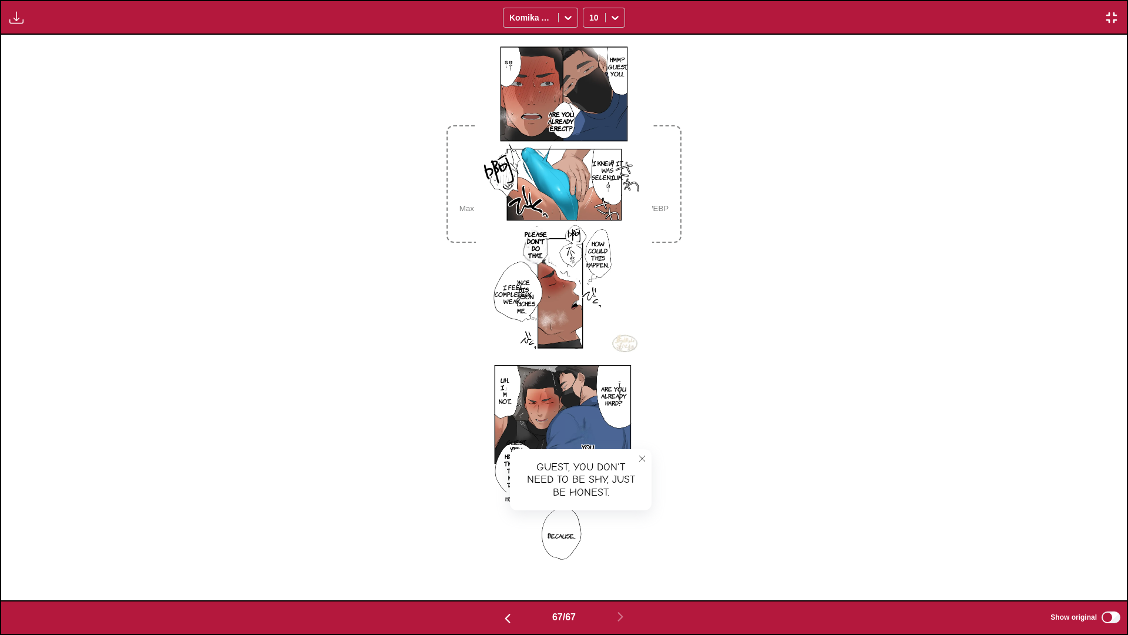
click at [521, 367] on div "Hmm? Guest, you... Are you already erect? I knew it was selenium. How could thi…" at bounding box center [564, 317] width 1126 height 565
click at [521, 26] on div at bounding box center [615, 17] width 19 height 19
click at [521, 62] on div "8" at bounding box center [604, 61] width 42 height 18
click at [521, 181] on div "Hmm? Guest, you... Are you already erect? I knew it was selenium. How could thi…" at bounding box center [564, 317] width 1126 height 565
click at [521, 458] on icon "close-tooltip" at bounding box center [642, 458] width 8 height 8
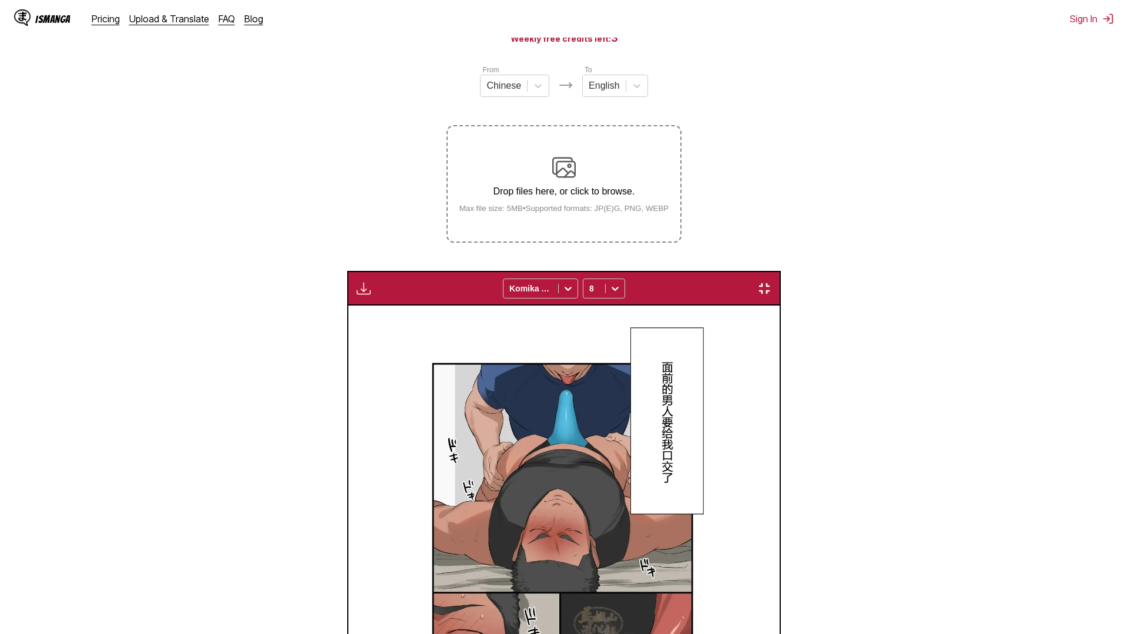
scroll to position [0, 74304]
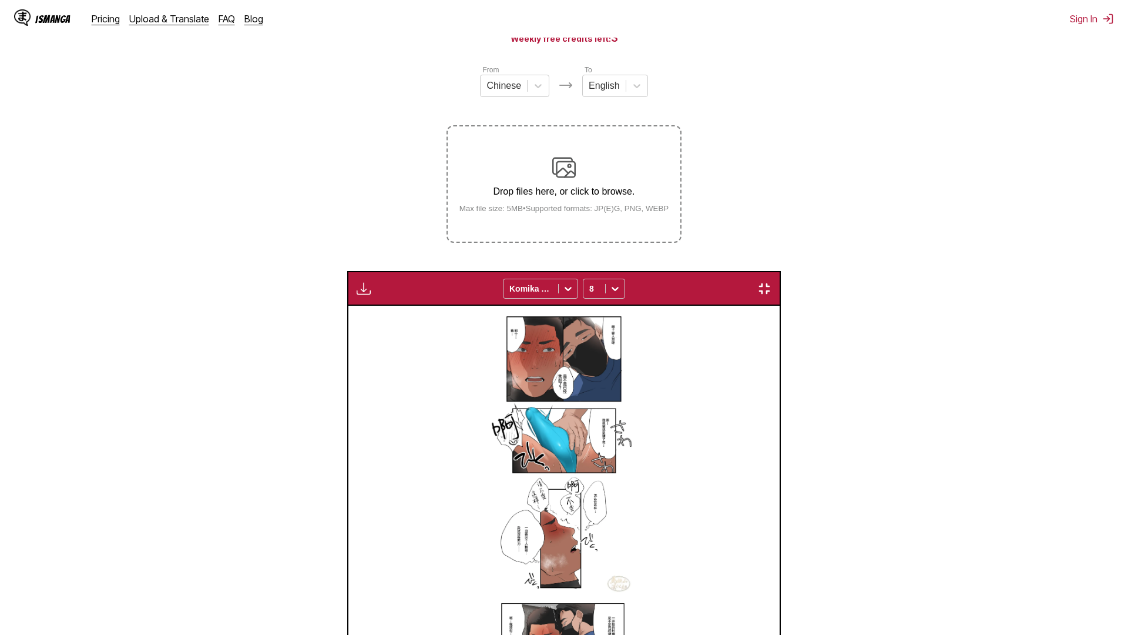
click at [772, 281] on img "button" at bounding box center [764, 288] width 14 height 14
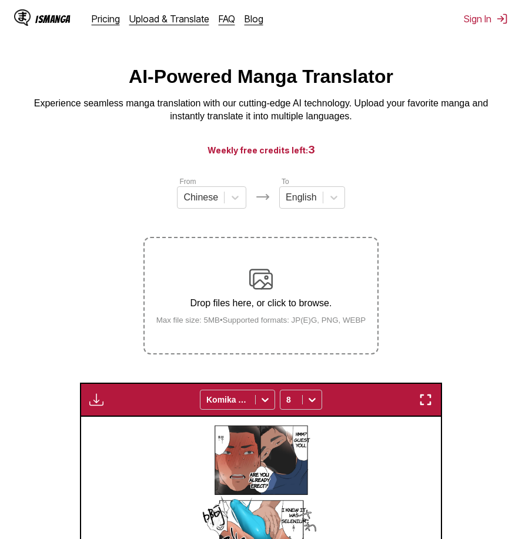
scroll to position [71, 0]
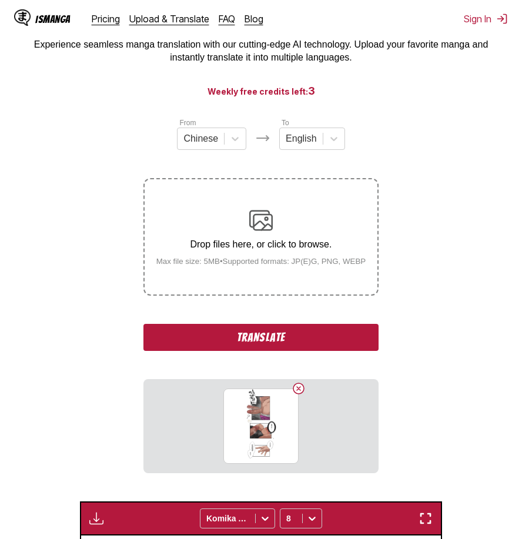
click at [284, 337] on button "Translate" at bounding box center [260, 337] width 235 height 27
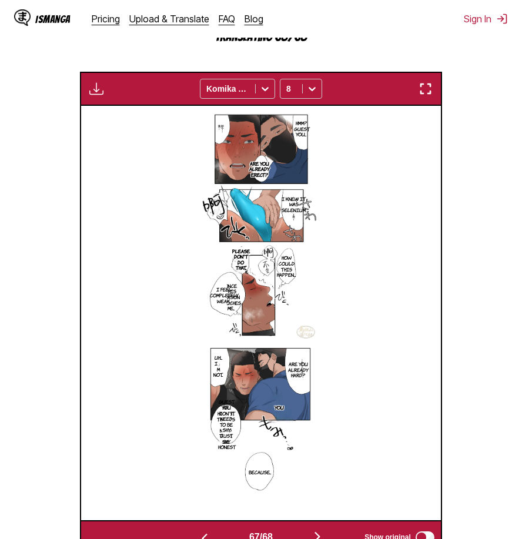
scroll to position [482, 0]
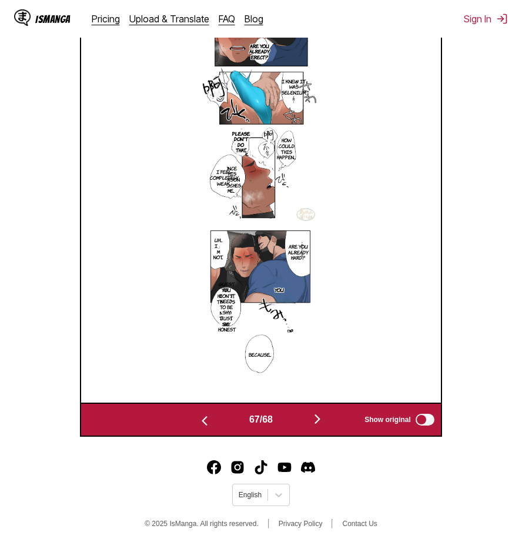
click at [316, 416] on img "button" at bounding box center [317, 419] width 14 height 14
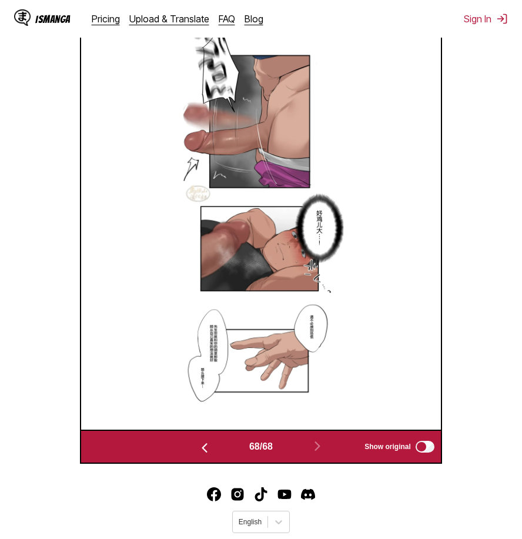
scroll to position [371, 0]
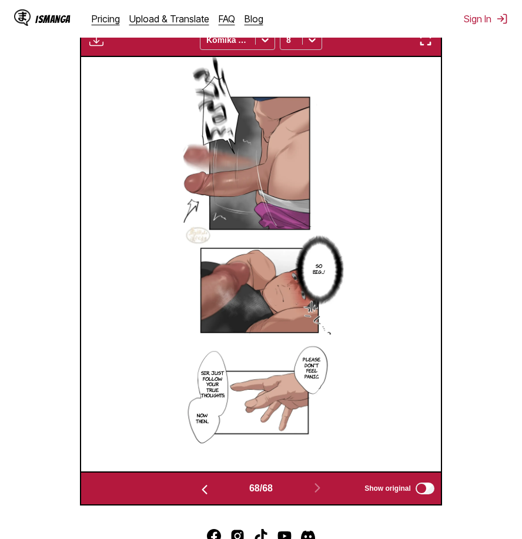
click at [434, 38] on button "button" at bounding box center [425, 39] width 21 height 15
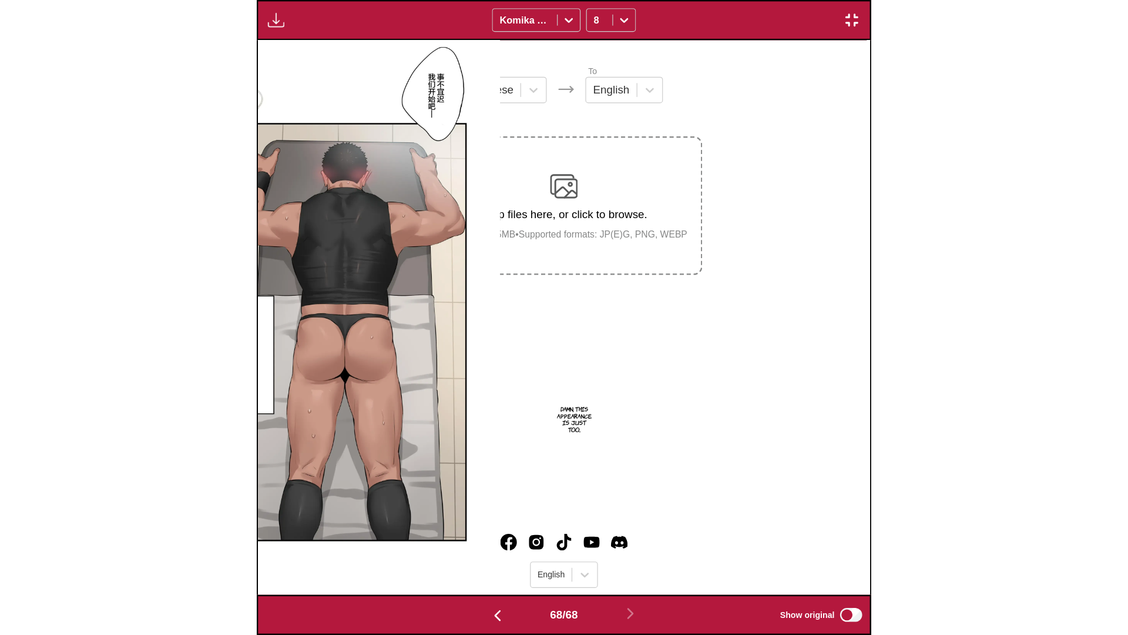
scroll to position [0, 75430]
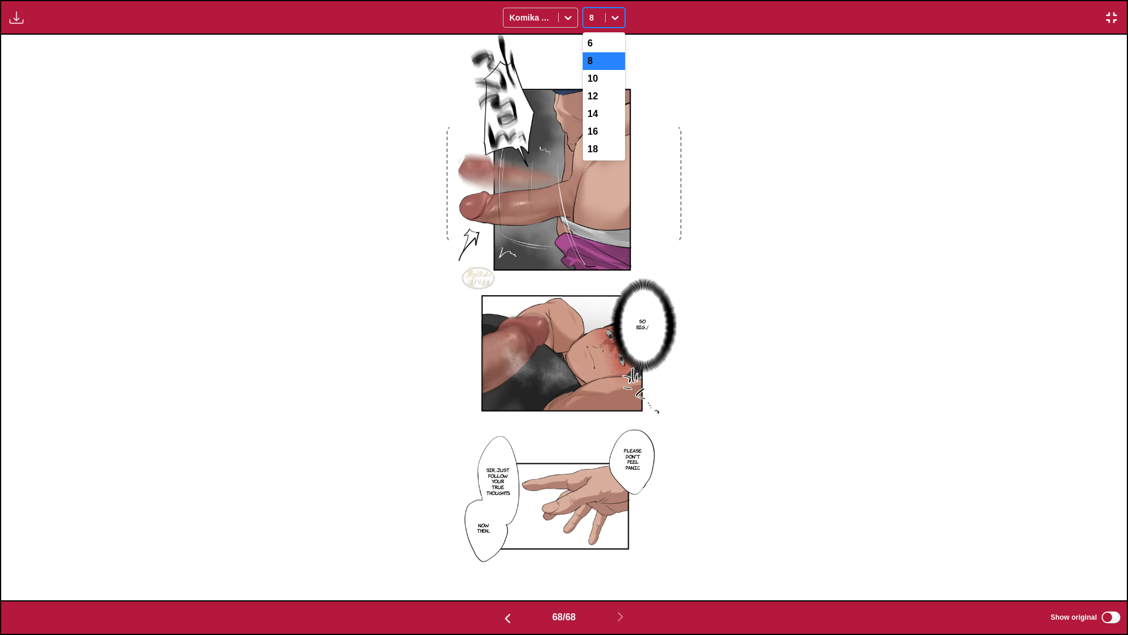
click at [612, 17] on icon at bounding box center [615, 18] width 7 height 4
click at [608, 157] on div "18" at bounding box center [604, 149] width 42 height 18
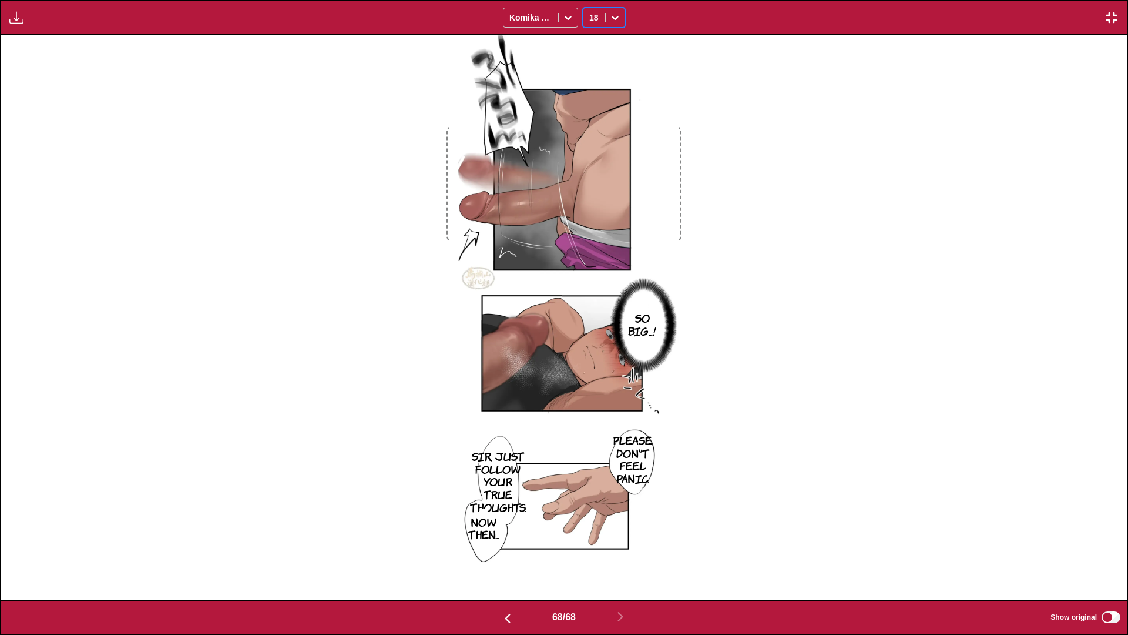
click at [1109, 13] on img "button" at bounding box center [1112, 18] width 14 height 14
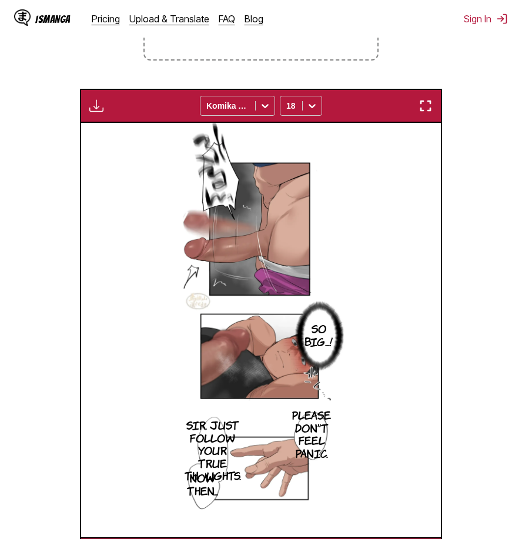
scroll to position [71, 0]
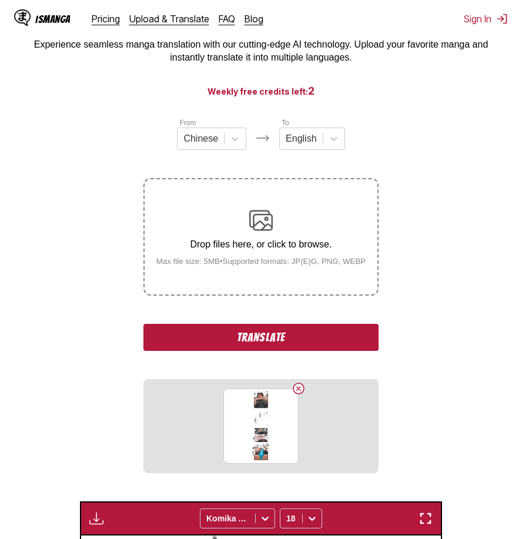
click at [307, 341] on button "Translate" at bounding box center [260, 337] width 235 height 27
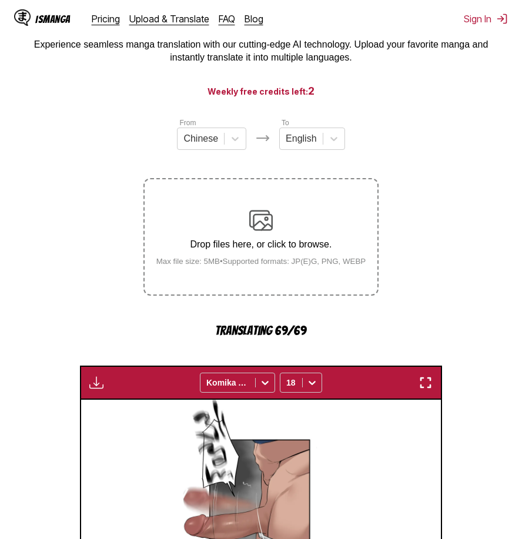
scroll to position [491, 0]
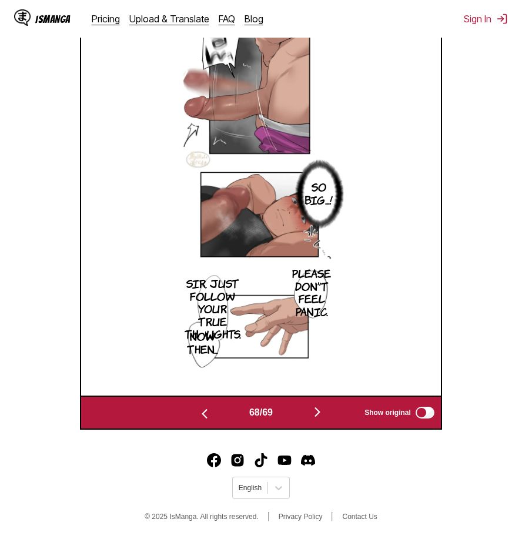
click at [321, 405] on img "button" at bounding box center [317, 412] width 14 height 14
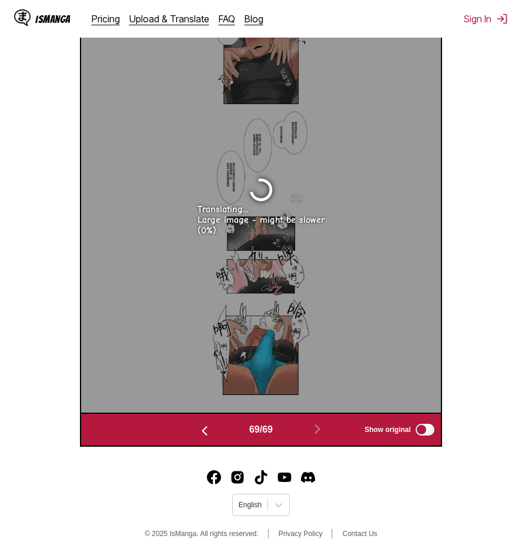
scroll to position [354, 0]
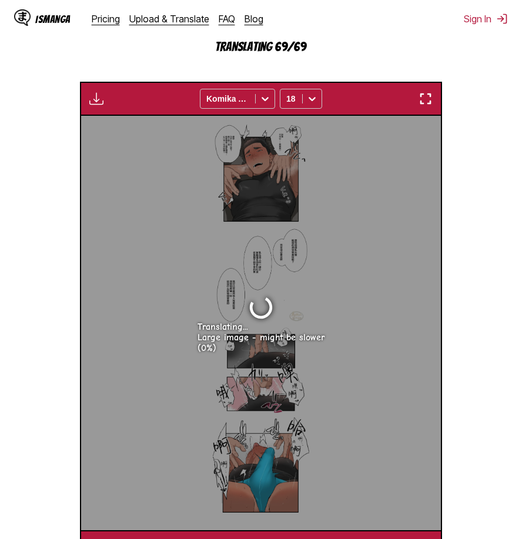
click at [424, 94] on img "button" at bounding box center [425, 99] width 14 height 14
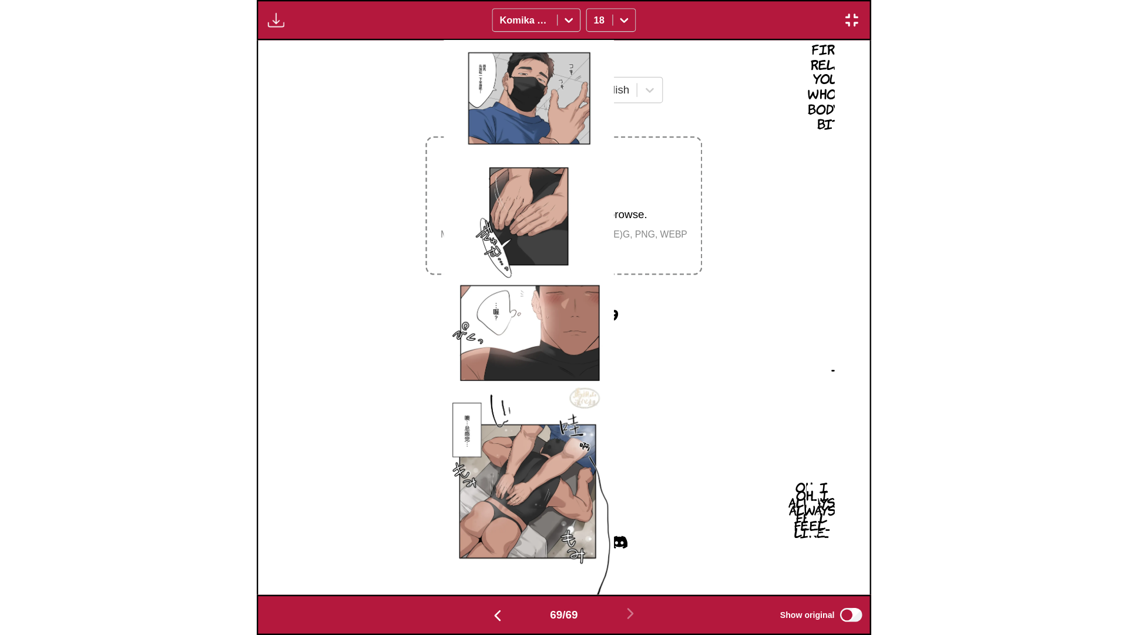
scroll to position [0, 76556]
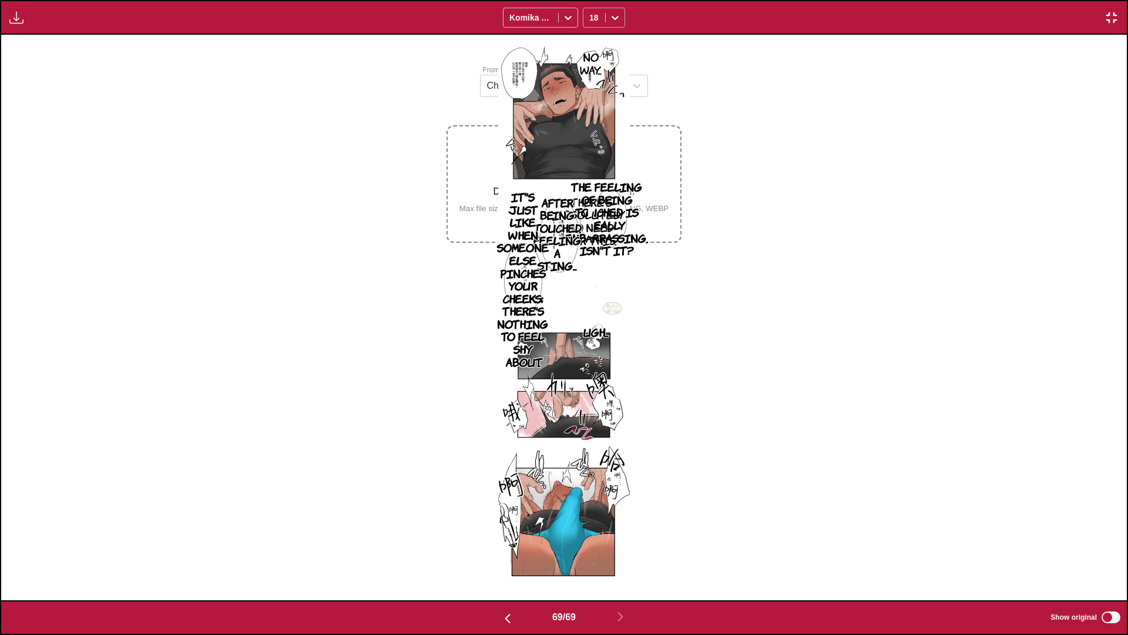
click at [521, 16] on div at bounding box center [615, 17] width 19 height 19
click at [521, 96] on div "12" at bounding box center [604, 97] width 42 height 18
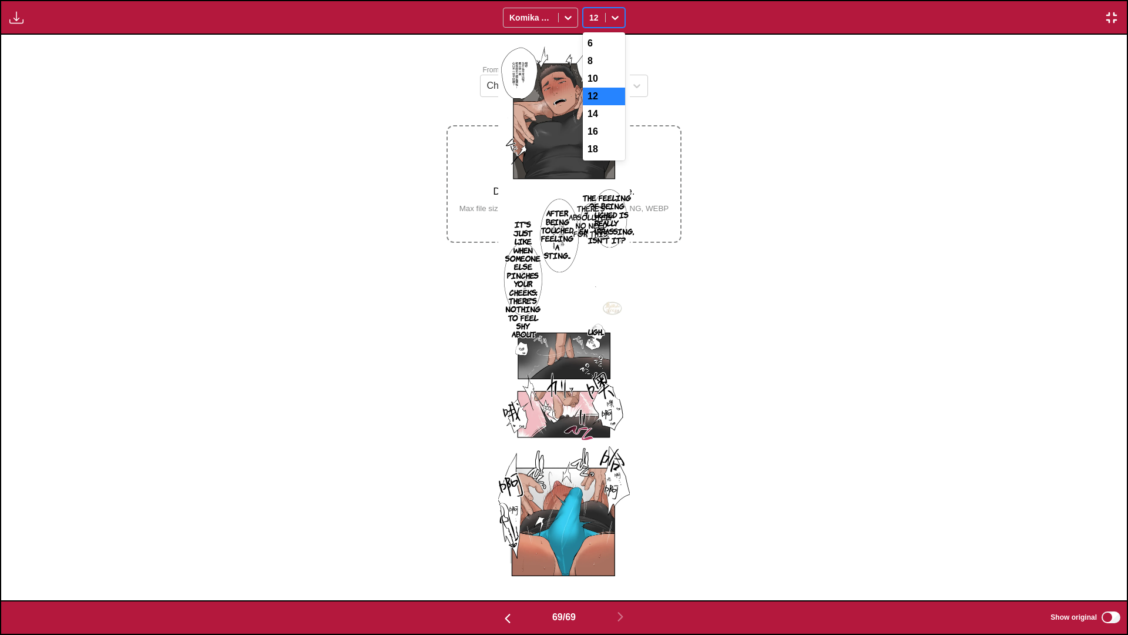
click at [521, 20] on icon at bounding box center [615, 18] width 12 height 12
click at [521, 66] on div "8" at bounding box center [604, 61] width 42 height 18
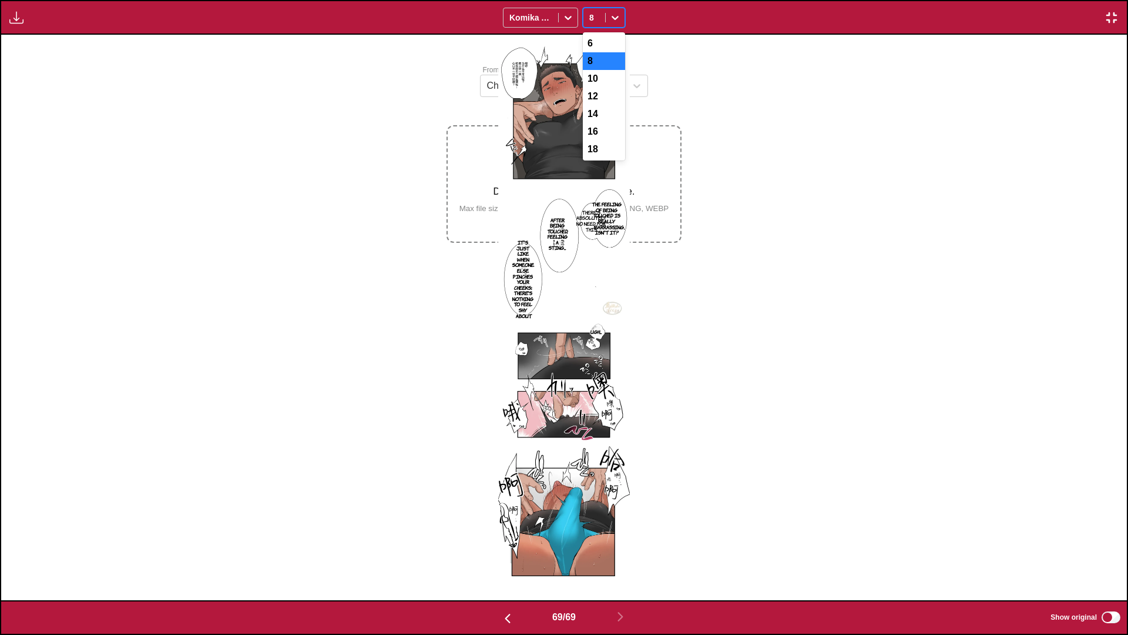
click at [521, 22] on icon at bounding box center [615, 18] width 12 height 12
click at [521, 51] on div "6" at bounding box center [604, 44] width 42 height 18
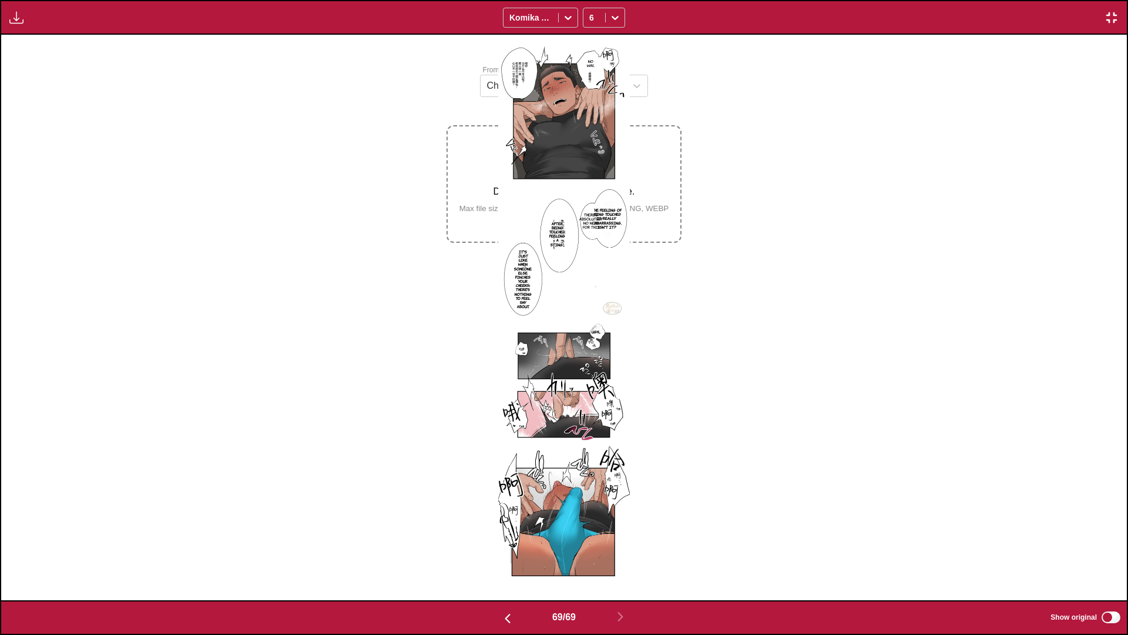
click at [521, 15] on img "button" at bounding box center [1112, 18] width 14 height 14
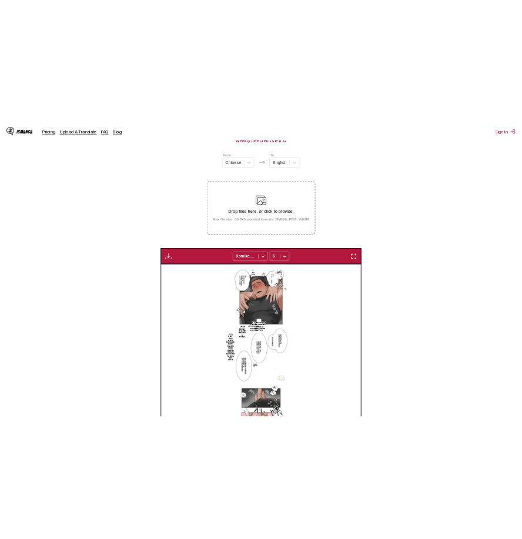
scroll to position [0, 24443]
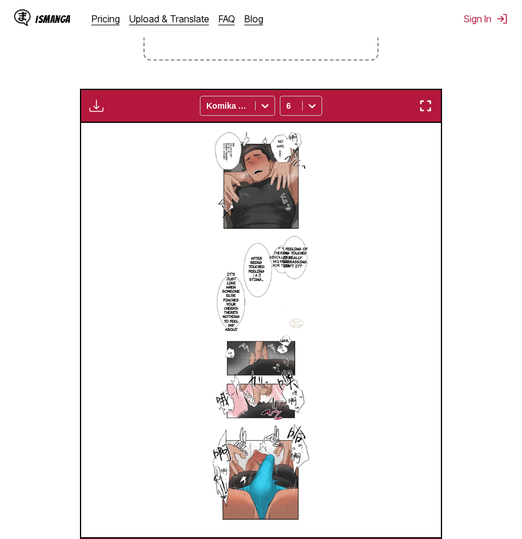
click at [434, 110] on button "button" at bounding box center [425, 105] width 21 height 15
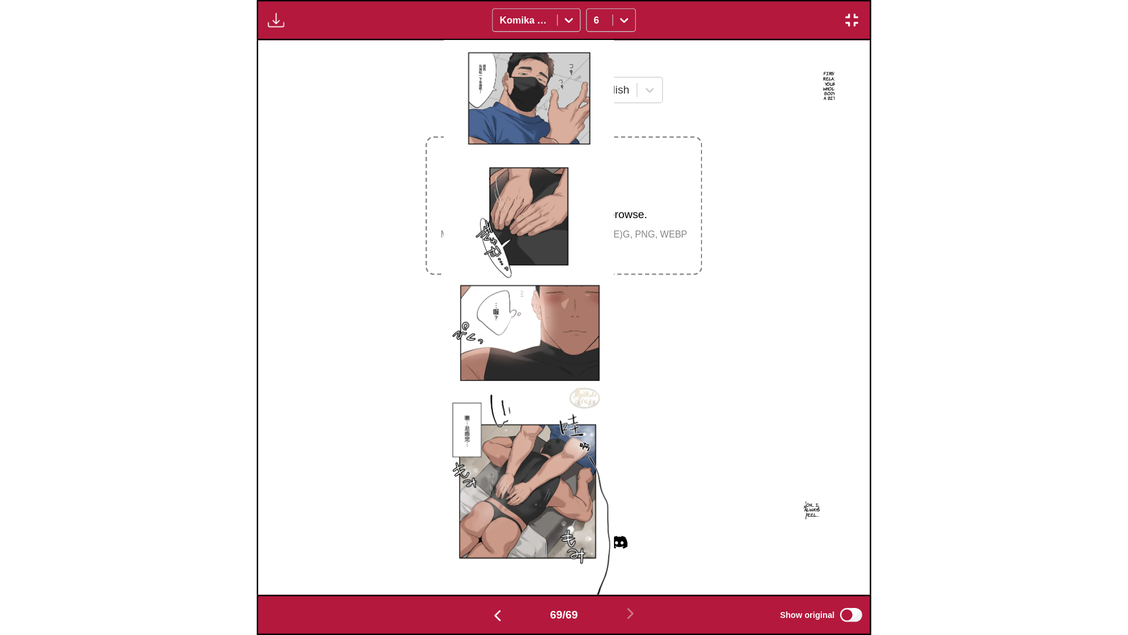
scroll to position [0, 76556]
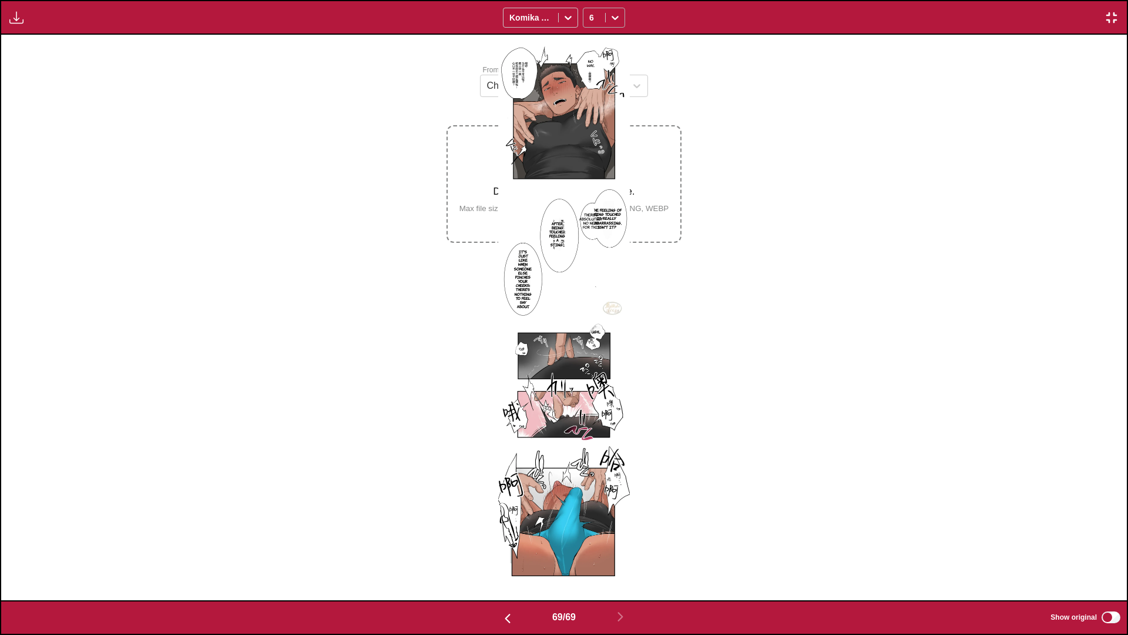
click at [521, 21] on icon at bounding box center [615, 18] width 12 height 12
click at [521, 63] on div "8" at bounding box center [604, 61] width 42 height 18
click at [521, 12] on img "button" at bounding box center [1112, 18] width 14 height 14
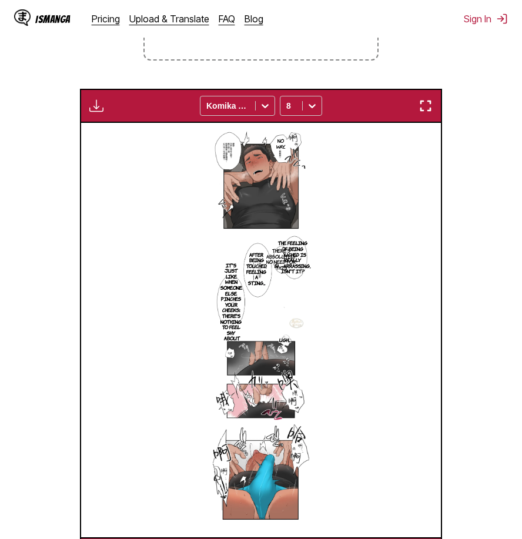
scroll to position [0, 24443]
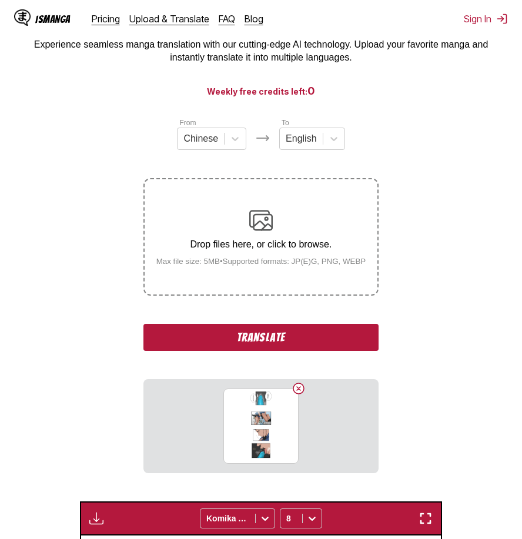
click at [323, 333] on button "Translate" at bounding box center [260, 337] width 235 height 27
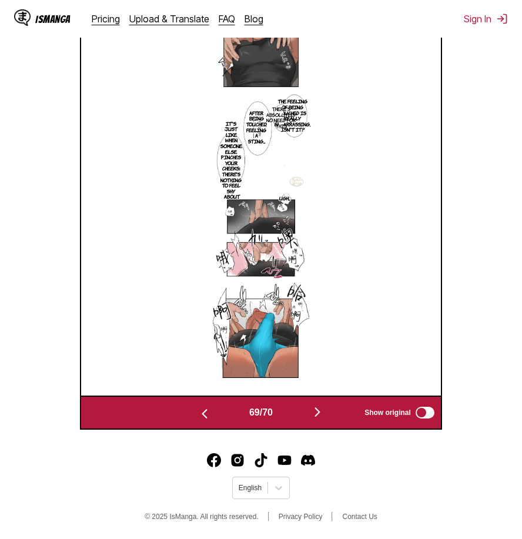
click at [324, 408] on img "button" at bounding box center [317, 412] width 14 height 14
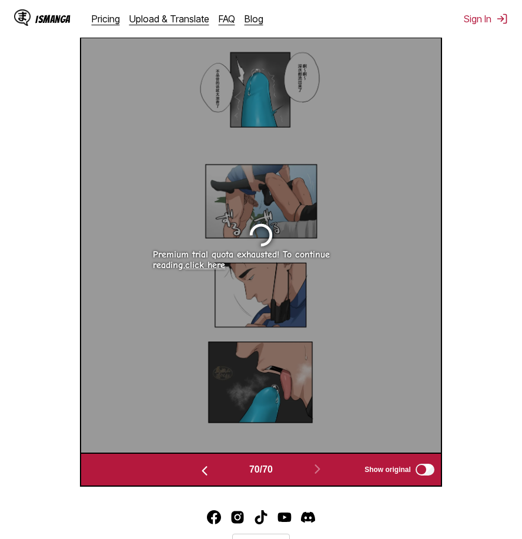
scroll to position [256, 0]
